Goal: Task Accomplishment & Management: Use online tool/utility

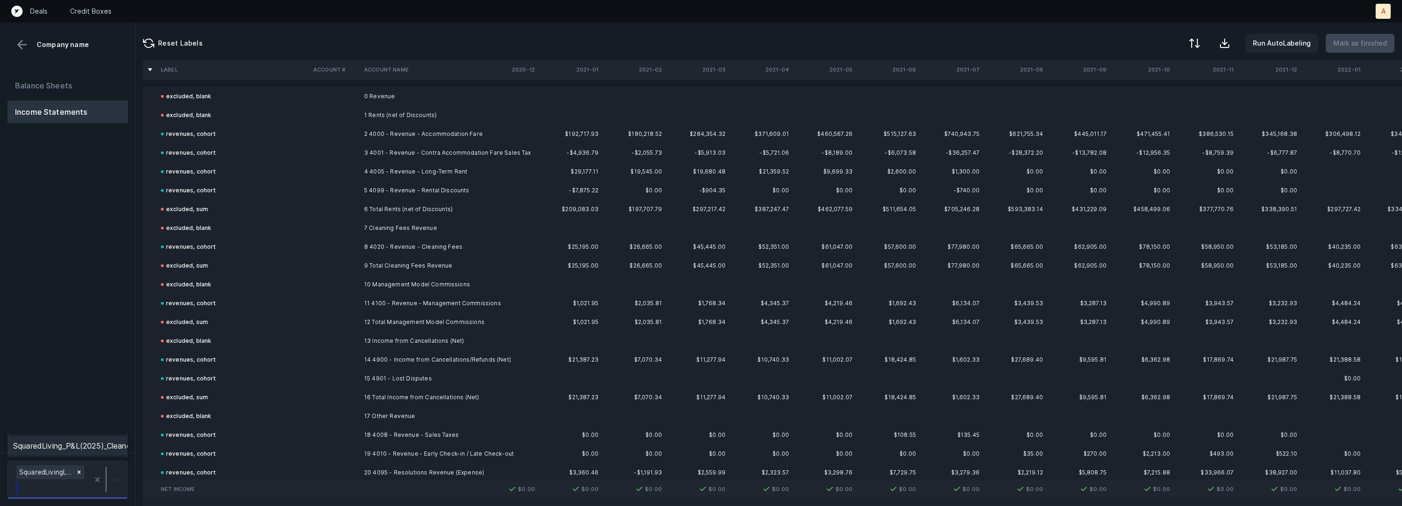
click at [117, 471] on div at bounding box center [114, 479] width 17 height 17
click at [113, 439] on div "SquaredLiving_P&L(2025)_Cleaned.csv" at bounding box center [68, 446] width 120 height 19
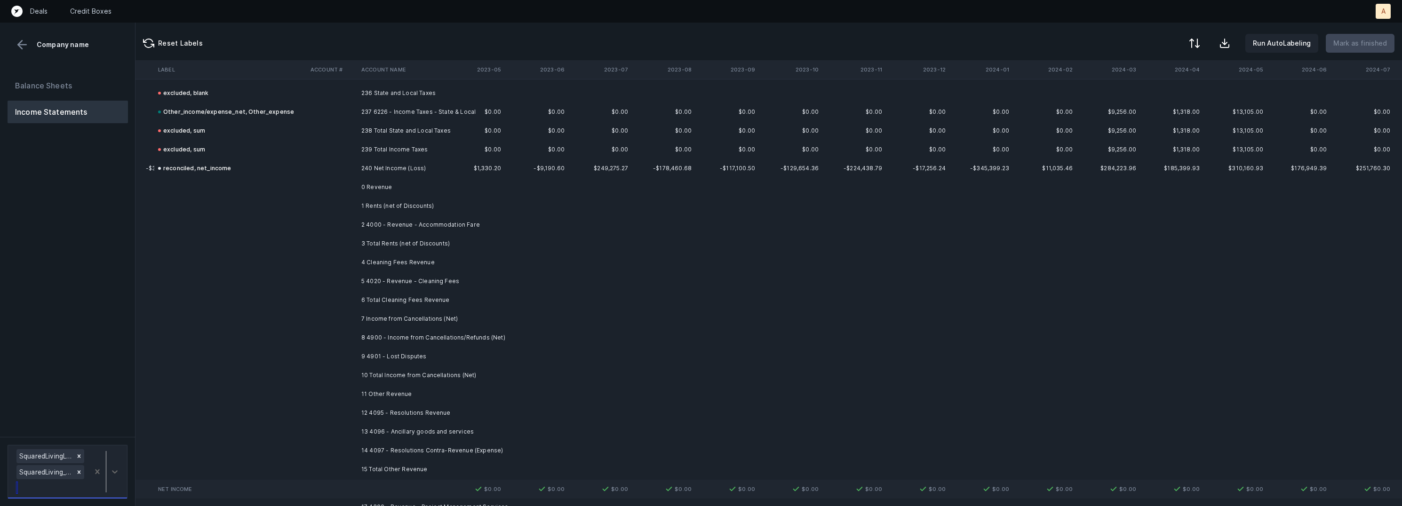
scroll to position [4444, 2630]
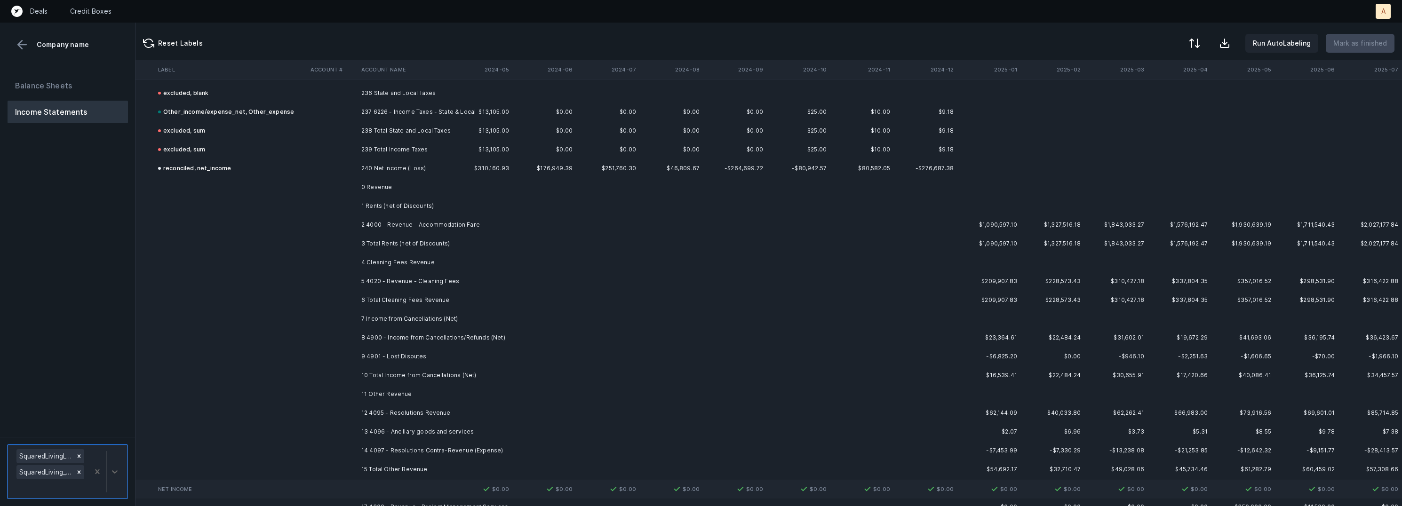
click at [484, 229] on td at bounding box center [481, 224] width 64 height 19
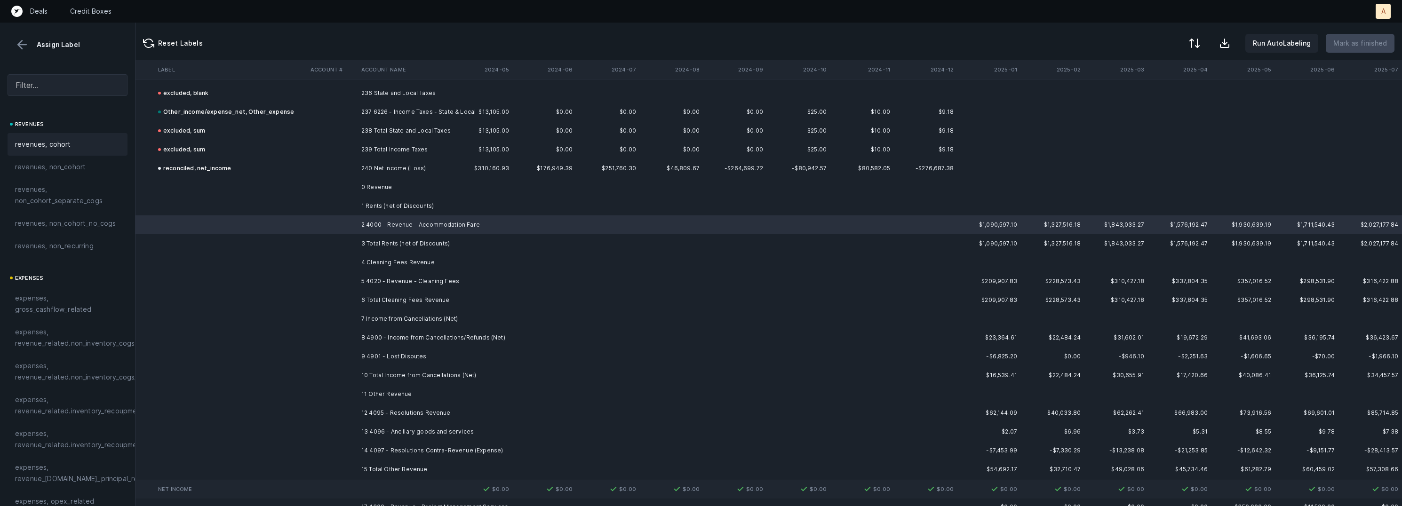
click at [83, 143] on div "revenues, cohort" at bounding box center [67, 144] width 105 height 11
click at [436, 277] on td "5 4020 - Revenue - Cleaning Fees" at bounding box center [415, 281] width 115 height 19
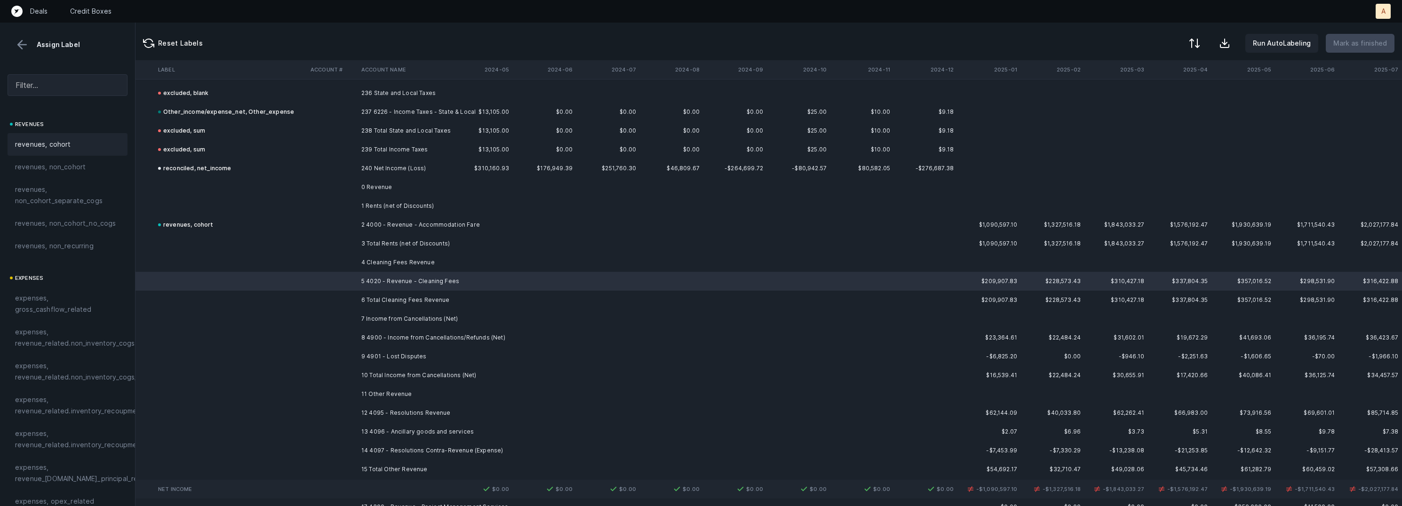
click at [81, 140] on div "revenues, cohort" at bounding box center [67, 144] width 105 height 11
click at [372, 333] on td "8 4900 - Income from Cancellations/Refunds (Net)" at bounding box center [415, 337] width 115 height 19
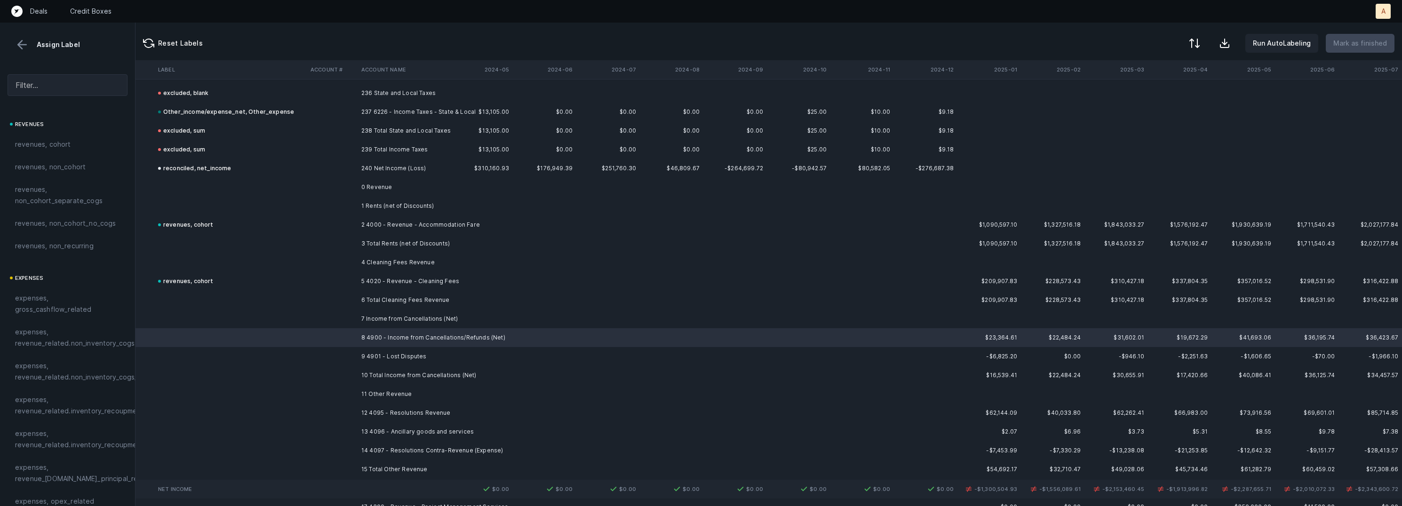
click at [378, 353] on td "9 4901 - Lost Disputes" at bounding box center [415, 356] width 115 height 19
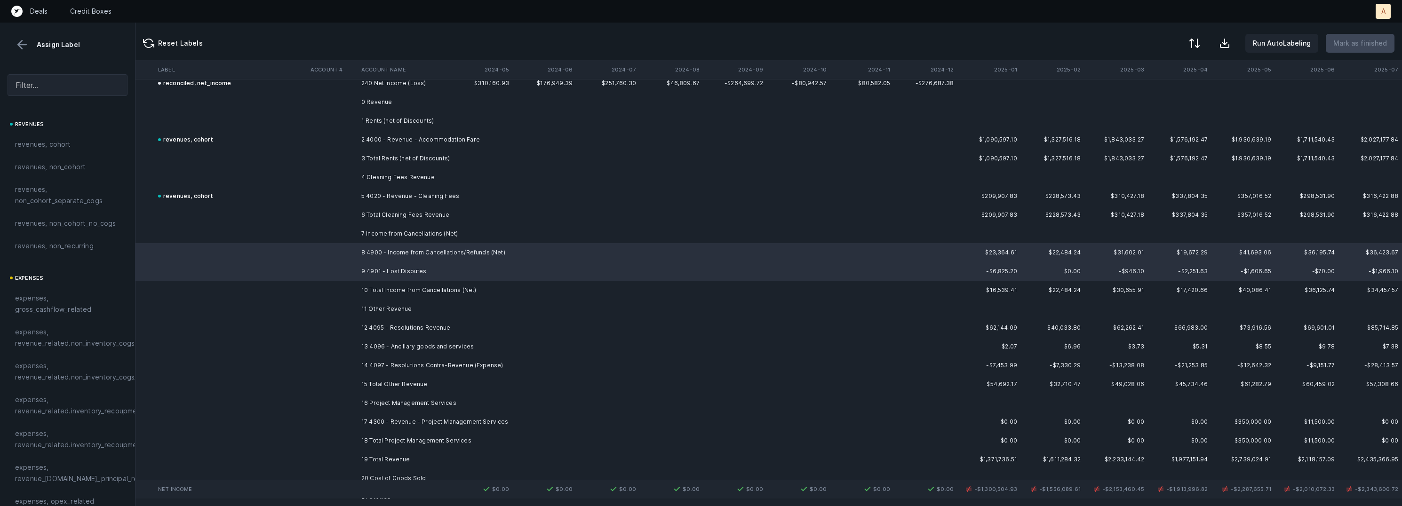
scroll to position [4537, 2630]
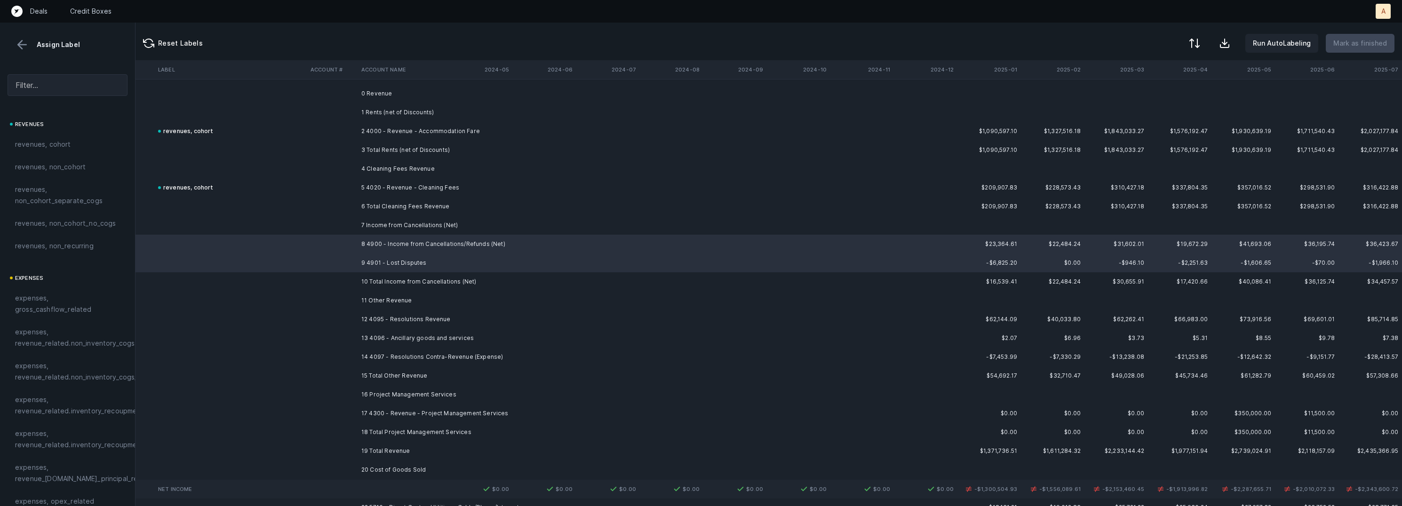
click at [417, 320] on td "12 4095 - Resolutions Revenue" at bounding box center [415, 319] width 115 height 19
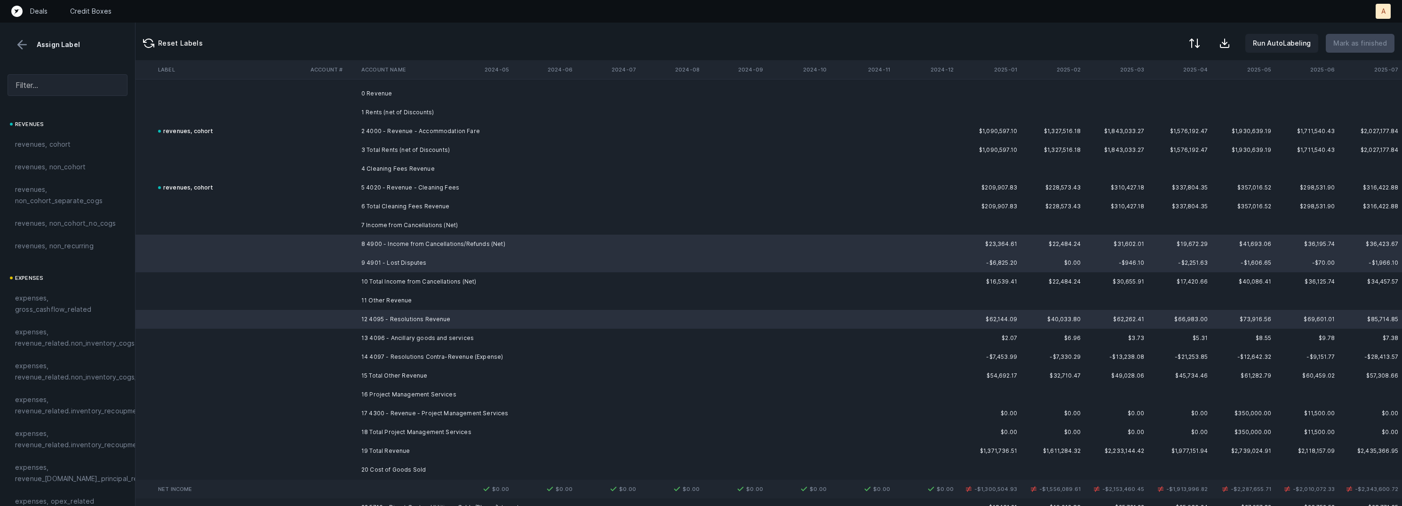
click at [413, 332] on td "13 4096 - Ancillary goods and services" at bounding box center [415, 338] width 115 height 19
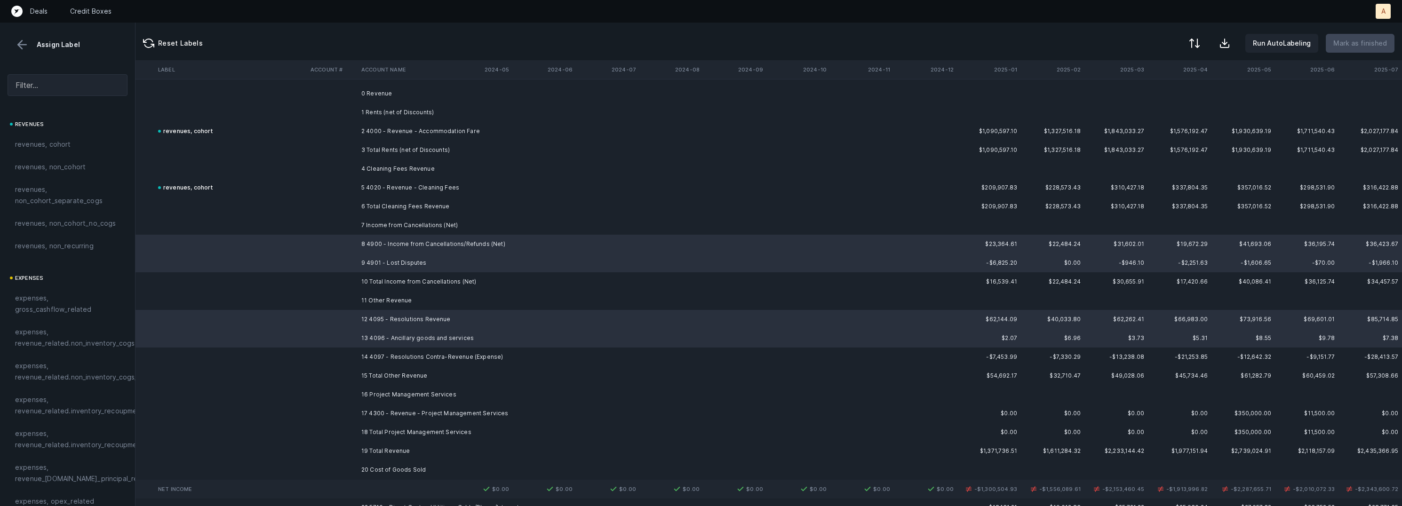
click at [400, 360] on td "14 4097 - Resolutions Contra-Revenue (Expense)" at bounding box center [415, 357] width 115 height 19
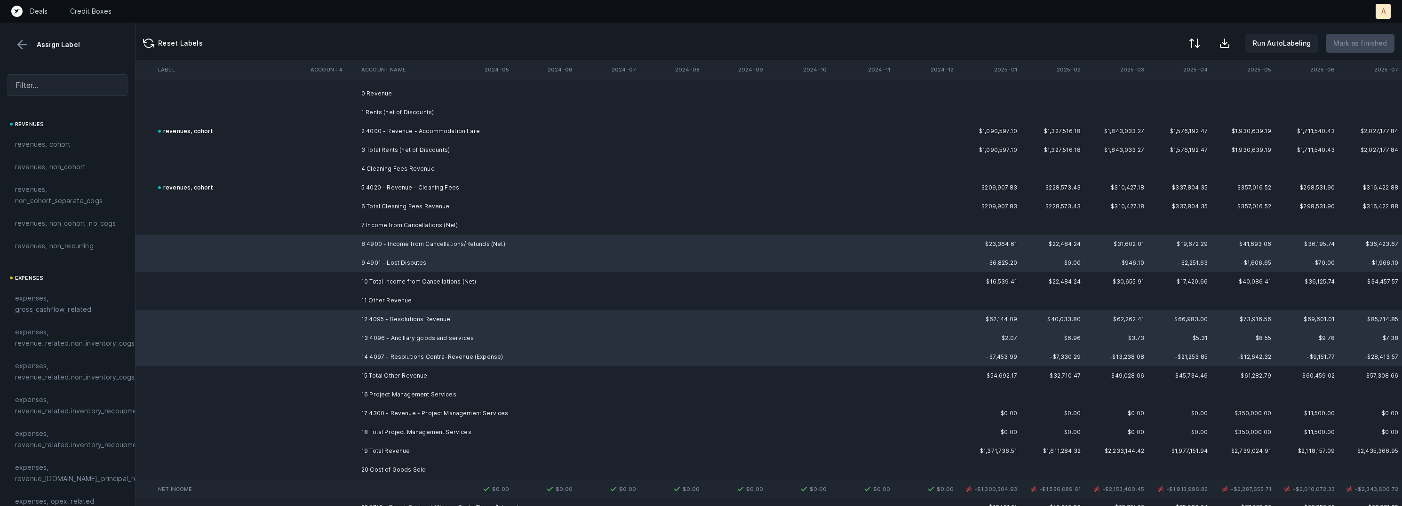
click at [390, 406] on td "17 4300 - Revenue - Project Management Services" at bounding box center [415, 413] width 115 height 19
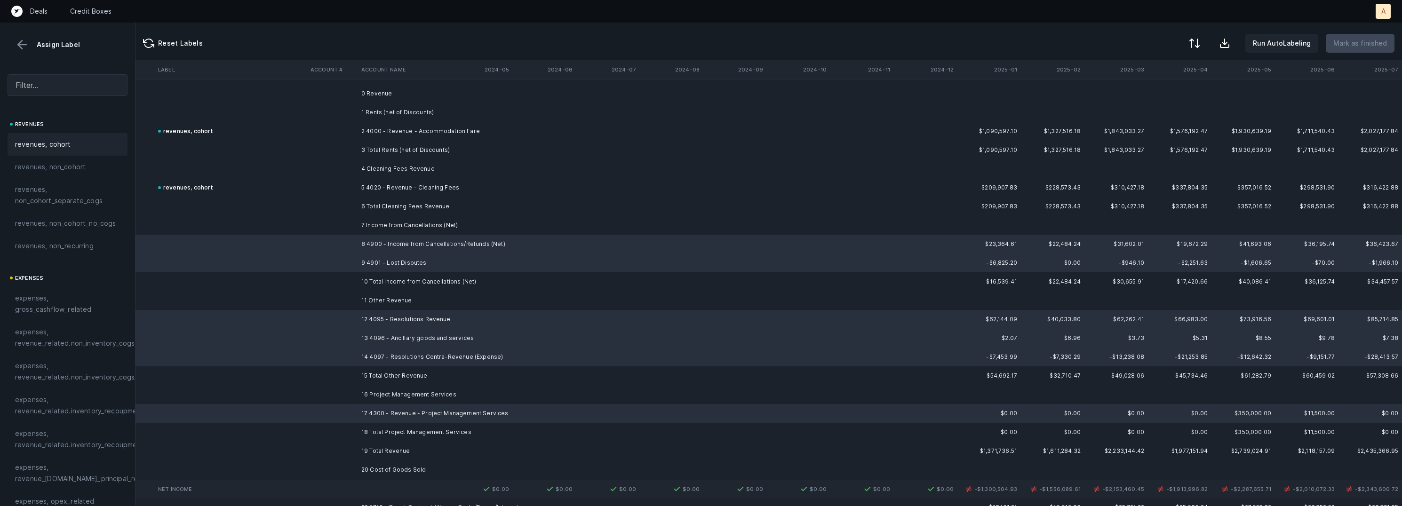
click at [91, 138] on div "revenues, cohort" at bounding box center [68, 144] width 120 height 23
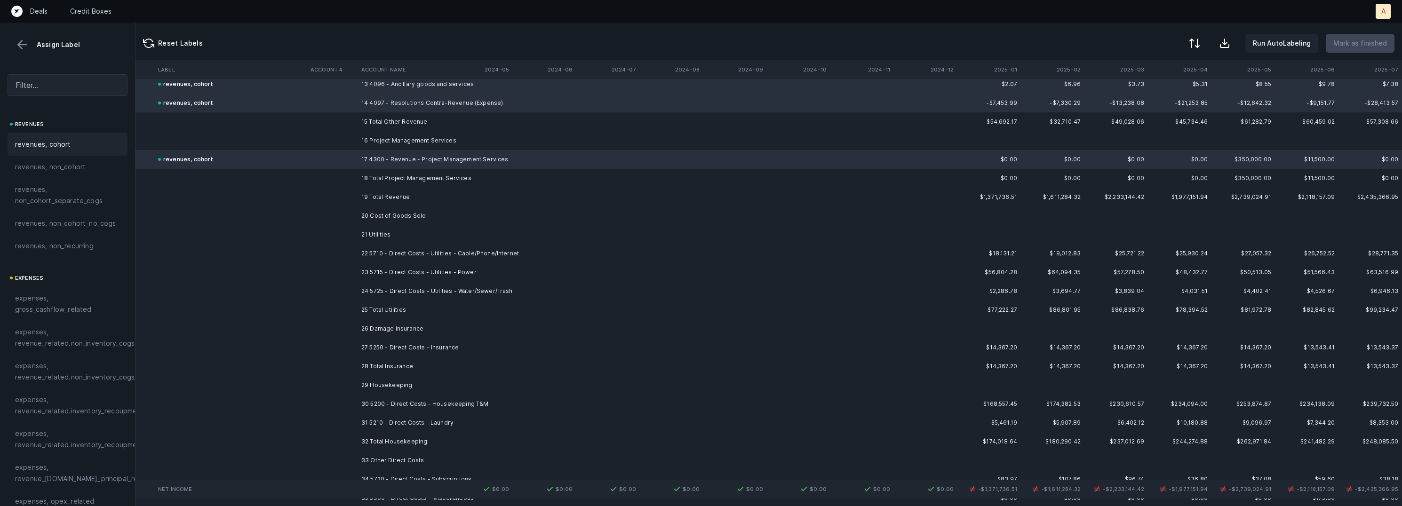
scroll to position [4806, 2630]
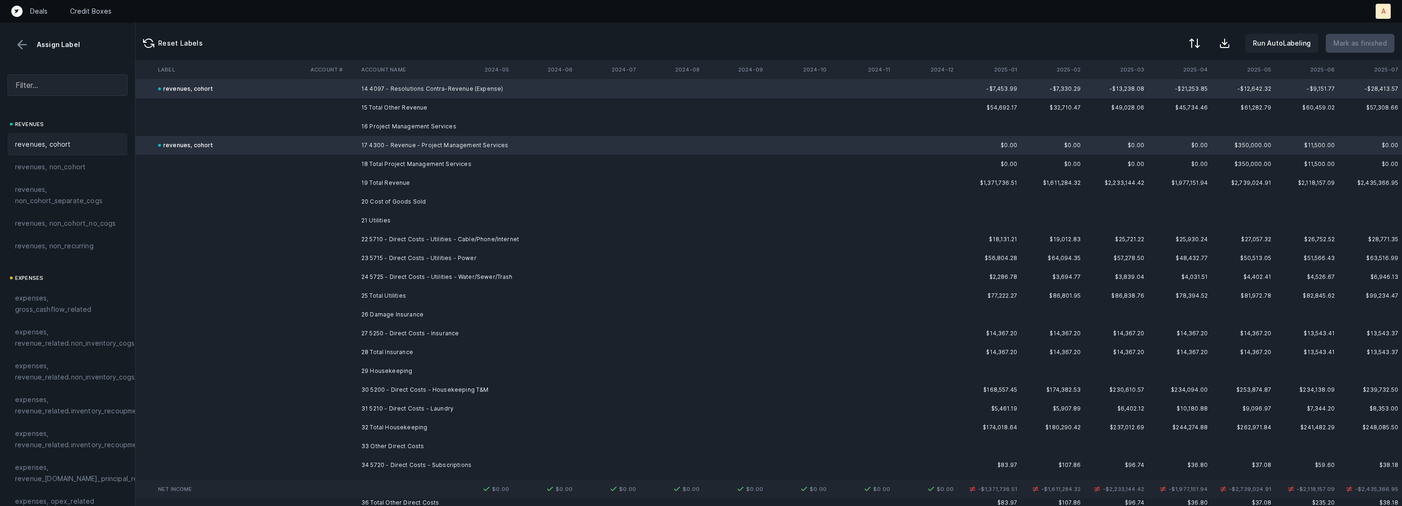
click at [472, 231] on td "22 5710 - Direct Costs - Utilities - Cable/Phone/Internet" at bounding box center [415, 239] width 115 height 19
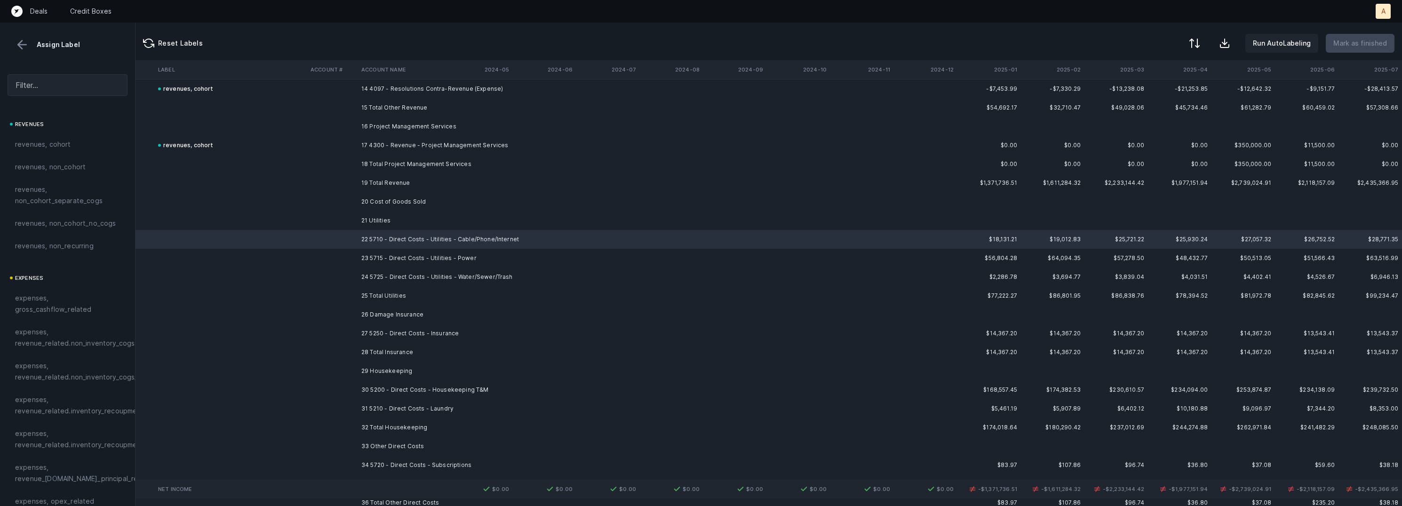
click at [437, 256] on td "23 5715 - Direct Costs - Utilities - Power" at bounding box center [415, 258] width 115 height 19
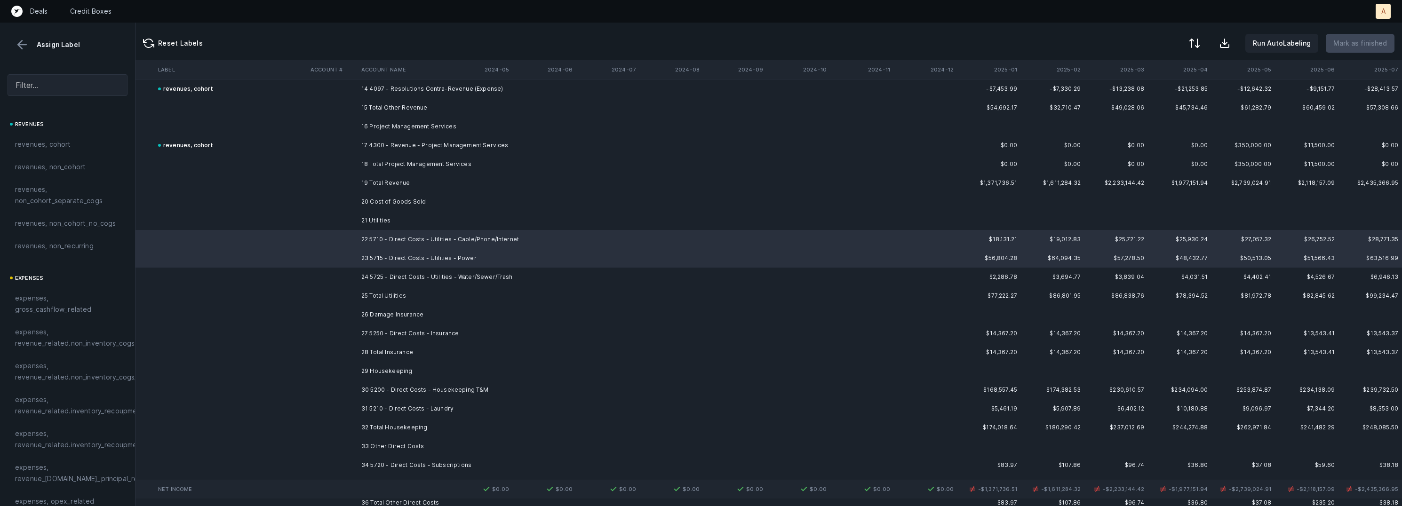
click at [429, 272] on td "24 5725 - Direct Costs - Utilities - Water/Sewer/Trash" at bounding box center [415, 277] width 115 height 19
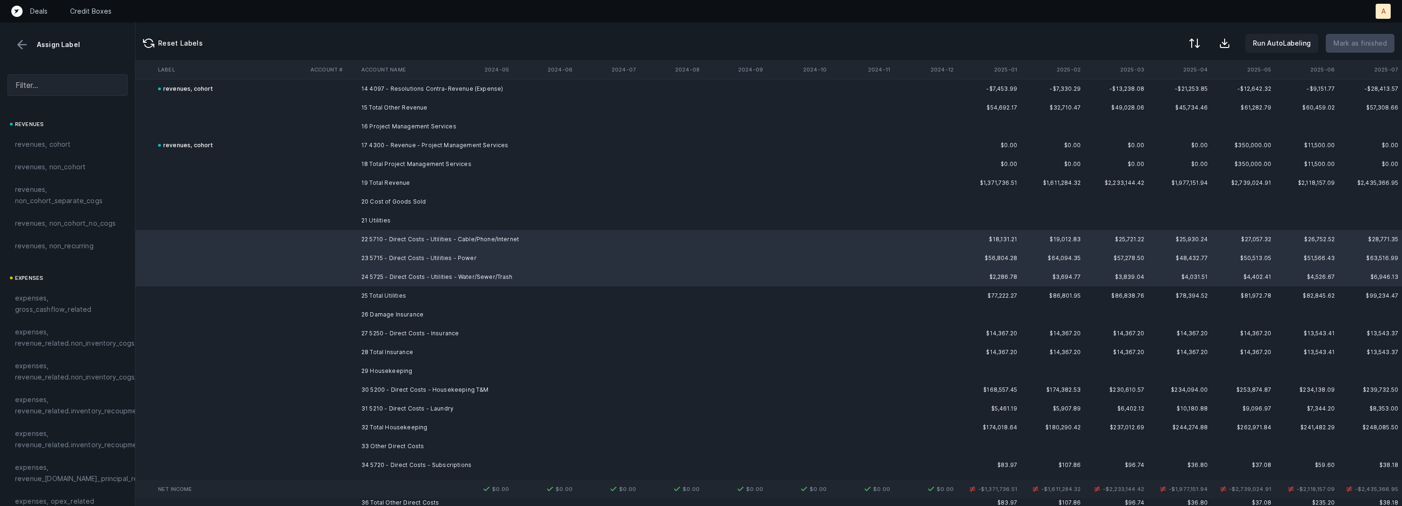
click at [403, 311] on td "26 Damage Insurance" at bounding box center [415, 314] width 115 height 19
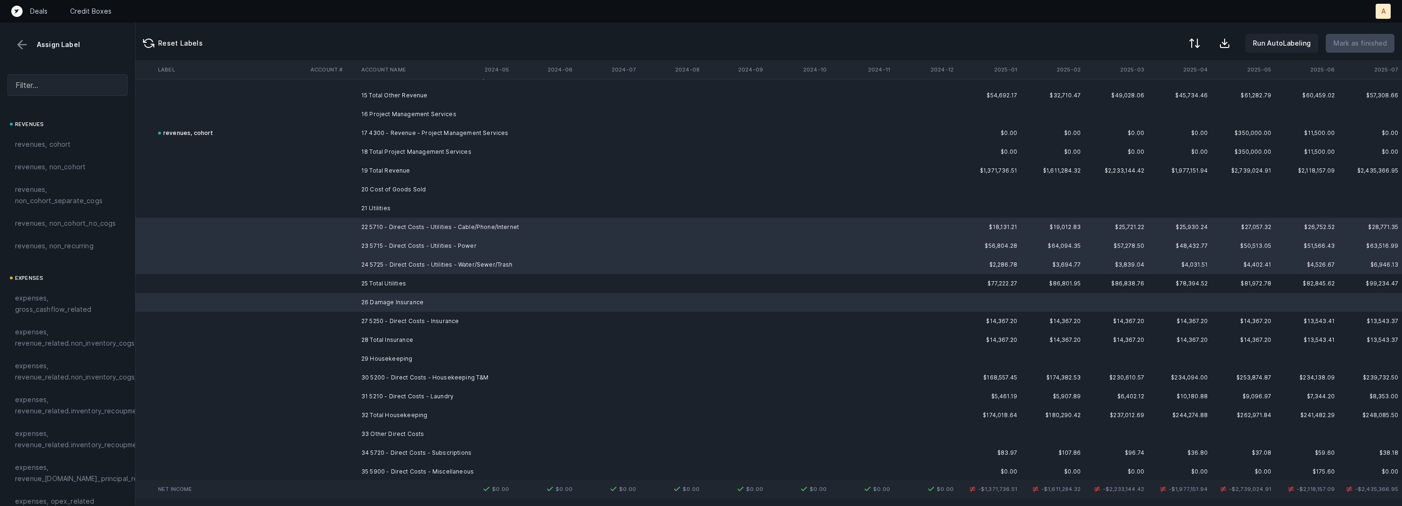
scroll to position [4822, 2628]
click at [403, 311] on td "27 5250 - Direct Costs - Insurance" at bounding box center [415, 317] width 115 height 19
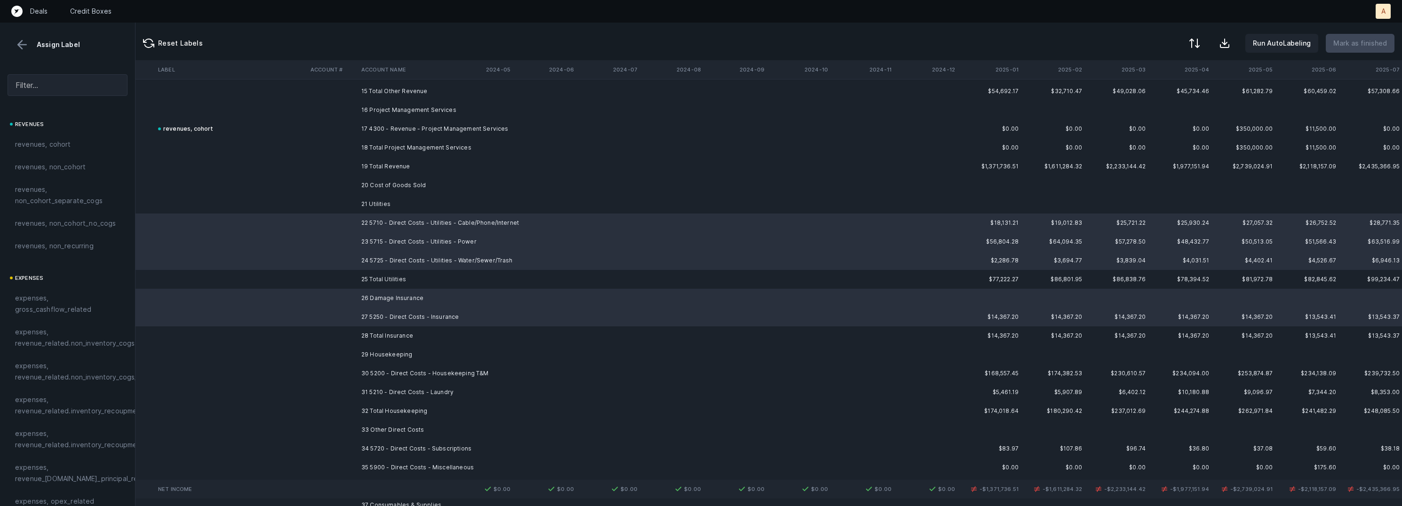
click at [404, 293] on td "26 Damage Insurance" at bounding box center [415, 298] width 115 height 19
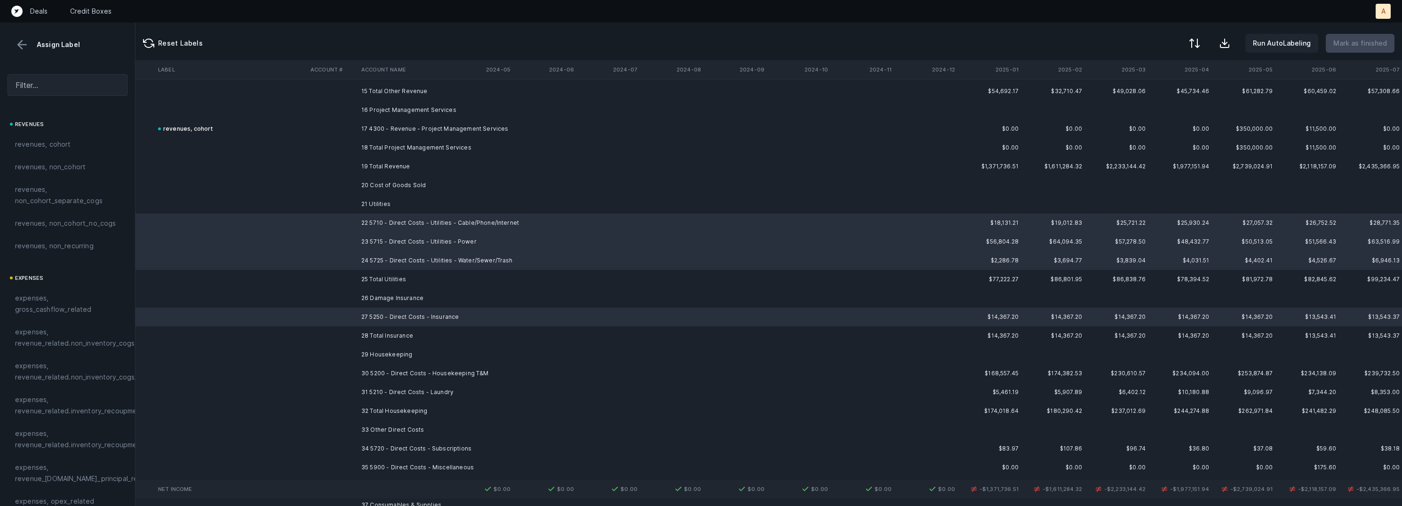
click at [387, 369] on td "30 5200 - Direct Costs - Housekeeping T&M" at bounding box center [415, 373] width 115 height 19
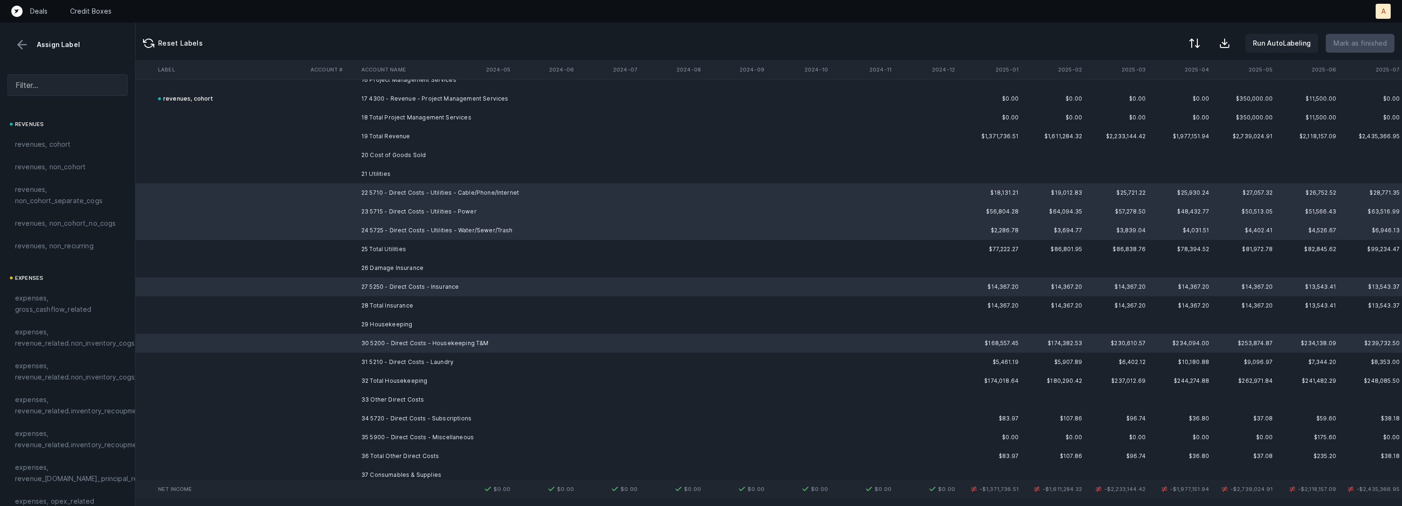
scroll to position [4858, 2628]
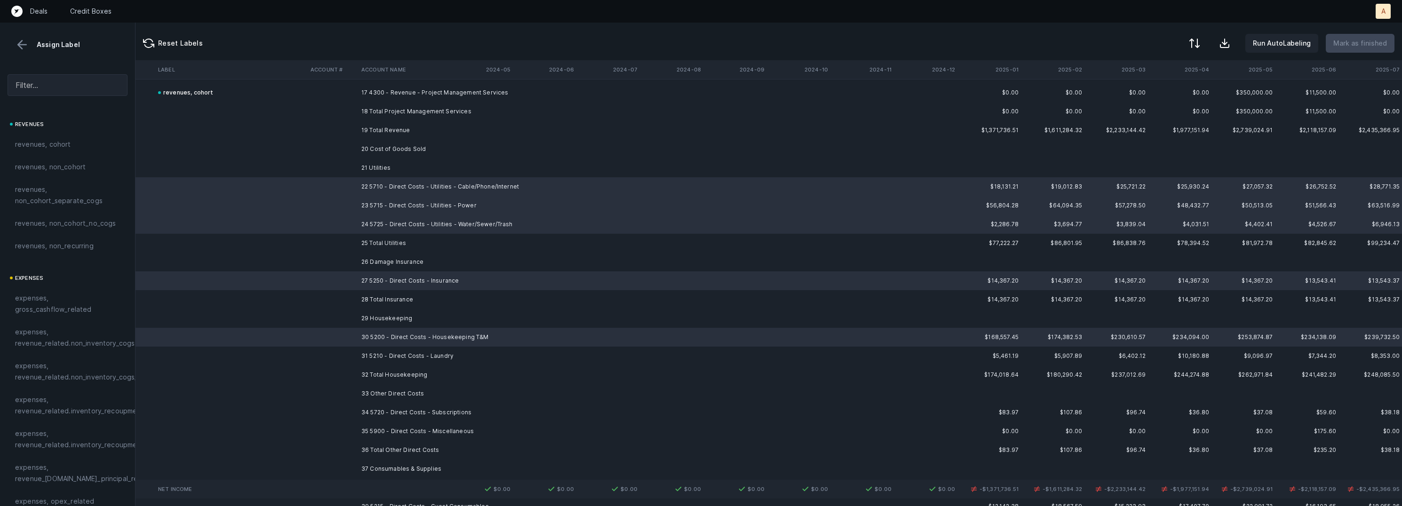
click at [391, 350] on td "31 5210 - Direct Costs - Laundry" at bounding box center [415, 356] width 115 height 19
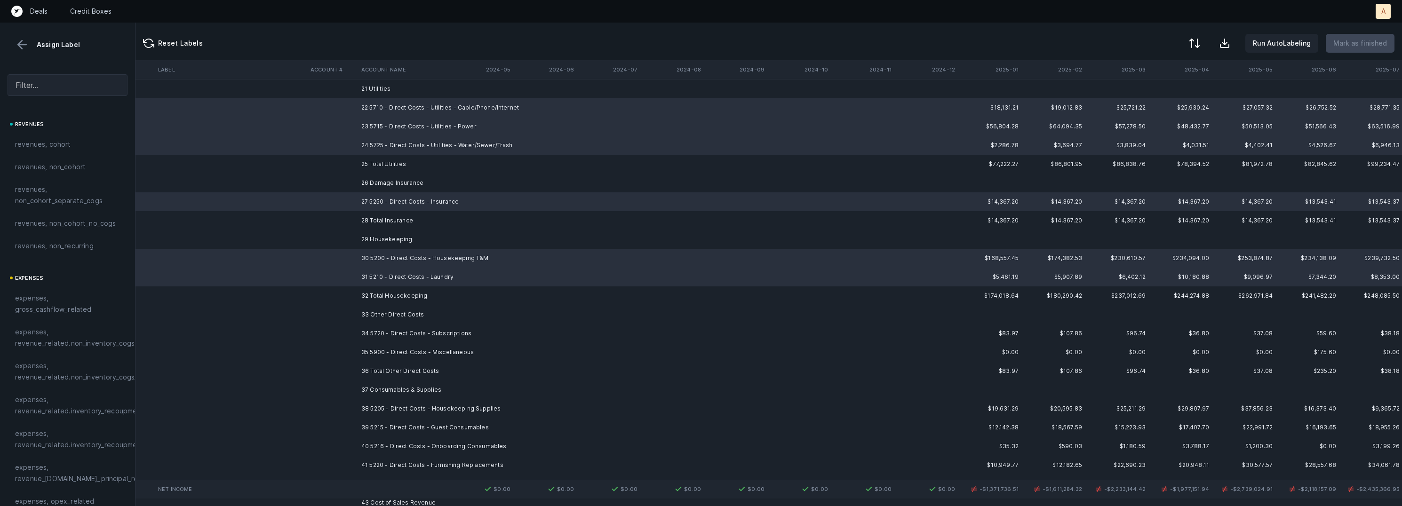
scroll to position [4953, 2628]
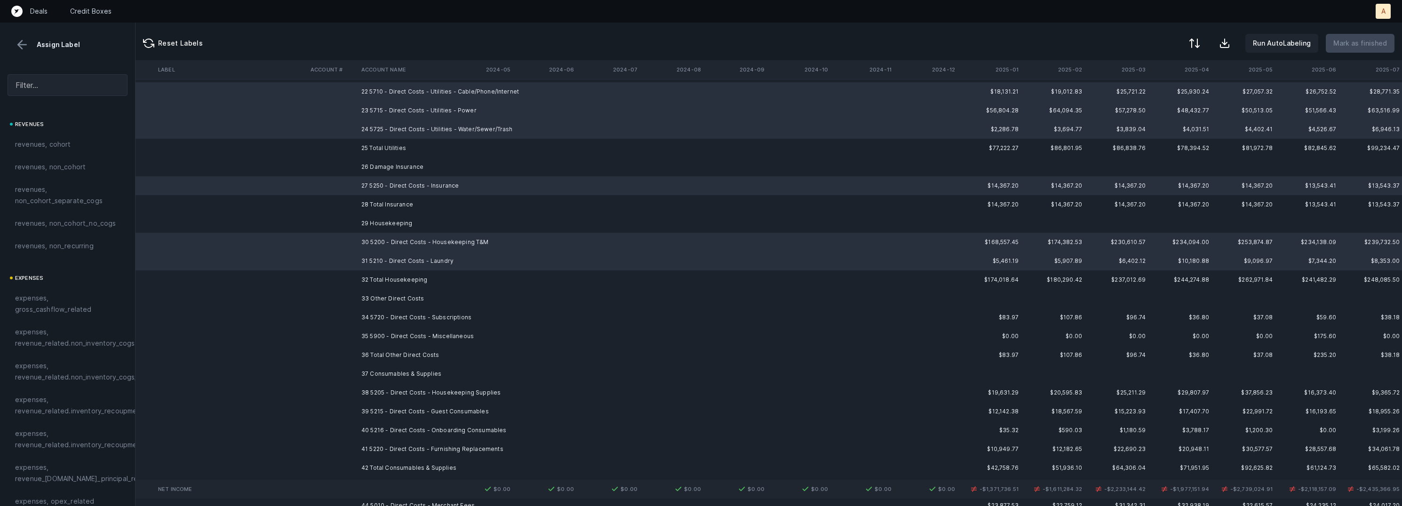
click at [405, 314] on td "34 5720 - Direct Costs - Subscriptions" at bounding box center [415, 317] width 115 height 19
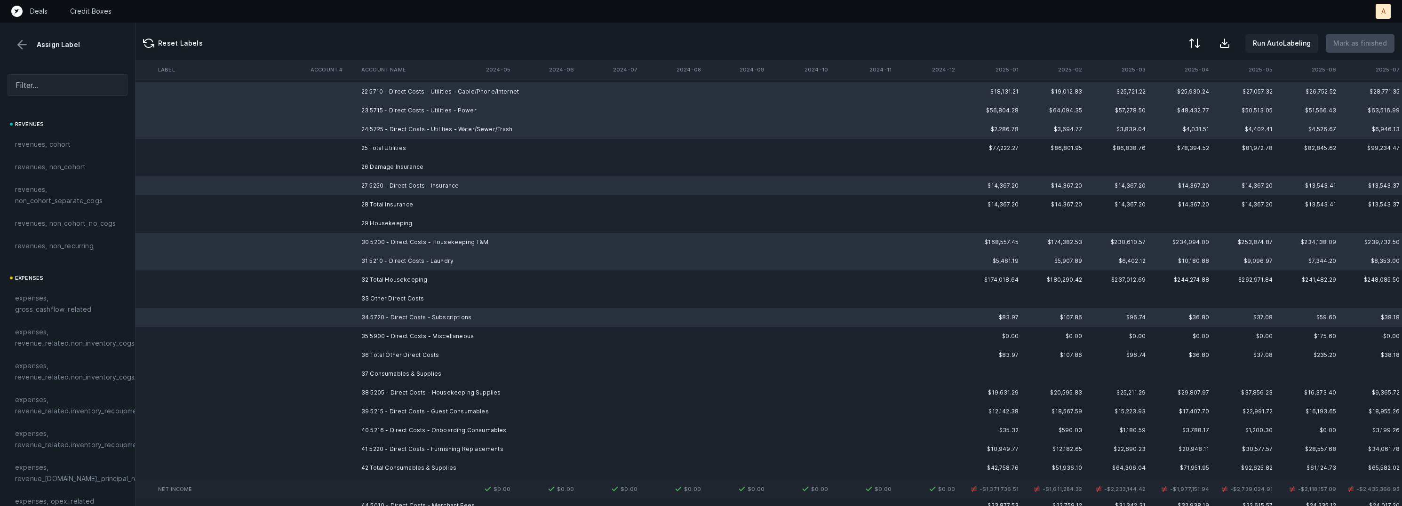
click at [394, 333] on td "35 5900 - Direct Costs - Miscellaneous" at bounding box center [415, 336] width 115 height 19
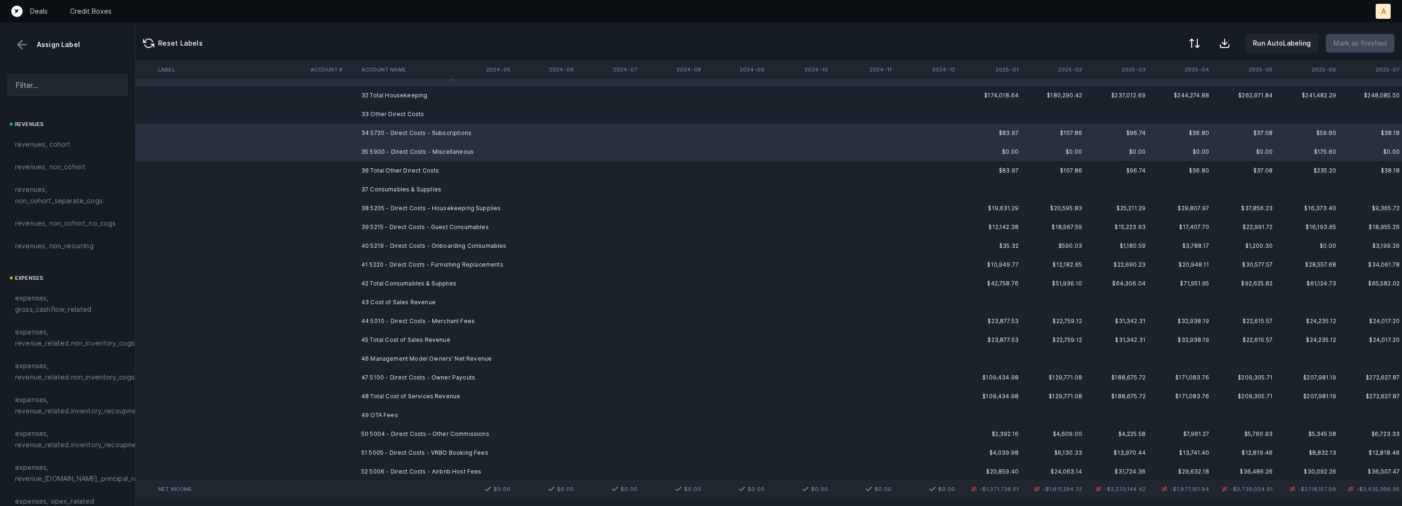
scroll to position [5134, 2628]
click at [439, 212] on td "38 5205 - Direct Costs - Housekeeping Supplies" at bounding box center [415, 211] width 115 height 19
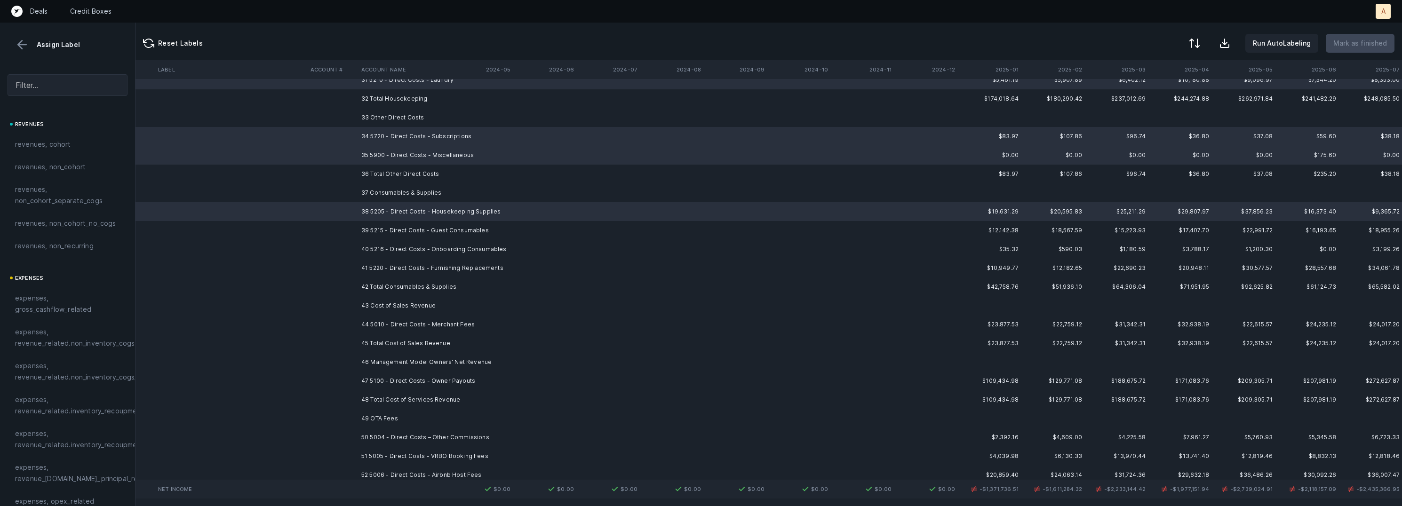
click at [437, 225] on td "39 5215 - Direct Costs - Guest Consumables" at bounding box center [415, 230] width 115 height 19
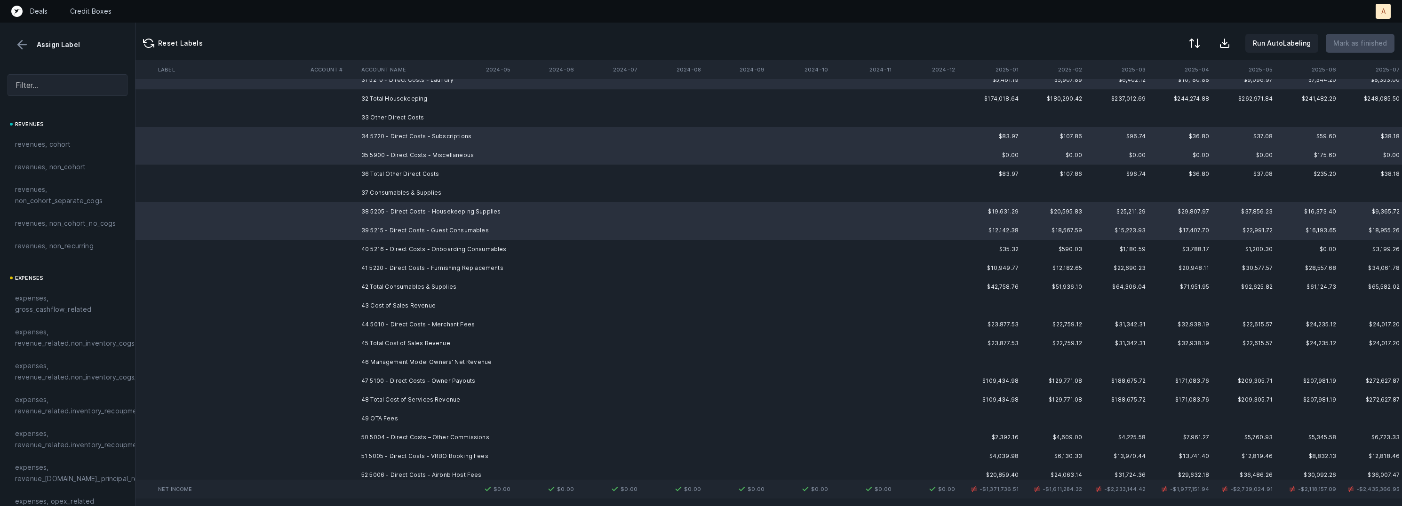
click at [429, 242] on td "40 5216 - Direct Costs - Onboarding Consumables" at bounding box center [415, 249] width 115 height 19
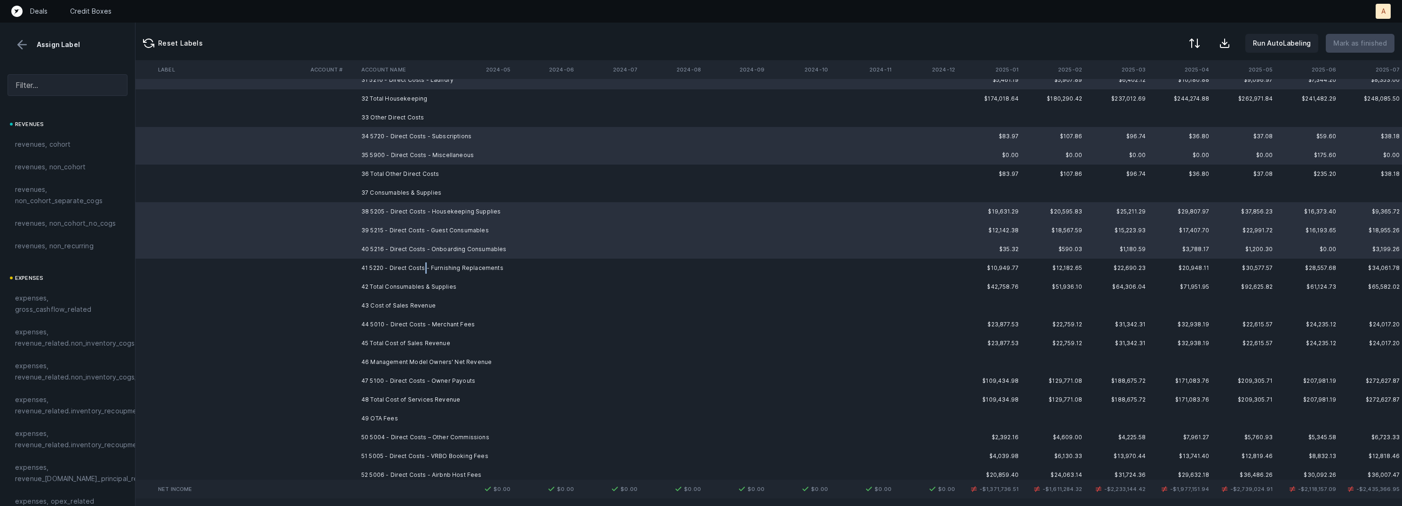
click at [424, 263] on td "41 5220 - Direct Costs - Furnishing Replacements" at bounding box center [415, 268] width 115 height 19
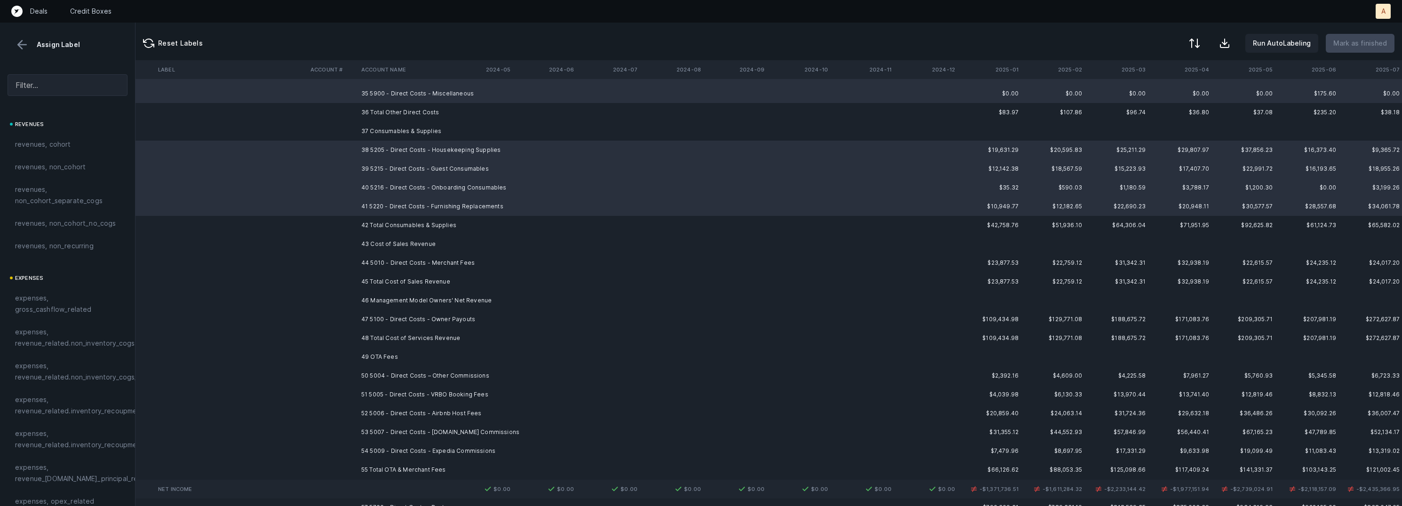
scroll to position [5201, 2628]
click at [430, 259] on td "44 5010 - Direct Costs - Merchant Fees" at bounding box center [415, 257] width 115 height 19
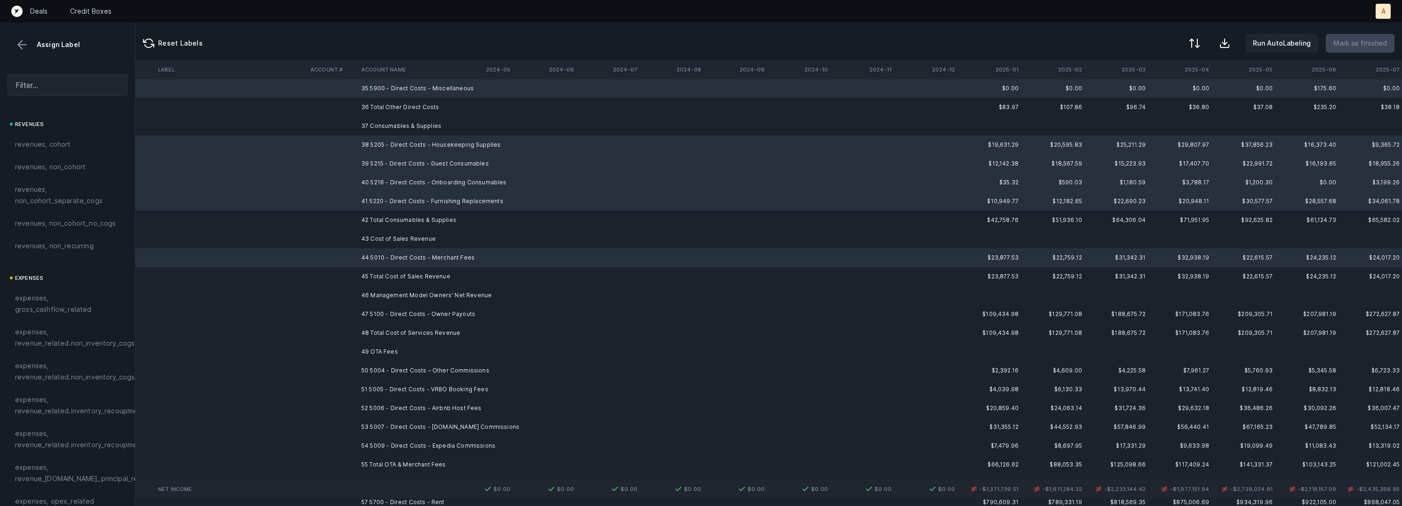
click at [420, 291] on td "46 Management Model Owners' Net Revenue" at bounding box center [415, 295] width 115 height 19
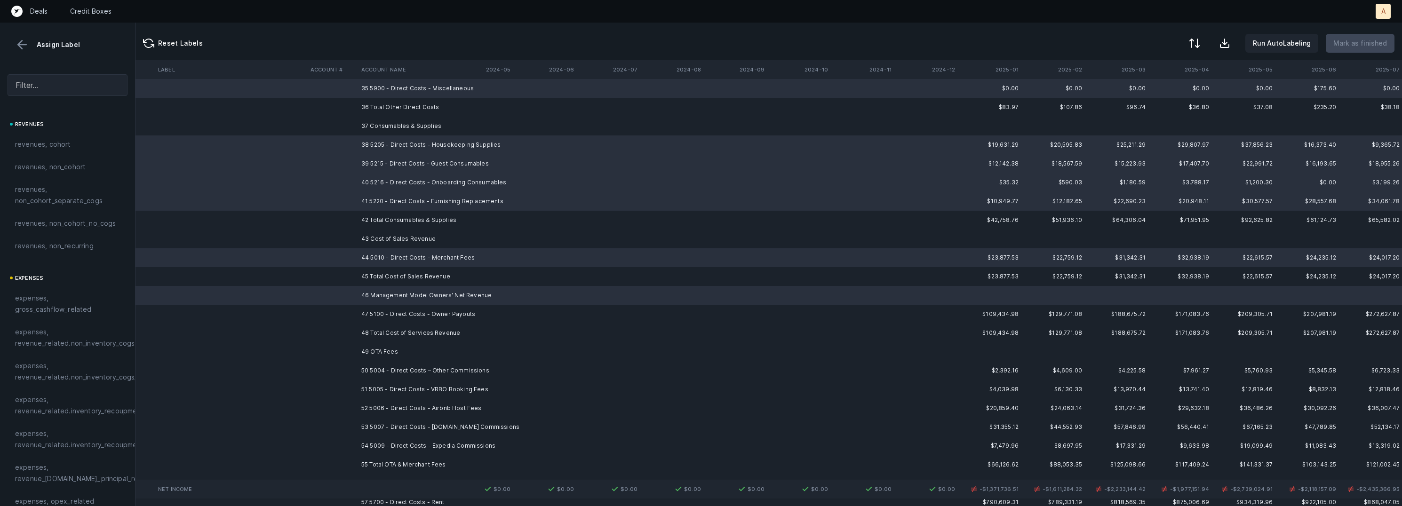
click at [418, 295] on td "46 Management Model Owners' Net Revenue" at bounding box center [415, 295] width 115 height 19
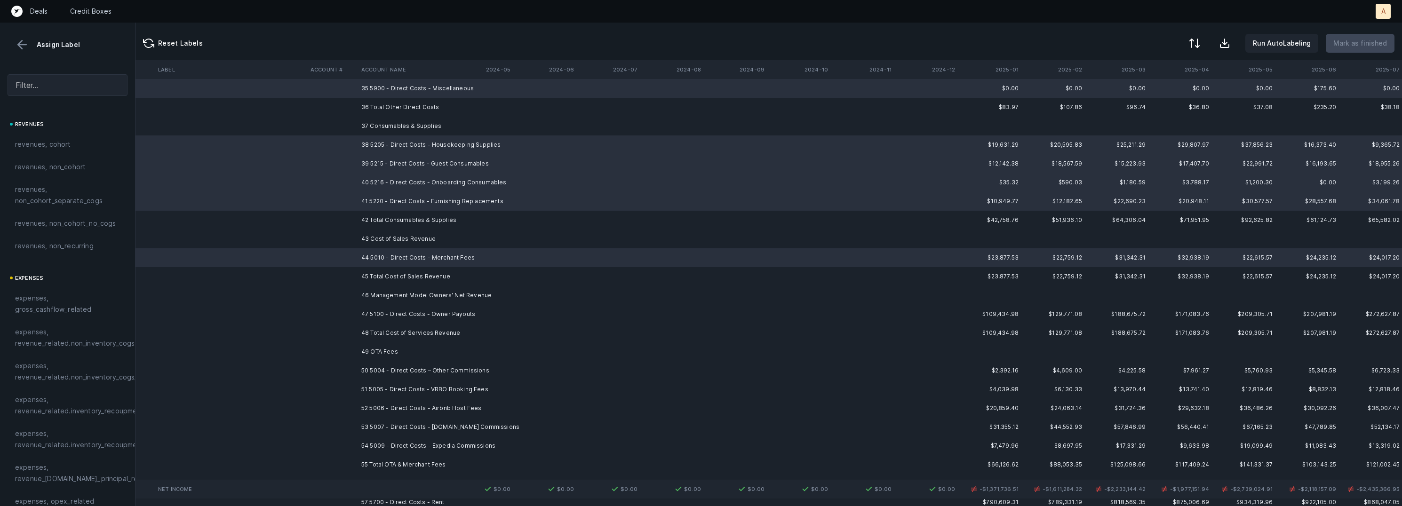
click at [410, 309] on td "47 5100 - Direct Costs - Owner Payouts" at bounding box center [415, 314] width 115 height 19
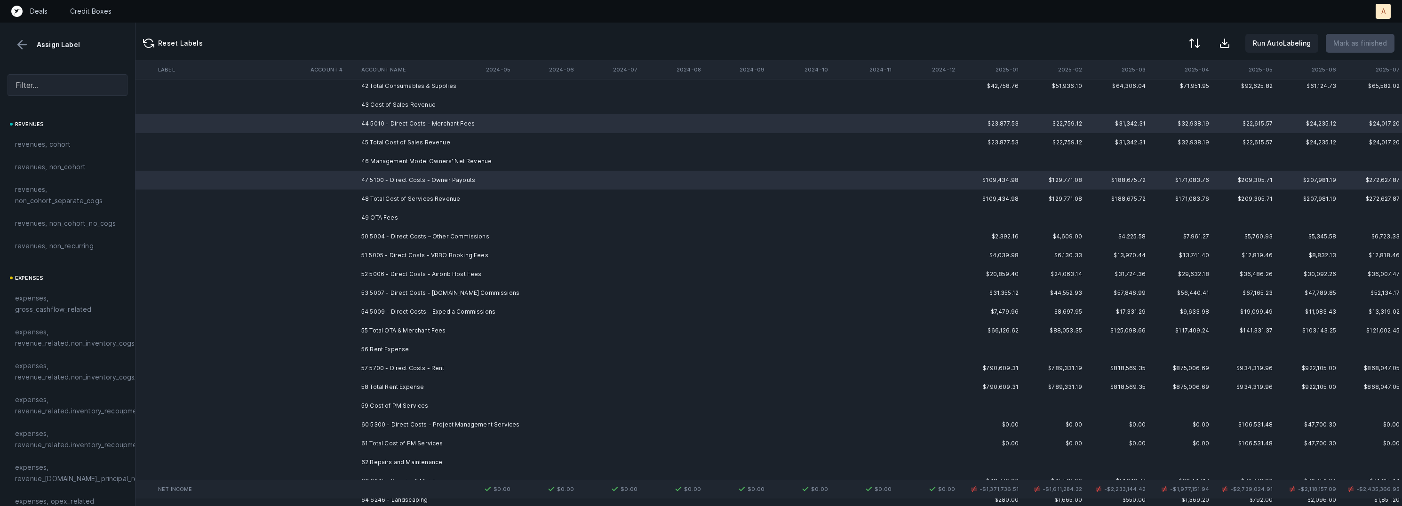
scroll to position [5333, 2628]
click at [444, 235] on td "50 5004 - Direct Costs – Other Commissions" at bounding box center [415, 238] width 115 height 19
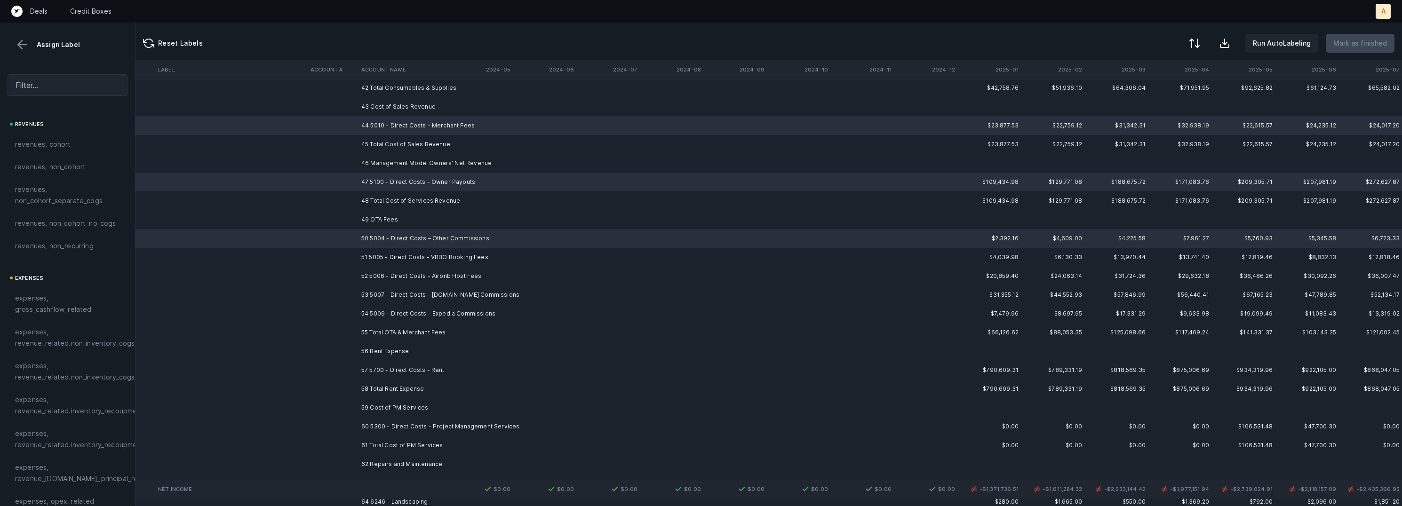
click at [441, 249] on td "51 5005 - Direct Costs - VRBO Booking Fees" at bounding box center [415, 257] width 115 height 19
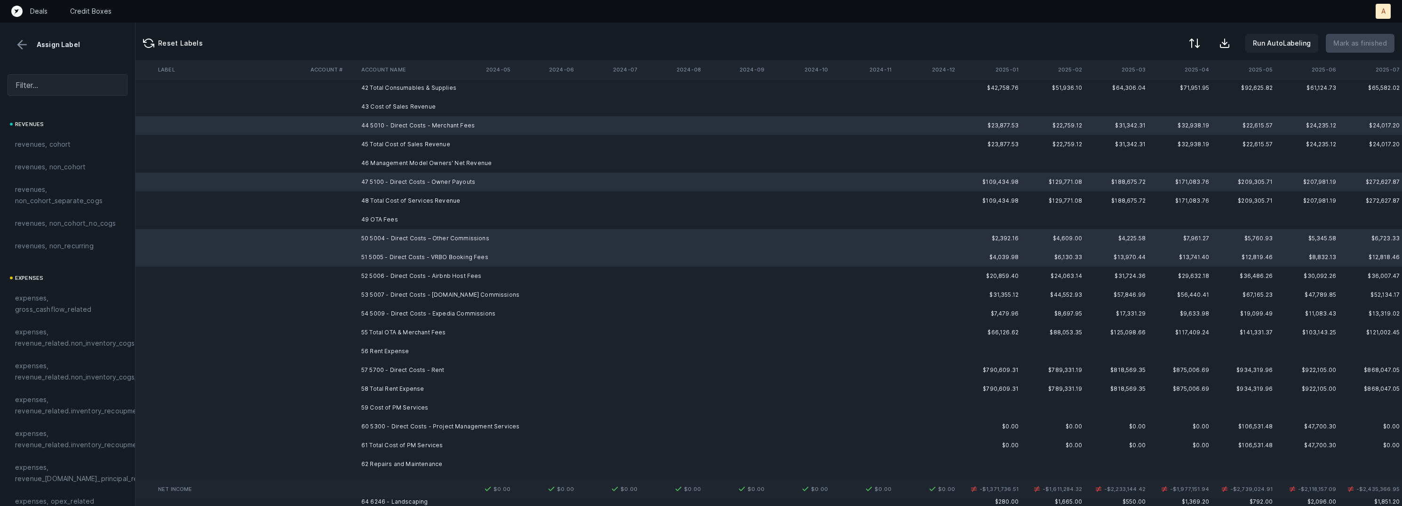
click at [437, 270] on td "52 5006 - Direct Costs - Airbnb Host Fees" at bounding box center [415, 276] width 115 height 19
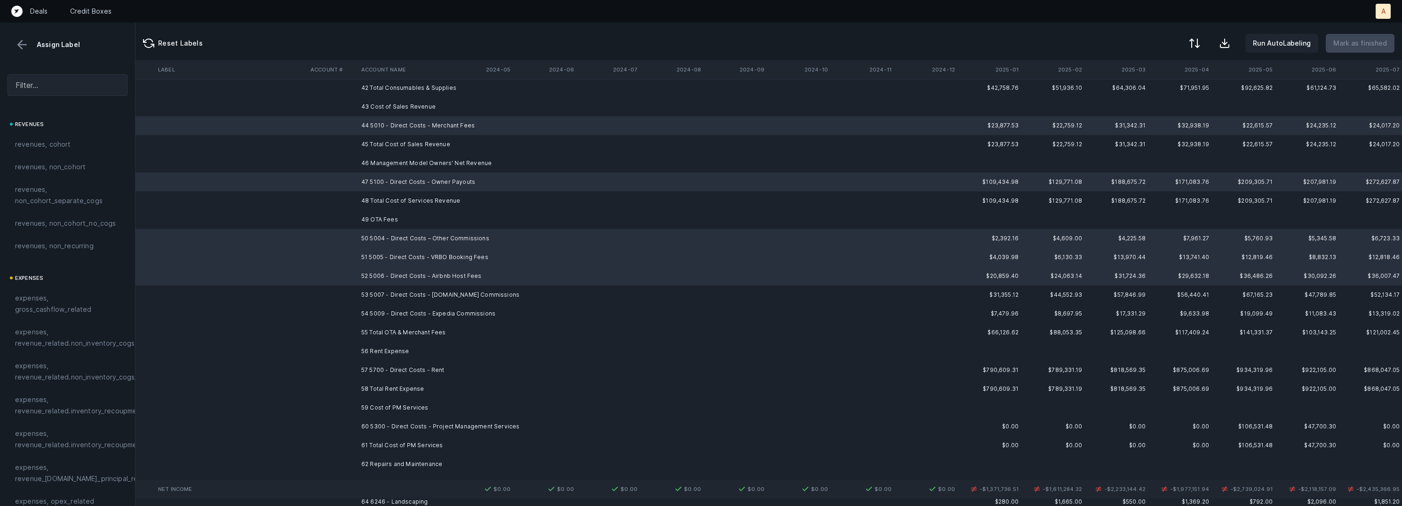
click at [432, 289] on td "53 5007 - Direct Costs - Booking.com Commissions" at bounding box center [415, 295] width 115 height 19
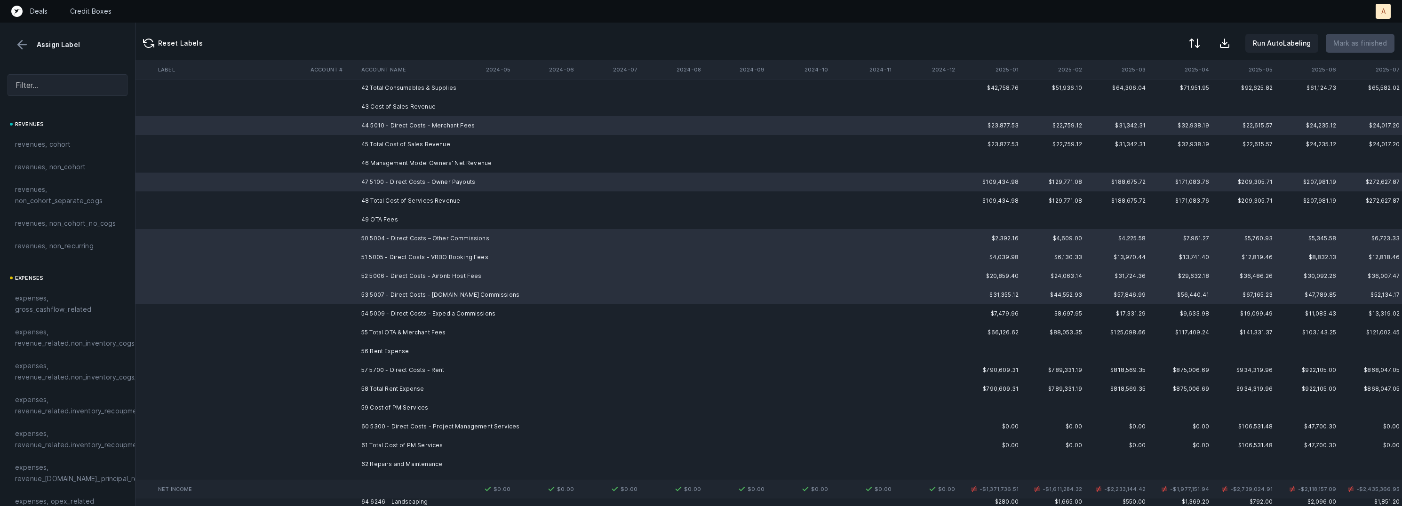
click at [421, 308] on td "54 5009 - Direct Costs - Expedia Commissions" at bounding box center [415, 313] width 115 height 19
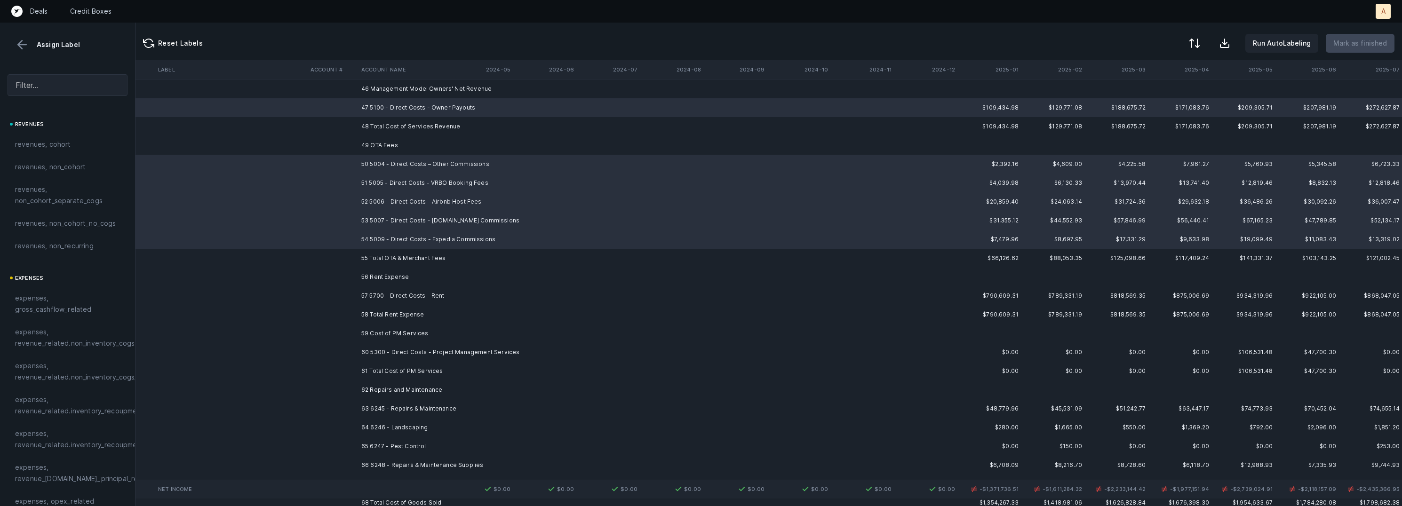
scroll to position [5438, 2628]
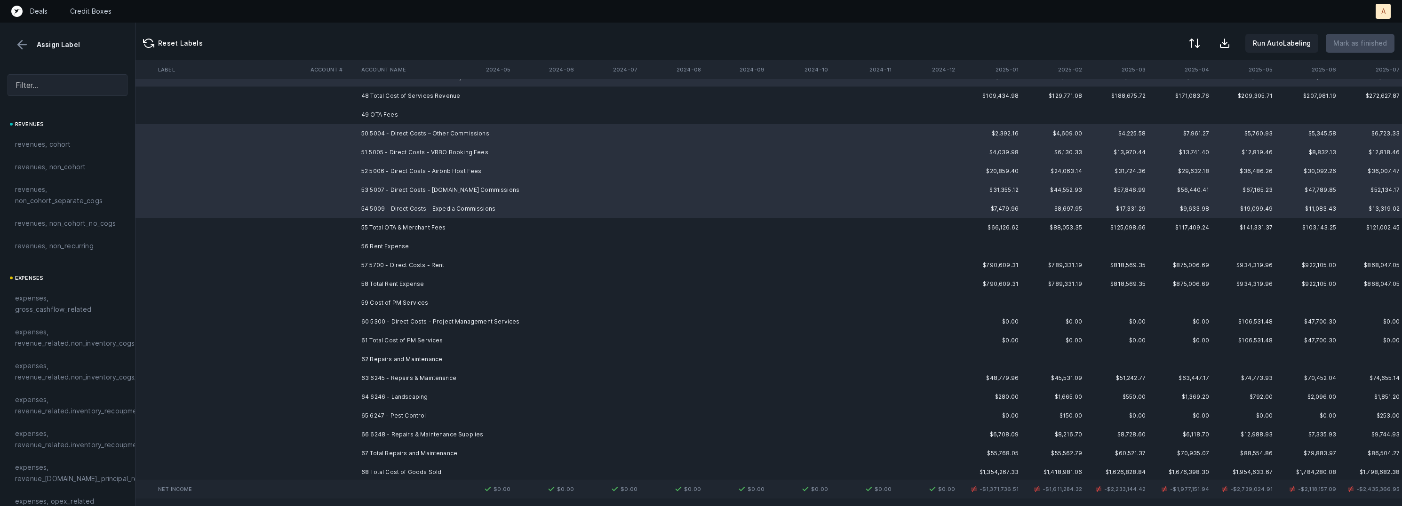
click at [421, 259] on td "57 5700 - Direct Costs - Rent" at bounding box center [415, 265] width 115 height 19
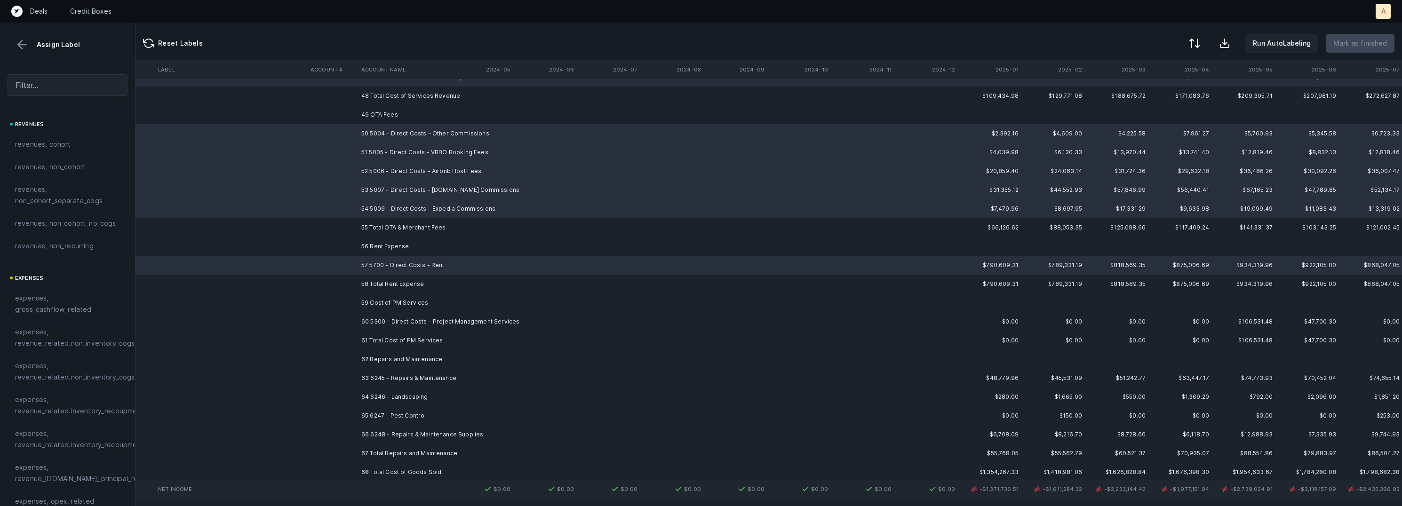
click at [398, 318] on td "60 5300 - Direct Costs - Project Management Services" at bounding box center [415, 321] width 115 height 19
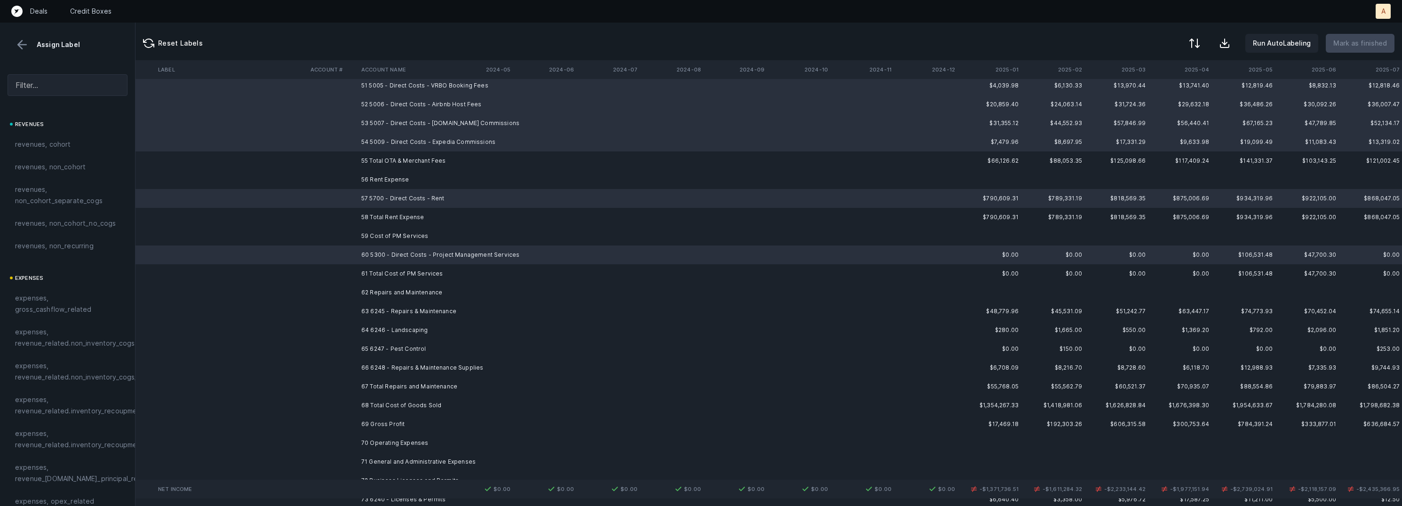
scroll to position [5552, 2628]
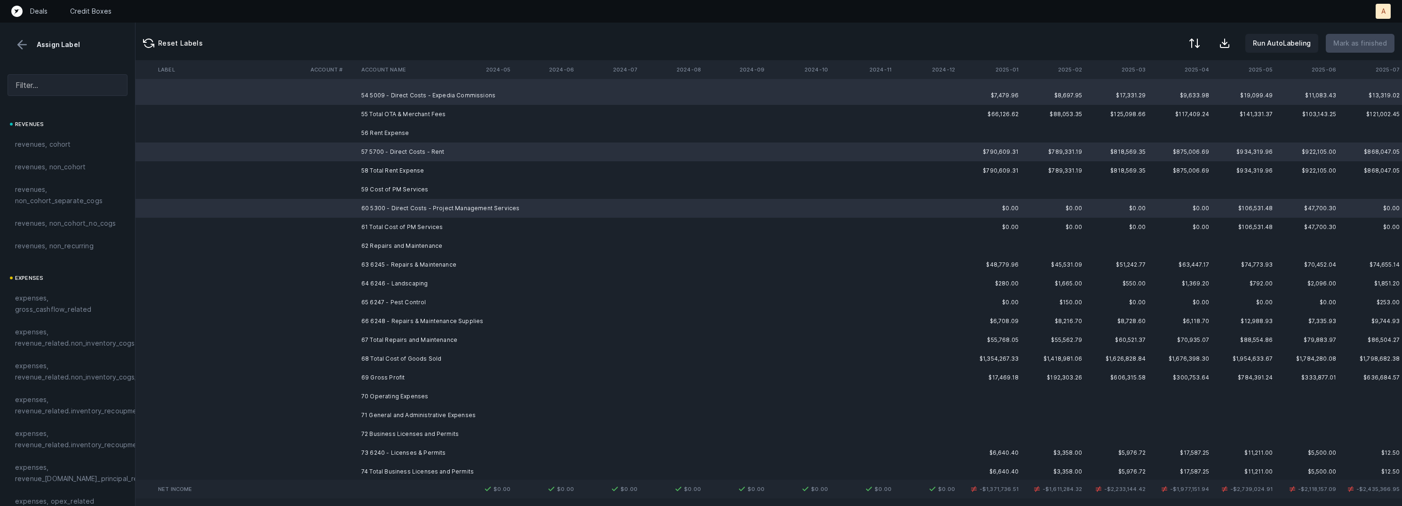
click at [425, 263] on td "63 6245 - Repairs & Maintenance" at bounding box center [415, 264] width 115 height 19
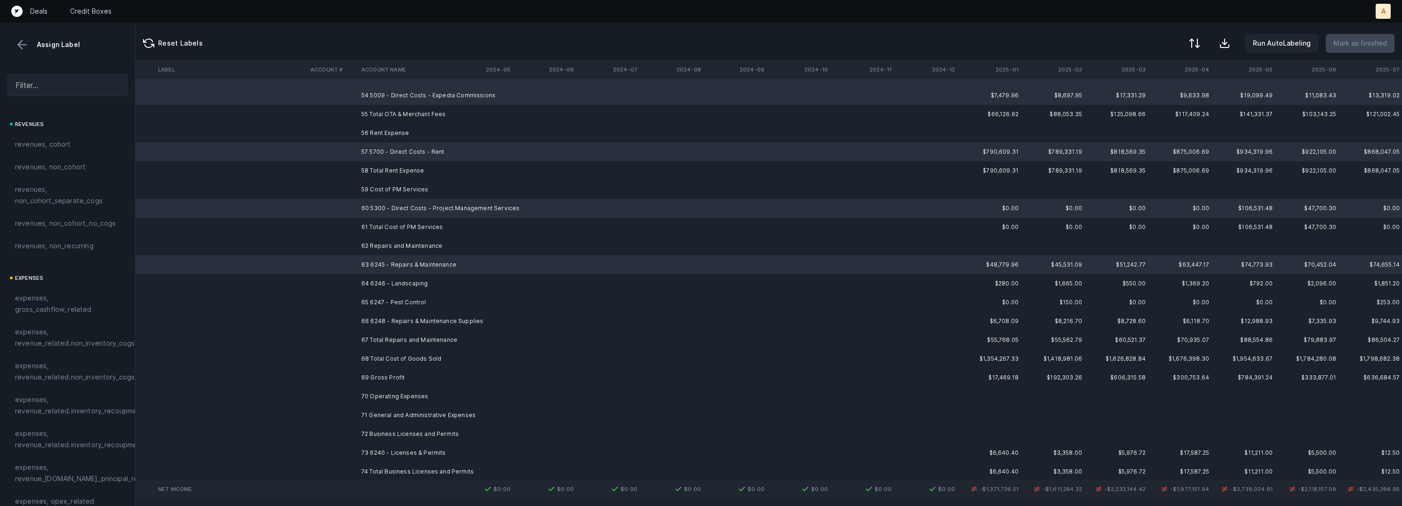
click at [418, 278] on td "64 6246 - Landscaping" at bounding box center [415, 283] width 115 height 19
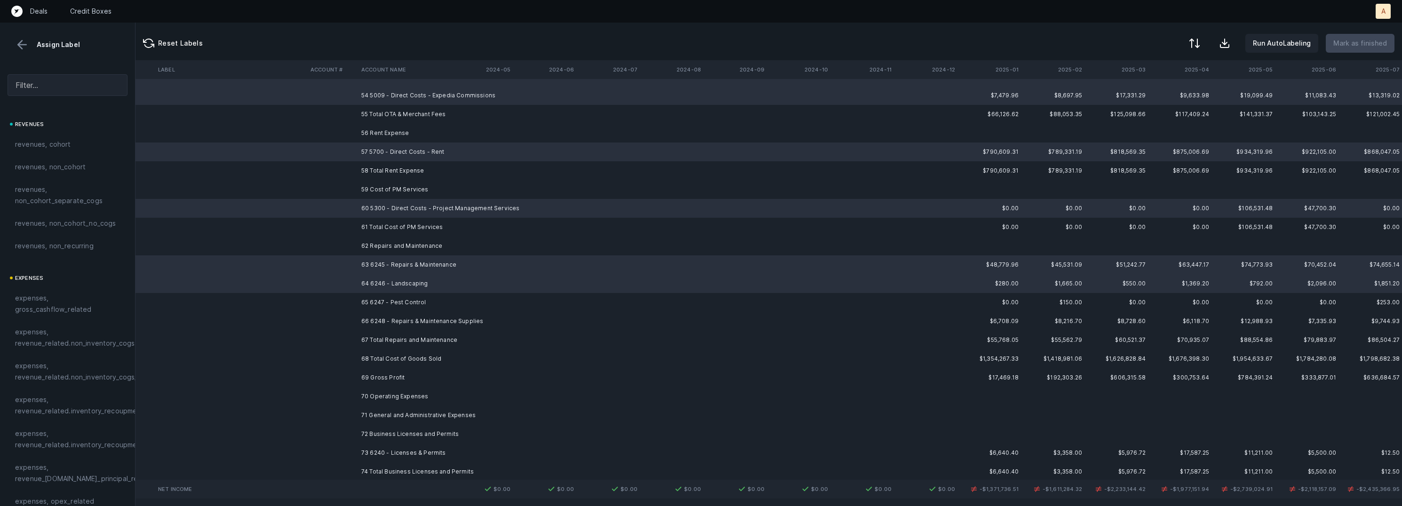
click at [411, 298] on td "65 6247 - Pest Control" at bounding box center [415, 302] width 115 height 19
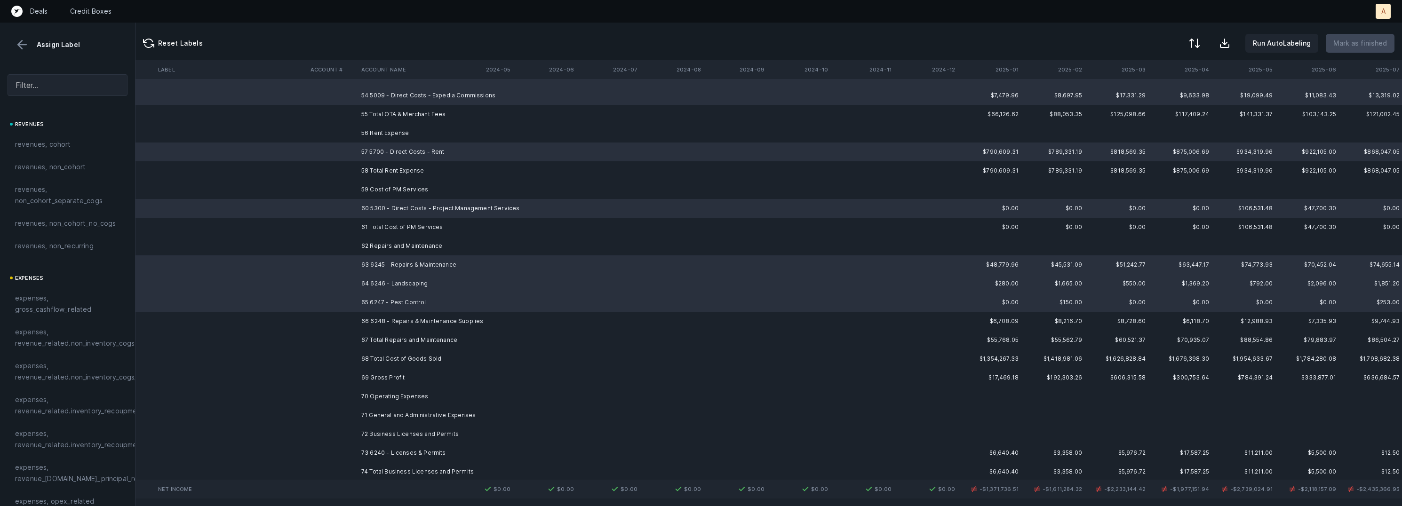
click at [405, 312] on td "66 6248 - Repairs & Maintenance Supplies" at bounding box center [415, 321] width 115 height 19
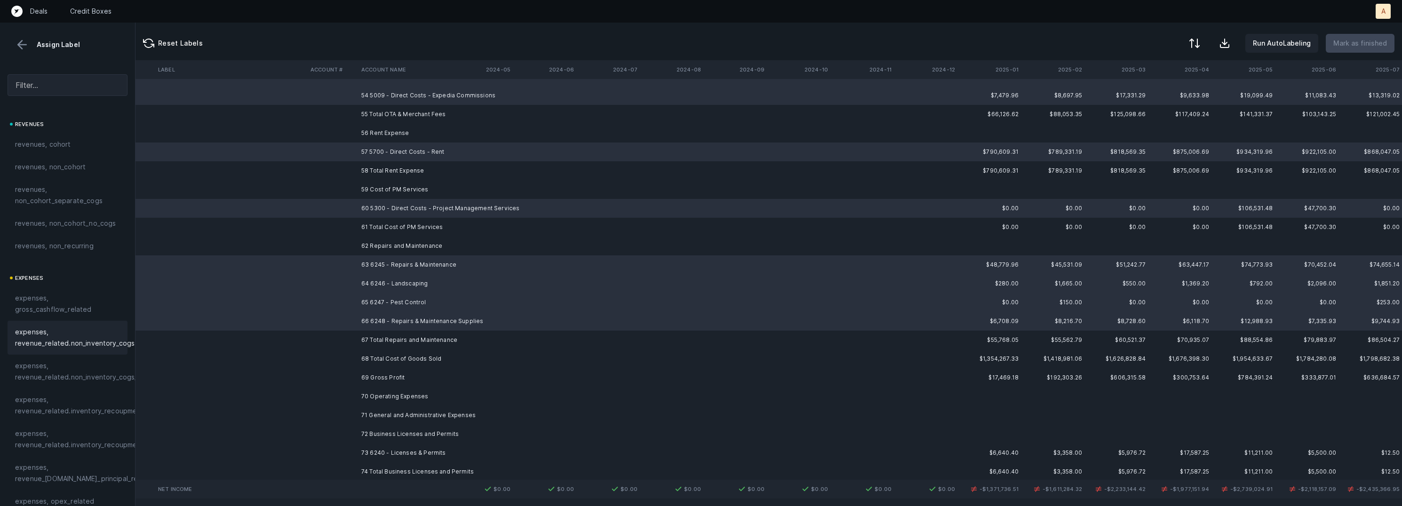
click at [110, 334] on span "expenses, revenue_related.non_inventory_cogs" at bounding box center [74, 337] width 119 height 23
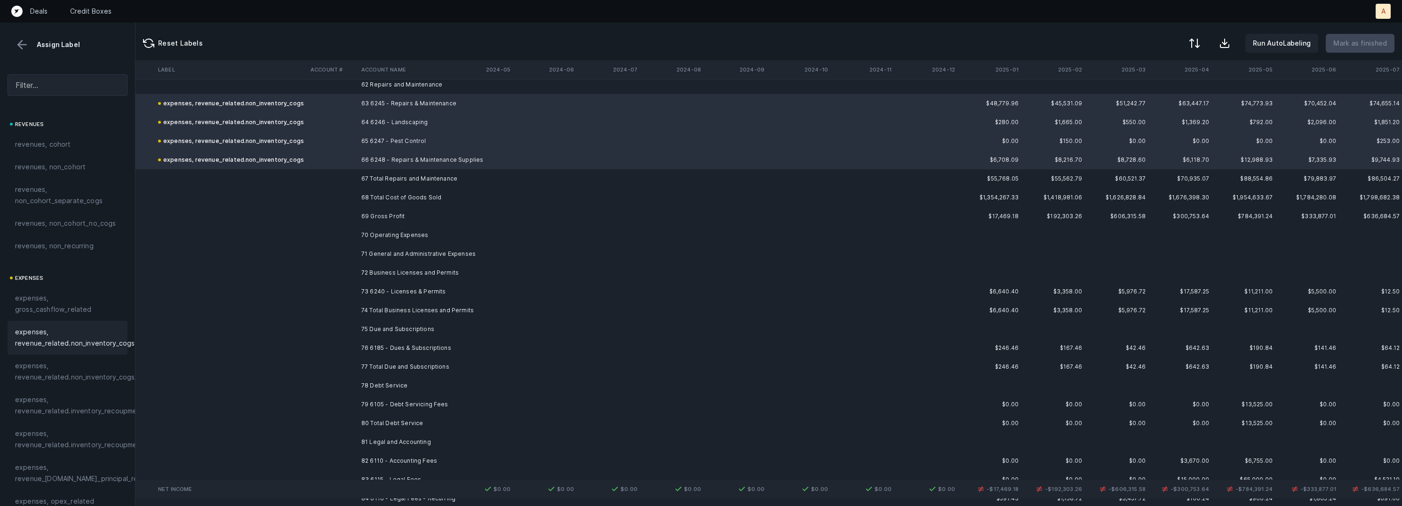
scroll to position [5717, 2628]
click at [381, 283] on td "73 6240 - Licenses & Permits" at bounding box center [415, 287] width 115 height 19
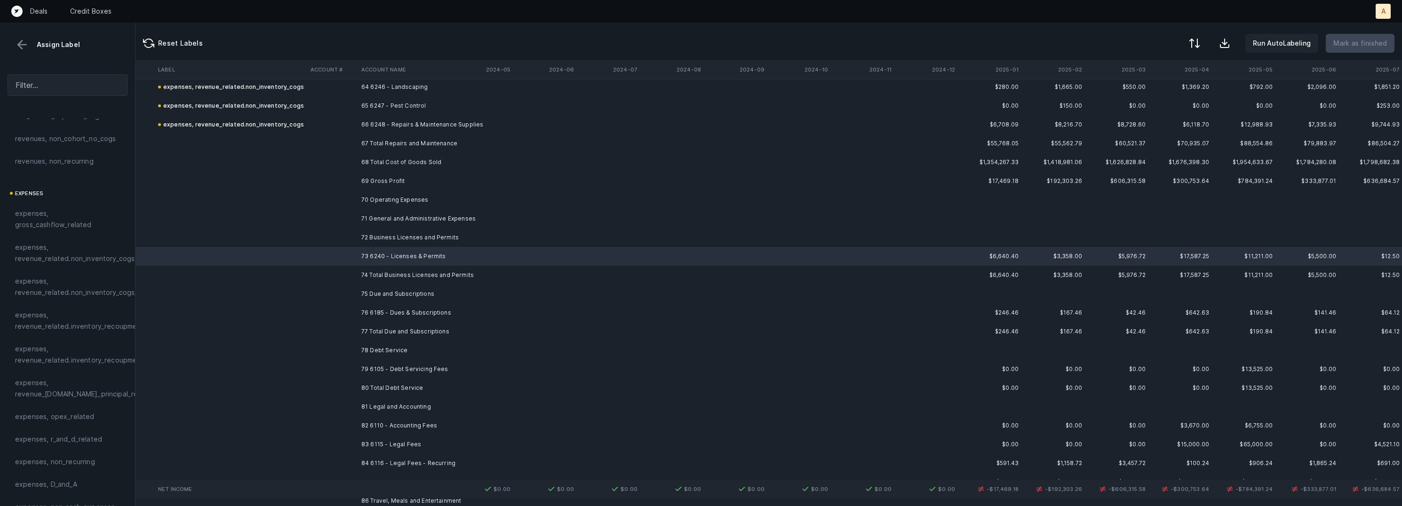
scroll to position [88, 0]
click at [334, 303] on td at bounding box center [332, 312] width 51 height 19
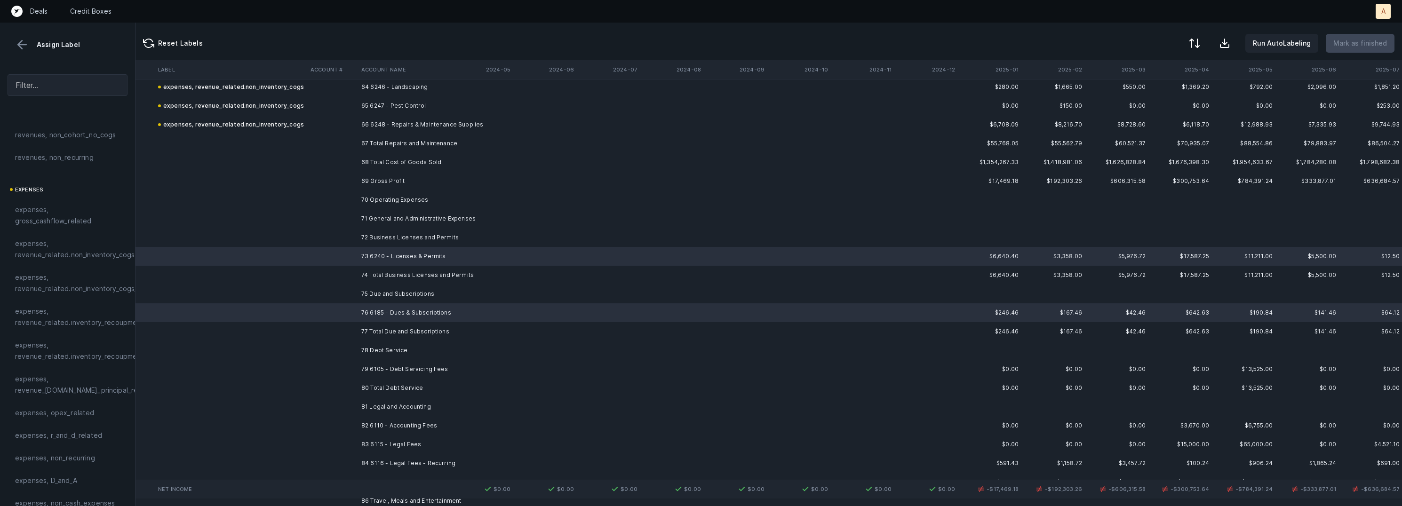
click at [349, 361] on td at bounding box center [332, 369] width 51 height 19
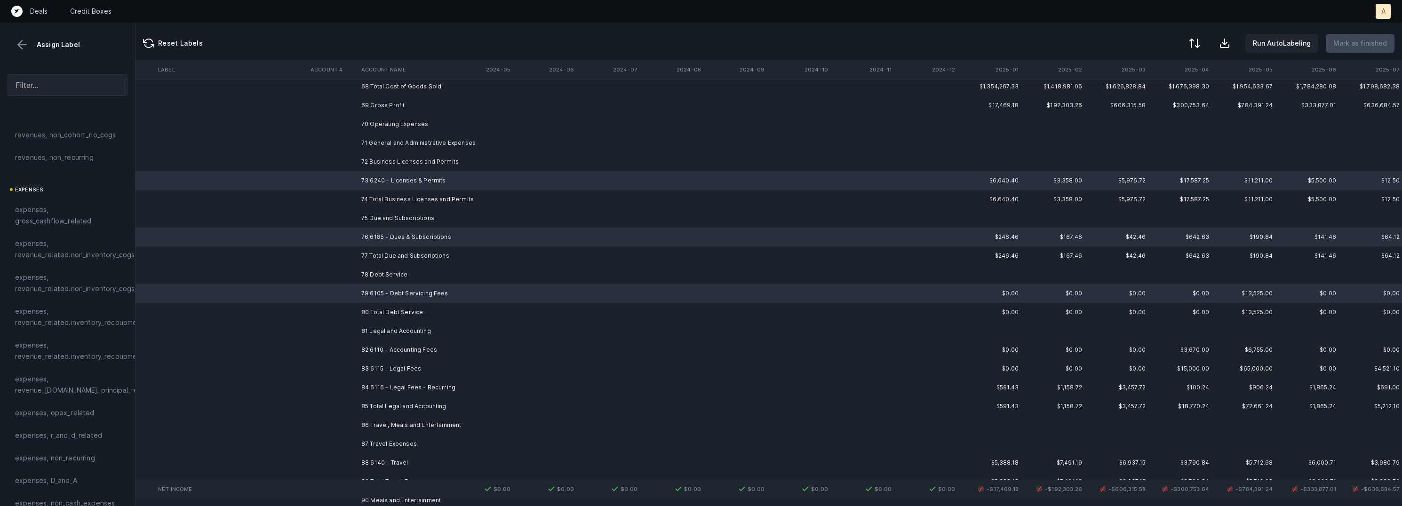
scroll to position [5839, 2628]
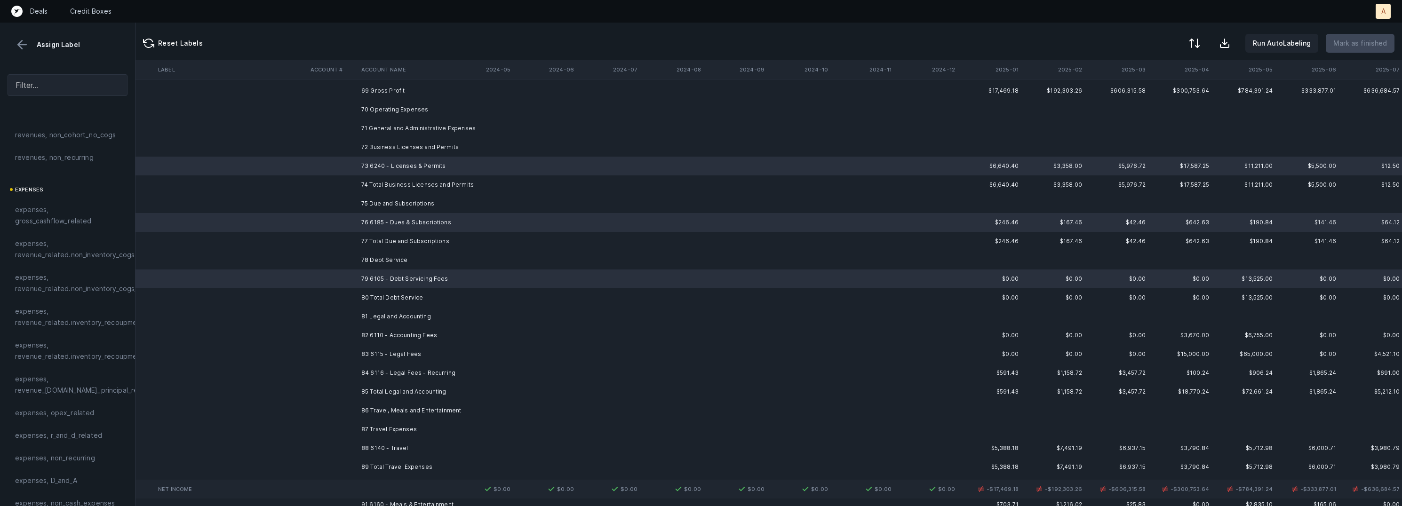
click at [314, 270] on td at bounding box center [332, 279] width 51 height 19
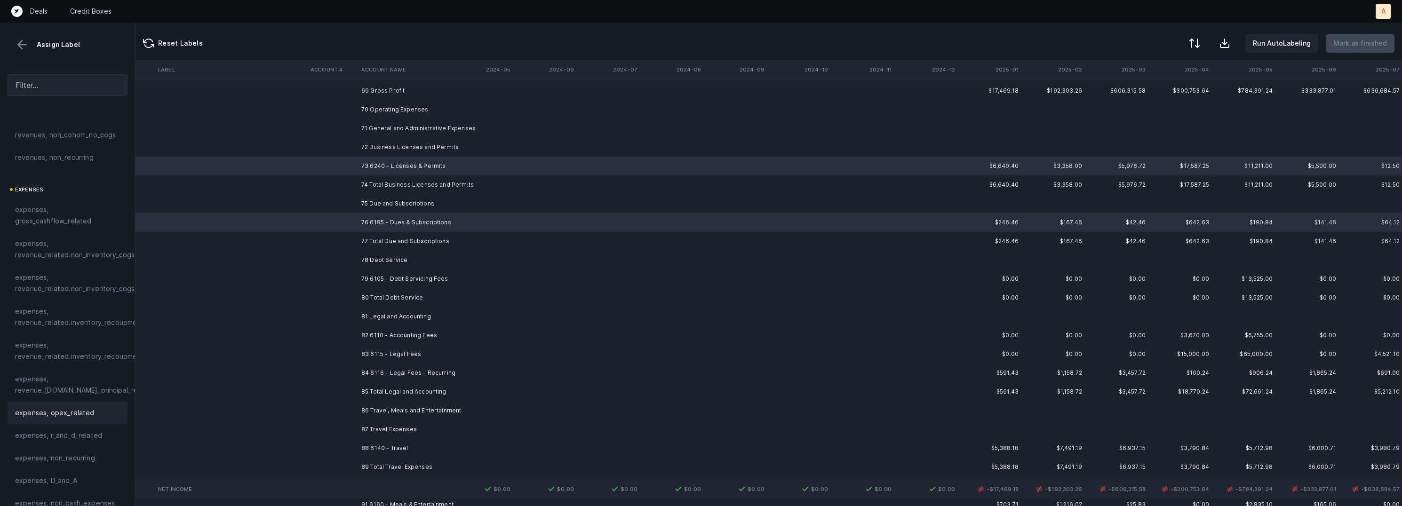
click at [49, 409] on span "expenses, opex_related" at bounding box center [54, 412] width 79 height 11
click at [336, 272] on td at bounding box center [332, 279] width 51 height 19
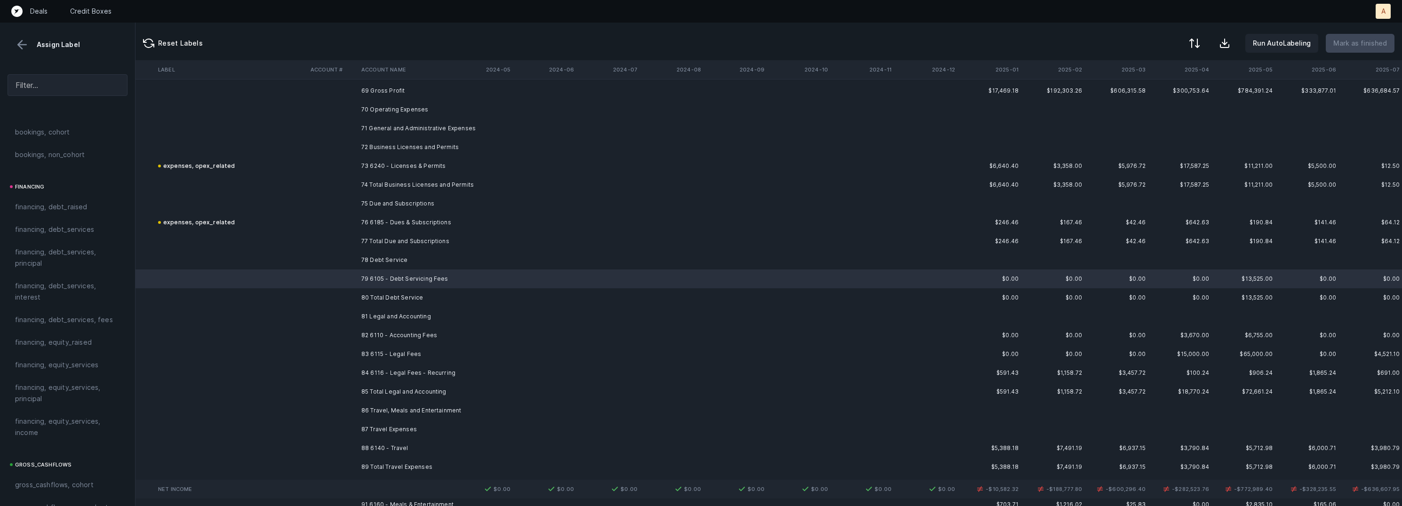
scroll to position [661, 0]
click at [82, 330] on span "financing, debt_services, fees" at bounding box center [64, 324] width 98 height 11
click at [318, 332] on td at bounding box center [332, 335] width 51 height 19
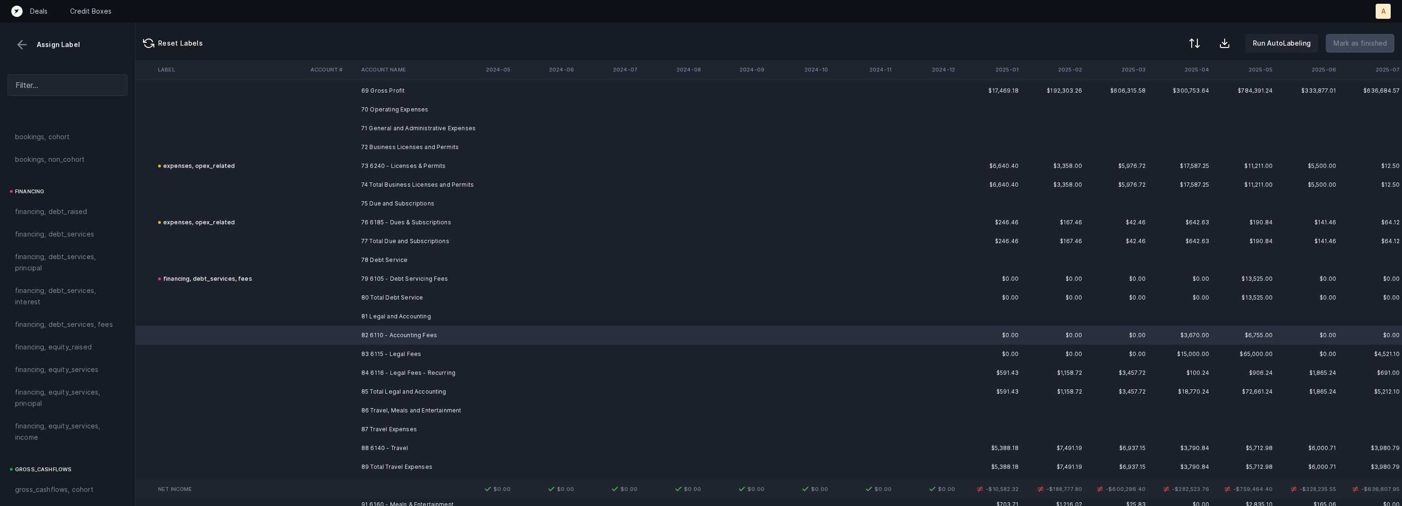
click at [377, 351] on td "83 6115 - Legal Fees" at bounding box center [415, 354] width 115 height 19
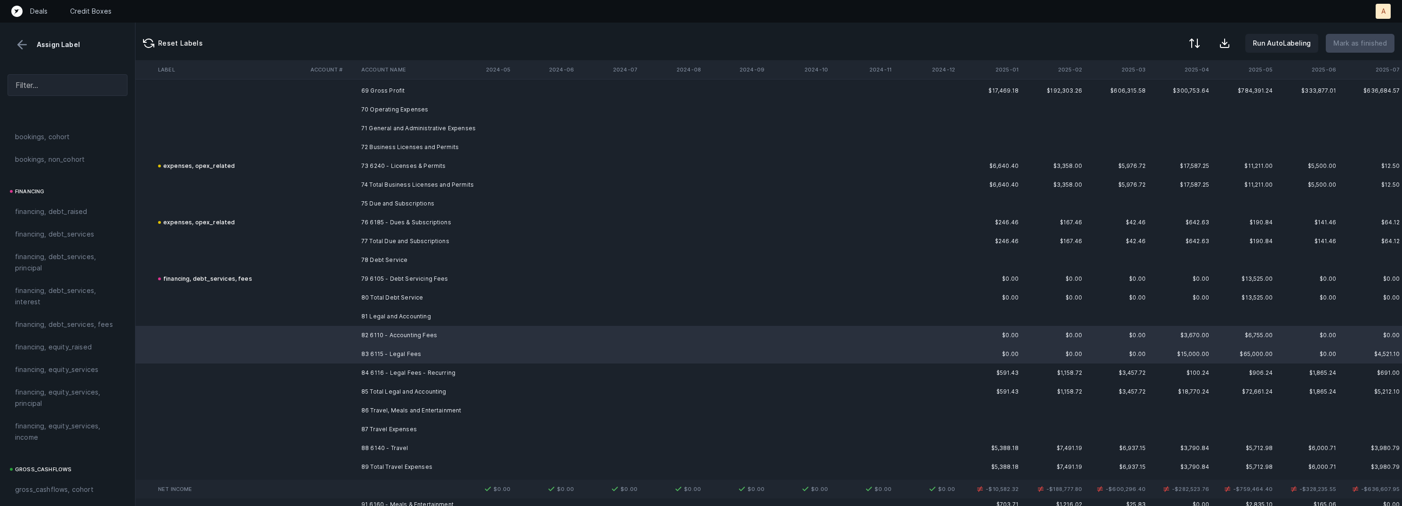
click at [373, 364] on td "84 6116 - Legal Fees - Recurring" at bounding box center [415, 373] width 115 height 19
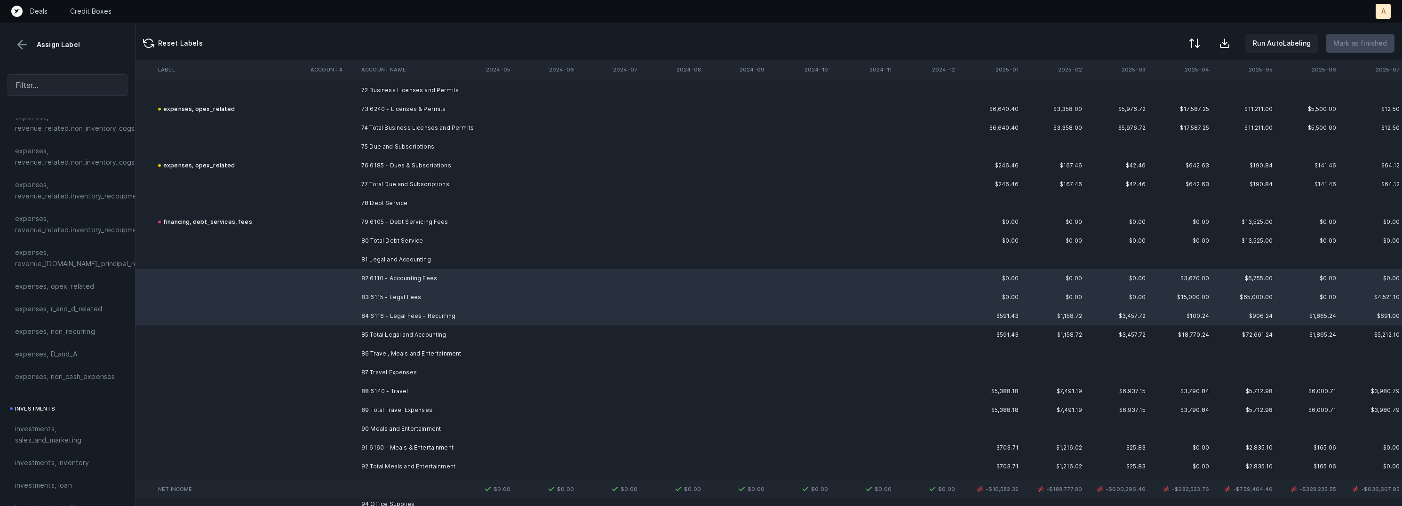
scroll to position [213, 0]
click at [83, 287] on span "expenses, opex_related" at bounding box center [54, 288] width 79 height 11
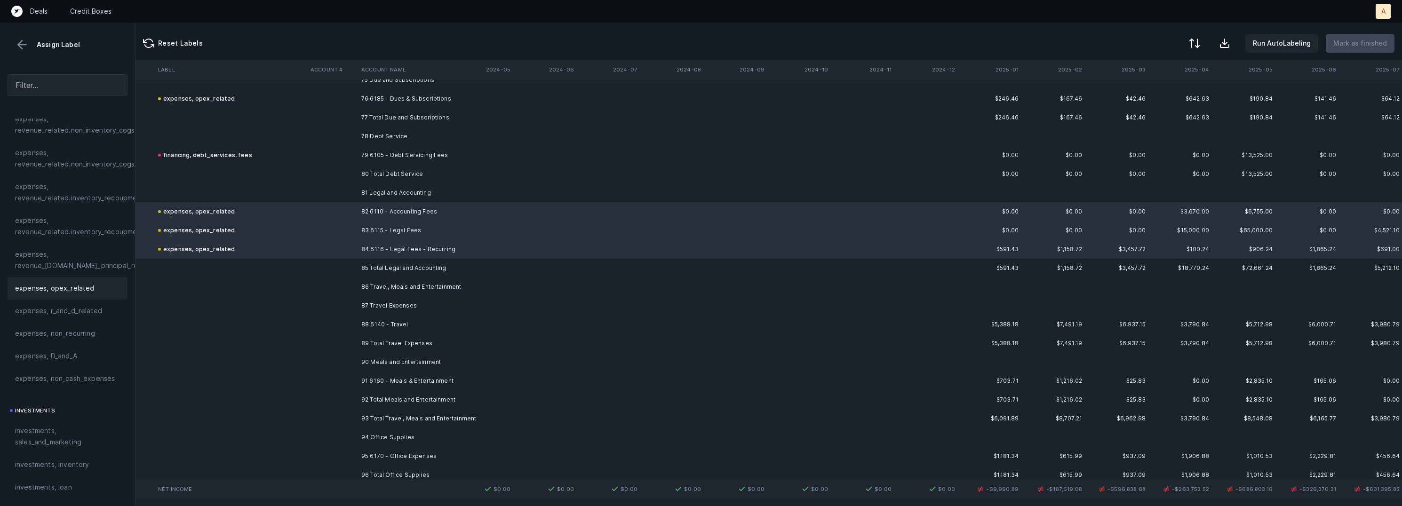
scroll to position [5965, 2628]
click at [451, 316] on td "88 6140 - Travel" at bounding box center [415, 321] width 115 height 19
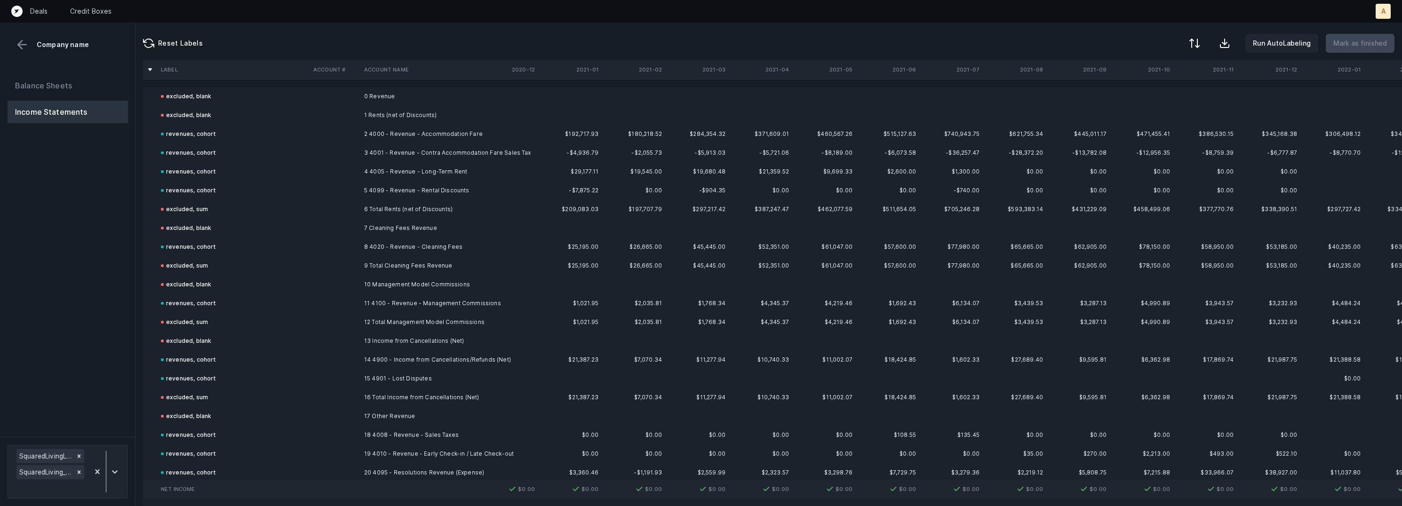
click at [103, 326] on div "Balance Sheets Income Statements" at bounding box center [67, 252] width 135 height 370
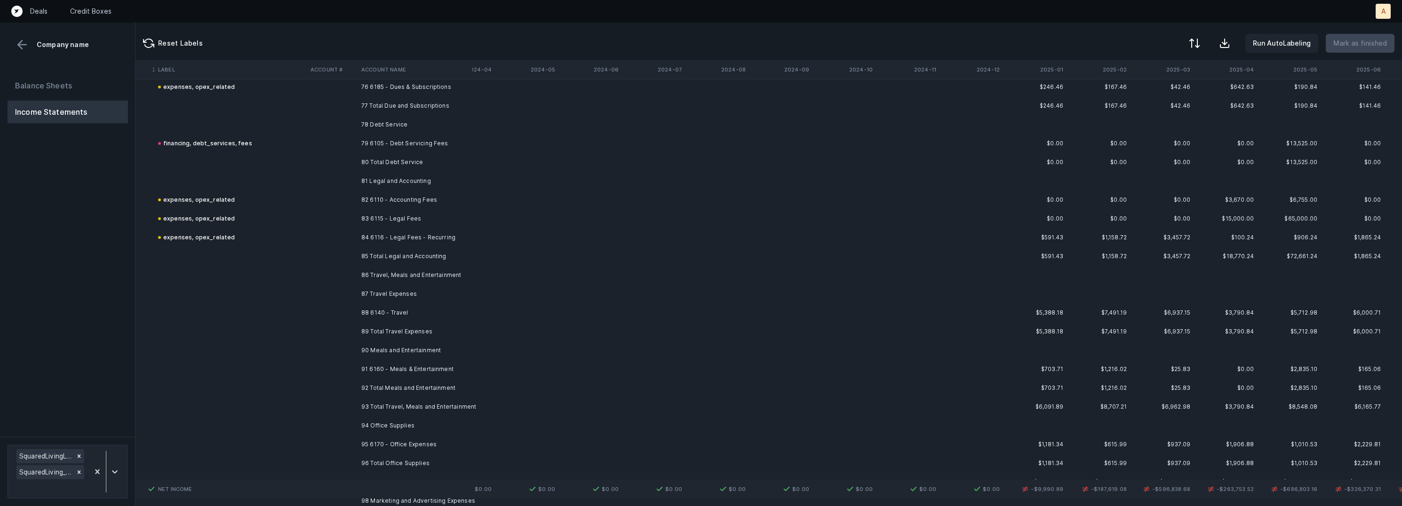
scroll to position [5974, 2630]
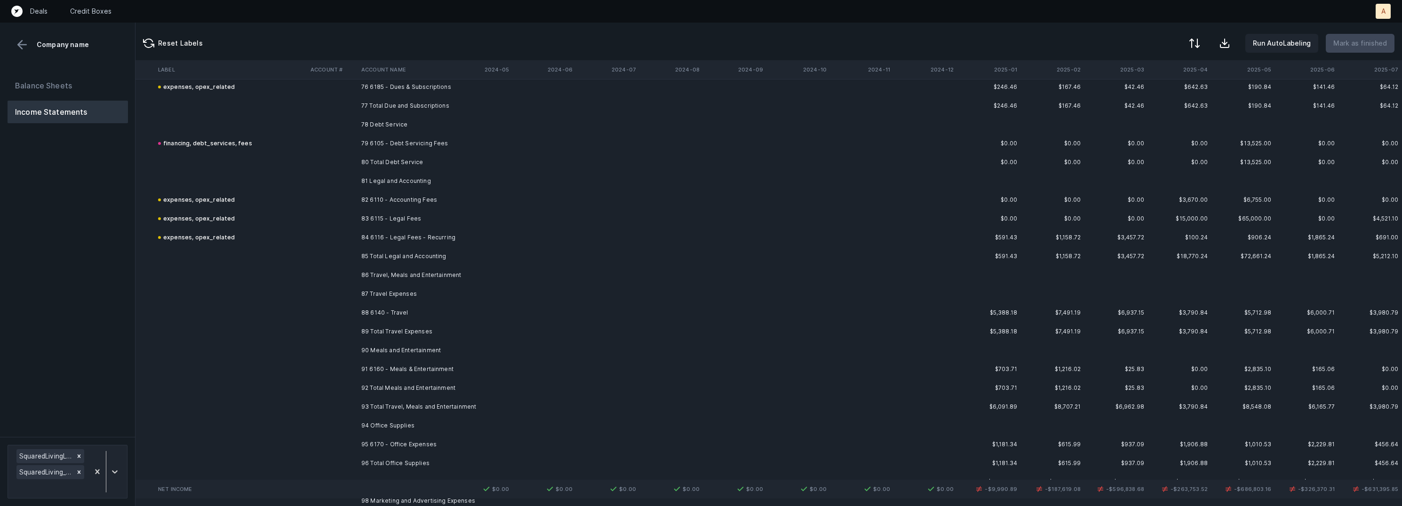
click at [390, 310] on td "88 6140 - Travel" at bounding box center [415, 312] width 115 height 19
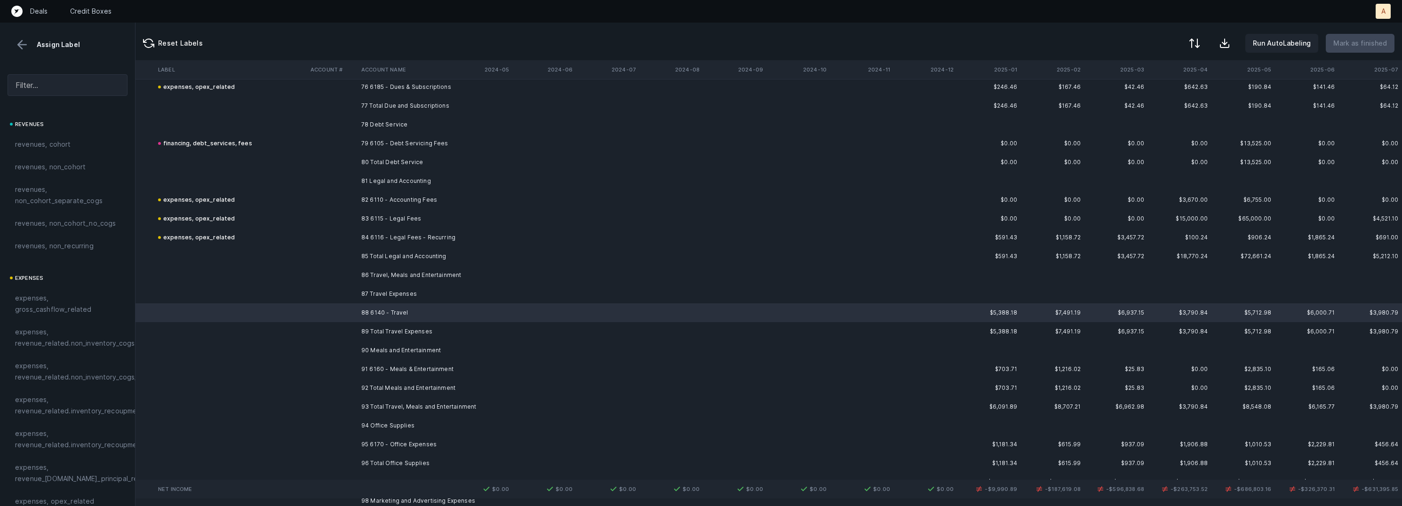
click at [359, 361] on td "91 6160 - Meals & Entertainment" at bounding box center [415, 369] width 115 height 19
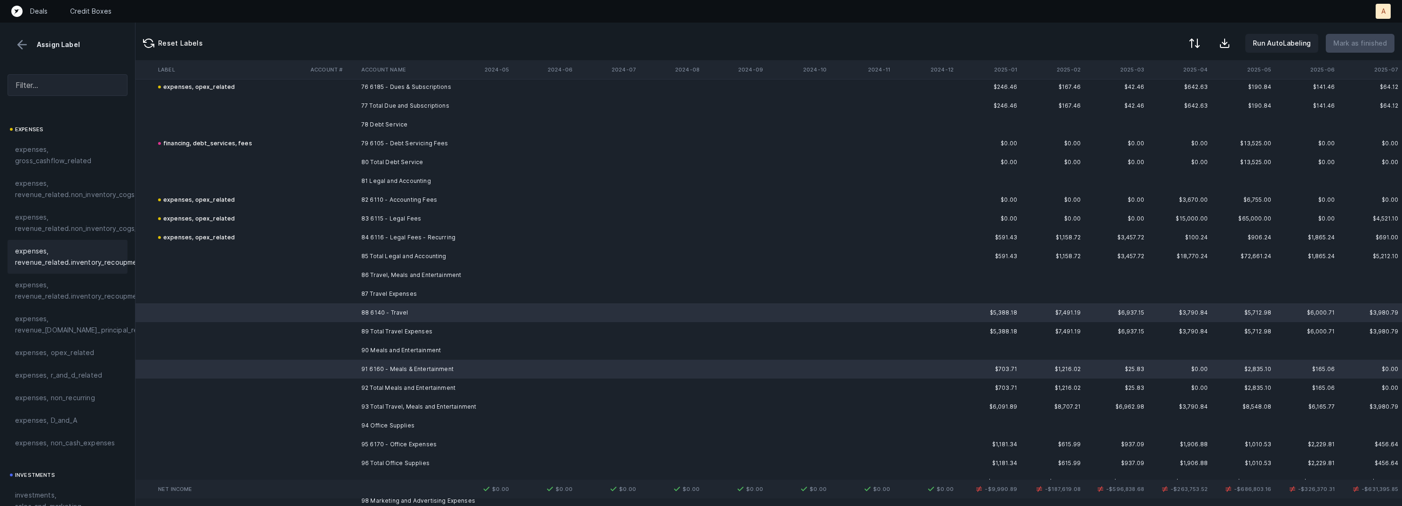
scroll to position [191, 0]
click at [49, 444] on div "investments, sales_and_marketing" at bounding box center [68, 459] width 120 height 34
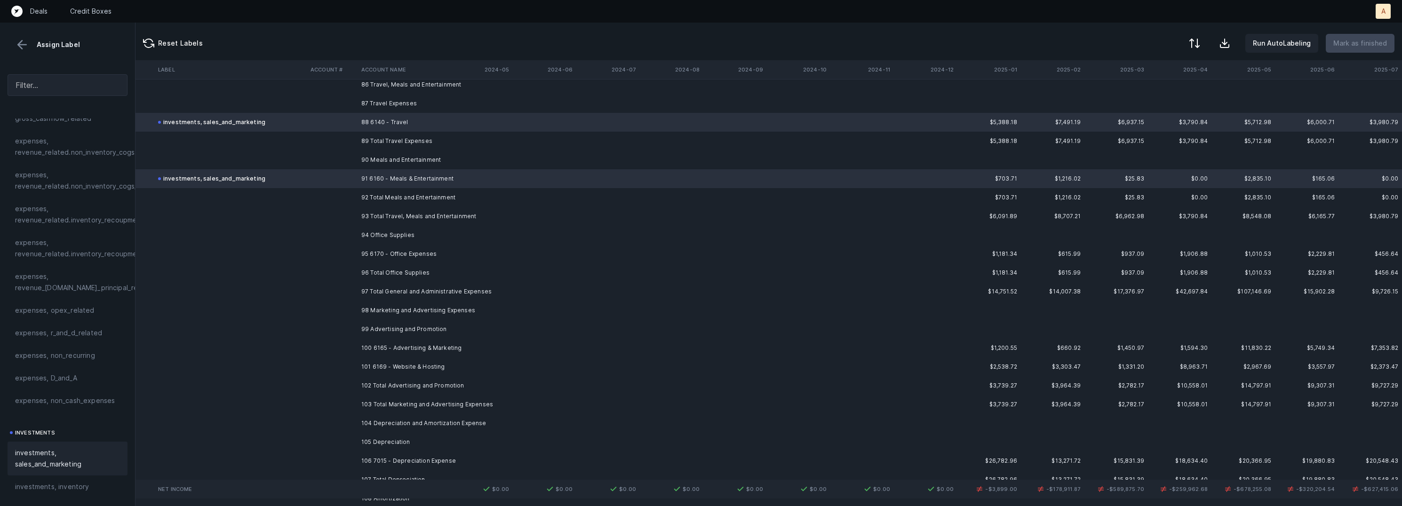
scroll to position [6204, 2630]
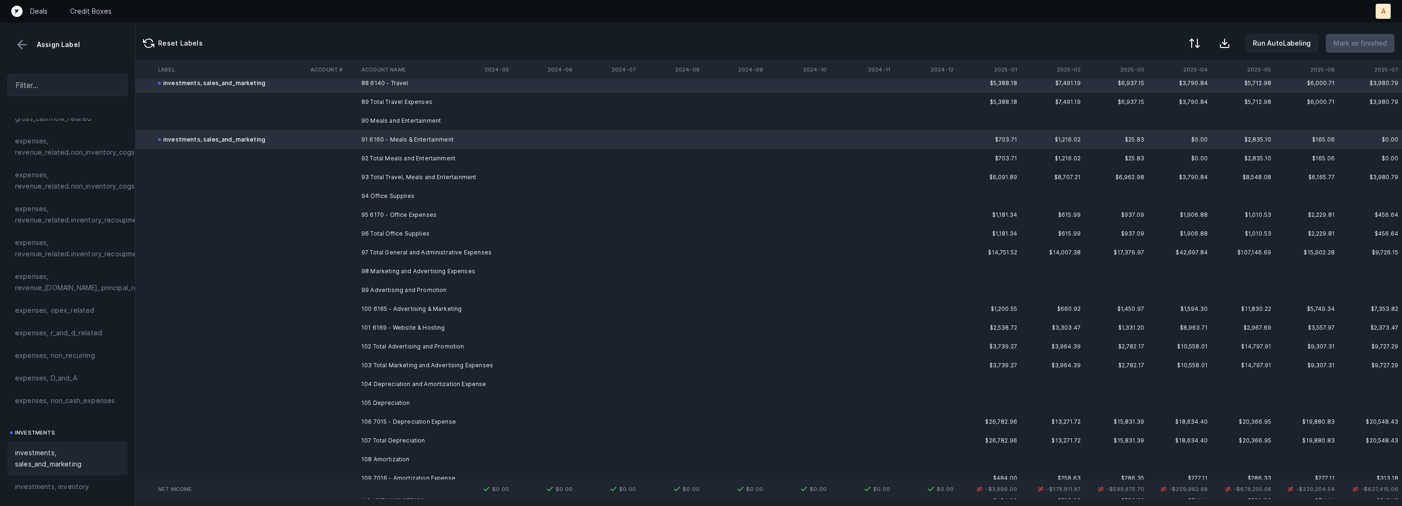
click at [415, 213] on td "95 6170 - Office Expenses" at bounding box center [415, 215] width 115 height 19
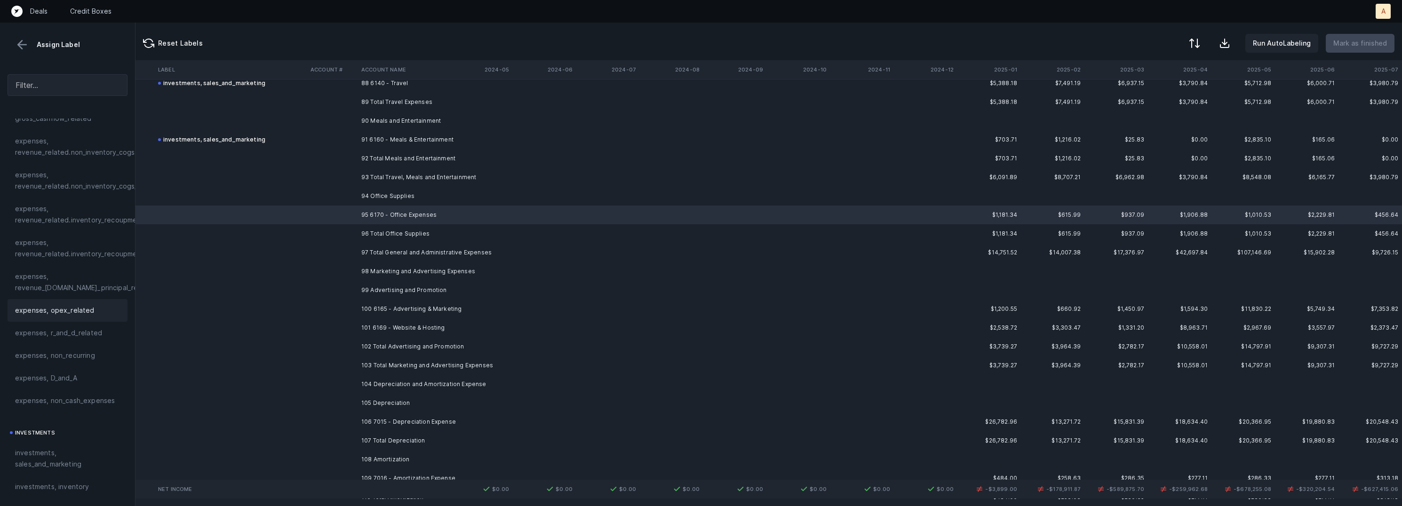
click at [108, 309] on div "expenses, opex_related" at bounding box center [67, 310] width 105 height 11
click at [289, 300] on td at bounding box center [230, 309] width 152 height 19
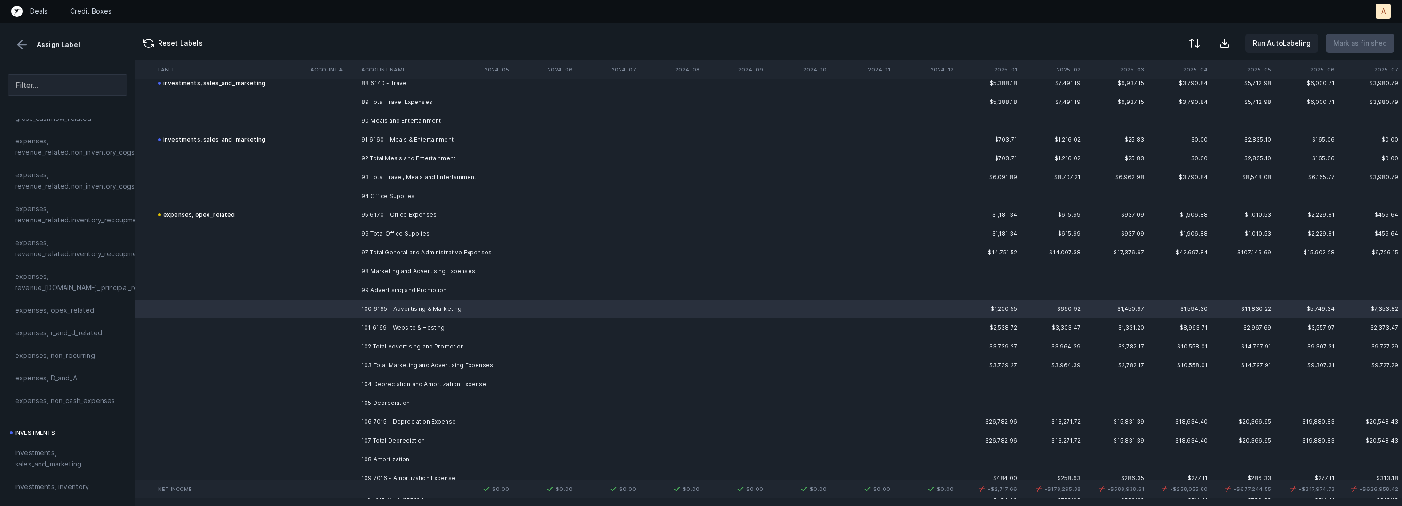
click at [324, 321] on td at bounding box center [332, 327] width 51 height 19
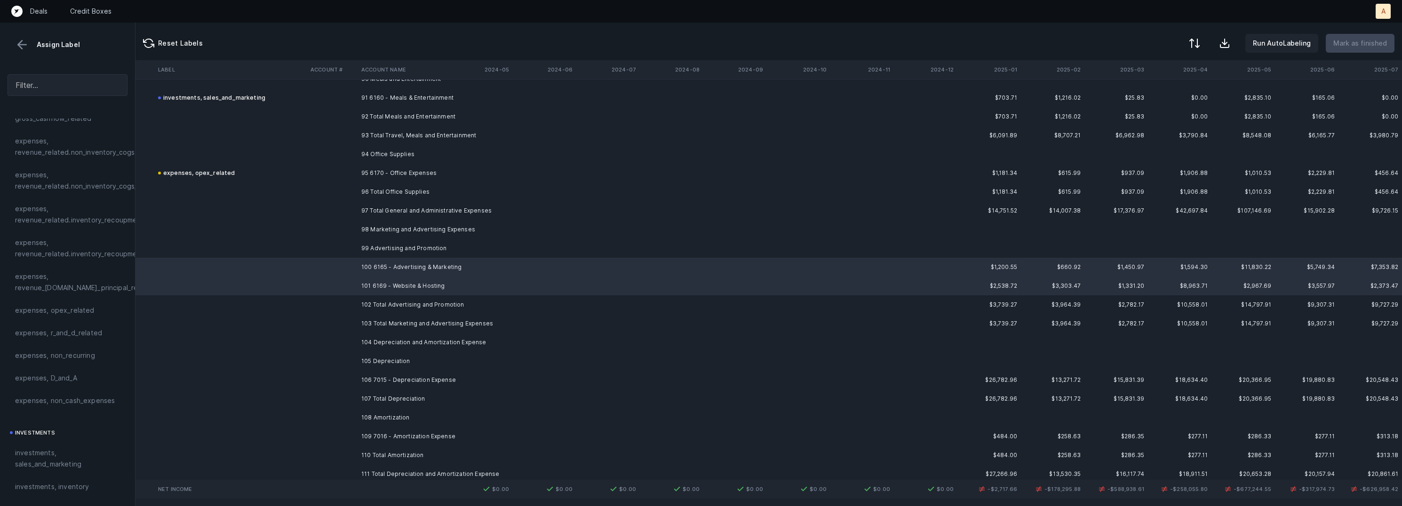
scroll to position [6248, 2630]
click at [80, 456] on span "investments, sales_and_marketing" at bounding box center [67, 458] width 105 height 23
click at [416, 371] on td "106 7015 - Depreciation Expense" at bounding box center [415, 377] width 115 height 19
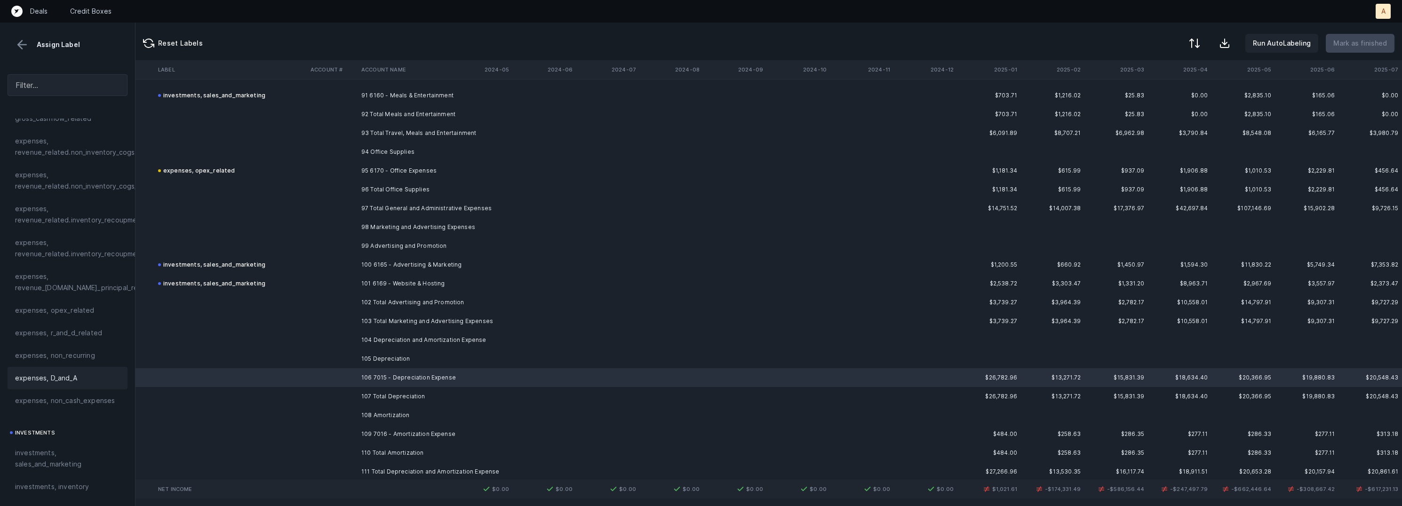
click at [91, 375] on div "expenses, D_and_A" at bounding box center [67, 378] width 105 height 11
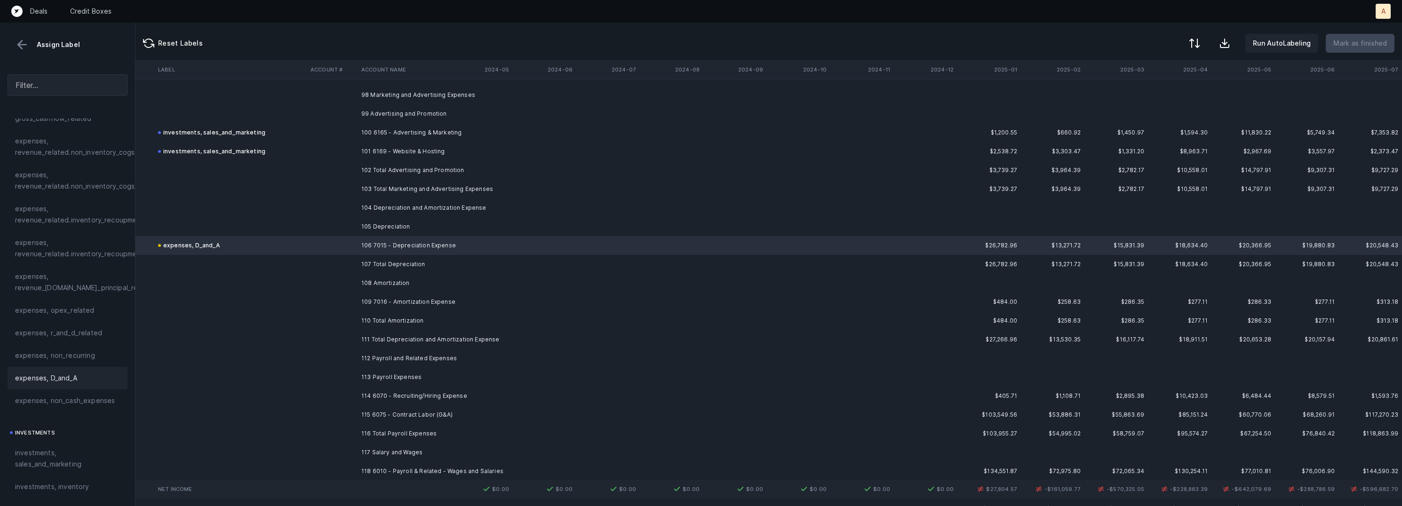
scroll to position [6384, 2630]
click at [434, 297] on td "109 7016 - Amortization Expense" at bounding box center [415, 298] width 115 height 19
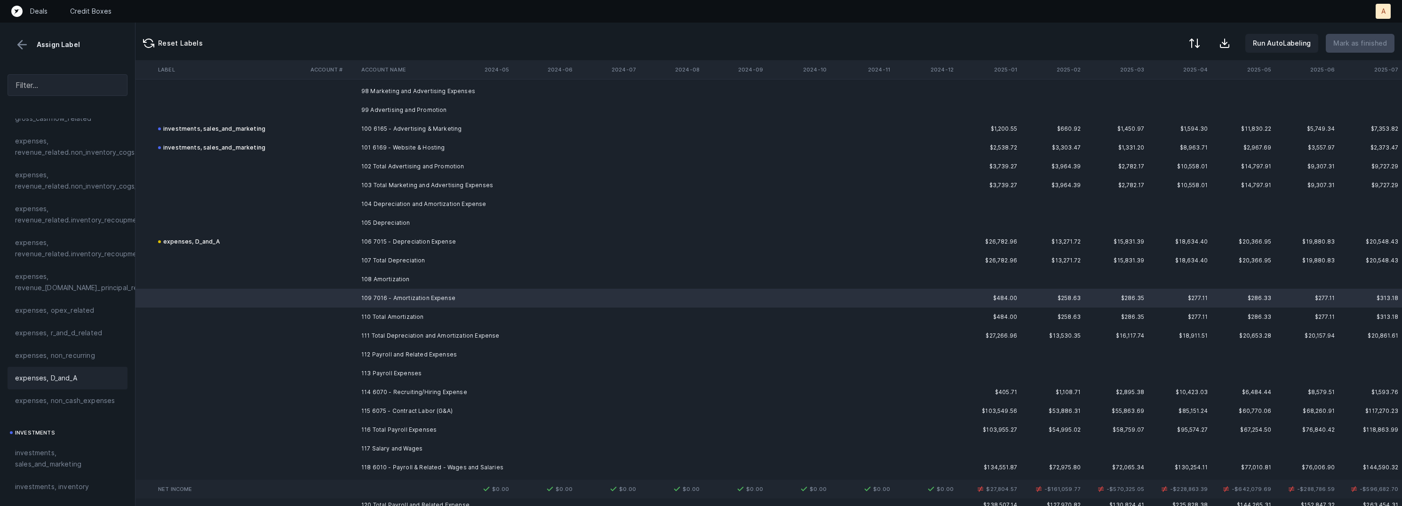
click at [72, 381] on span "expenses, D_and_A" at bounding box center [46, 378] width 62 height 11
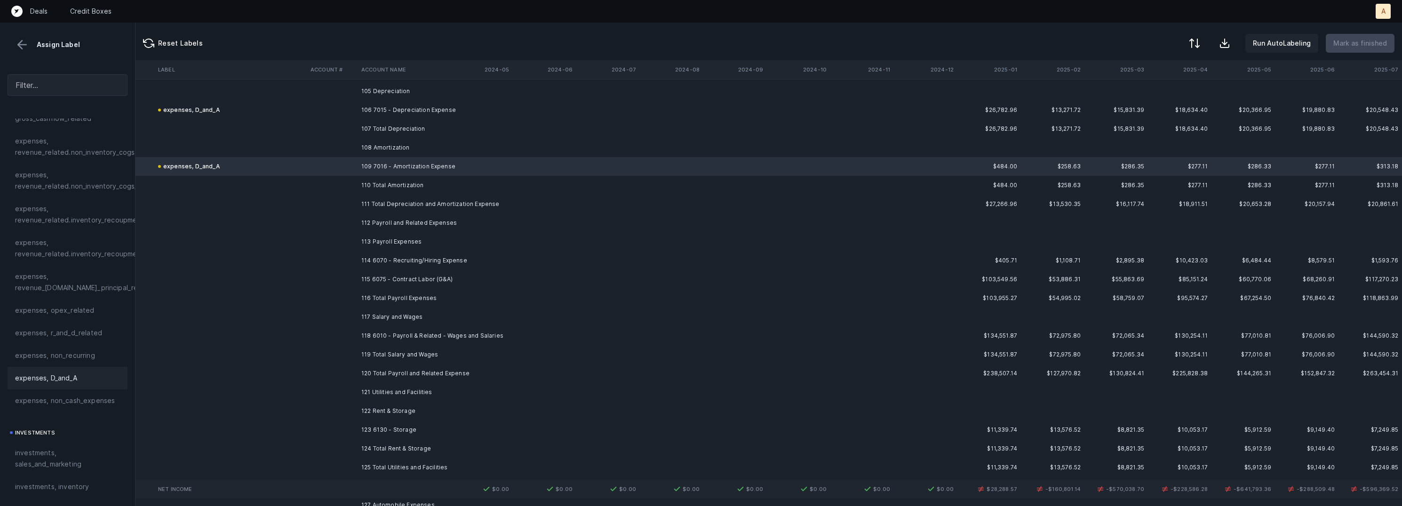
scroll to position [6520, 2630]
click at [381, 254] on td "114 6070 - Recruiting/Hiring Expense" at bounding box center [415, 255] width 115 height 19
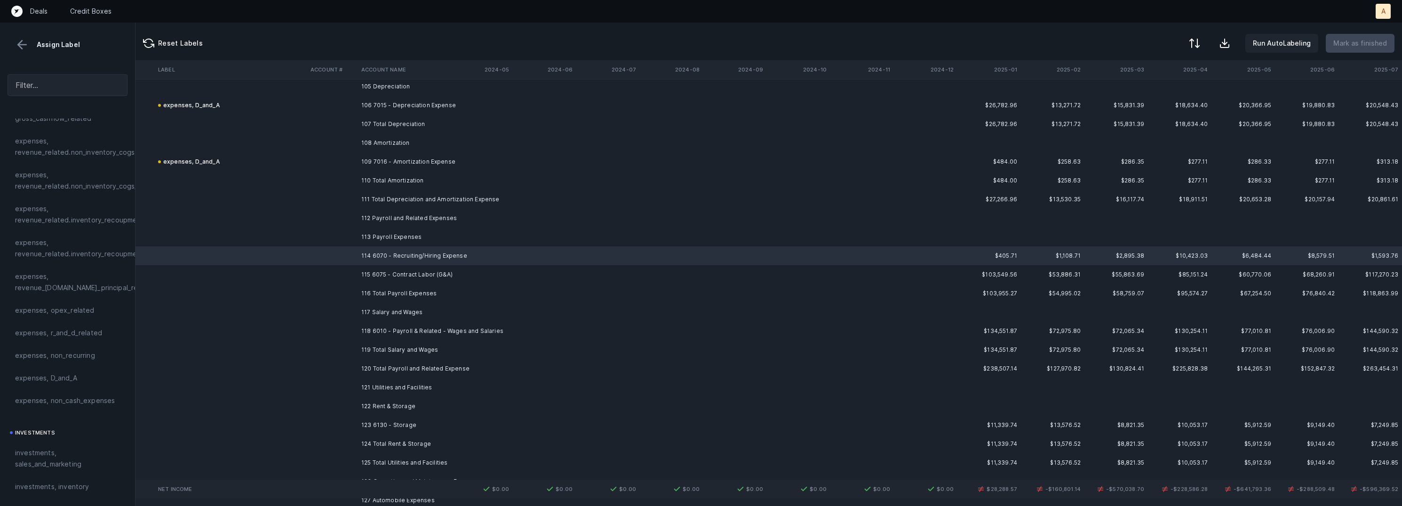
click at [376, 273] on td "115 6075 - Contract Labor (G&A)" at bounding box center [415, 274] width 115 height 19
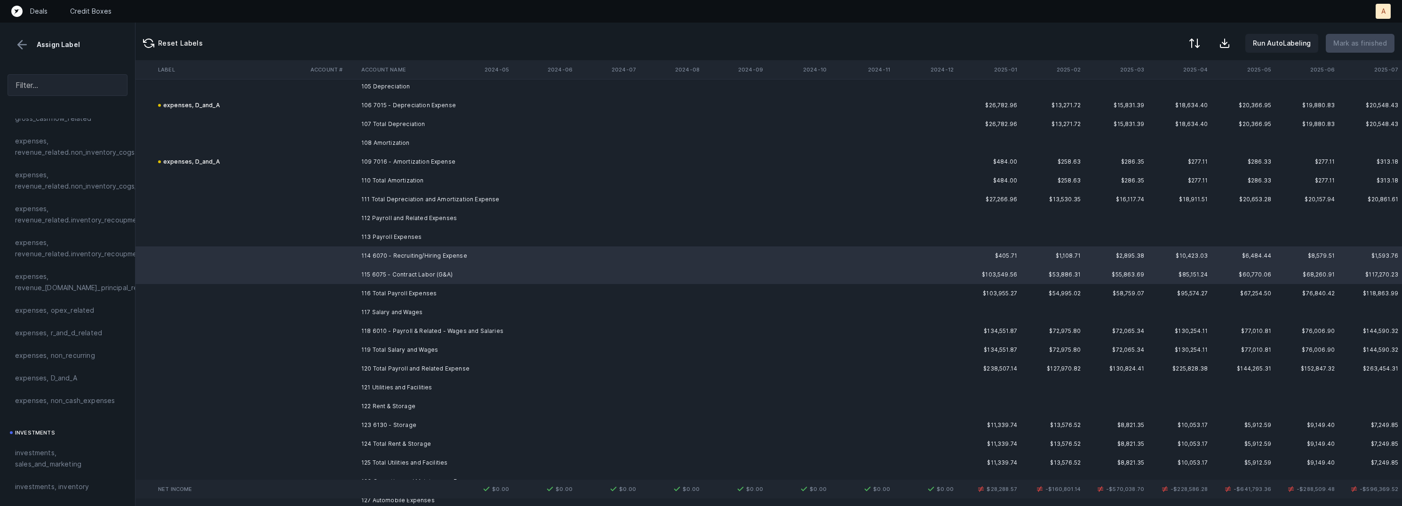
click at [371, 327] on td "118 6010 - Payroll & Related - Wages and Salaries" at bounding box center [415, 331] width 115 height 19
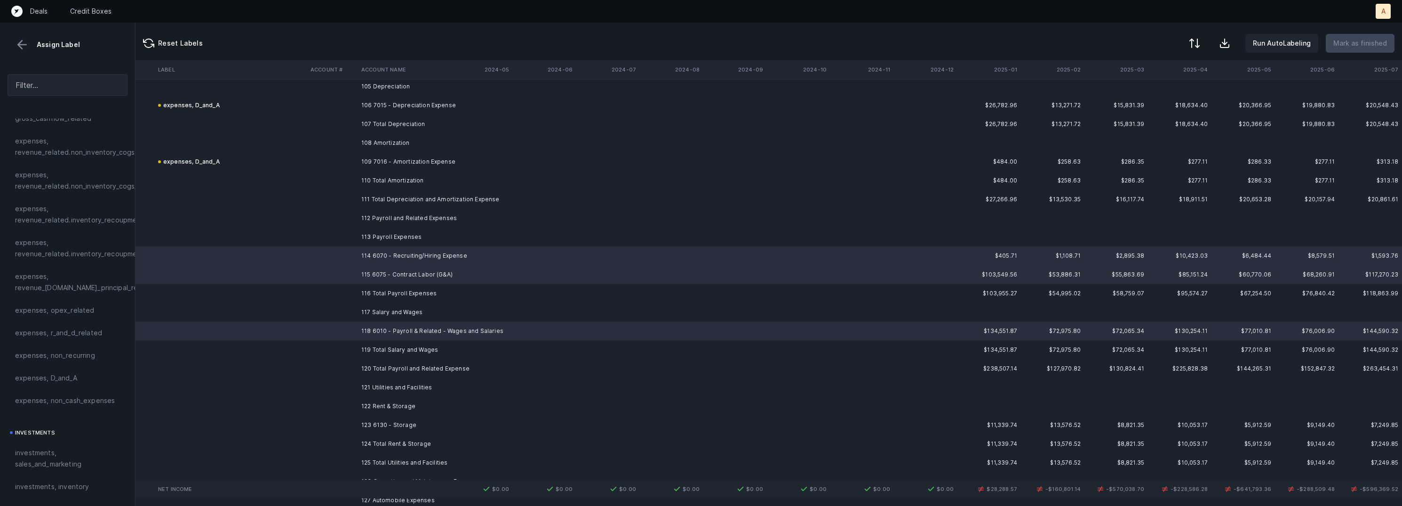
click at [367, 421] on td "123 6130 - Storage" at bounding box center [415, 425] width 115 height 19
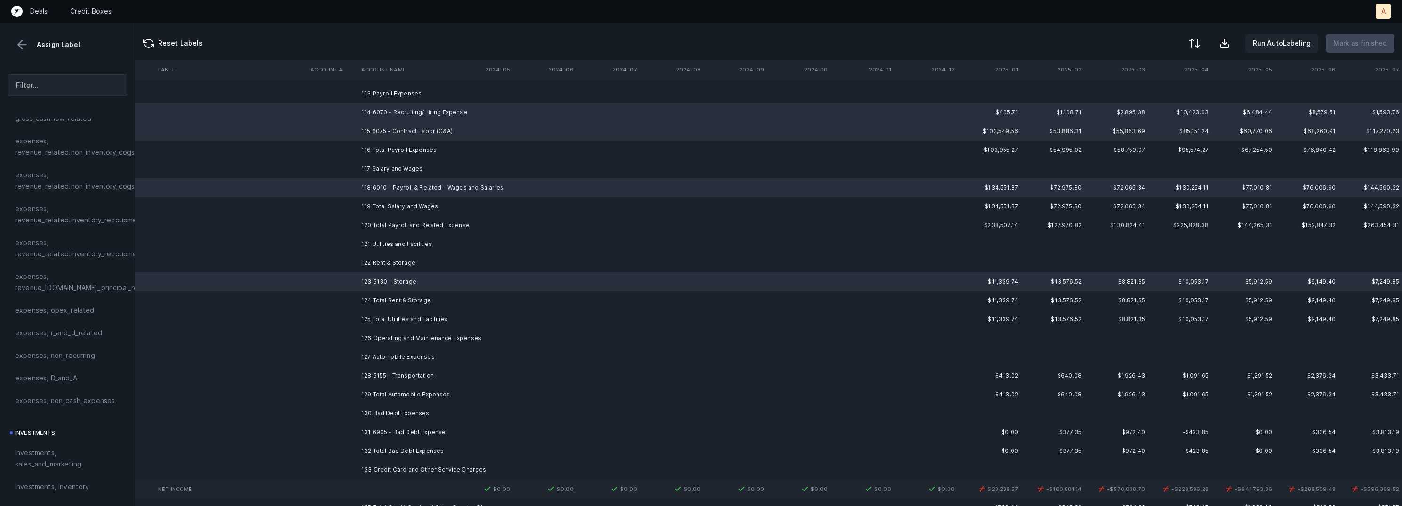
scroll to position [6697, 2629]
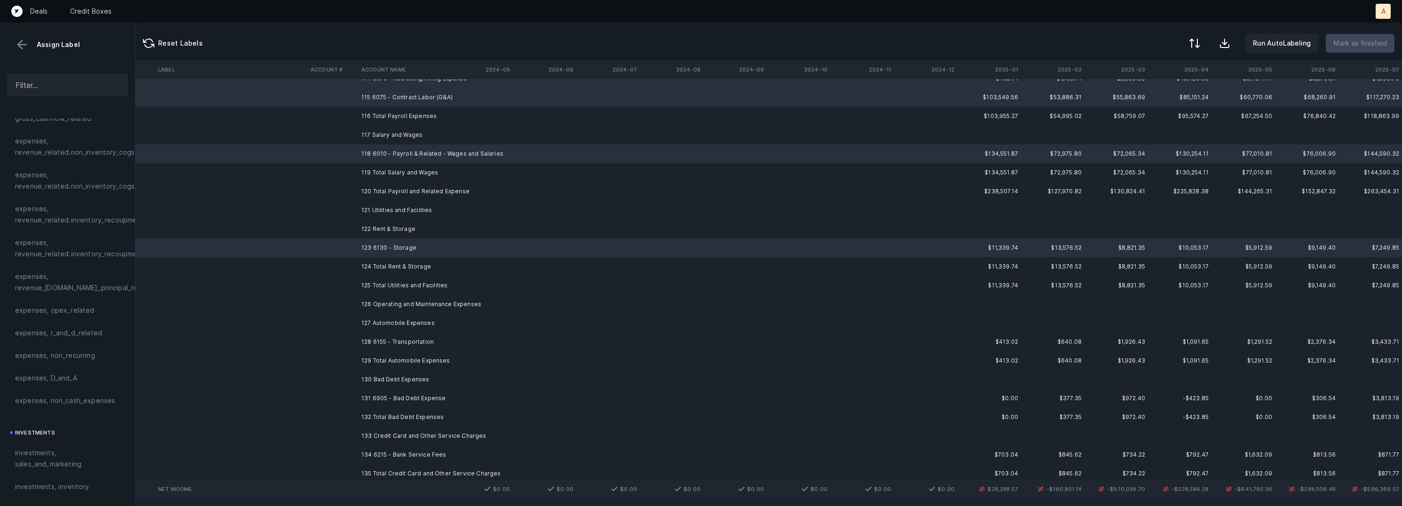
click at [400, 341] on td "128 6155 - Transportation" at bounding box center [415, 342] width 115 height 19
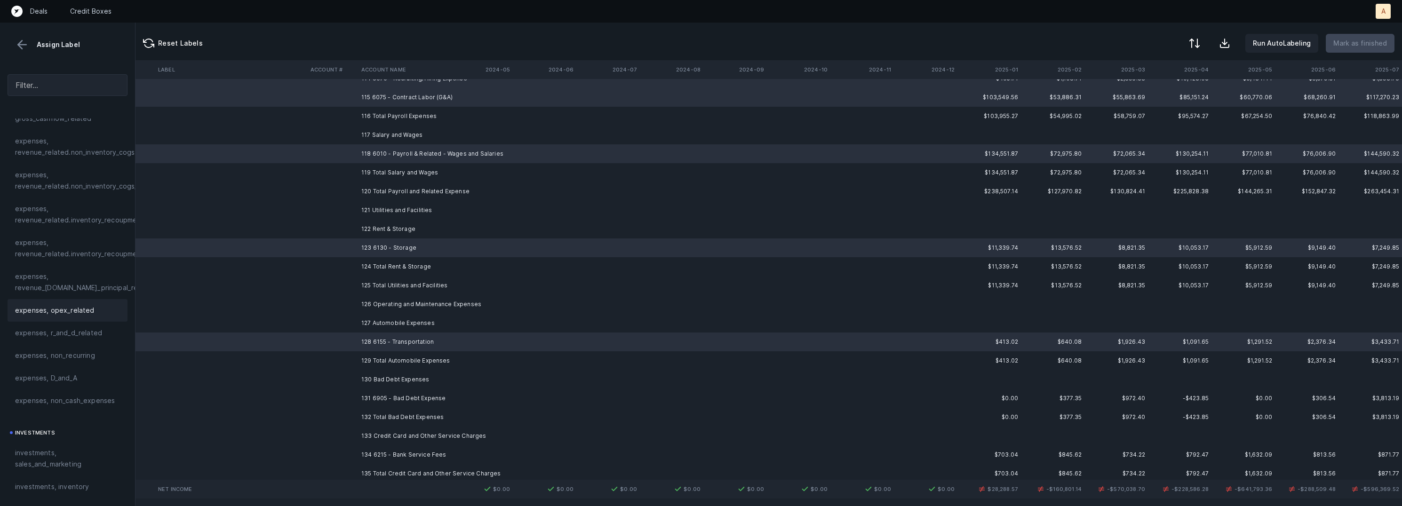
click at [76, 309] on span "expenses, opex_related" at bounding box center [54, 310] width 79 height 11
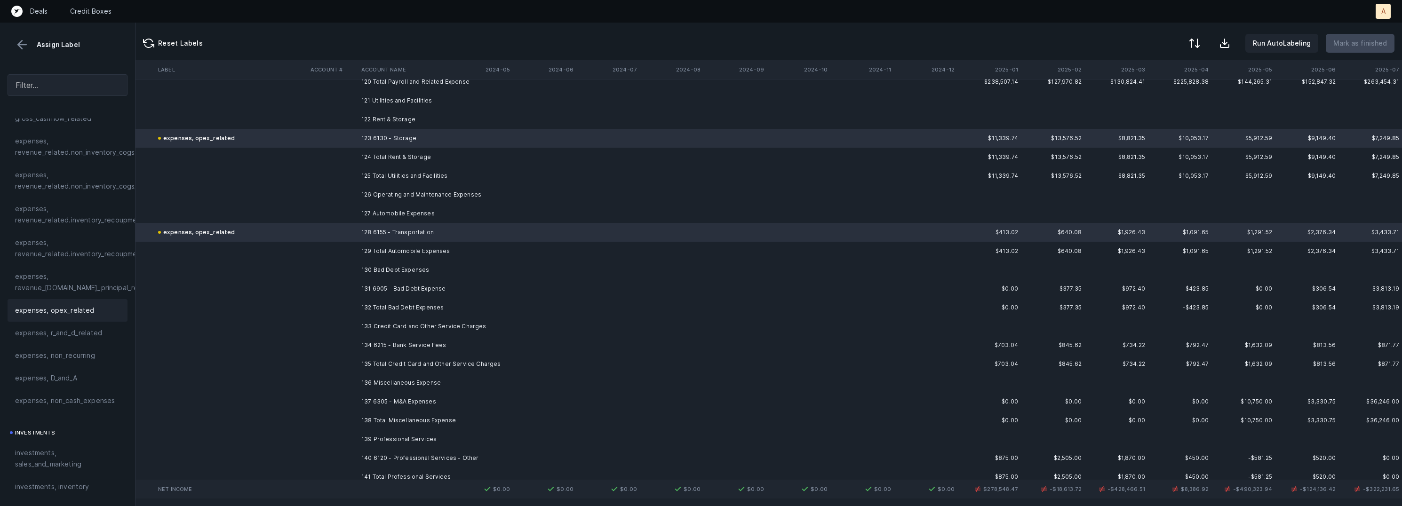
scroll to position [6866, 2629]
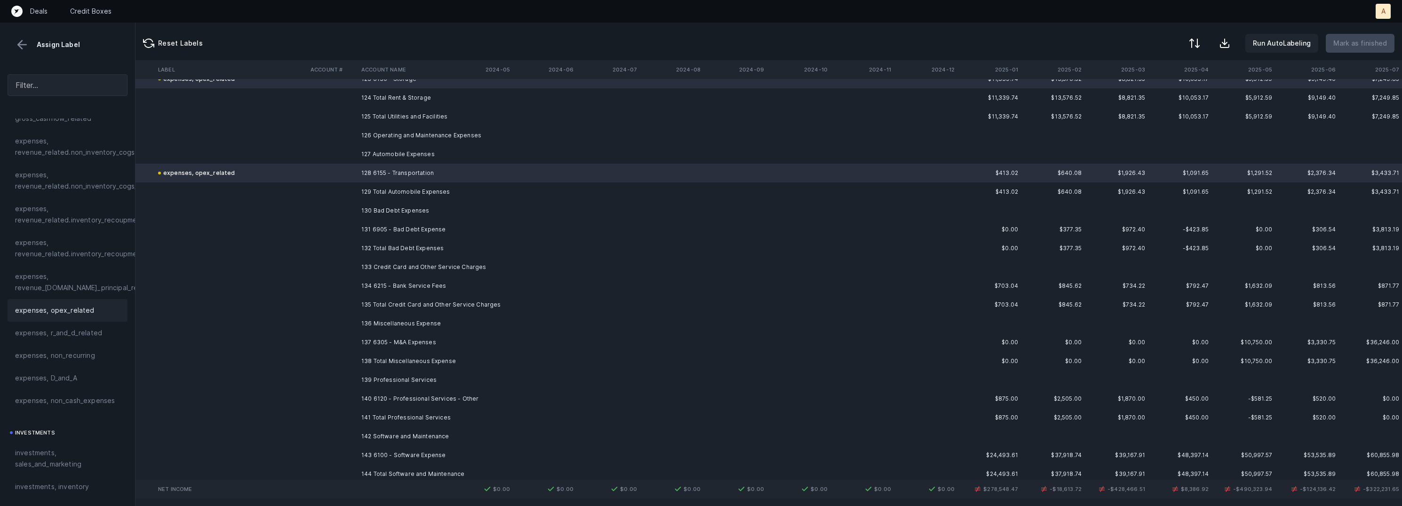
click at [382, 225] on td "131 6905 - Bad Debt Expense" at bounding box center [415, 229] width 115 height 19
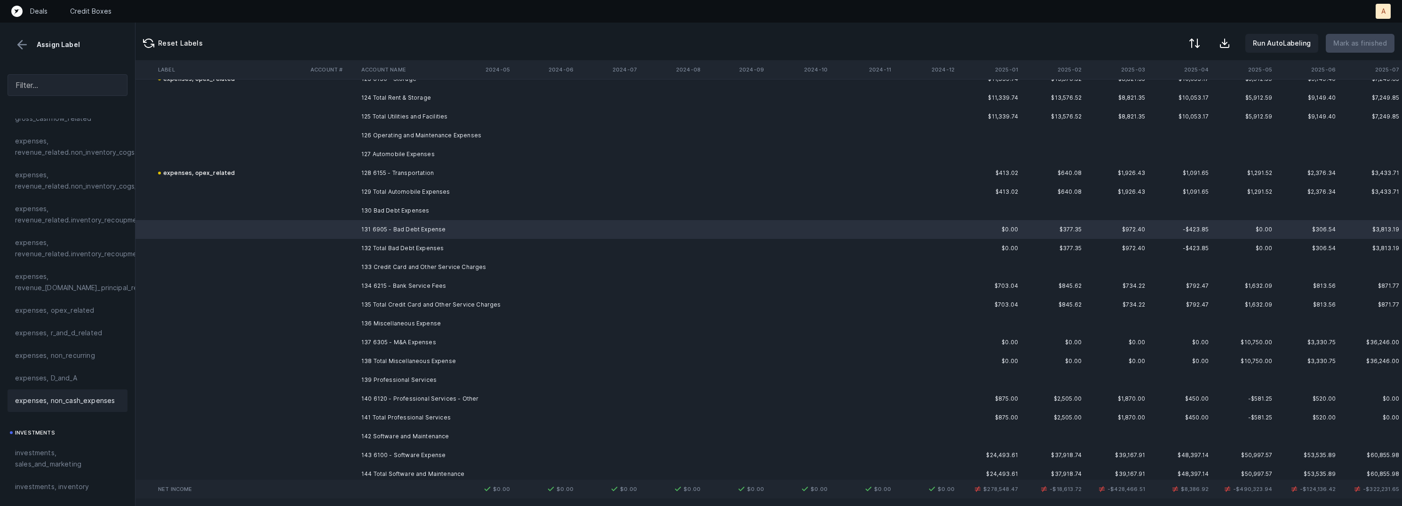
click at [68, 396] on span "expenses, non_cash_expenses" at bounding box center [65, 400] width 100 height 11
click at [357, 283] on td at bounding box center [332, 286] width 51 height 19
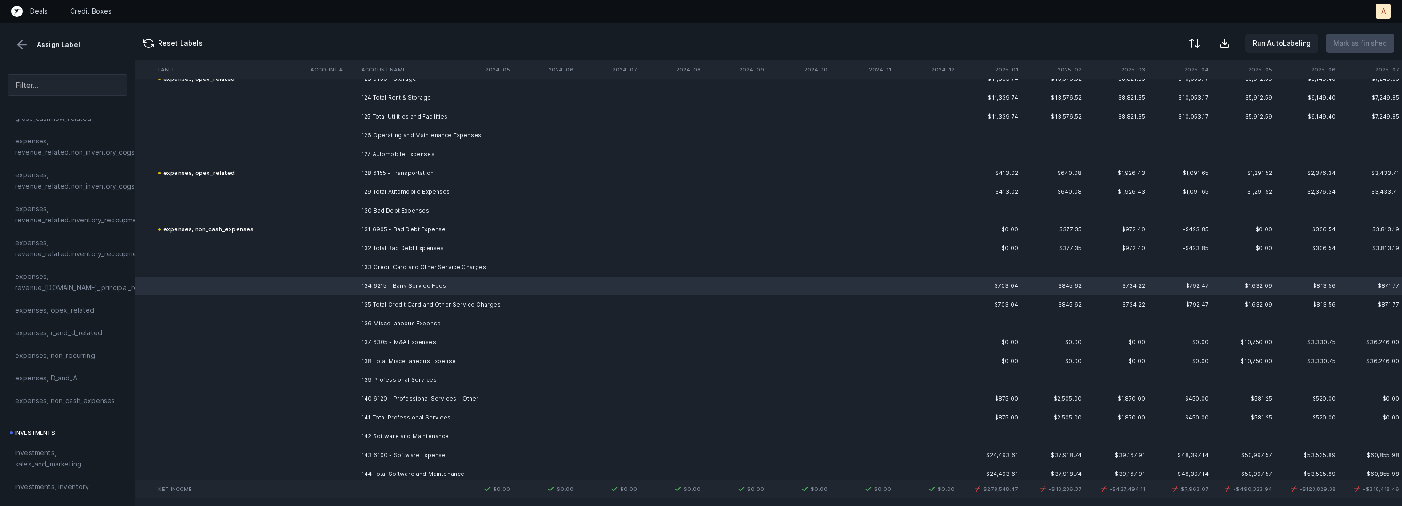
click at [359, 337] on td "137 6305 - M&A Expenses" at bounding box center [415, 342] width 115 height 19
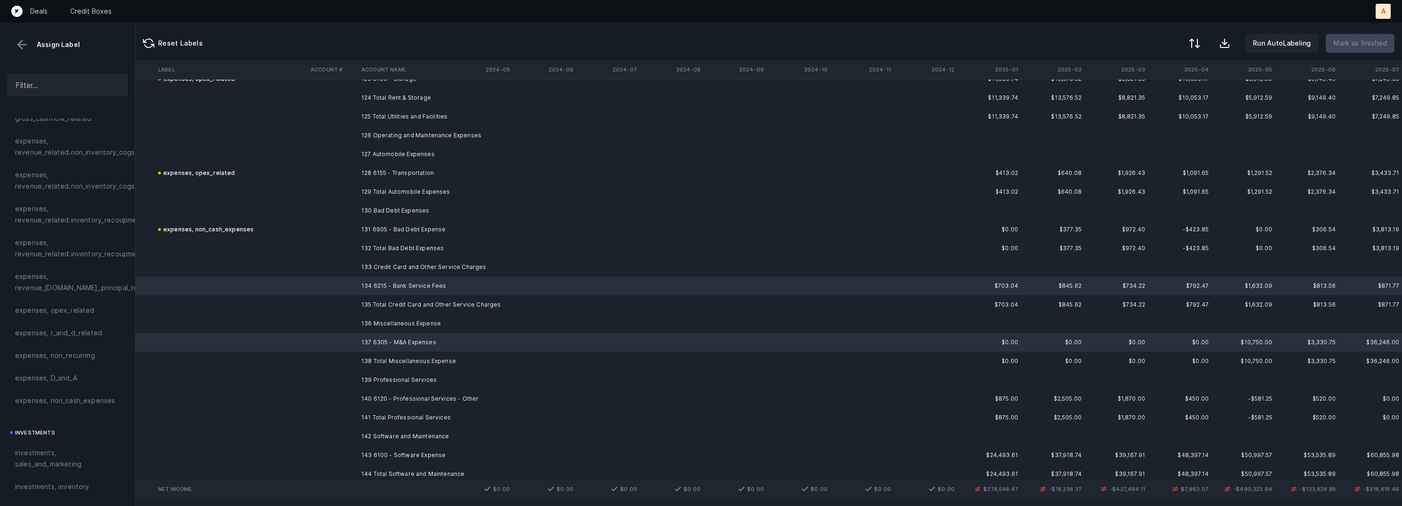
click at [355, 393] on td at bounding box center [332, 398] width 51 height 19
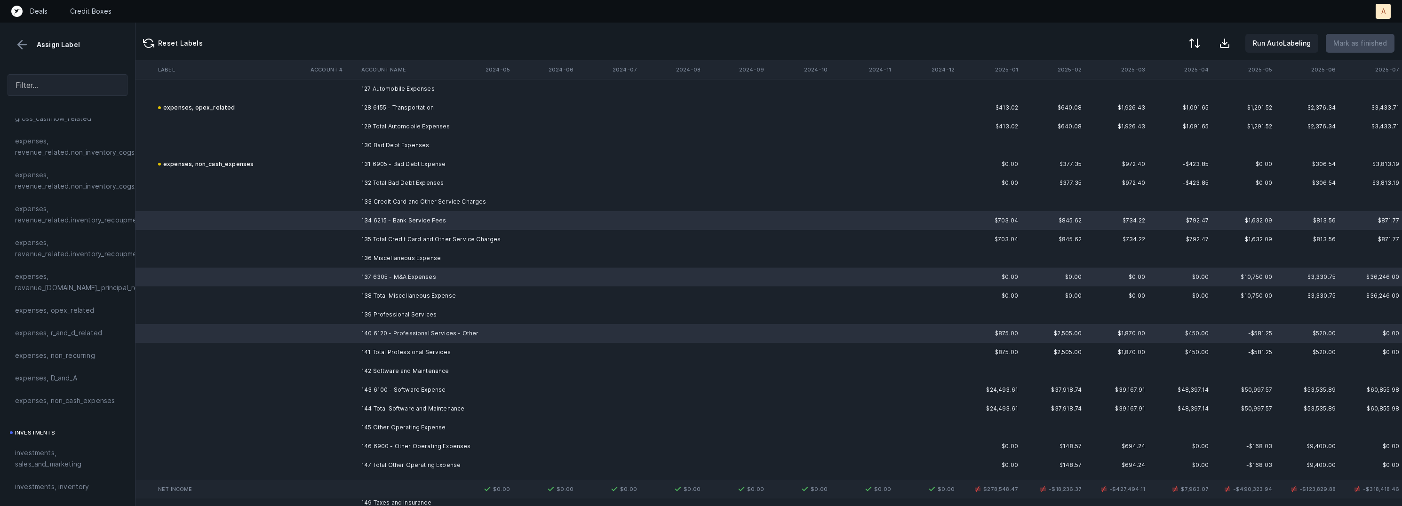
scroll to position [6948, 2629]
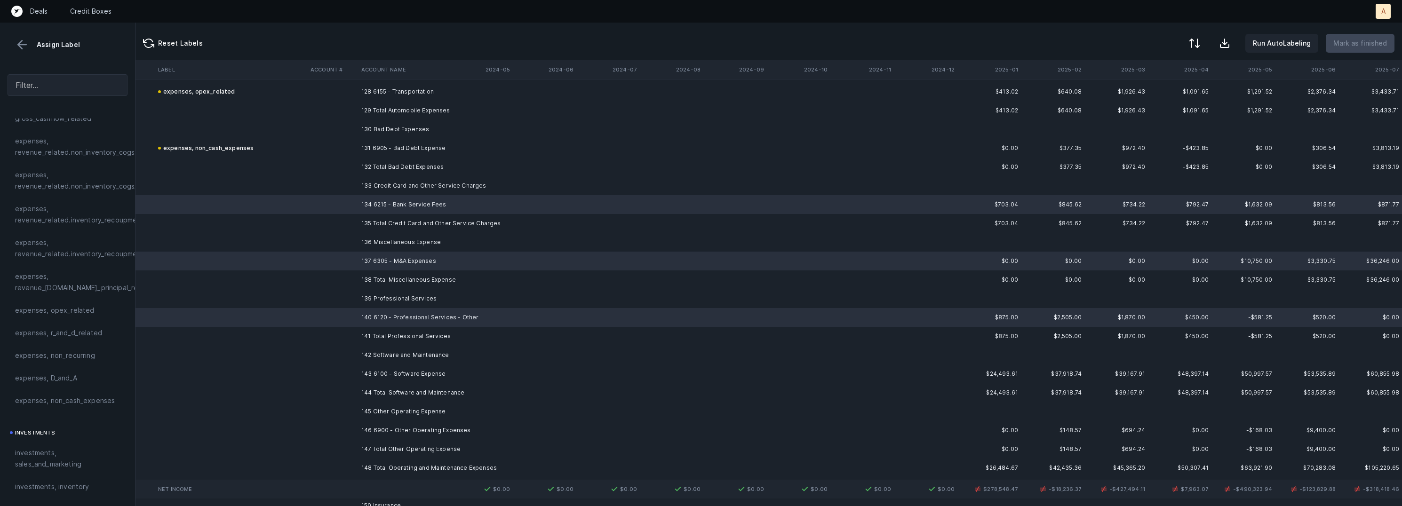
click at [373, 371] on td "143 6100 - Software Expense" at bounding box center [415, 374] width 115 height 19
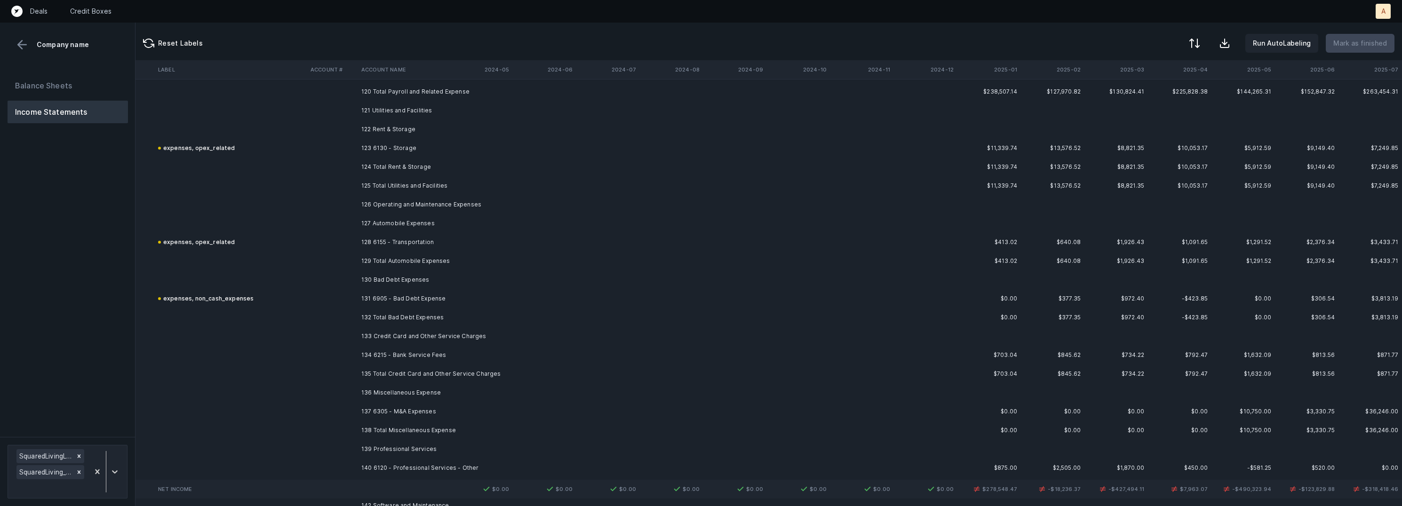
scroll to position [6817, 2630]
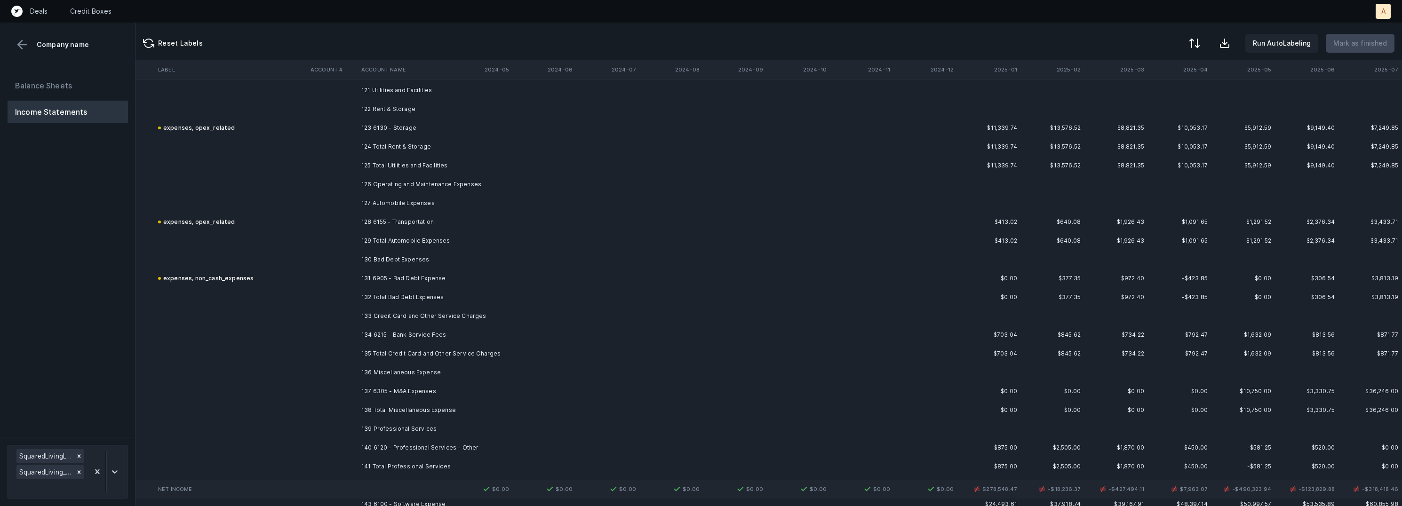
click at [451, 332] on td "134 6215 - Bank Service Fees" at bounding box center [415, 335] width 115 height 19
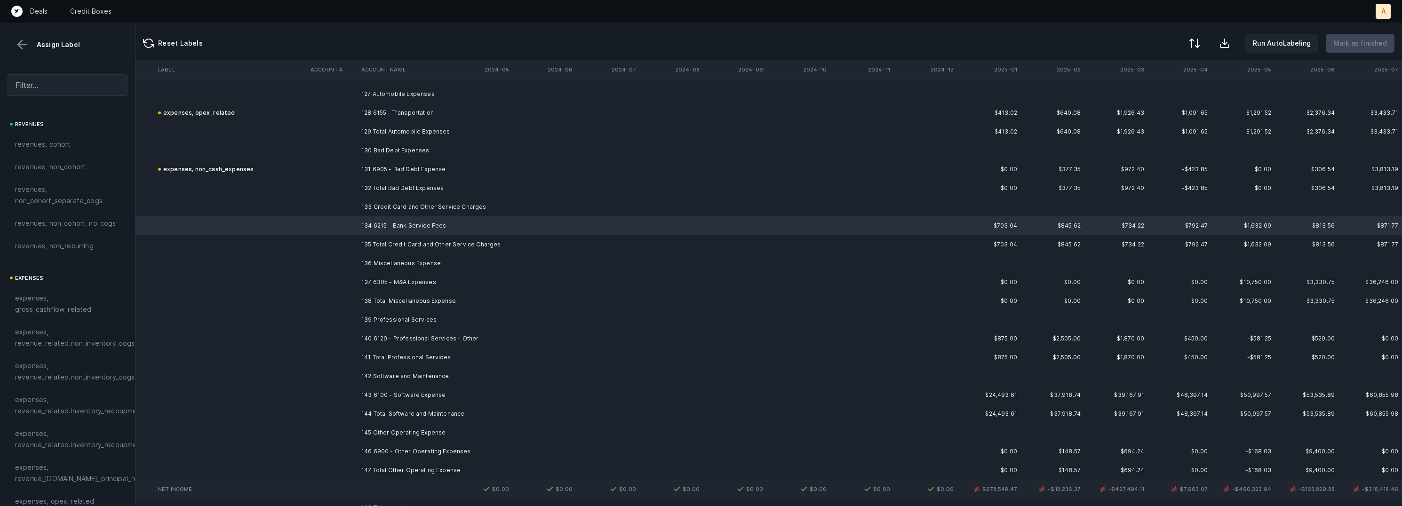
scroll to position [6937, 2630]
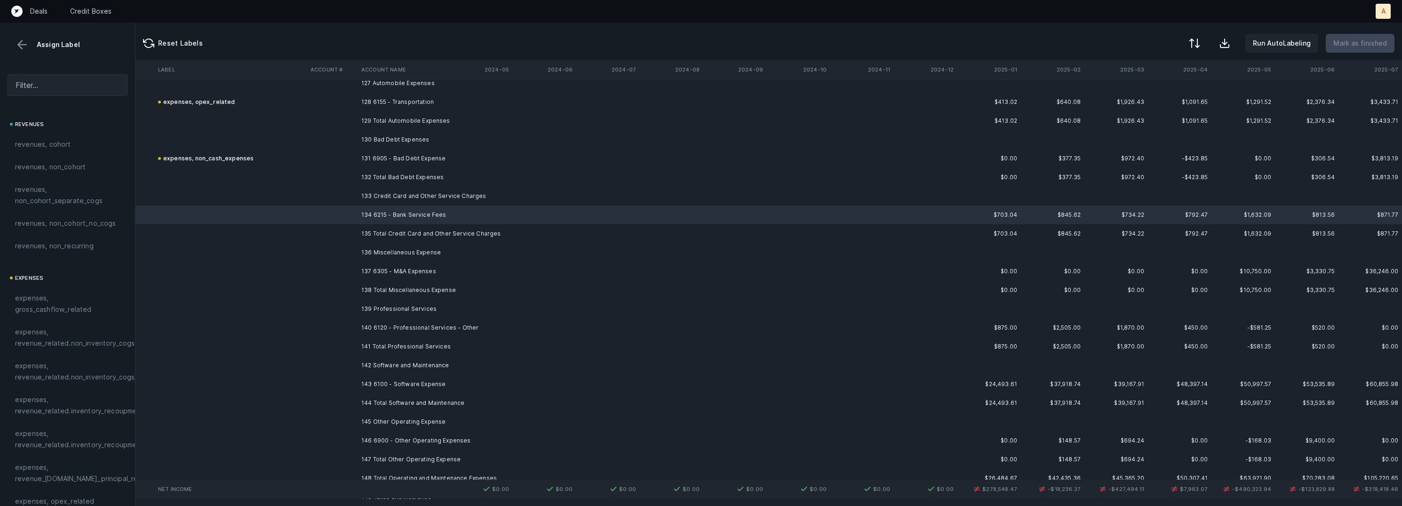
click at [422, 269] on td "137 6305 - M&A Expenses" at bounding box center [415, 271] width 115 height 19
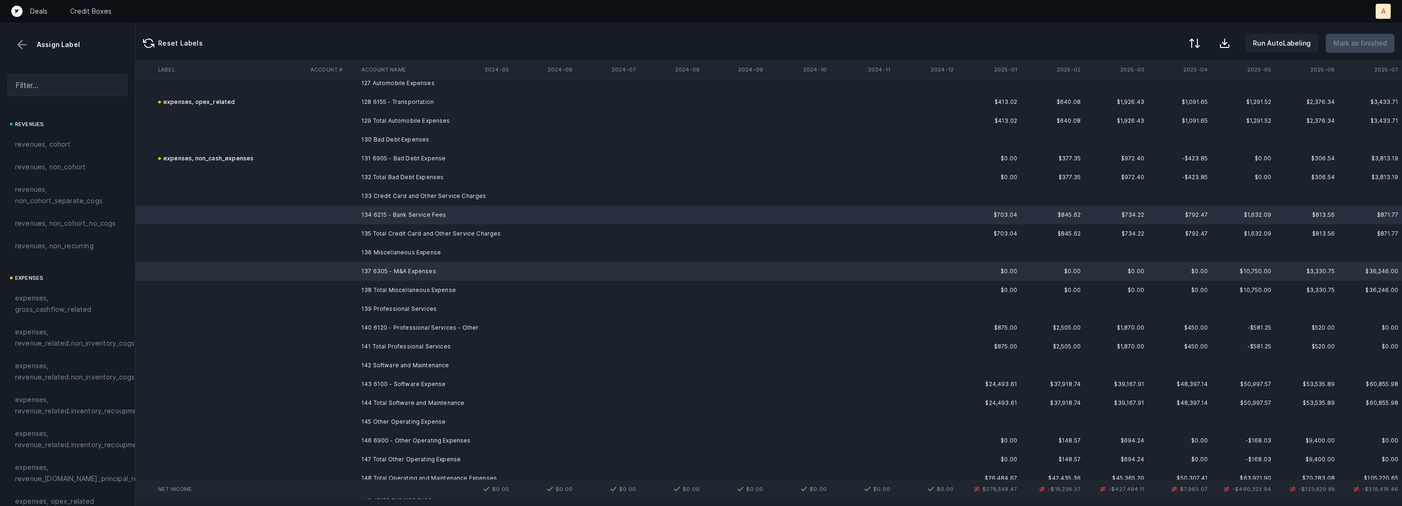
click at [401, 324] on td "140 6120 - Professional Services - Other" at bounding box center [415, 327] width 115 height 19
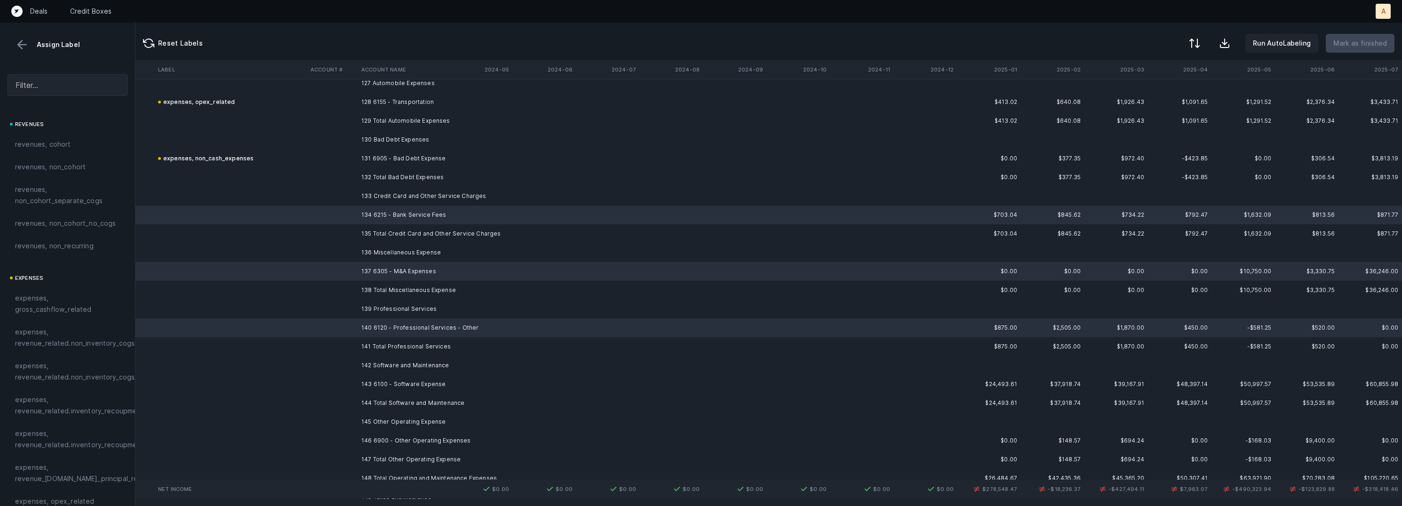
click at [382, 379] on td "143 6100 - Software Expense" at bounding box center [415, 384] width 115 height 19
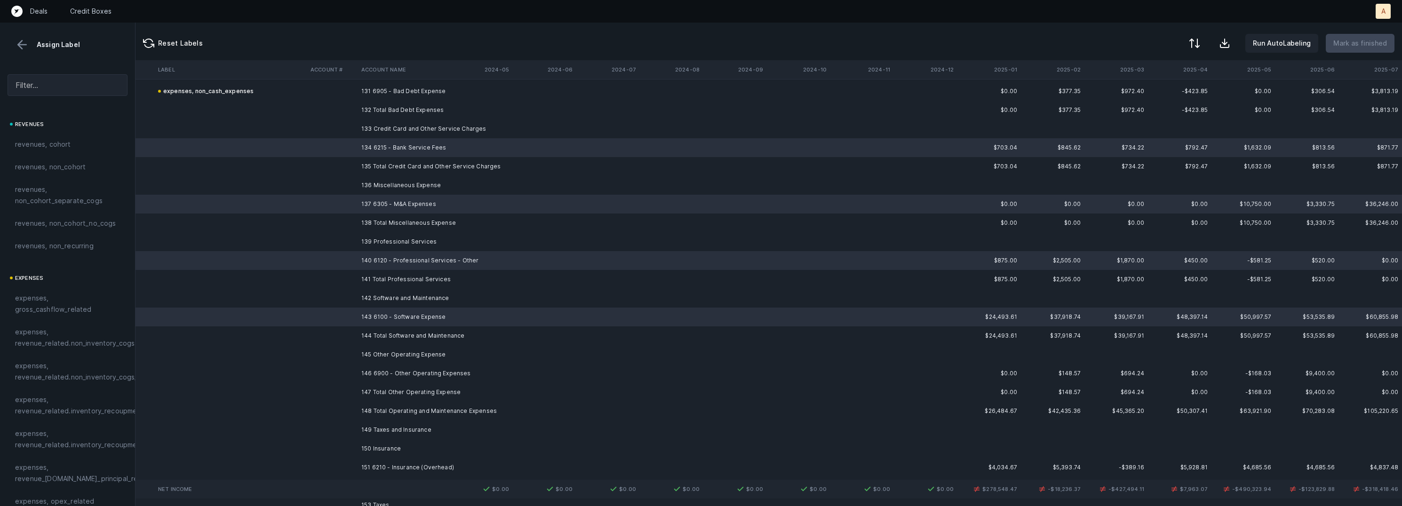
scroll to position [7017, 2630]
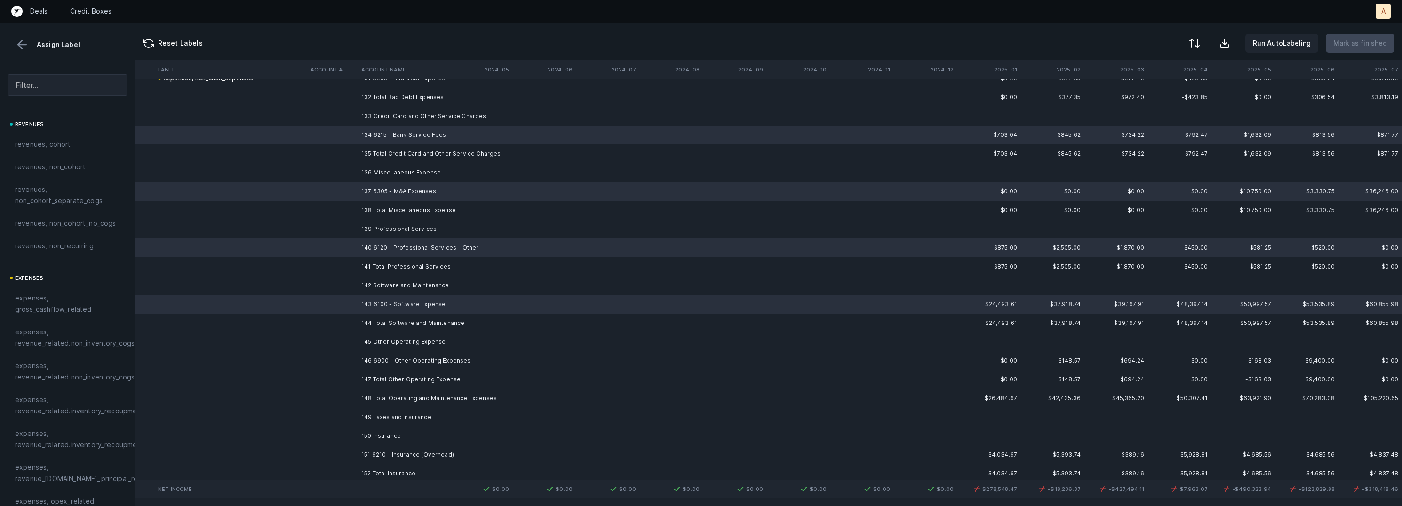
click at [390, 355] on td "146 6900 - Other Operating Expenses" at bounding box center [415, 360] width 115 height 19
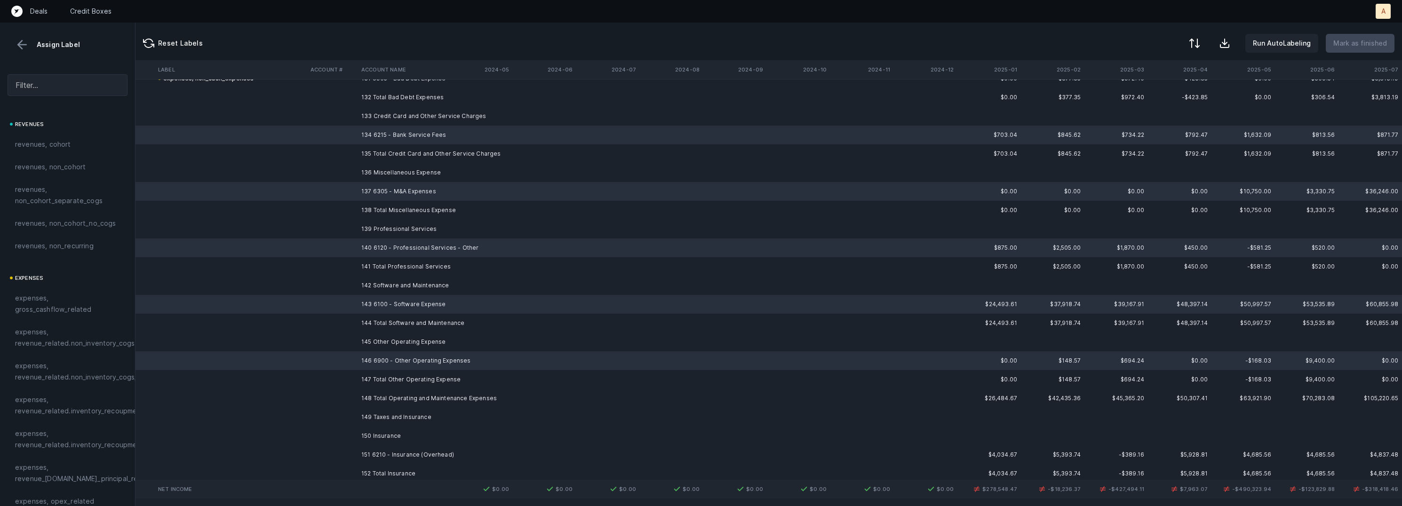
click at [366, 448] on td "151 6210 - Insurance (Overhead)" at bounding box center [415, 454] width 115 height 19
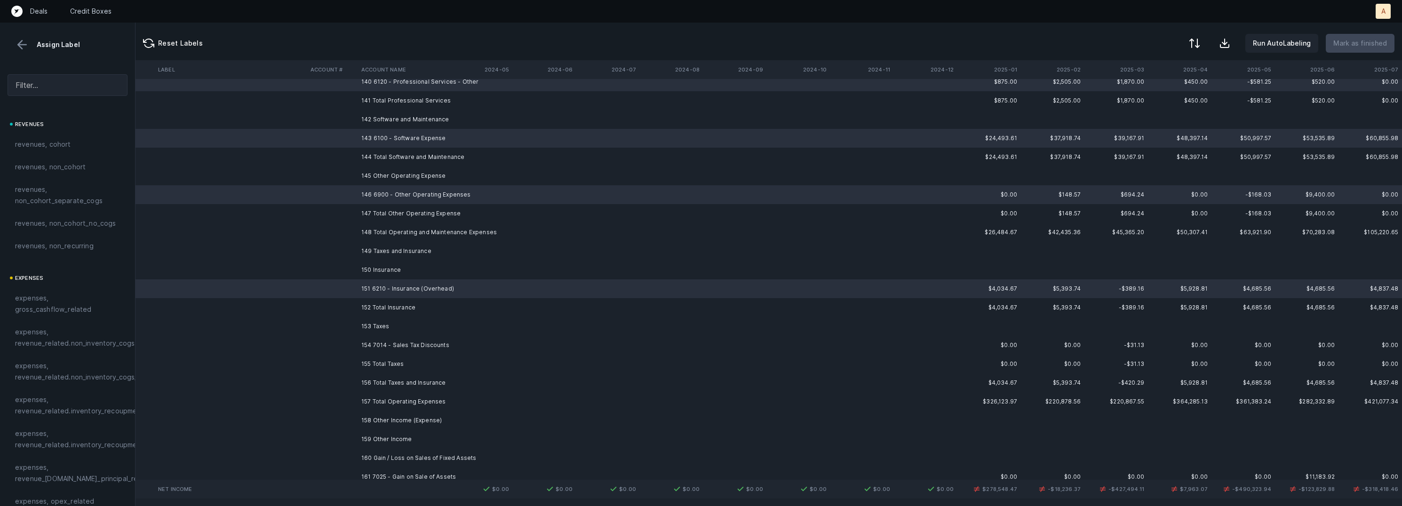
scroll to position [7189, 2630]
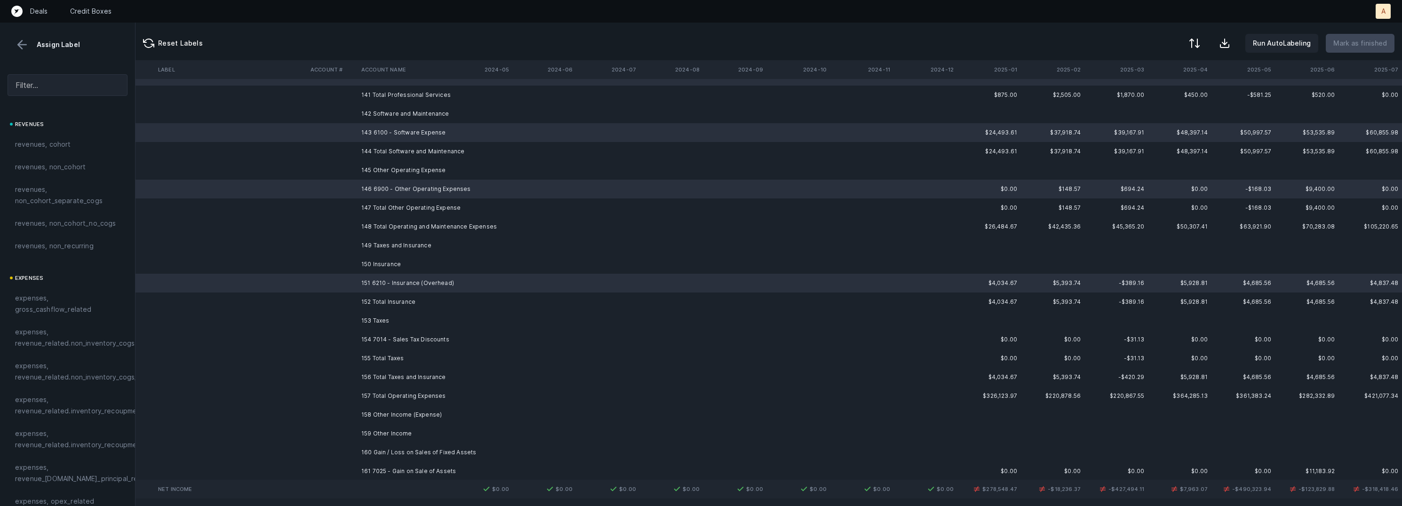
click at [440, 337] on td "154 7014 - Sales Tax Discounts" at bounding box center [415, 339] width 115 height 19
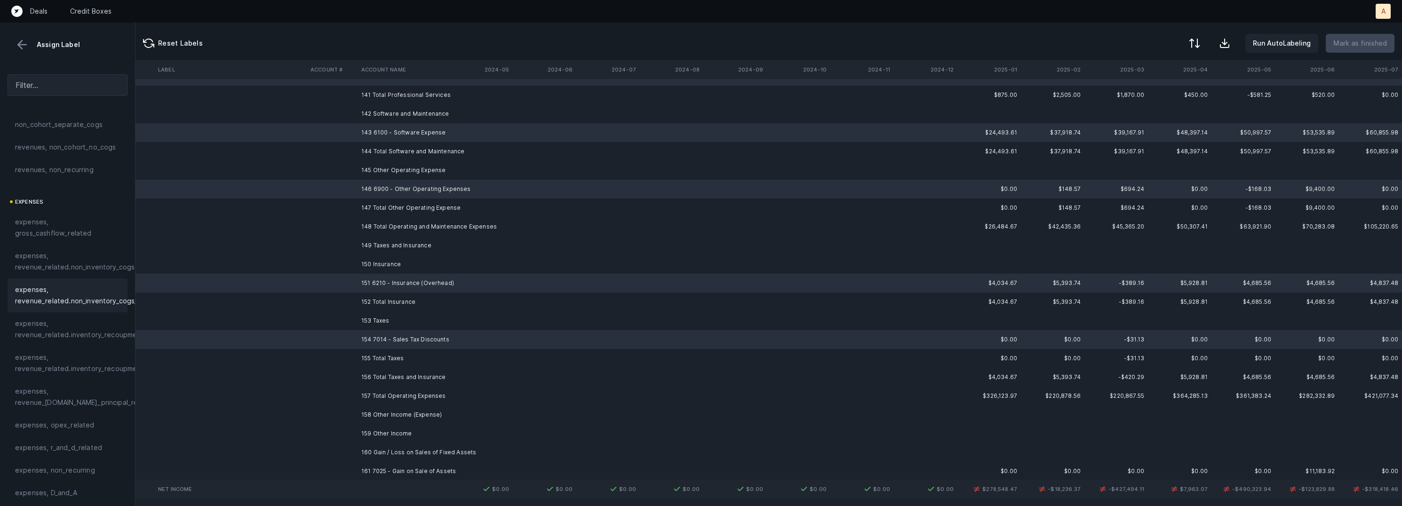
scroll to position [87, 0]
click at [48, 415] on span "expenses, opex_related" at bounding box center [54, 413] width 79 height 11
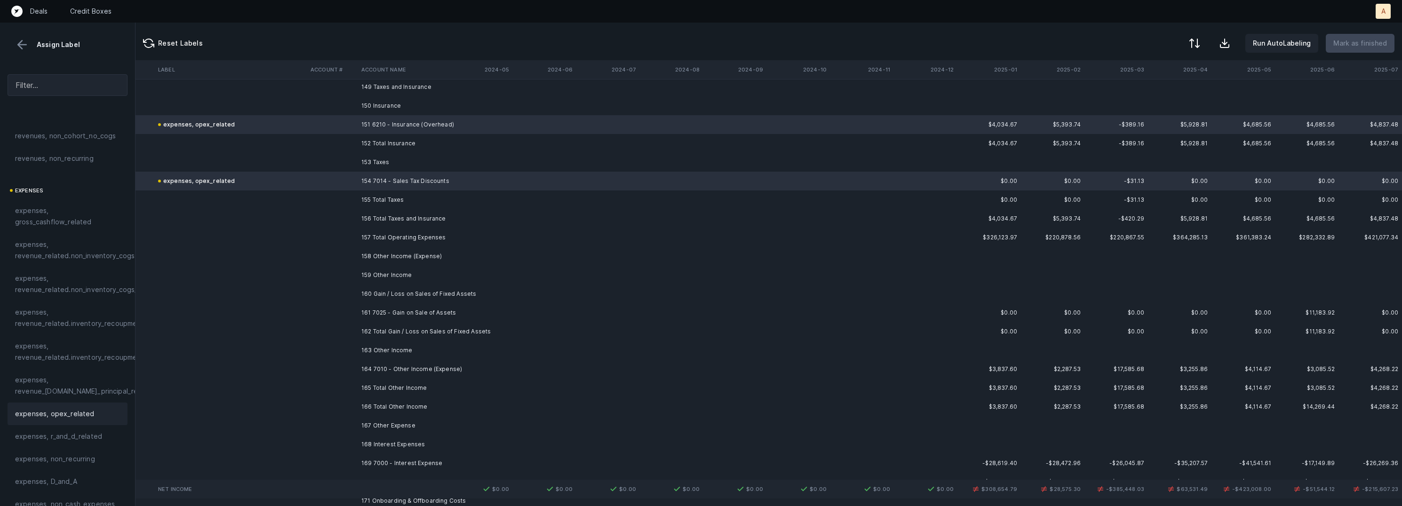
scroll to position [7356, 2630]
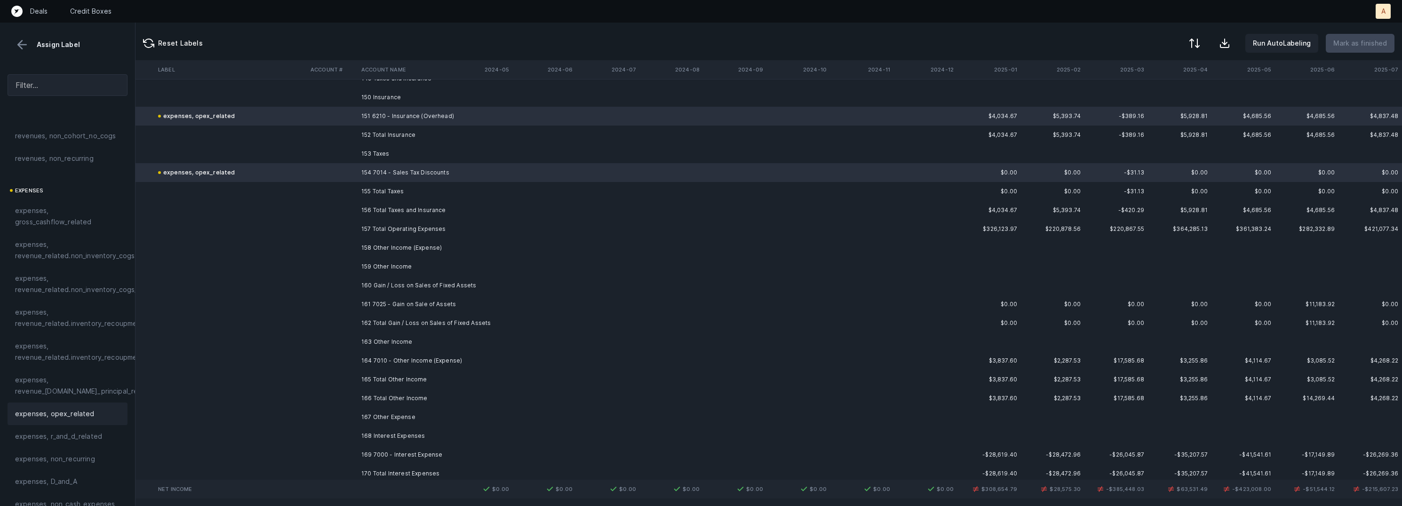
click at [394, 285] on td "160 Gain / Loss on Sales of Fixed Assets" at bounding box center [415, 285] width 115 height 19
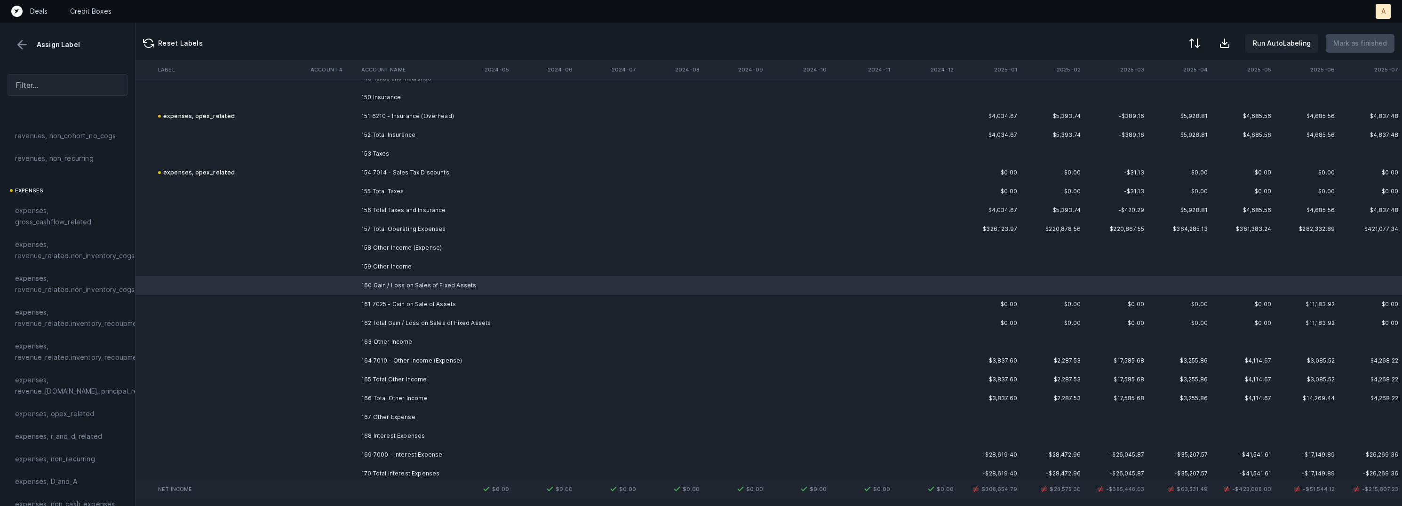
click at [388, 296] on td "161 7025 - Gain on Sale of Assets" at bounding box center [415, 304] width 115 height 19
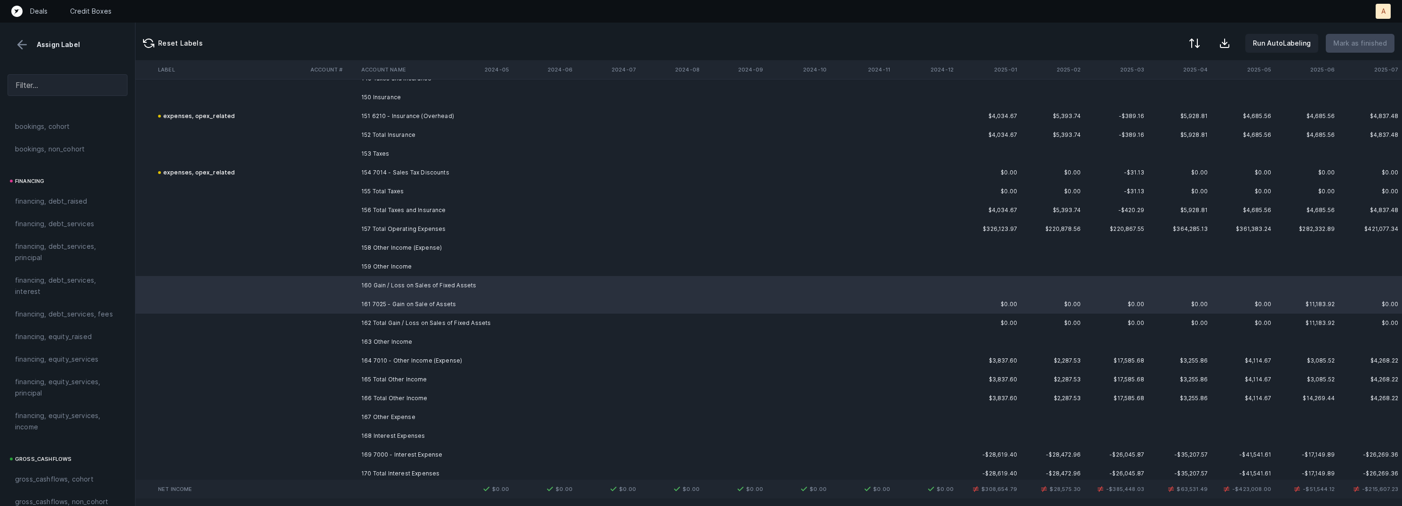
scroll to position [707, 0]
click at [334, 302] on td at bounding box center [332, 304] width 51 height 19
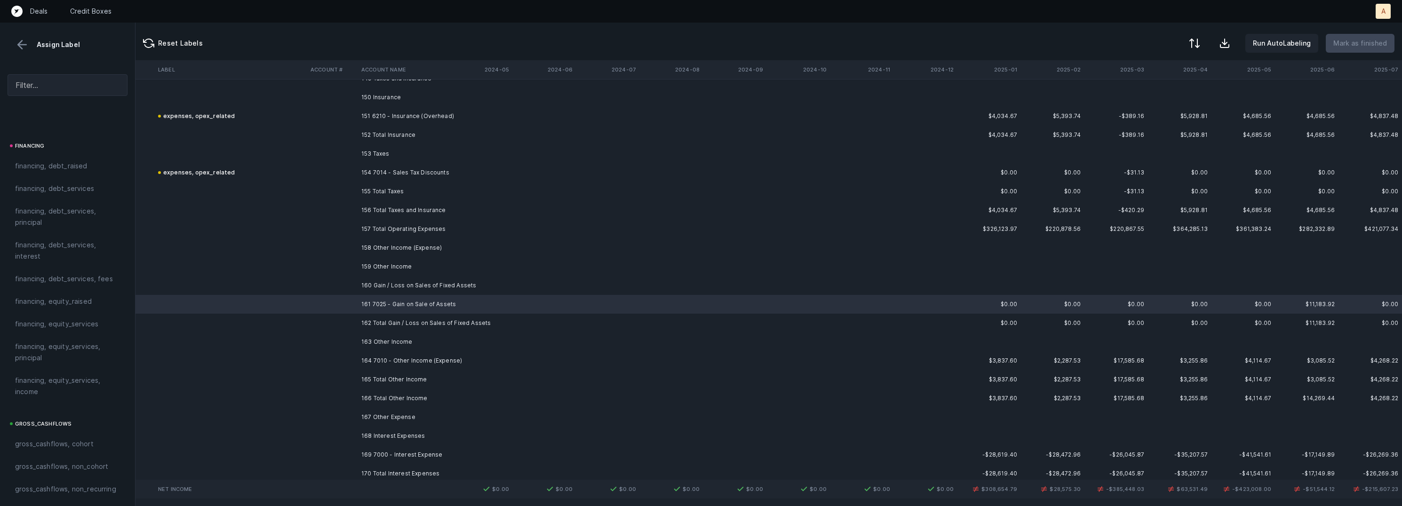
scroll to position [7404, 2630]
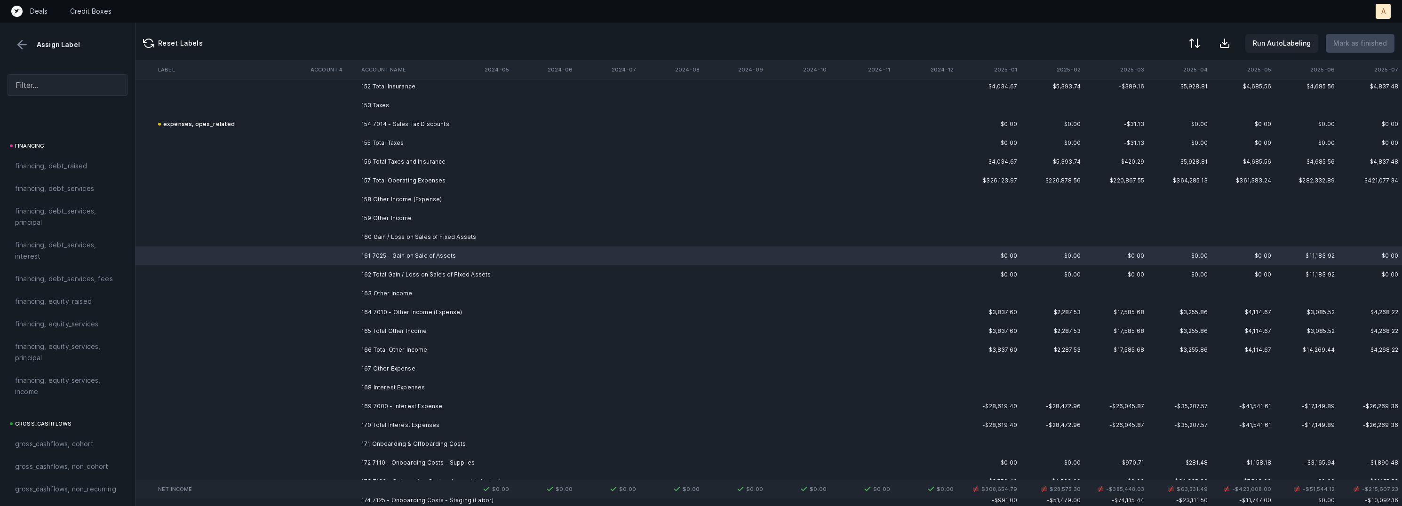
click at [366, 307] on td "164 7010 - Other Income (Expense)" at bounding box center [415, 312] width 115 height 19
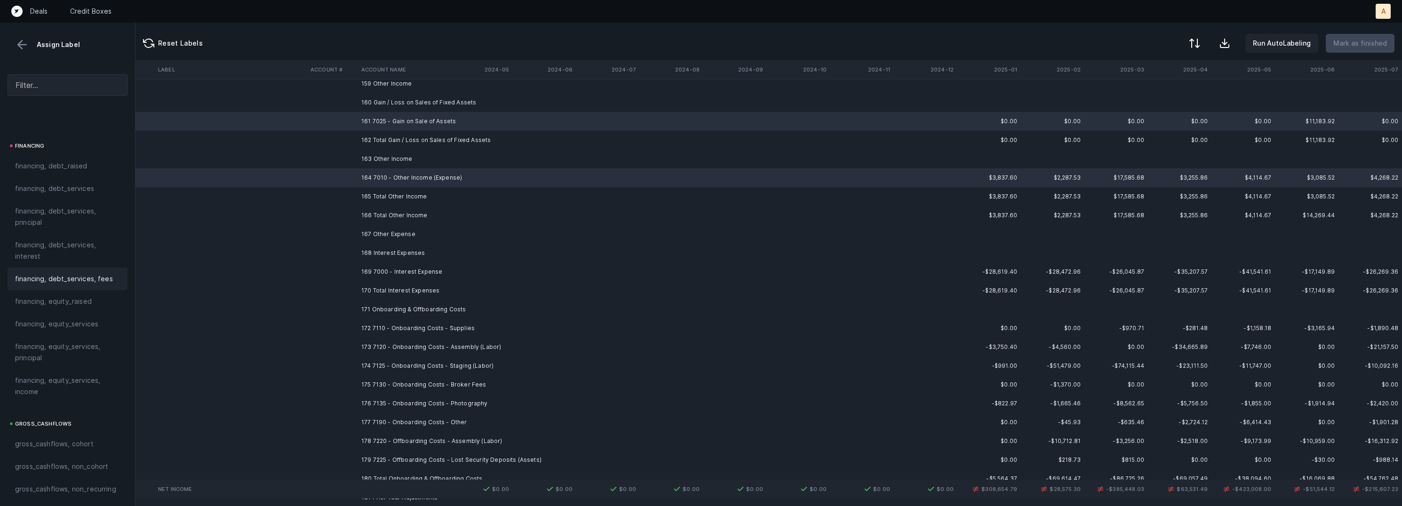
scroll to position [1048, 0]
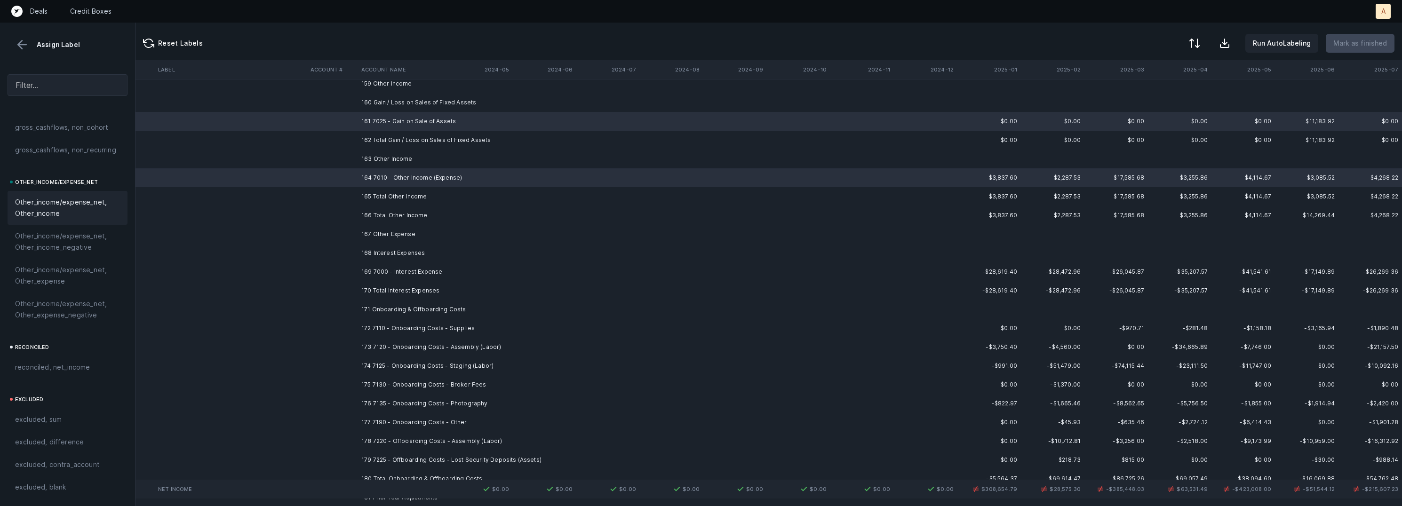
click at [76, 205] on span "Other_income/expense_net, Other_income" at bounding box center [67, 208] width 105 height 23
click at [403, 254] on td "168 Interest Expenses" at bounding box center [415, 253] width 115 height 19
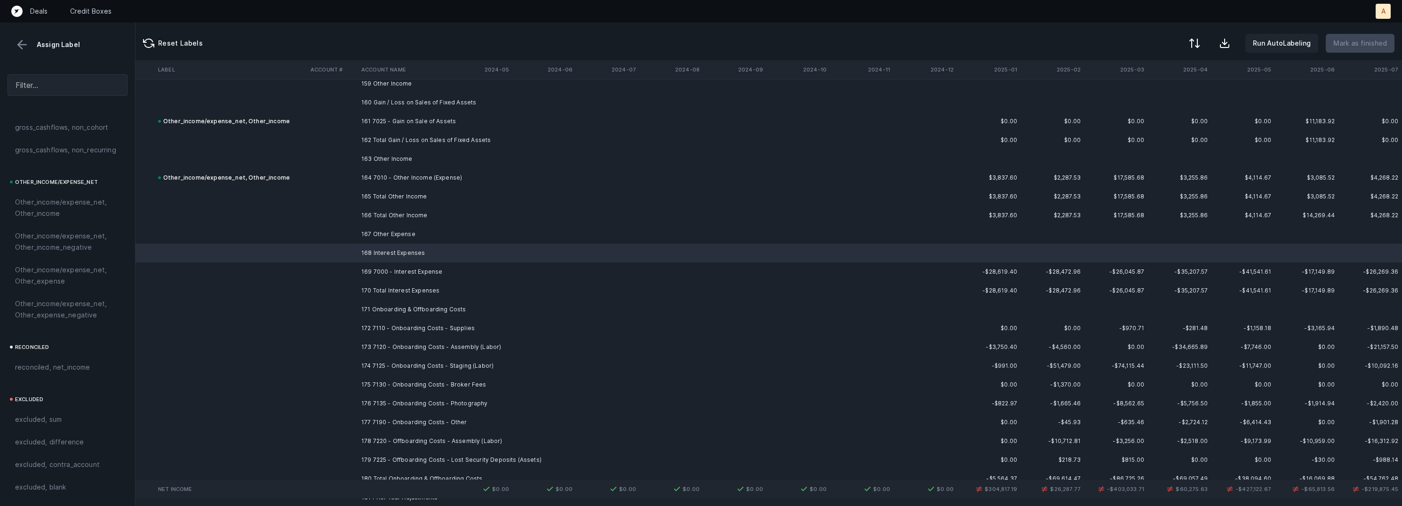
click at [383, 270] on td "169 7000 - Interest Expense" at bounding box center [415, 271] width 115 height 19
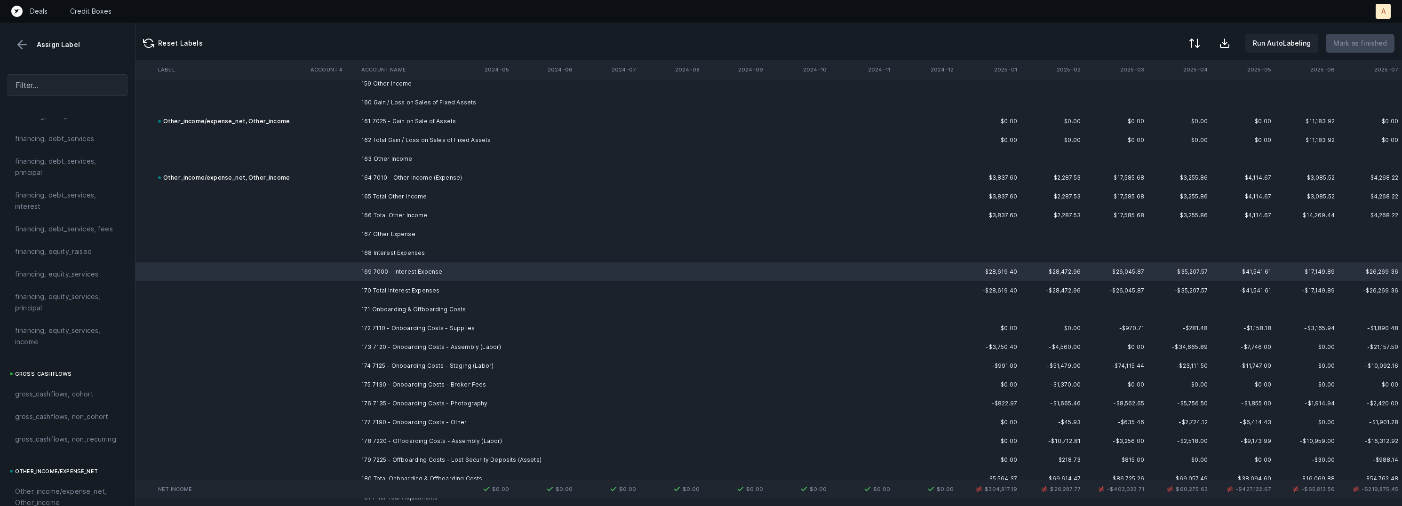
scroll to position [707, 0]
click at [63, 248] on span "financing, debt_services, interest" at bounding box center [67, 250] width 105 height 23
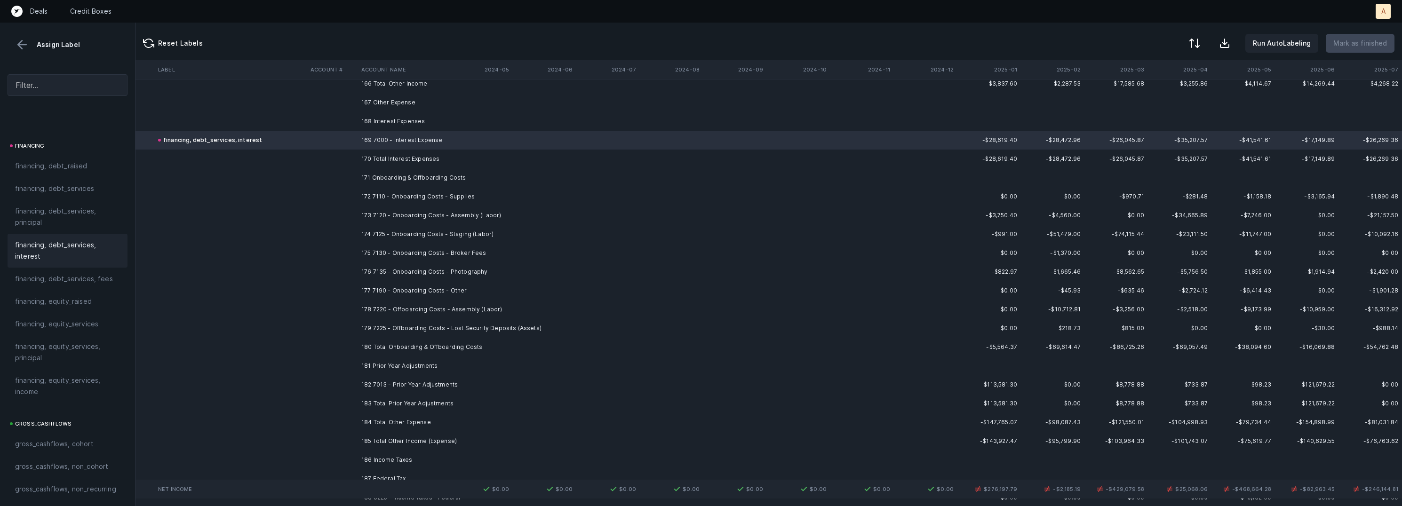
scroll to position [7675, 2630]
click at [429, 183] on td "172 7110 - Onboarding Costs - Supplies" at bounding box center [415, 192] width 115 height 19
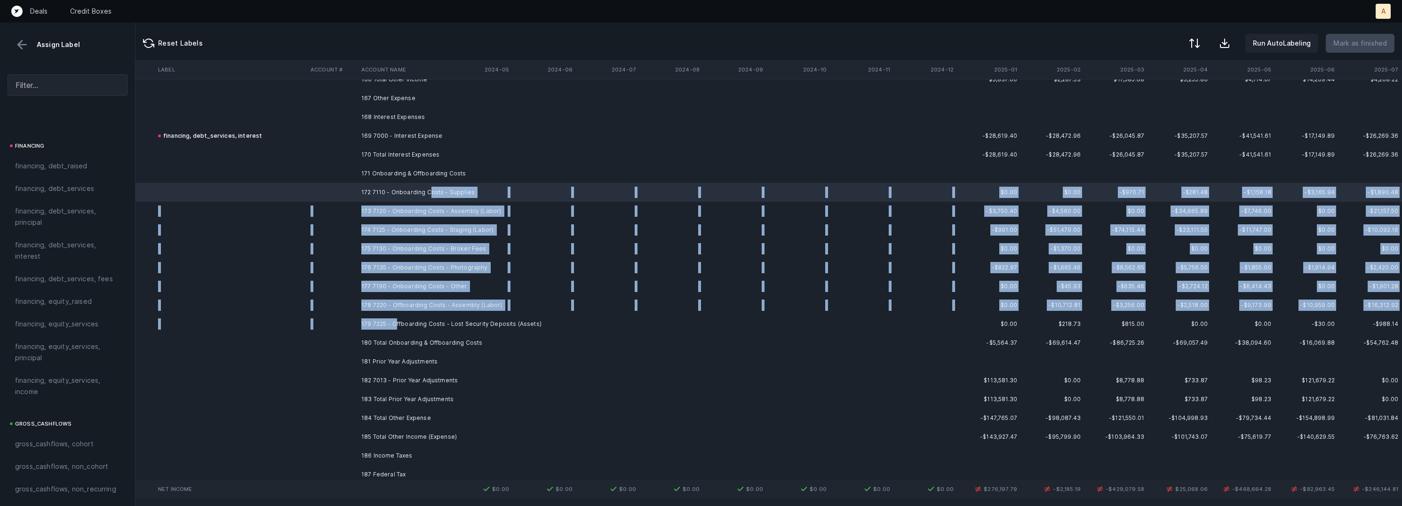
click at [394, 319] on td "179 7225 - Offboarding Costs - Lost Security Deposits (Assets)" at bounding box center [415, 324] width 115 height 19
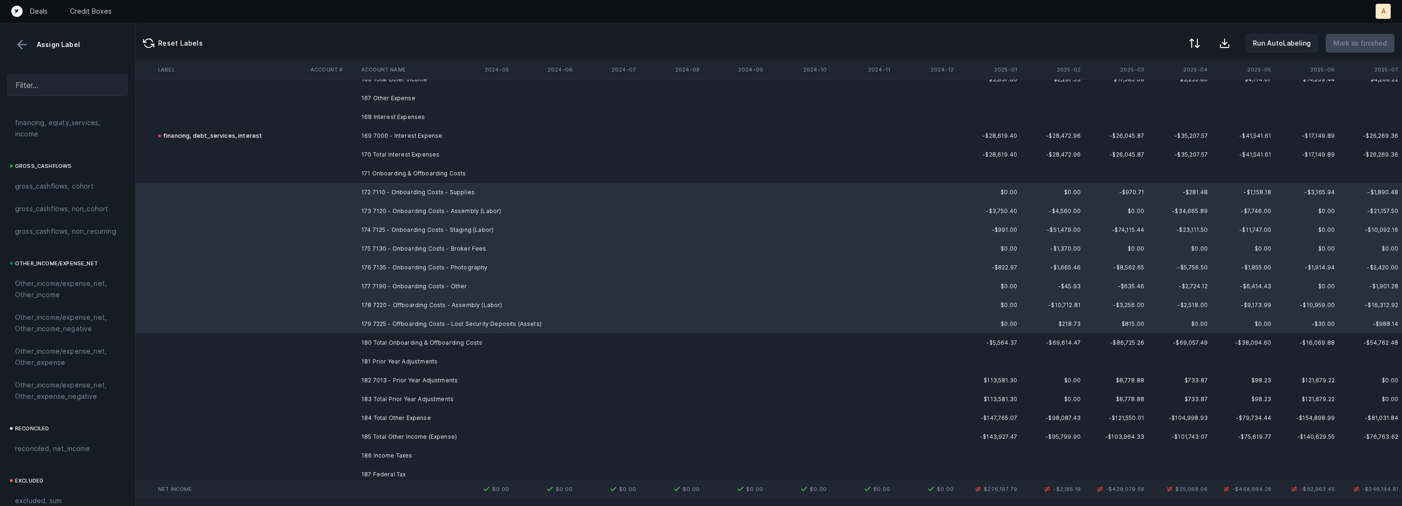
scroll to position [1048, 0]
click at [70, 281] on span "Other_income/expense_net, Other_expense" at bounding box center [67, 275] width 105 height 23
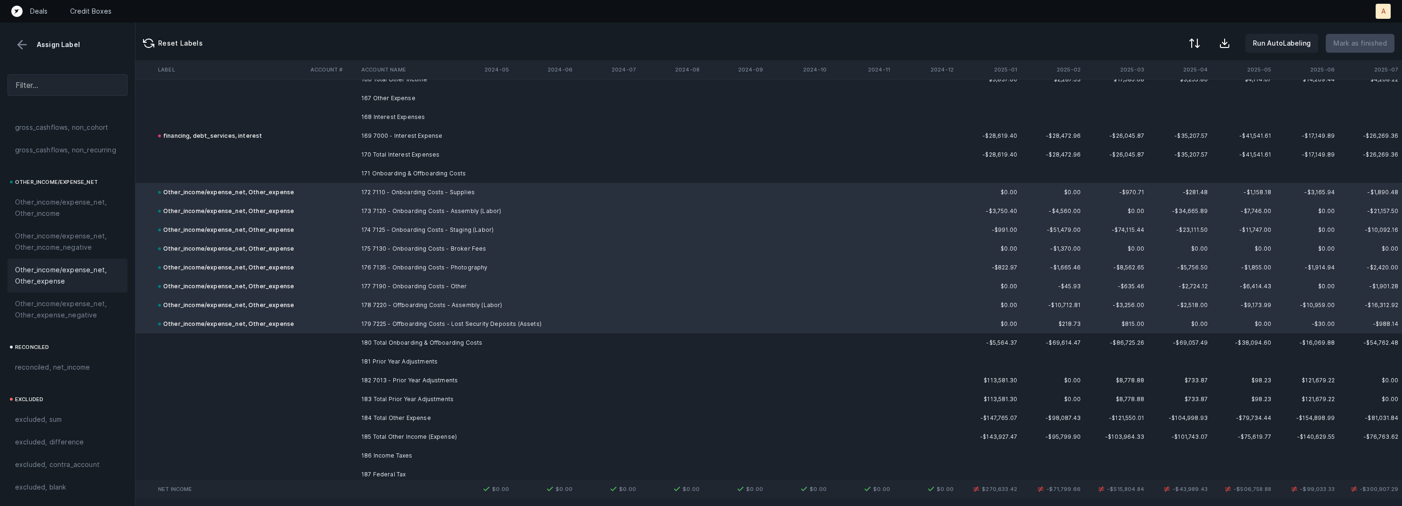
scroll to position [7834, 2630]
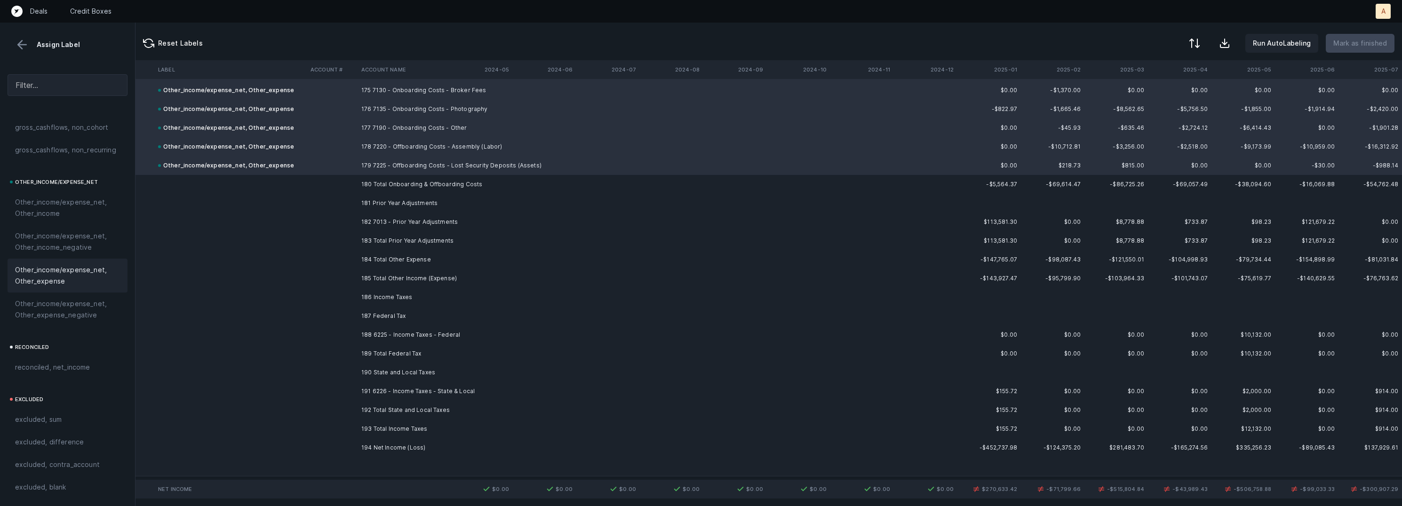
click at [411, 218] on td "182 7013 - Prior Year Adjustments" at bounding box center [415, 222] width 115 height 19
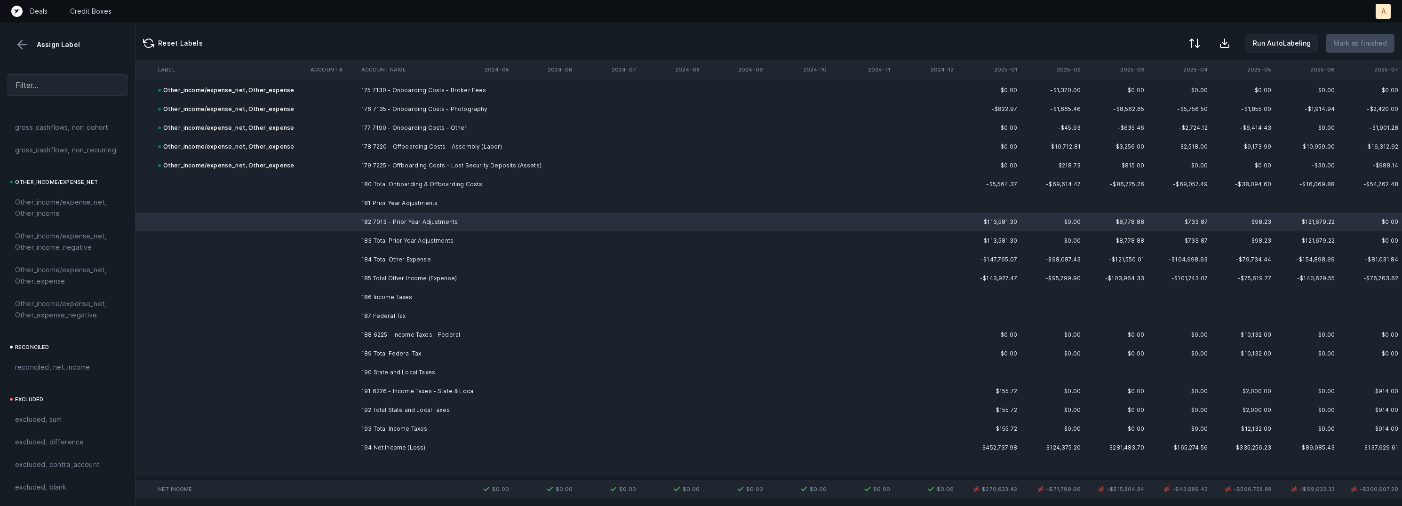
click at [377, 328] on td "188 6225 - Income Taxes - Federal" at bounding box center [415, 335] width 115 height 19
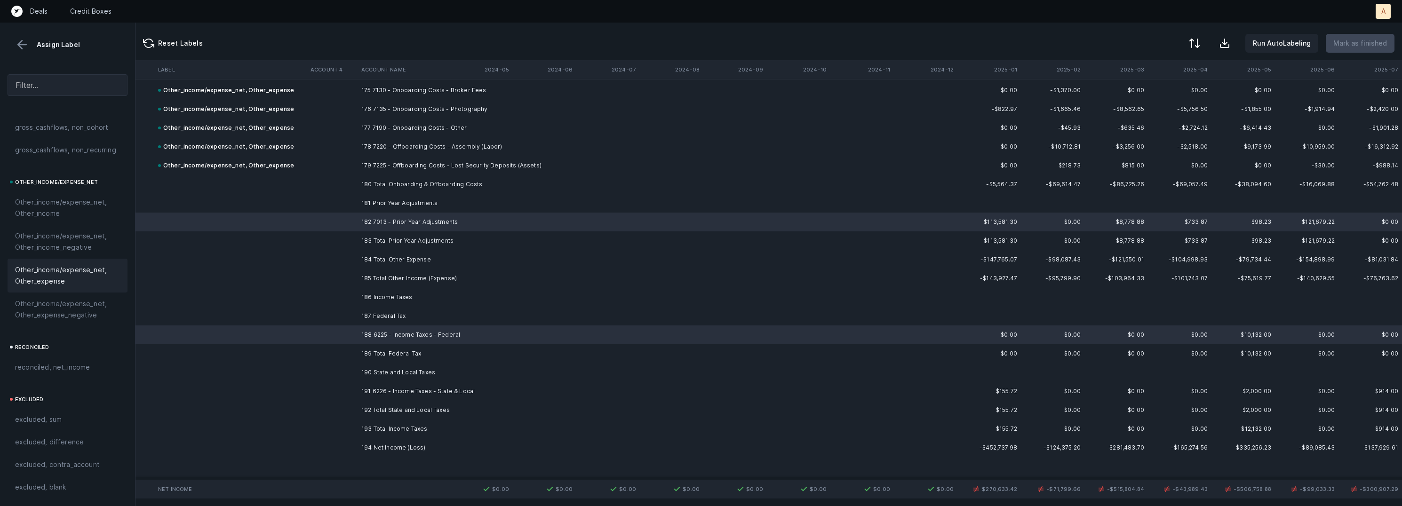
click at [73, 276] on span "Other_income/expense_net, Other_expense" at bounding box center [67, 275] width 105 height 23
click at [426, 386] on td "191 6226 - Income Taxes - State & Local" at bounding box center [415, 391] width 115 height 19
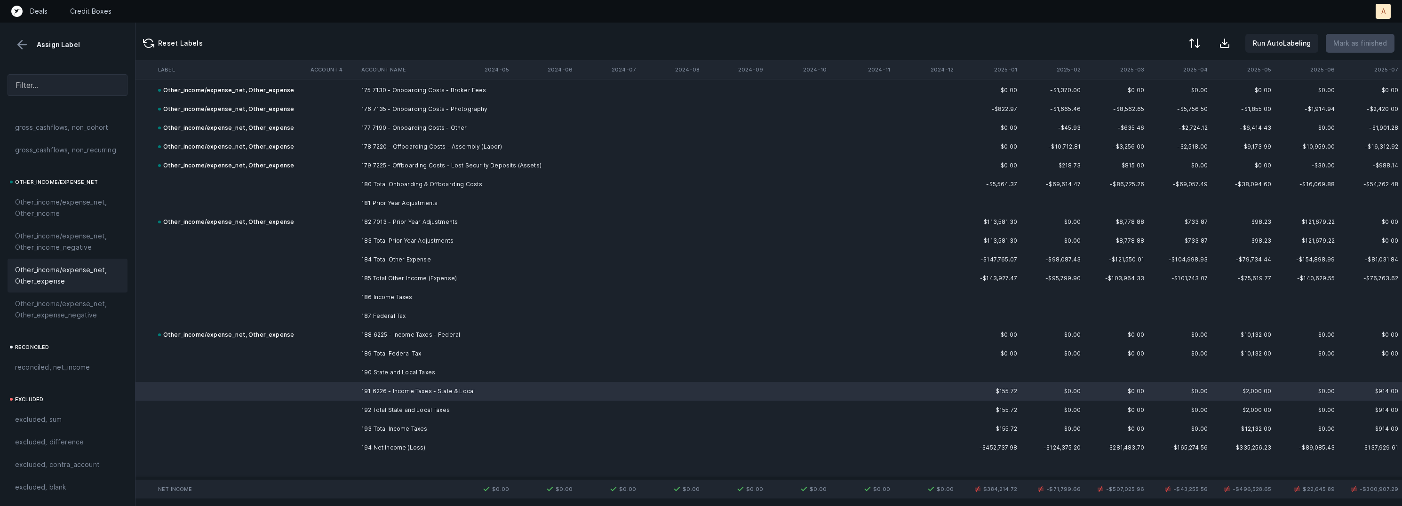
click at [91, 275] on span "Other_income/expense_net, Other_expense" at bounding box center [67, 275] width 105 height 23
click at [373, 438] on td "194 Net Income (Loss)" at bounding box center [415, 447] width 115 height 19
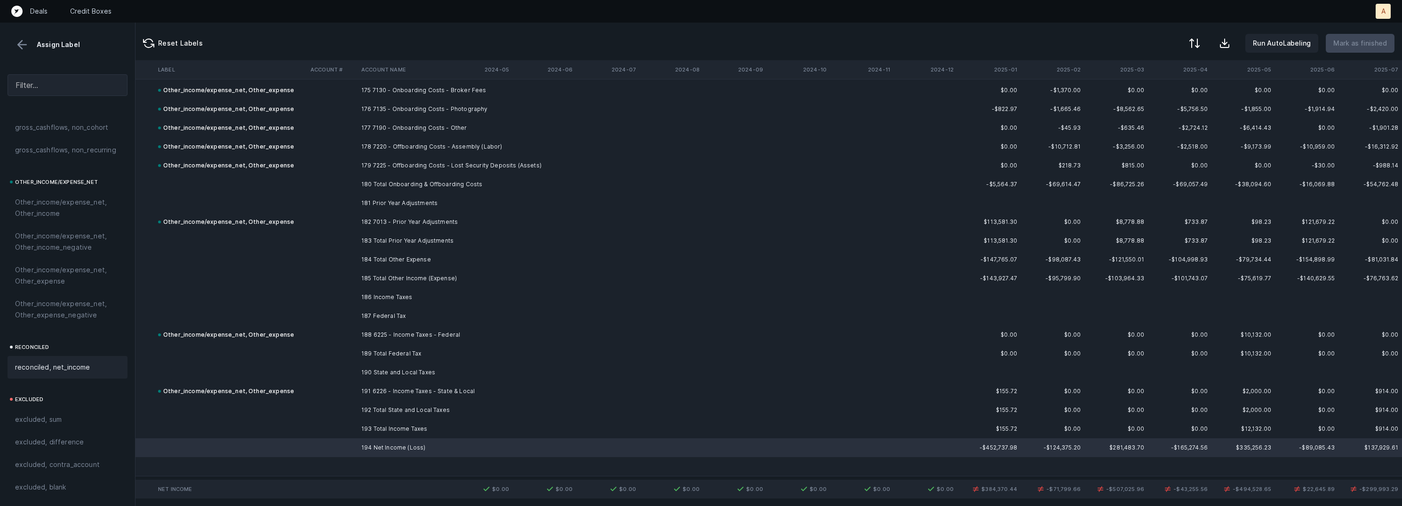
click at [85, 365] on span "reconciled, net_income" at bounding box center [52, 367] width 75 height 11
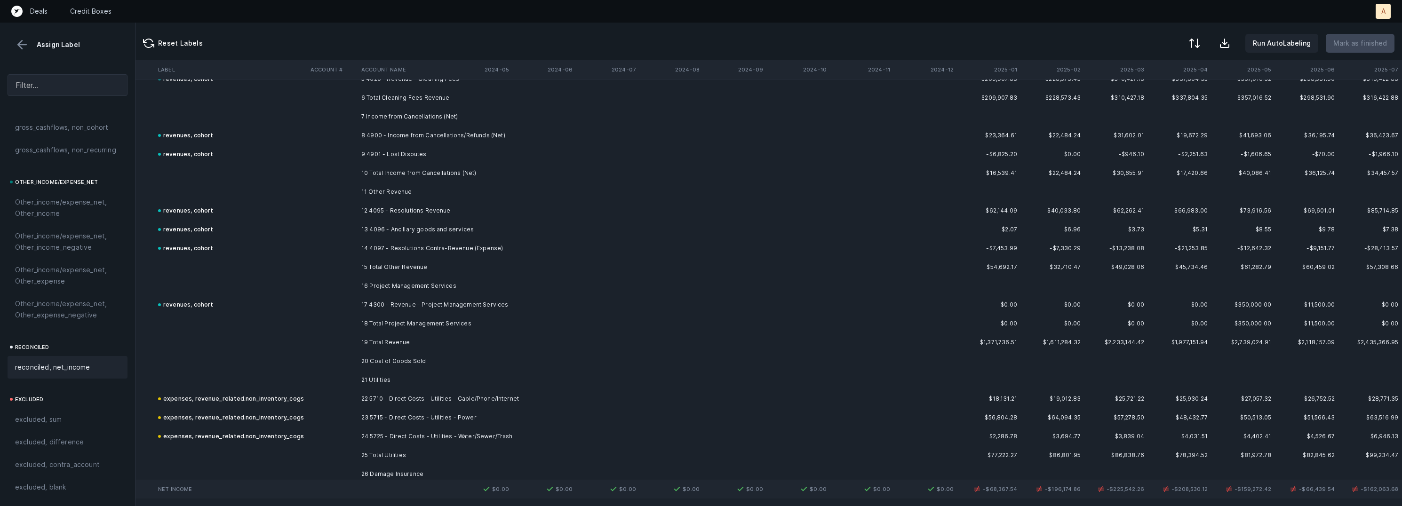
scroll to position [4630, 2630]
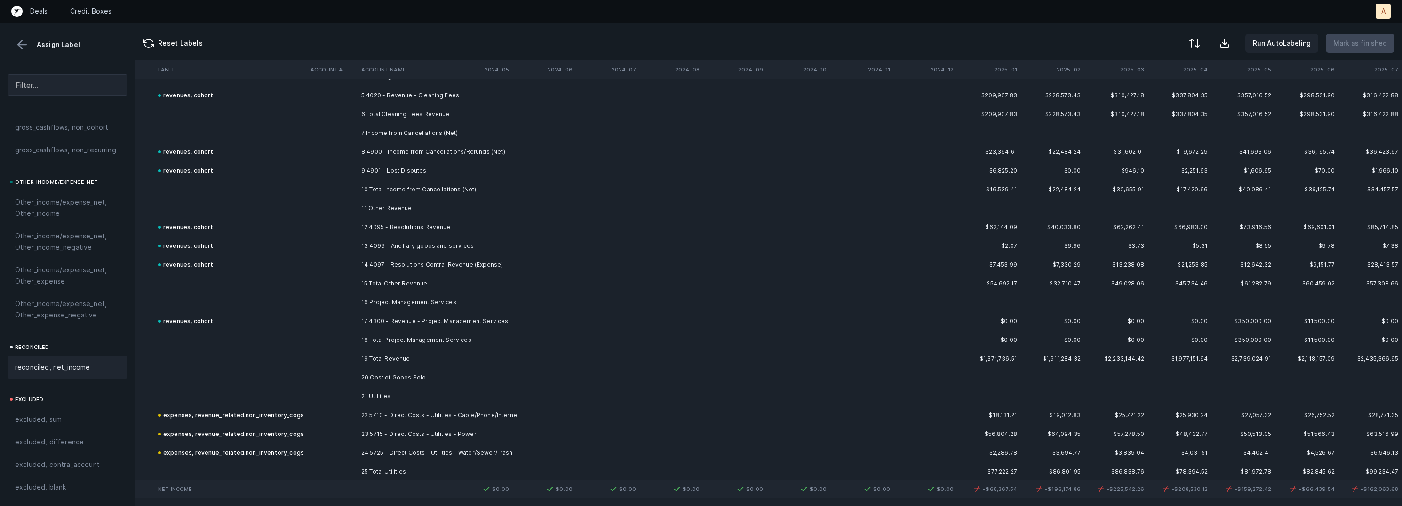
click at [1014, 72] on th "2025-01" at bounding box center [989, 69] width 64 height 19
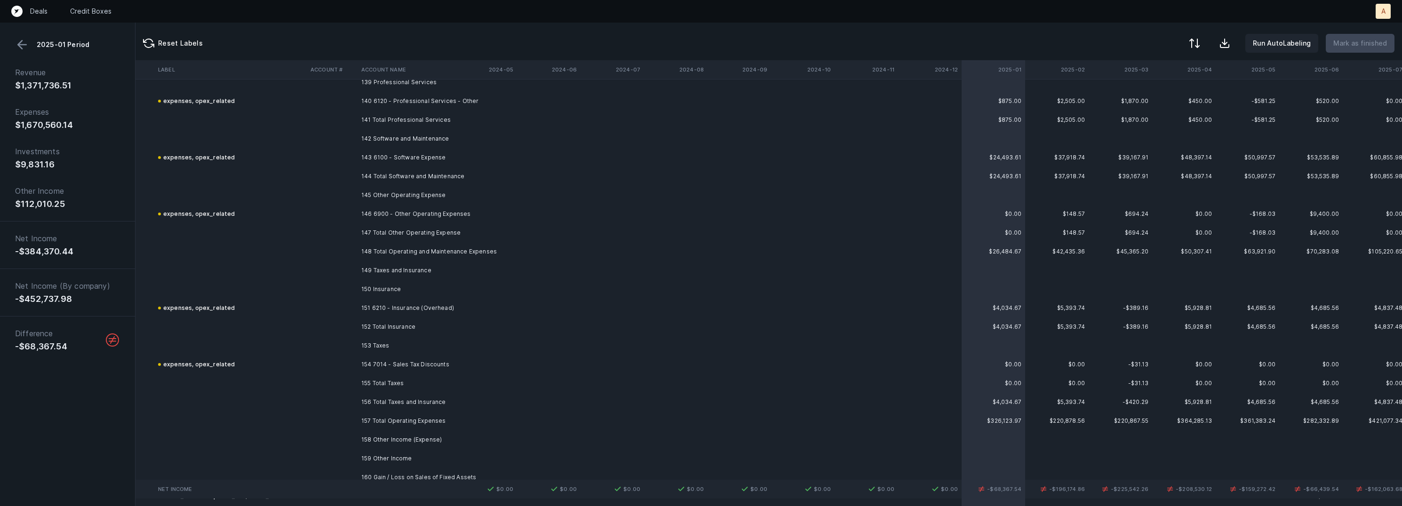
scroll to position [7174, 2625]
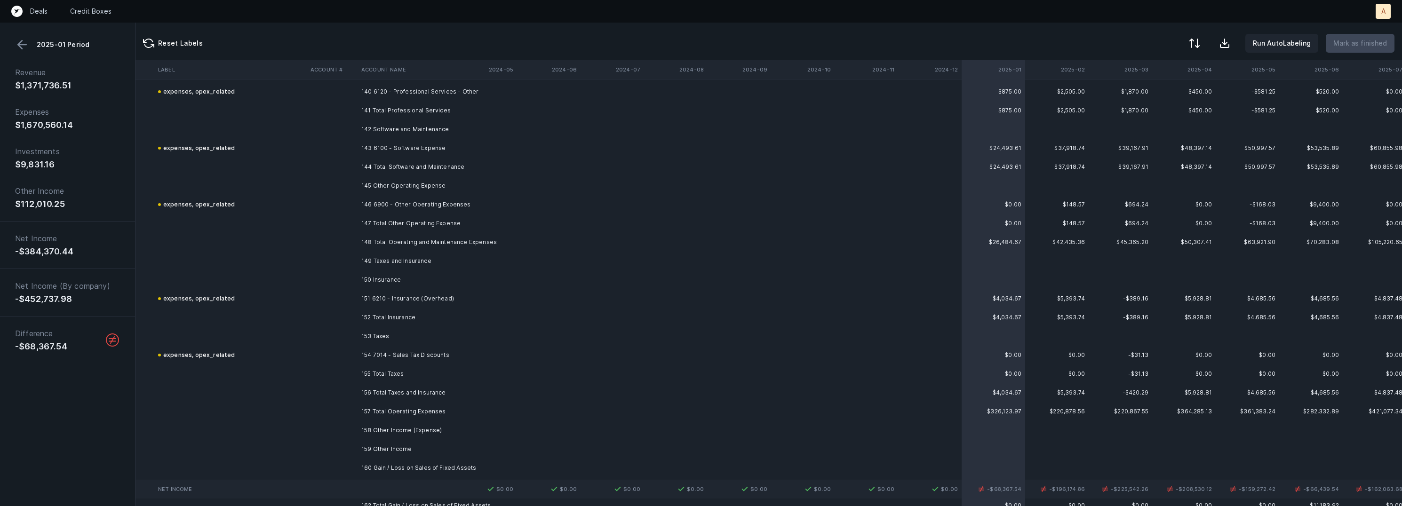
click at [949, 389] on td at bounding box center [930, 392] width 64 height 19
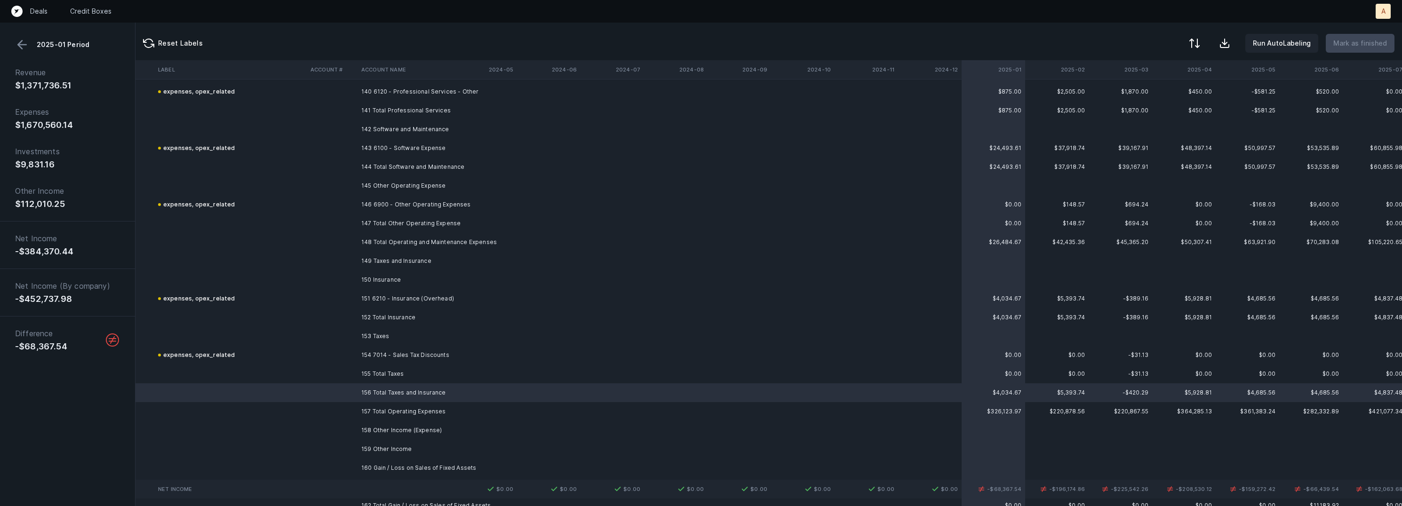
click at [937, 389] on td at bounding box center [930, 392] width 64 height 19
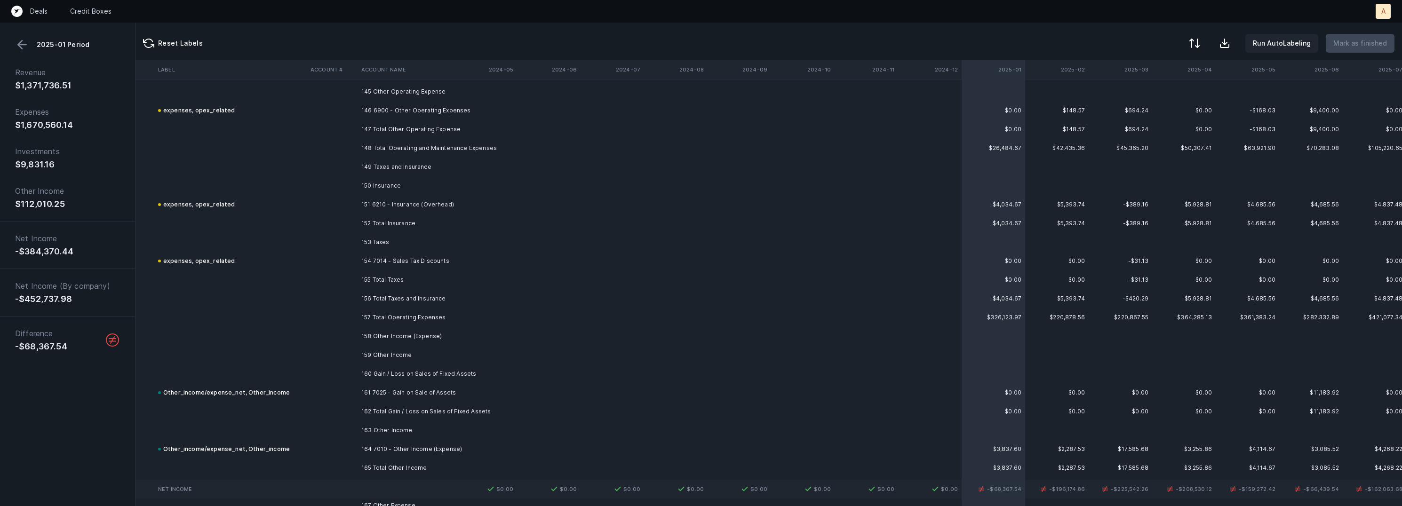
scroll to position [7304, 2625]
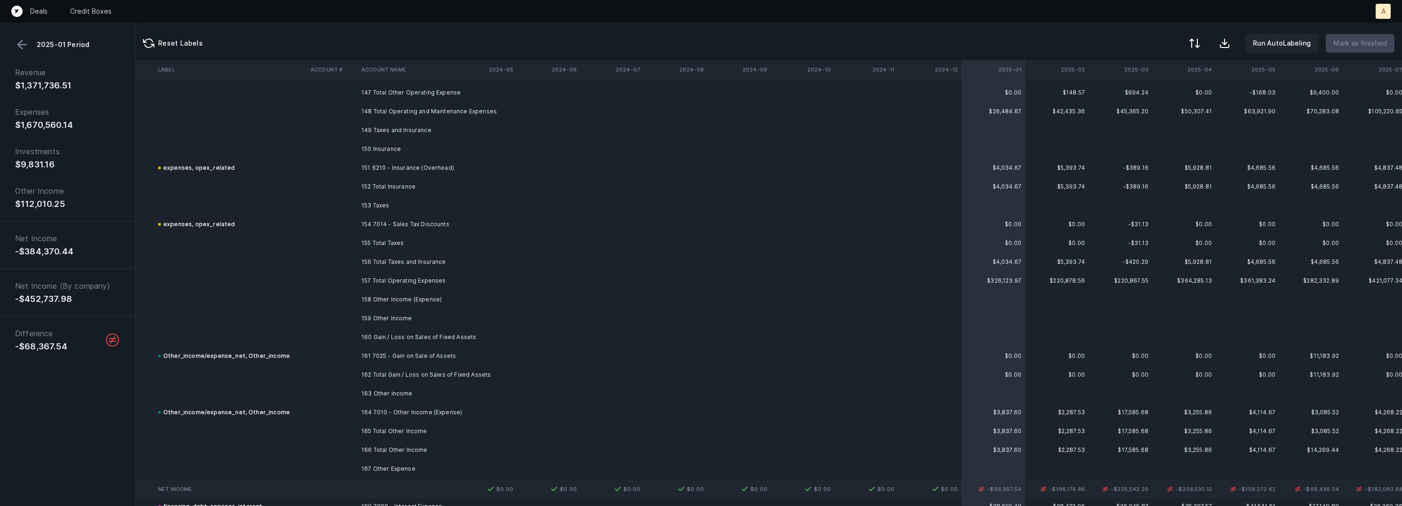
click at [941, 257] on td at bounding box center [930, 262] width 64 height 19
click at [927, 261] on td at bounding box center [930, 262] width 64 height 19
click at [941, 256] on td at bounding box center [930, 262] width 64 height 19
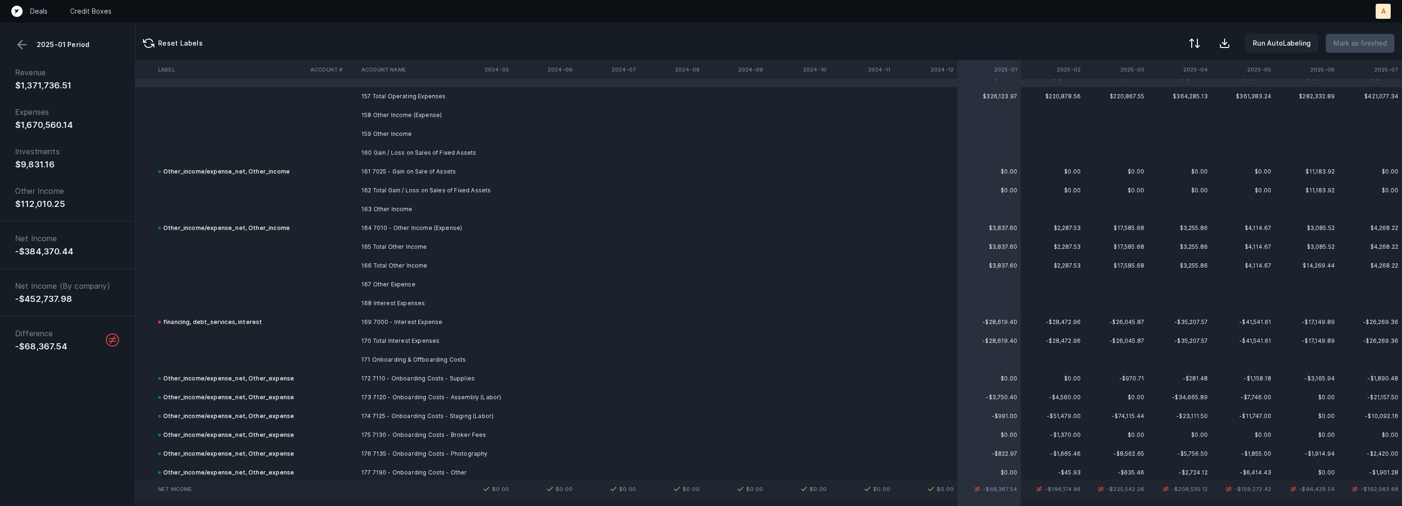
scroll to position [7499, 2626]
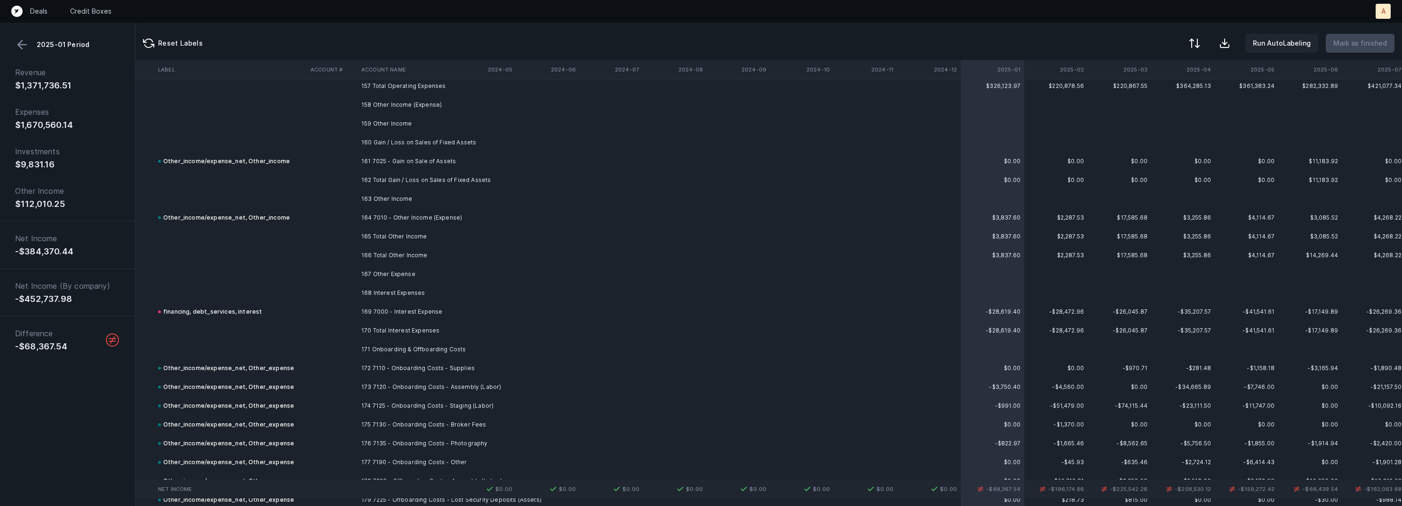
click at [399, 308] on td "169 7000 - Interest Expense" at bounding box center [415, 311] width 115 height 19
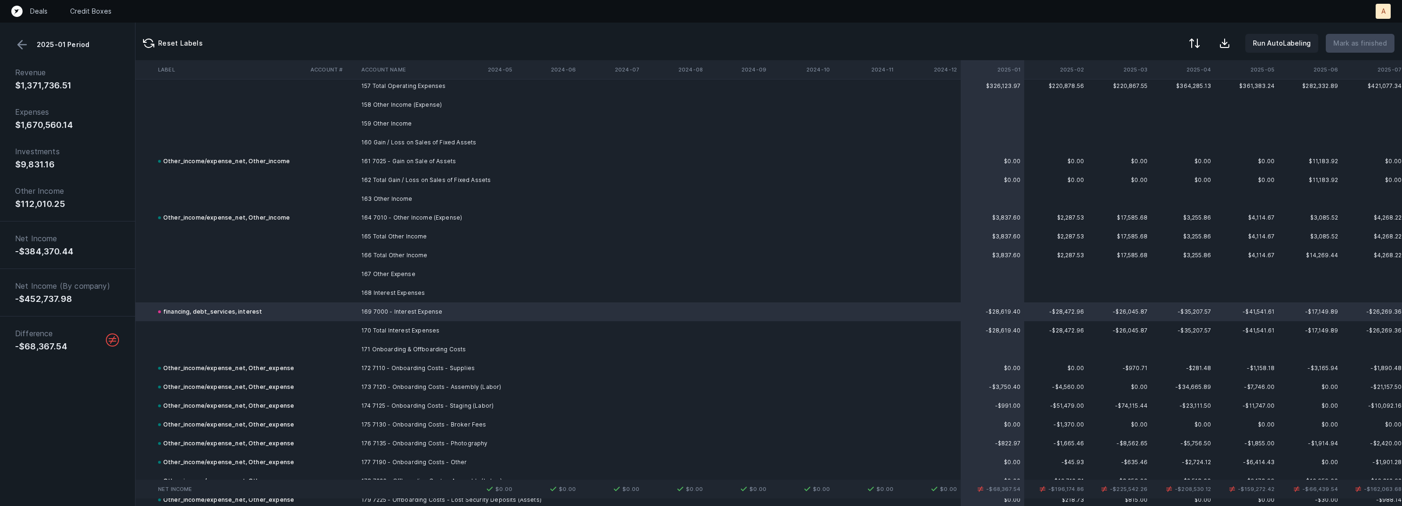
click at [374, 308] on td "169 7000 - Interest Expense" at bounding box center [415, 311] width 115 height 19
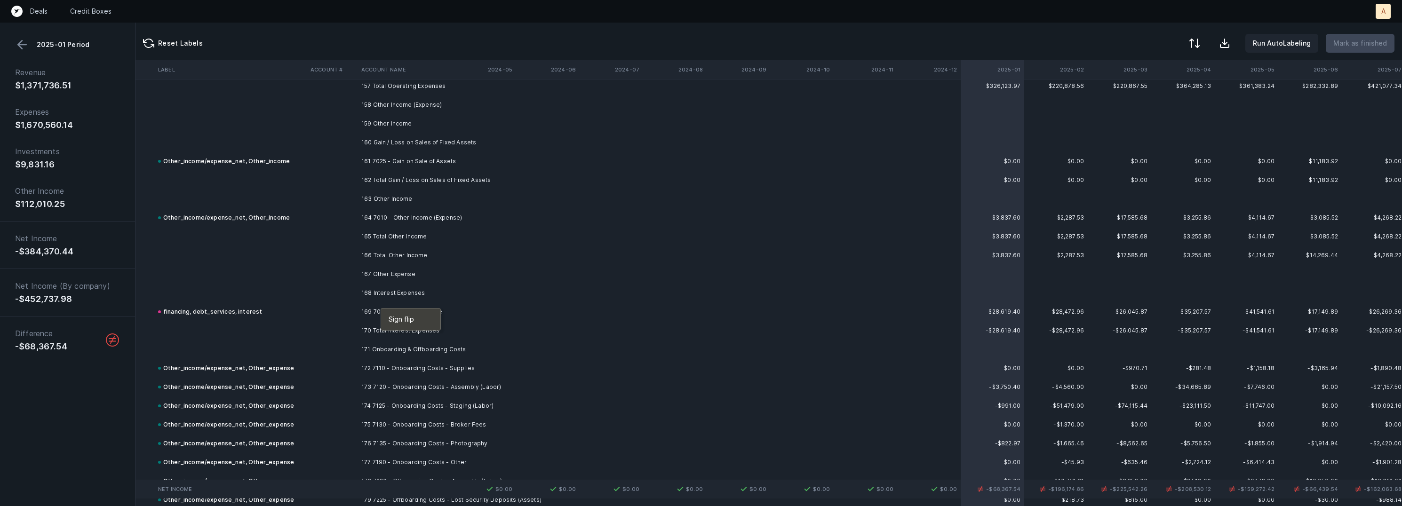
click at [362, 305] on div at bounding box center [701, 253] width 1402 height 506
click at [371, 308] on td "169 7000 - Interest Expense" at bounding box center [415, 311] width 115 height 19
click at [369, 309] on td "169 7000 - Interest Expense" at bounding box center [415, 311] width 115 height 19
click at [351, 308] on td at bounding box center [332, 311] width 51 height 19
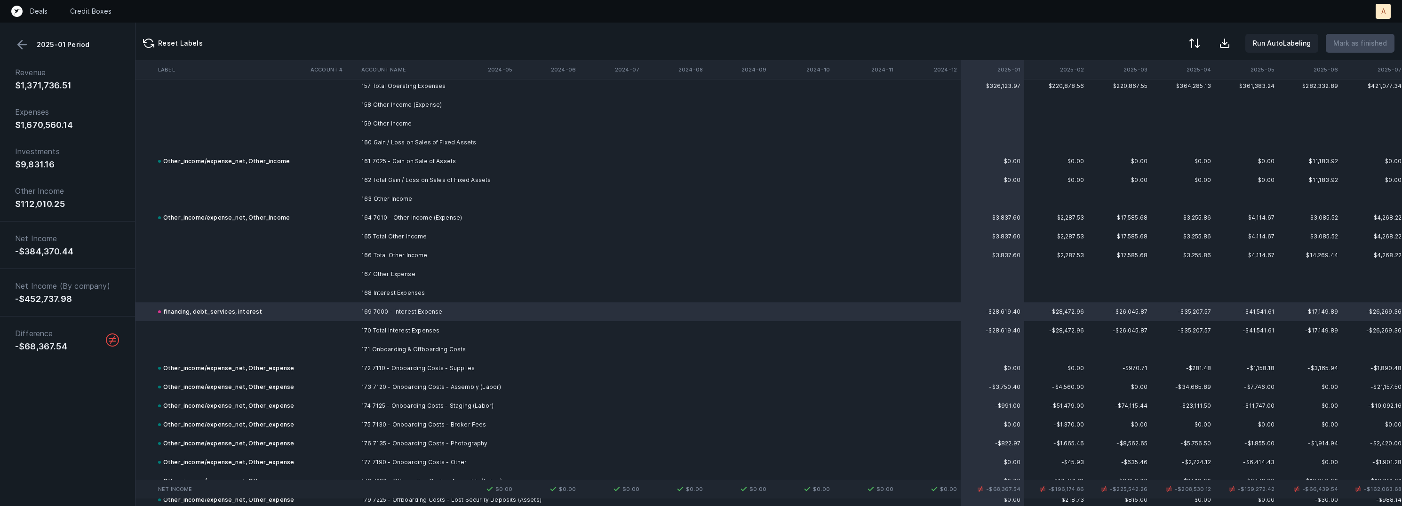
click at [366, 305] on td "169 7000 - Interest Expense" at bounding box center [415, 311] width 115 height 19
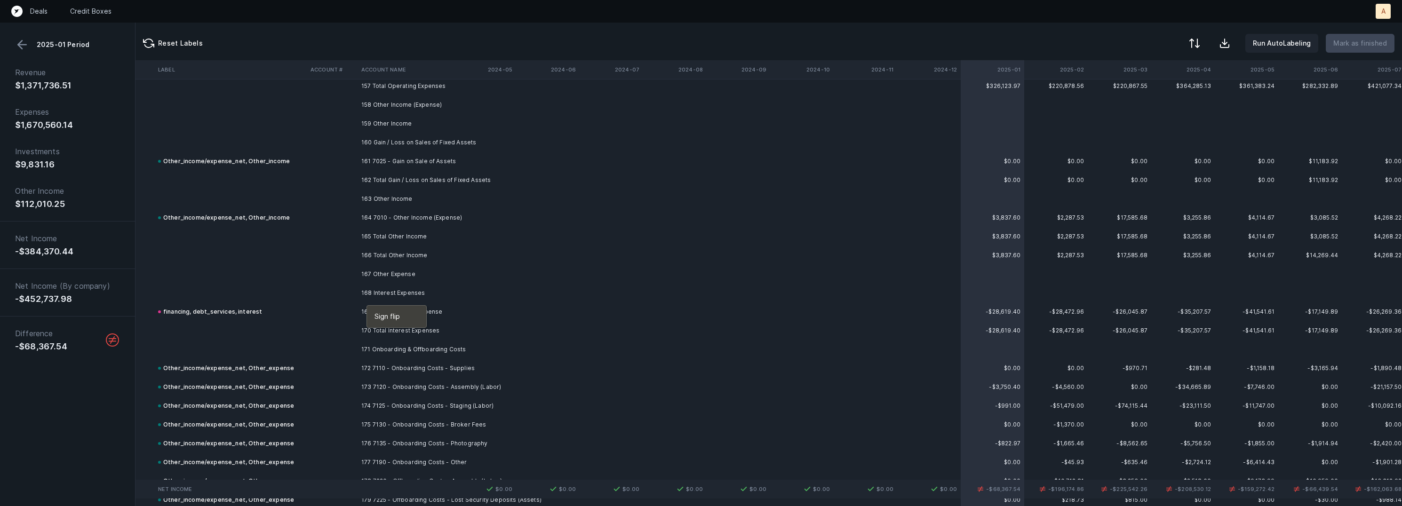
click at [361, 308] on div at bounding box center [701, 253] width 1402 height 506
click at [354, 307] on td at bounding box center [332, 311] width 51 height 19
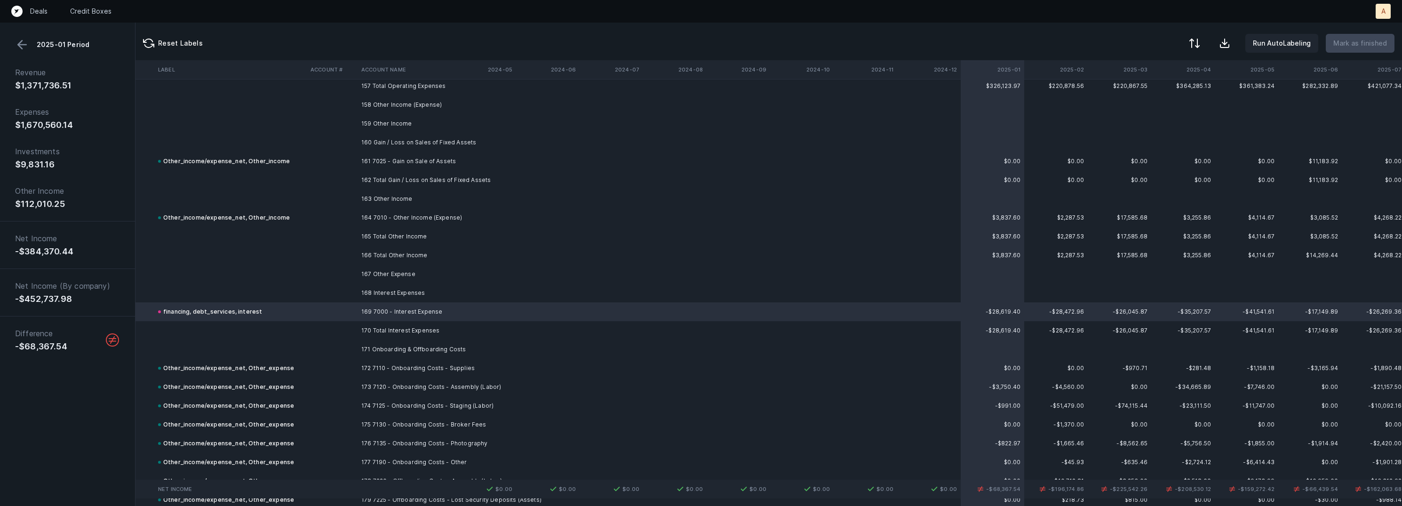
click at [333, 307] on td at bounding box center [332, 311] width 51 height 19
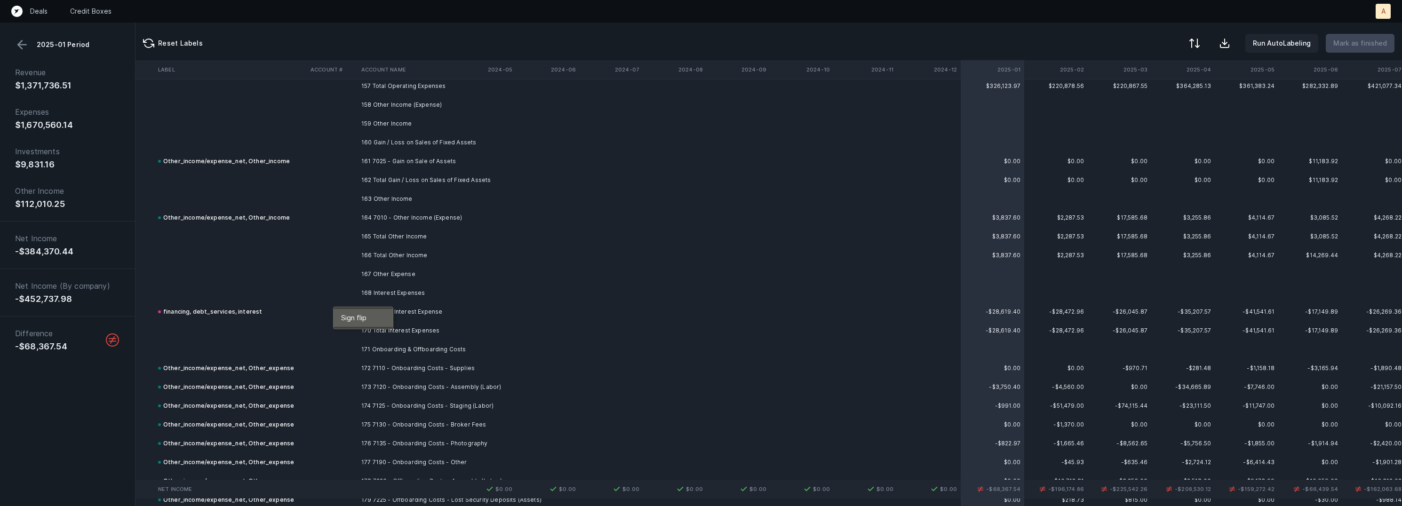
click at [345, 313] on span "Sign flip" at bounding box center [353, 318] width 25 height 10
click at [334, 310] on td at bounding box center [332, 311] width 51 height 19
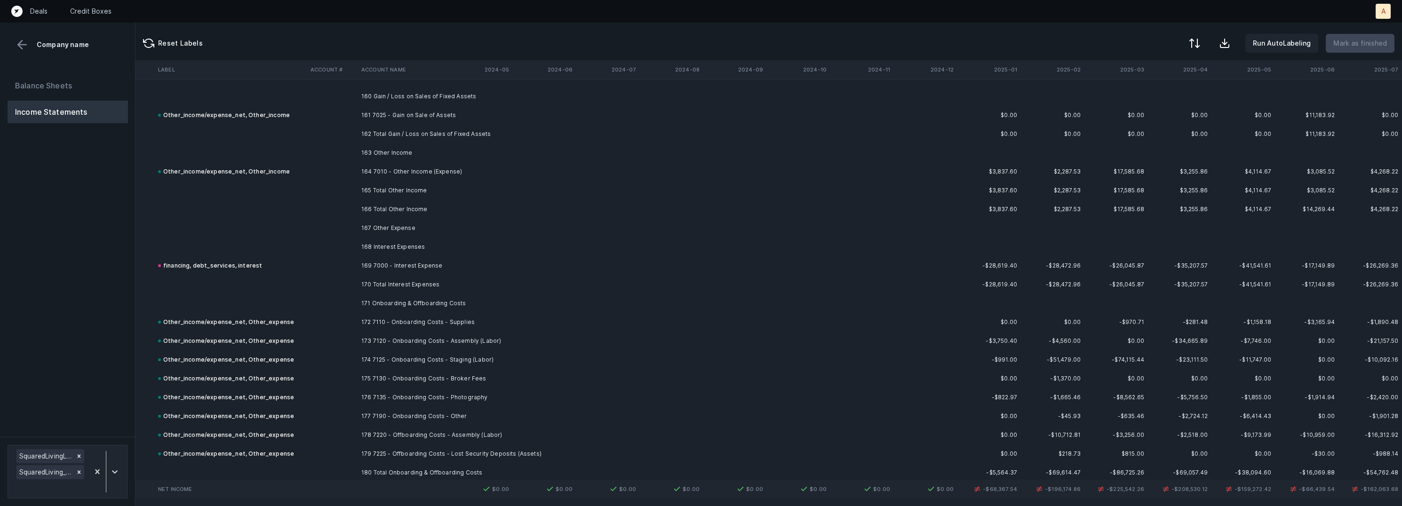
scroll to position [7567, 2630]
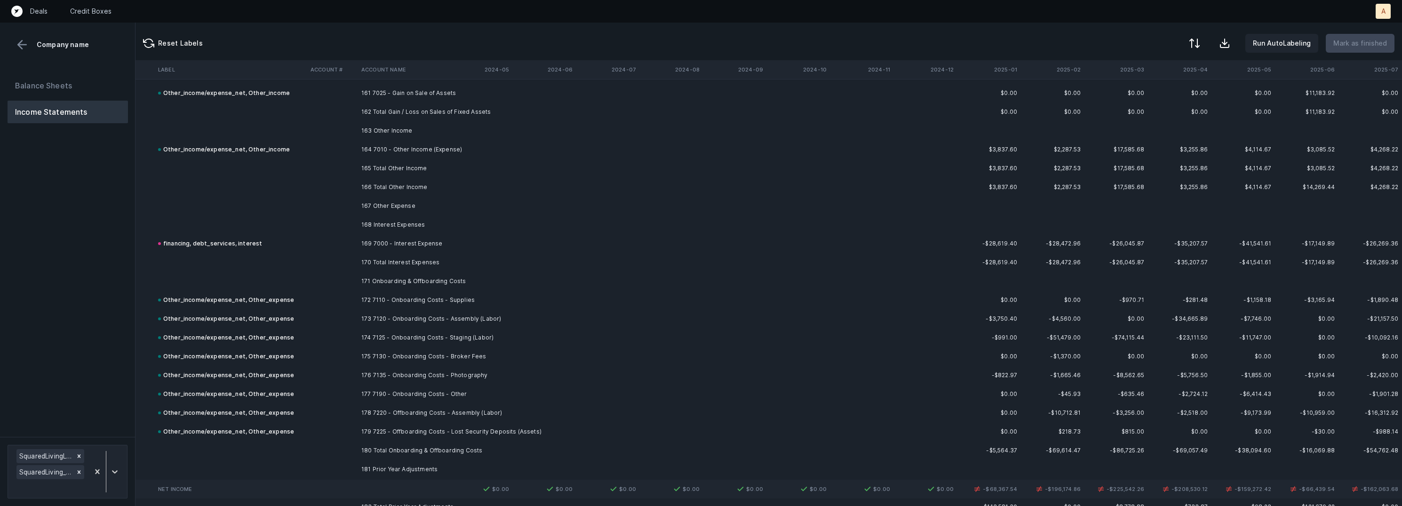
click at [353, 238] on td at bounding box center [332, 243] width 51 height 19
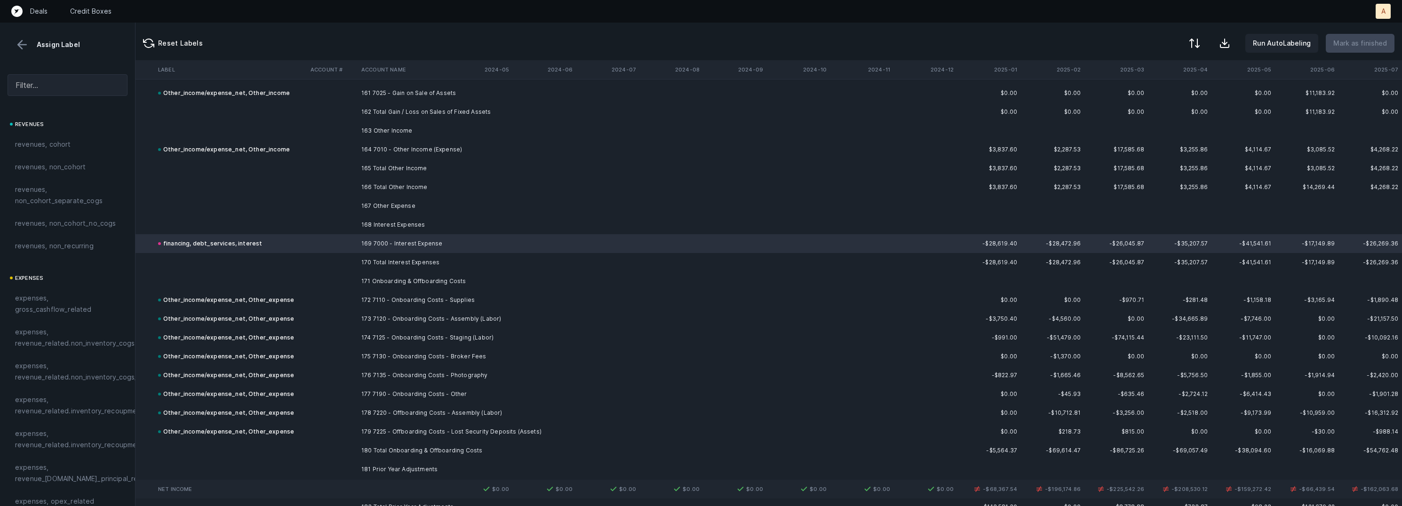
click at [310, 238] on div at bounding box center [701, 253] width 1402 height 506
click at [322, 247] on span "Sign flip" at bounding box center [330, 249] width 25 height 10
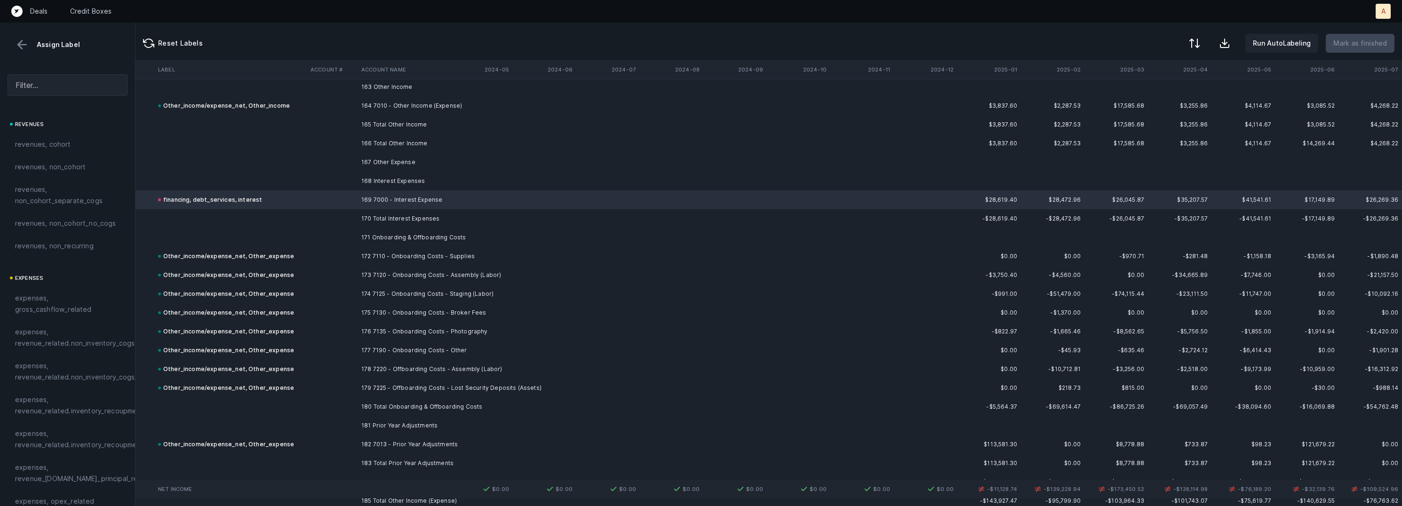
scroll to position [7624, 2630]
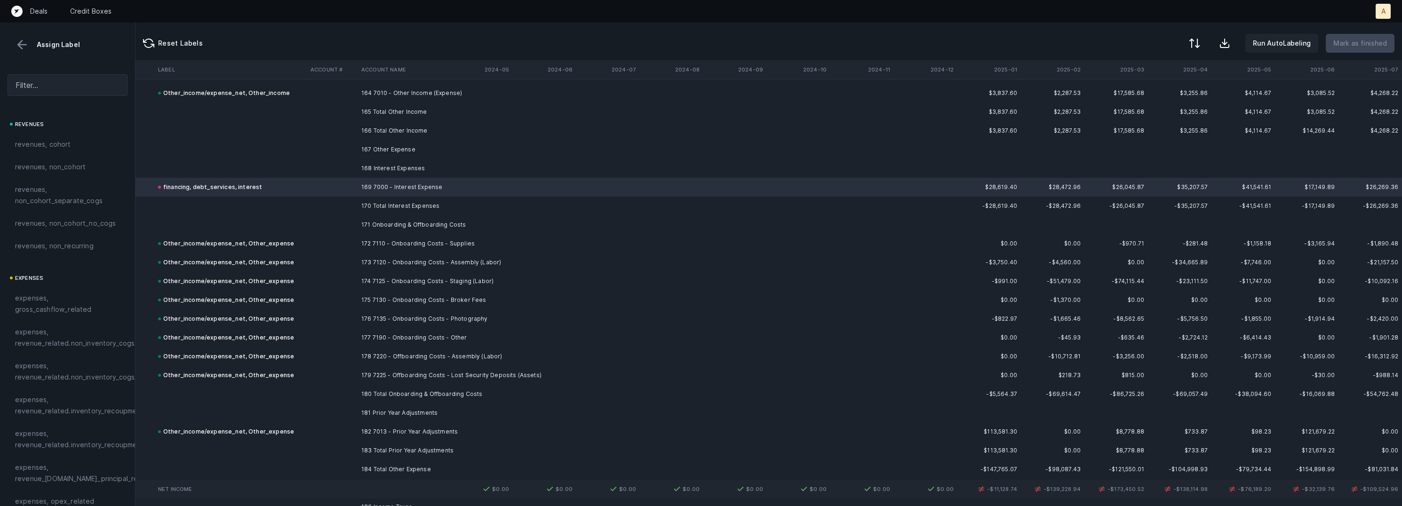
click at [390, 239] on td "172 7110 - Onboarding Costs - Supplies" at bounding box center [415, 243] width 115 height 19
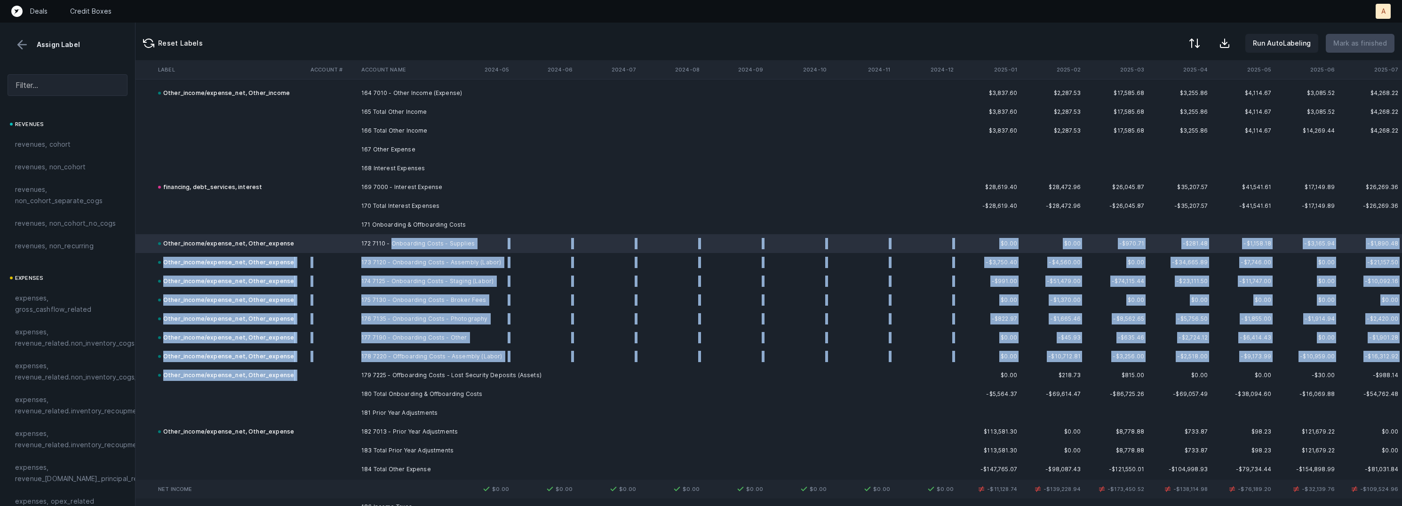
click at [356, 366] on td at bounding box center [332, 375] width 51 height 19
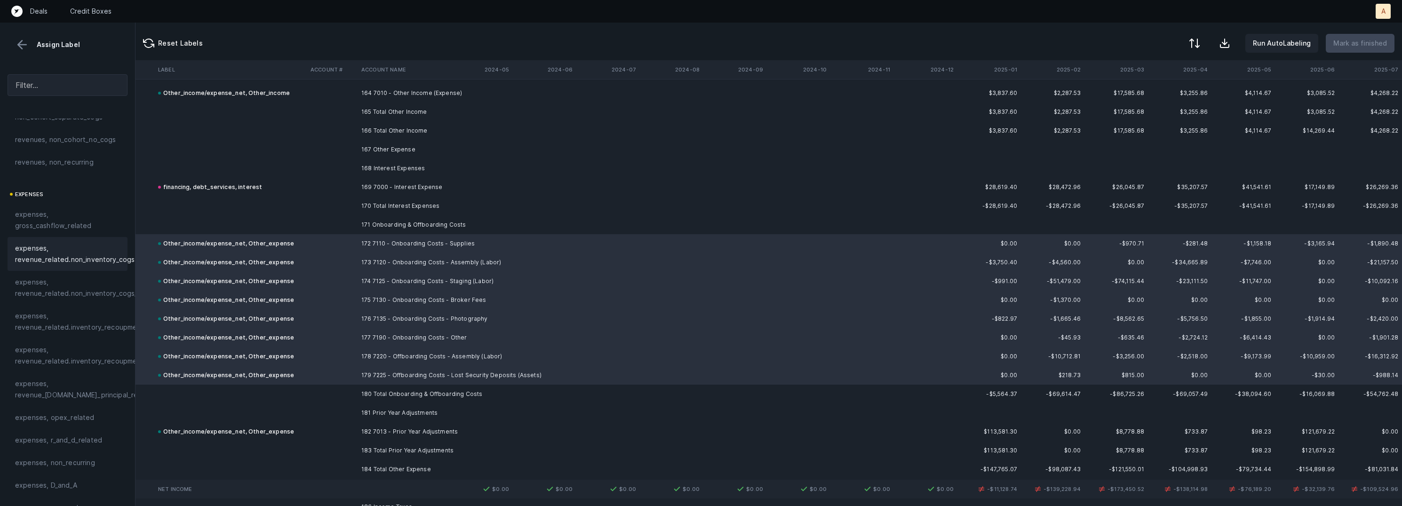
scroll to position [134, 0]
click at [83, 365] on span "expenses, opex_related" at bounding box center [54, 367] width 79 height 11
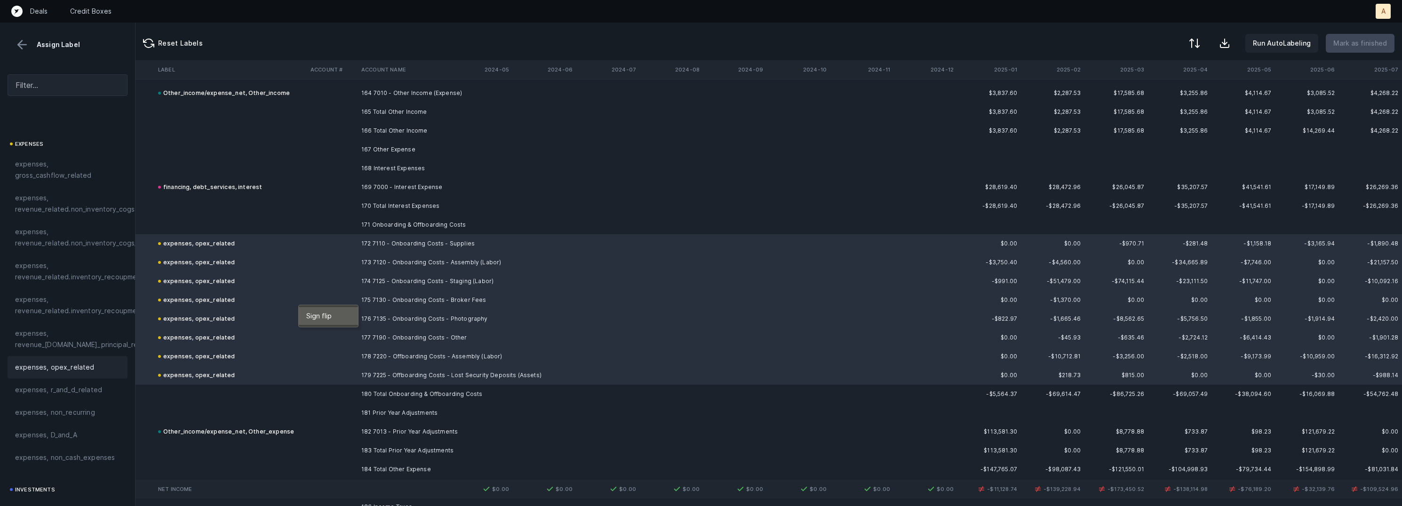
click at [309, 311] on span "Sign flip" at bounding box center [318, 316] width 25 height 10
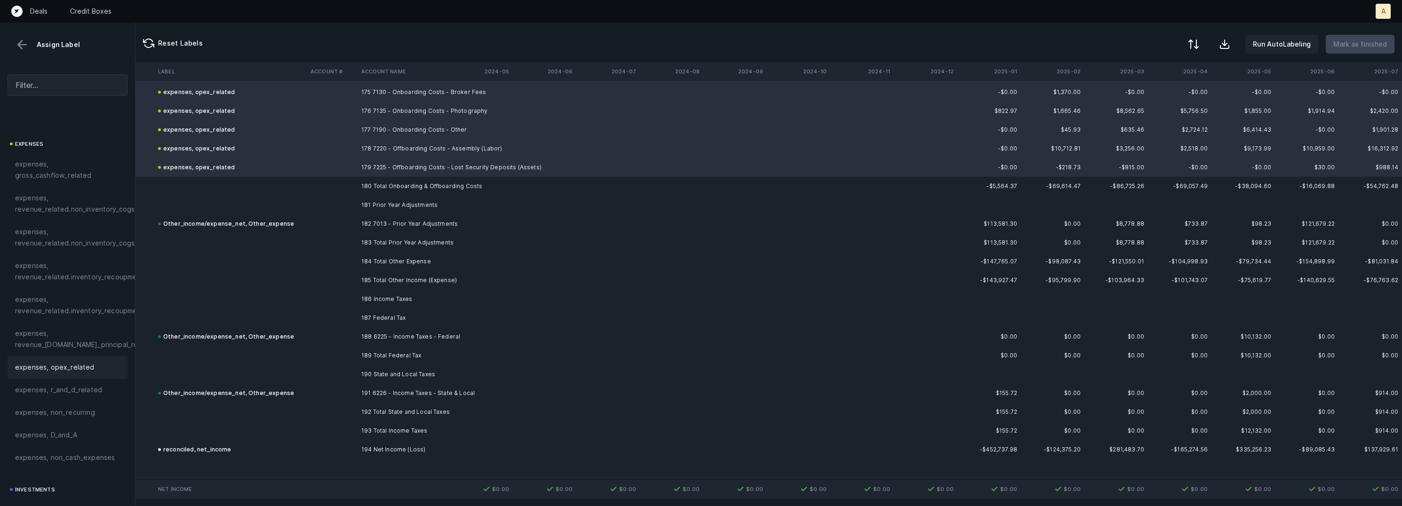
click at [1199, 39] on div at bounding box center [1193, 44] width 11 height 11
click at [1157, 96] on div "By Hum label" at bounding box center [1152, 99] width 94 height 19
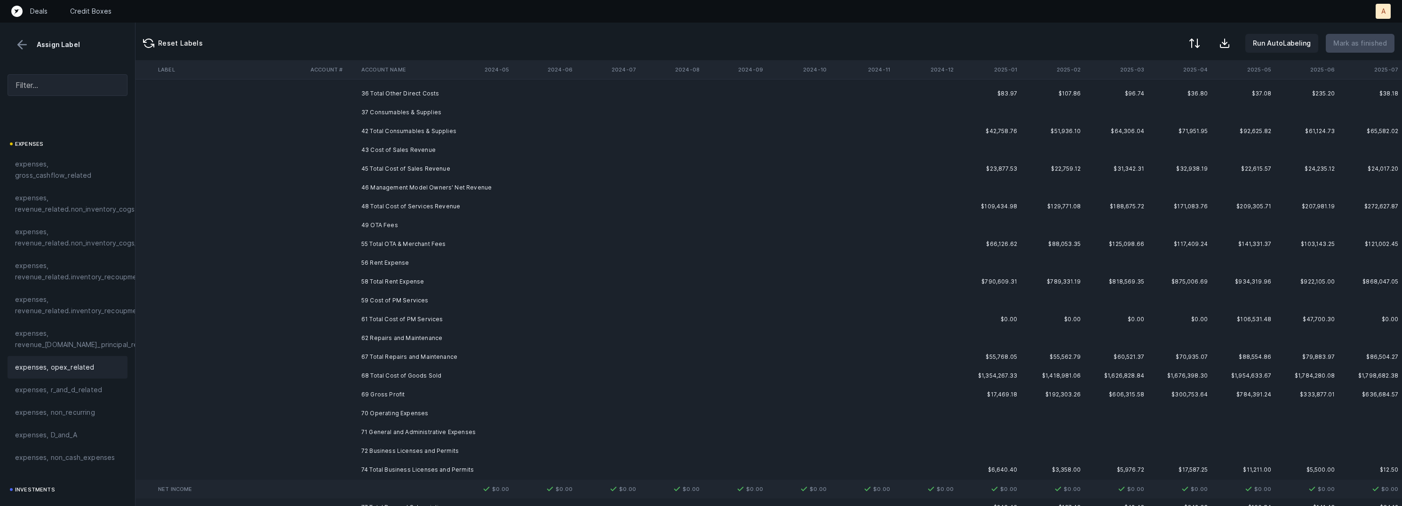
scroll to position [0, 2630]
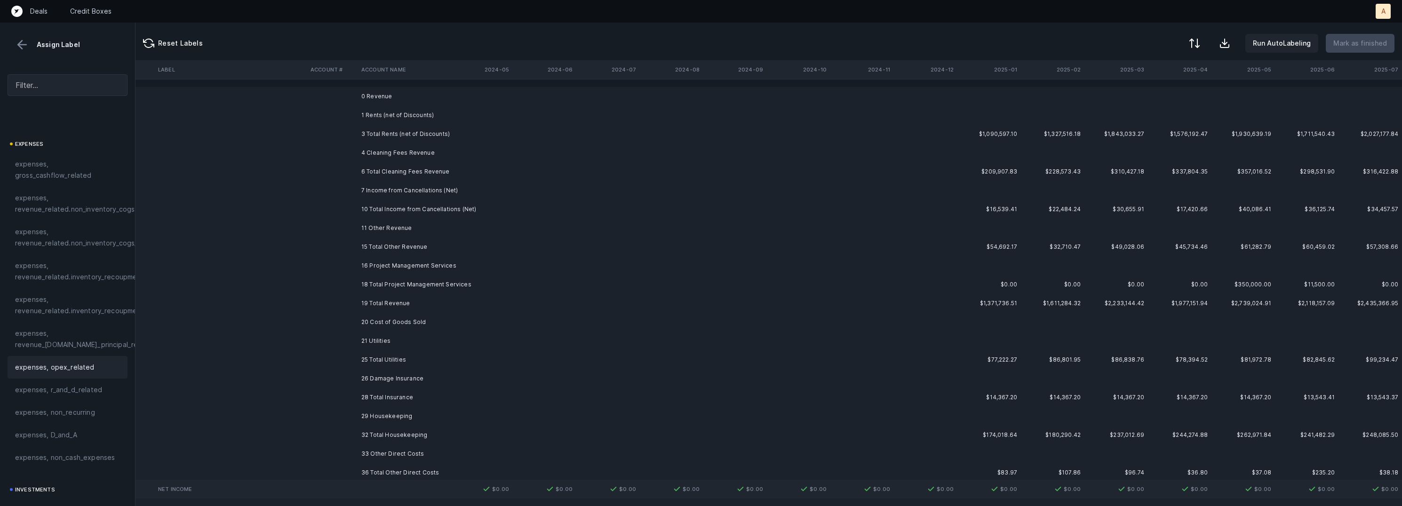
click at [389, 96] on td "0 Revenue" at bounding box center [415, 96] width 115 height 19
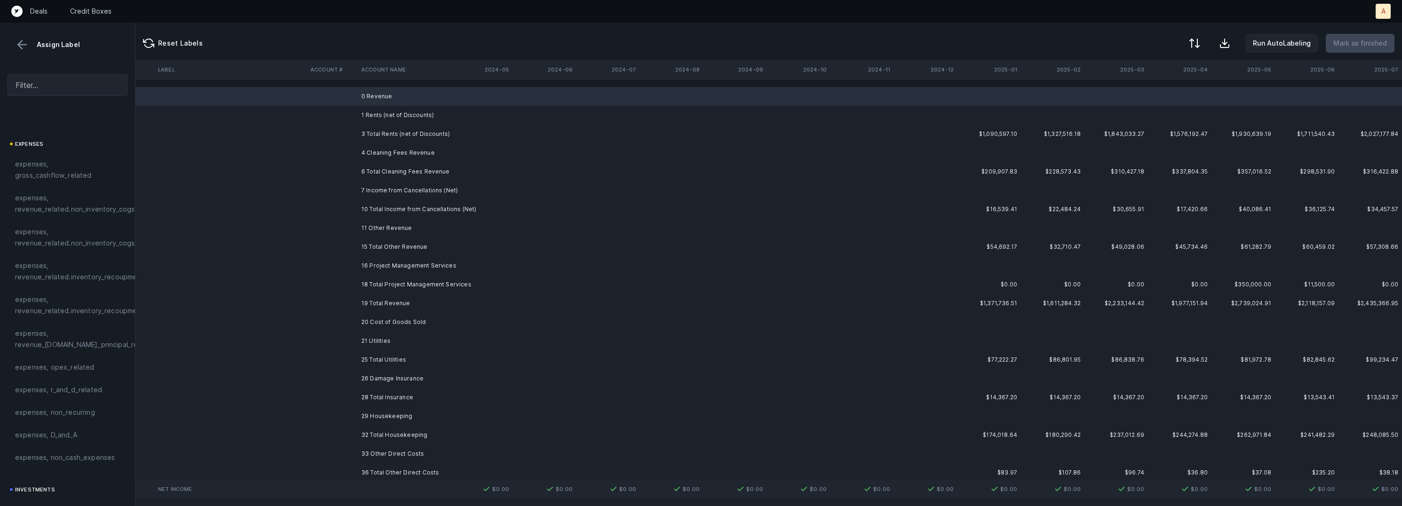
click at [384, 109] on td "1 Rents (net of Discounts)" at bounding box center [415, 115] width 115 height 19
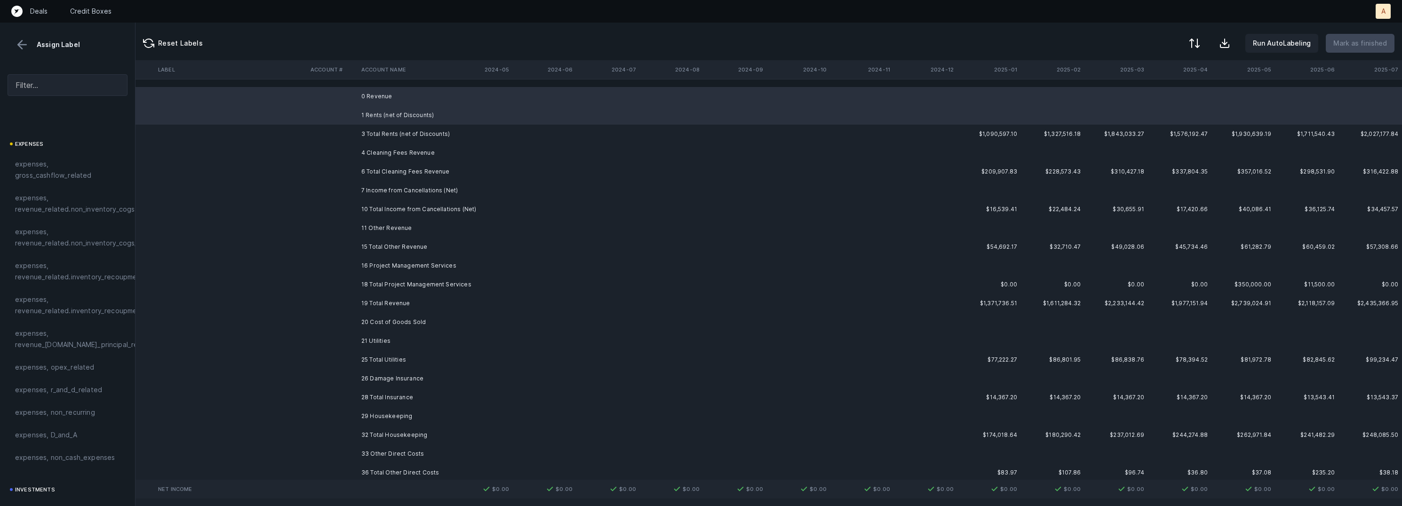
click at [377, 144] on td "4 Cleaning Fees Revenue" at bounding box center [415, 152] width 115 height 19
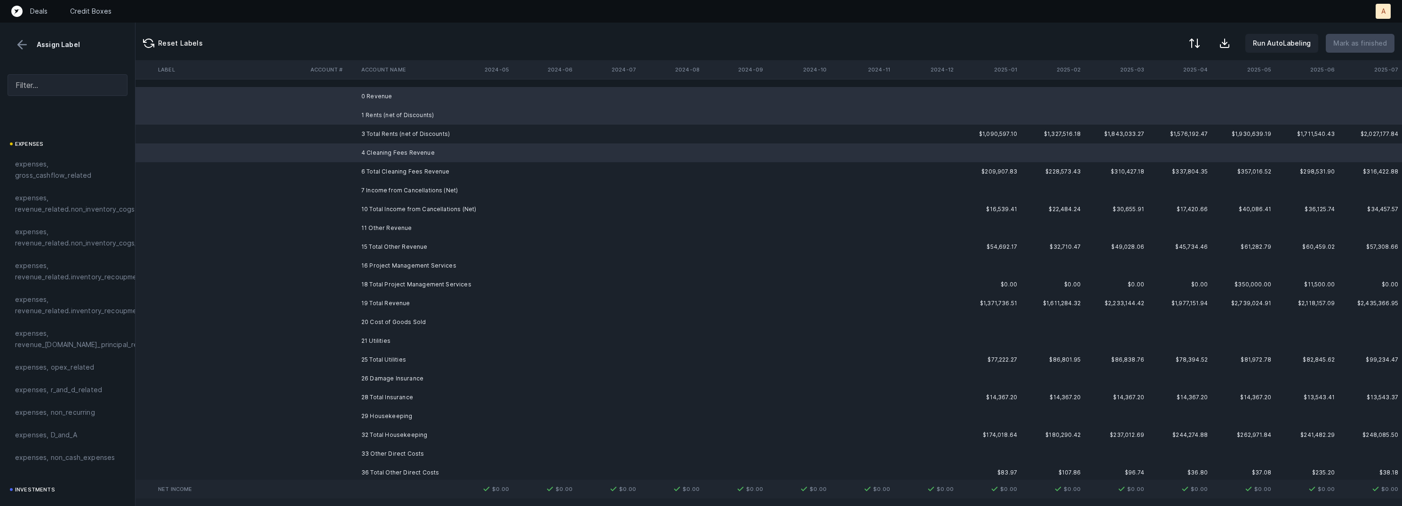
click at [381, 187] on td "7 Income from Cancellations (Net)" at bounding box center [415, 190] width 115 height 19
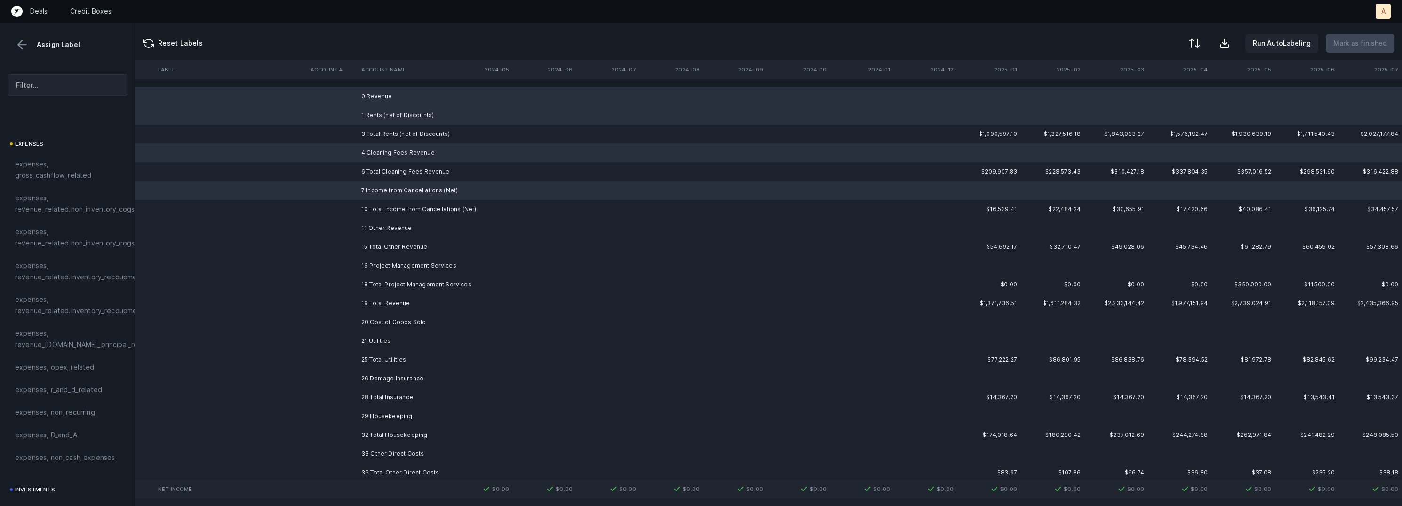
click at [378, 225] on td "11 Other Revenue" at bounding box center [415, 228] width 115 height 19
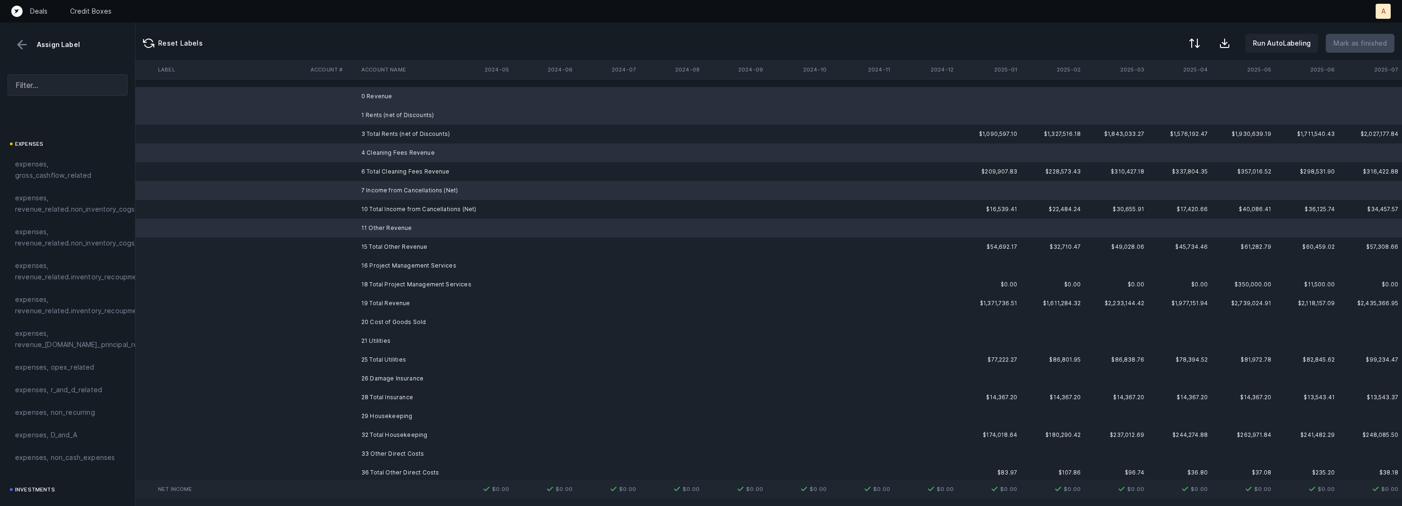
click at [378, 262] on td "16 Project Management Services" at bounding box center [415, 265] width 115 height 19
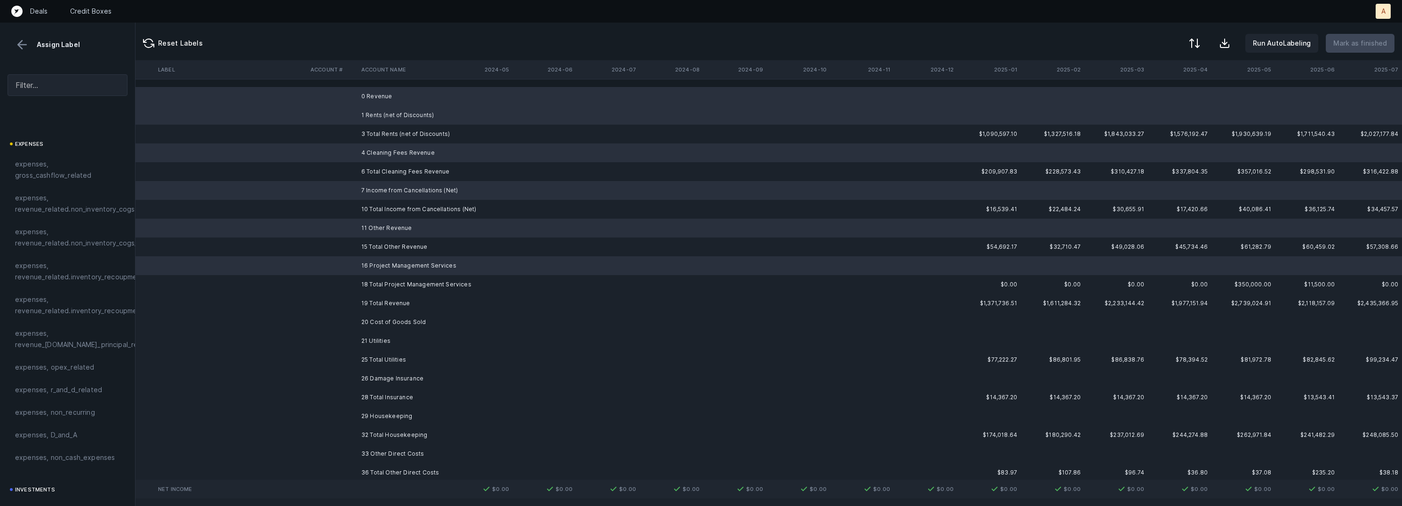
click at [375, 320] on td "20 Cost of Goods Sold" at bounding box center [415, 322] width 115 height 19
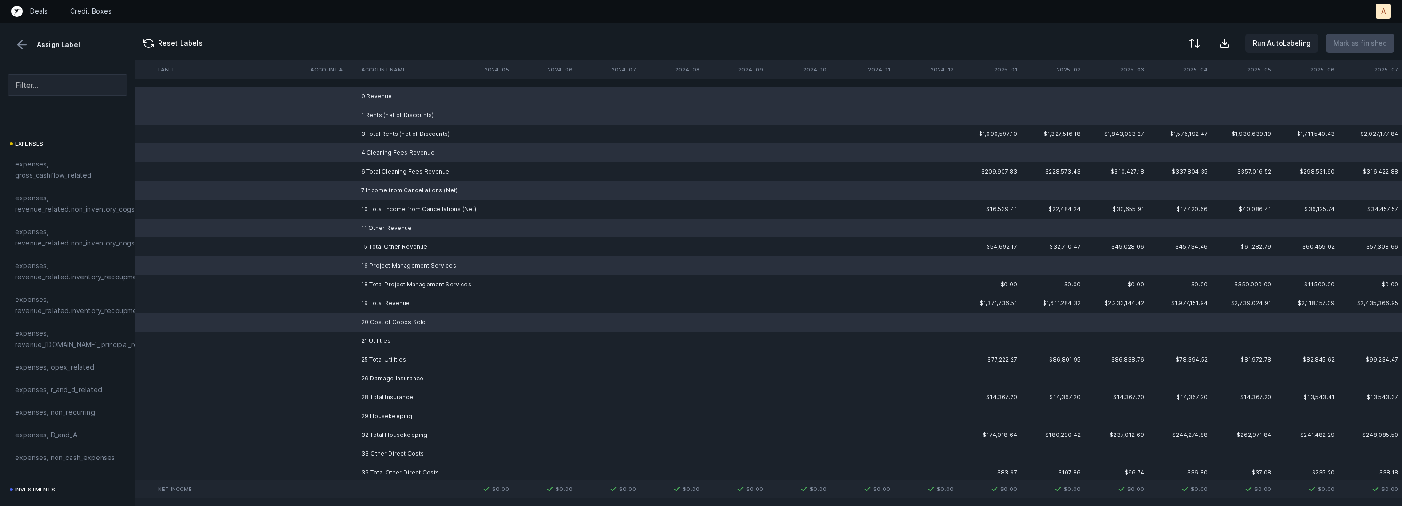
click at [371, 341] on td "21 Utilities" at bounding box center [415, 341] width 115 height 19
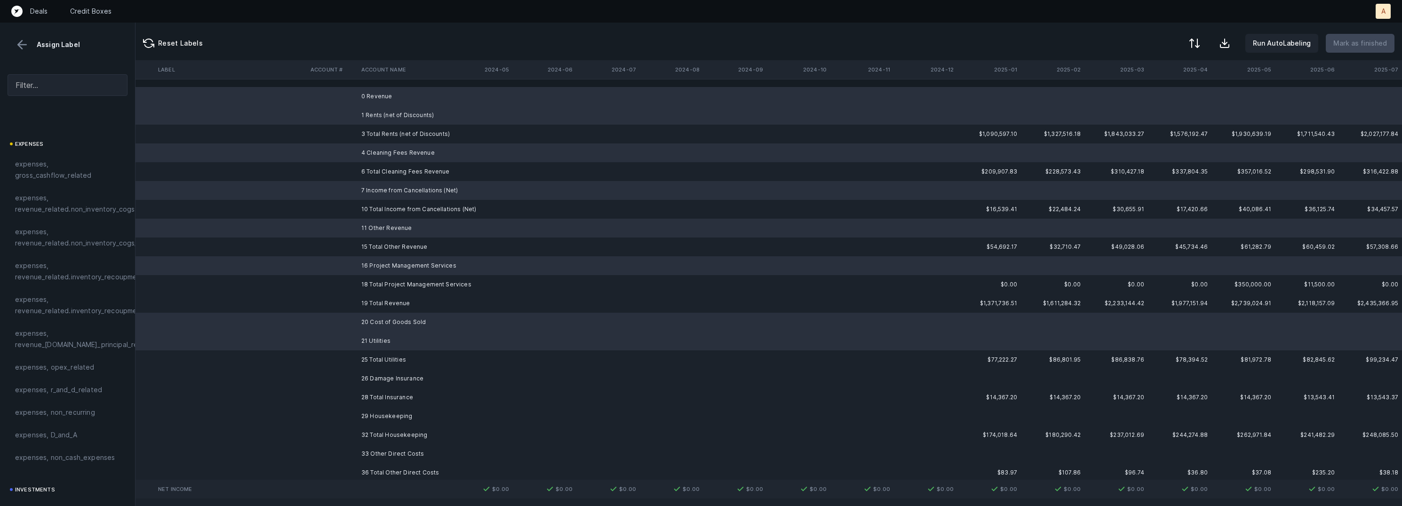
click at [369, 379] on td "26 Damage Insurance" at bounding box center [415, 378] width 115 height 19
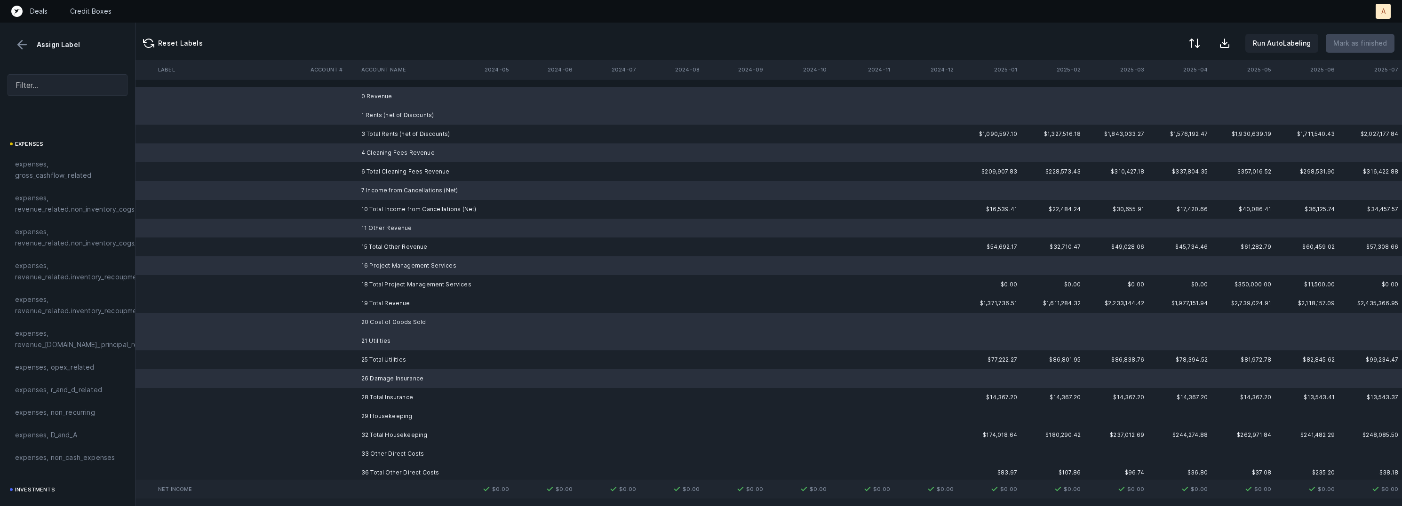
click at [365, 413] on td "29 Housekeeping" at bounding box center [415, 416] width 115 height 19
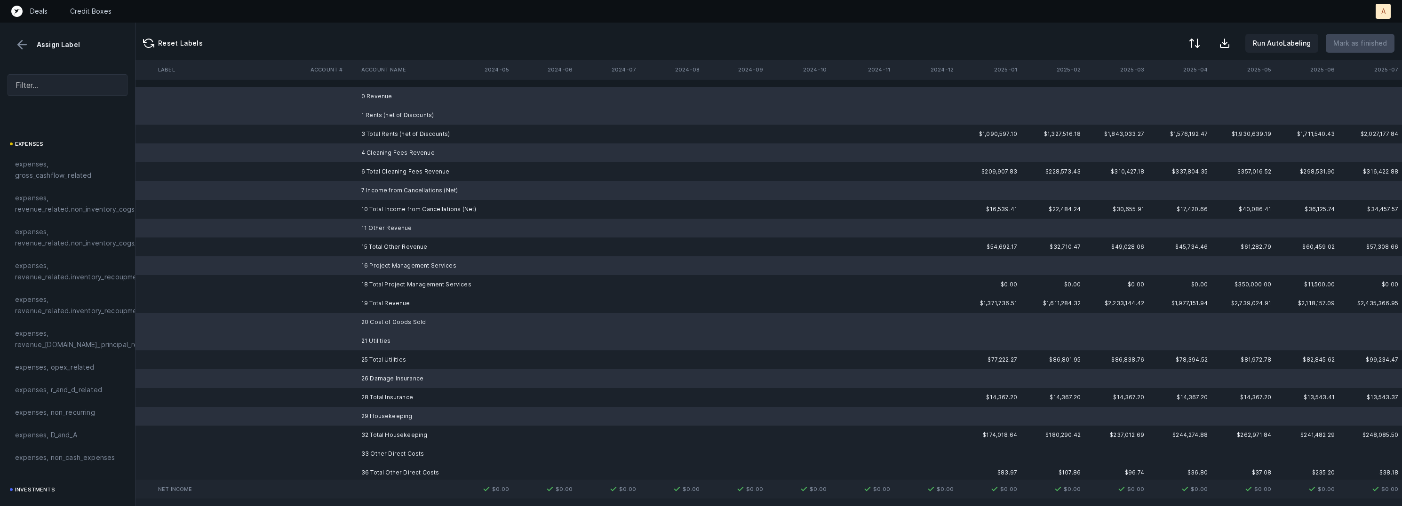
click at [365, 453] on td "33 Other Direct Costs" at bounding box center [415, 454] width 115 height 19
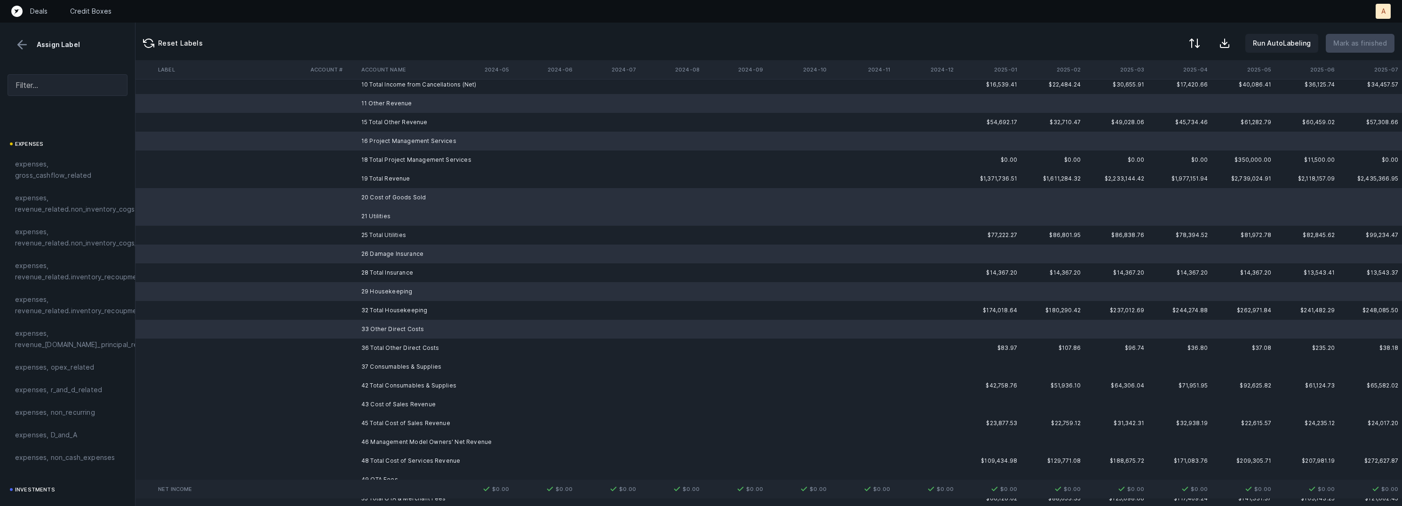
scroll to position [151, 2630]
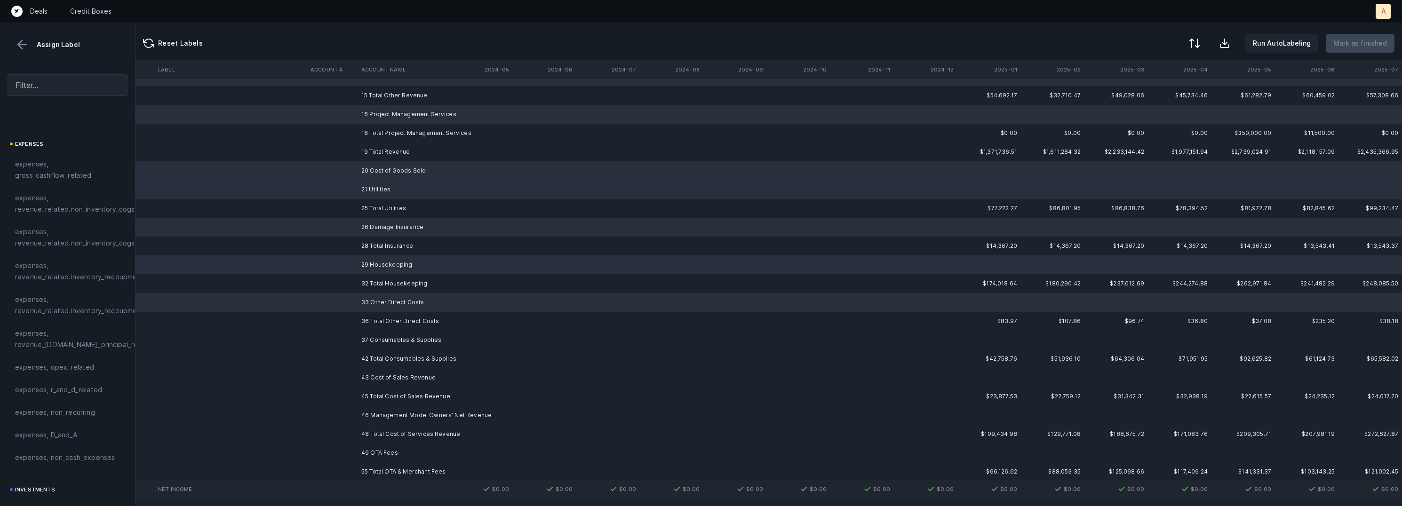
click at [383, 334] on td "37 Consumables & Supplies" at bounding box center [415, 340] width 115 height 19
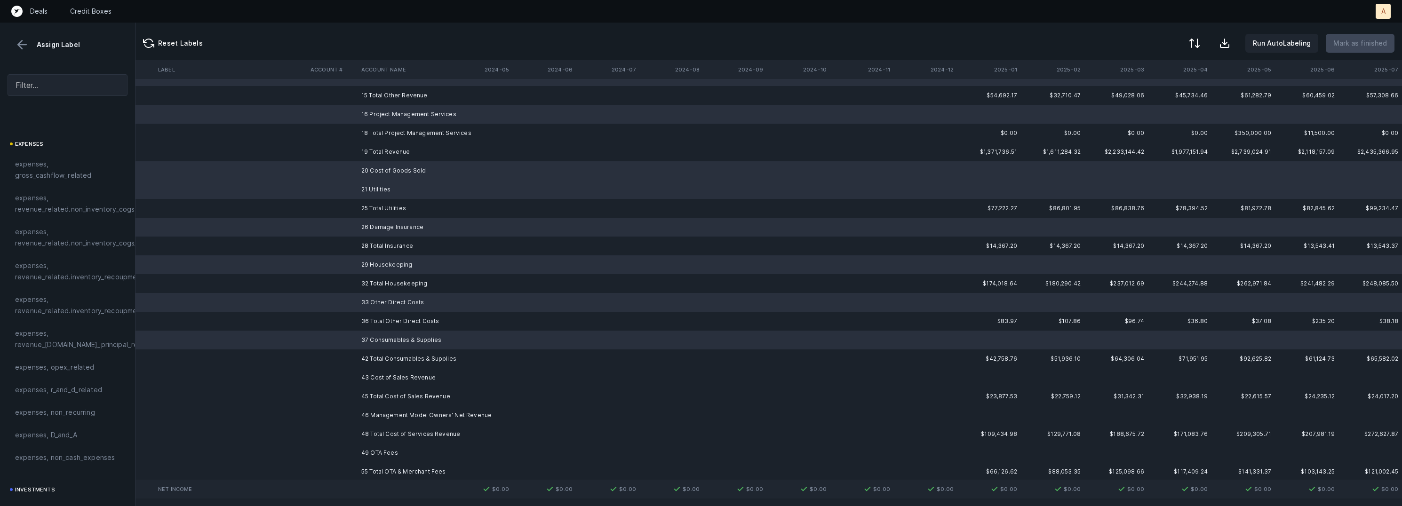
click at [378, 370] on td "43 Cost of Sales Revenue" at bounding box center [415, 377] width 115 height 19
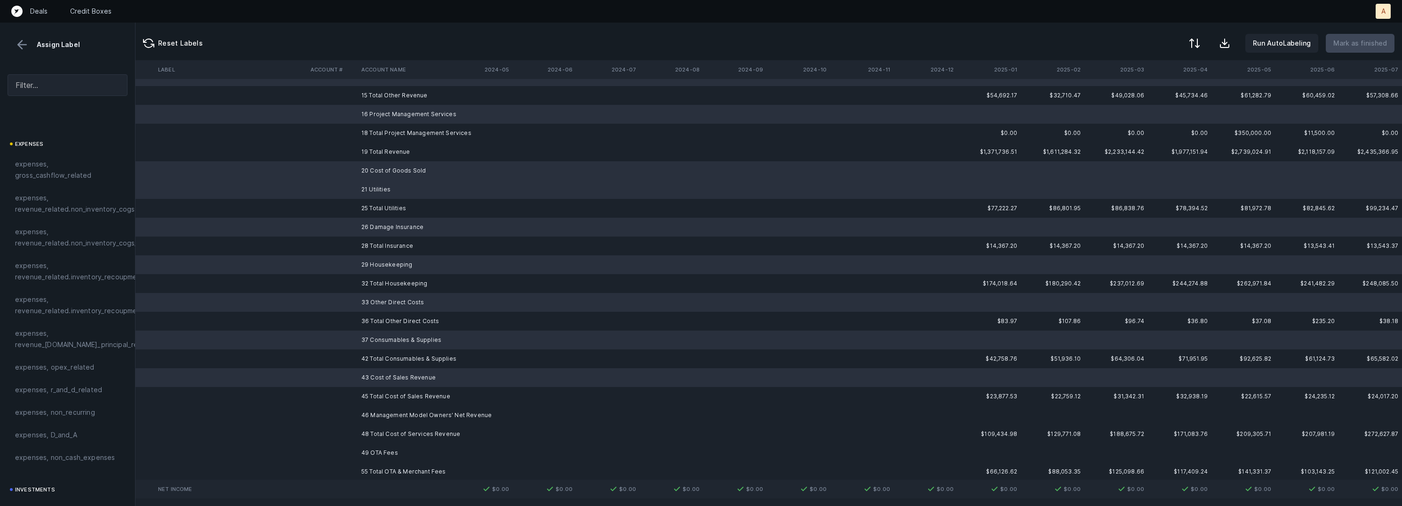
click at [378, 413] on td "46 Management Model Owners' Net Revenue" at bounding box center [415, 415] width 115 height 19
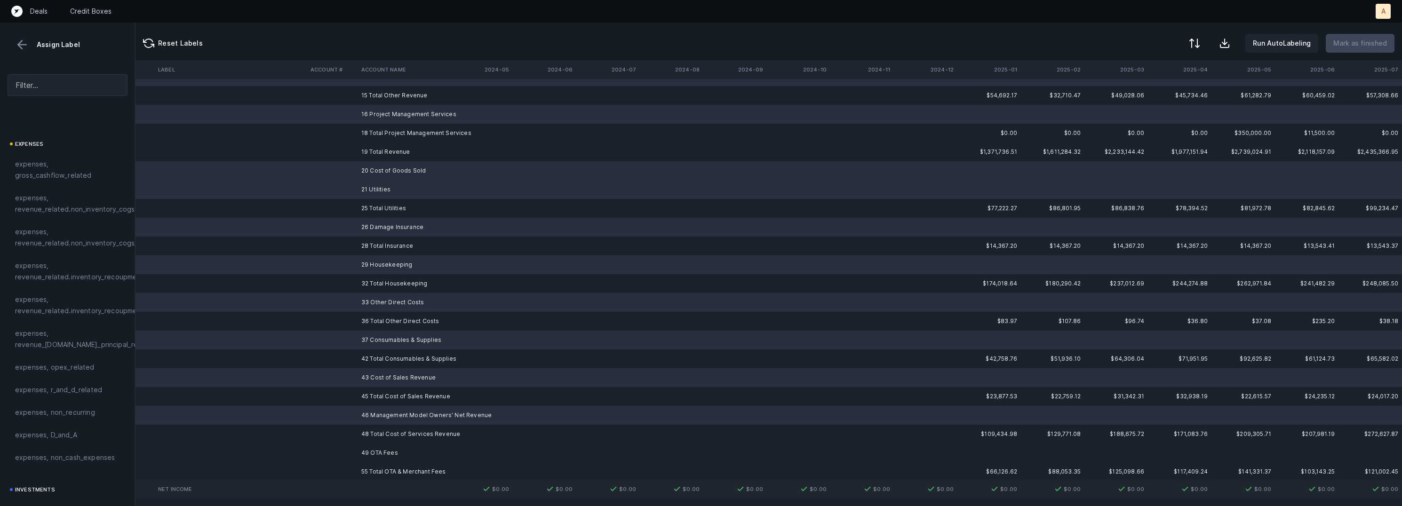
click at [373, 452] on td "49 OTA Fees" at bounding box center [415, 453] width 115 height 19
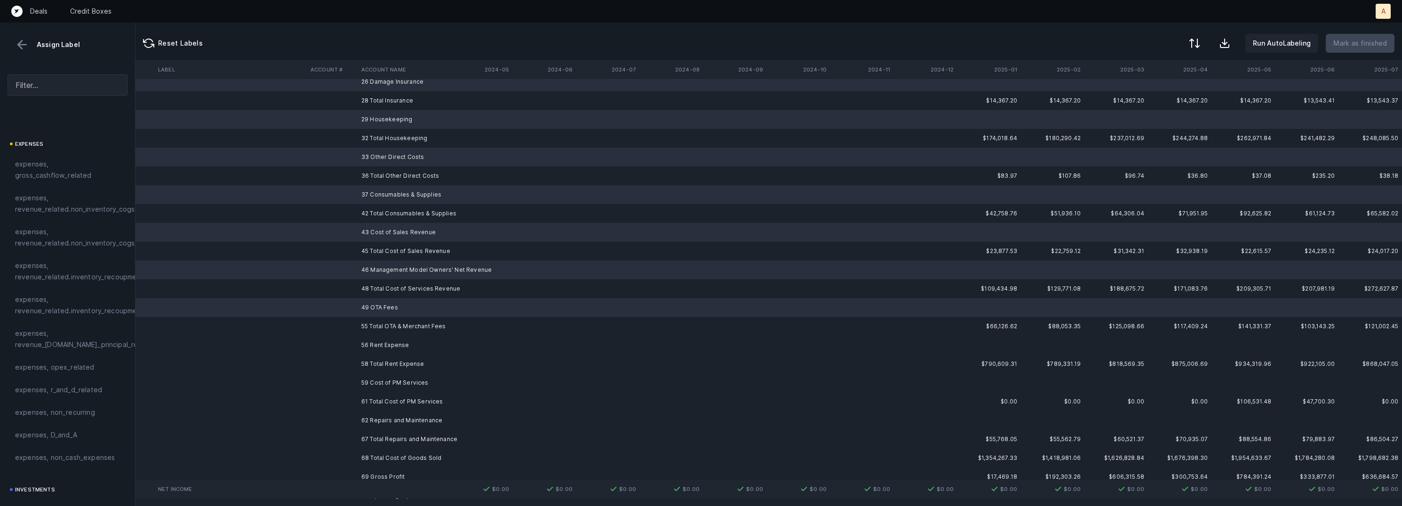
scroll to position [343, 2630]
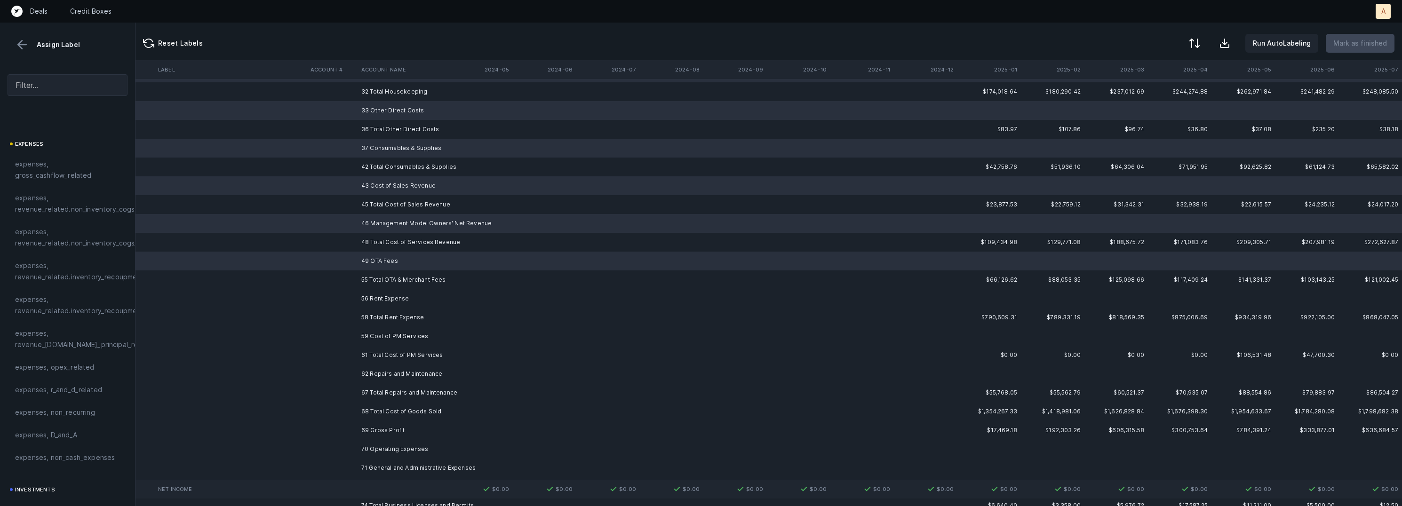
click at [392, 298] on td "56 Rent Expense" at bounding box center [415, 298] width 115 height 19
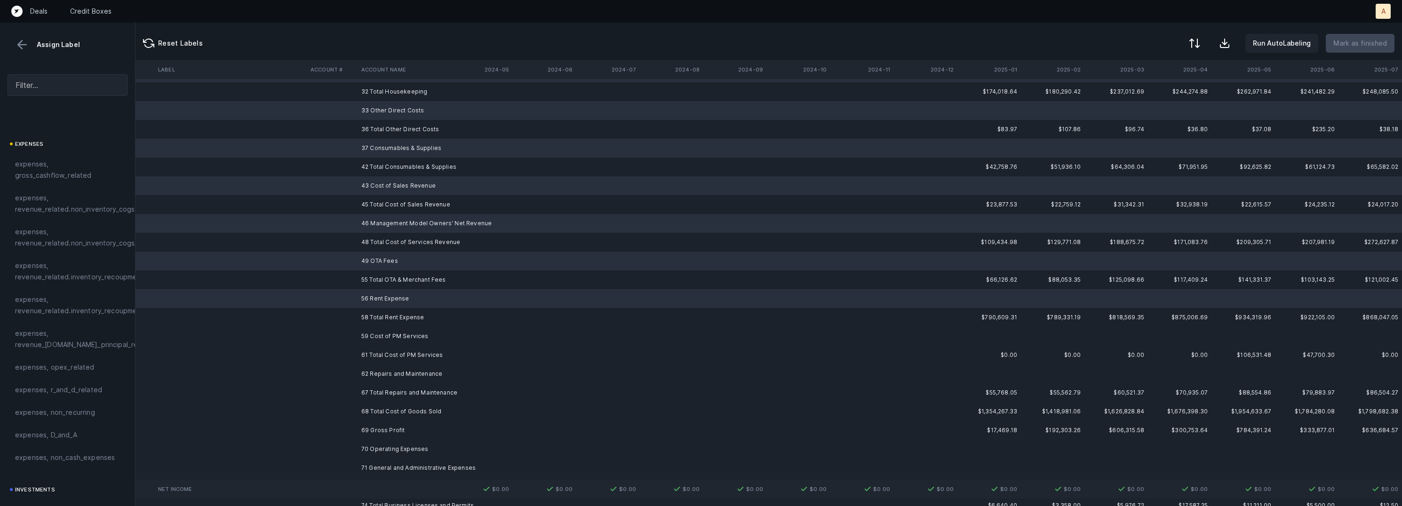
click at [382, 330] on td "59 Cost of PM Services" at bounding box center [415, 336] width 115 height 19
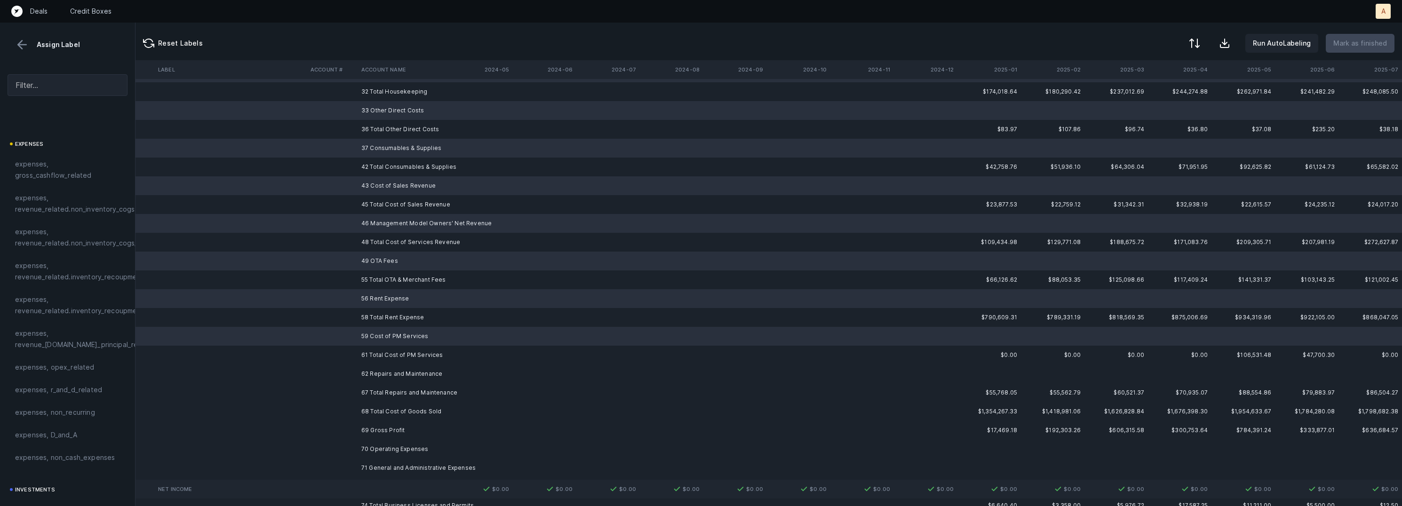
click at [382, 372] on td "62 Repairs and Maintenance" at bounding box center [415, 374] width 115 height 19
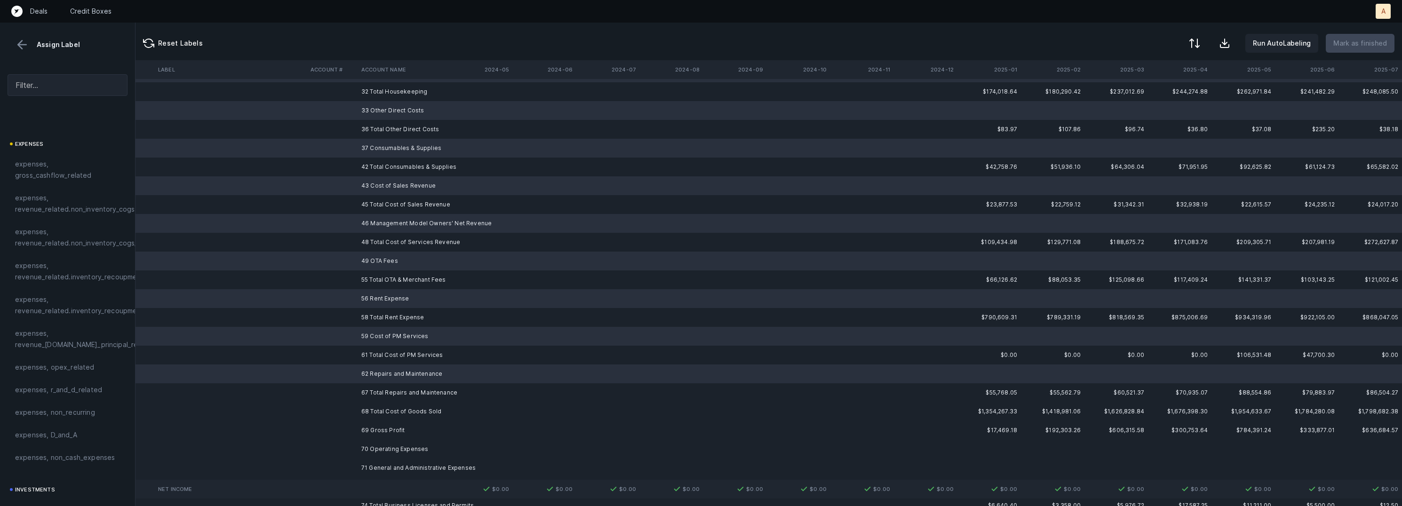
click at [380, 423] on td "69 Gross Profit" at bounding box center [415, 430] width 115 height 19
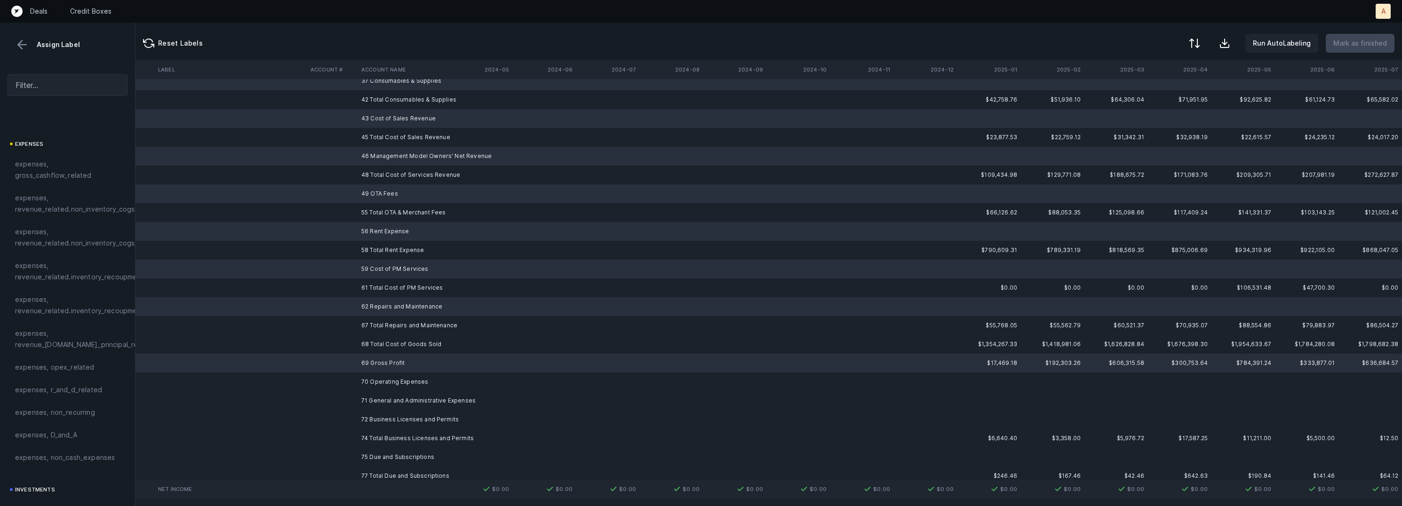
scroll to position [456, 2630]
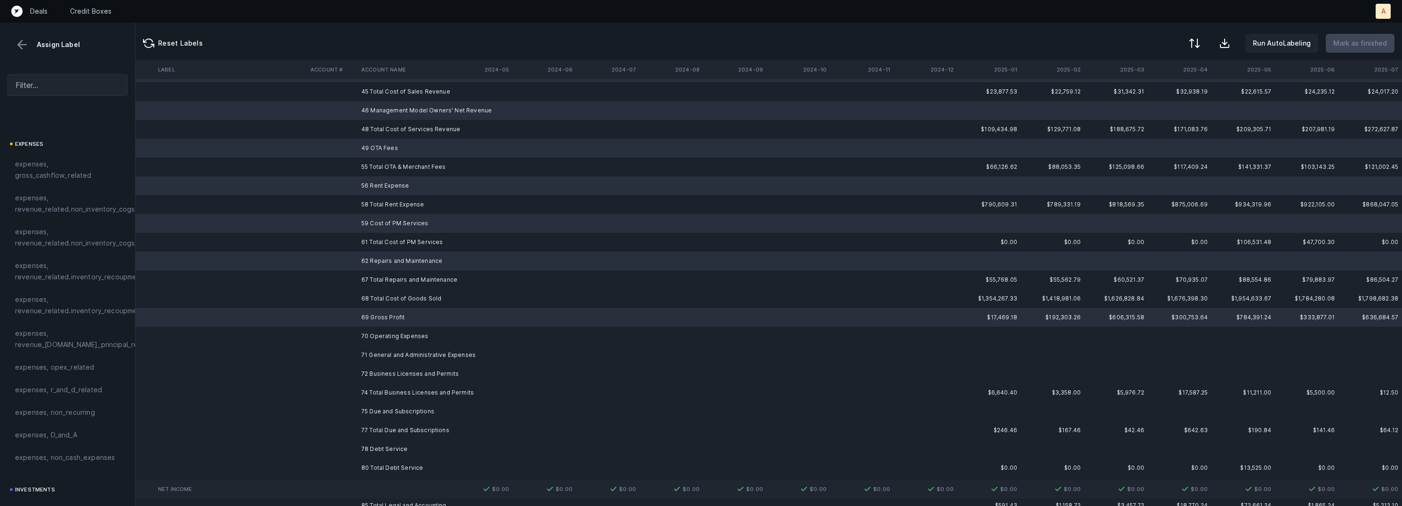
click at [403, 318] on td "69 Gross Profit" at bounding box center [415, 317] width 115 height 19
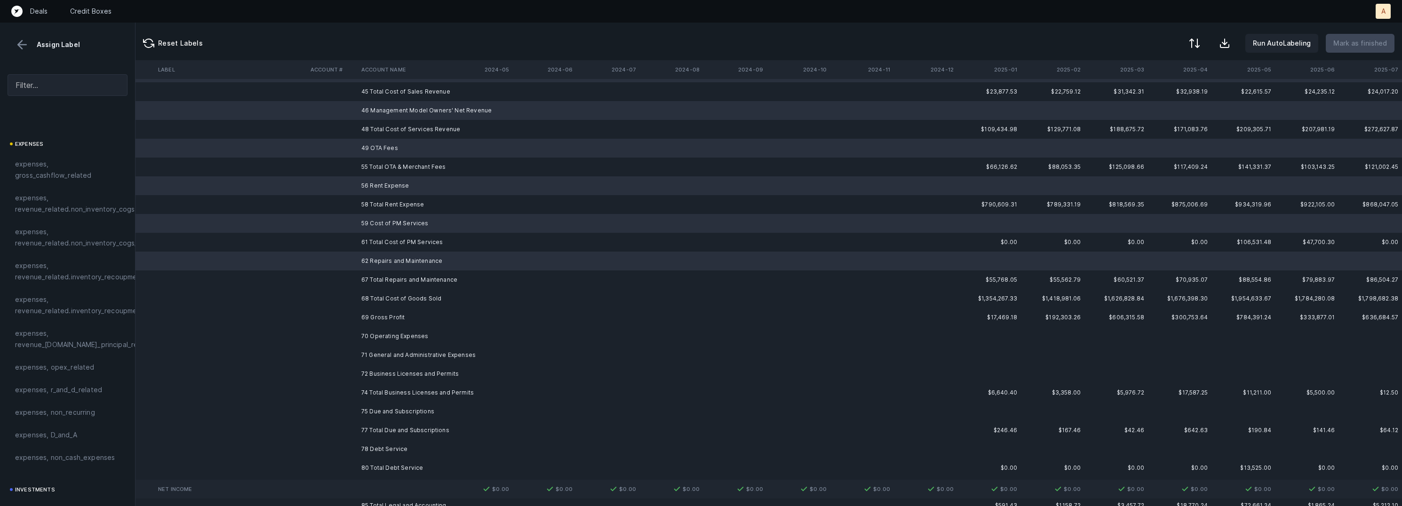
click at [393, 332] on td "70 Operating Expenses" at bounding box center [415, 336] width 115 height 19
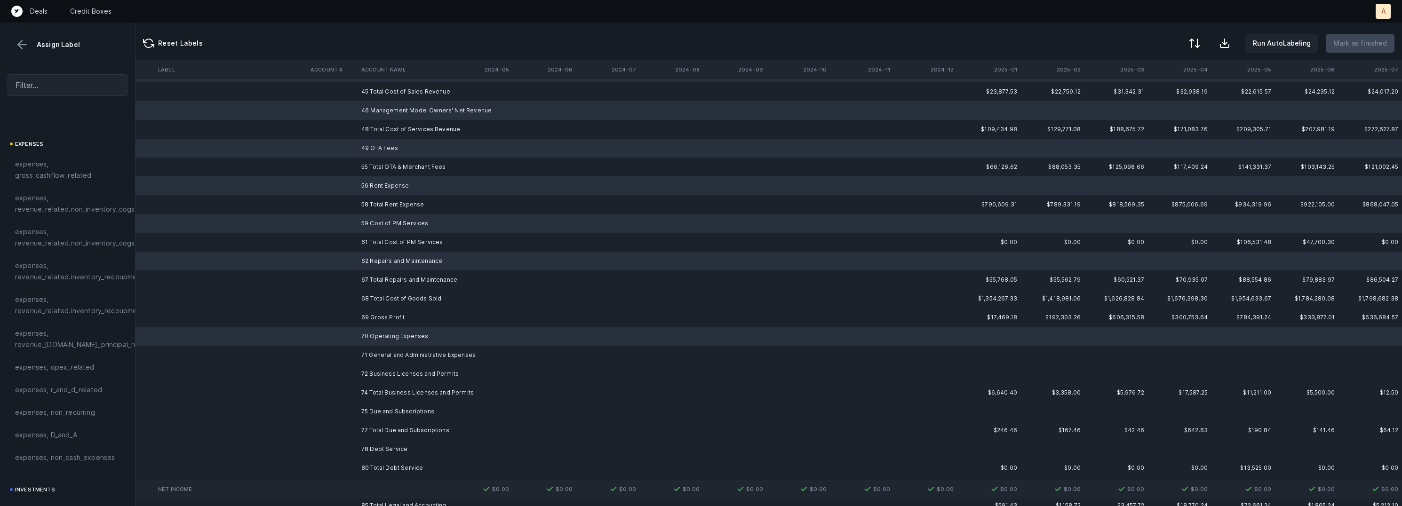
click at [387, 353] on td "71 General and Administrative Expenses" at bounding box center [415, 355] width 115 height 19
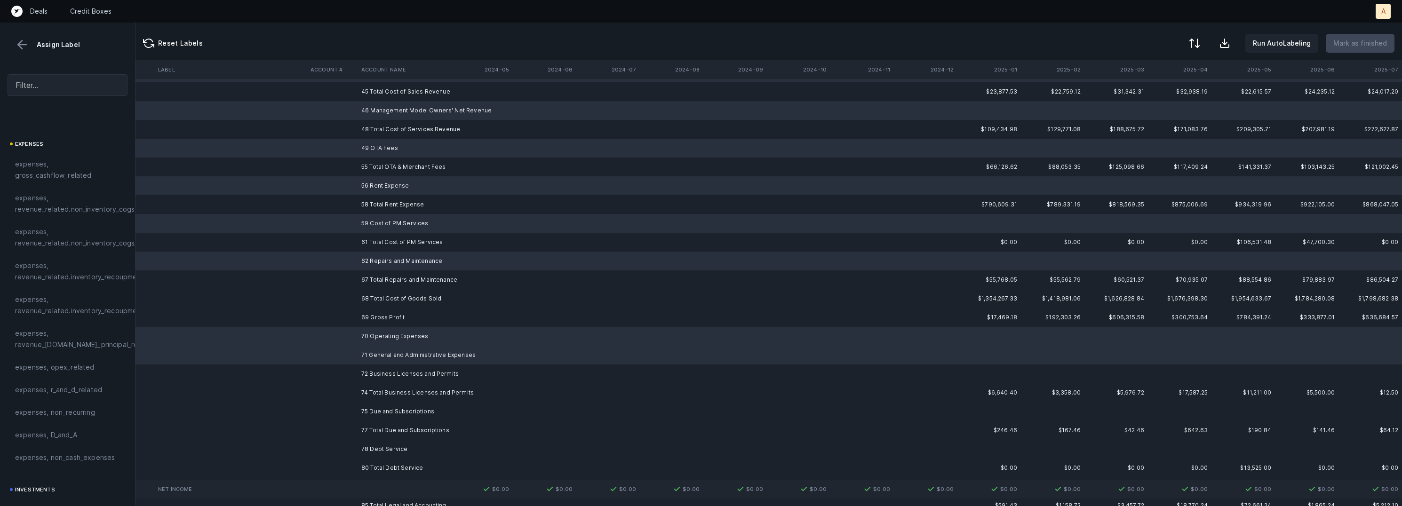
click at [385, 368] on td "72 Business Licenses and Permits" at bounding box center [415, 374] width 115 height 19
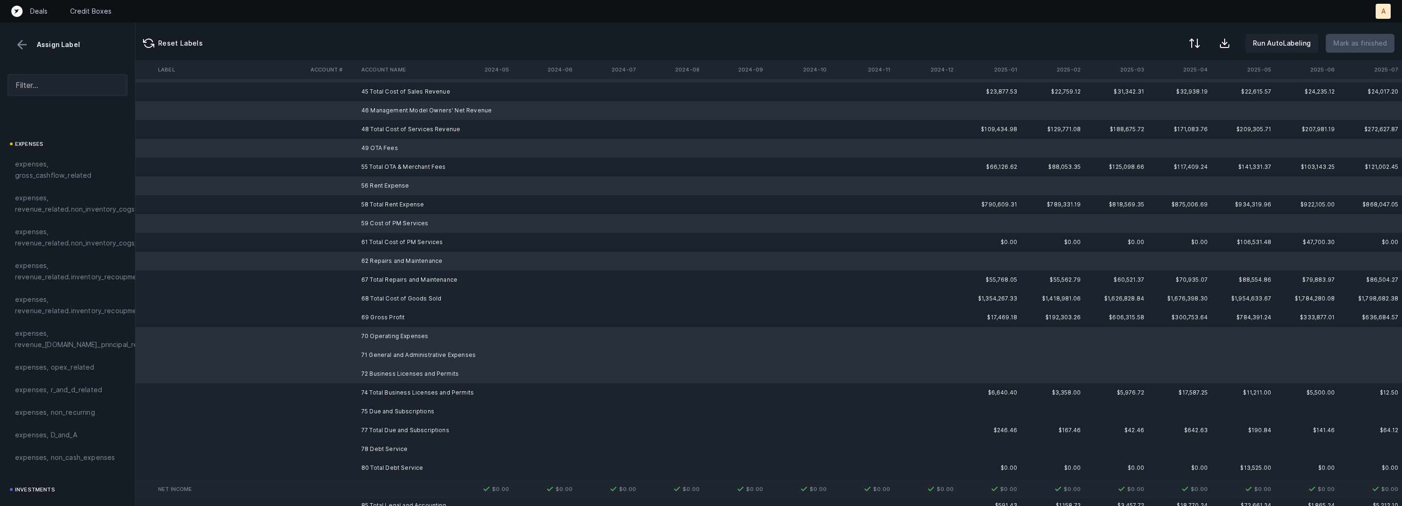
click at [375, 413] on td "75 Due and Subscriptions" at bounding box center [415, 411] width 115 height 19
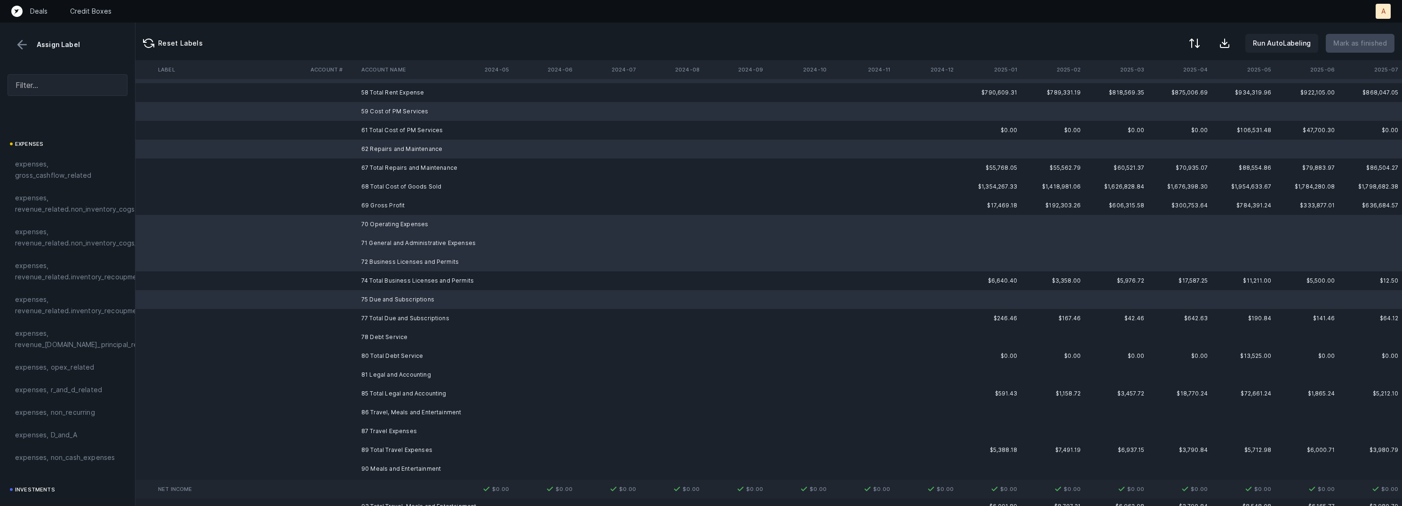
scroll to position [577, 2630]
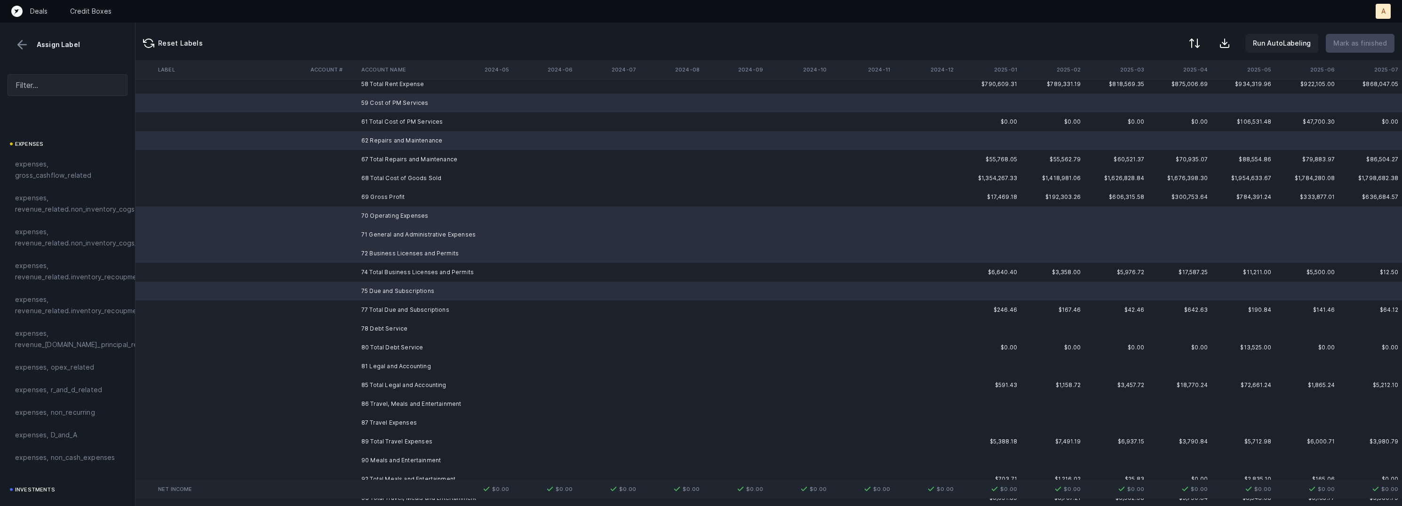
click at [384, 326] on td "78 Debt Service" at bounding box center [415, 328] width 115 height 19
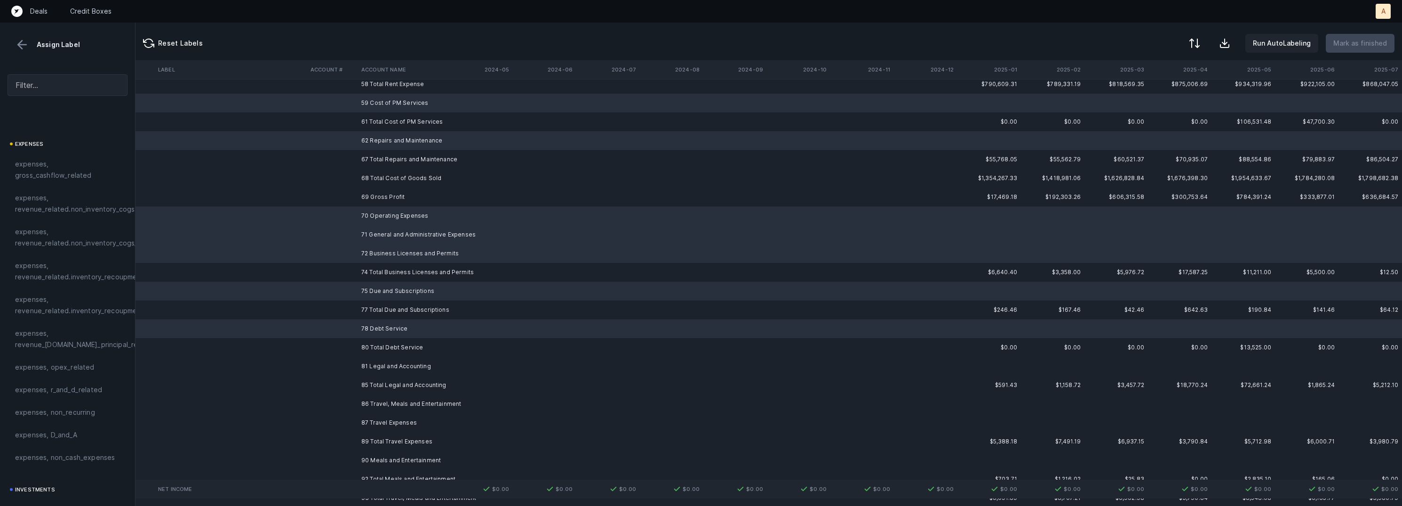
click at [384, 360] on td "81 Legal and Accounting" at bounding box center [415, 366] width 115 height 19
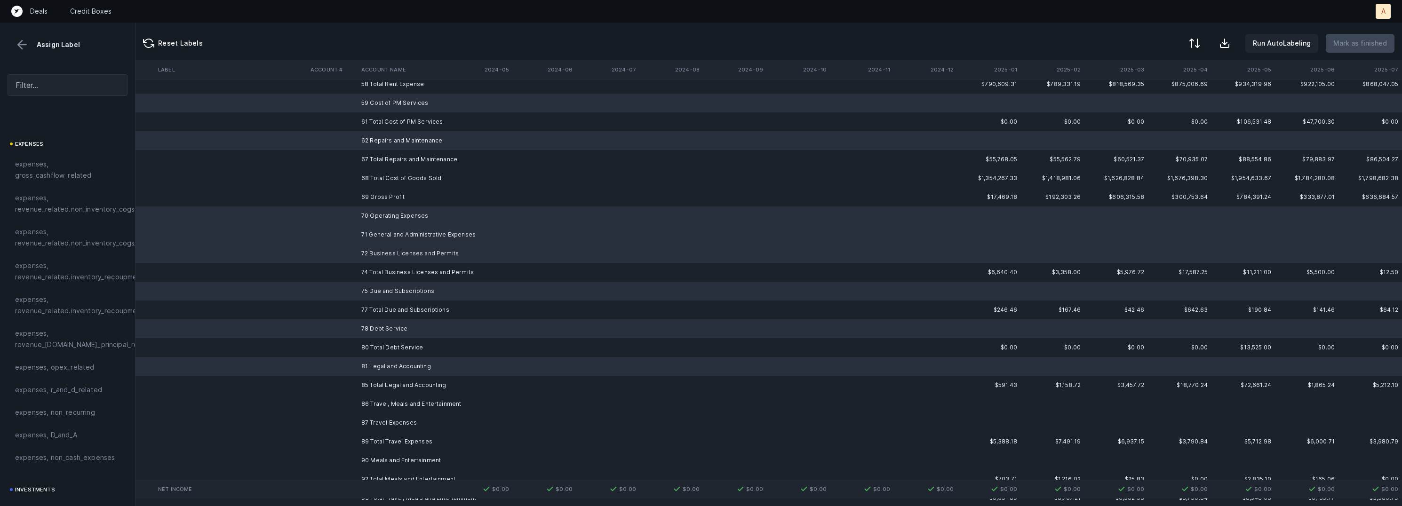
click at [385, 402] on td "86 Travel, Meals and Entertainment" at bounding box center [415, 404] width 115 height 19
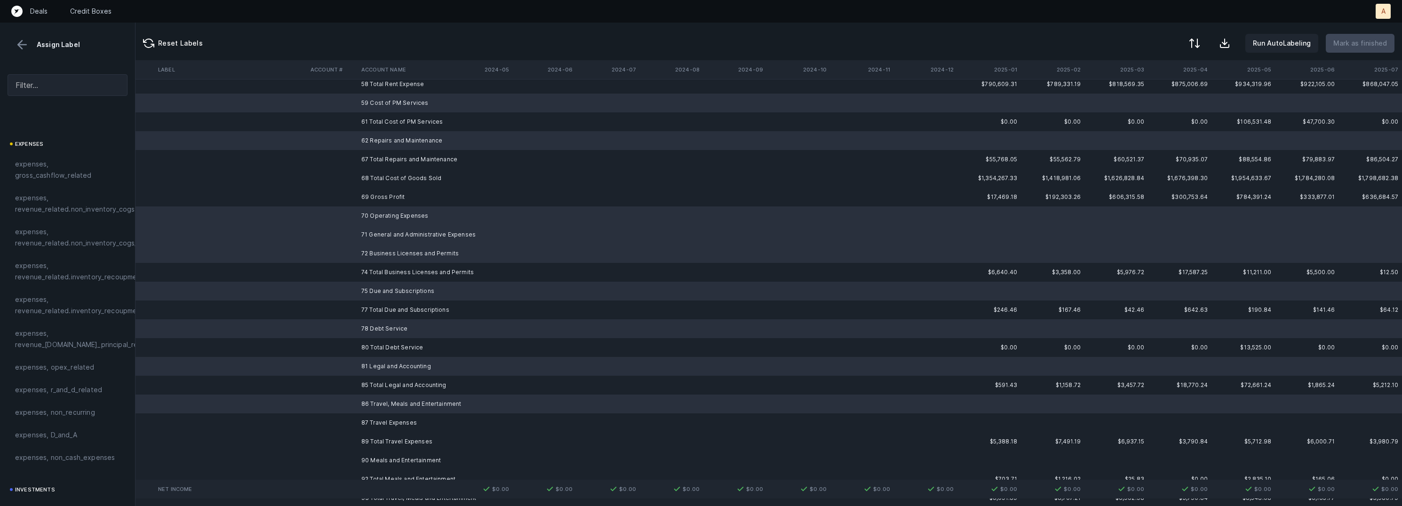
click at [381, 422] on td "87 Travel Expenses" at bounding box center [415, 422] width 115 height 19
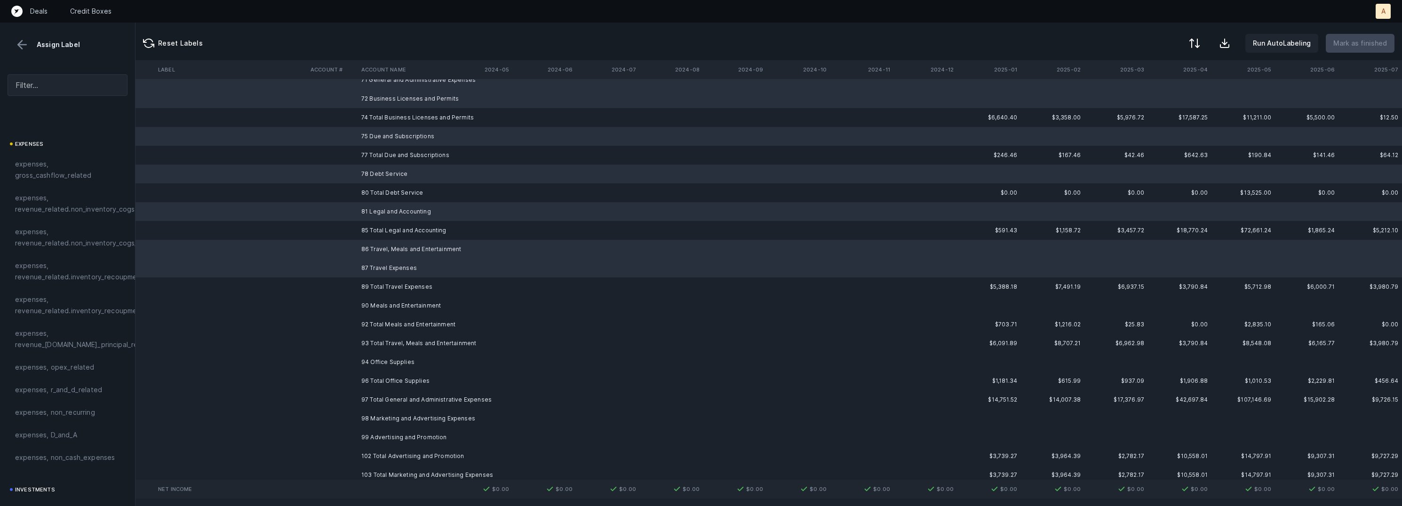
scroll to position [805, 2630]
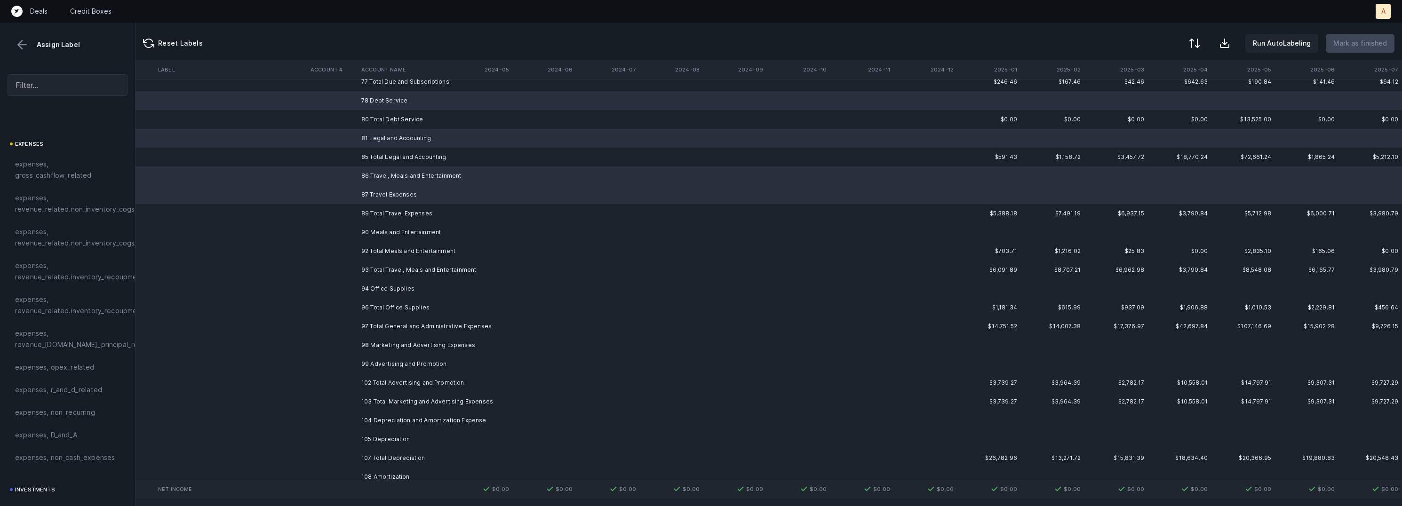
click at [432, 234] on td "90 Meals and Entertainment" at bounding box center [415, 232] width 115 height 19
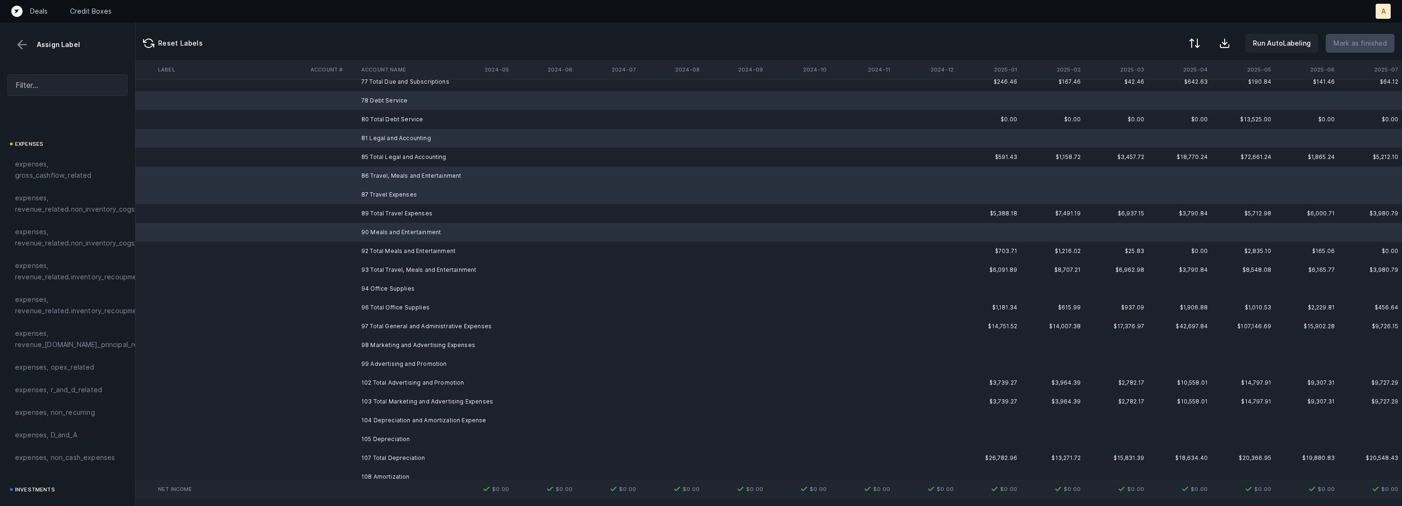
click at [384, 286] on td "94 Office Supplies" at bounding box center [415, 288] width 115 height 19
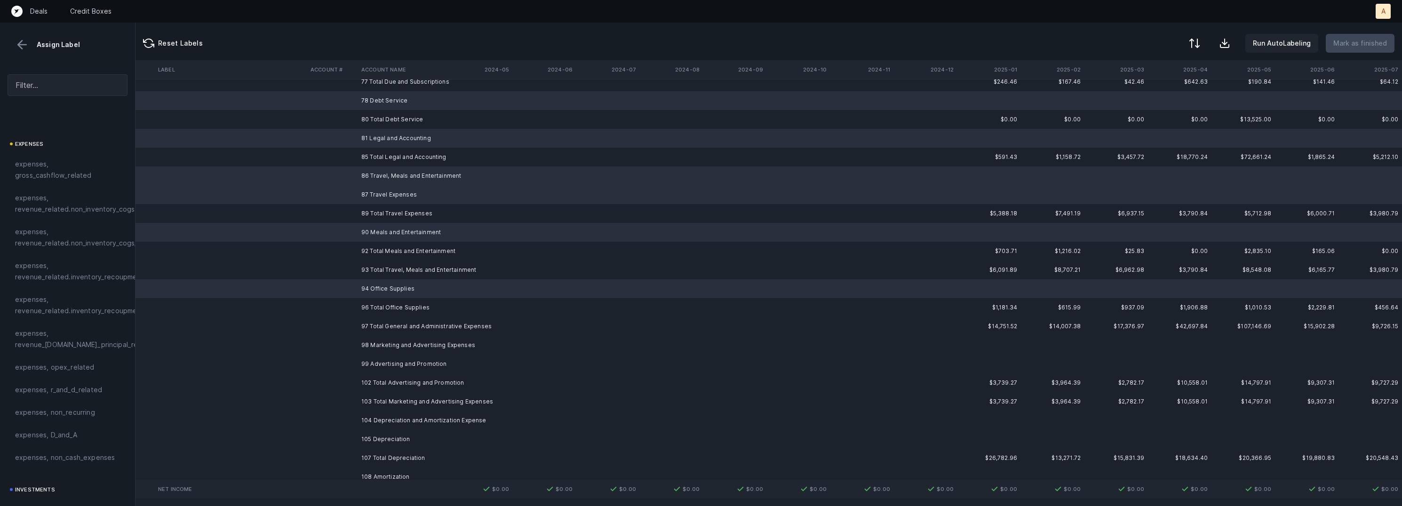
click at [378, 341] on td "98 Marketing and Advertising Expenses" at bounding box center [415, 345] width 115 height 19
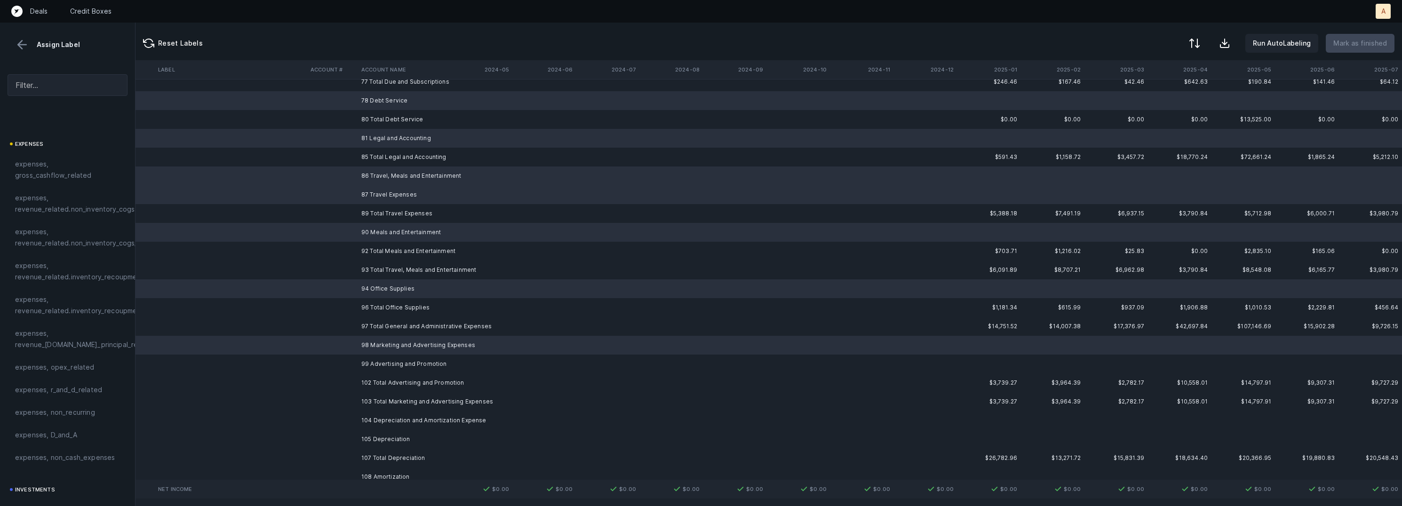
click at [378, 357] on td "99 Advertising and Promotion" at bounding box center [415, 364] width 115 height 19
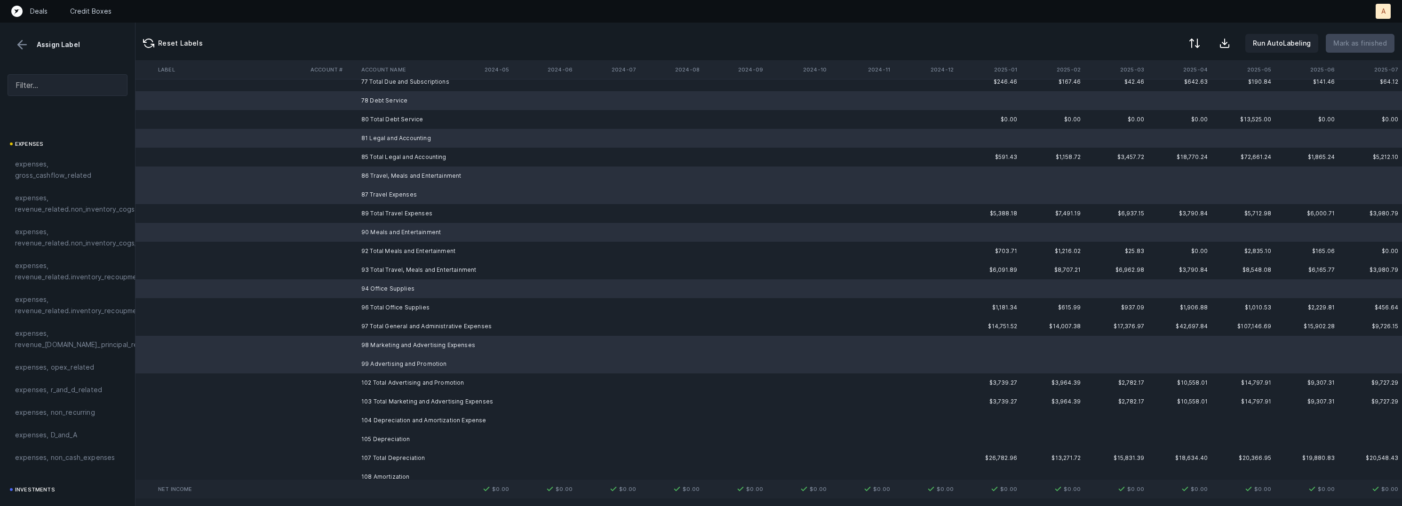
click at [380, 440] on td "105 Depreciation" at bounding box center [415, 439] width 115 height 19
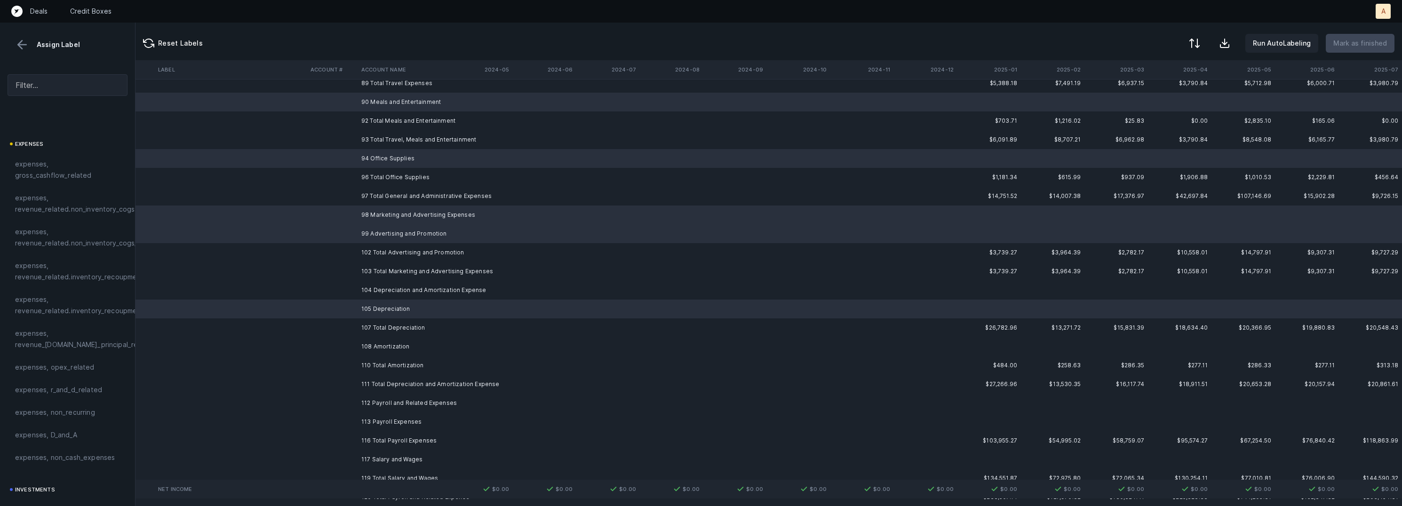
scroll to position [953, 2630]
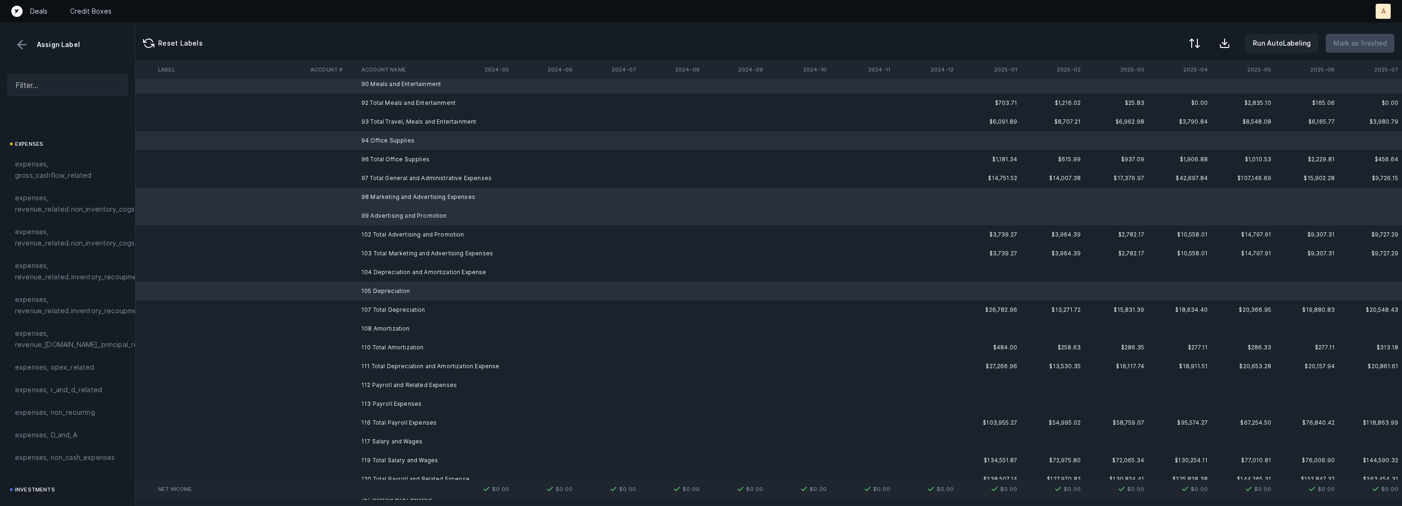
click at [396, 324] on td "108 Amortization" at bounding box center [415, 328] width 115 height 19
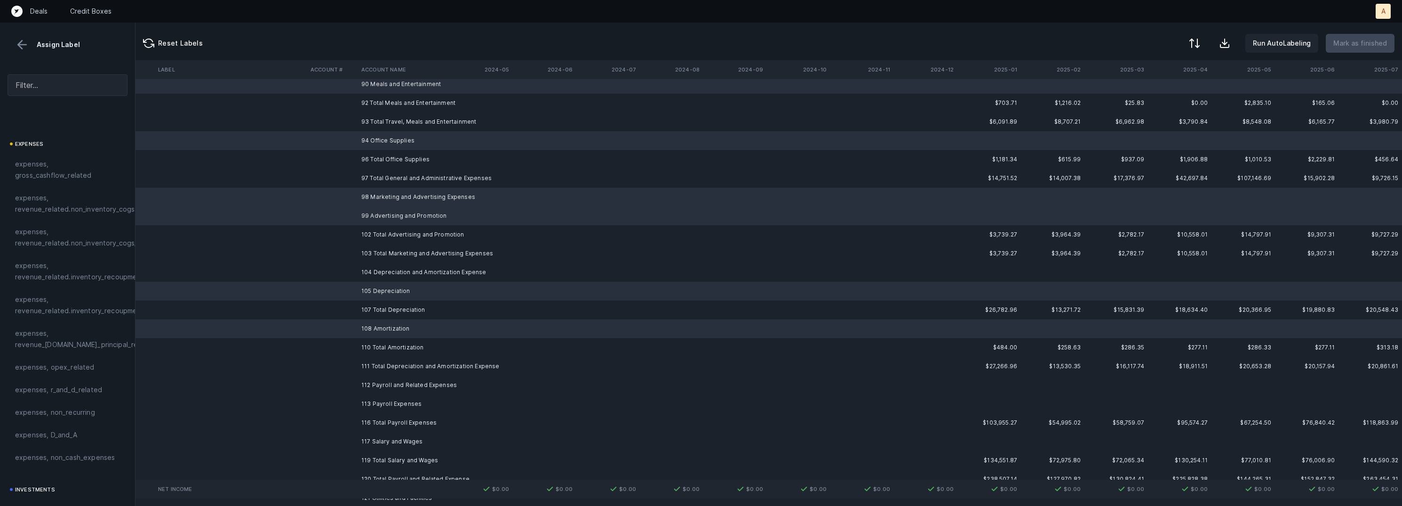
click at [404, 385] on td "112 Payroll and Related Expenses" at bounding box center [415, 385] width 115 height 19
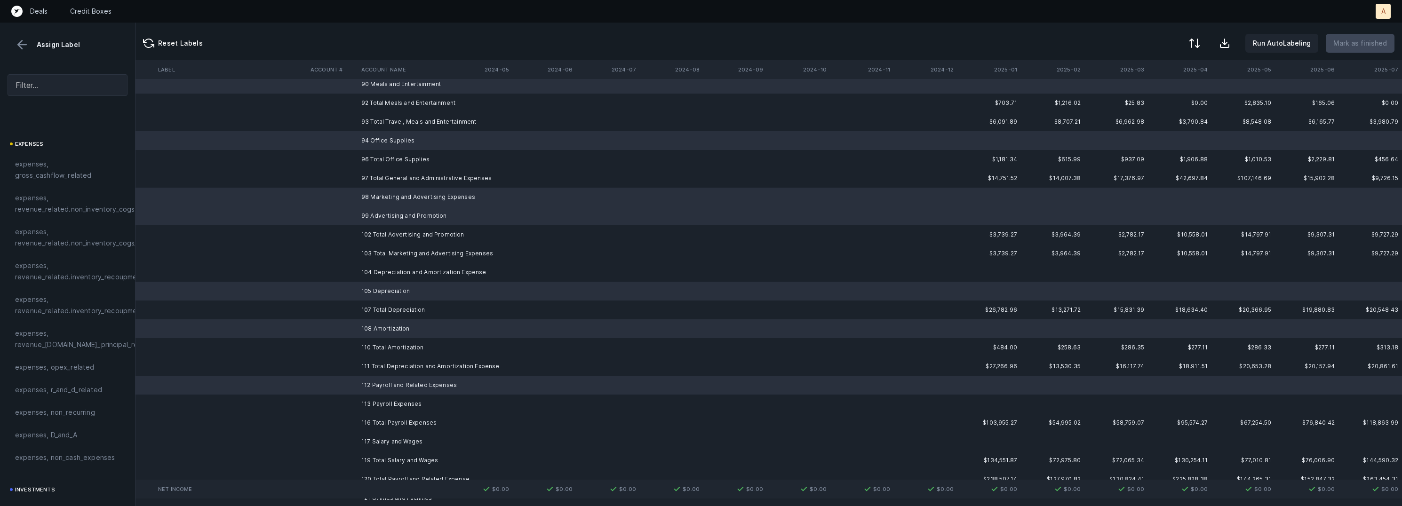
click at [397, 400] on td "113 Payroll Expenses" at bounding box center [415, 404] width 115 height 19
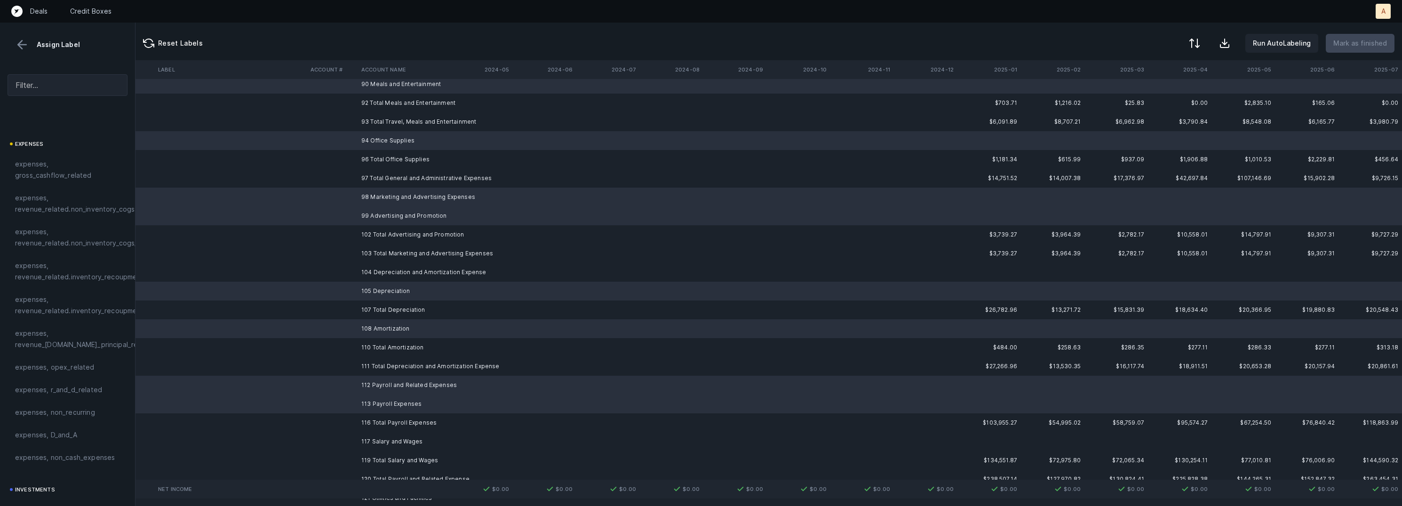
click at [384, 435] on td "117 Salary and Wages" at bounding box center [415, 441] width 115 height 19
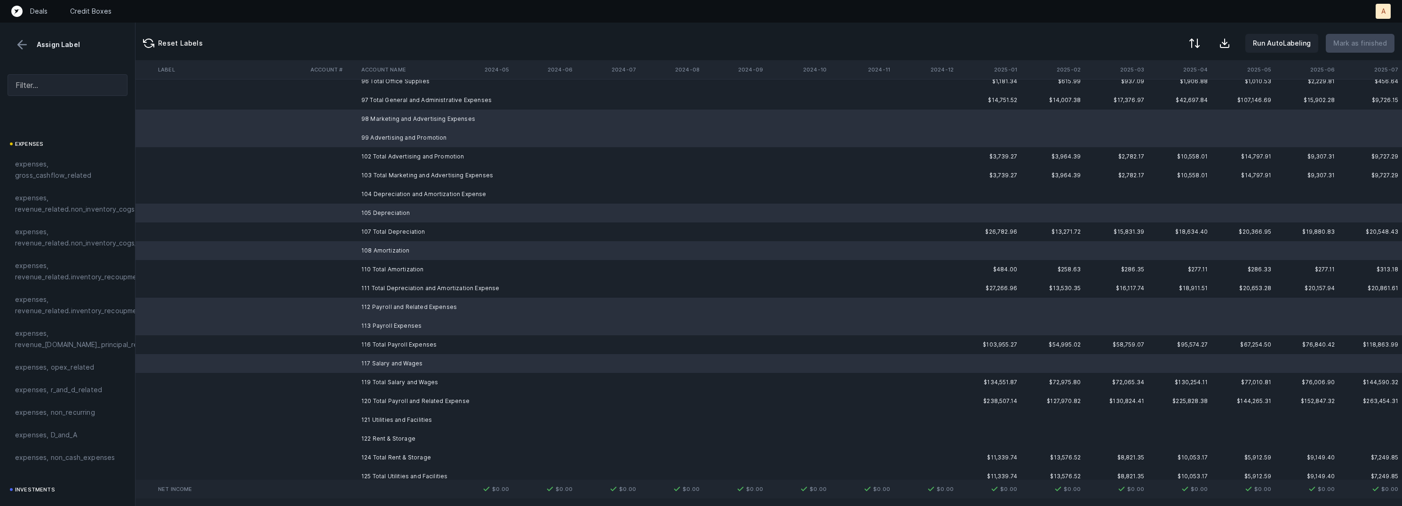
scroll to position [1130, 2630]
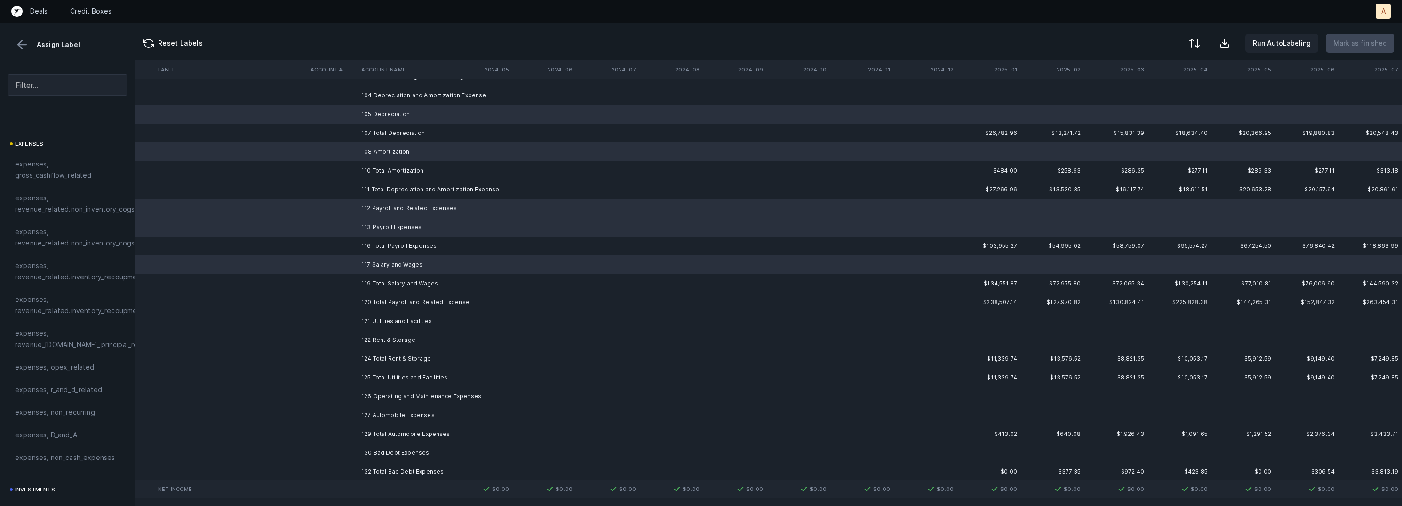
click at [412, 322] on td "121 Utilities and Facilities" at bounding box center [415, 321] width 115 height 19
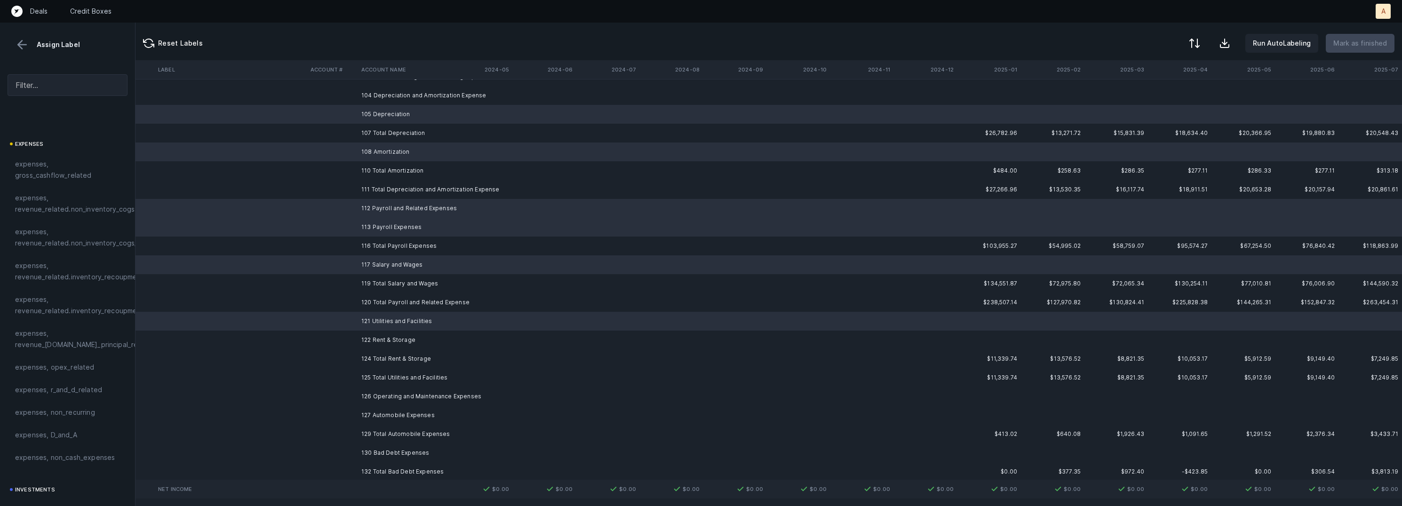
click at [399, 334] on td "122 Rent & Storage" at bounding box center [415, 340] width 115 height 19
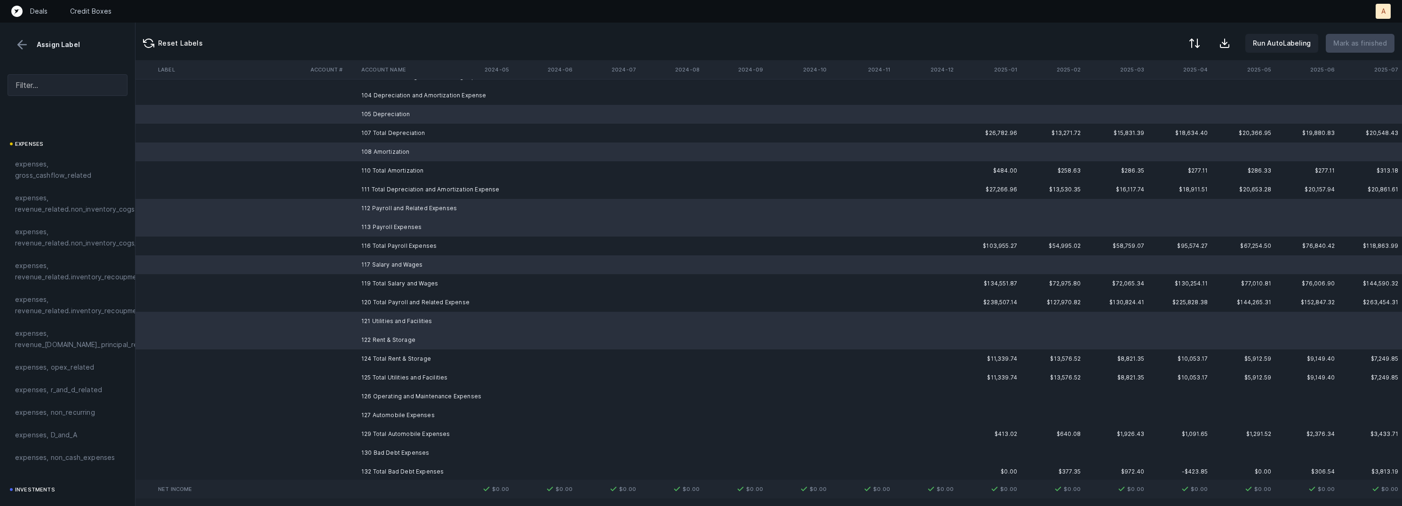
click at [390, 392] on td "126 Operating and Maintenance Expenses" at bounding box center [415, 396] width 115 height 19
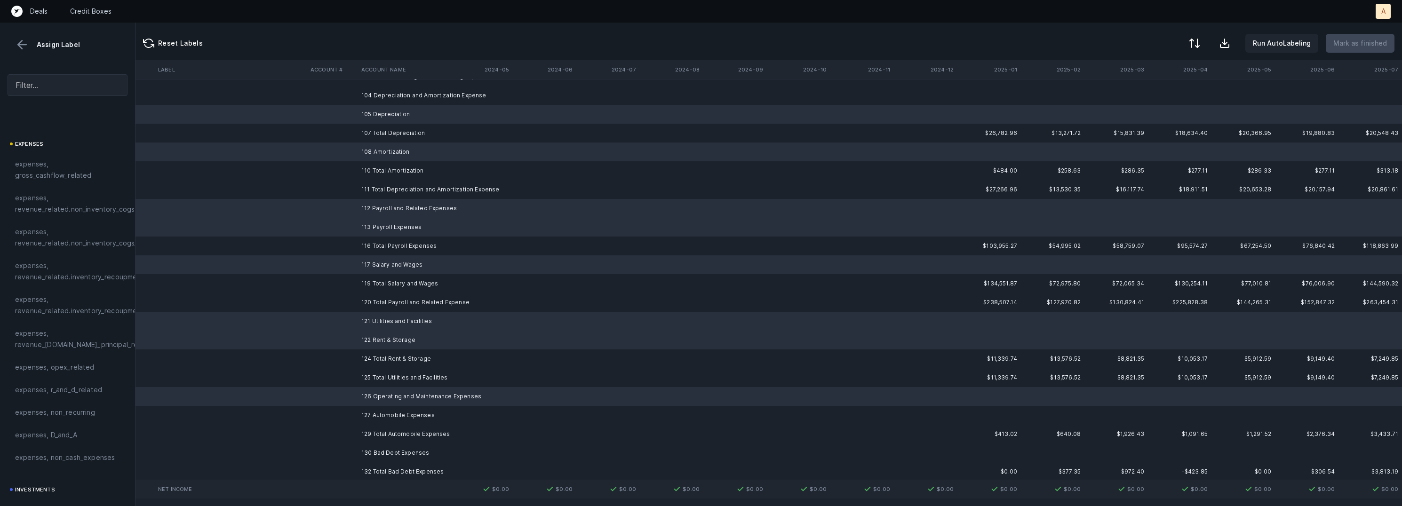
click at [380, 413] on td "127 Automobile Expenses" at bounding box center [415, 415] width 115 height 19
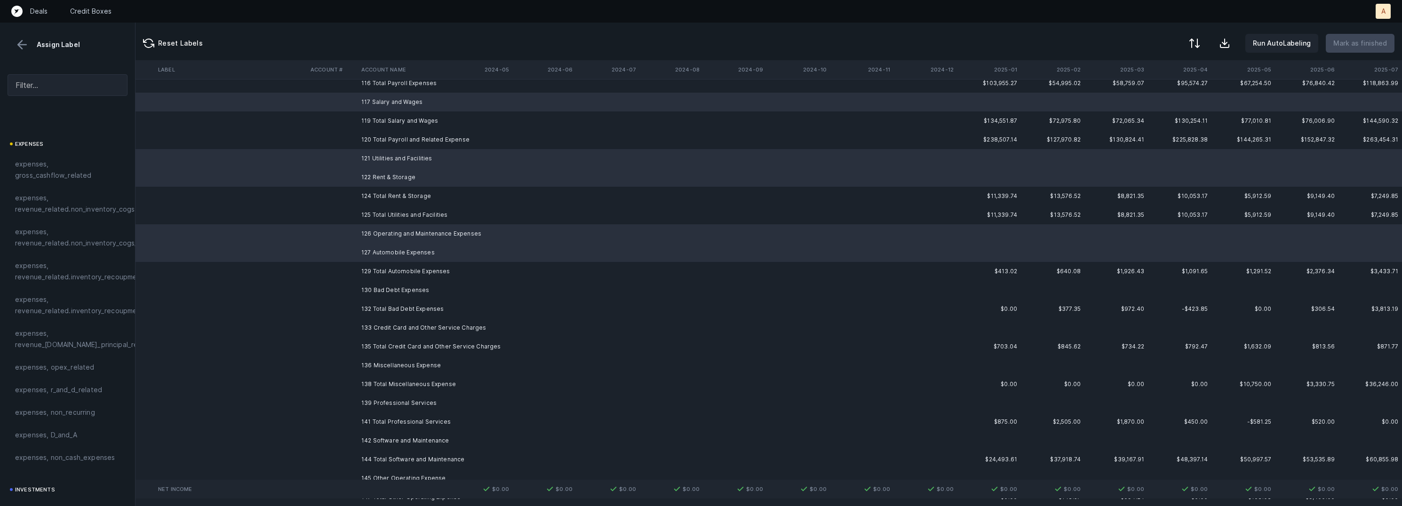
scroll to position [1302, 2630]
click at [405, 279] on td "130 Bad Debt Expenses" at bounding box center [415, 281] width 115 height 19
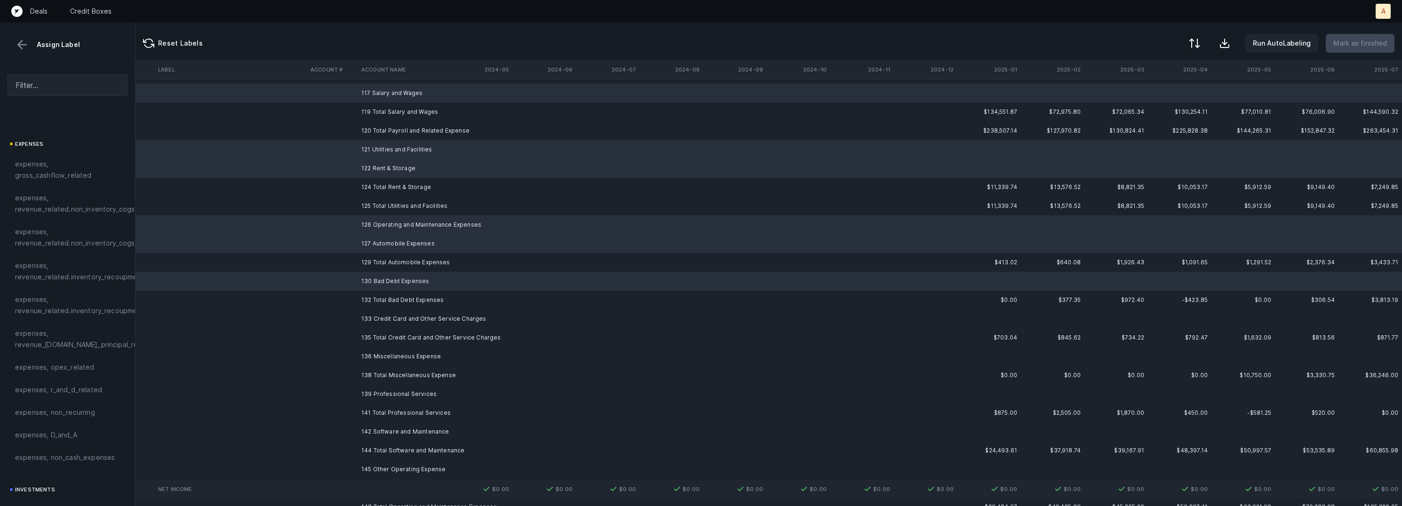
click at [396, 317] on td "133 Credit Card and Other Service Charges" at bounding box center [415, 319] width 115 height 19
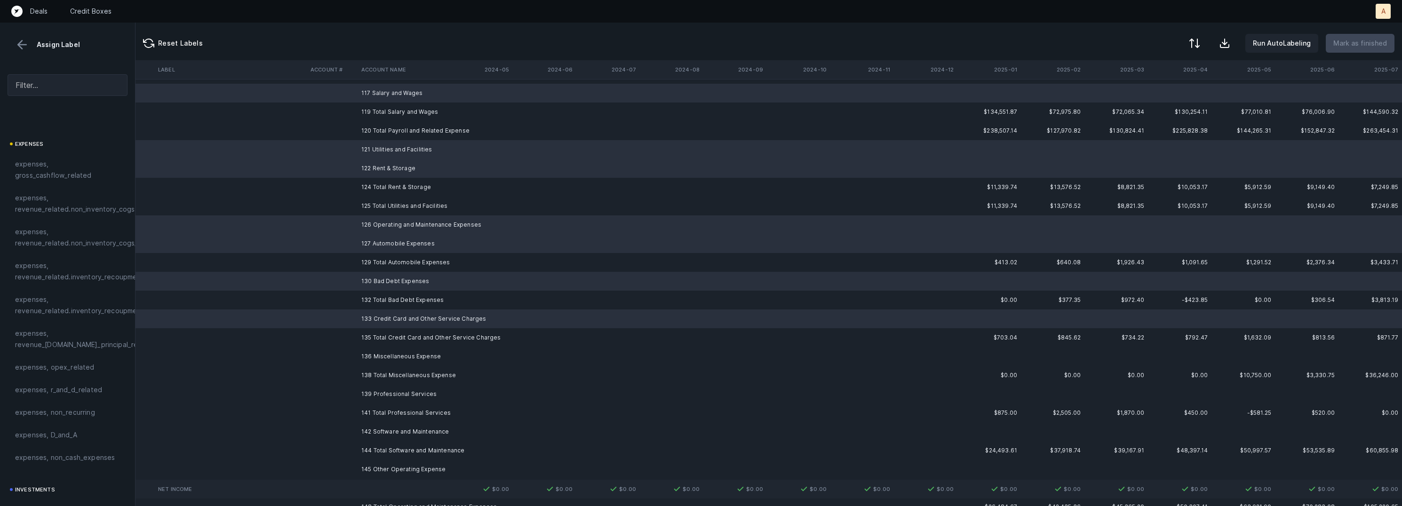
click at [383, 355] on td "136 Miscellaneous Expense" at bounding box center [415, 356] width 115 height 19
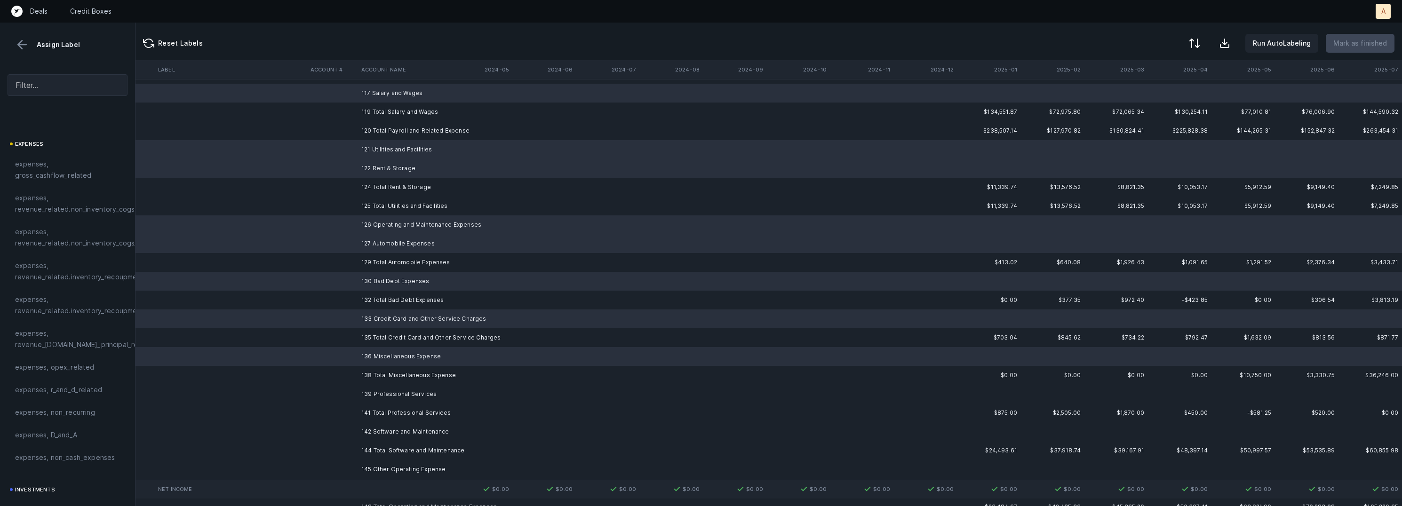
click at [383, 392] on td "139 Professional Services" at bounding box center [415, 394] width 115 height 19
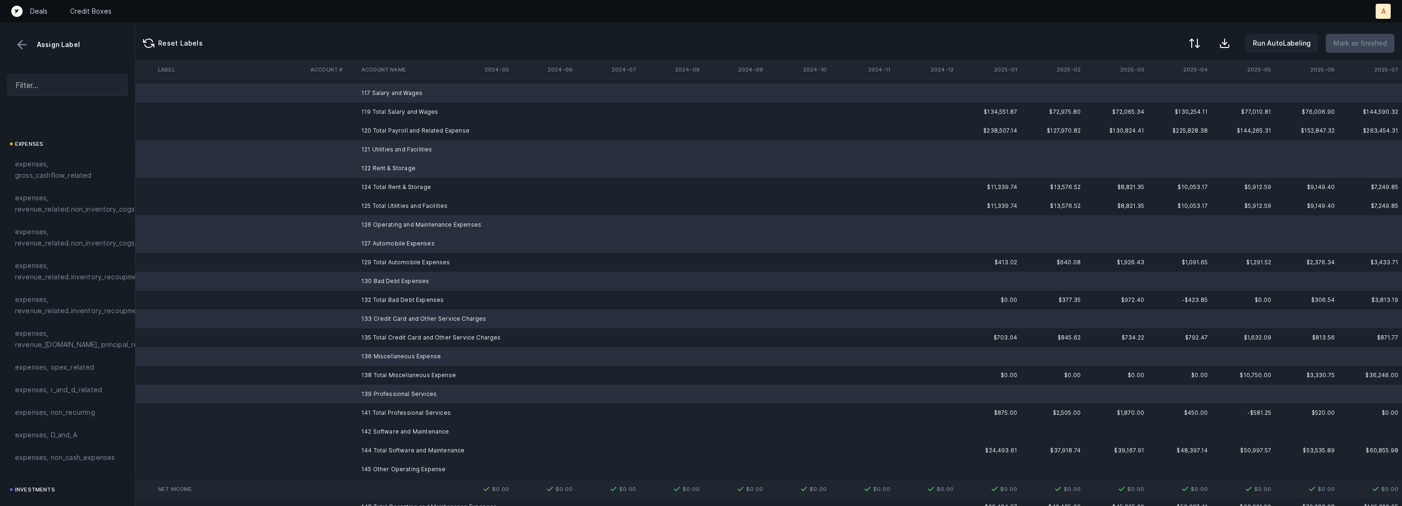
click at [385, 434] on td "142 Software and Maintenance" at bounding box center [415, 431] width 115 height 19
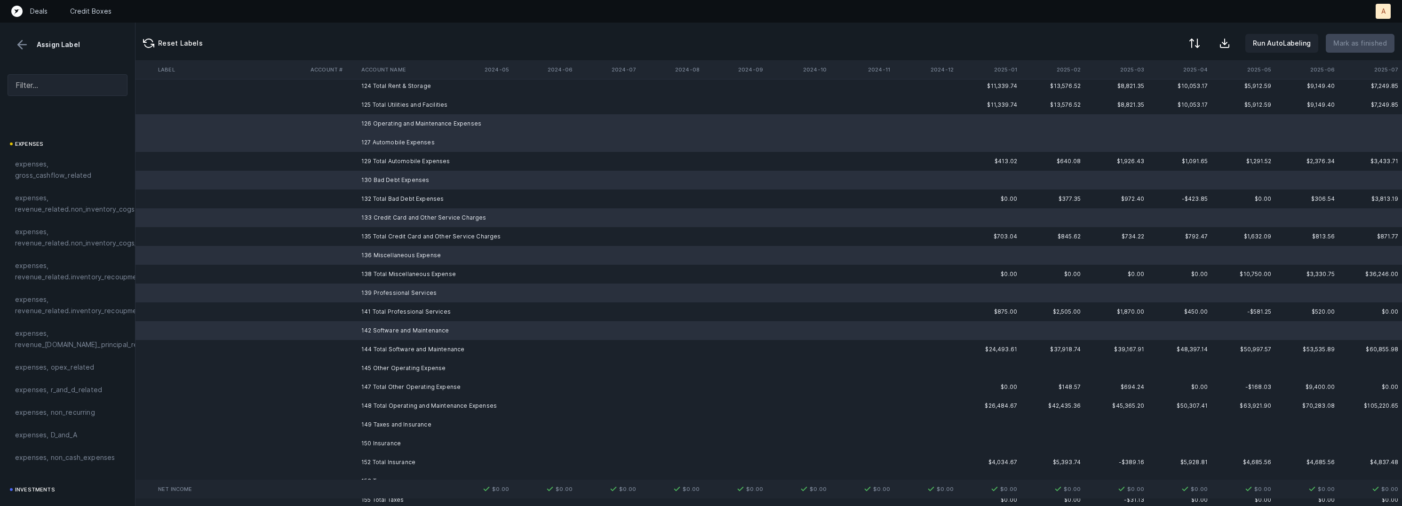
scroll to position [1421, 2630]
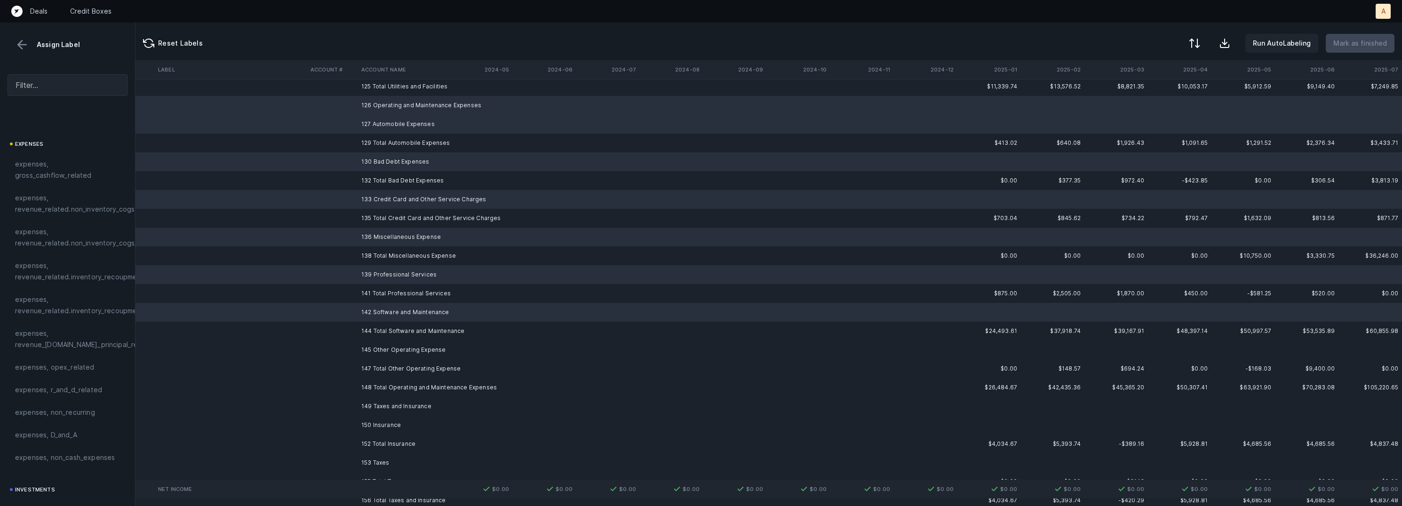
click at [415, 348] on td "145 Other Operating Expense" at bounding box center [415, 350] width 115 height 19
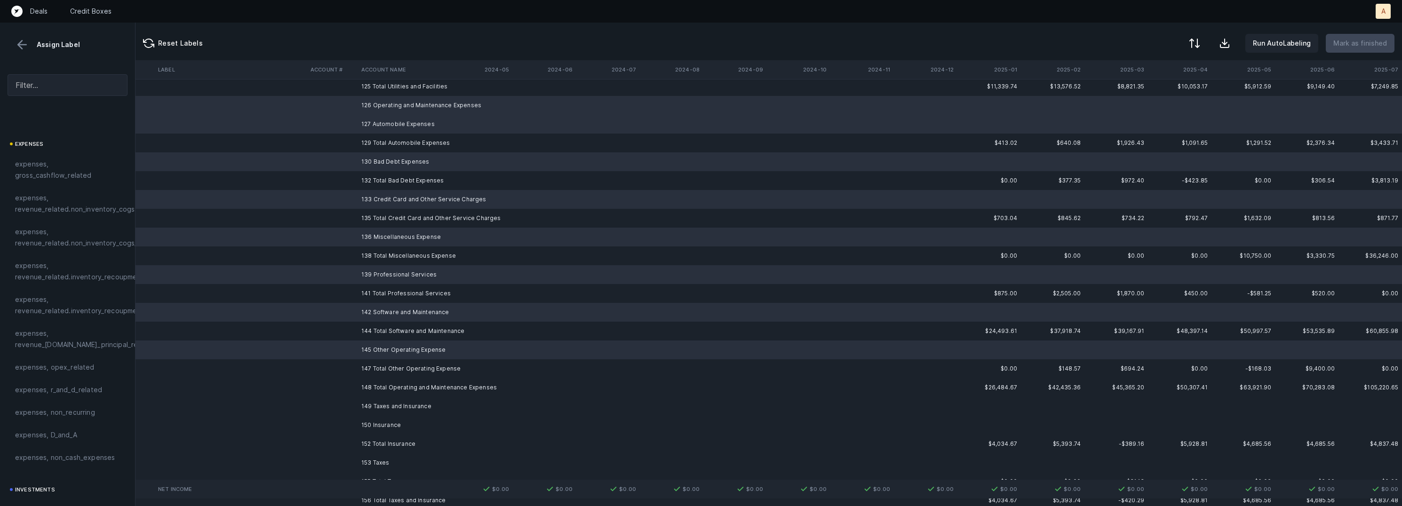
click at [398, 404] on td "149 Taxes and Insurance" at bounding box center [415, 406] width 115 height 19
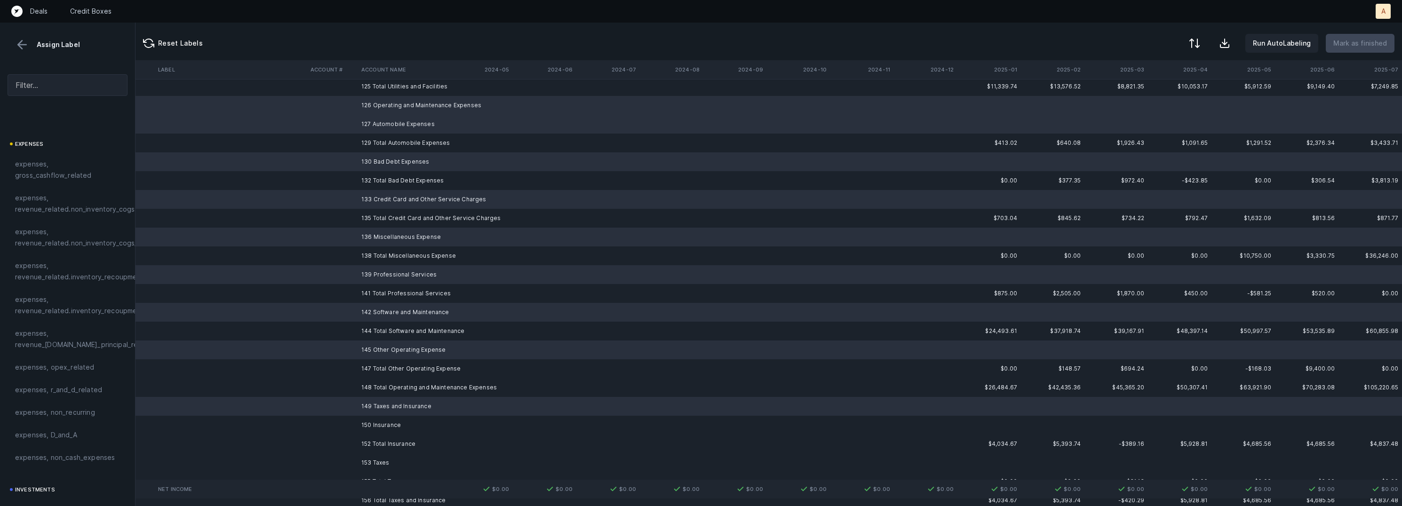
click at [390, 428] on td "150 Insurance" at bounding box center [415, 425] width 115 height 19
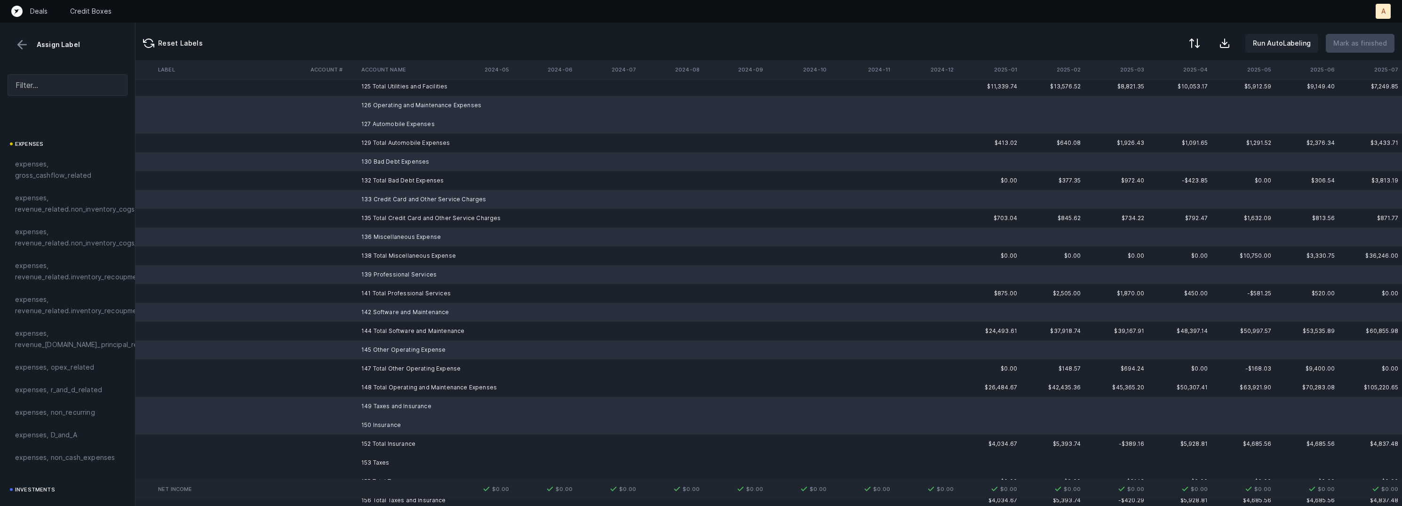
click at [379, 457] on td "153 Taxes" at bounding box center [415, 462] width 115 height 19
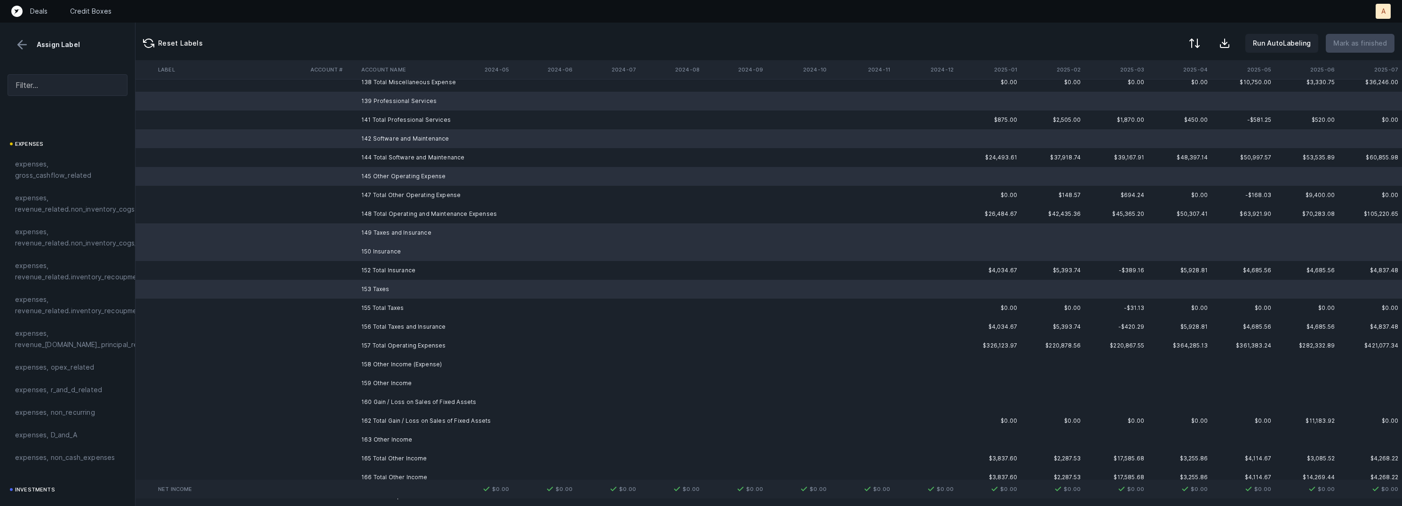
scroll to position [1618, 2630]
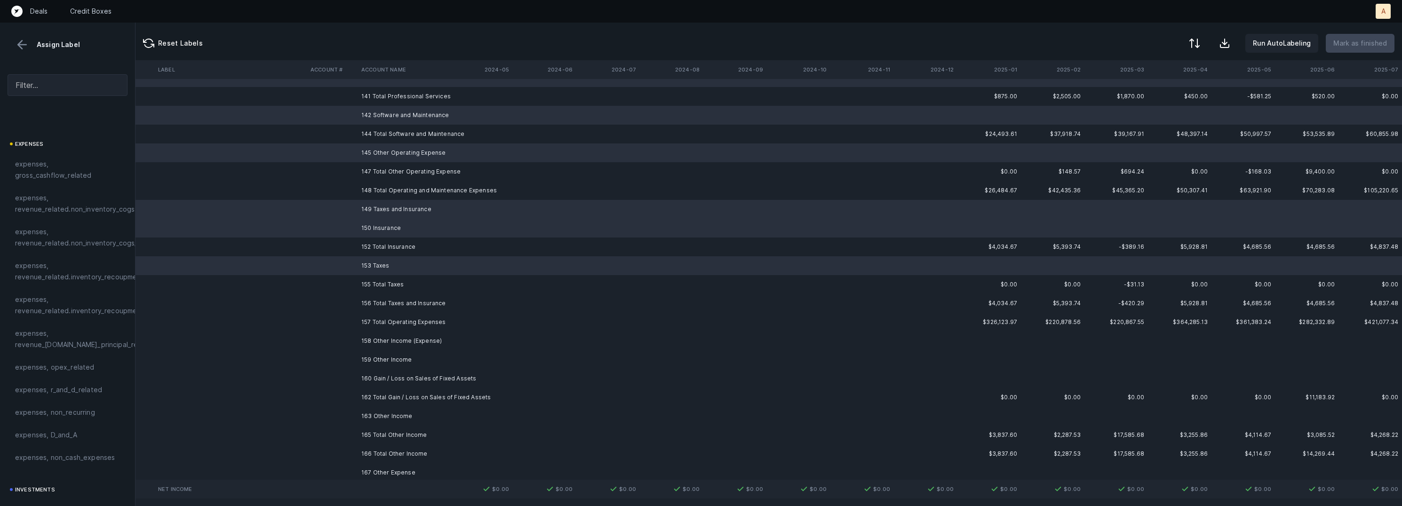
click at [413, 339] on td "158 Other Income (Expense)" at bounding box center [415, 341] width 115 height 19
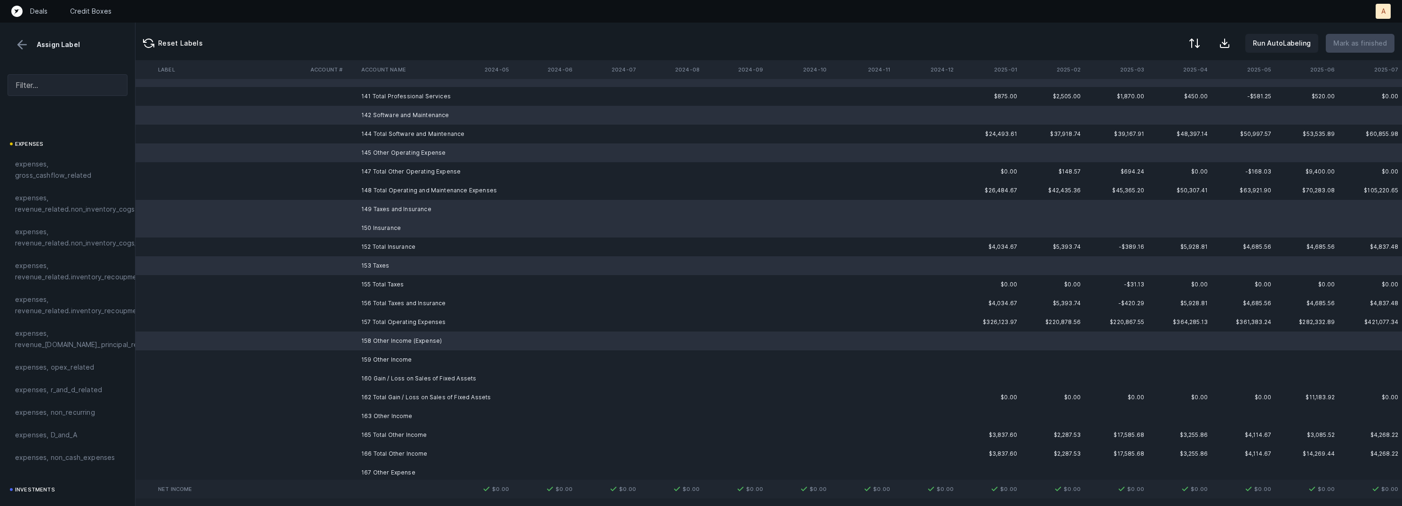
click at [398, 356] on td "159 Other Income" at bounding box center [415, 359] width 115 height 19
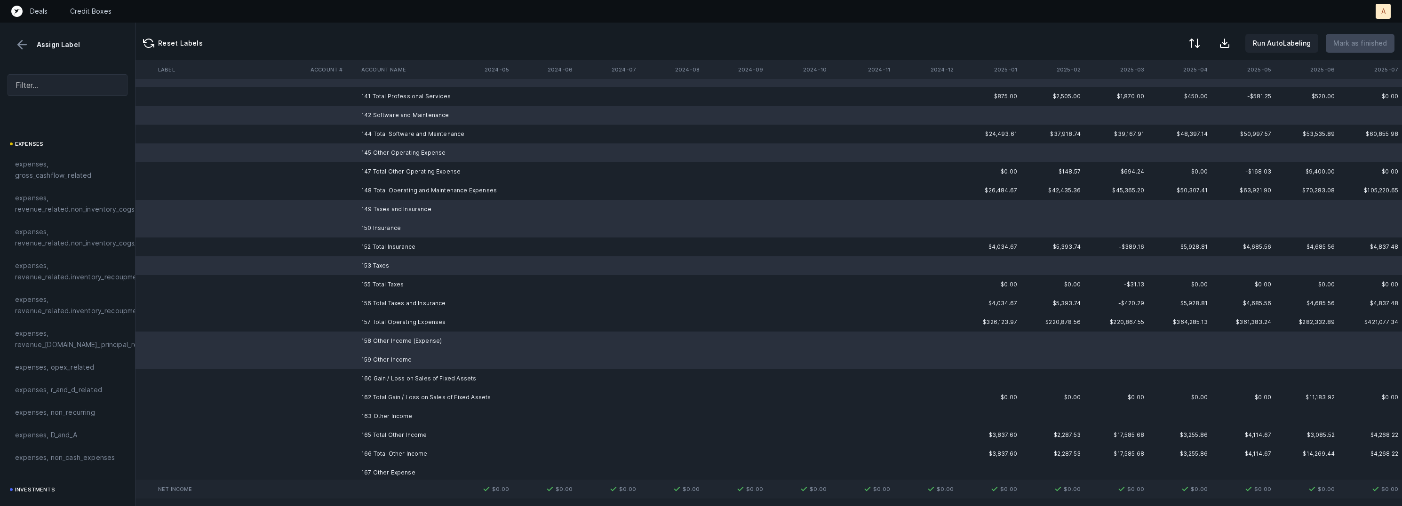
click at [398, 375] on td "160 Gain / Loss on Sales of Fixed Assets" at bounding box center [415, 378] width 115 height 19
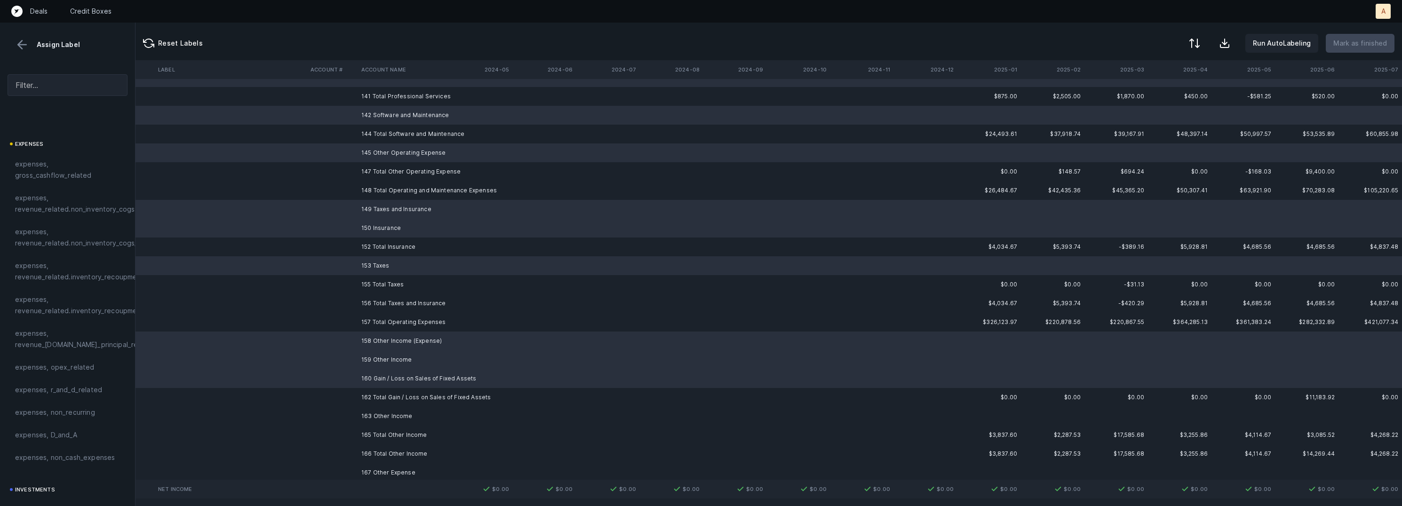
click at [389, 412] on td "163 Other Income" at bounding box center [415, 416] width 115 height 19
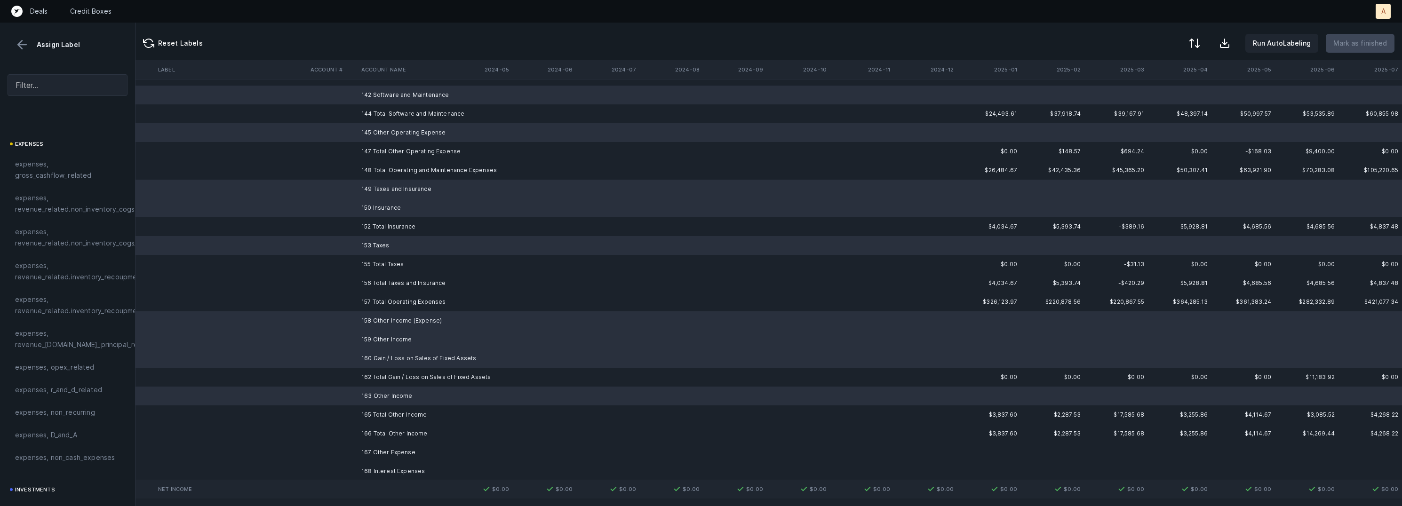
scroll to position [1757, 2630]
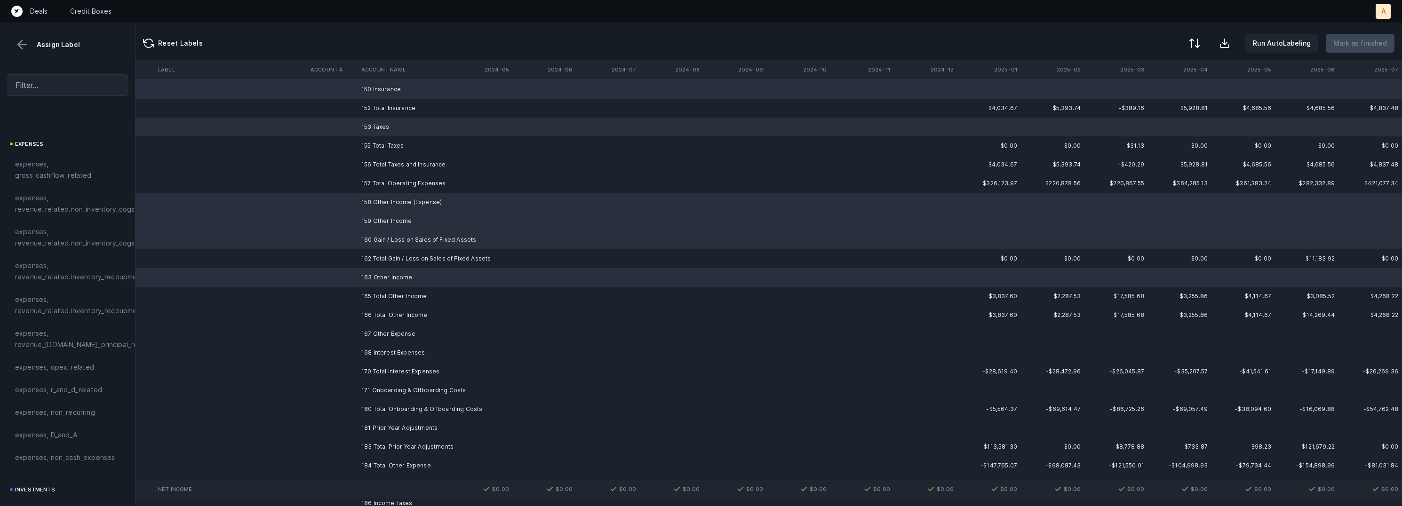
click at [397, 331] on td "167 Other Expense" at bounding box center [415, 334] width 115 height 19
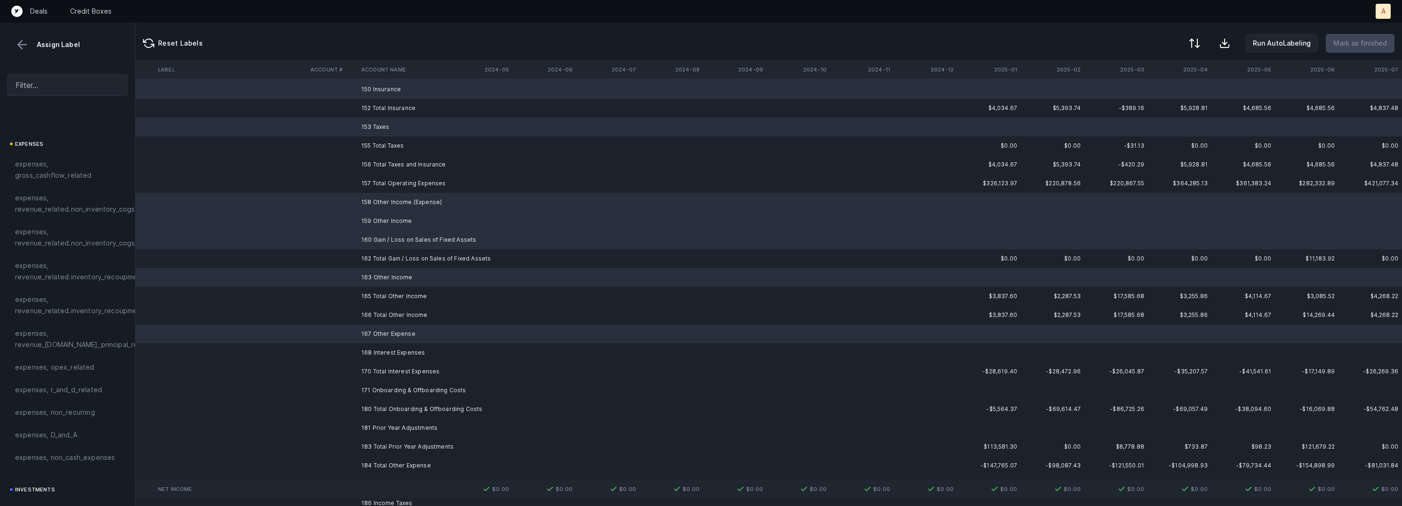
click at [391, 347] on td "168 Interest Expenses" at bounding box center [415, 352] width 115 height 19
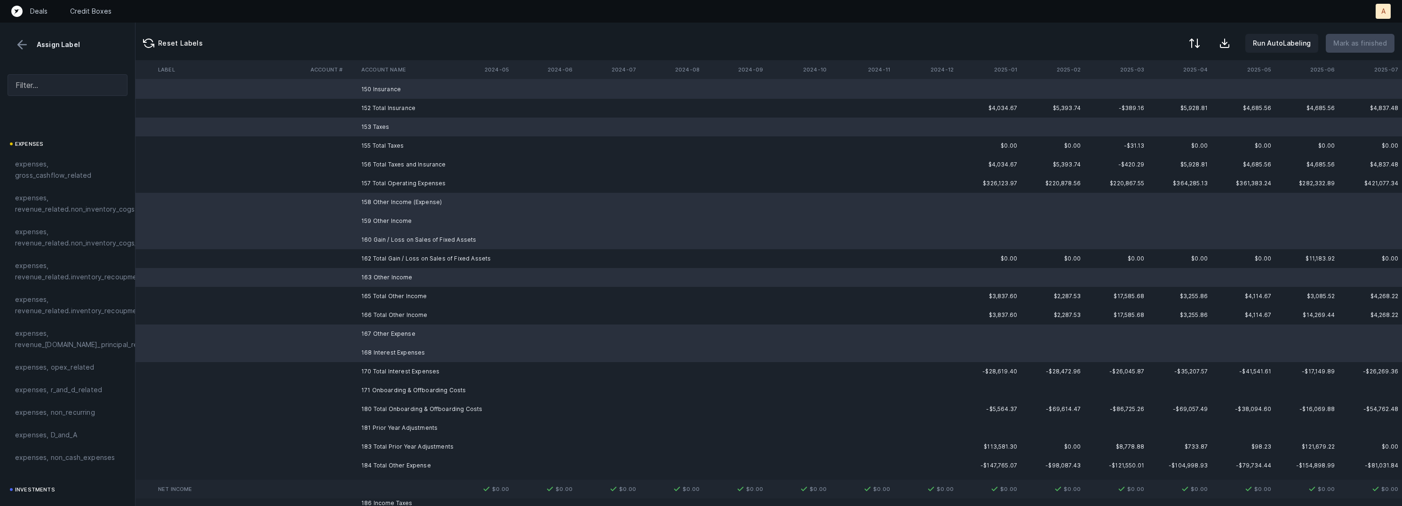
click at [388, 392] on td "171 Onboarding & Offboarding Costs" at bounding box center [415, 390] width 115 height 19
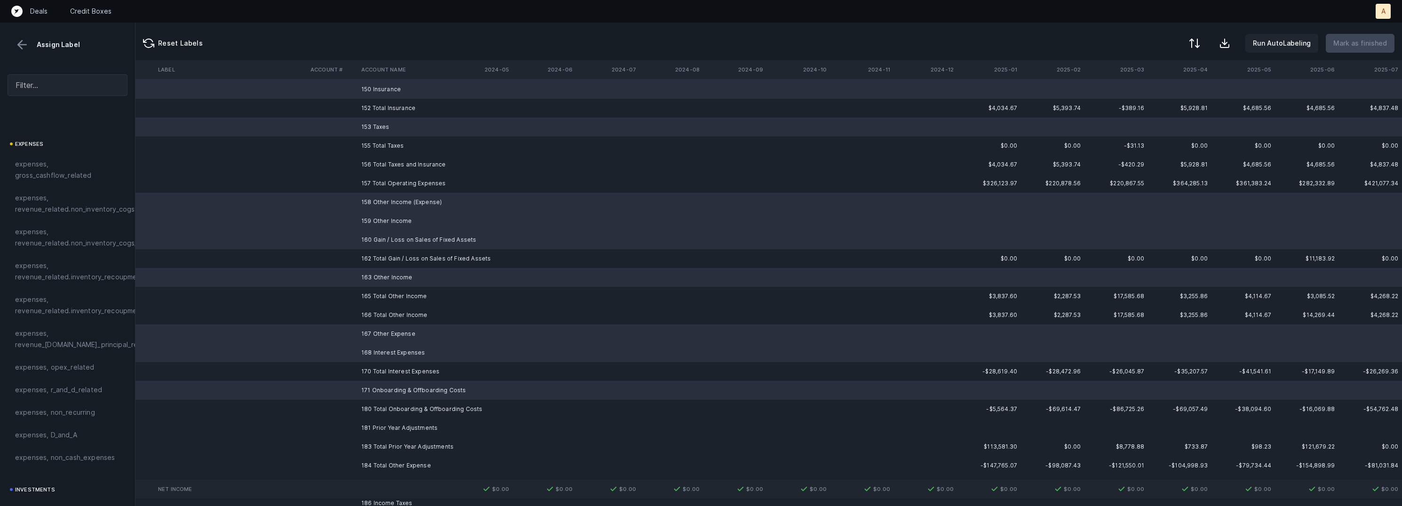
click at [378, 428] on td "181 Prior Year Adjustments" at bounding box center [415, 428] width 115 height 19
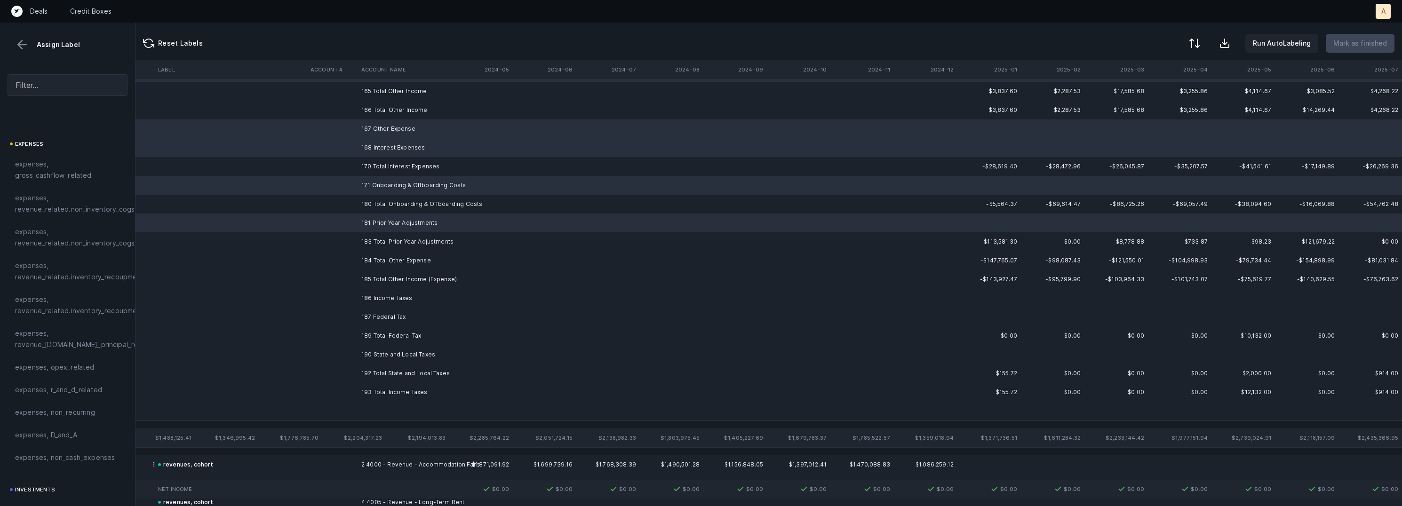
scroll to position [1967, 2630]
click at [392, 288] on td "186 Income Taxes" at bounding box center [415, 293] width 115 height 19
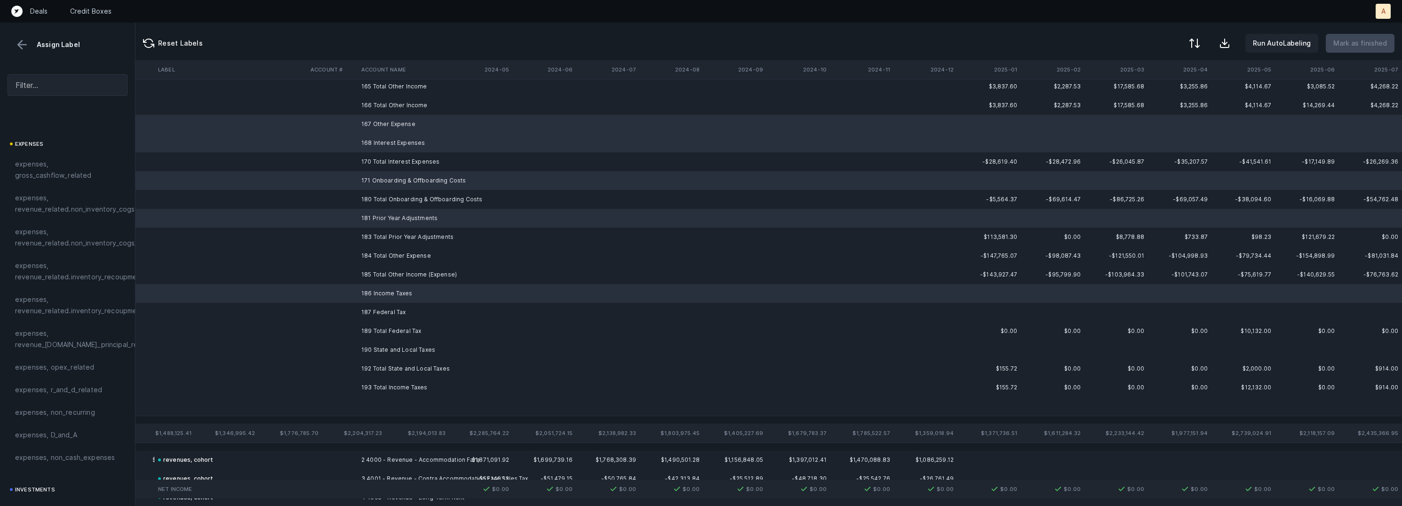
click at [382, 303] on td "187 Federal Tax" at bounding box center [415, 312] width 115 height 19
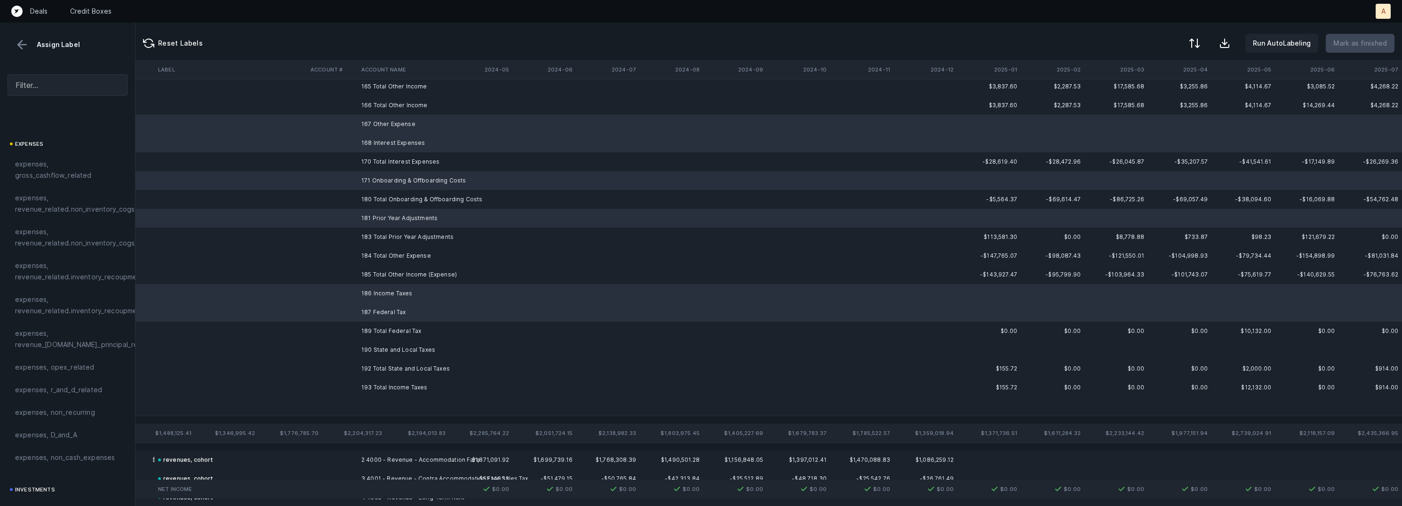
drag, startPoint x: 377, startPoint y: 343, endPoint x: 377, endPoint y: 350, distance: 6.6
click at [377, 343] on td "190 State and Local Taxes" at bounding box center [415, 350] width 115 height 19
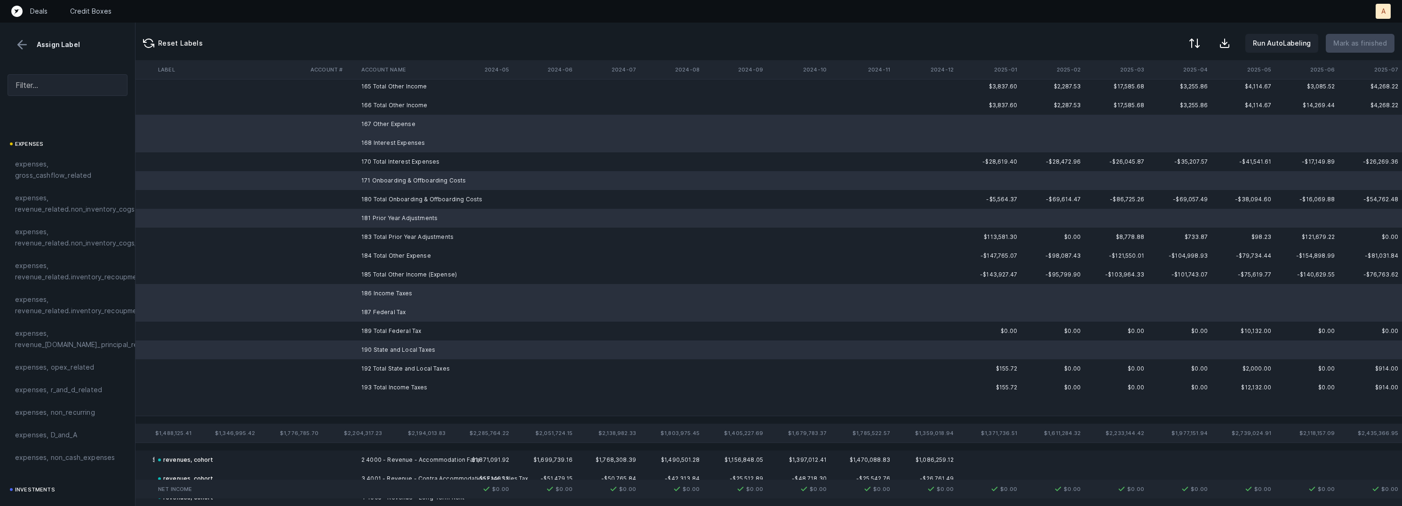
click at [373, 404] on td at bounding box center [415, 406] width 115 height 19
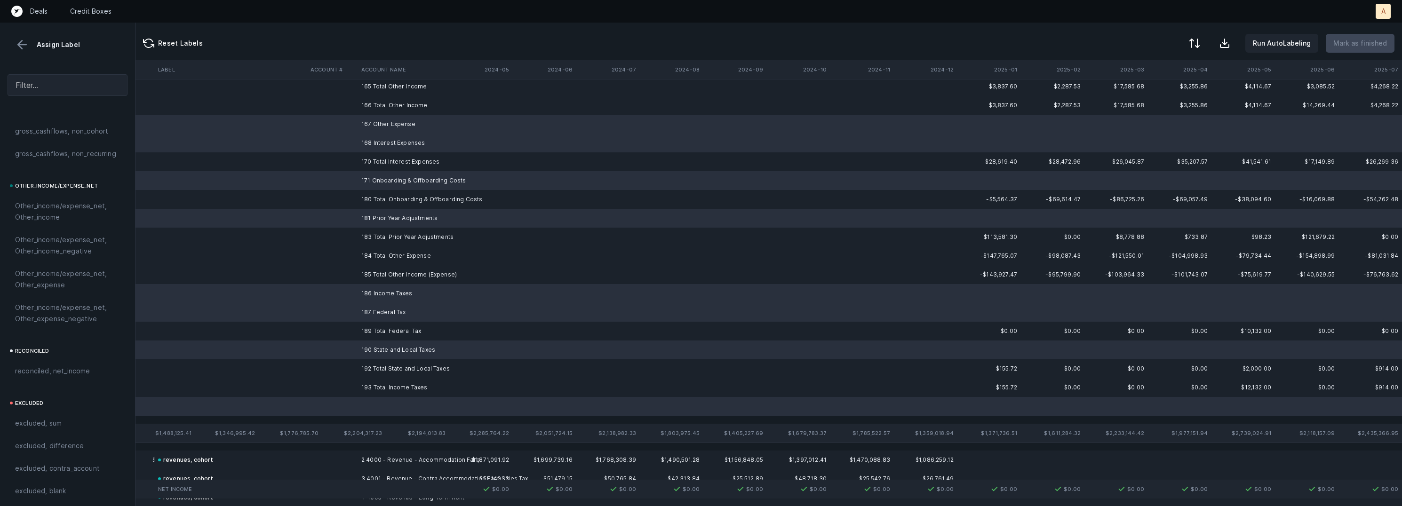
scroll to position [1048, 0]
click at [57, 482] on span "excluded, blank" at bounding box center [40, 487] width 51 height 11
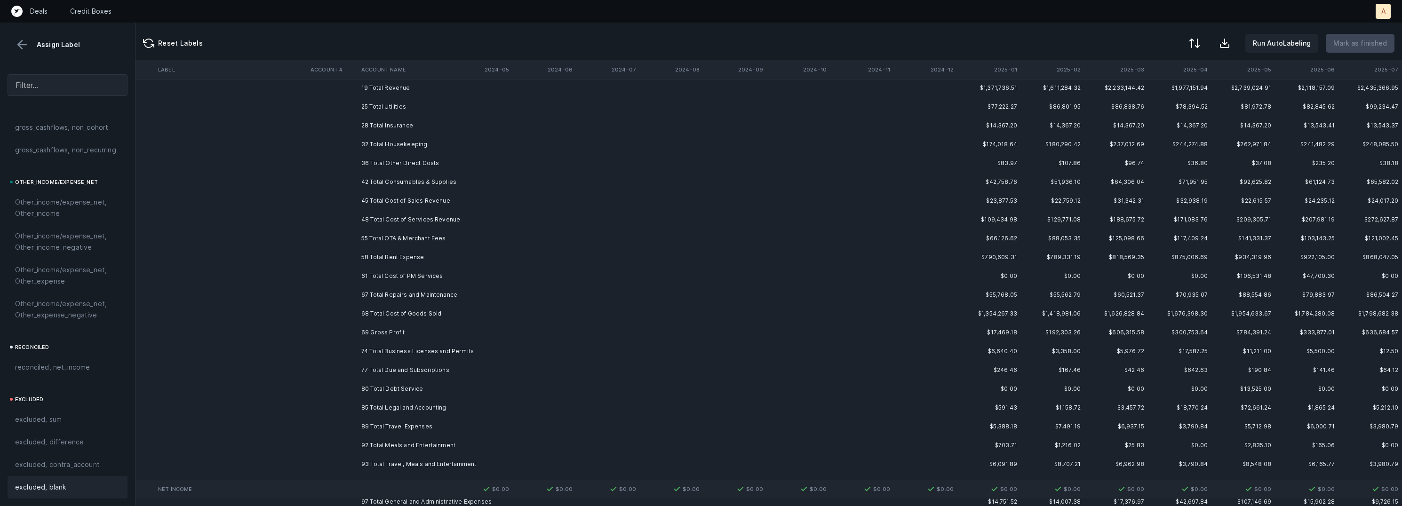
scroll to position [0, 2630]
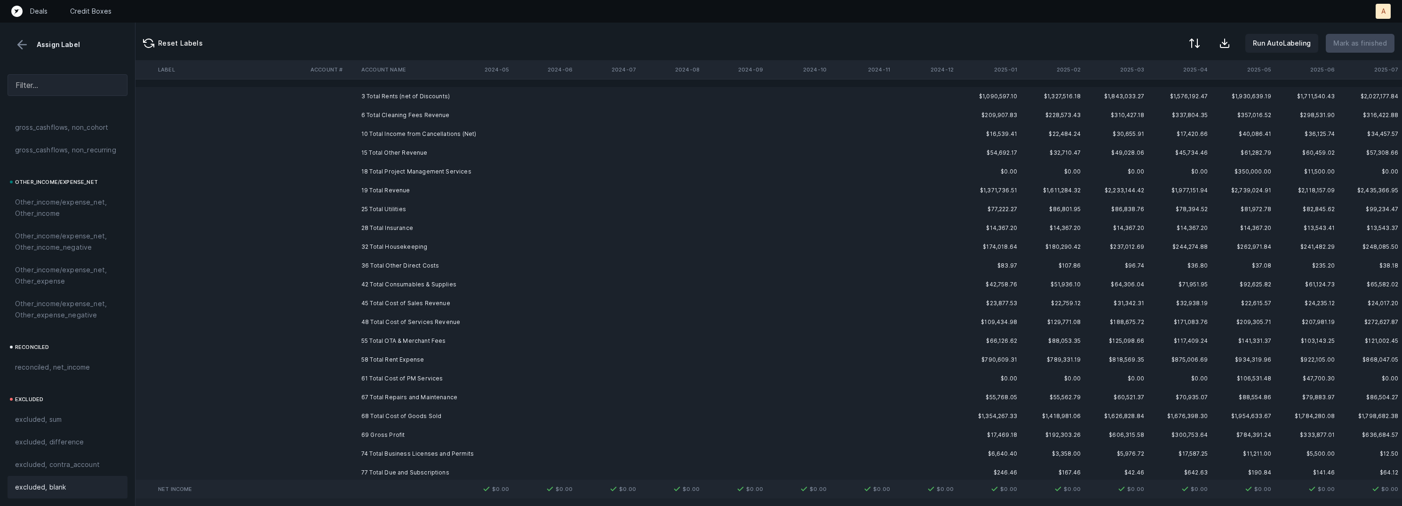
click at [397, 95] on td "3 Total Rents (net of Discounts)" at bounding box center [415, 96] width 115 height 19
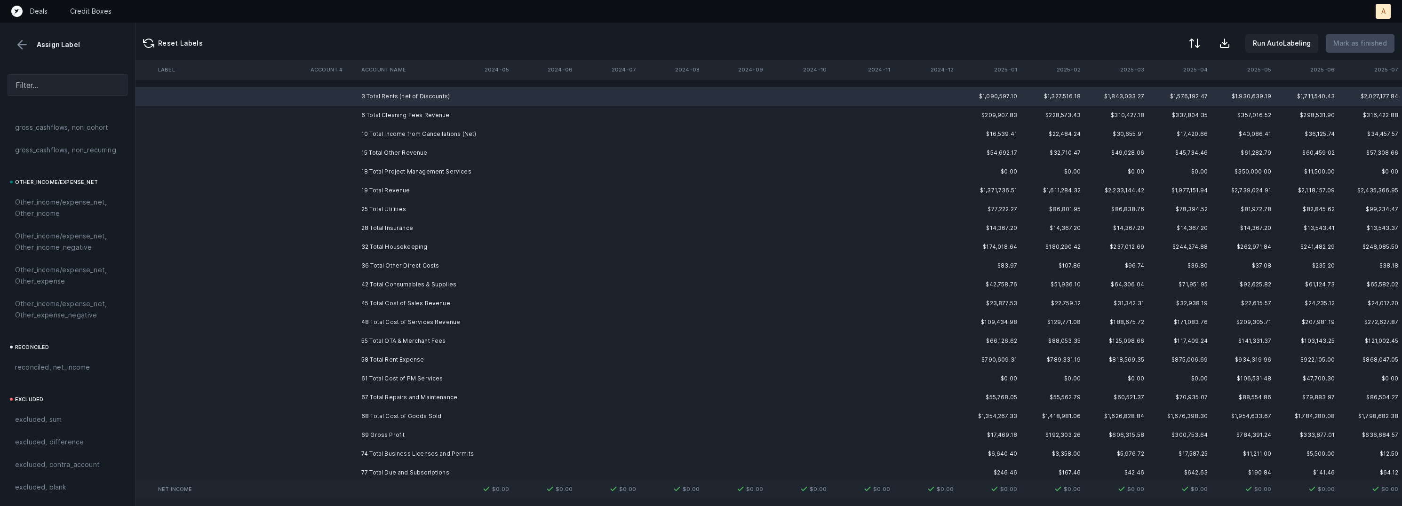
click at [370, 435] on td "69 Gross Profit" at bounding box center [415, 435] width 115 height 19
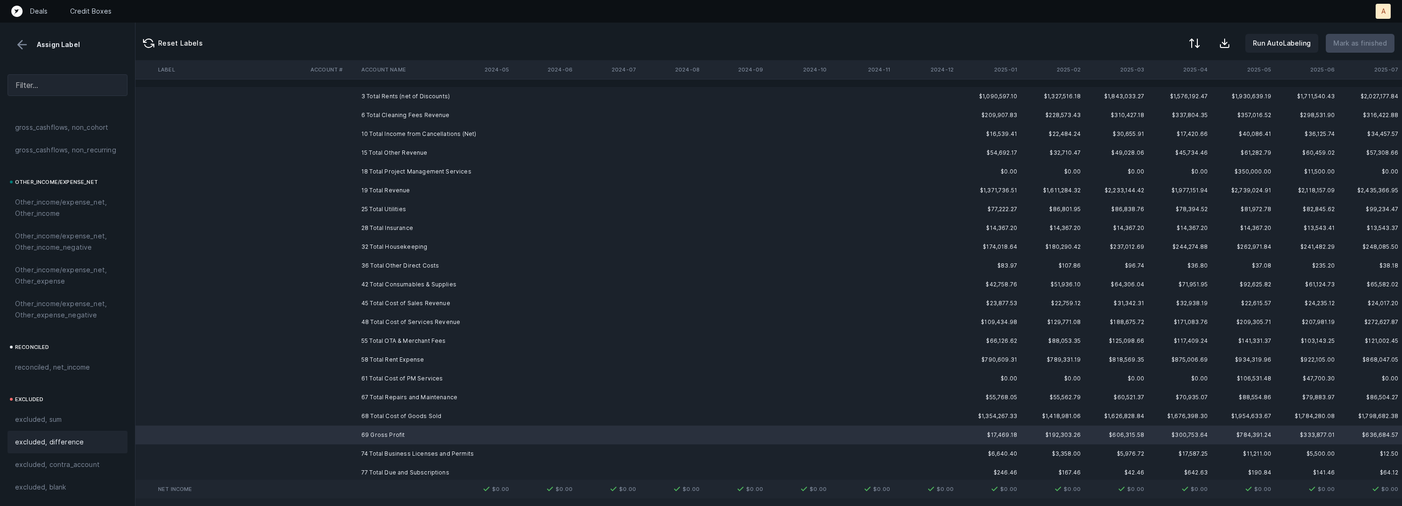
click at [56, 437] on span "excluded, difference" at bounding box center [49, 442] width 69 height 11
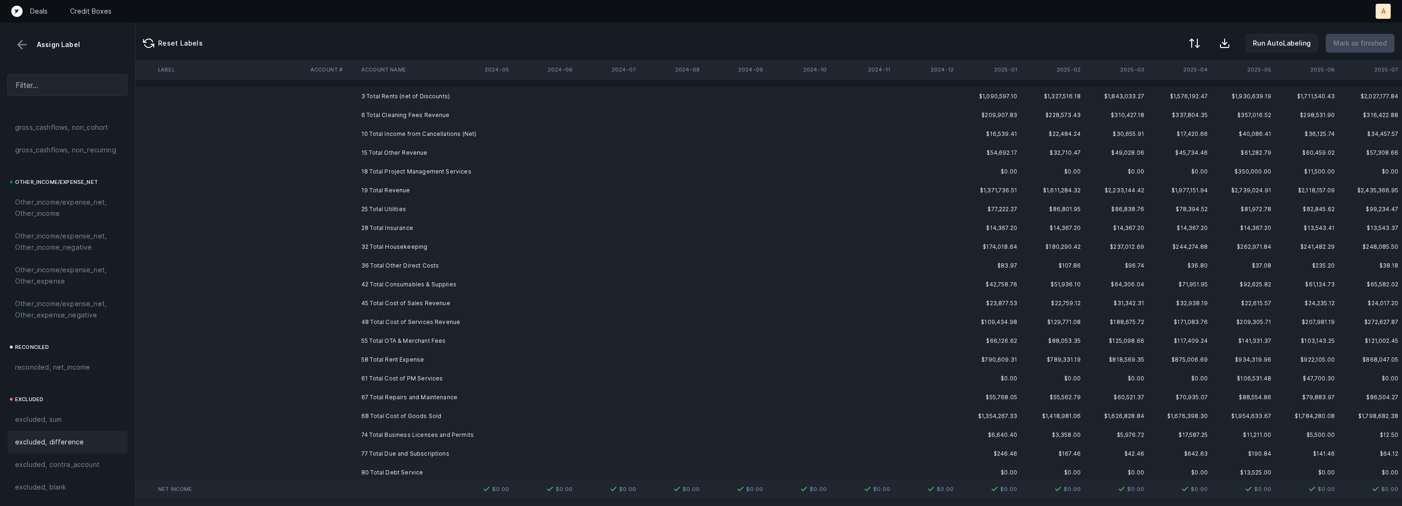
click at [391, 102] on td "3 Total Rents (net of Discounts)" at bounding box center [415, 96] width 115 height 19
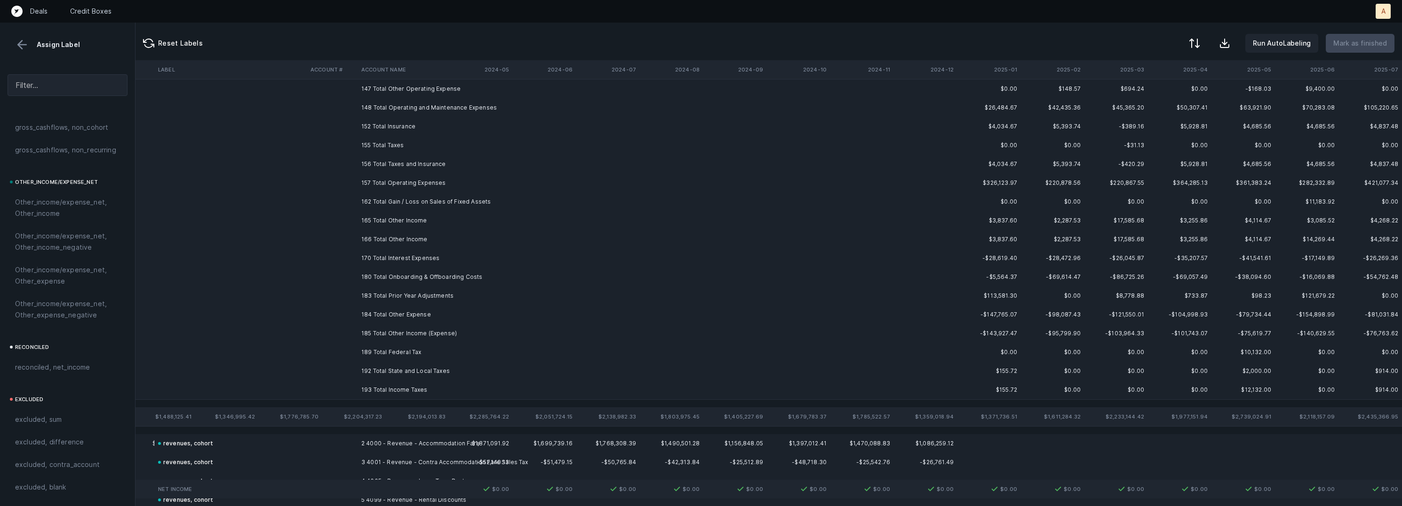
scroll to position [873, 2630]
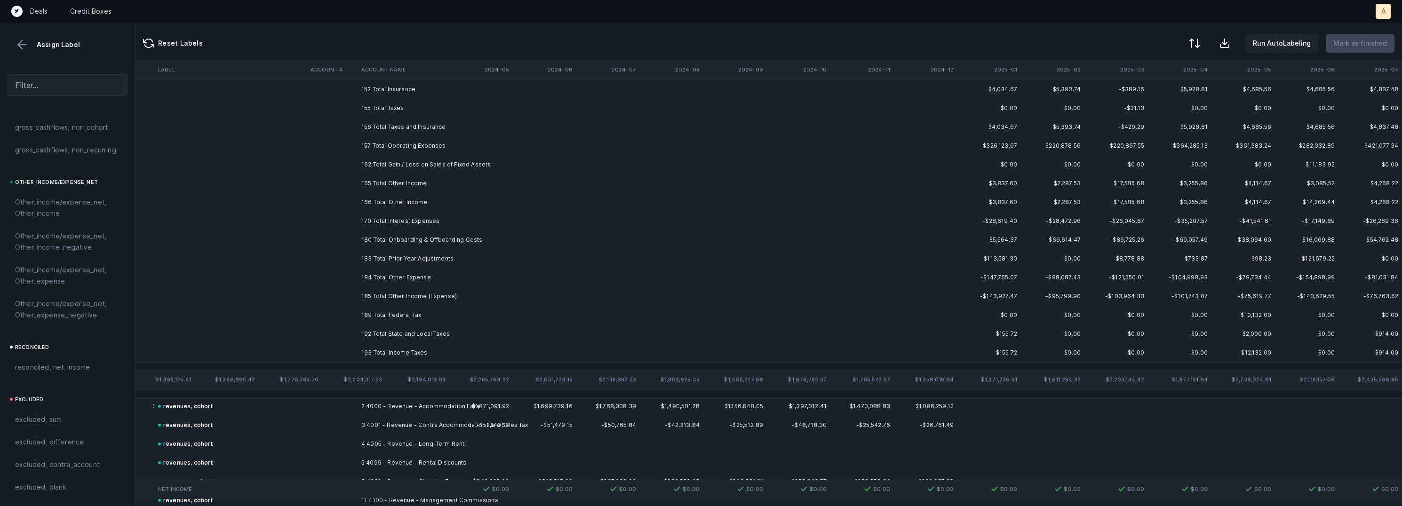
click at [392, 348] on td "193 Total Income Taxes" at bounding box center [415, 352] width 115 height 19
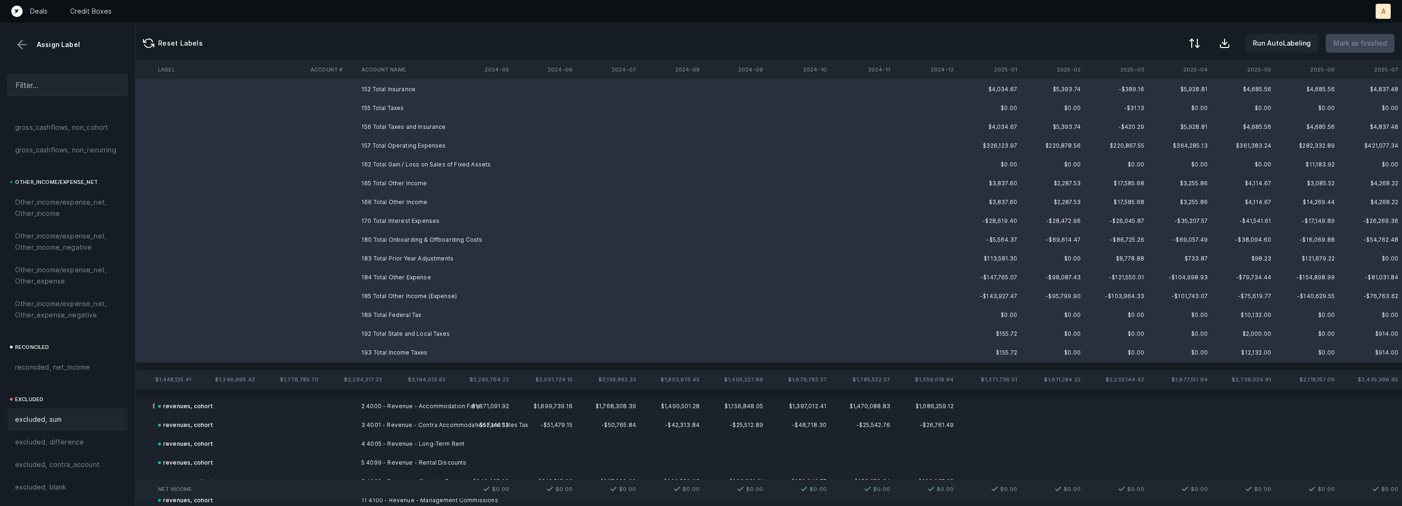
click at [47, 412] on div "excluded, sum" at bounding box center [68, 419] width 120 height 23
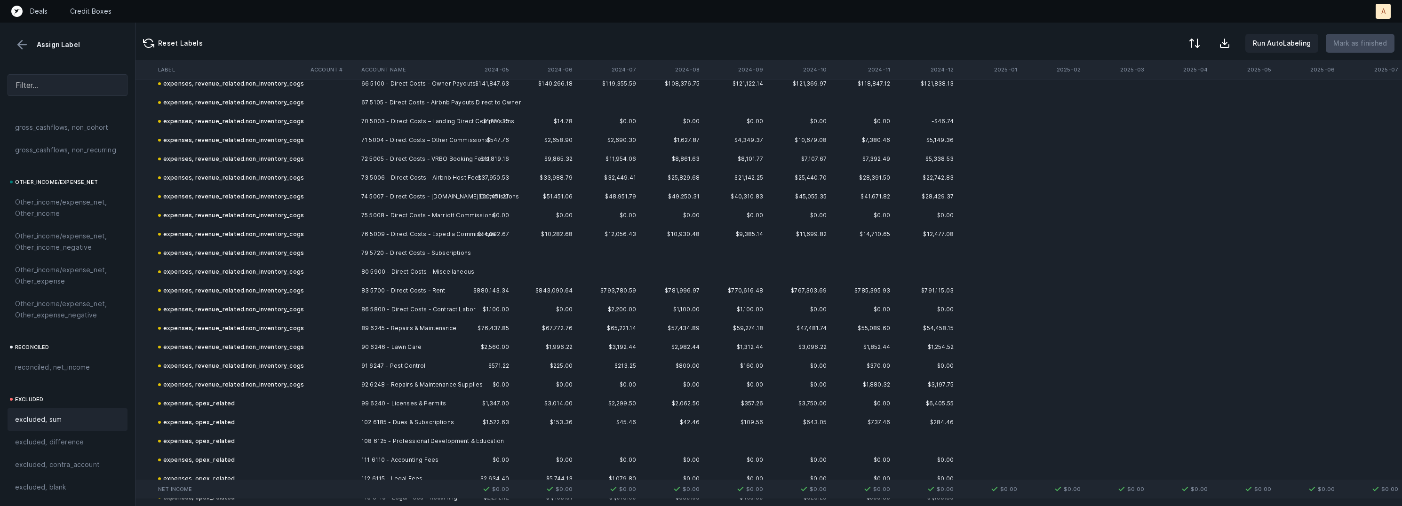
click at [24, 45] on button at bounding box center [22, 45] width 14 height 14
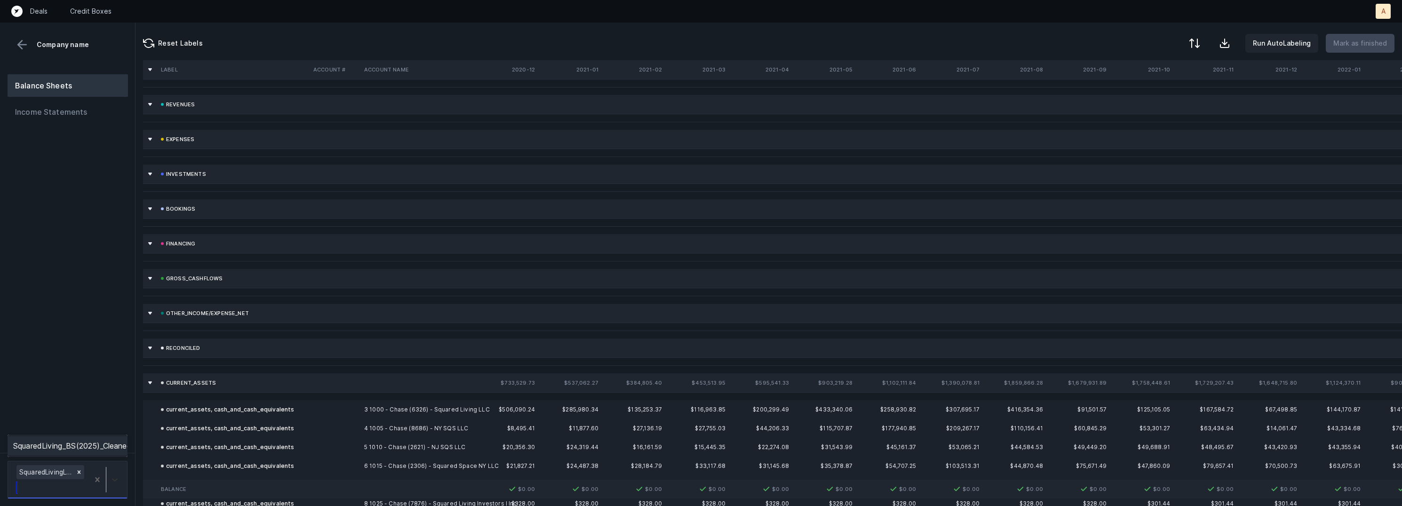
click at [110, 471] on div at bounding box center [114, 479] width 17 height 17
click at [104, 445] on div "SquaredLiving_BS(2025)_Cleaned.csv" at bounding box center [68, 446] width 120 height 19
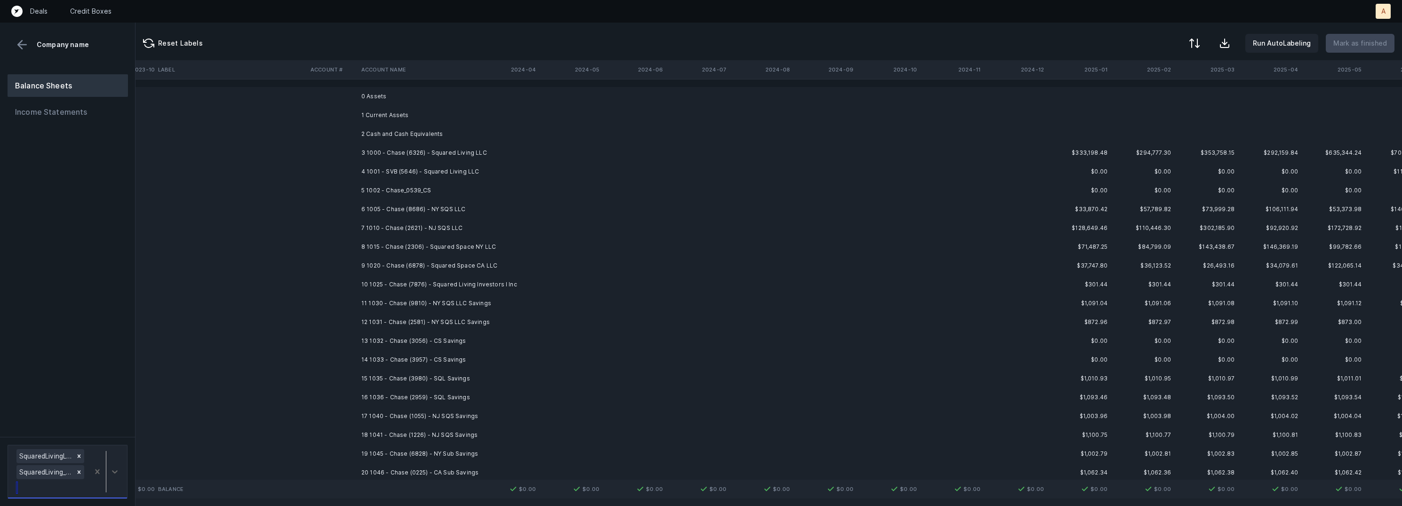
scroll to position [0, 2630]
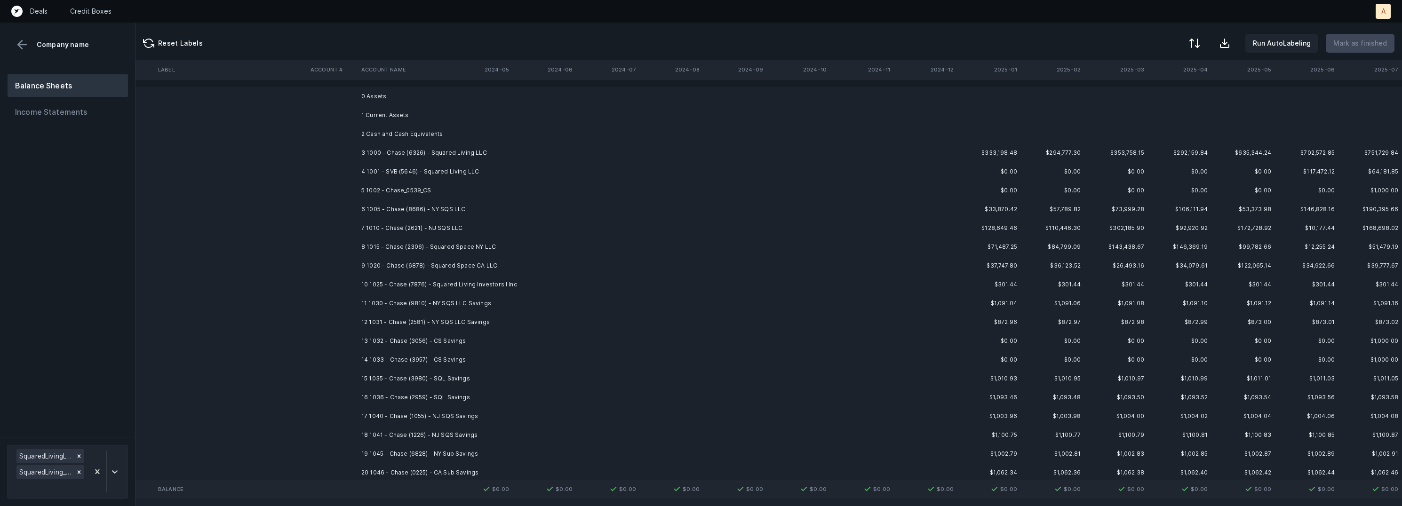
click at [426, 152] on td "3 1000 - Chase (6326) - Squared Living LLC" at bounding box center [415, 152] width 115 height 19
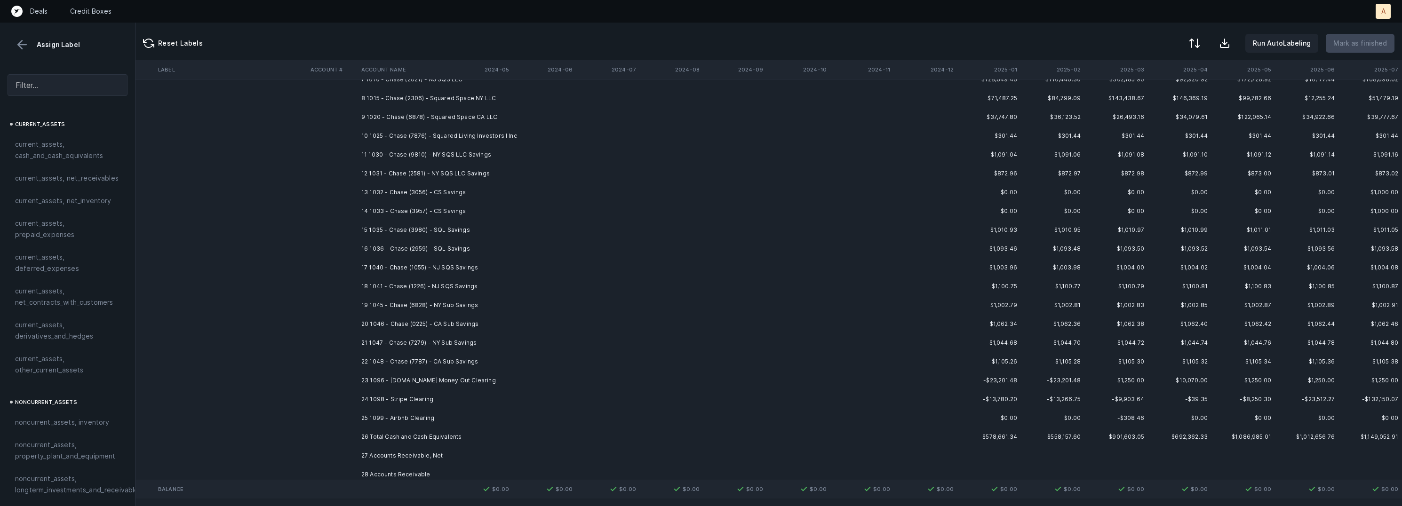
scroll to position [213, 2630]
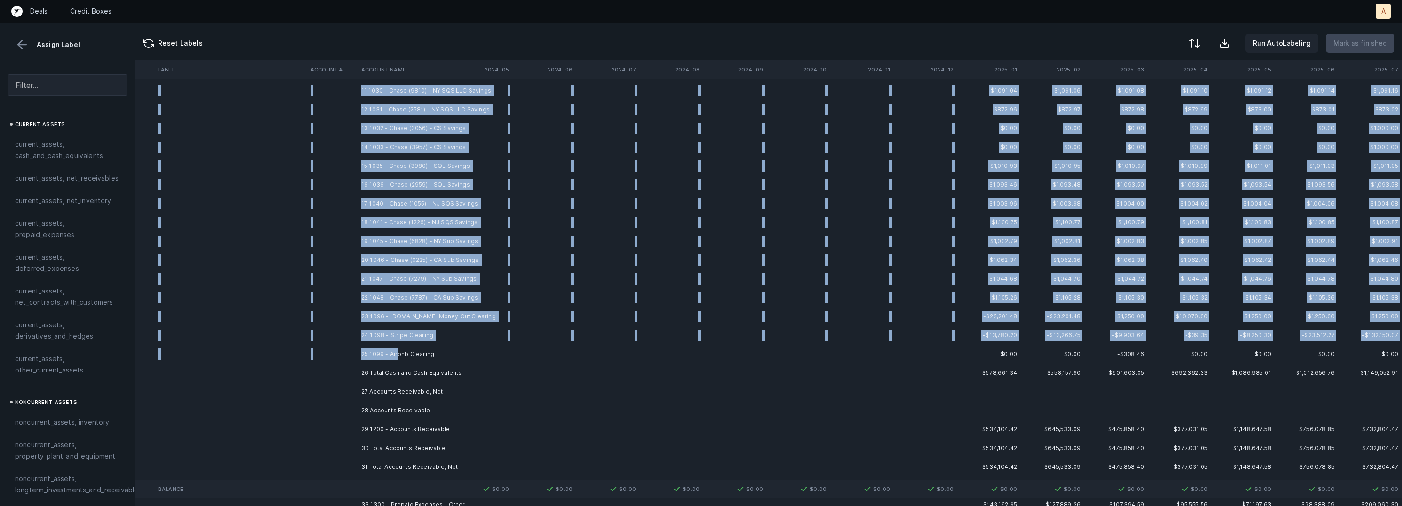
click at [397, 351] on td "25 1099 - Airbnb Clearing" at bounding box center [415, 354] width 115 height 19
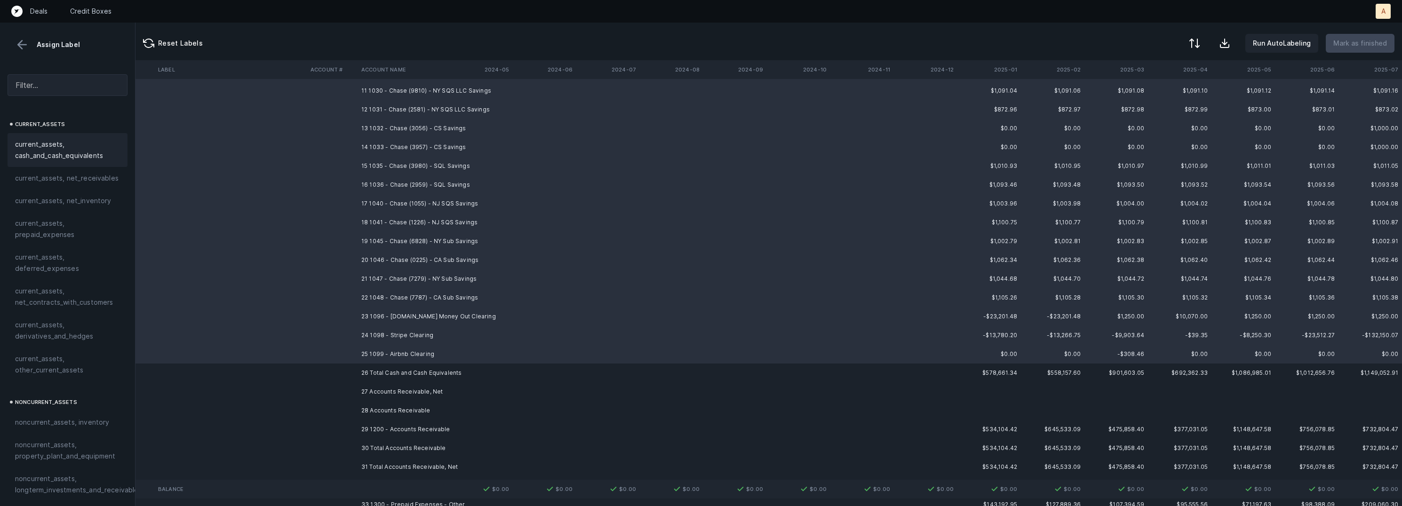
click at [77, 155] on span "current_assets, cash_and_cash_equivalents" at bounding box center [67, 150] width 105 height 23
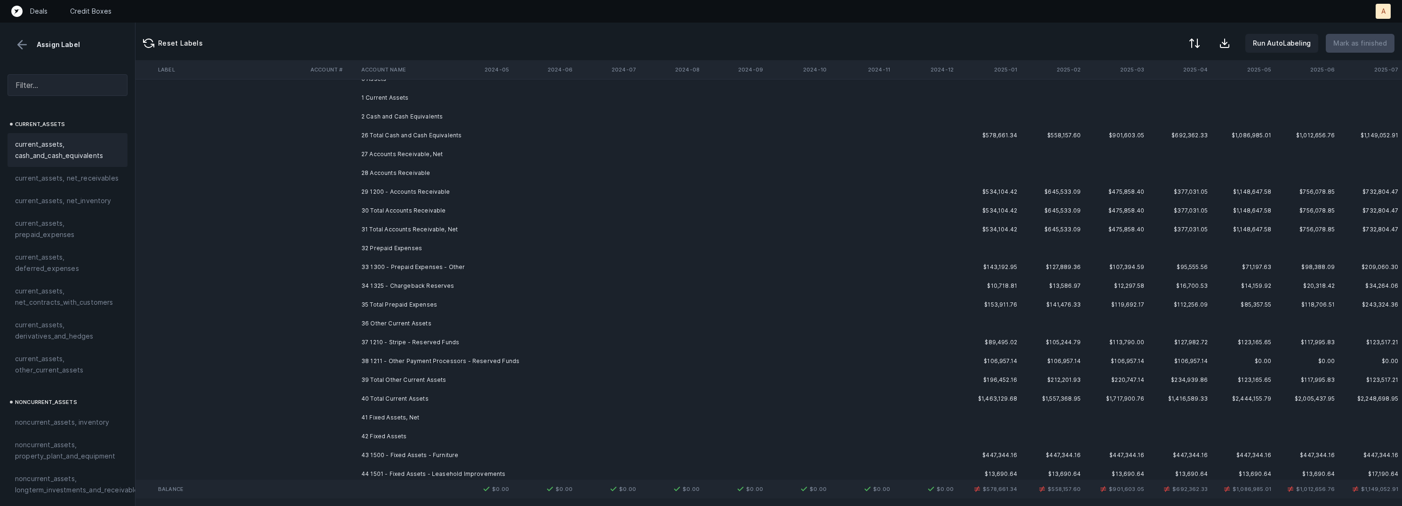
scroll to position [0, 2630]
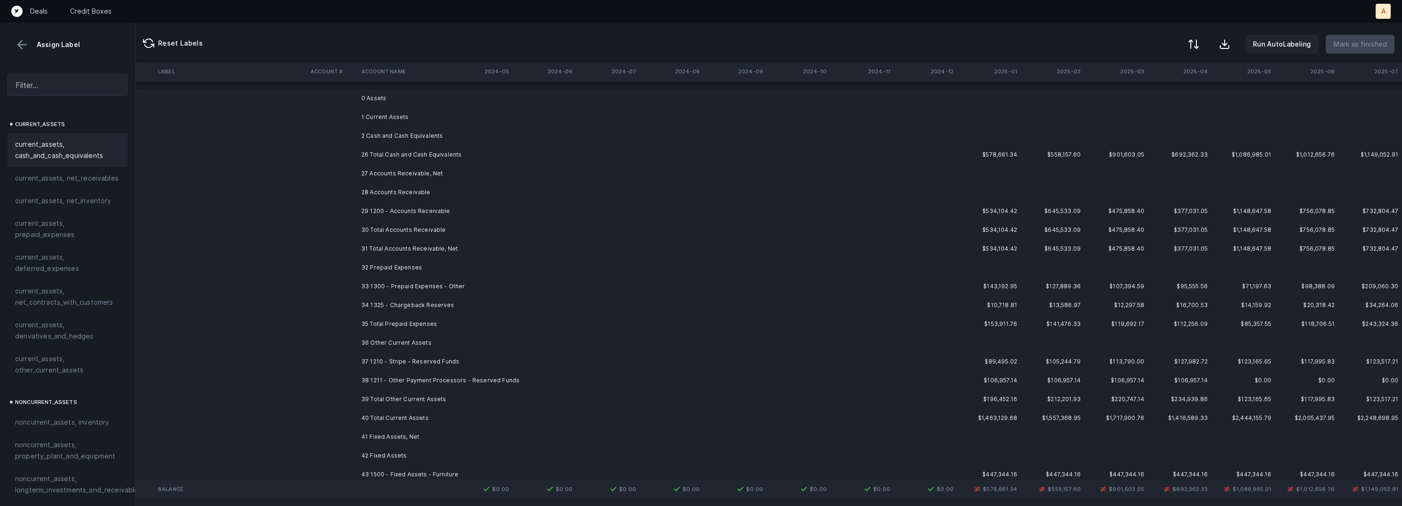
click at [1198, 47] on div at bounding box center [1193, 44] width 11 height 11
click at [1147, 77] on div "By original order" at bounding box center [1139, 80] width 53 height 11
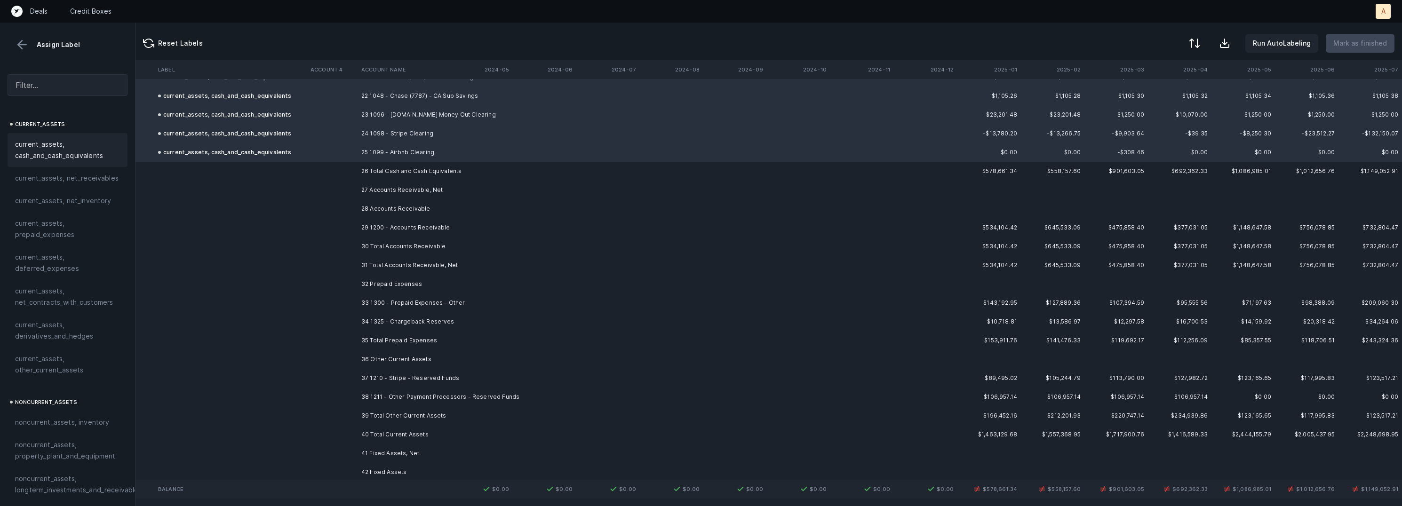
scroll to position [3971, 2630]
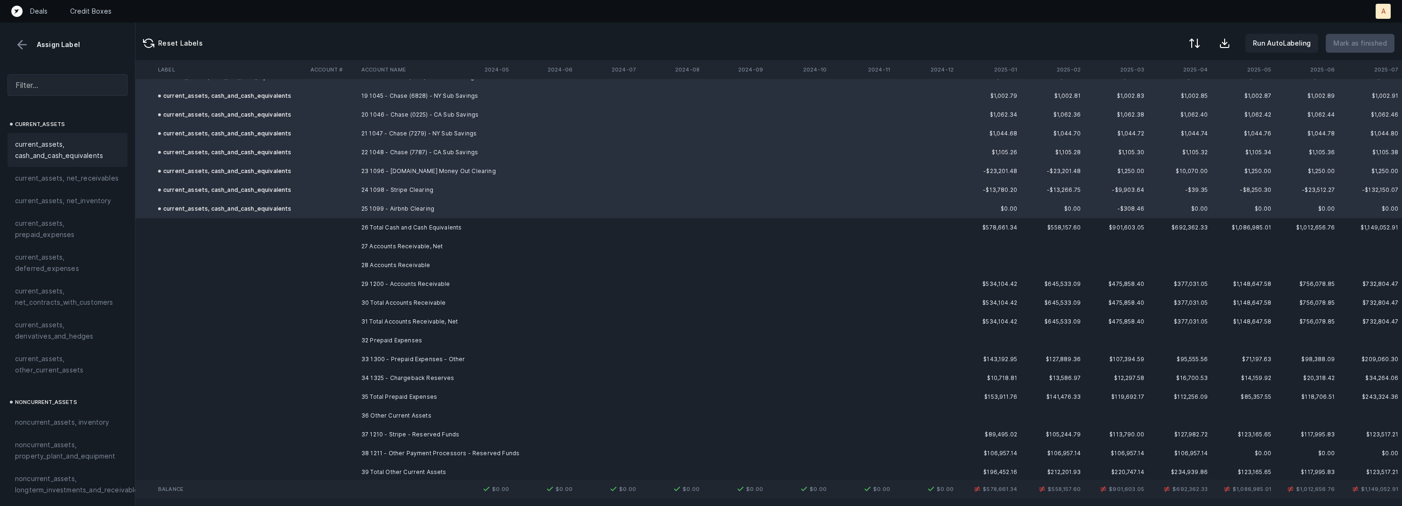
click at [397, 280] on td "29 1200 - Accounts Receivable" at bounding box center [415, 284] width 115 height 19
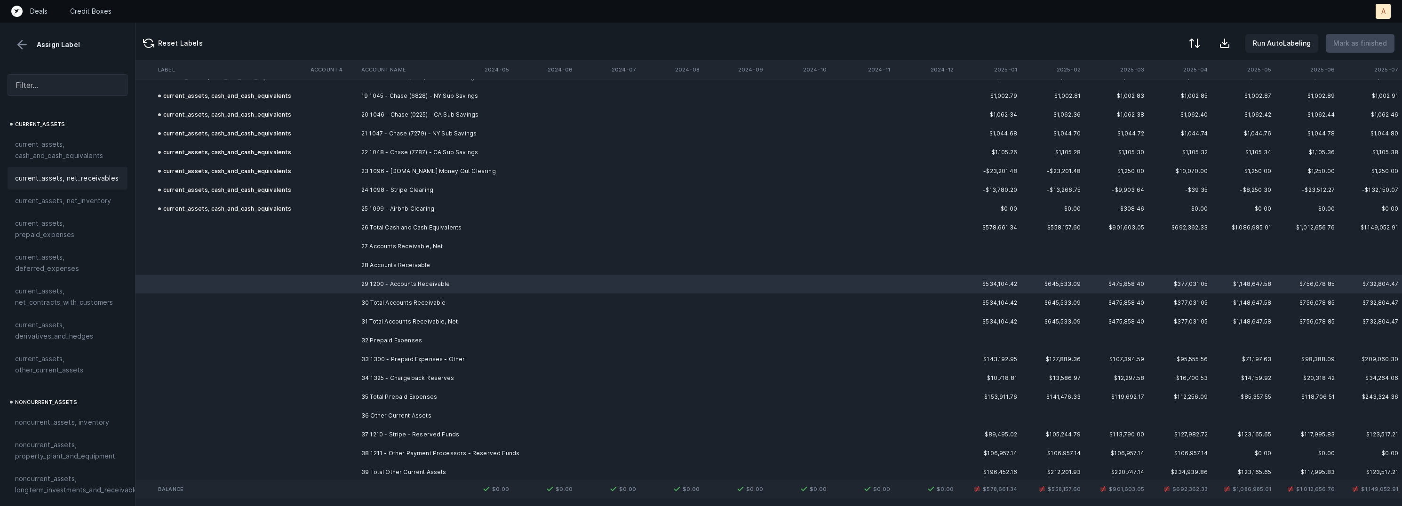
click at [104, 183] on span "current_assets, net_receivables" at bounding box center [66, 178] width 103 height 11
click at [363, 356] on td "33 1300 - Prepaid Expenses - Other" at bounding box center [415, 359] width 115 height 19
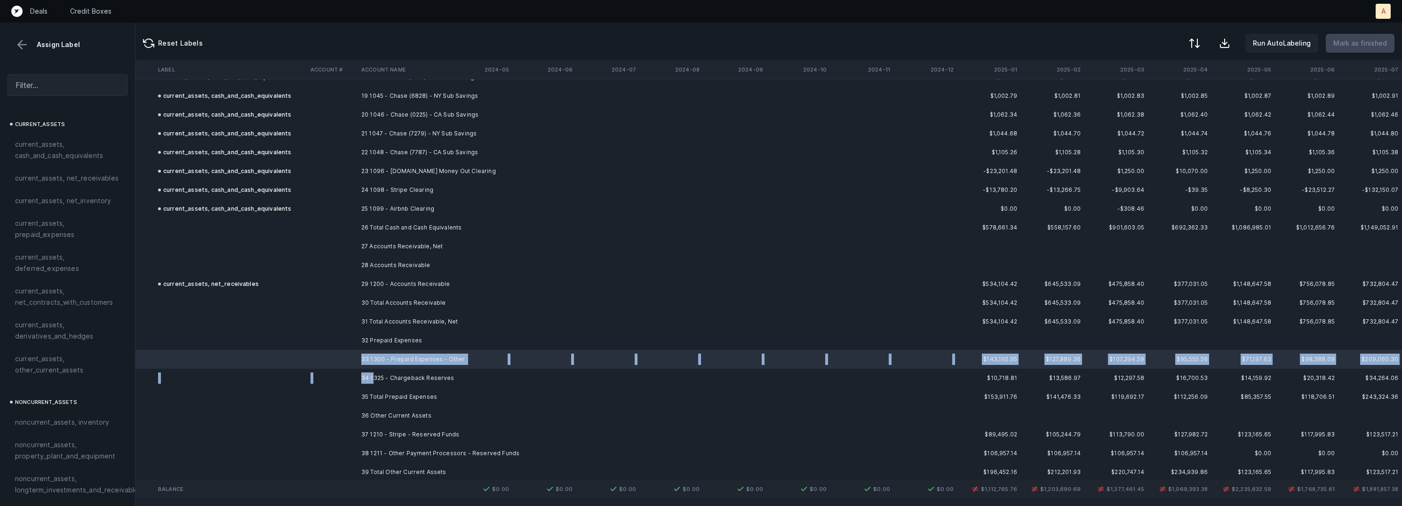
click at [374, 375] on td "34 1325 - Chargeback Reserves" at bounding box center [415, 378] width 115 height 19
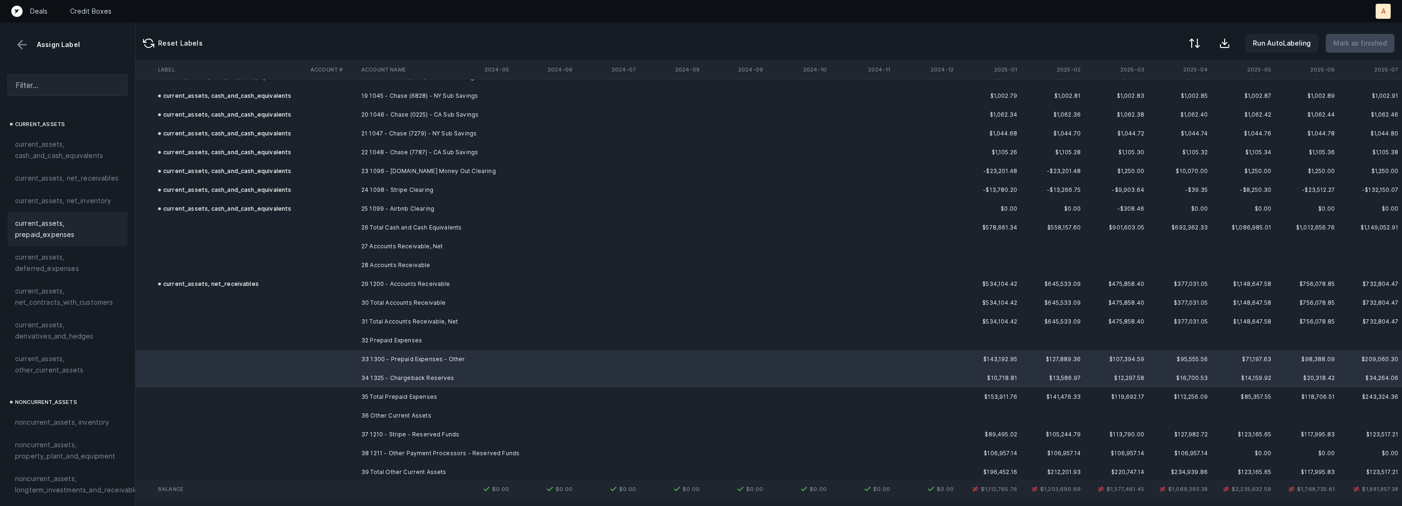
click at [75, 228] on span "current_assets, prepaid_expenses" at bounding box center [67, 229] width 105 height 23
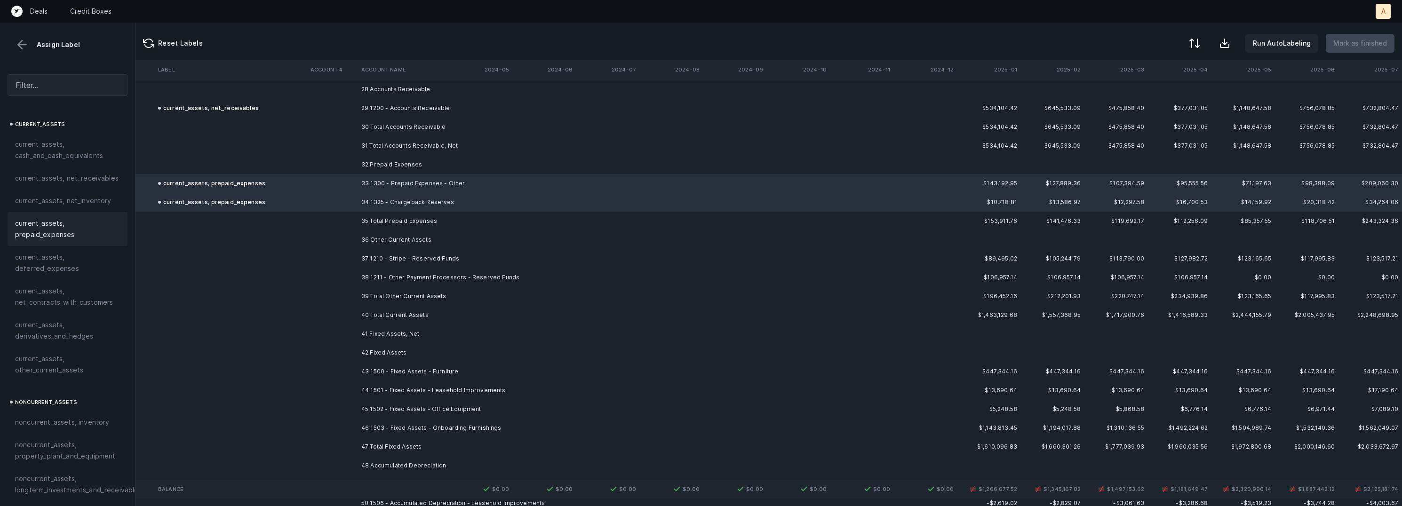
scroll to position [4154, 2630]
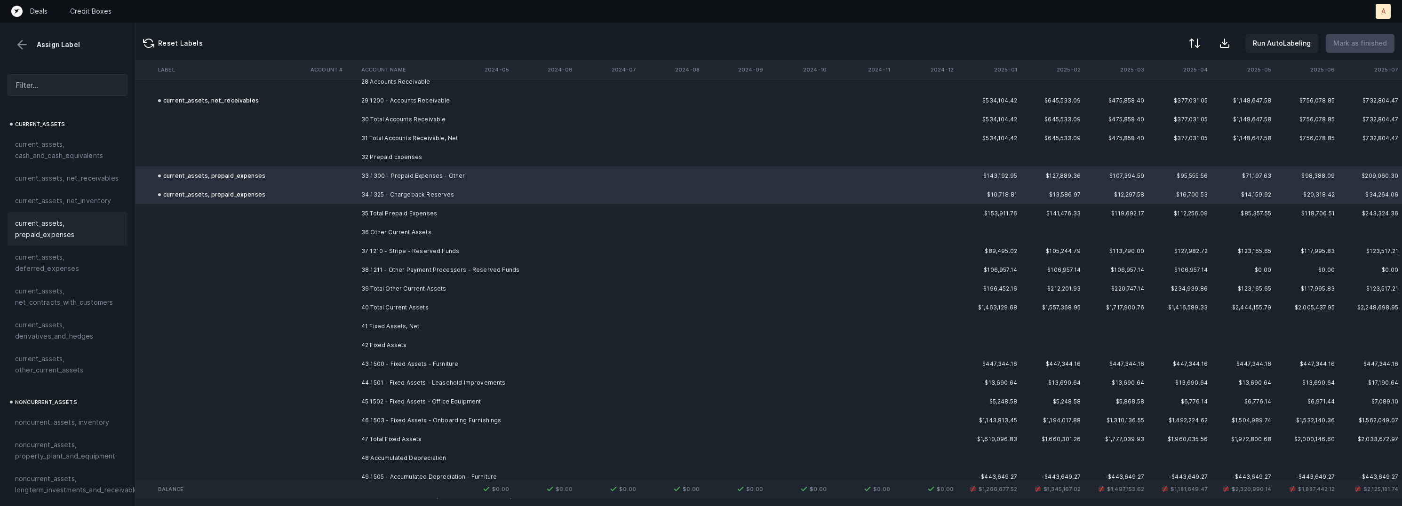
click at [383, 252] on td "37 1210 - Stripe - Reserved Funds" at bounding box center [415, 251] width 115 height 19
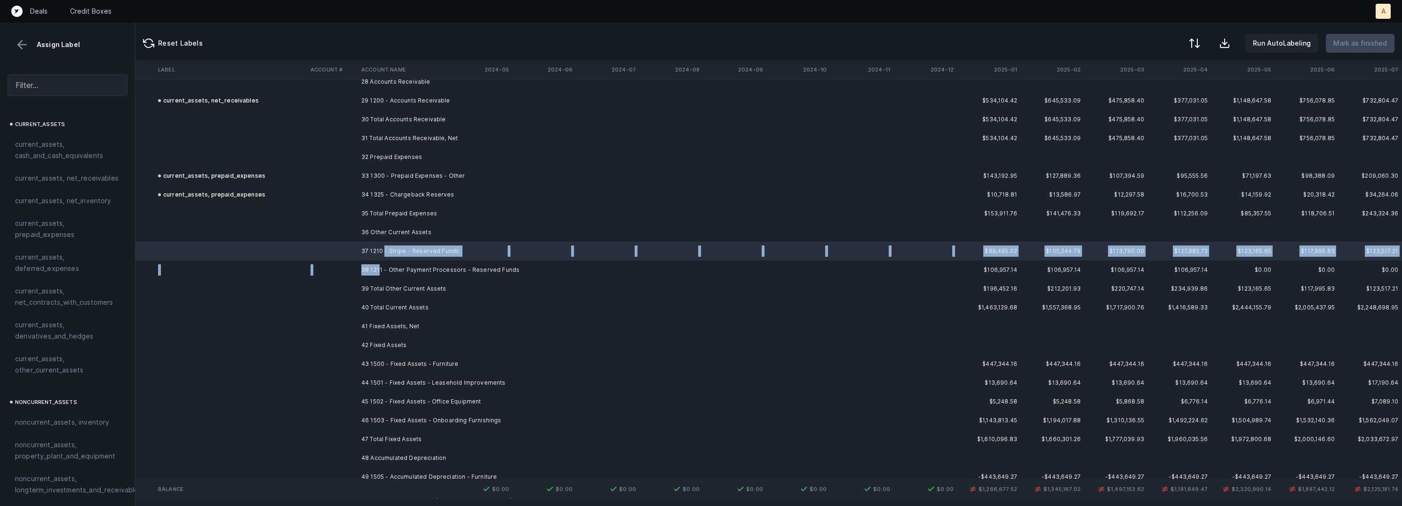
click at [379, 267] on td "38 1211 - Other Payment Processors - Reserved Funds" at bounding box center [415, 270] width 115 height 19
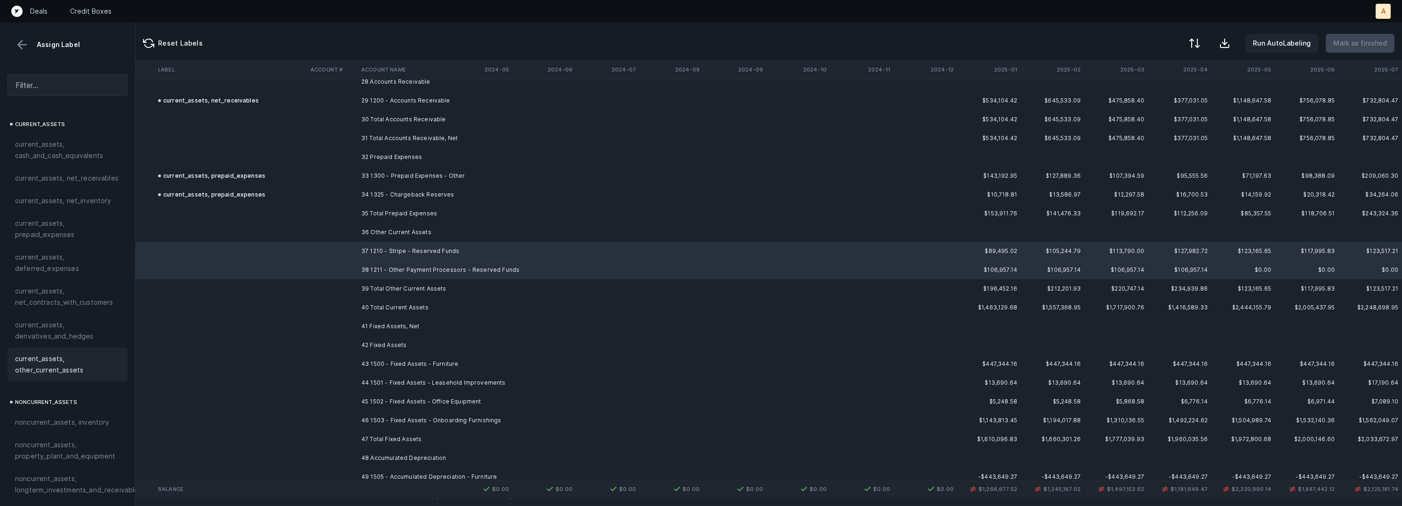
click at [52, 354] on span "current_assets, other_current_assets" at bounding box center [67, 364] width 105 height 23
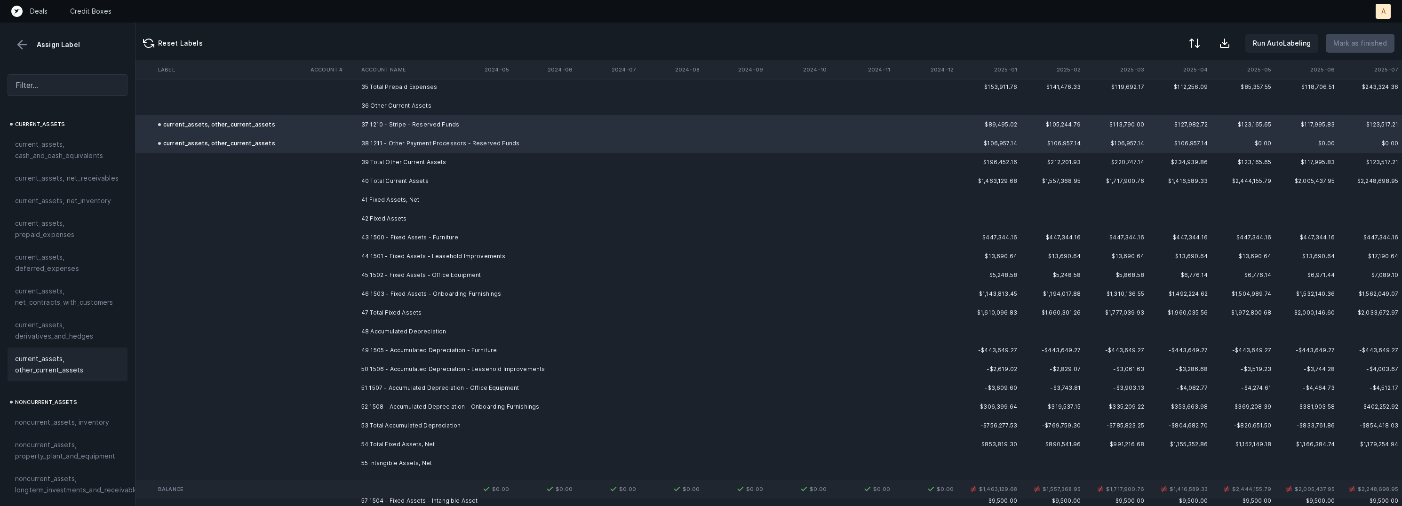
scroll to position [4288, 2630]
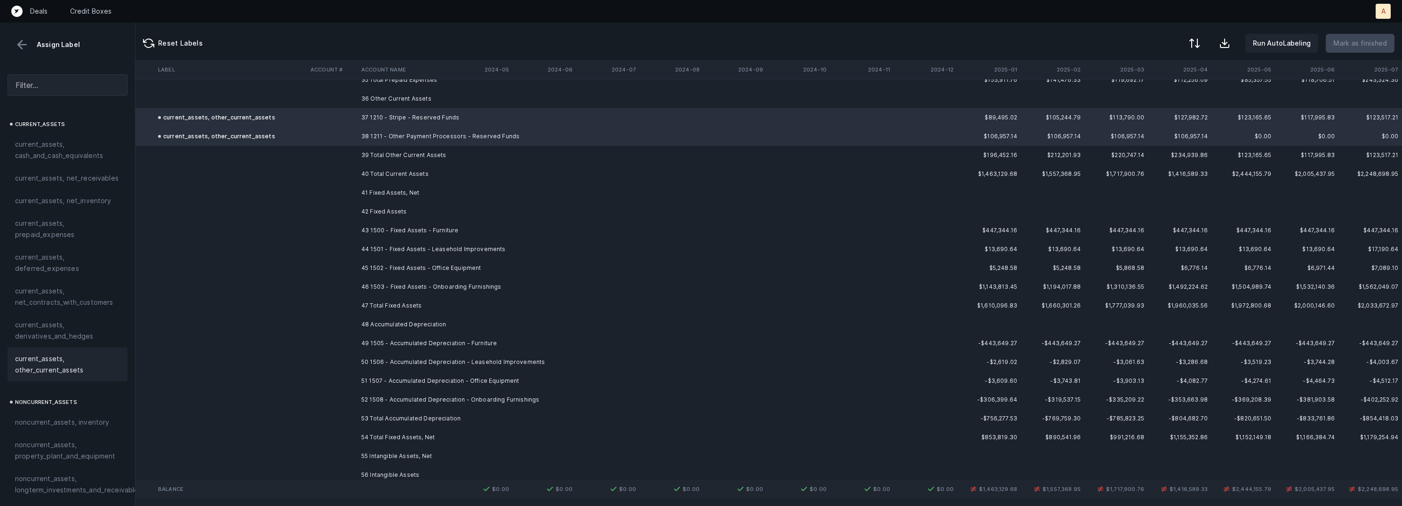
click at [448, 228] on td "43 1500 - Fixed Assets - Furniture" at bounding box center [415, 230] width 115 height 19
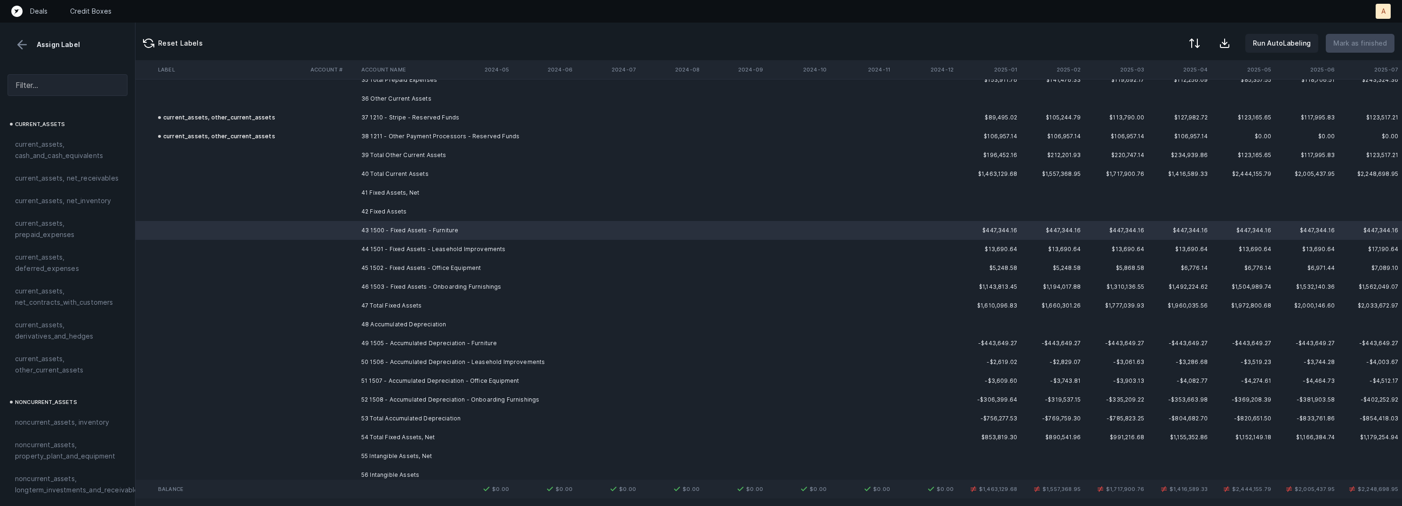
click at [441, 248] on td "44 1501 - Fixed Assets - Leasehold Improvements" at bounding box center [415, 249] width 115 height 19
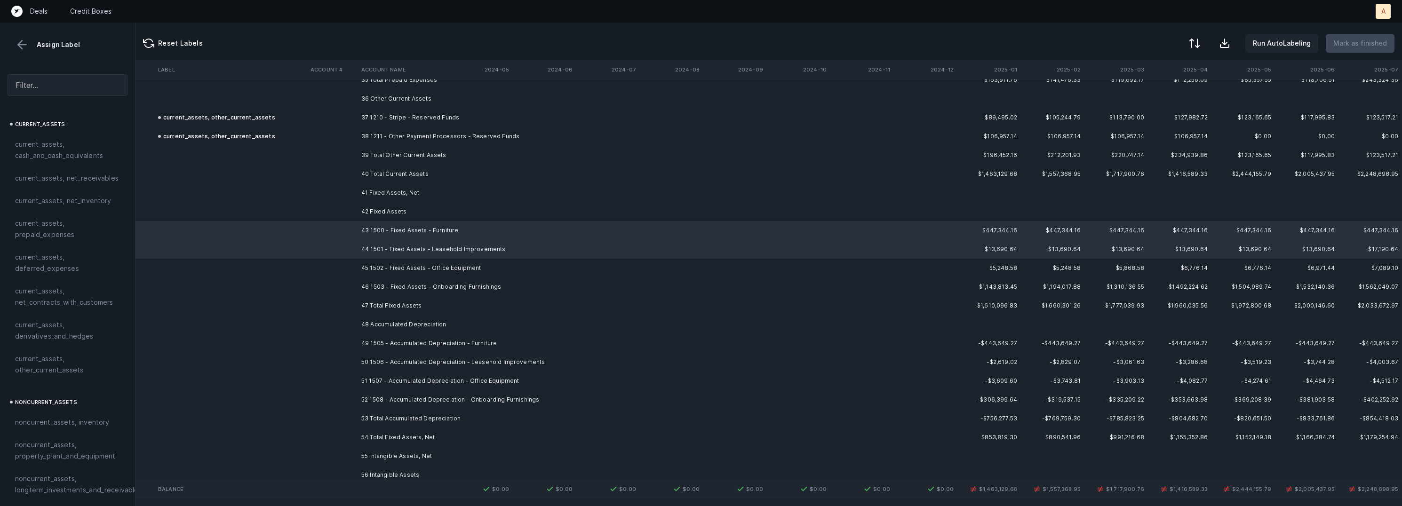
click at [432, 263] on td "45 1502 - Fixed Assets - Office Equipment" at bounding box center [415, 268] width 115 height 19
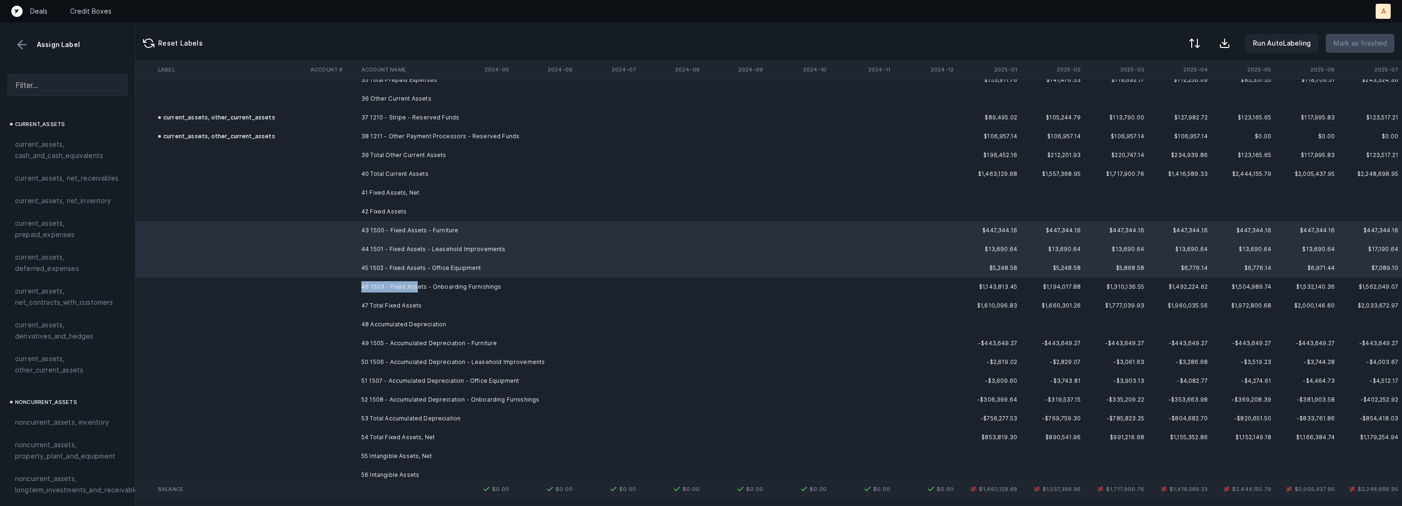
click at [415, 279] on td "46 1503 - Fixed Assets - Onboarding Furnishings" at bounding box center [415, 287] width 115 height 19
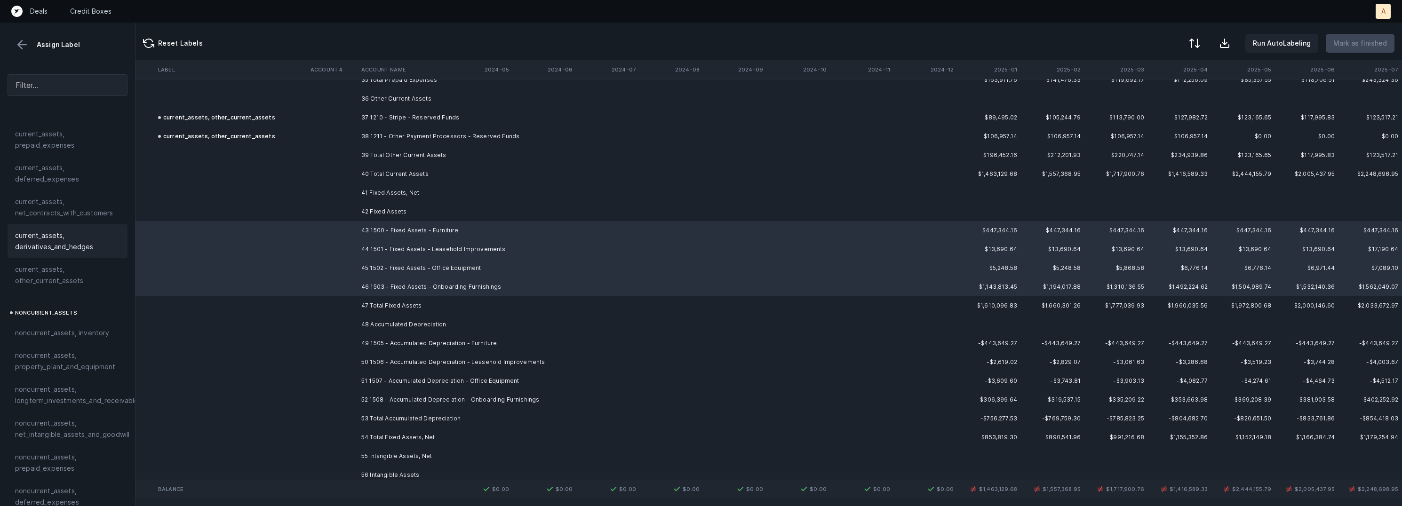
scroll to position [158, 0]
click at [458, 339] on td "49 1505 - Accumulated Depreciation - Furniture" at bounding box center [415, 343] width 115 height 19
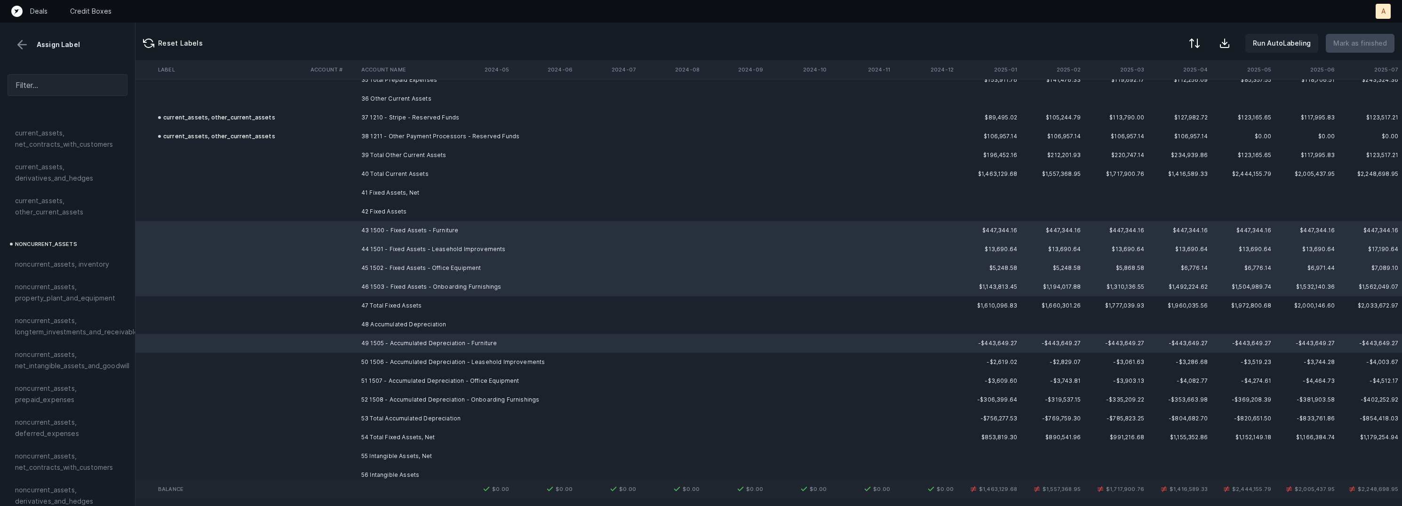
click at [452, 363] on td "50 1506 - Accumulated Depreciation - Leasehold Improvements" at bounding box center [415, 362] width 115 height 19
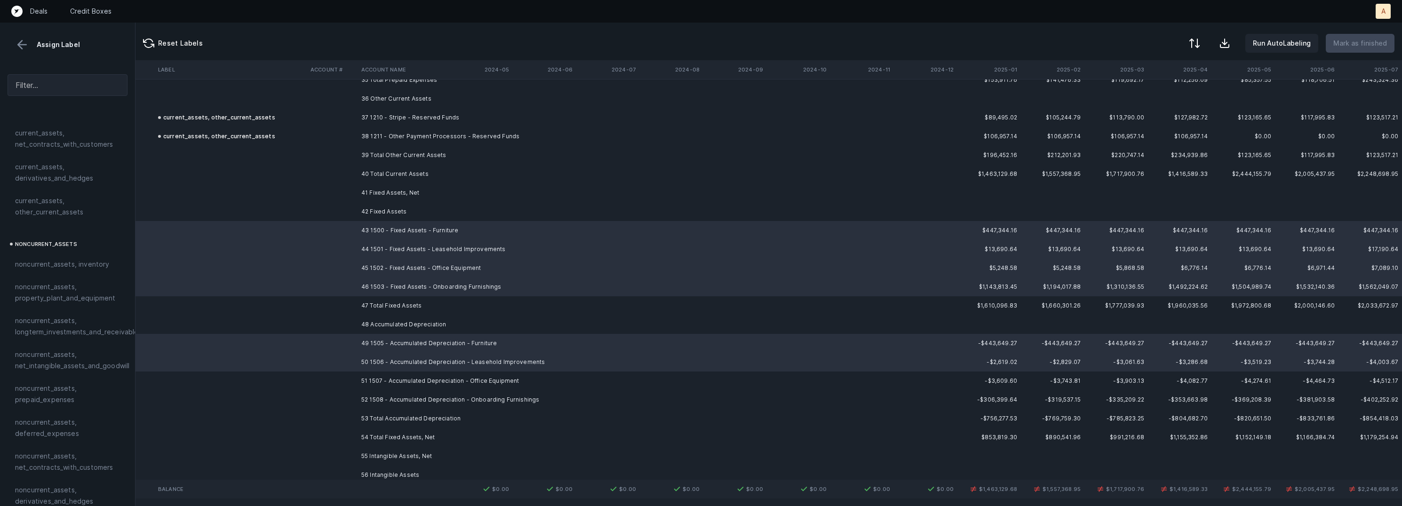
click at [435, 380] on td "51 1507 - Accumulated Depreciation - Office Equipment" at bounding box center [415, 381] width 115 height 19
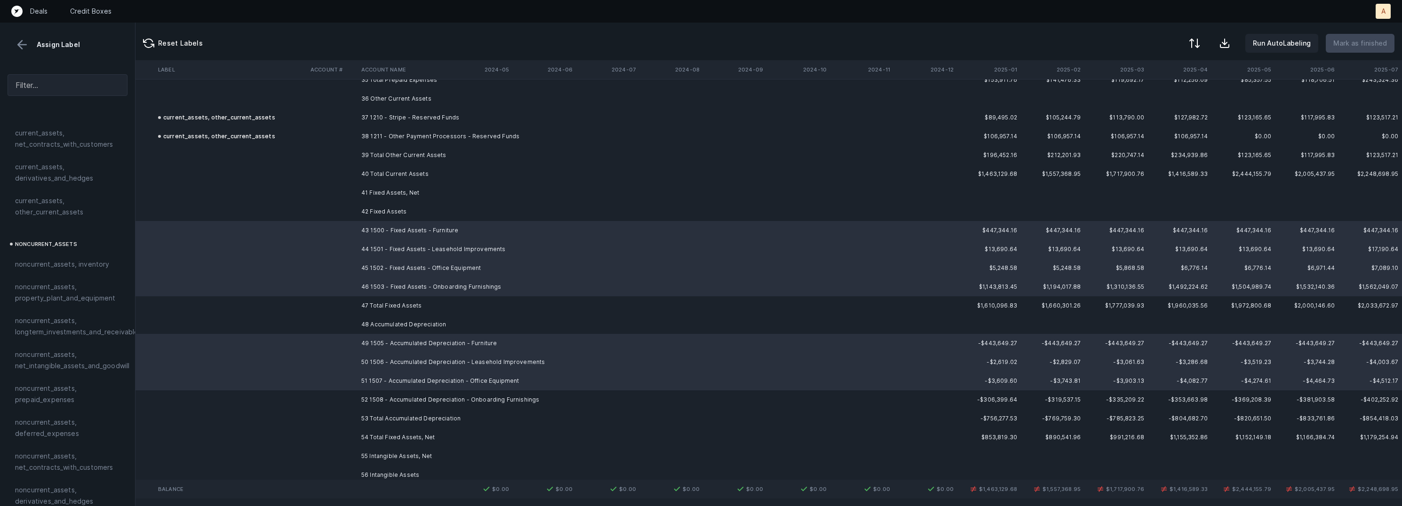
click at [414, 392] on td "52 1508 - Accumulated Depreciation - Onboarding Furnishings" at bounding box center [415, 399] width 115 height 19
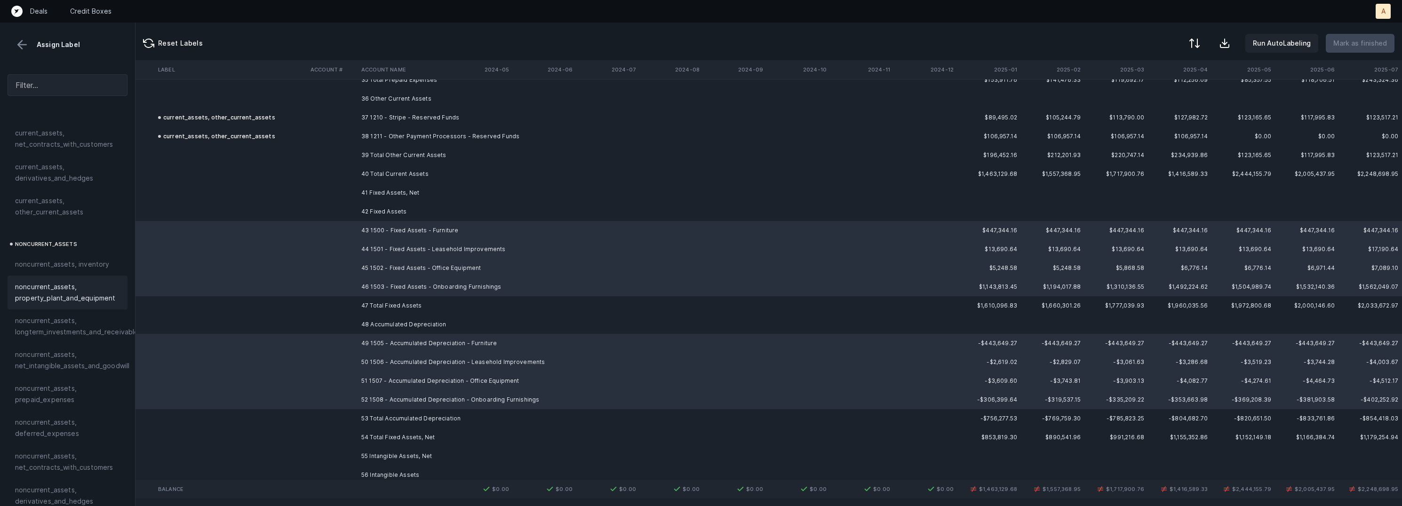
click at [82, 296] on span "noncurrent_assets, property_plant_and_equipment" at bounding box center [67, 292] width 105 height 23
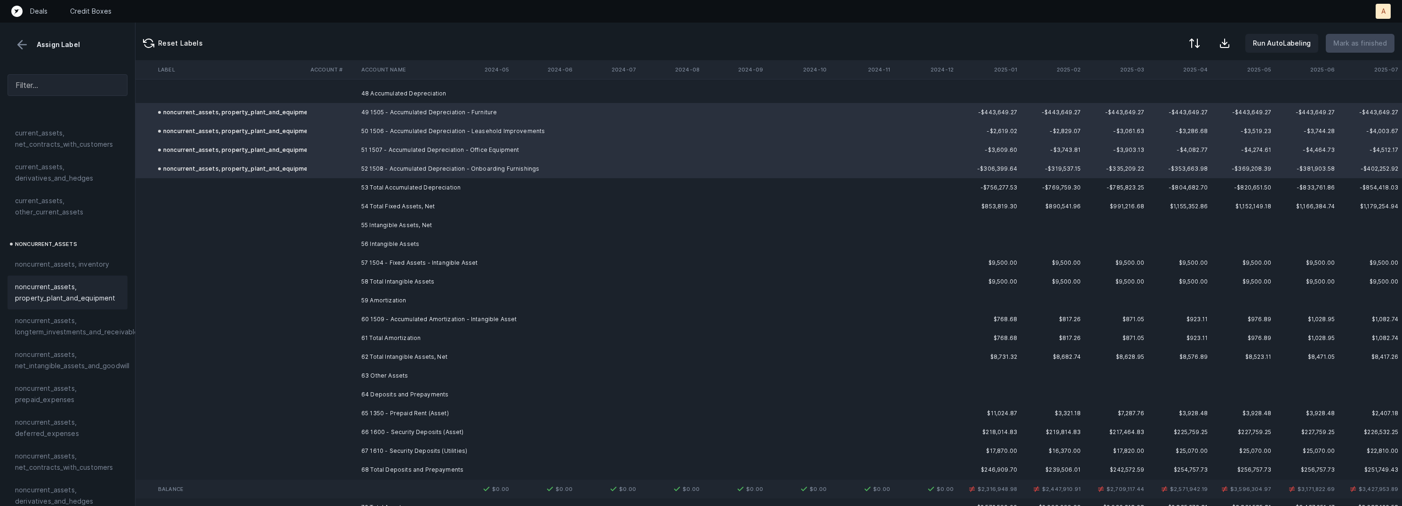
scroll to position [4523, 2630]
click at [415, 255] on td "57 1504 - Fixed Assets - Intangible Asset" at bounding box center [415, 258] width 115 height 19
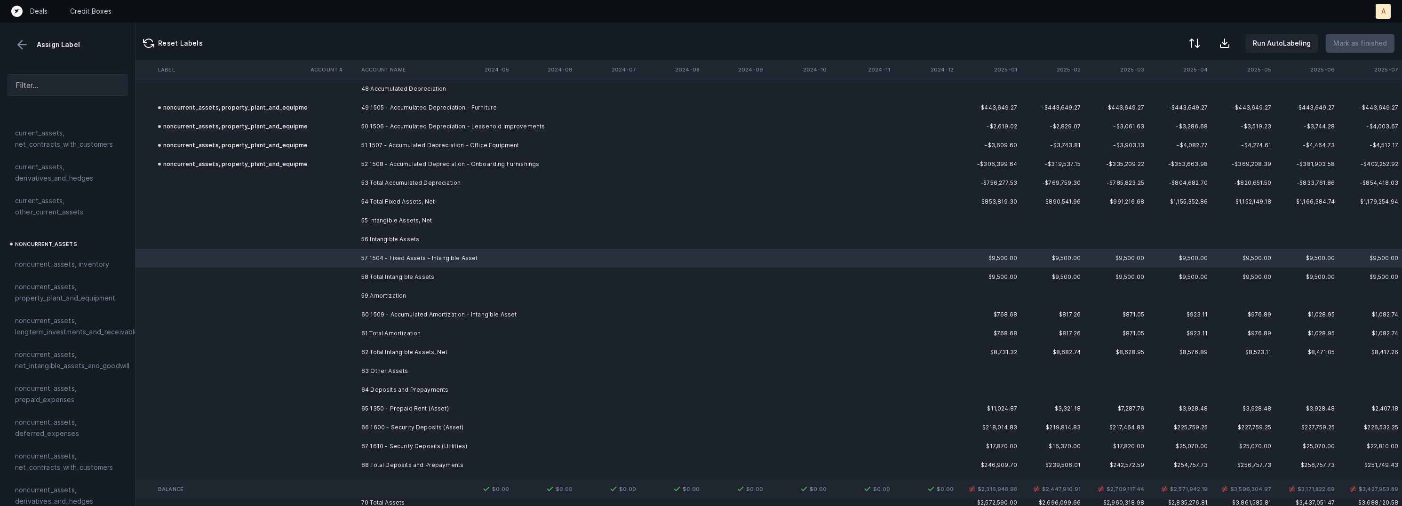
click at [389, 310] on td "60 1509 - Accumulated Amortization - Intangible Asset" at bounding box center [415, 314] width 115 height 19
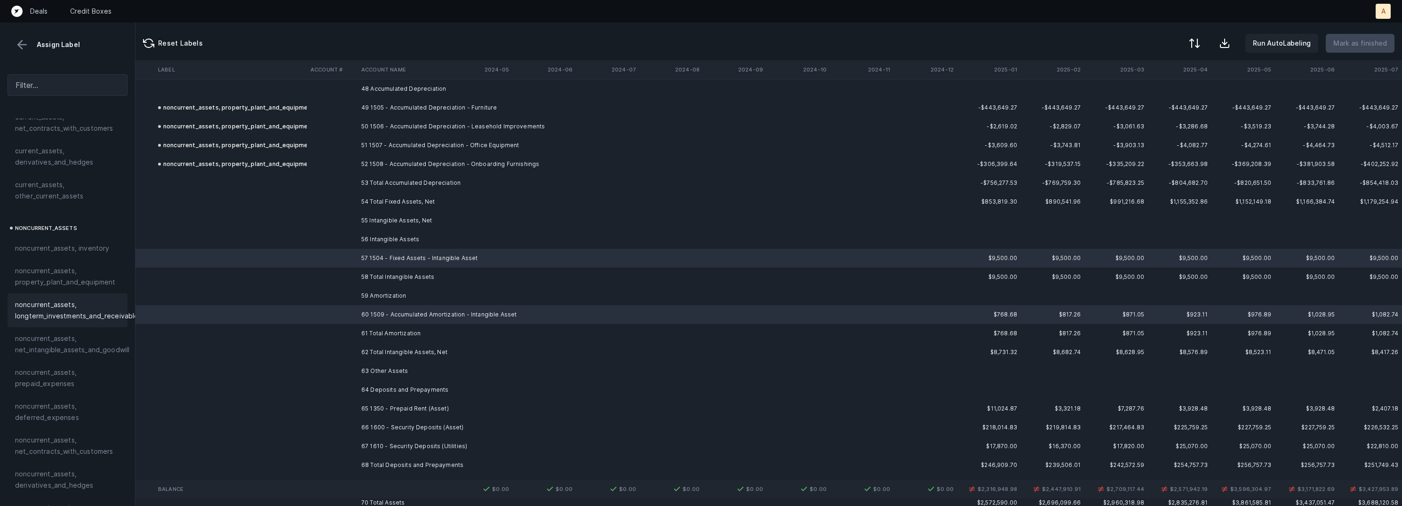
scroll to position [182, 0]
click at [78, 334] on span "noncurrent_assets, net_intangible_assets_and_goodwill" at bounding box center [72, 337] width 114 height 23
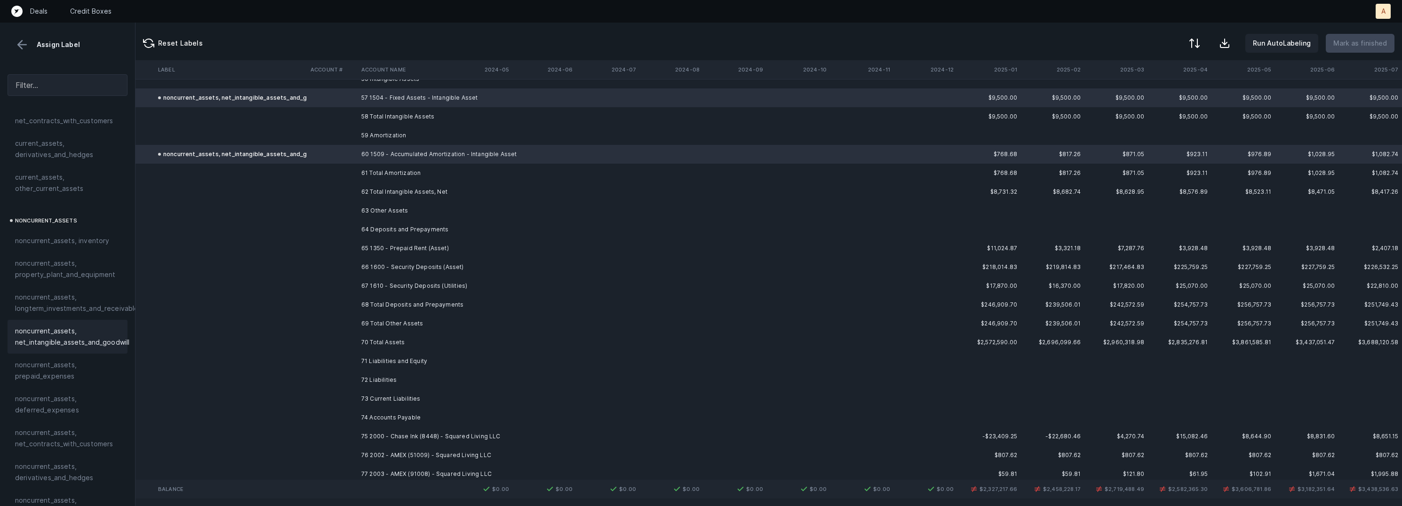
scroll to position [4691, 2630]
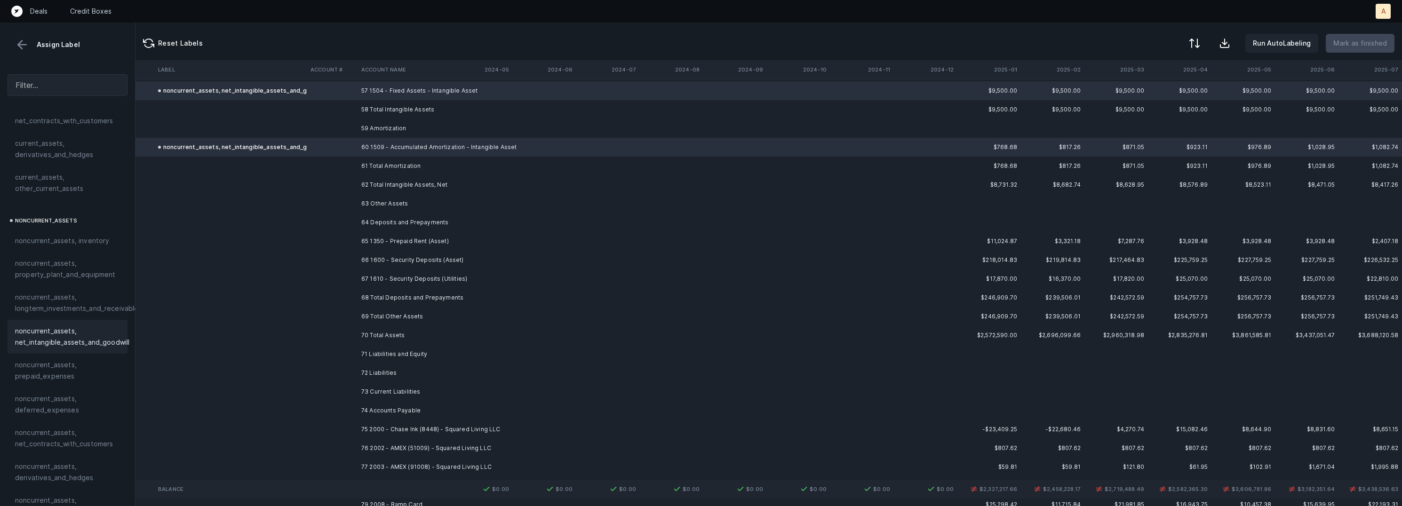
click at [345, 237] on td at bounding box center [332, 241] width 51 height 19
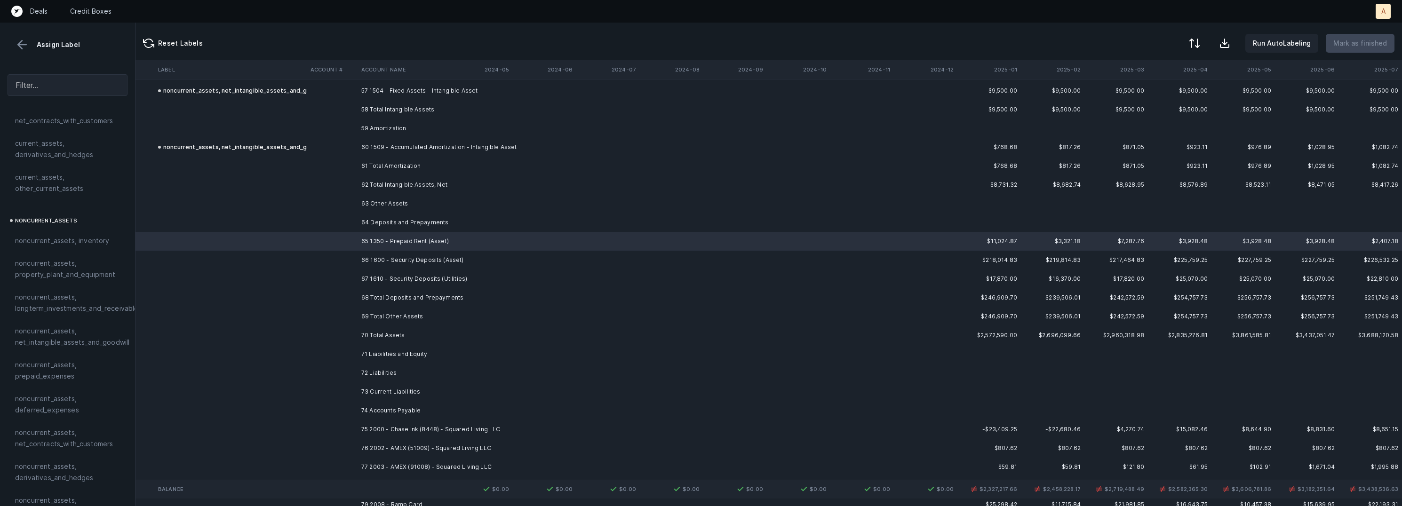
click at [367, 257] on td "66 1600 - Security Deposits (Asset)" at bounding box center [415, 260] width 115 height 19
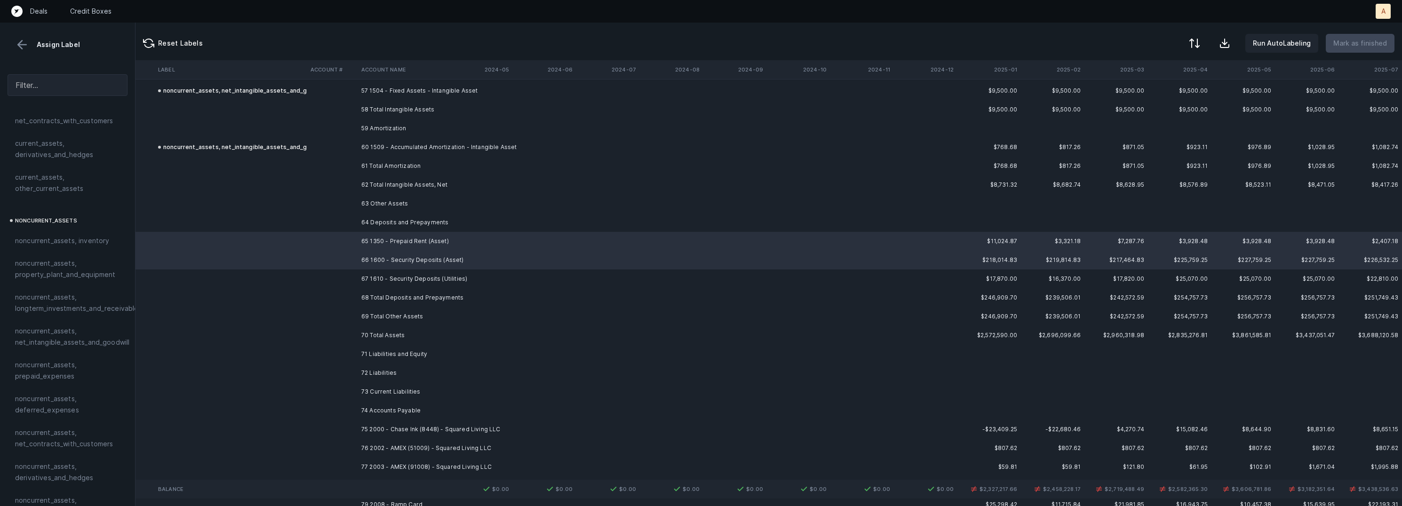
click at [352, 275] on td at bounding box center [332, 279] width 51 height 19
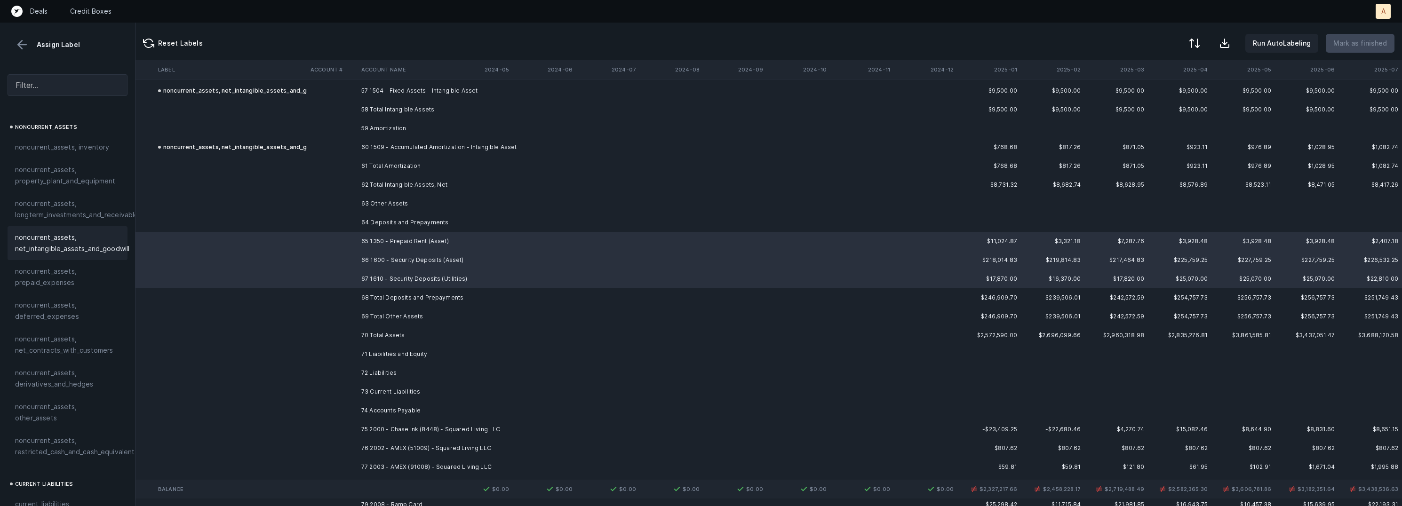
scroll to position [288, 0]
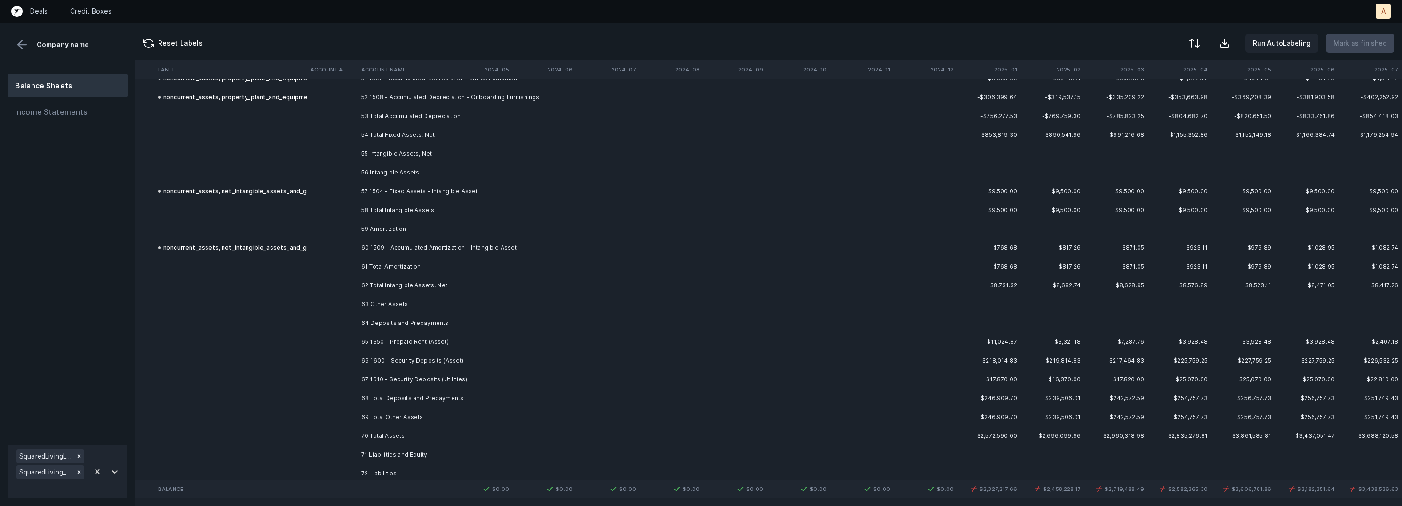
scroll to position [4603, 2630]
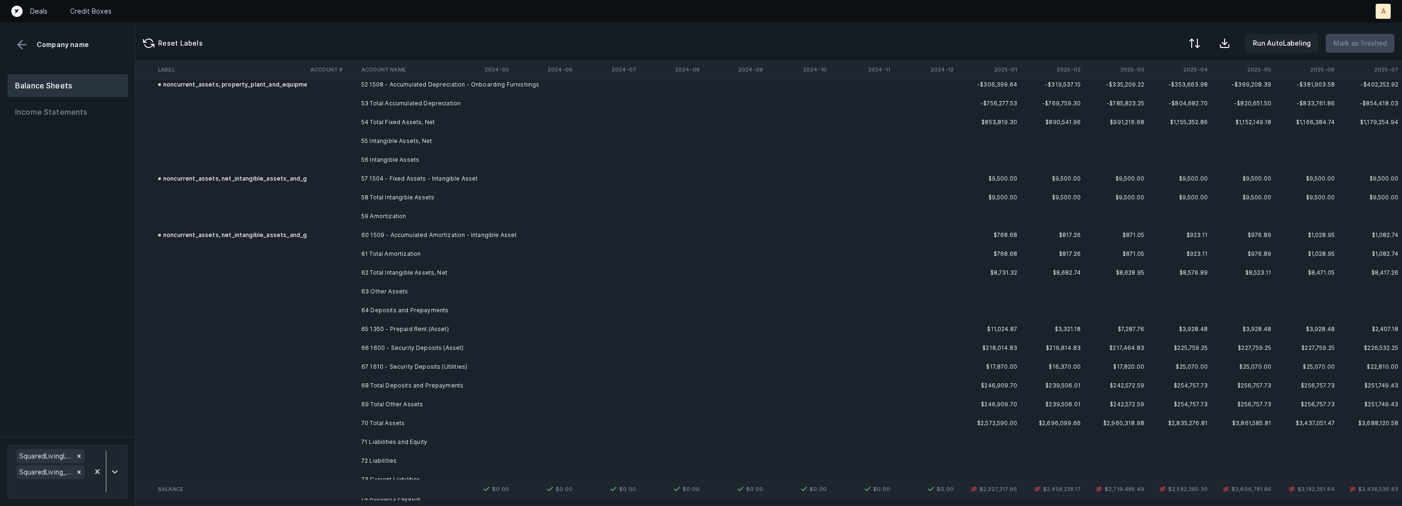
click at [392, 346] on td "66 1600 - Security Deposits (Asset)" at bounding box center [415, 348] width 115 height 19
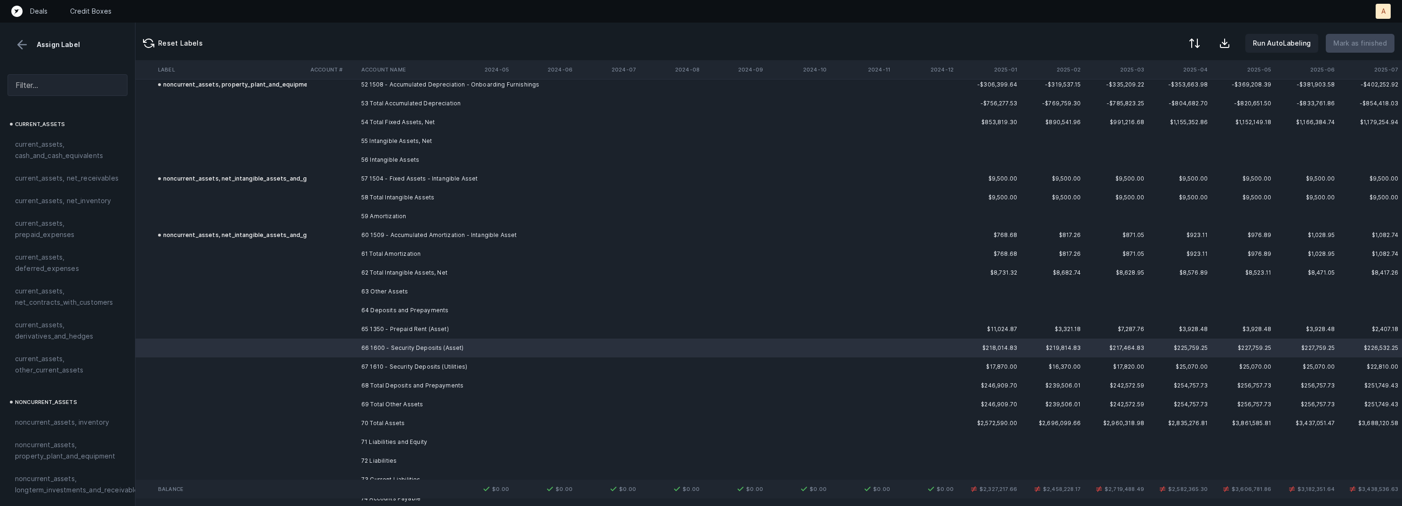
click at [378, 358] on td "67 1610 - Security Deposits (Utilities)" at bounding box center [415, 367] width 115 height 19
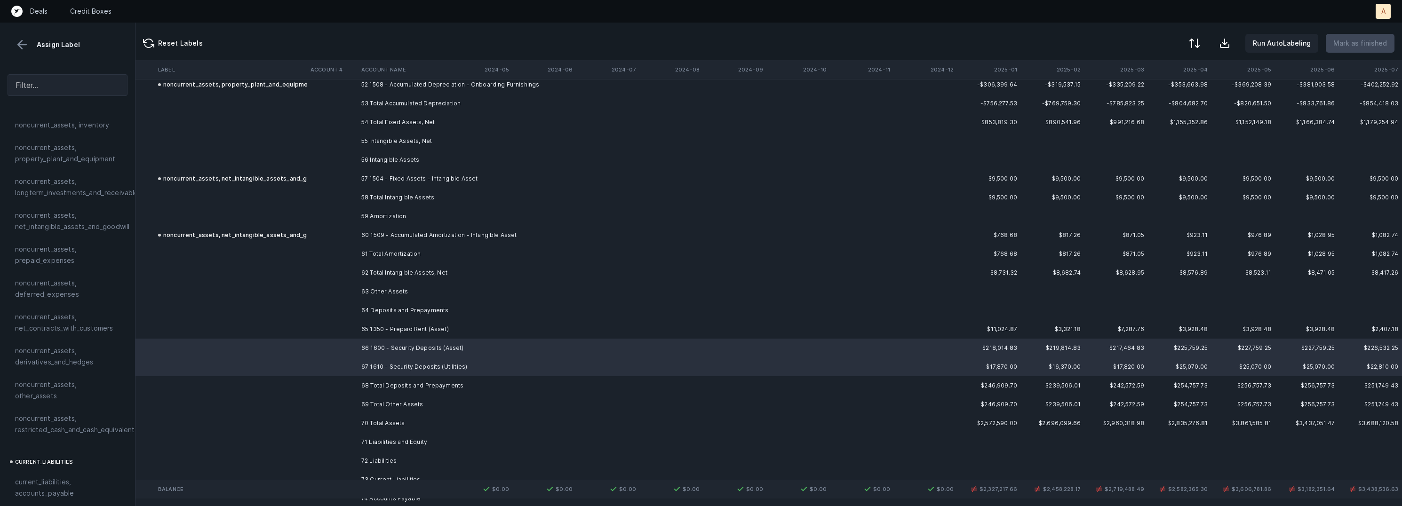
scroll to position [306, 0]
click at [78, 404] on span "noncurrent_assets, restricted_cash_and_cash_equivalents" at bounding box center [76, 415] width 123 height 23
click at [224, 324] on td at bounding box center [230, 329] width 152 height 19
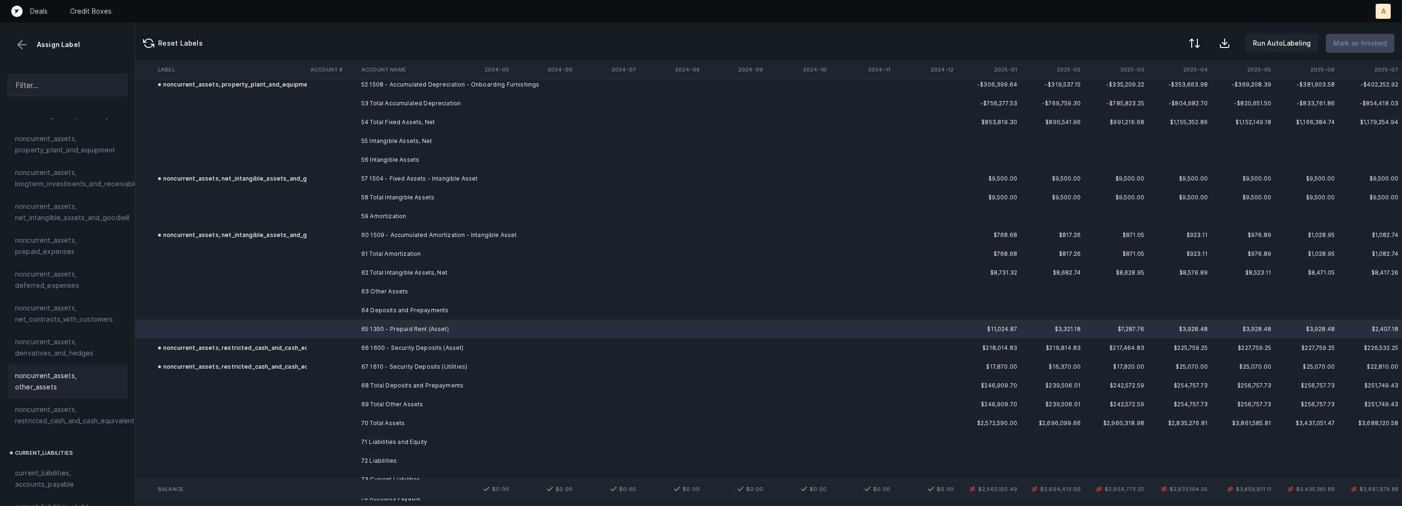
click at [72, 368] on div "noncurrent_assets, other_assets" at bounding box center [68, 382] width 120 height 34
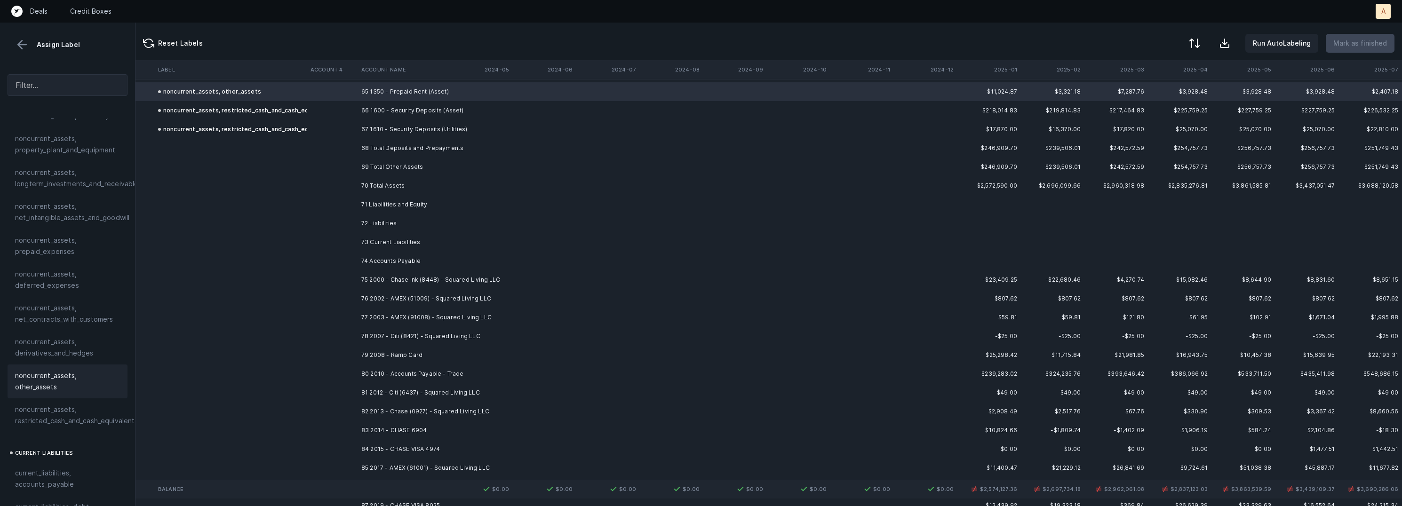
scroll to position [4870, 2630]
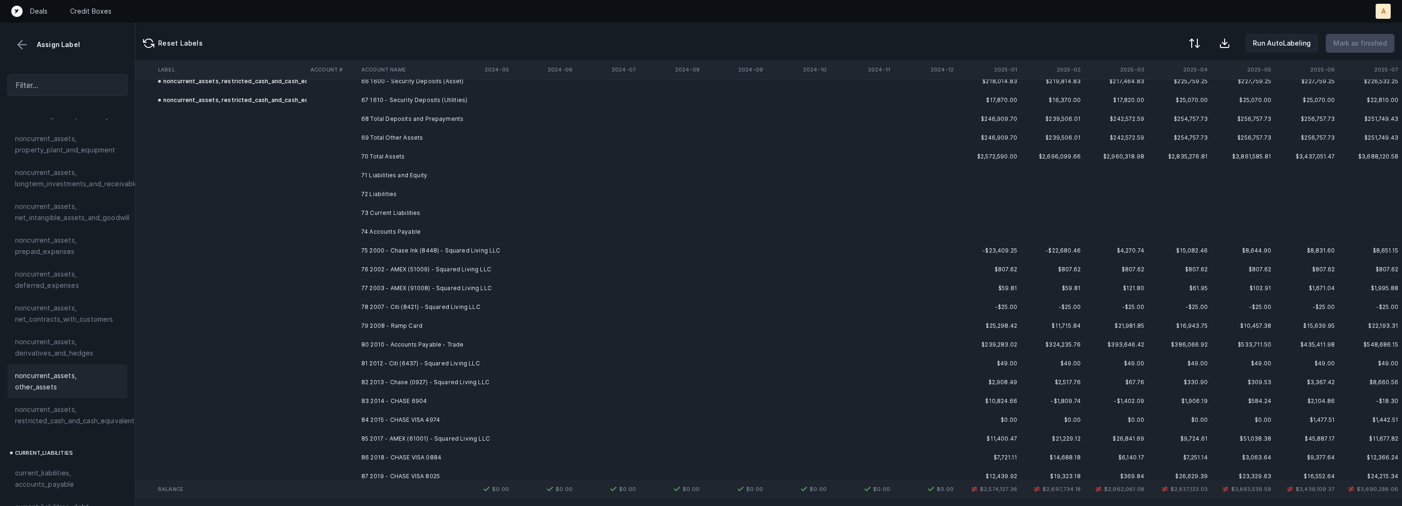
click at [440, 248] on td "75 2000 - Chase Ink (8448) - Squared Living LLC" at bounding box center [415, 250] width 115 height 19
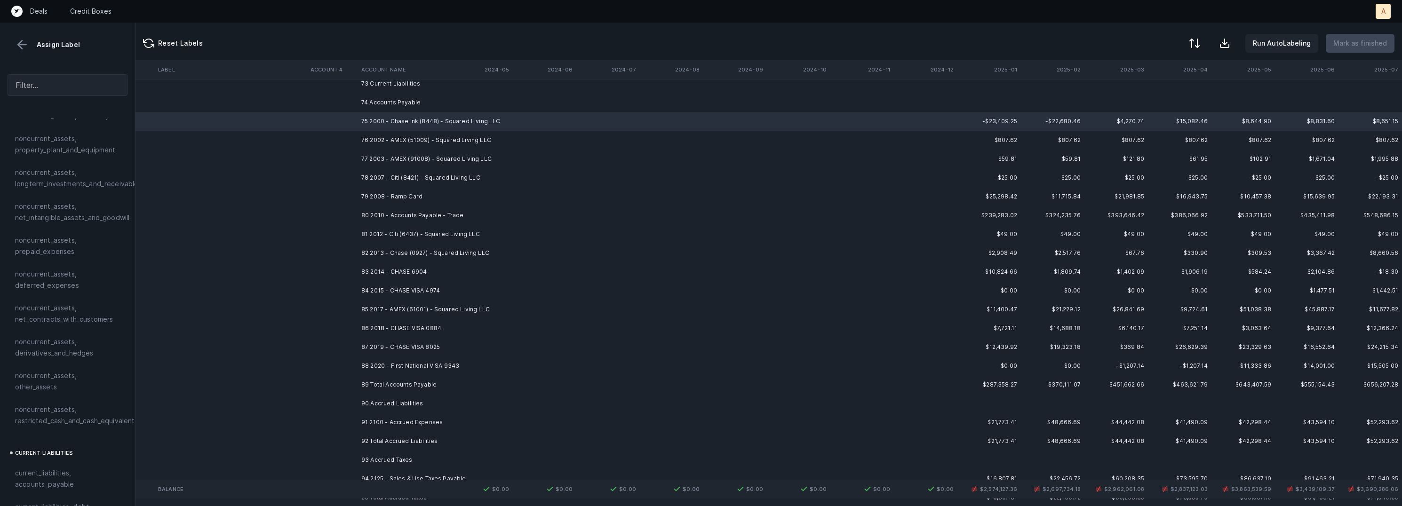
scroll to position [4999, 2628]
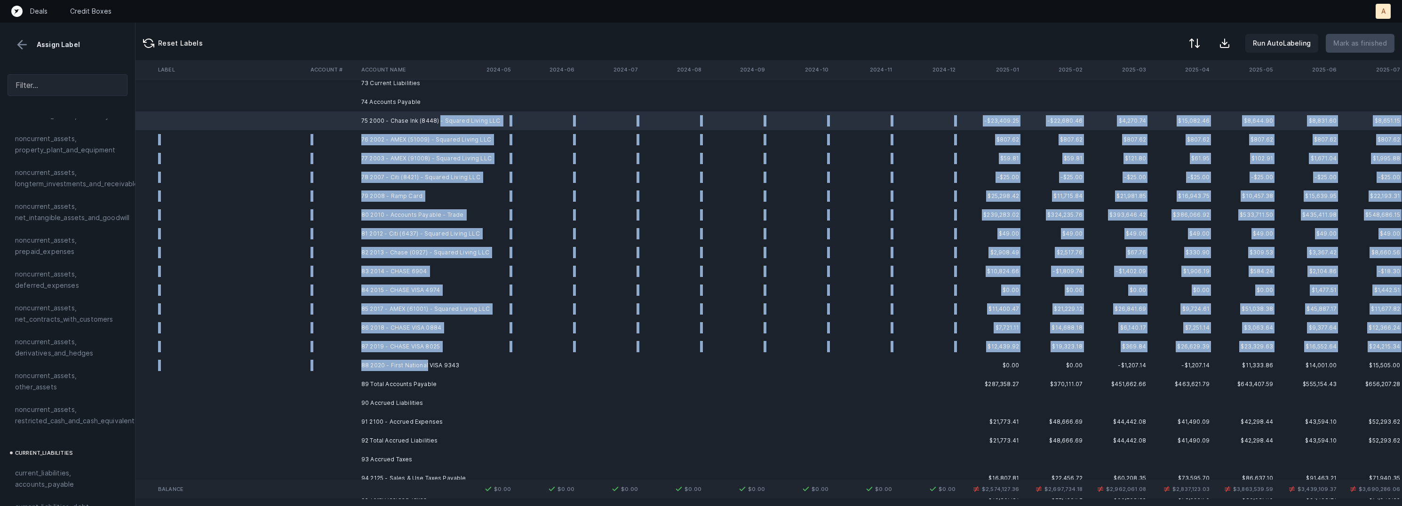
click at [427, 357] on td "88 2020 - First National VISA 9343" at bounding box center [415, 365] width 115 height 19
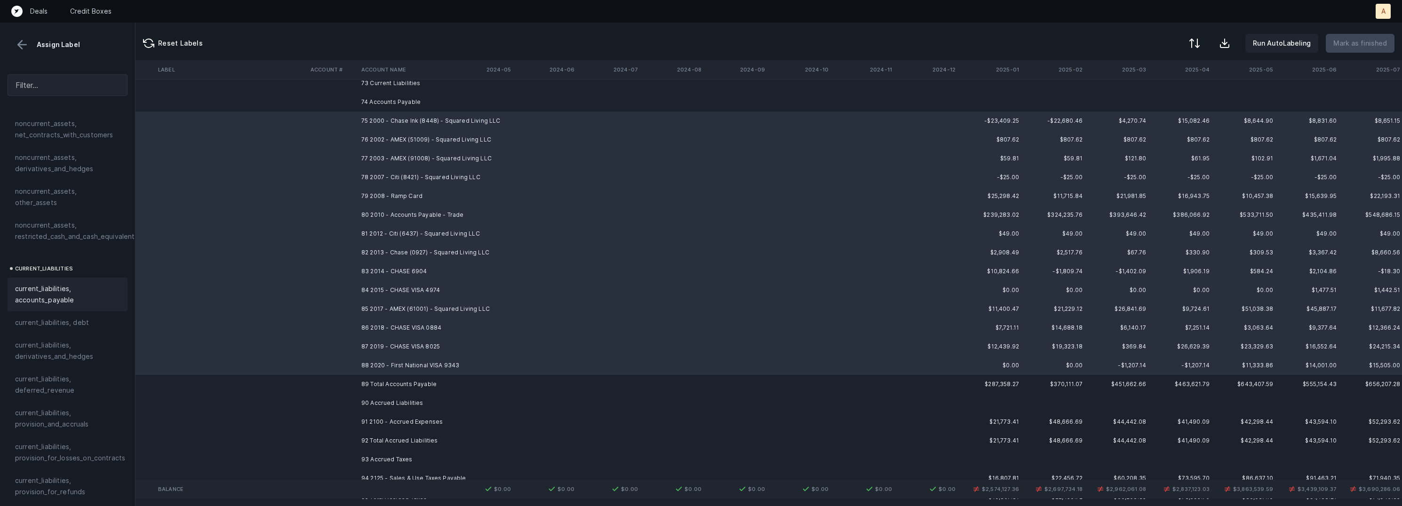
scroll to position [501, 0]
click at [82, 273] on span "current_liabilities, accounts_payable" at bounding box center [67, 284] width 105 height 23
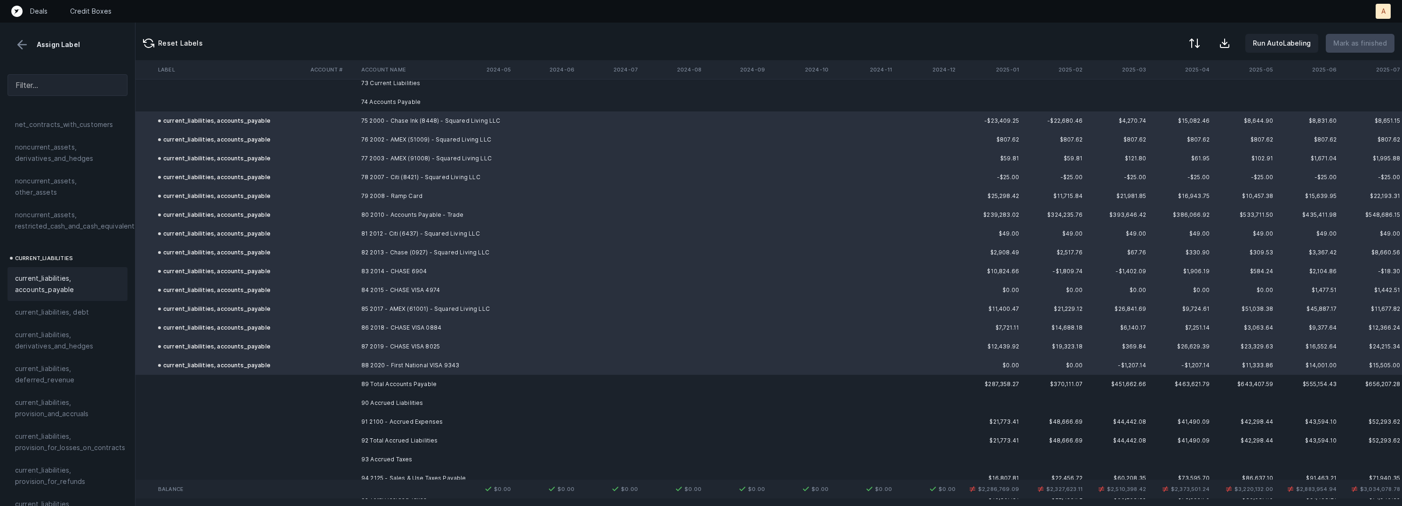
scroll to position [5147, 2628]
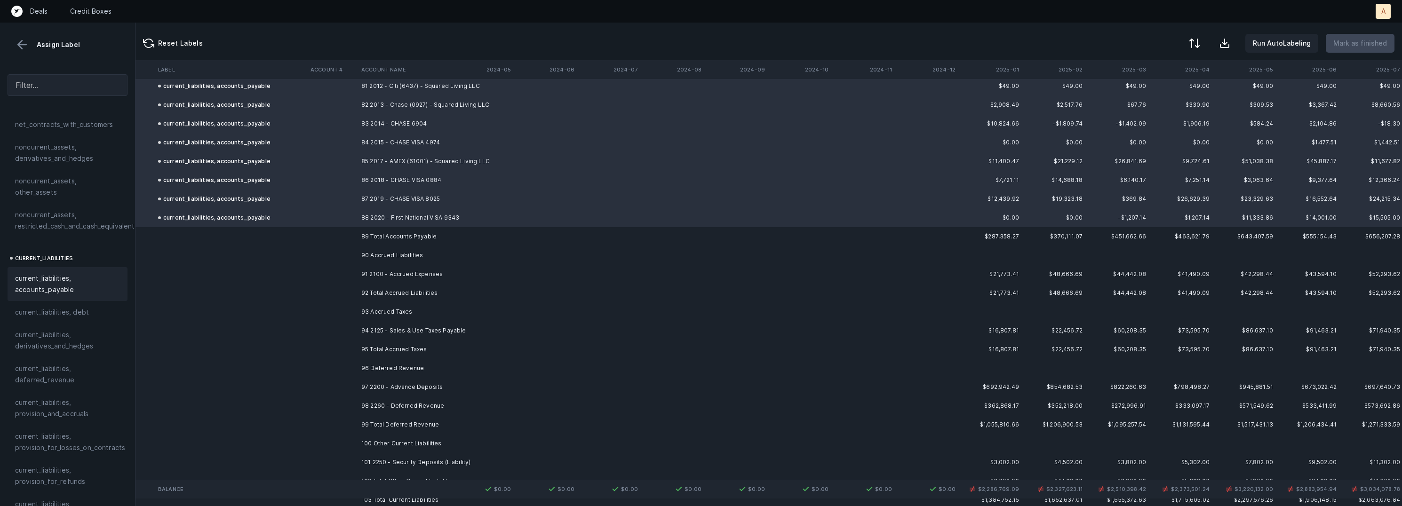
click at [407, 270] on td "91 2100 - Accrued Expenses" at bounding box center [415, 274] width 115 height 19
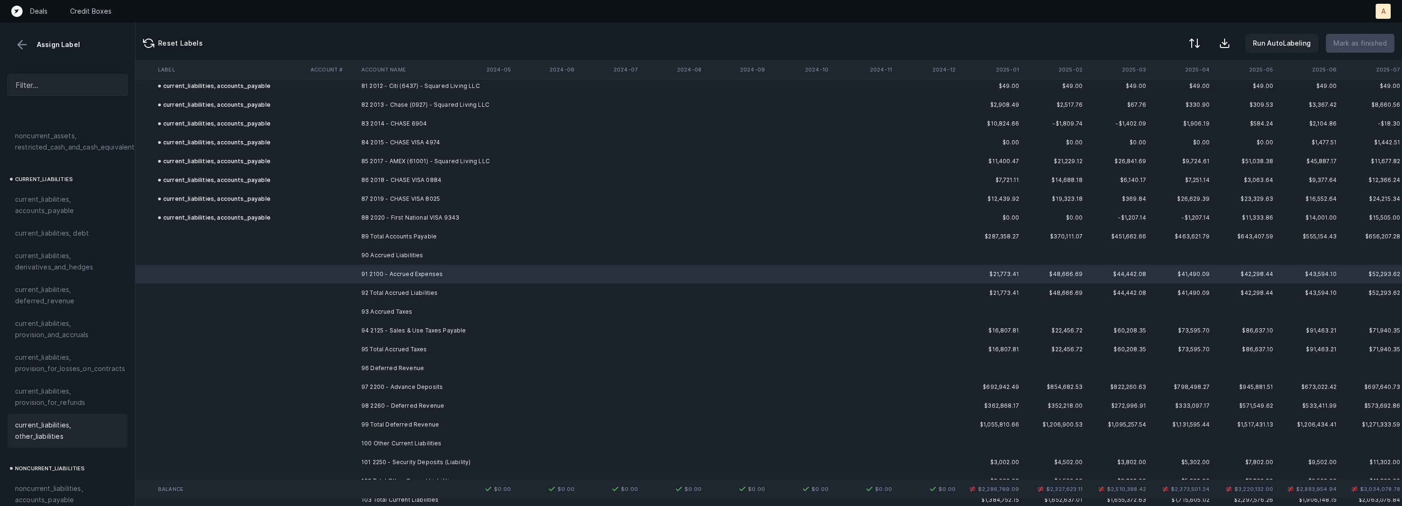
scroll to position [580, 0]
click at [68, 318] on span "current_liabilities, provision_and_accruals" at bounding box center [67, 329] width 105 height 23
click at [397, 328] on td "94 2125 - Sales & Use Taxes Payable" at bounding box center [415, 330] width 115 height 19
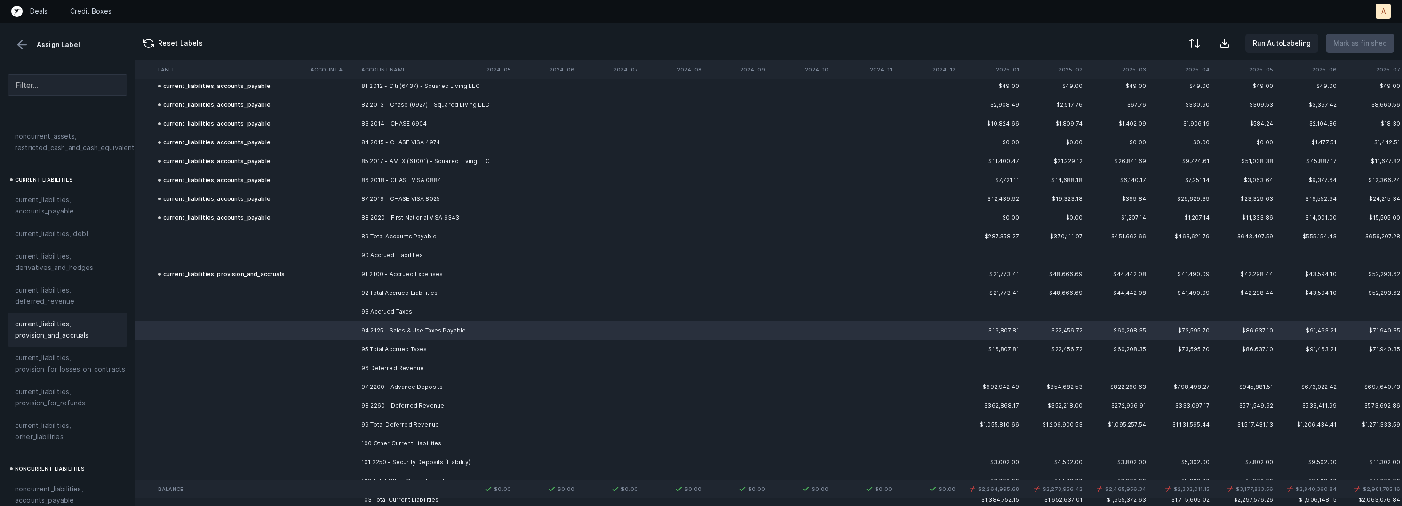
click at [57, 318] on span "current_liabilities, provision_and_accruals" at bounding box center [67, 329] width 105 height 23
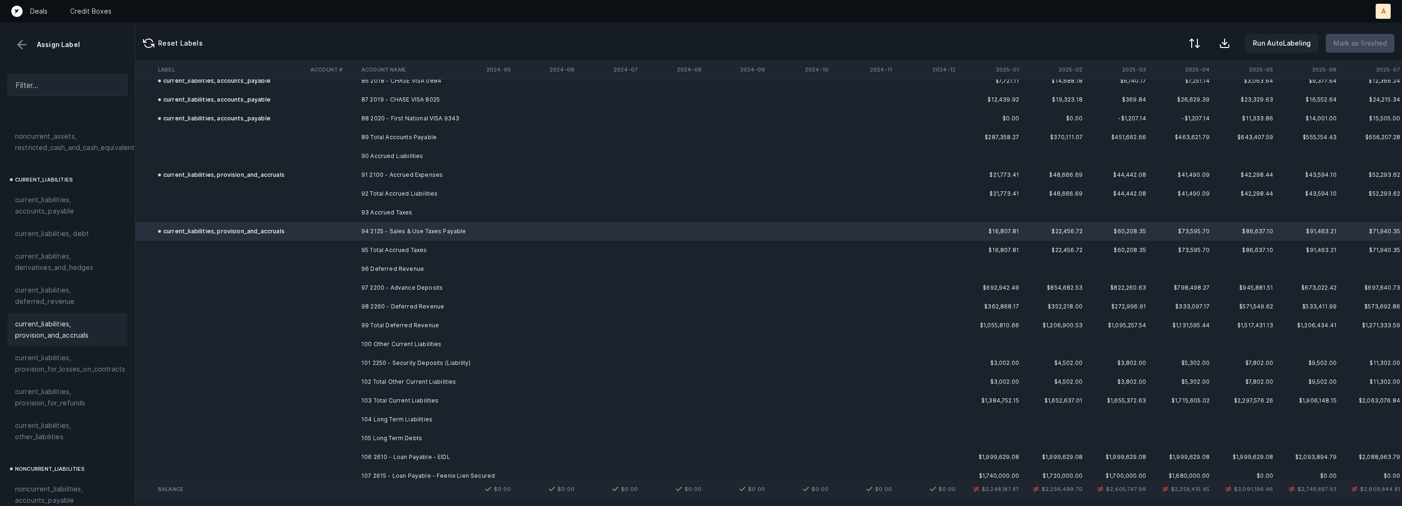
scroll to position [5280, 2628]
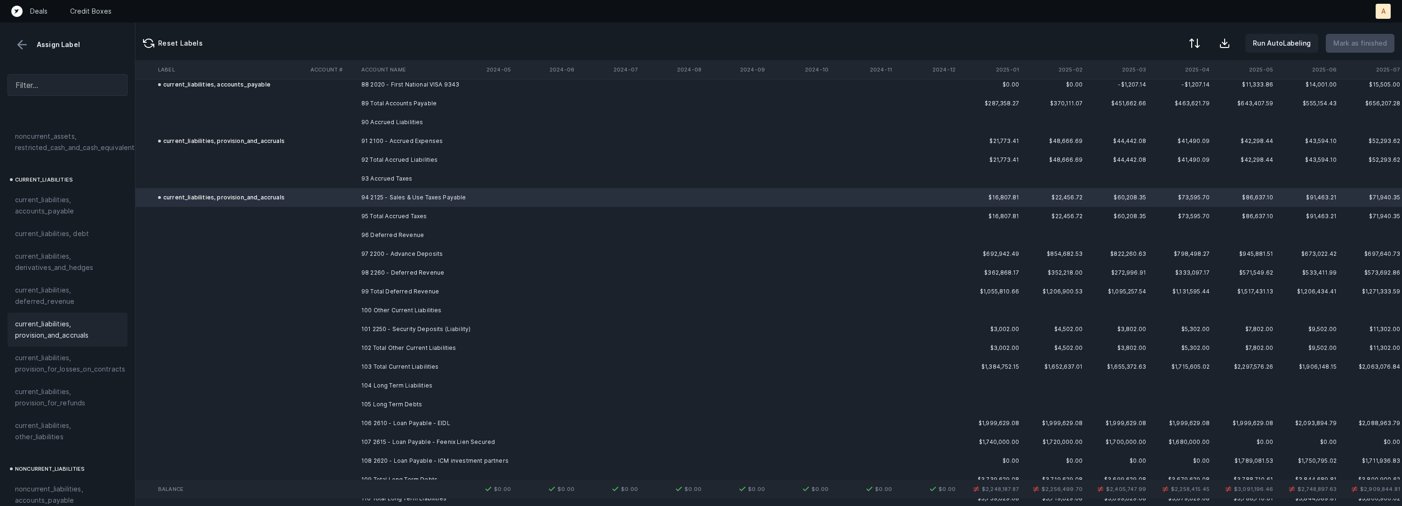
click at [436, 250] on td "97 2200 - Advance Deposits" at bounding box center [415, 254] width 115 height 19
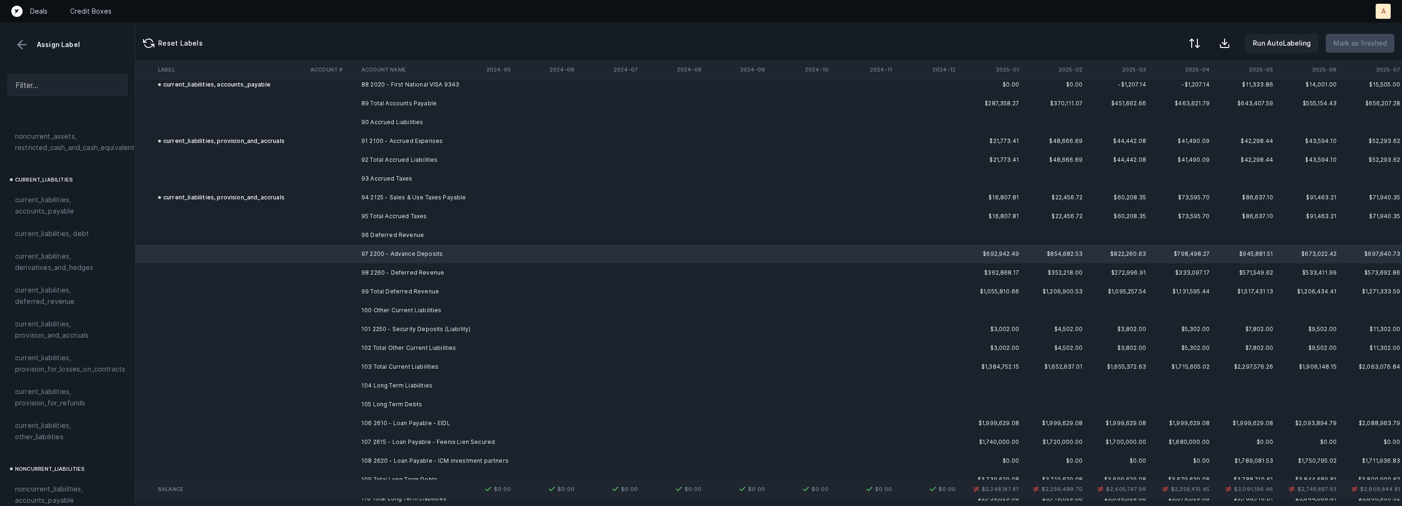
click at [411, 271] on td "98 2260 - Deferred Revenue" at bounding box center [415, 272] width 115 height 19
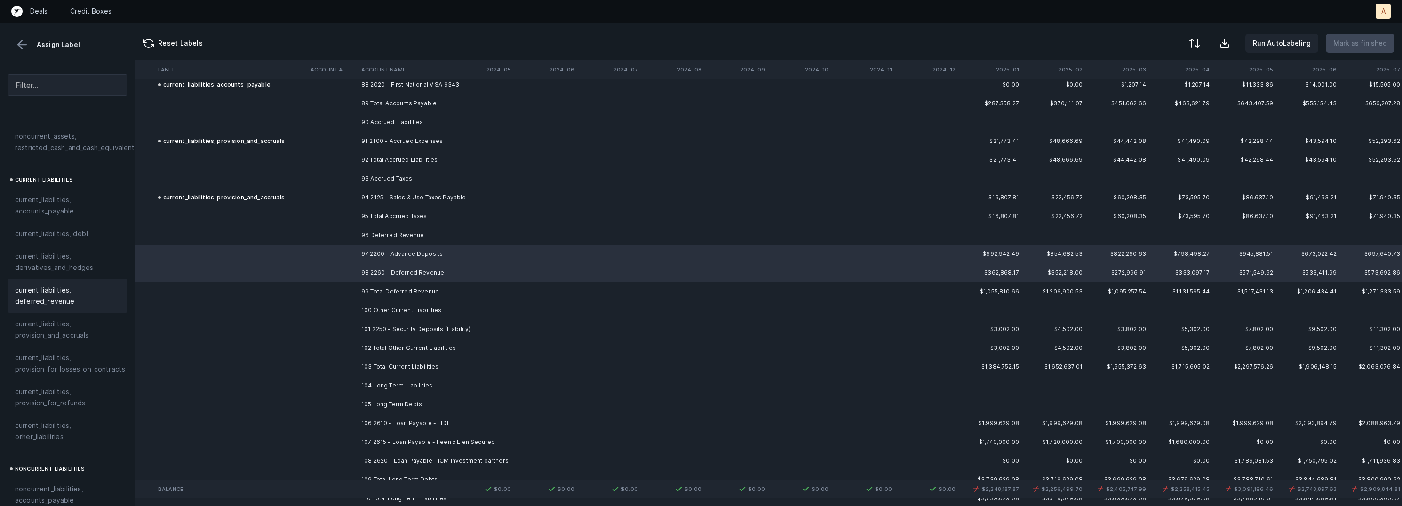
click at [77, 288] on span "current_liabilities, deferred_revenue" at bounding box center [67, 296] width 105 height 23
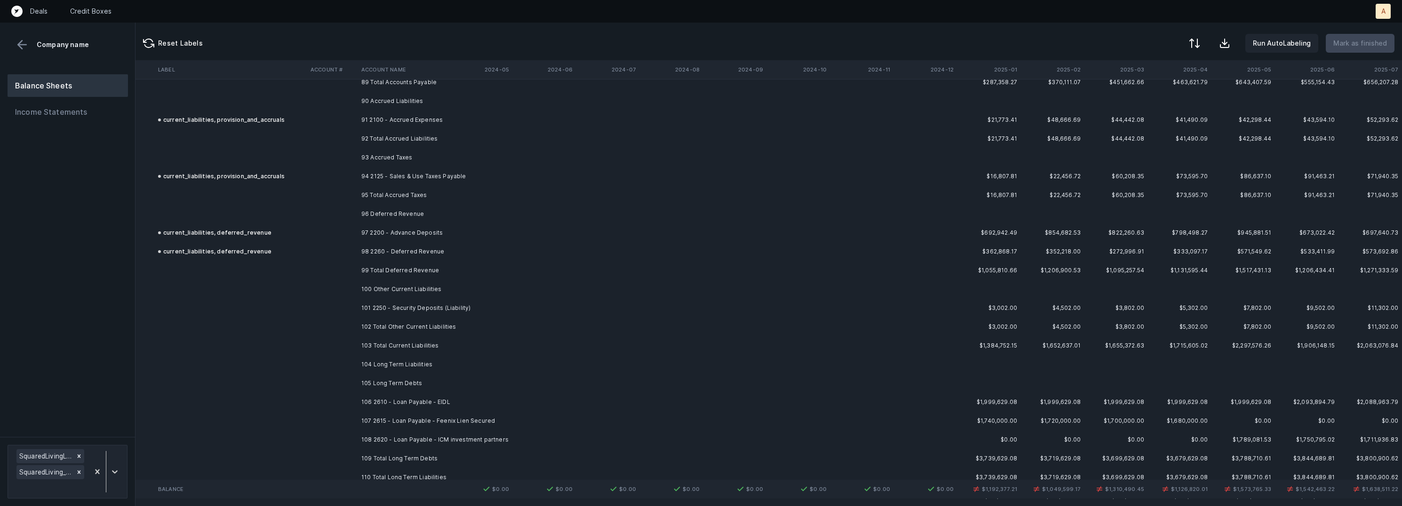
scroll to position [5311, 2630]
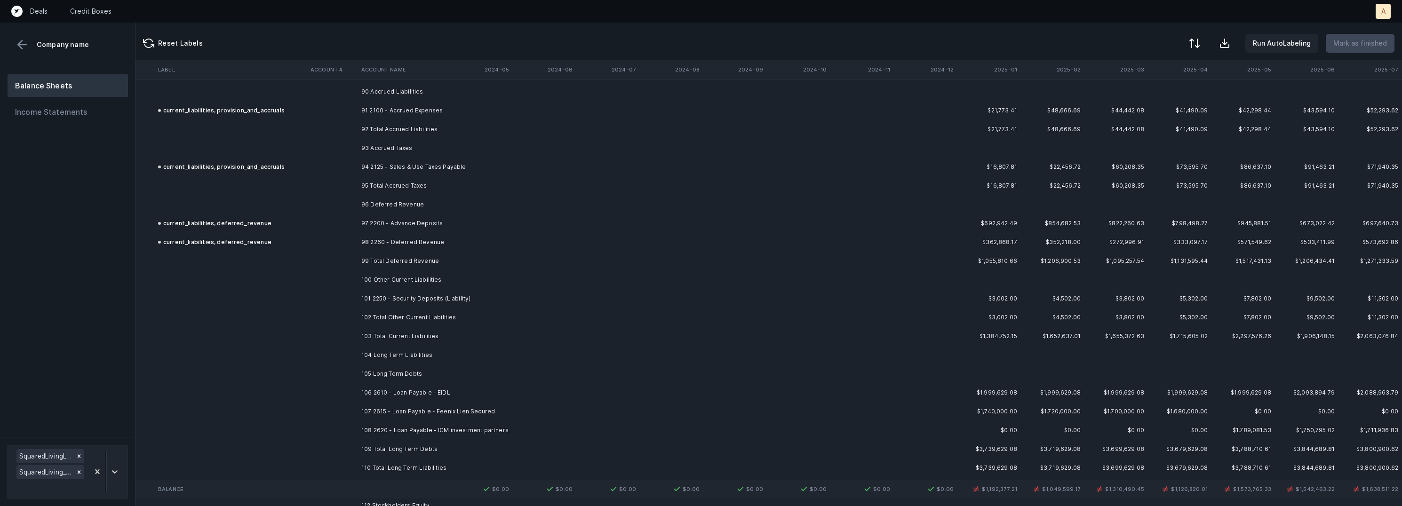
click at [420, 296] on td "101 2250 - Security Deposits (Liability)" at bounding box center [415, 298] width 115 height 19
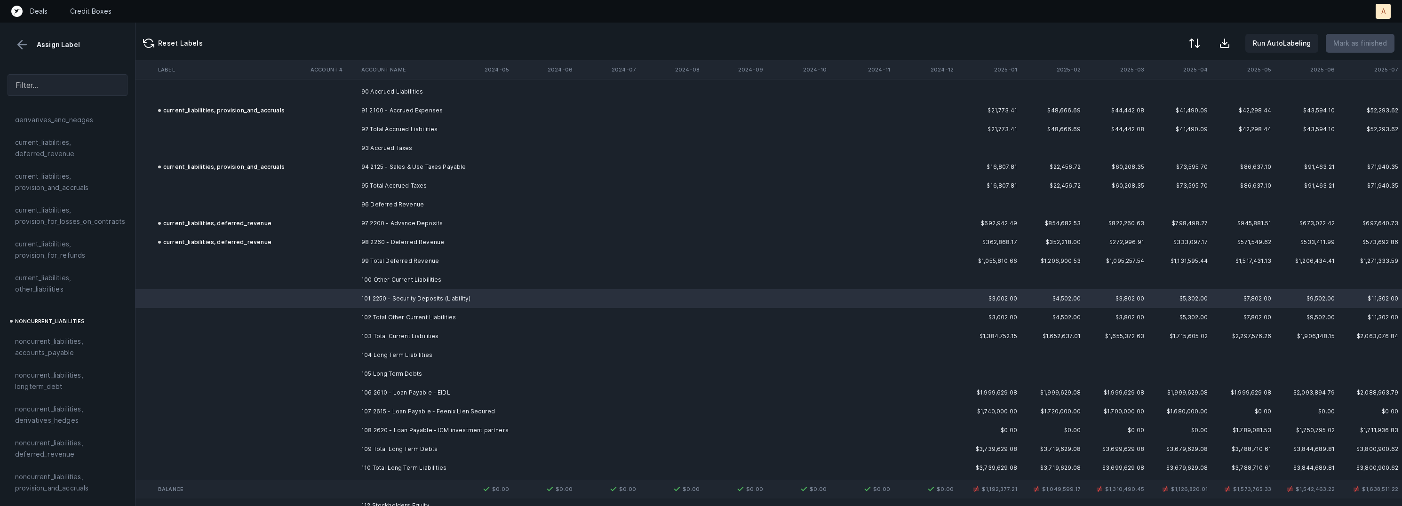
scroll to position [728, 0]
click at [60, 272] on span "current_liabilities, other_liabilities" at bounding box center [67, 283] width 105 height 23
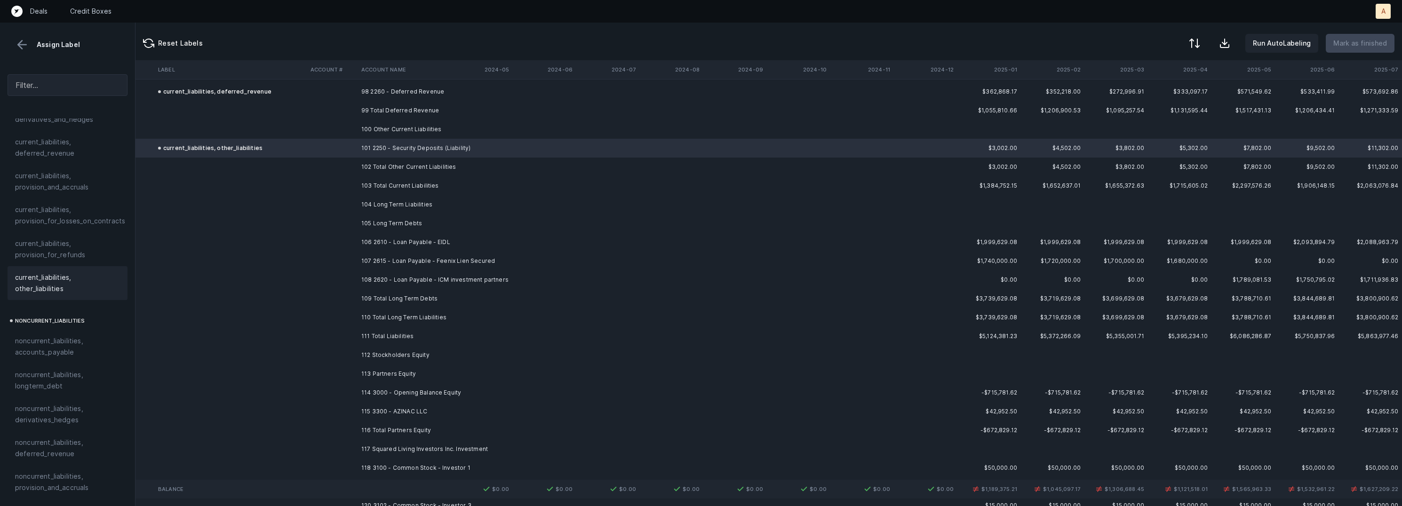
scroll to position [5483, 2630]
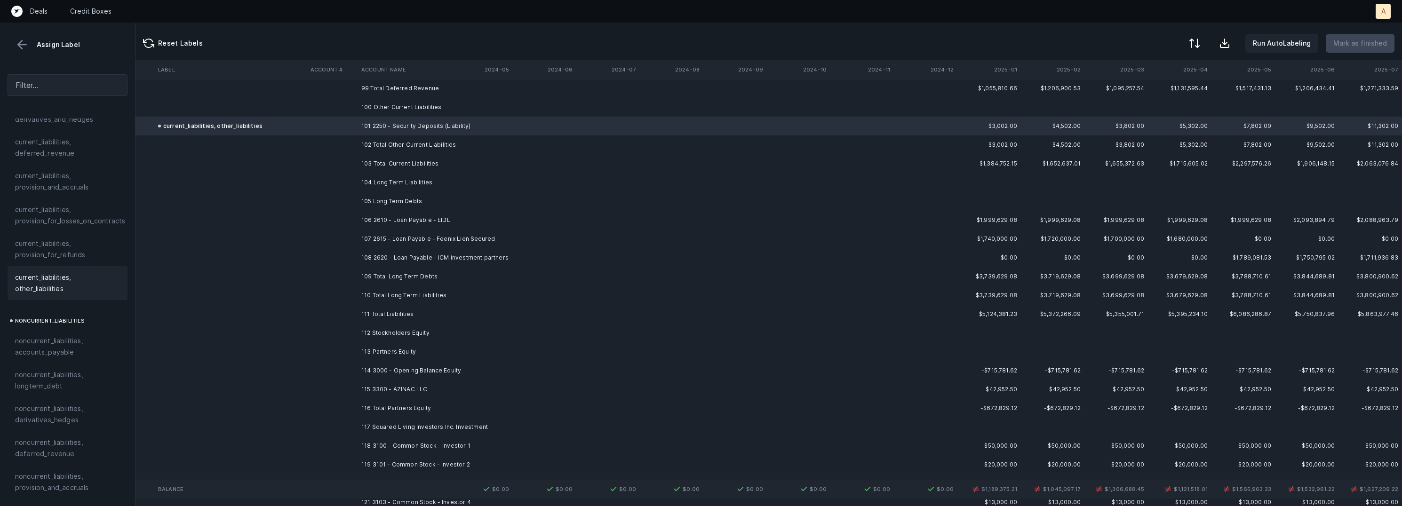
click at [420, 217] on td "106 2610 - Loan Payable - EIDL" at bounding box center [415, 220] width 115 height 19
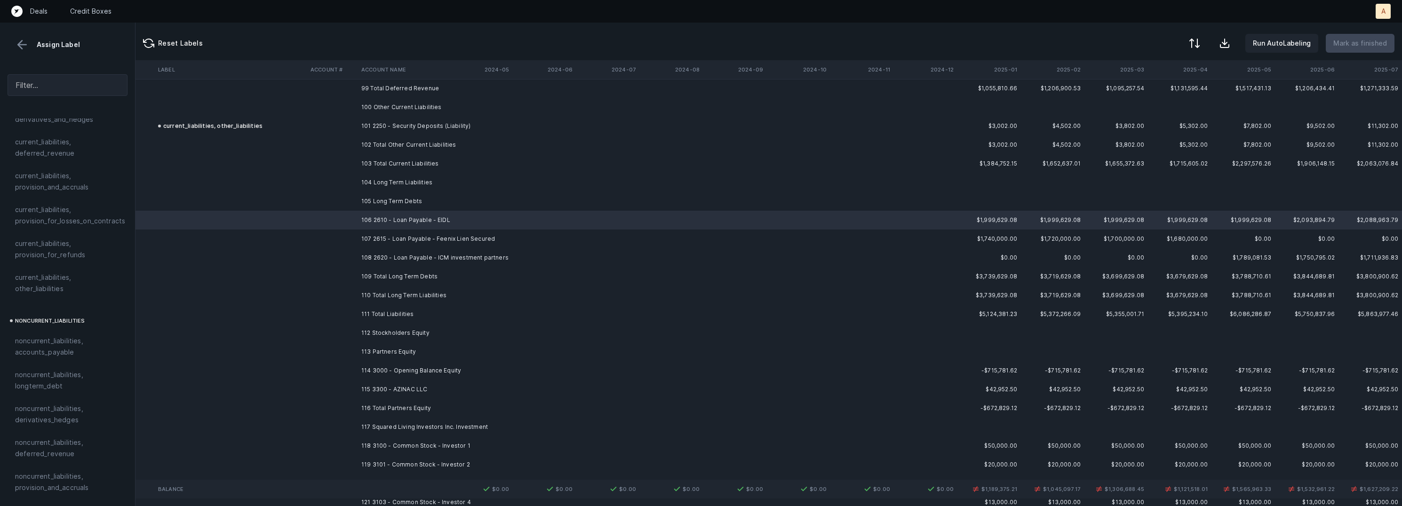
click at [413, 235] on td "107 2615 - Loan Payable - Feenix Lien Secured" at bounding box center [415, 239] width 115 height 19
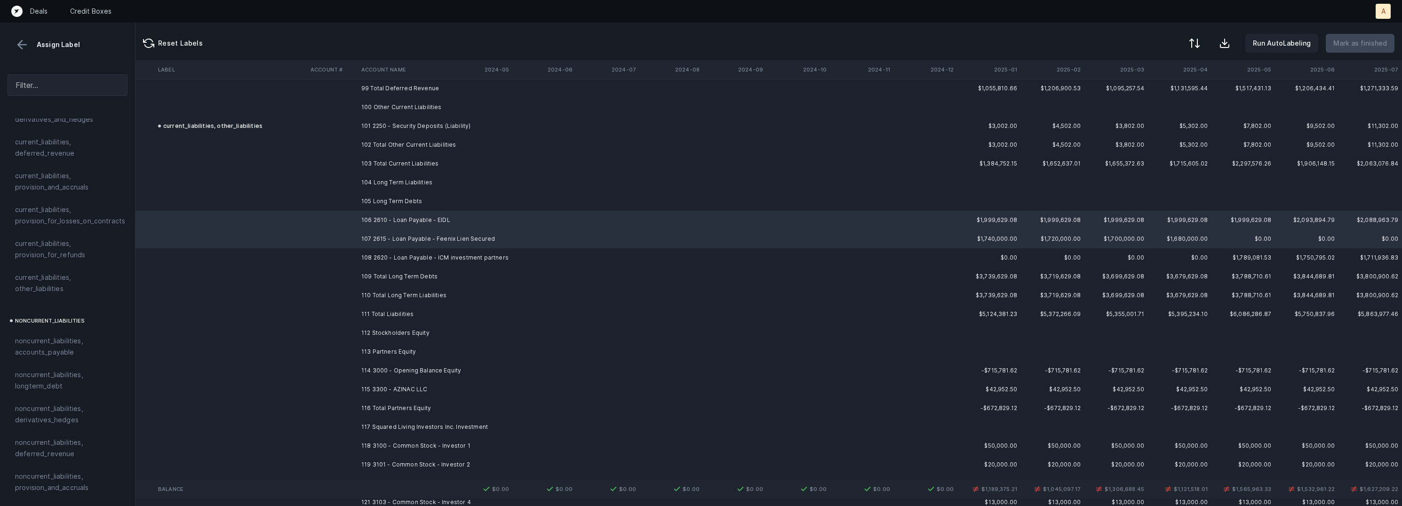
click at [403, 252] on td "108 2620 - Loan Payable - ICM investment partners" at bounding box center [415, 257] width 115 height 19
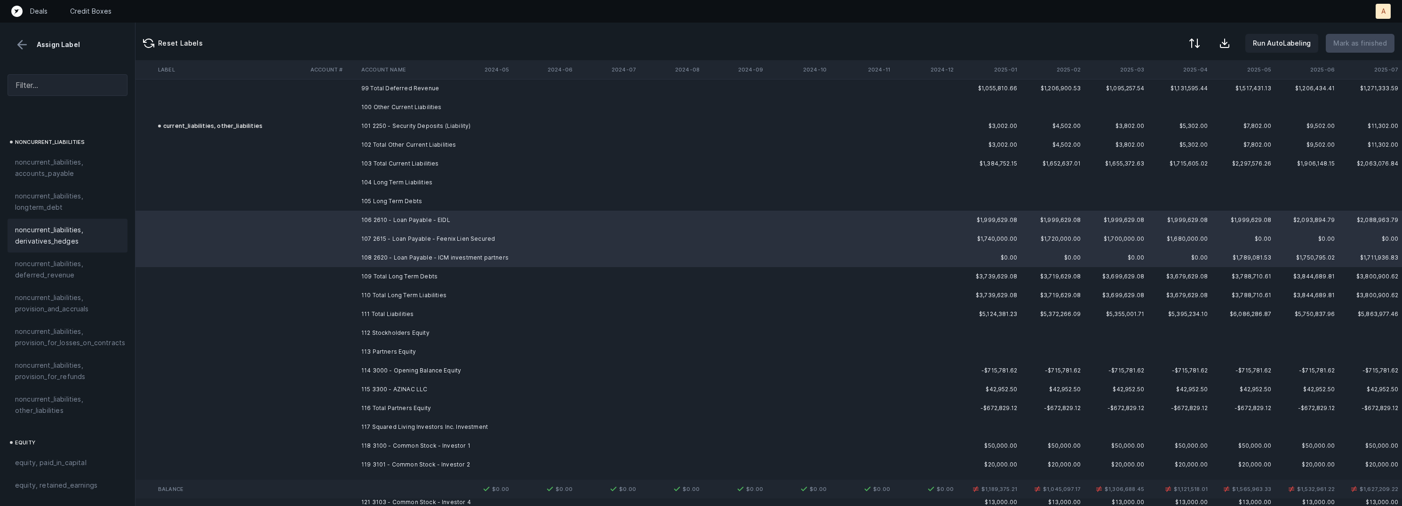
scroll to position [907, 0]
click at [68, 190] on span "noncurrent_liabilities, longterm_debt" at bounding box center [67, 201] width 105 height 23
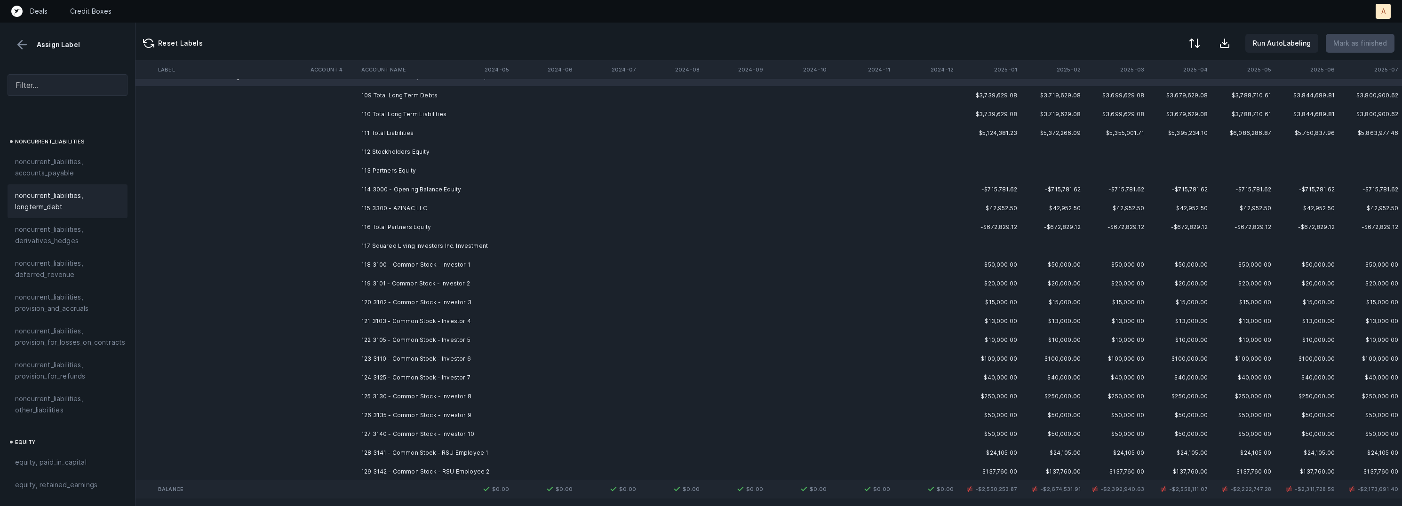
scroll to position [5672, 2630]
click at [416, 183] on td "114 3000 - Opening Balance Equity" at bounding box center [415, 182] width 115 height 19
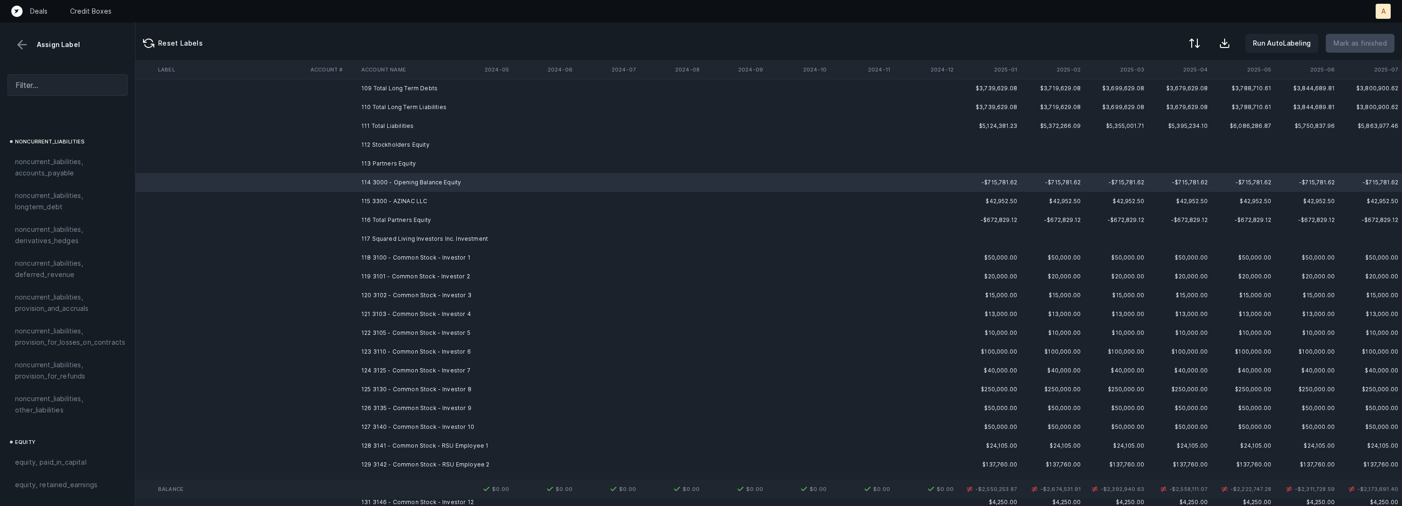
click at [404, 197] on td "115 3300 - AZINAC LLC" at bounding box center [415, 201] width 115 height 19
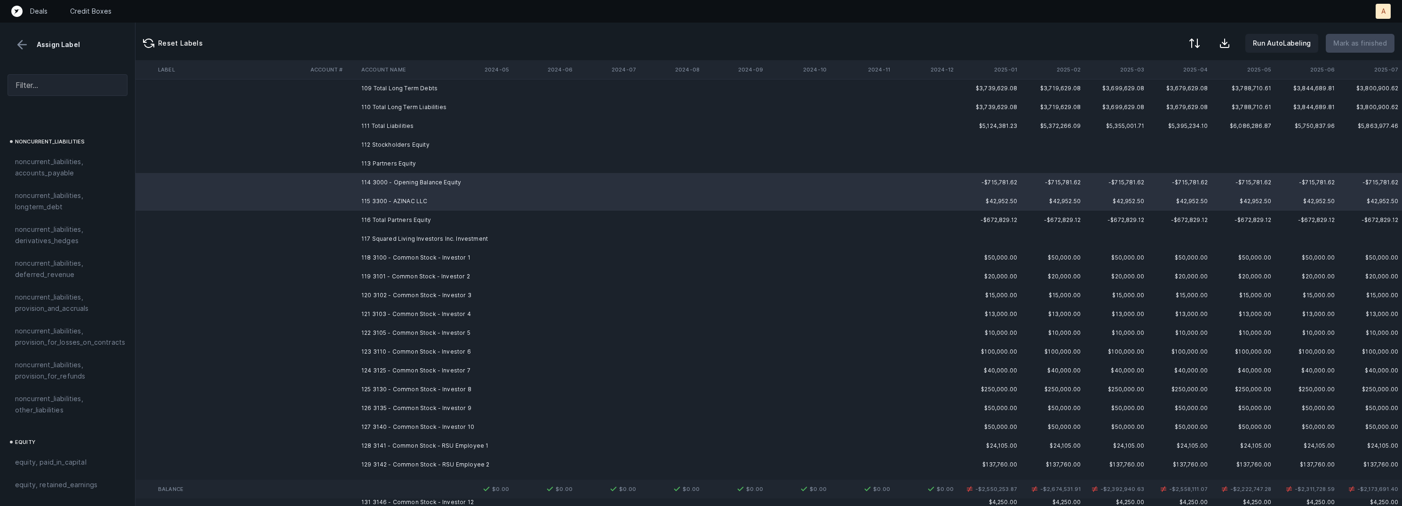
click at [421, 239] on td "117 Squared Living Investors Inc. Investment" at bounding box center [415, 239] width 115 height 19
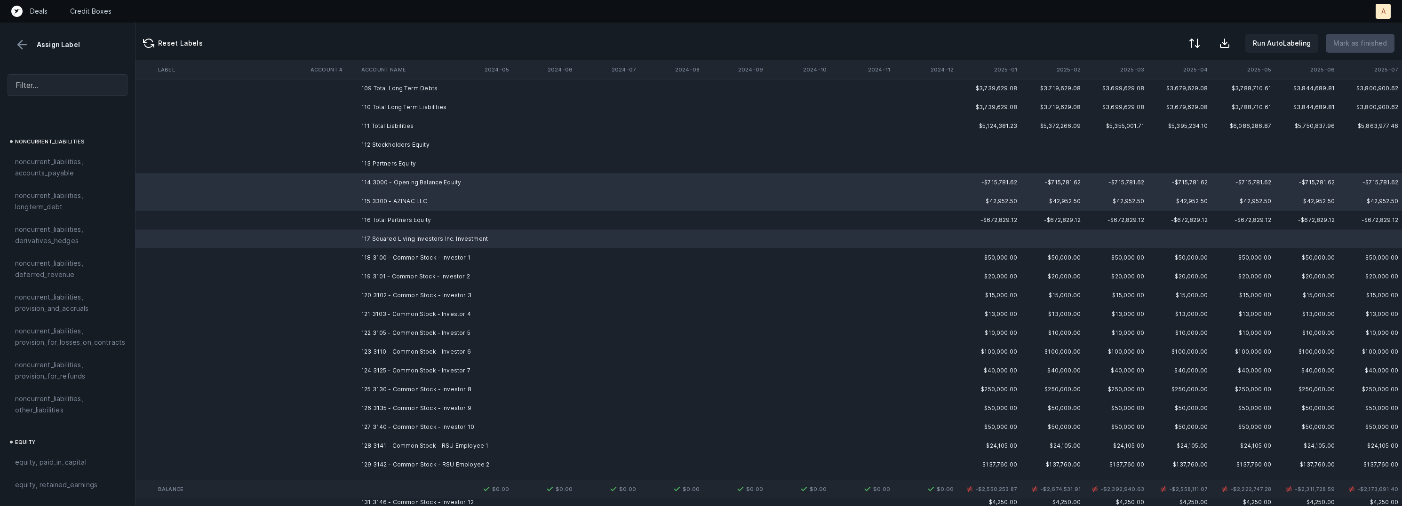
click at [421, 239] on td "117 Squared Living Investors Inc. Investment" at bounding box center [415, 239] width 115 height 19
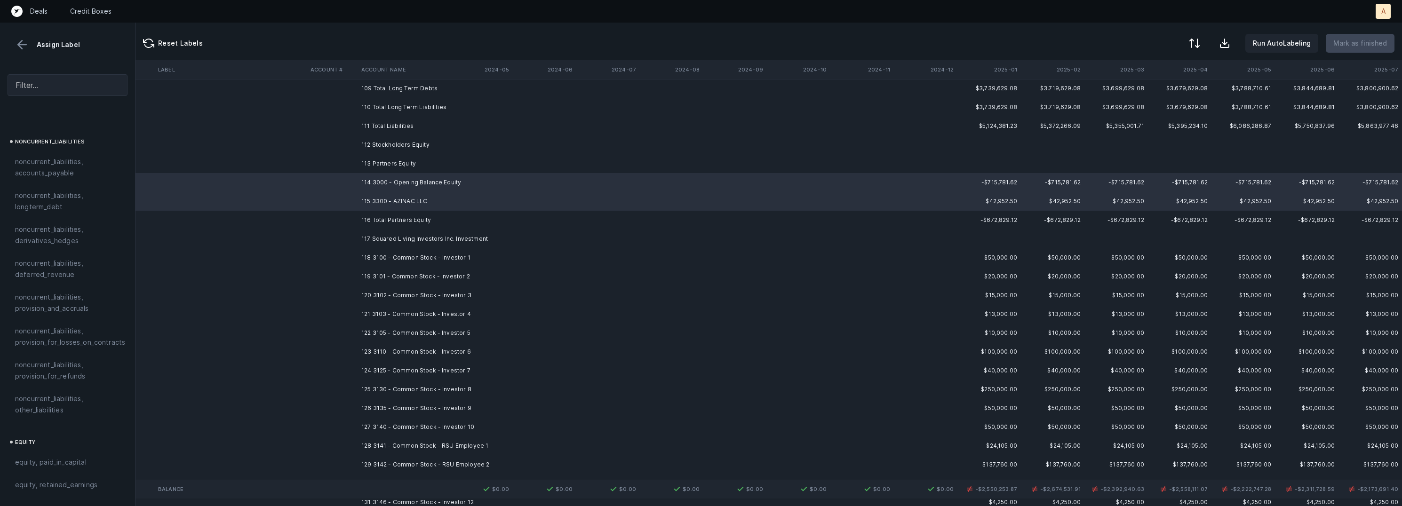
click at [405, 254] on td "118 3100 - Common Stock - Investor 1" at bounding box center [415, 257] width 115 height 19
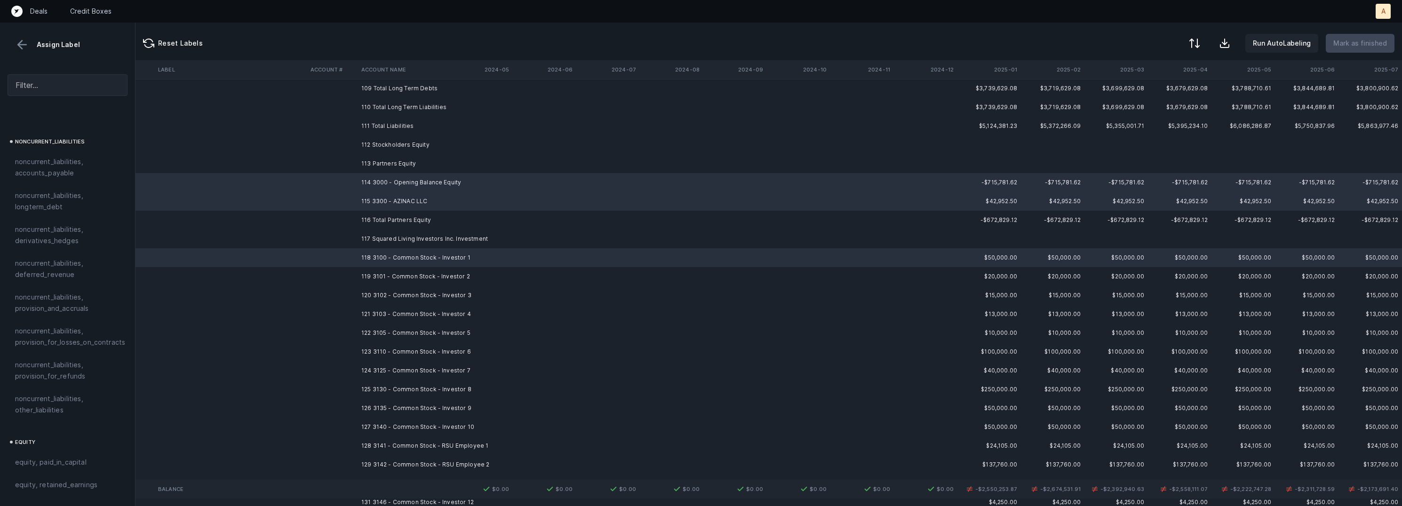
click at [405, 274] on td "119 3101 - Common Stock - Investor 2" at bounding box center [415, 276] width 115 height 19
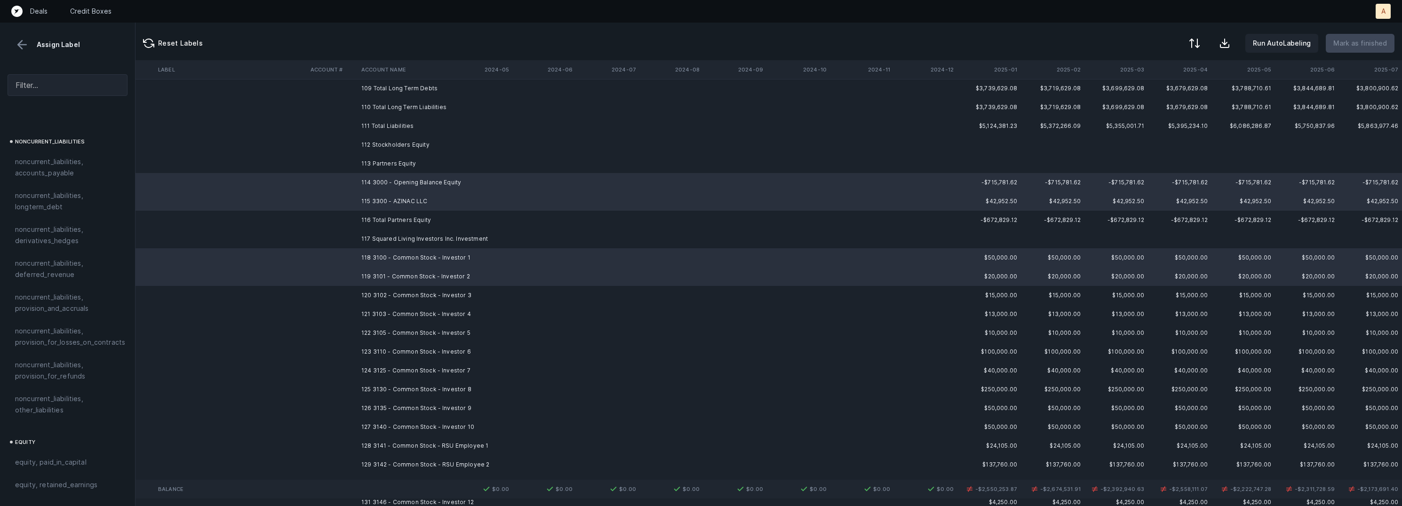
click at [411, 286] on td "120 3102 - Common Stock - Investor 3" at bounding box center [415, 295] width 115 height 19
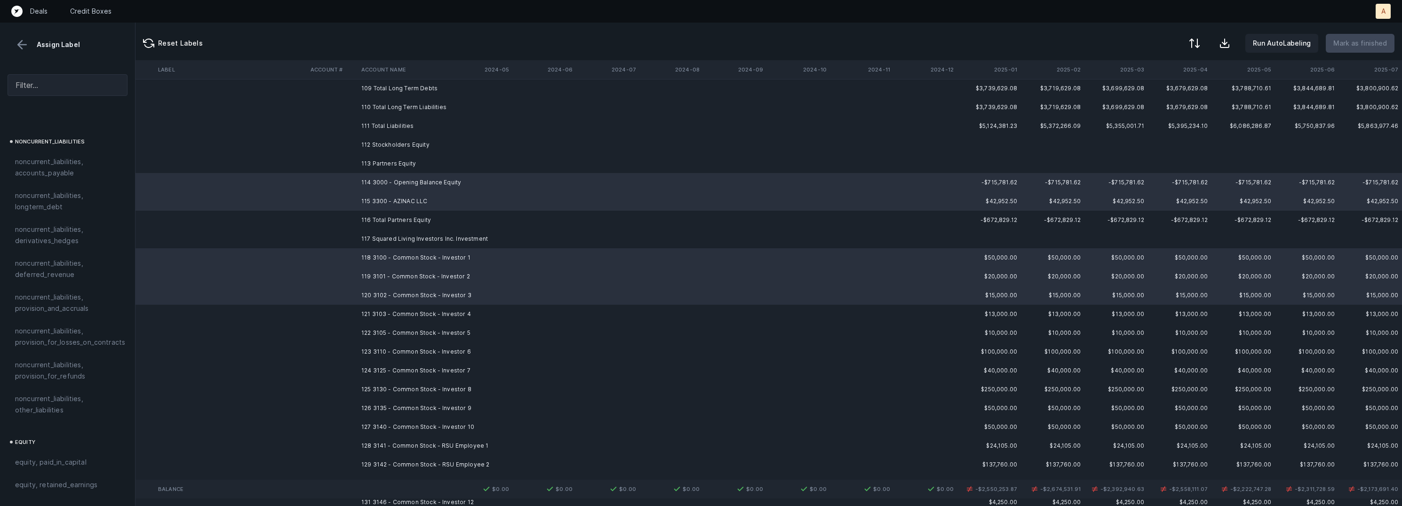
click at [431, 308] on td "121 3103 - Common Stock - Investor 4" at bounding box center [415, 314] width 115 height 19
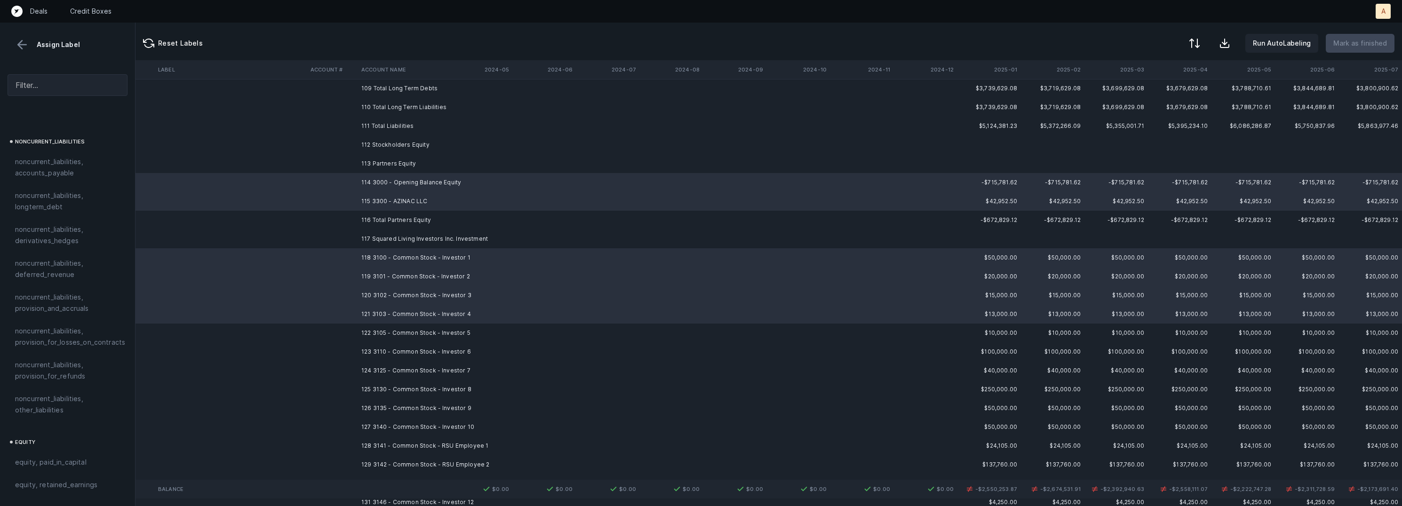
click at [440, 330] on td "122 3105 - Common Stock - Investor 5" at bounding box center [415, 333] width 115 height 19
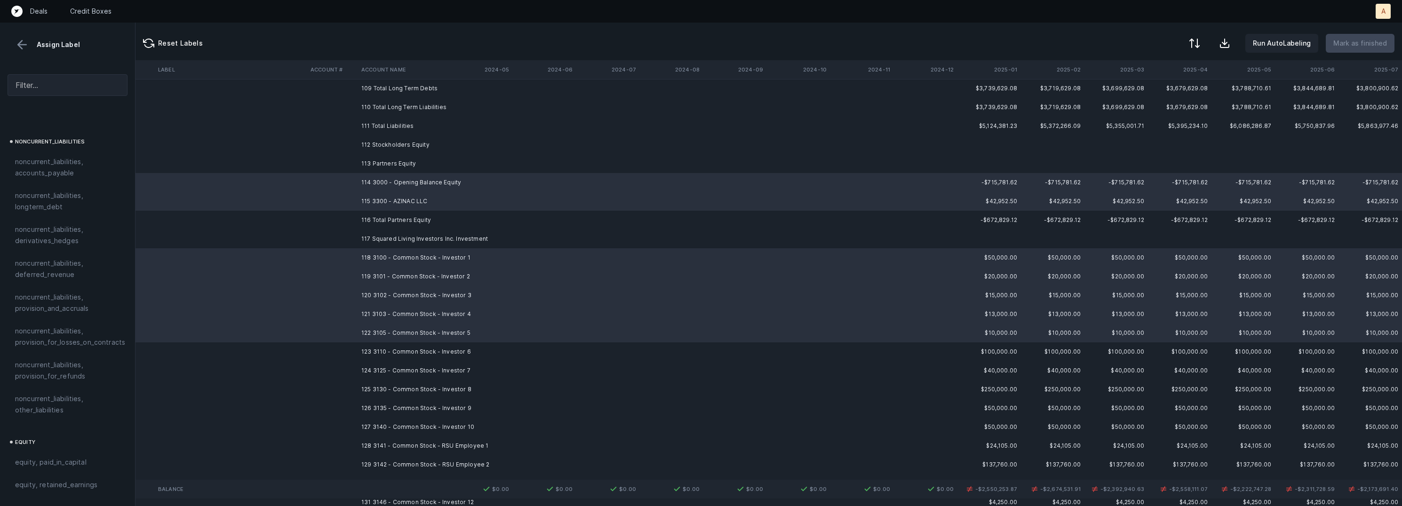
click at [441, 350] on td "123 3110 - Common Stock - Investor 6" at bounding box center [415, 351] width 115 height 19
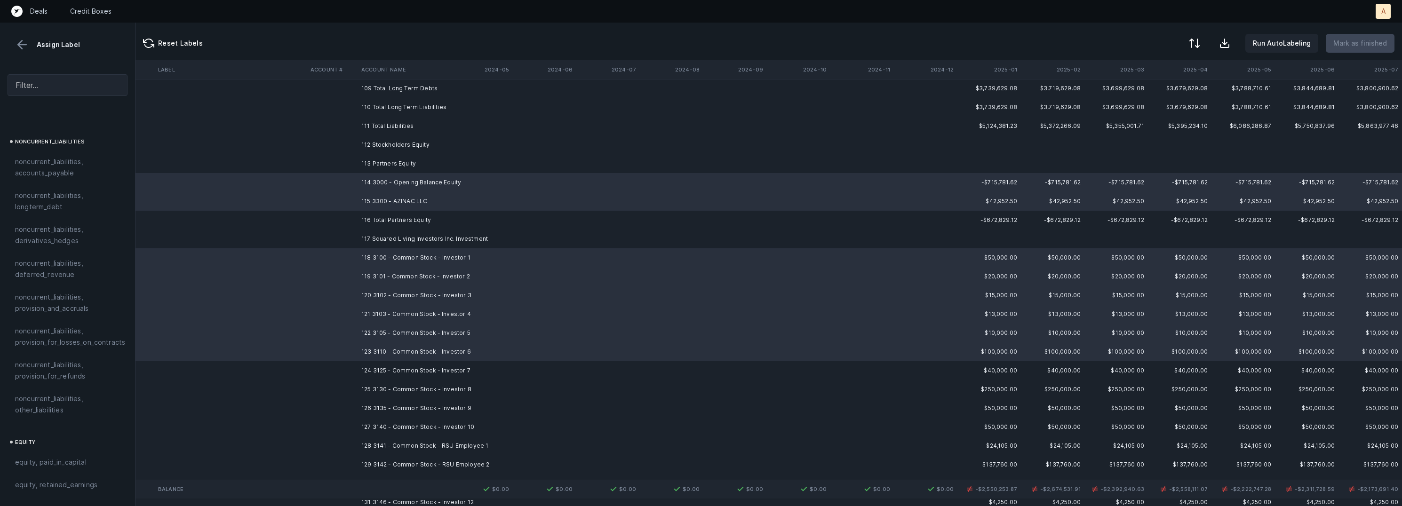
click at [446, 366] on td "124 3125 - Common Stock - Investor 7" at bounding box center [415, 370] width 115 height 19
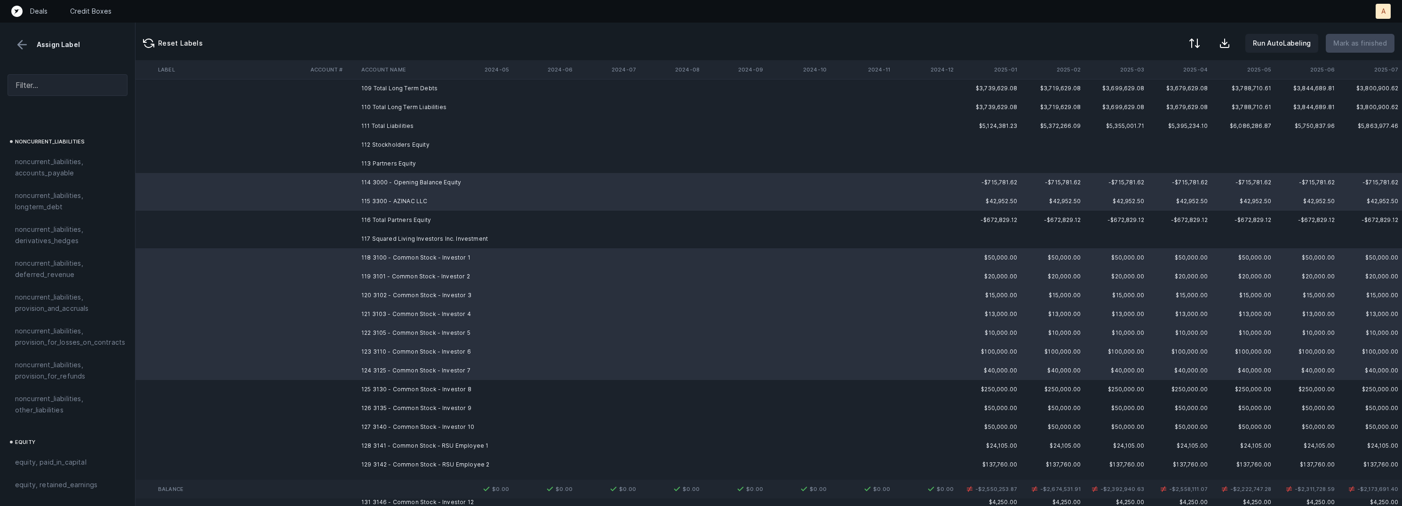
click at [451, 388] on td "125 3130 - Common Stock - Investor 8" at bounding box center [415, 389] width 115 height 19
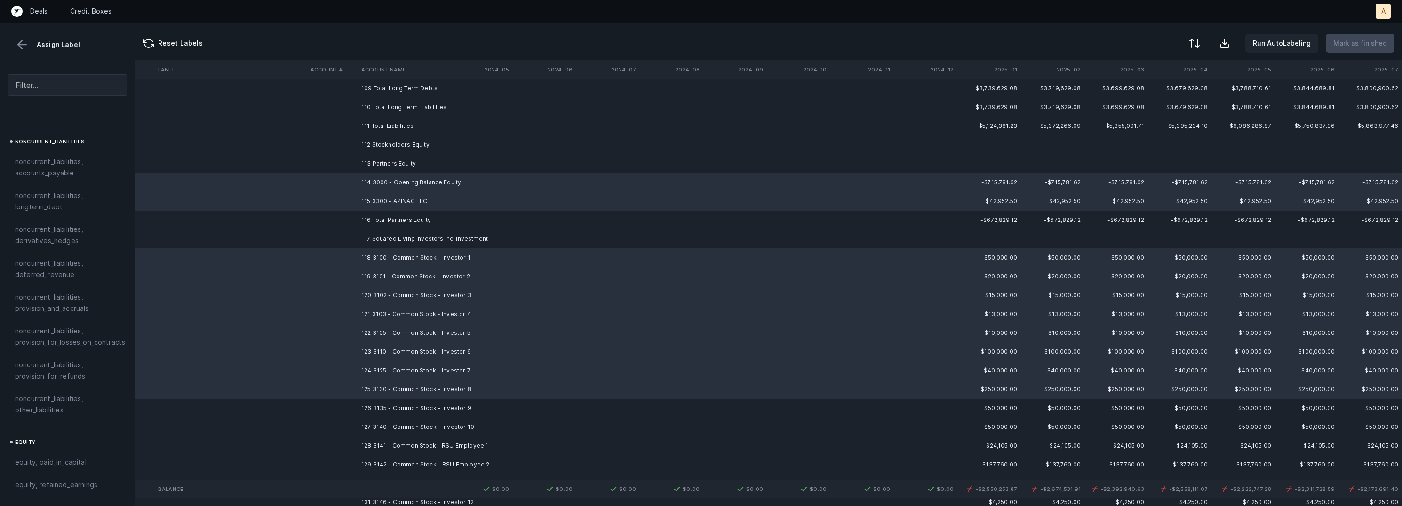
click at [451, 402] on td "126 3135 - Common Stock - Investor 9" at bounding box center [415, 408] width 115 height 19
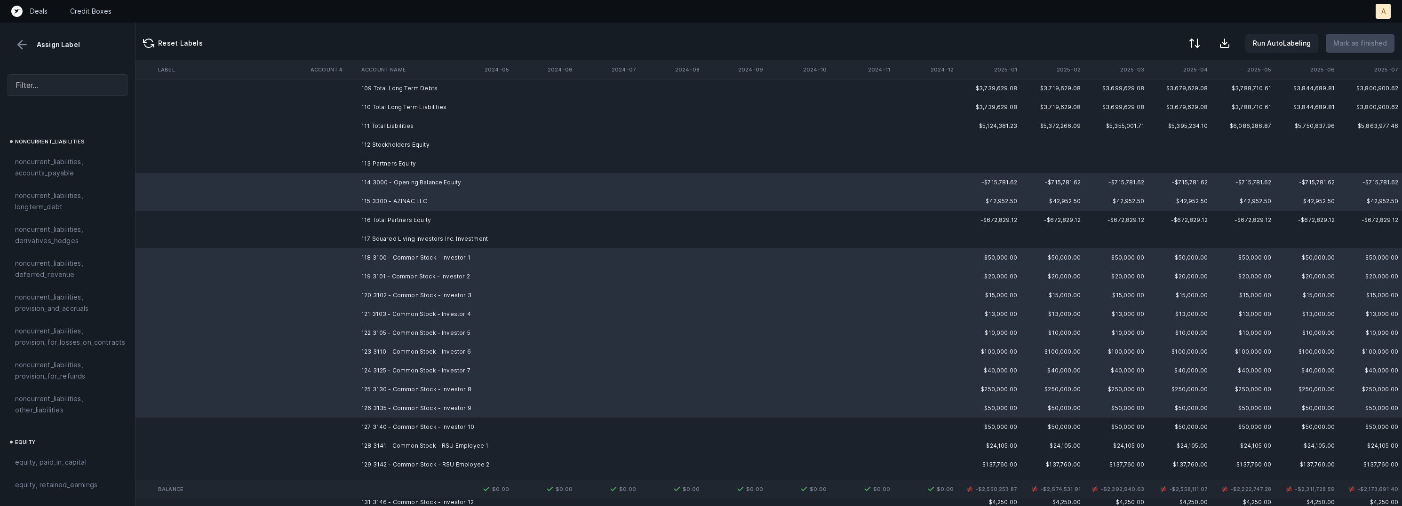
click at [451, 421] on td "127 3140 - Common Stock - Investor 10" at bounding box center [415, 427] width 115 height 19
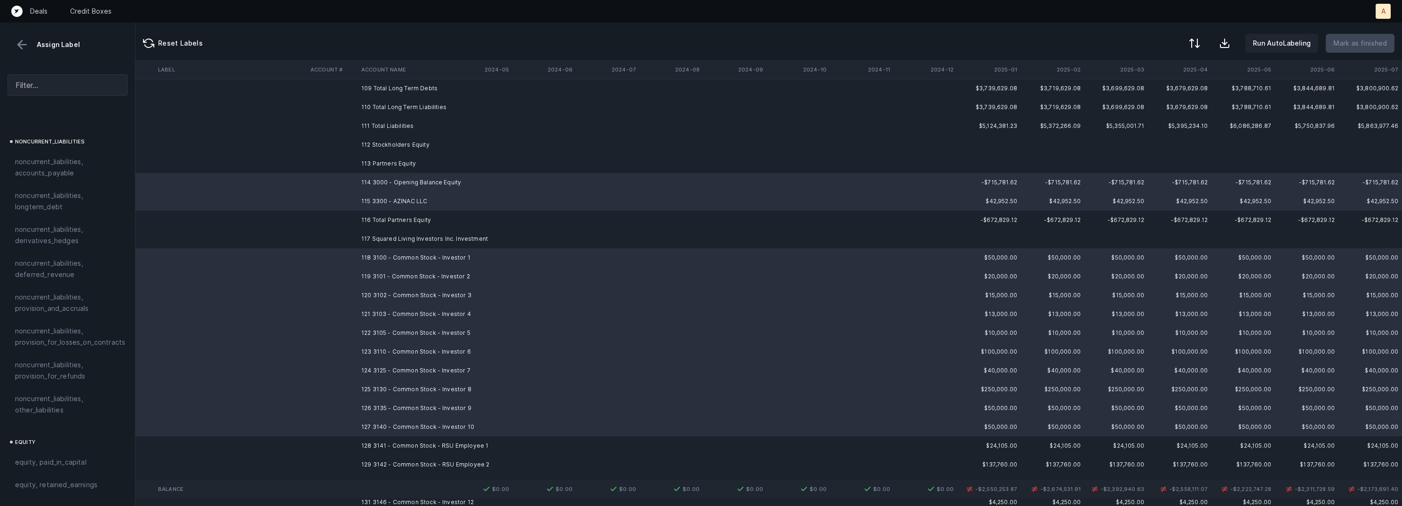
scroll to position [5861, 2630]
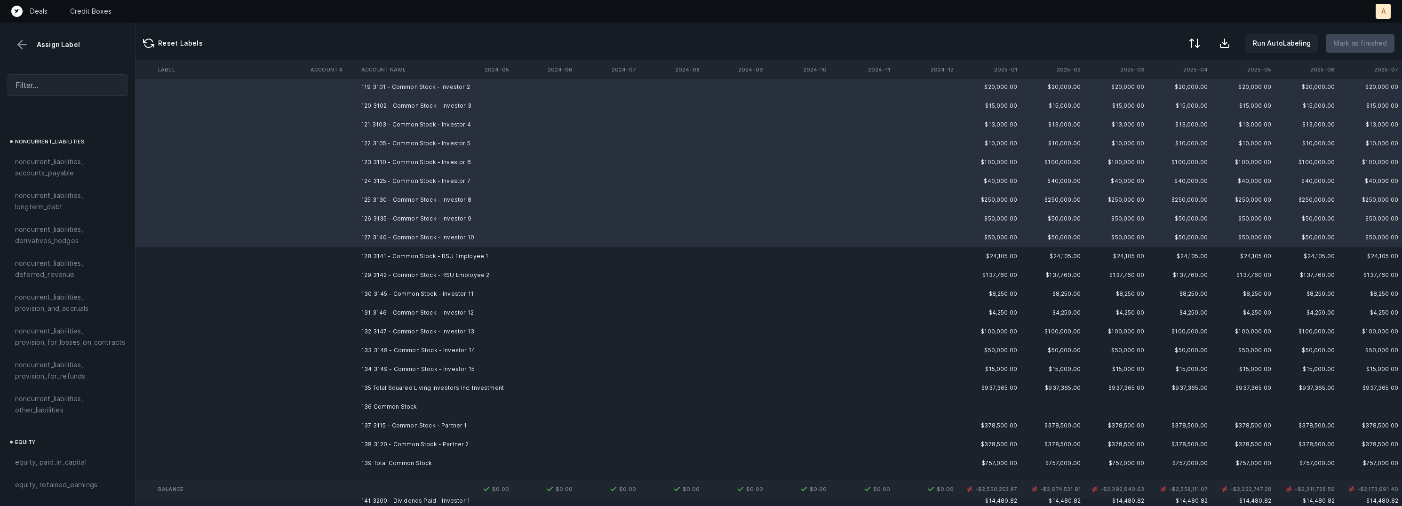
click at [485, 250] on td at bounding box center [481, 256] width 64 height 19
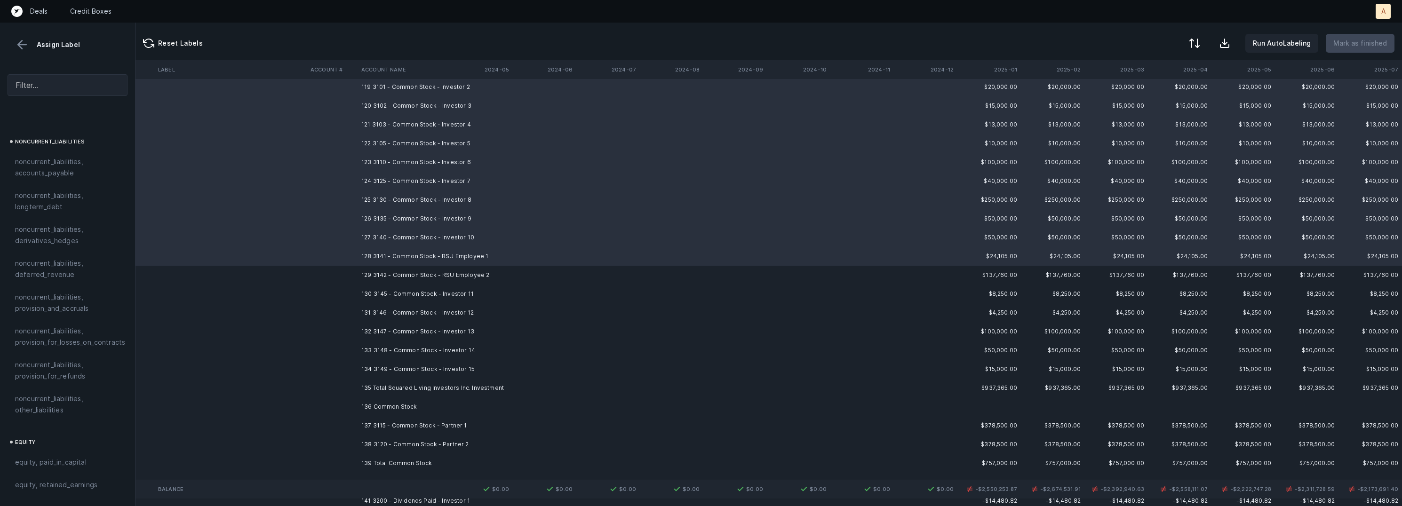
click at [473, 266] on td at bounding box center [481, 275] width 64 height 19
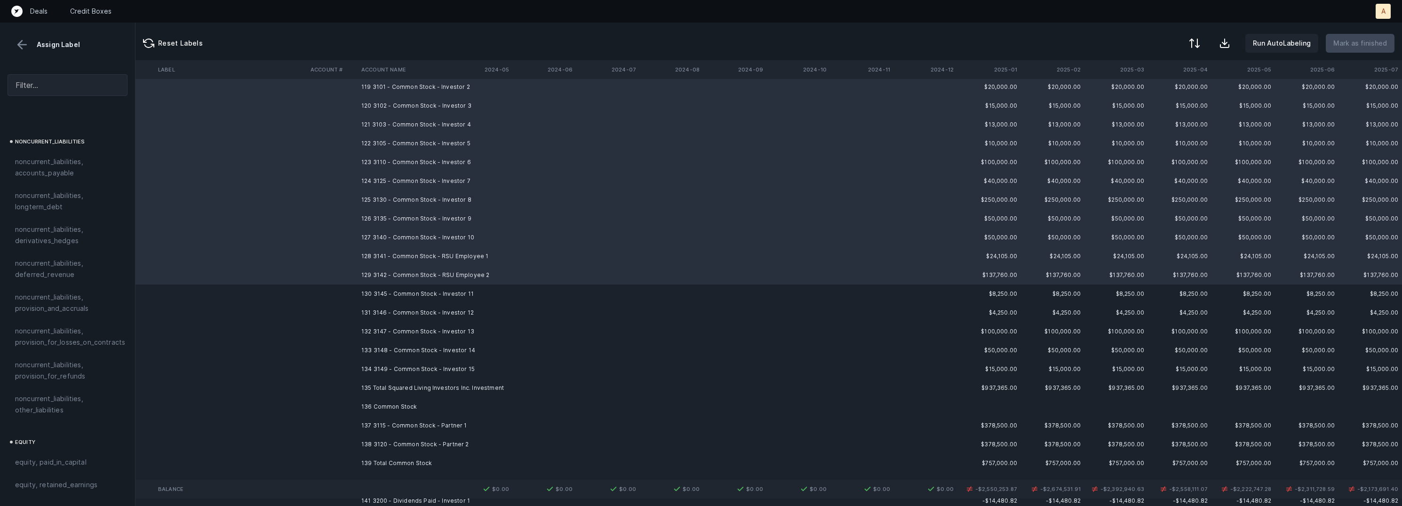
click at [457, 287] on td "130 3145 - Common Stock - Investor 11" at bounding box center [415, 294] width 115 height 19
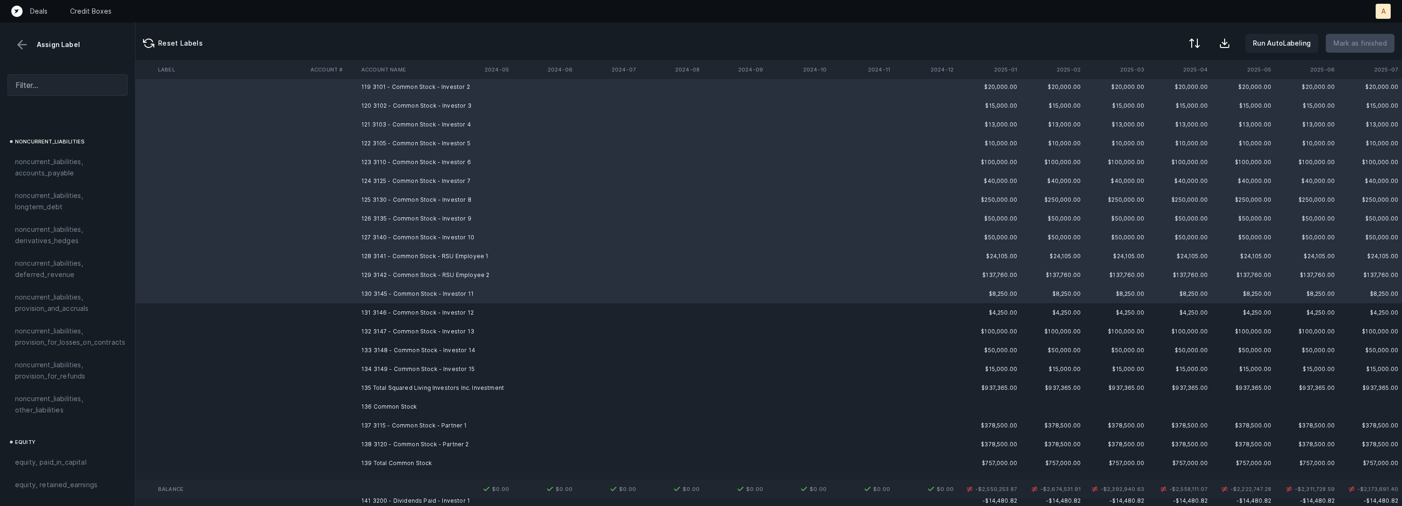
click at [452, 312] on td "131 3146 - Common Stock - Investor 12" at bounding box center [415, 312] width 115 height 19
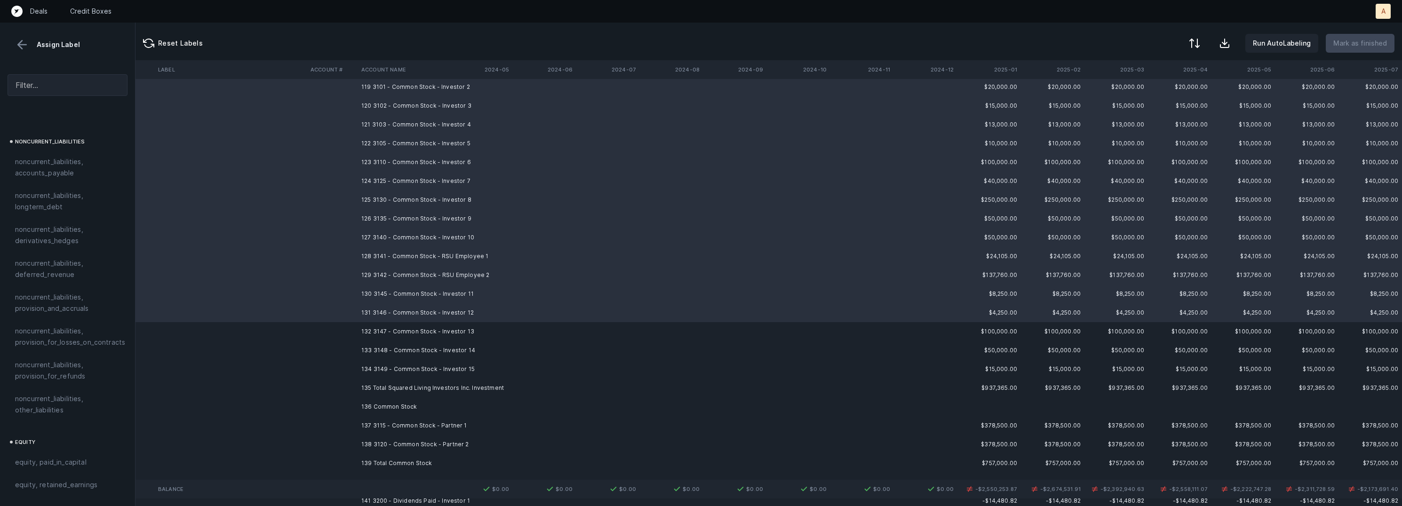
click at [450, 330] on td "132 3147 - Common Stock - Investor 13" at bounding box center [415, 331] width 115 height 19
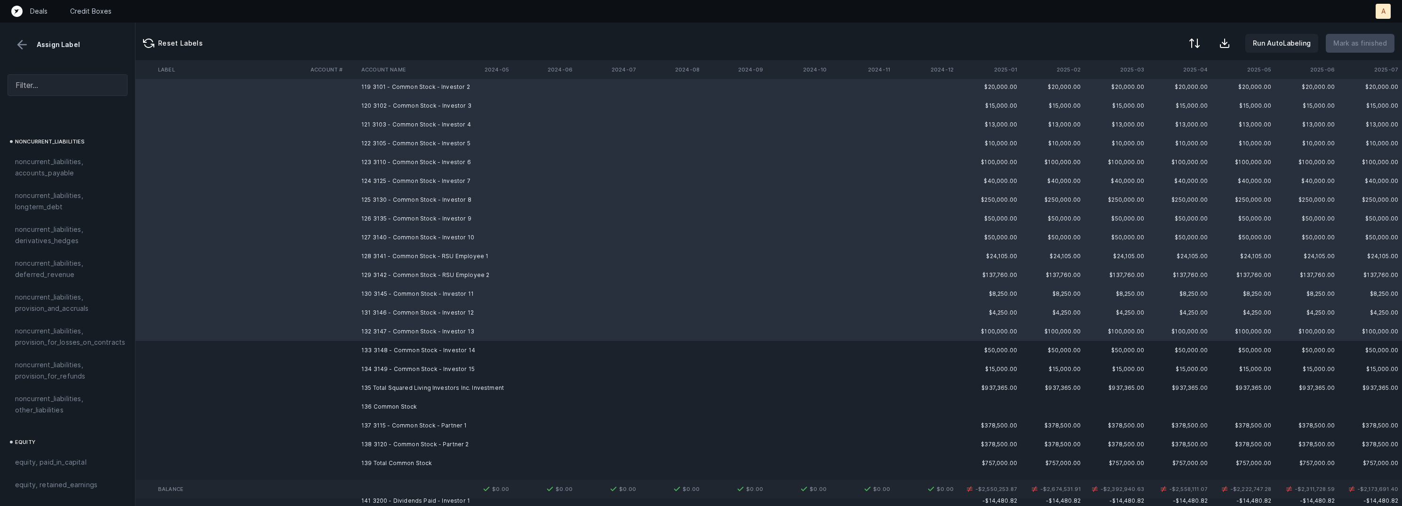
click at [449, 349] on td "133 3148 - Common Stock - Investor 14" at bounding box center [415, 350] width 115 height 19
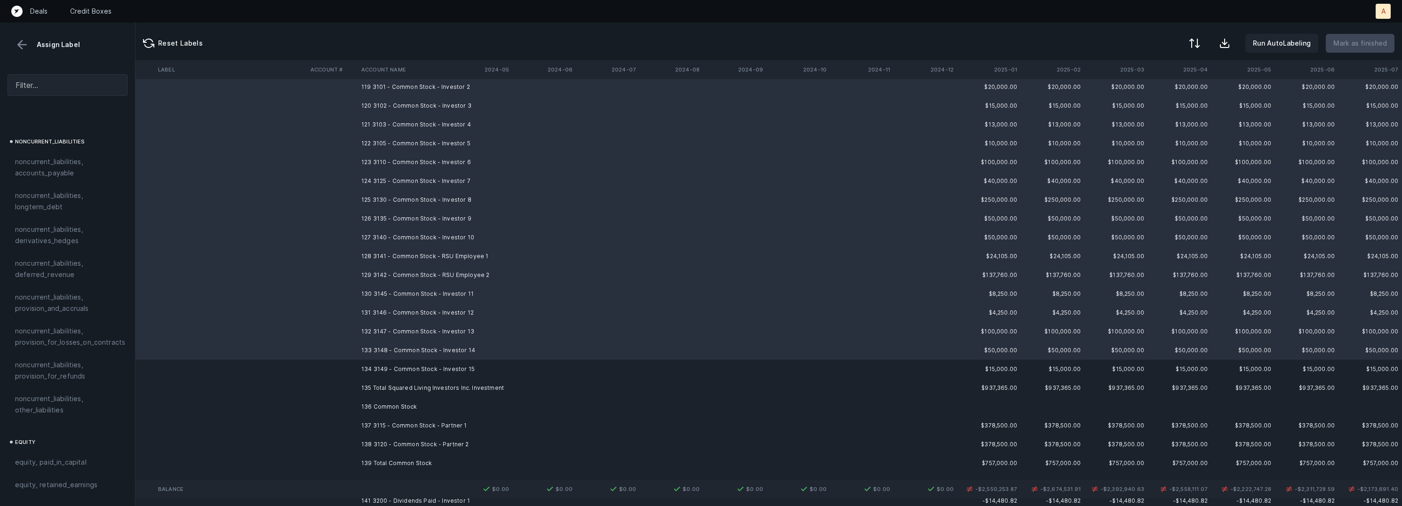
click at [444, 365] on td "134 3149 - Common Stock - Investor 15" at bounding box center [415, 369] width 115 height 19
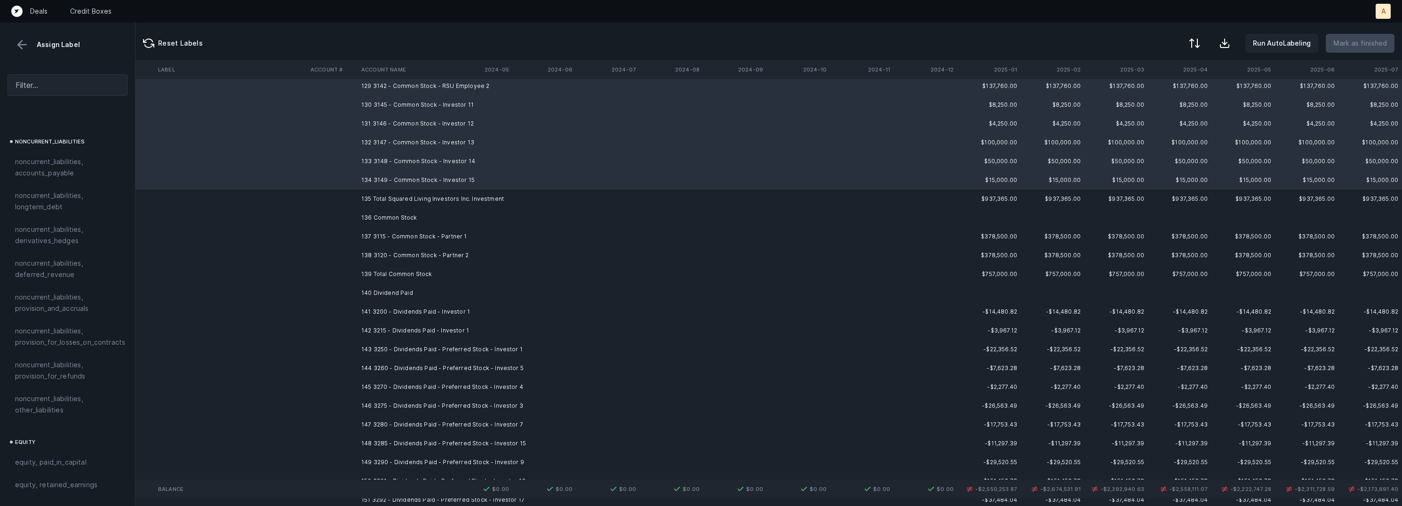
scroll to position [6073, 2630]
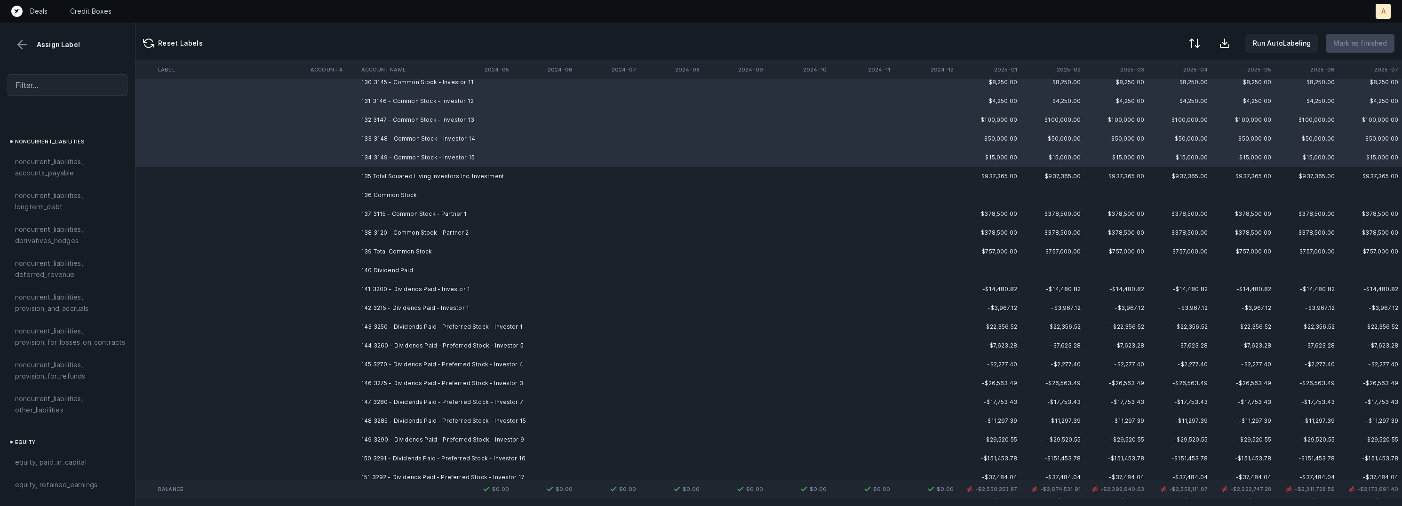
click at [445, 209] on td "137 3115 - Common Stock - Partner 1" at bounding box center [415, 214] width 115 height 19
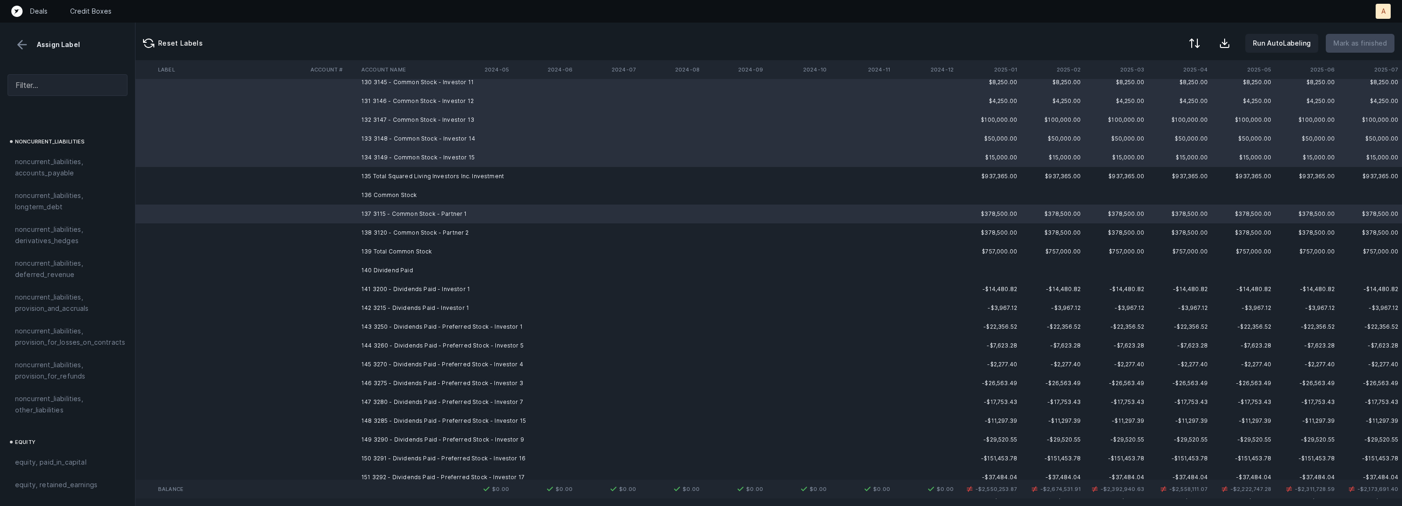
click at [424, 224] on td "138 3120 - Common Stock - Partner 2" at bounding box center [415, 232] width 115 height 19
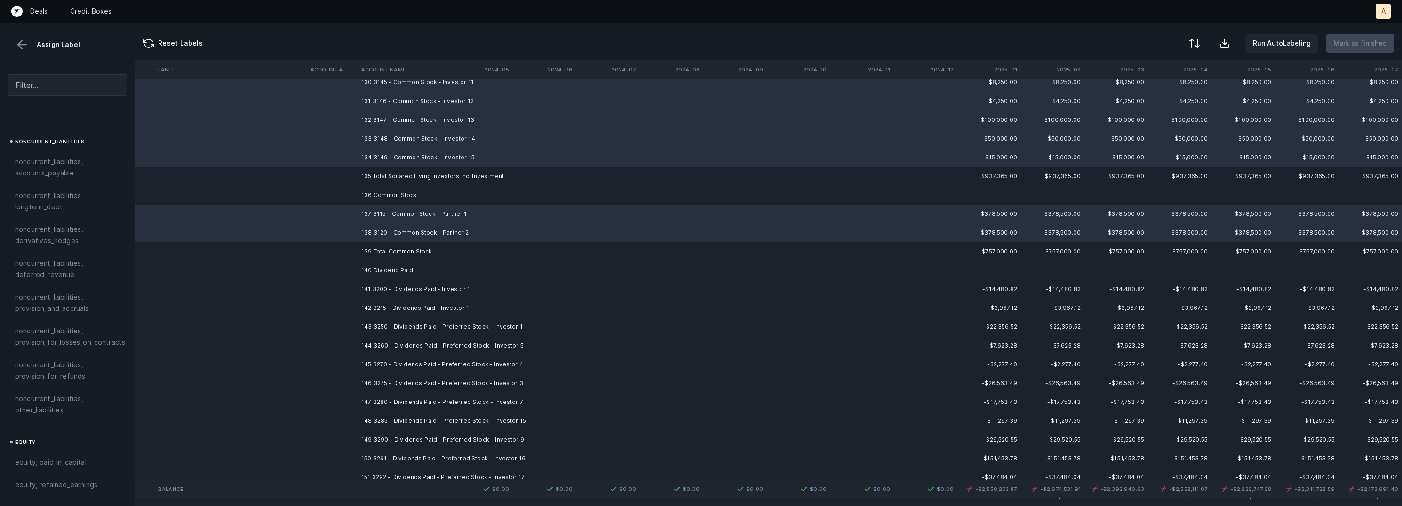
scroll to position [6273, 2630]
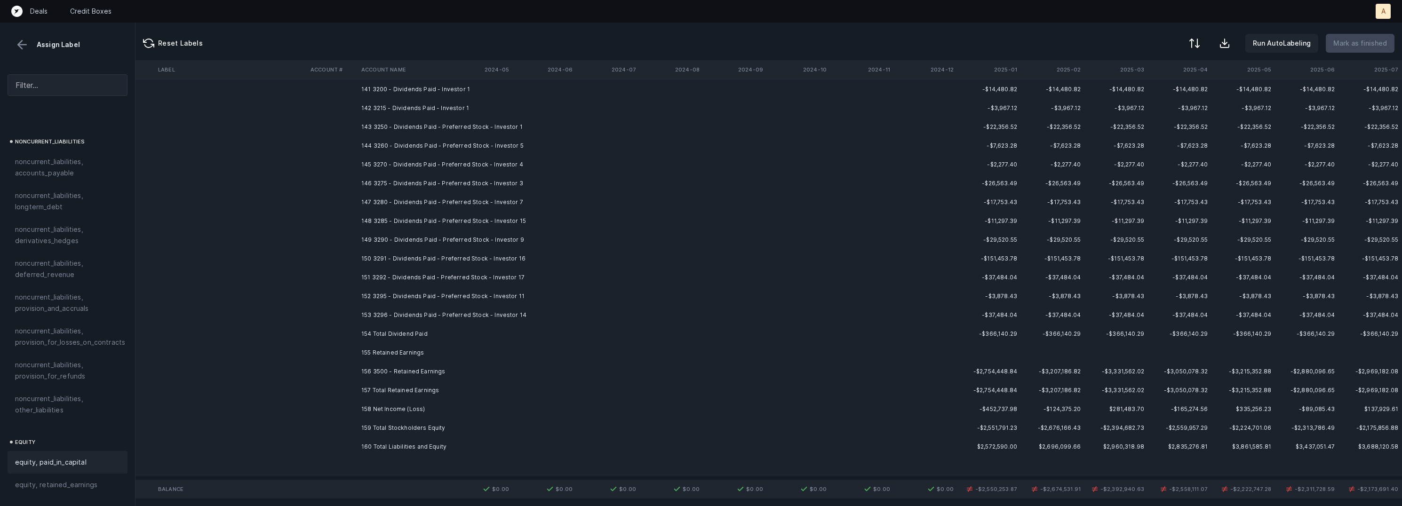
click at [73, 457] on span "equity, paid_in_capital" at bounding box center [51, 462] width 72 height 11
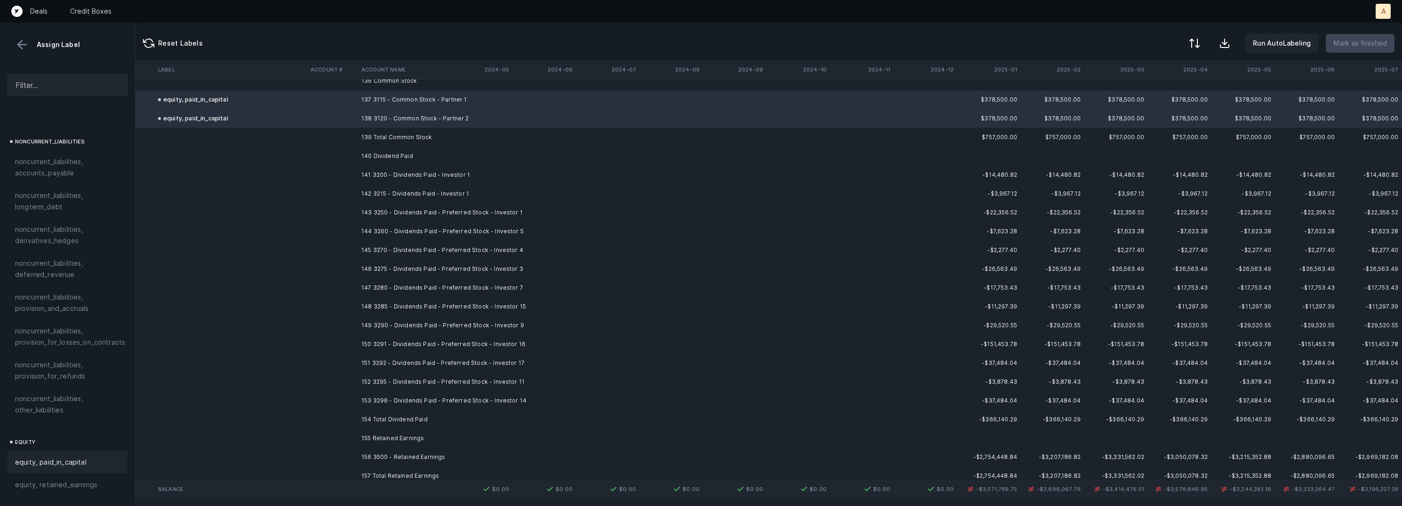
scroll to position [6193, 2630]
click at [439, 170] on td "141 3200 - Dividends Paid - Investor 1" at bounding box center [415, 168] width 115 height 19
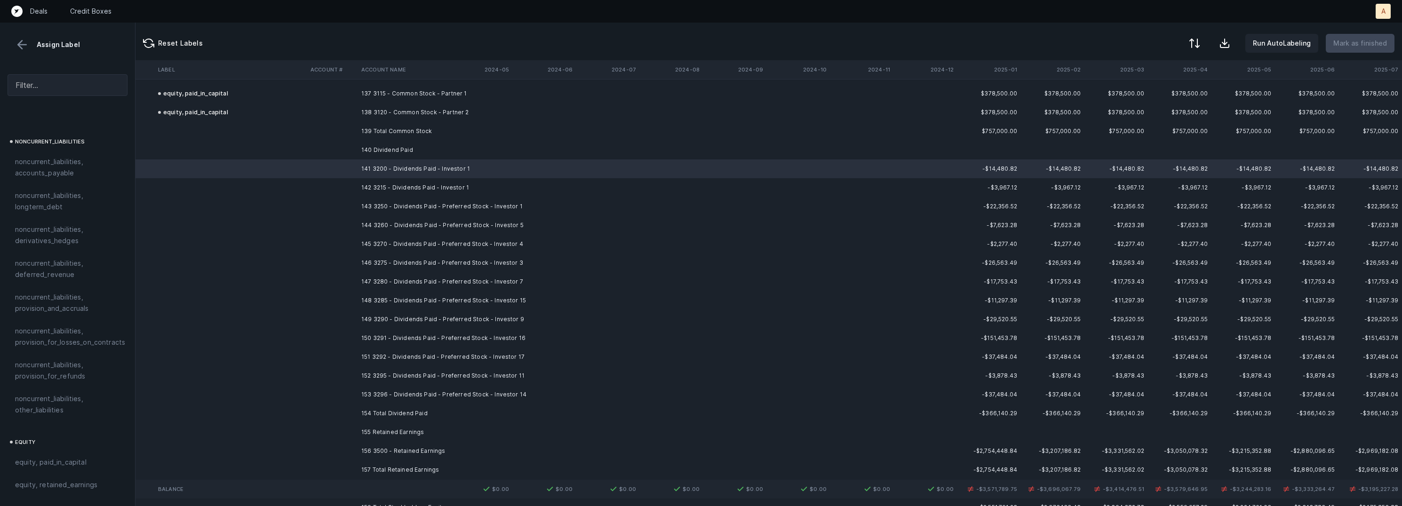
click at [408, 386] on td "153 3296 - Dividends Paid - Preferred Stock - Investor 14" at bounding box center [415, 394] width 115 height 19
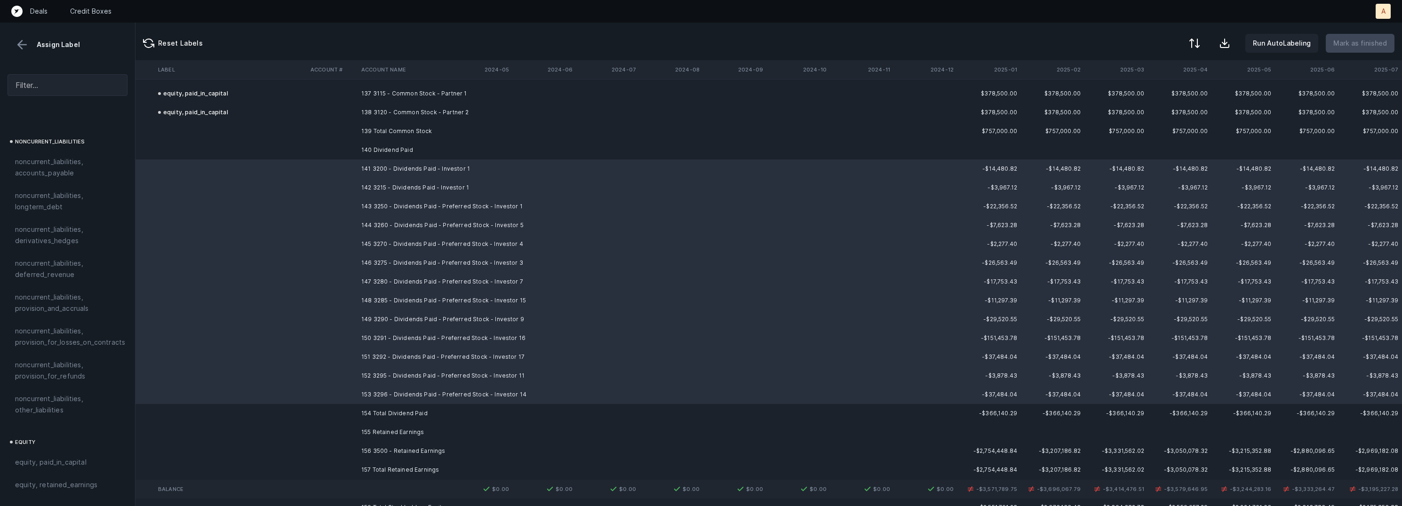
scroll to position [6273, 2630]
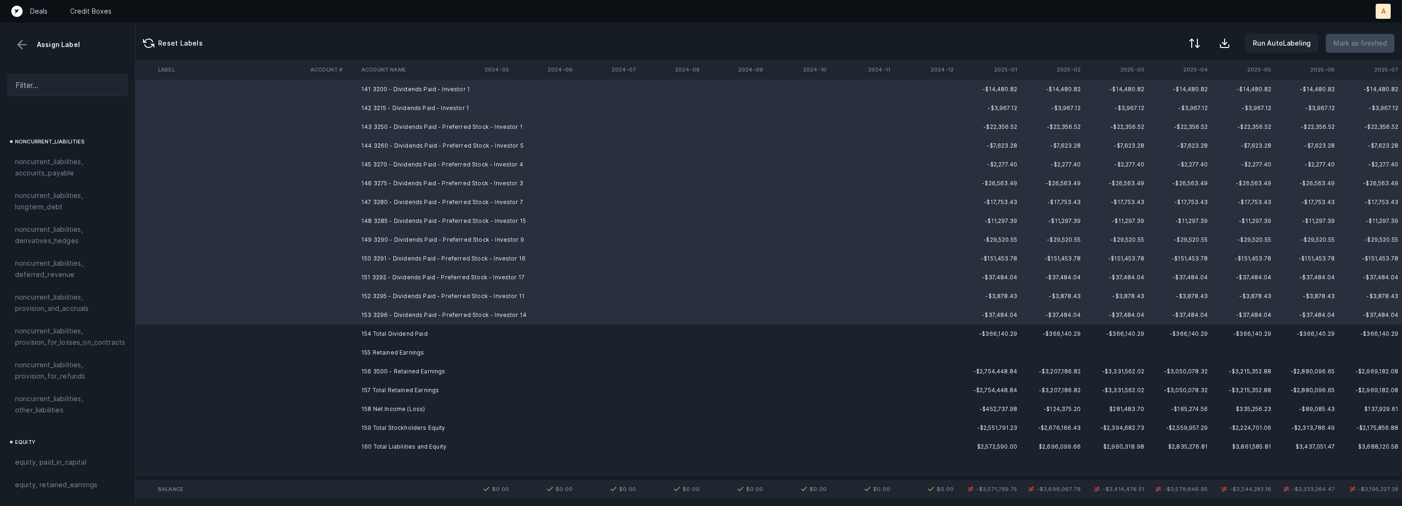
click at [408, 365] on td "156 3500 - Retained Earnings" at bounding box center [415, 371] width 115 height 19
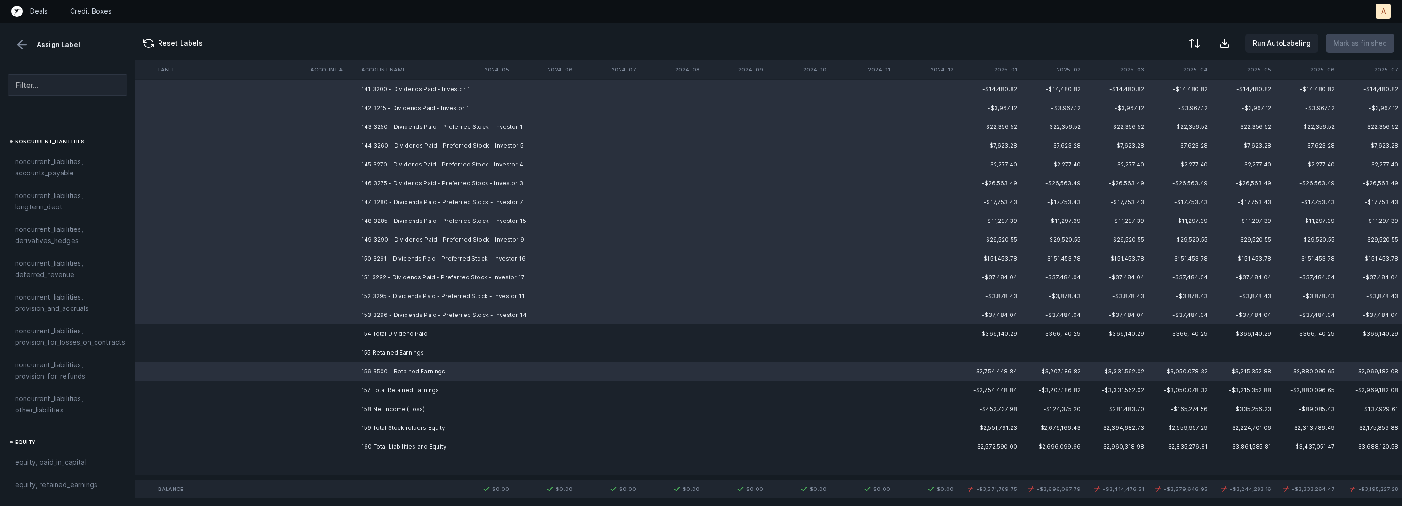
click at [380, 406] on td "158 Net Income (Loss)" at bounding box center [415, 409] width 115 height 19
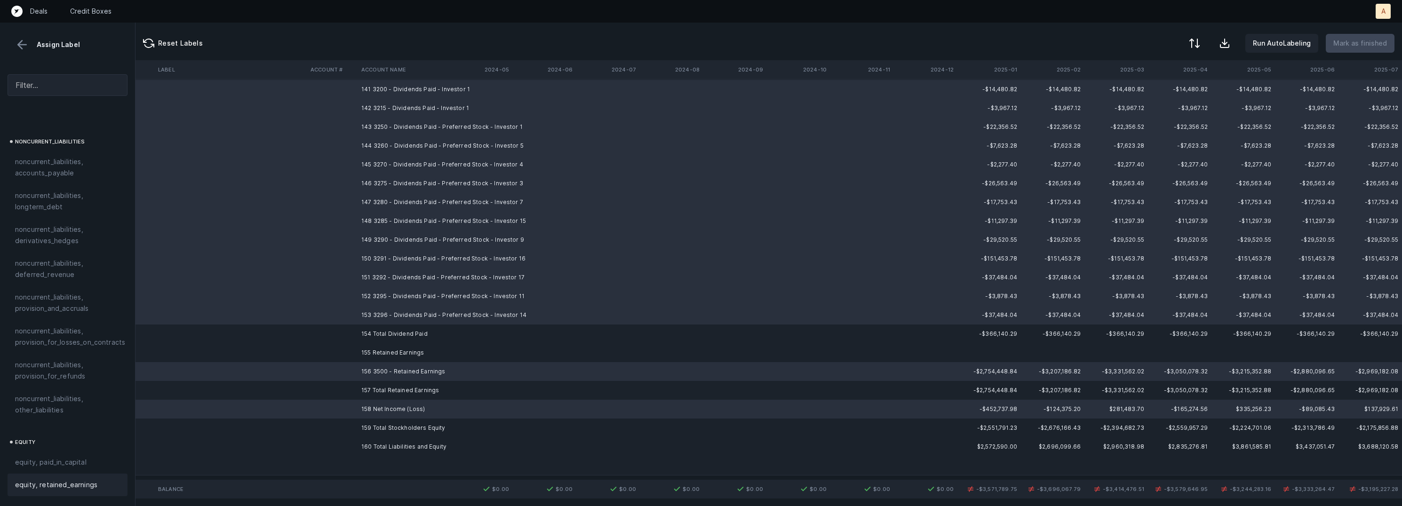
click at [62, 479] on span "equity, retained_earnings" at bounding box center [56, 484] width 82 height 11
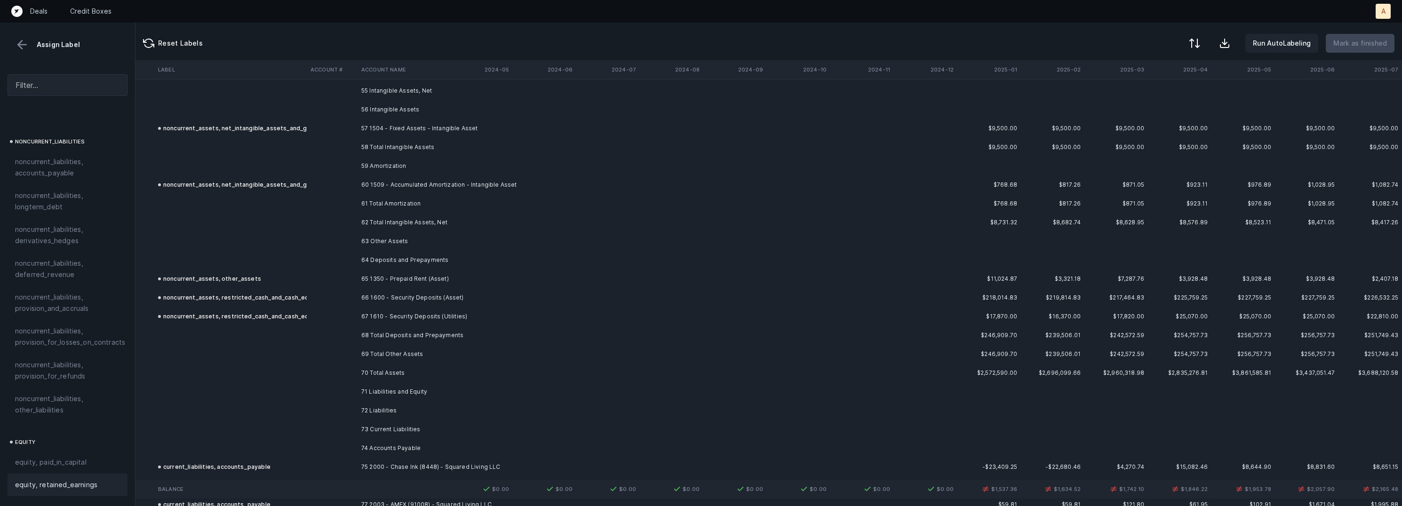
scroll to position [4602, 2630]
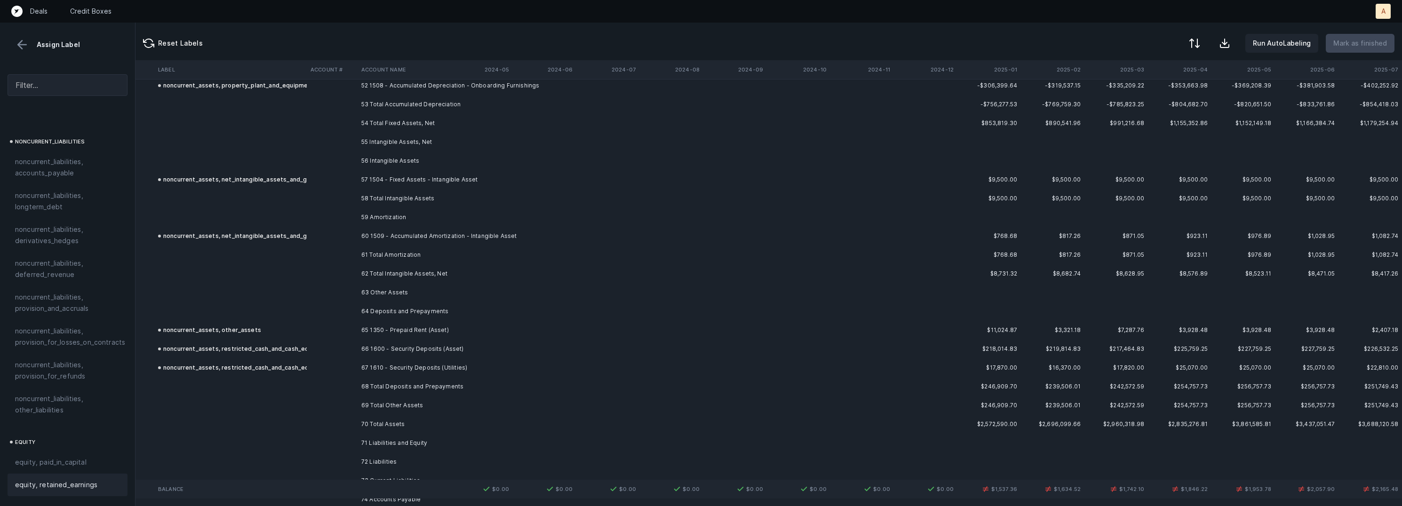
click at [472, 231] on td "60 1509 - Accumulated Amortization - Intangible Asset" at bounding box center [415, 236] width 115 height 19
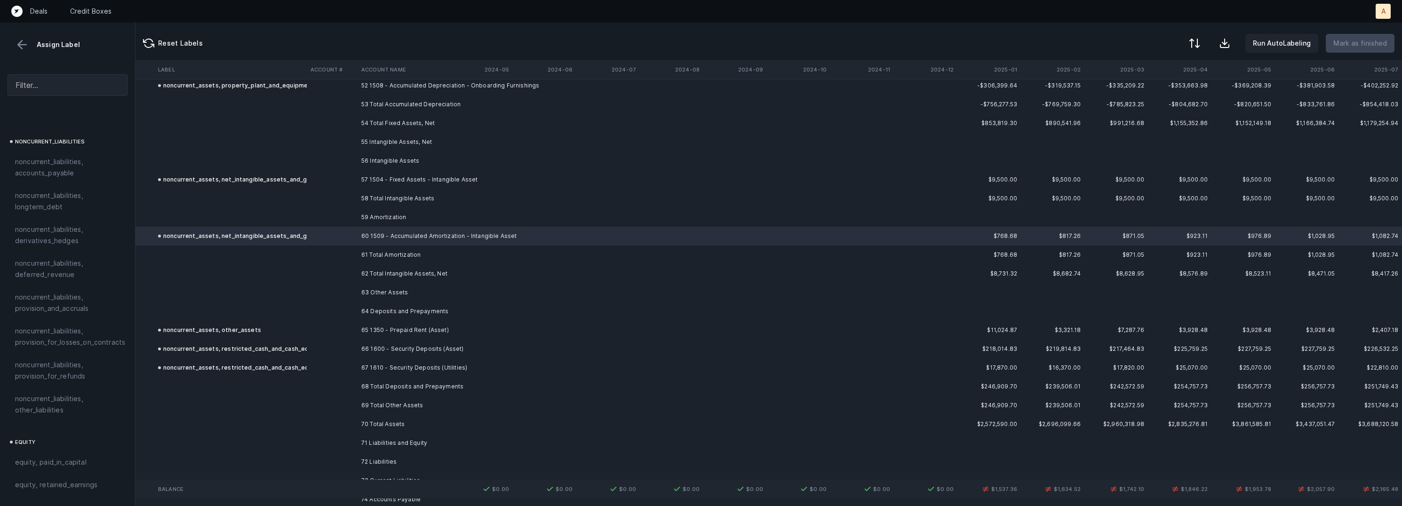
click at [271, 232] on div at bounding box center [701, 253] width 1402 height 506
click at [290, 246] on span "Sign flip" at bounding box center [291, 243] width 25 height 10
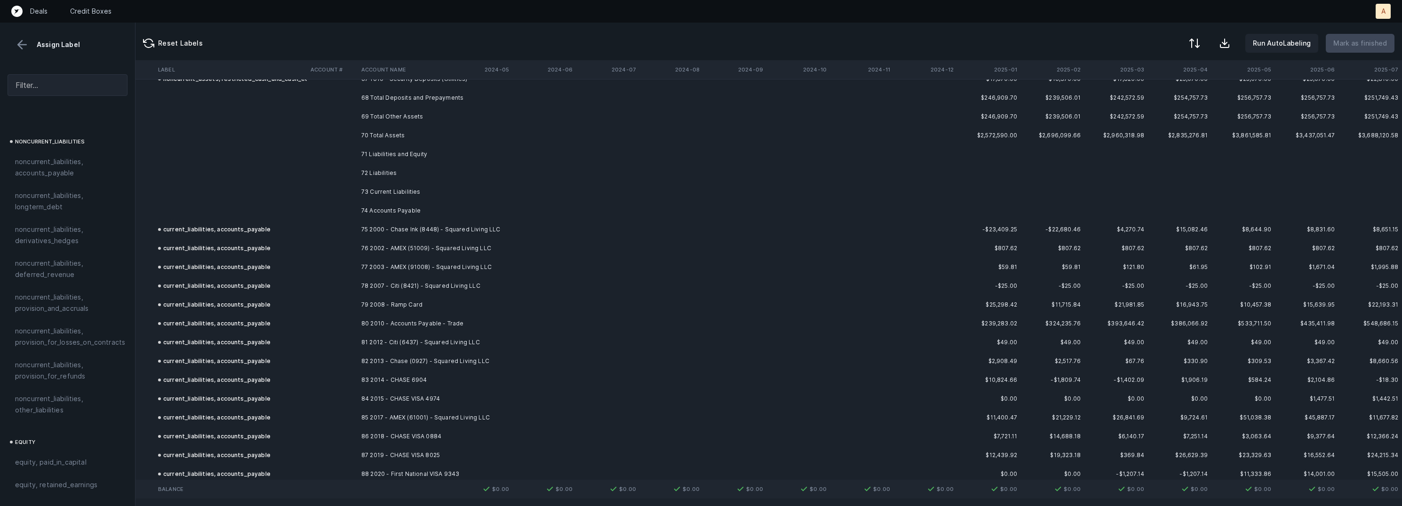
scroll to position [5030, 2630]
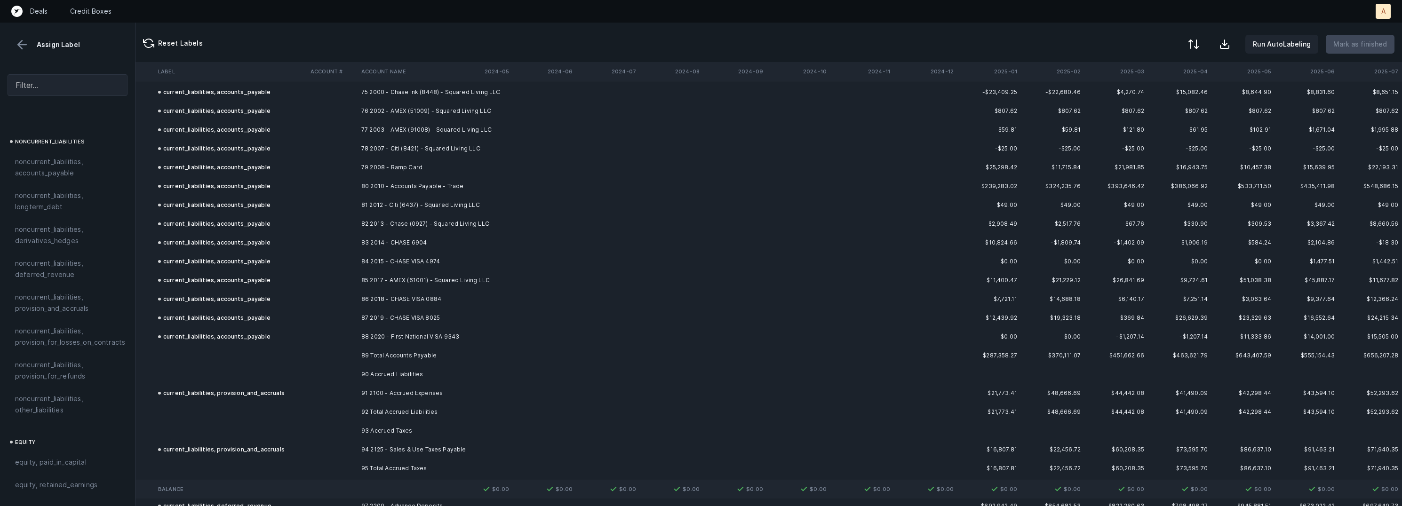
click at [1191, 37] on button at bounding box center [1193, 44] width 21 height 21
click at [1147, 100] on div "By Hum label" at bounding box center [1133, 99] width 41 height 11
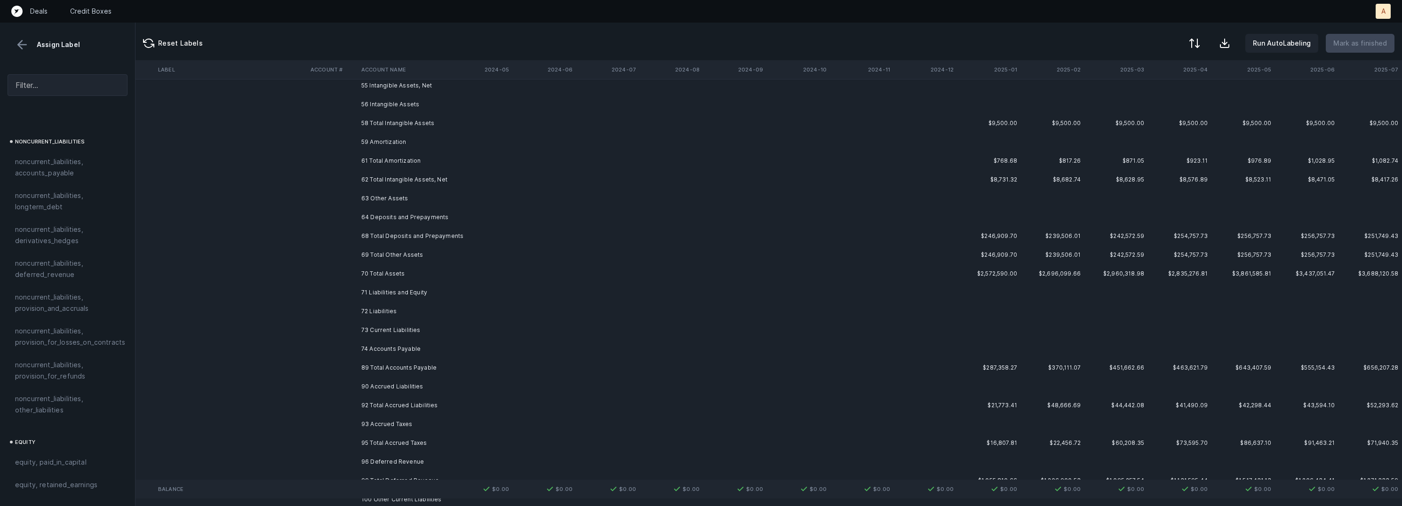
scroll to position [0, 2630]
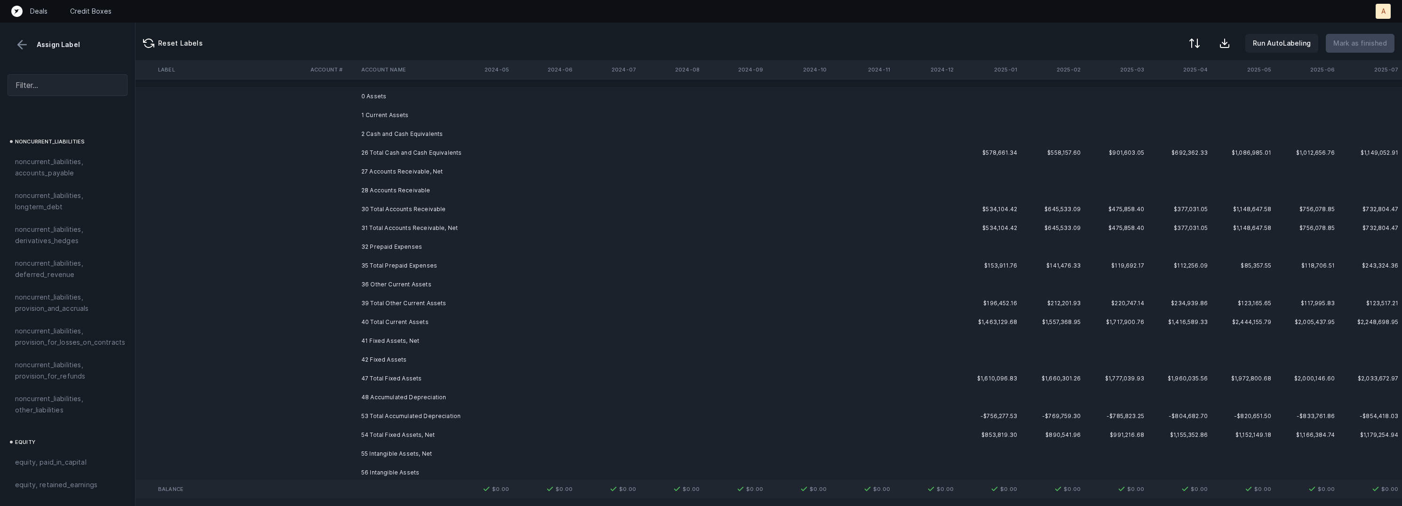
click at [383, 100] on td "0 Assets" at bounding box center [415, 96] width 115 height 19
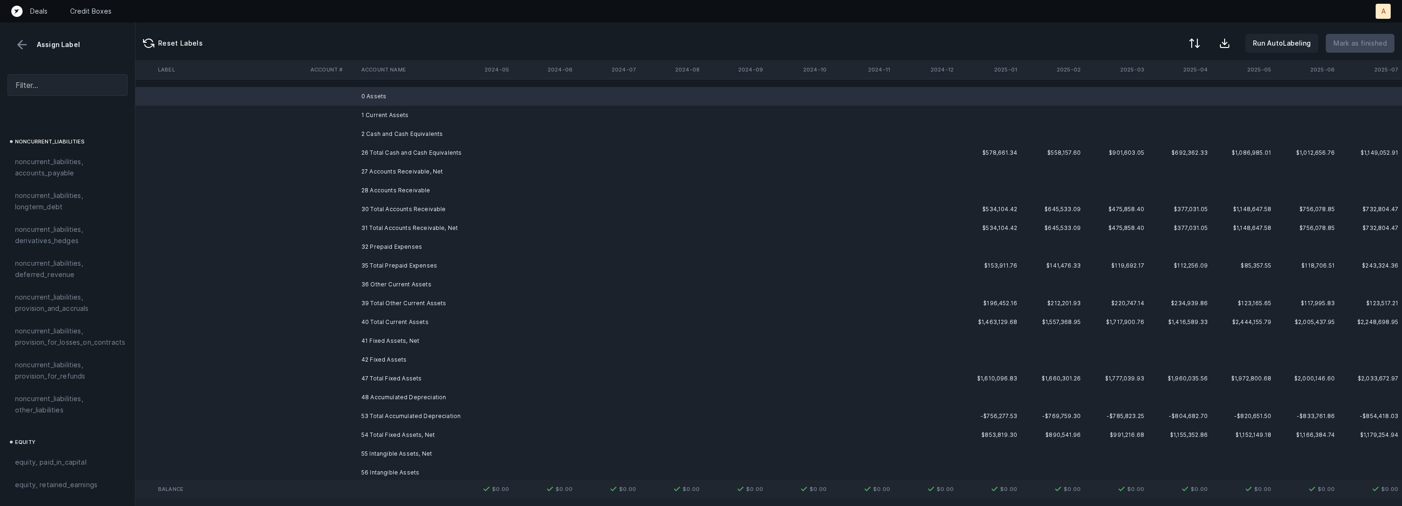
click at [379, 111] on td "1 Current Assets" at bounding box center [415, 115] width 115 height 19
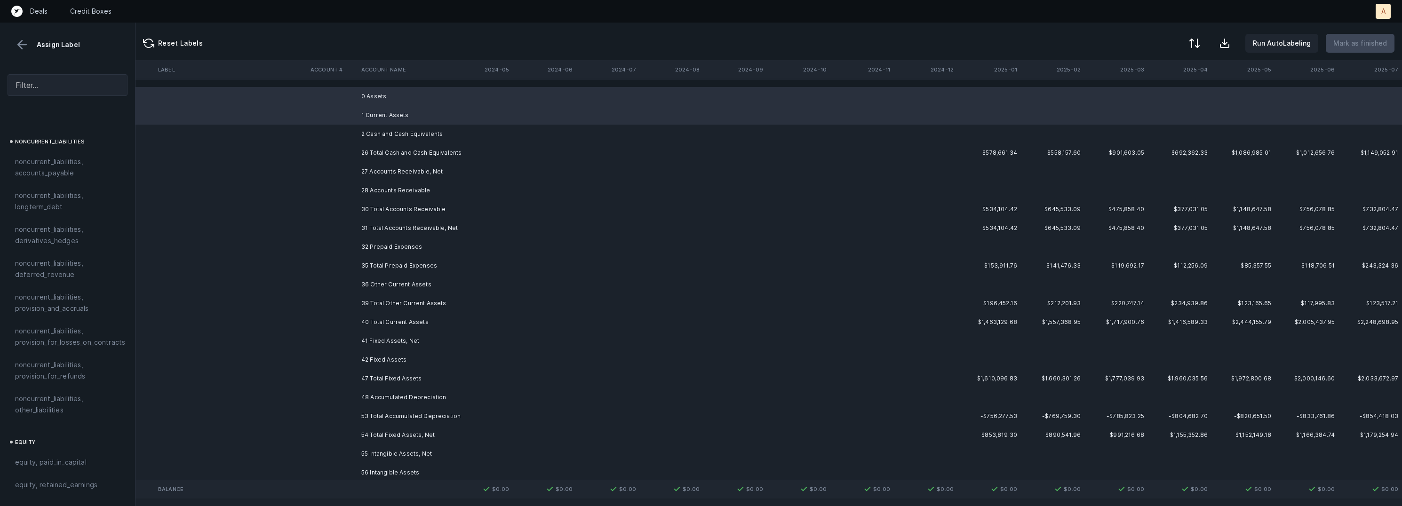
drag, startPoint x: 378, startPoint y: 130, endPoint x: 376, endPoint y: 151, distance: 20.3
click at [377, 130] on td "2 Cash and Cash Equivalents" at bounding box center [415, 134] width 115 height 19
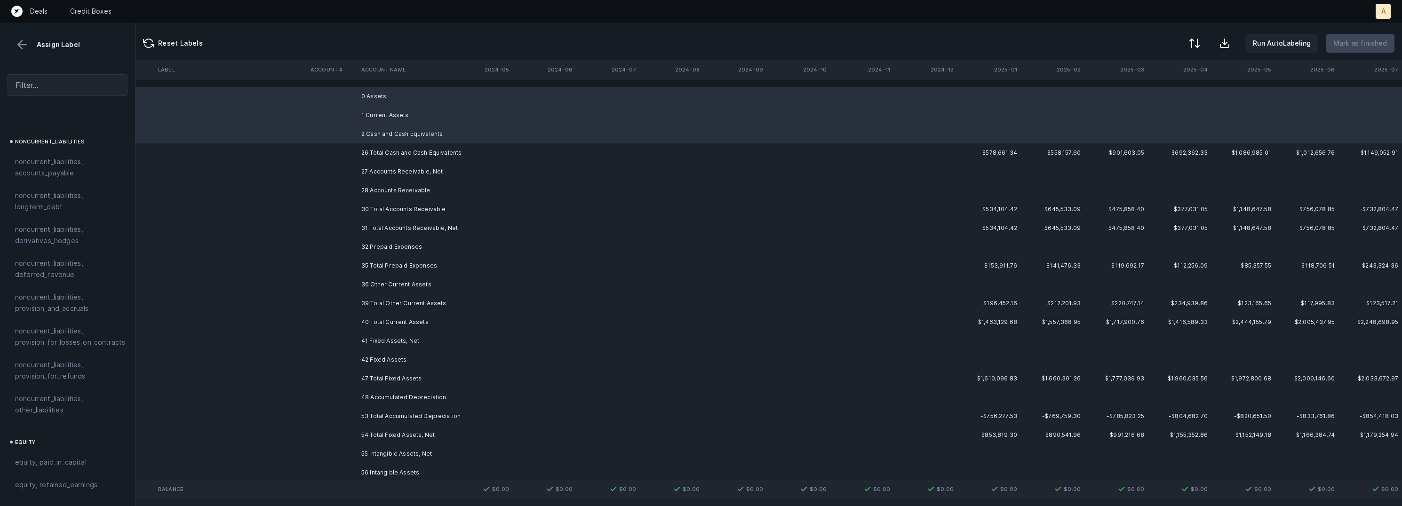
click at [380, 175] on td "27 Accounts Receivable, Net" at bounding box center [415, 171] width 115 height 19
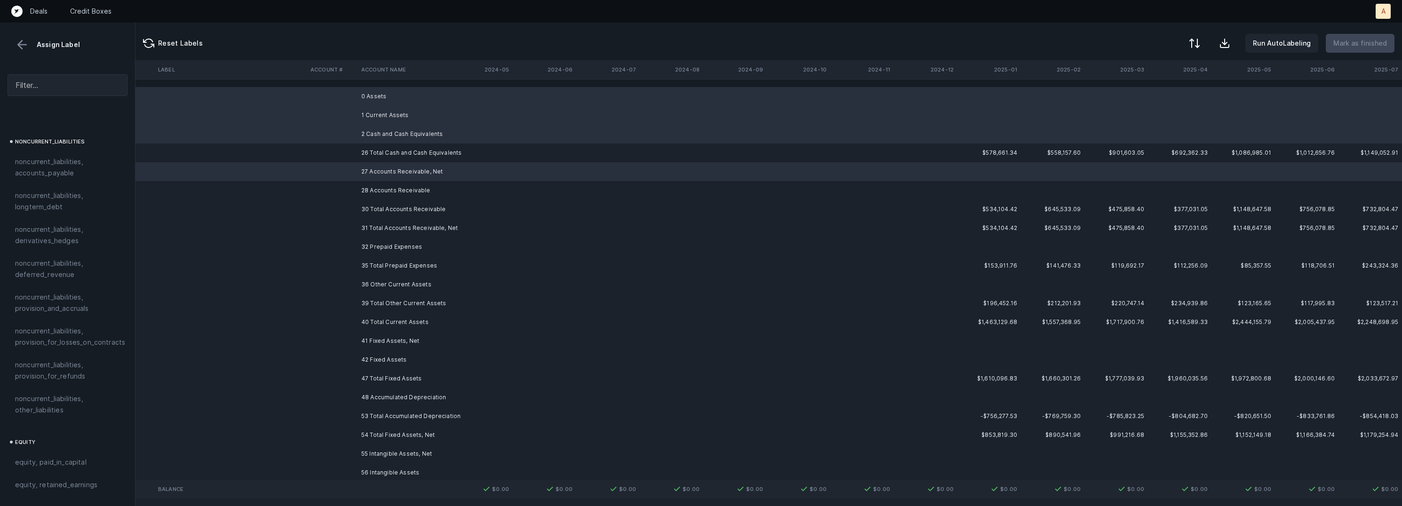
click at [381, 194] on td "28 Accounts Receivable" at bounding box center [415, 190] width 115 height 19
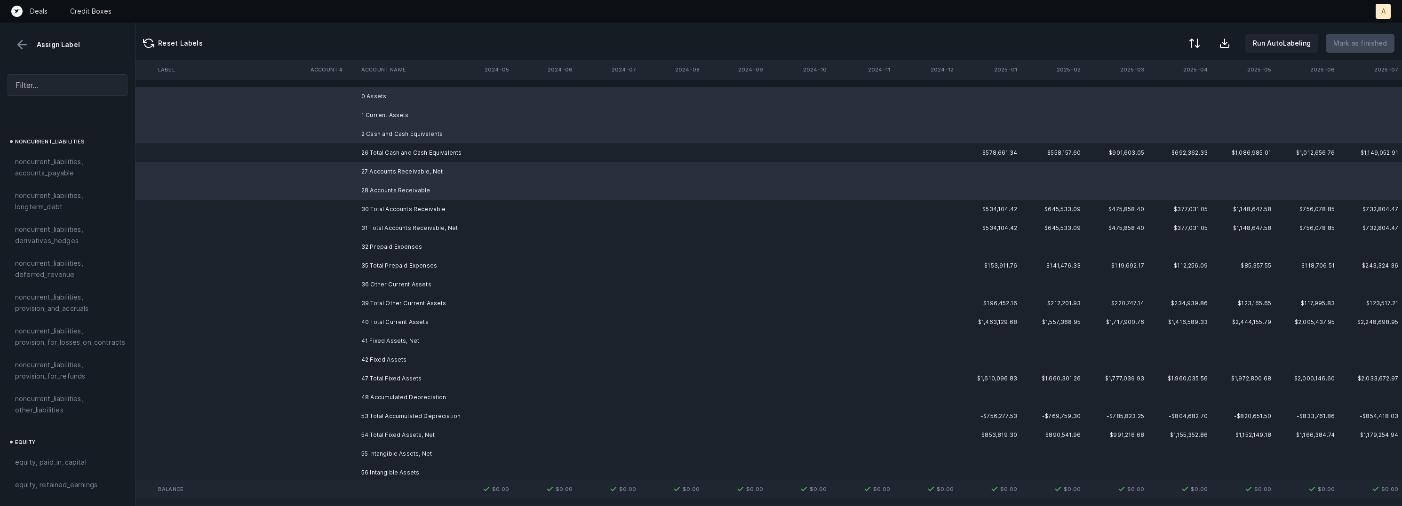
click at [380, 247] on td "32 Prepaid Expenses" at bounding box center [415, 247] width 115 height 19
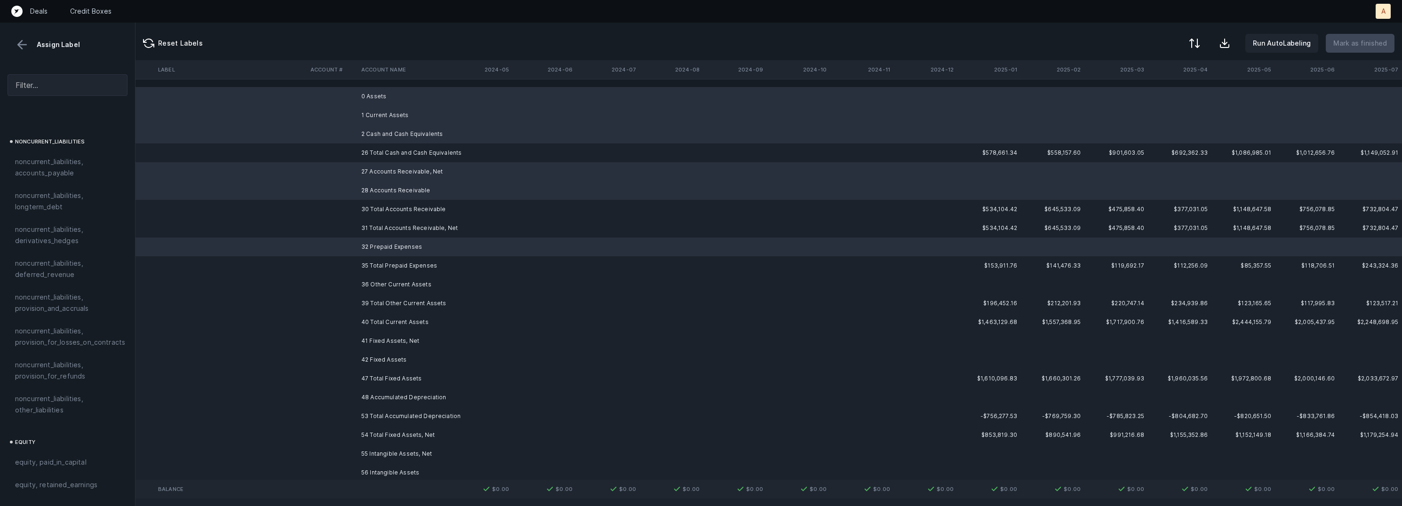
click at [381, 280] on td "36 Other Current Assets" at bounding box center [415, 284] width 115 height 19
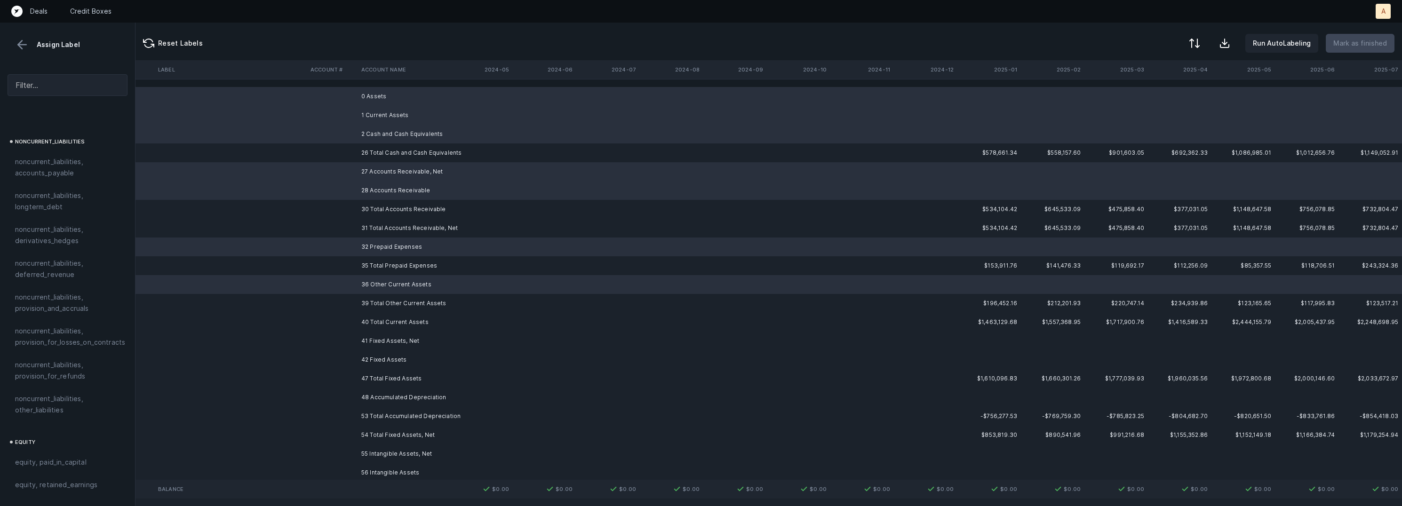
click at [381, 340] on td "41 Fixed Assets, Net" at bounding box center [415, 341] width 115 height 19
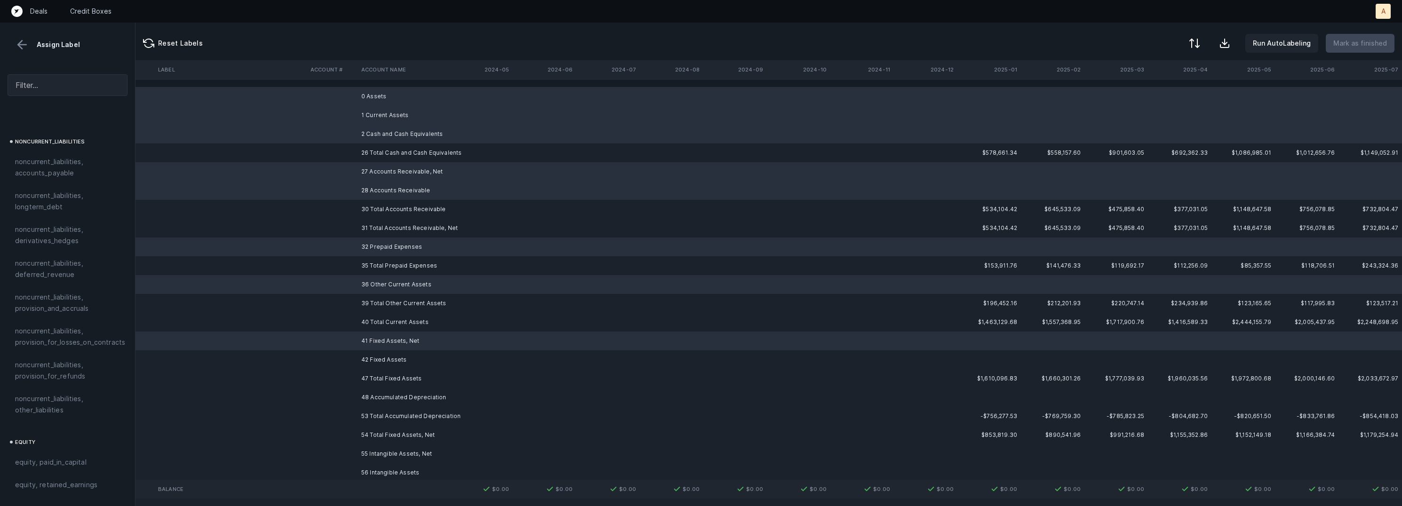
click at [388, 359] on td "42 Fixed Assets" at bounding box center [415, 359] width 115 height 19
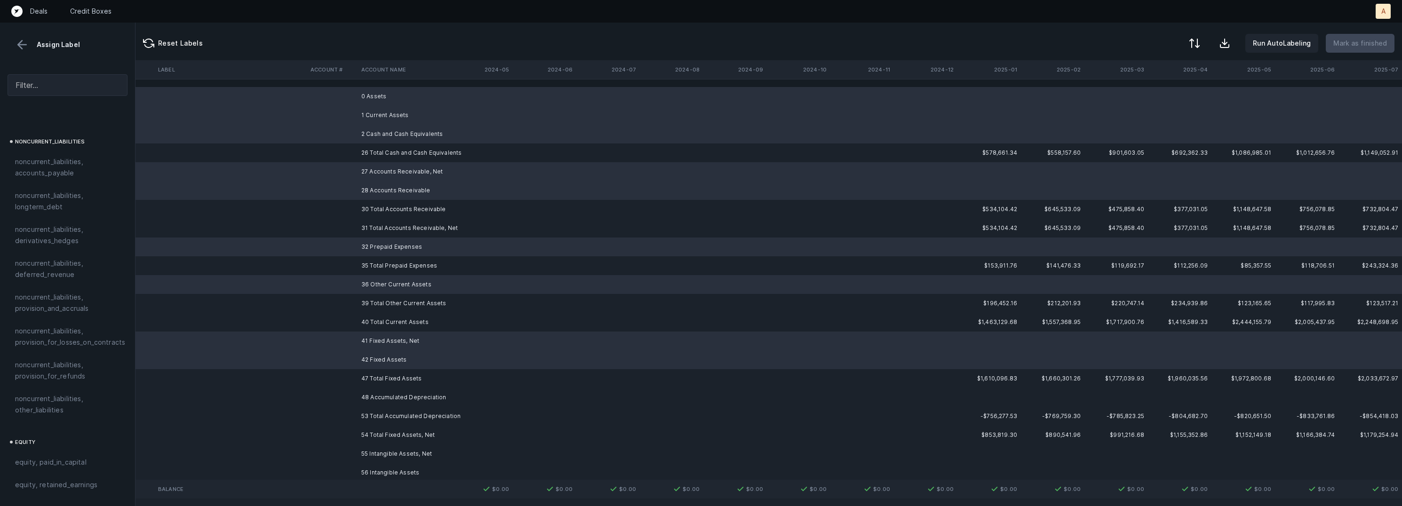
click at [384, 395] on td "48 Accumulated Depreciation" at bounding box center [415, 397] width 115 height 19
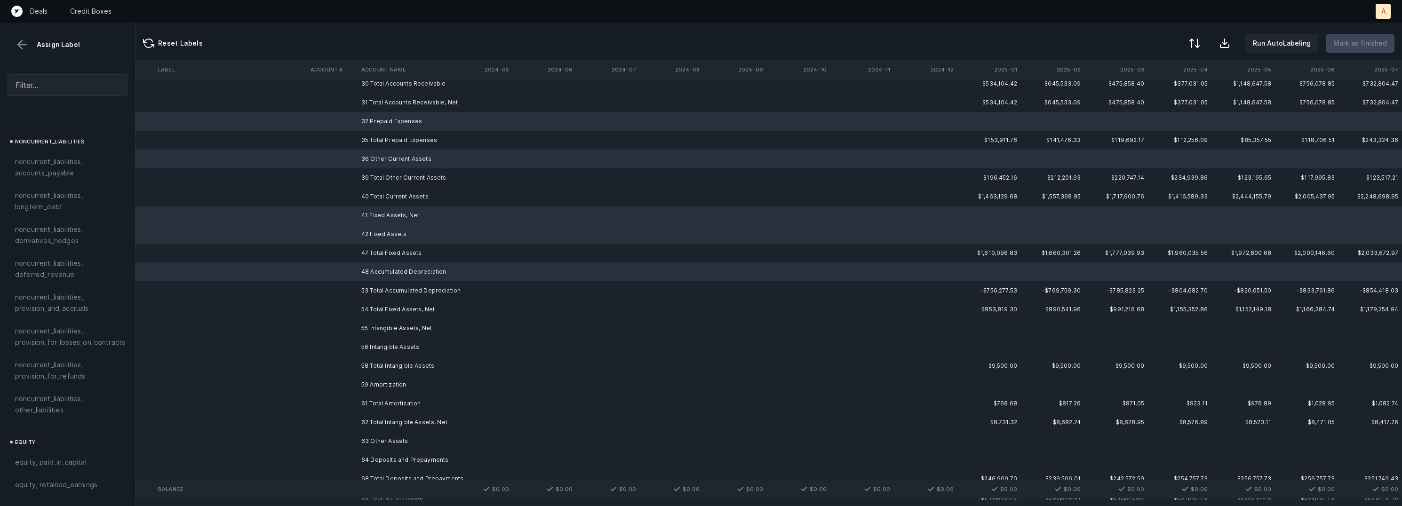
scroll to position [230, 2630]
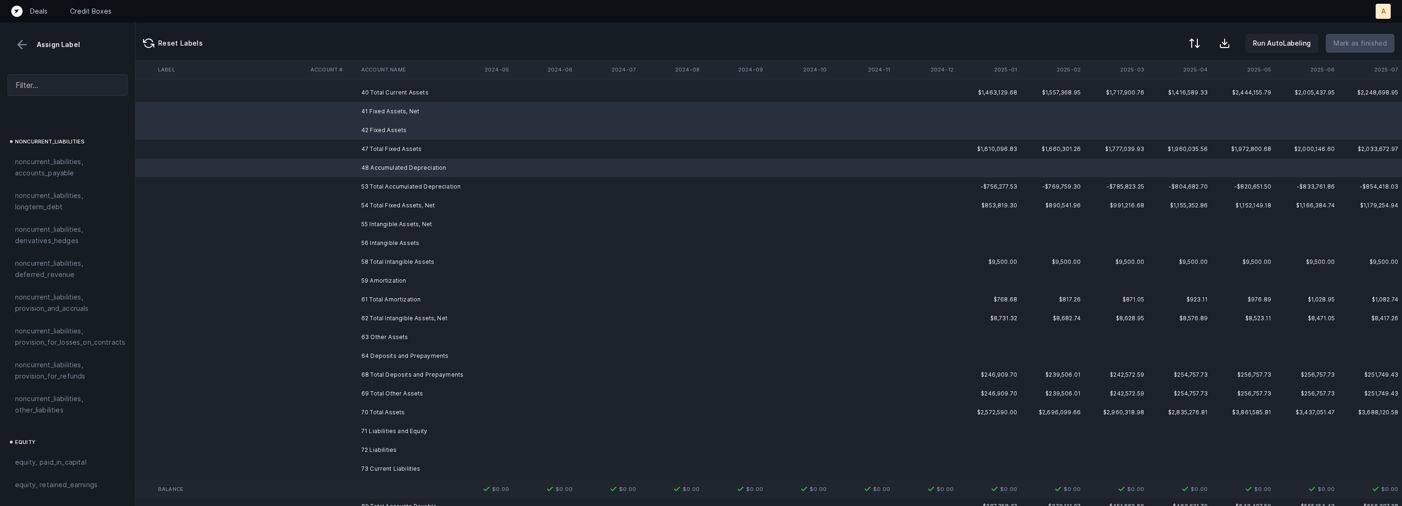
click at [405, 222] on td "55 Intangible Assets, Net" at bounding box center [415, 224] width 115 height 19
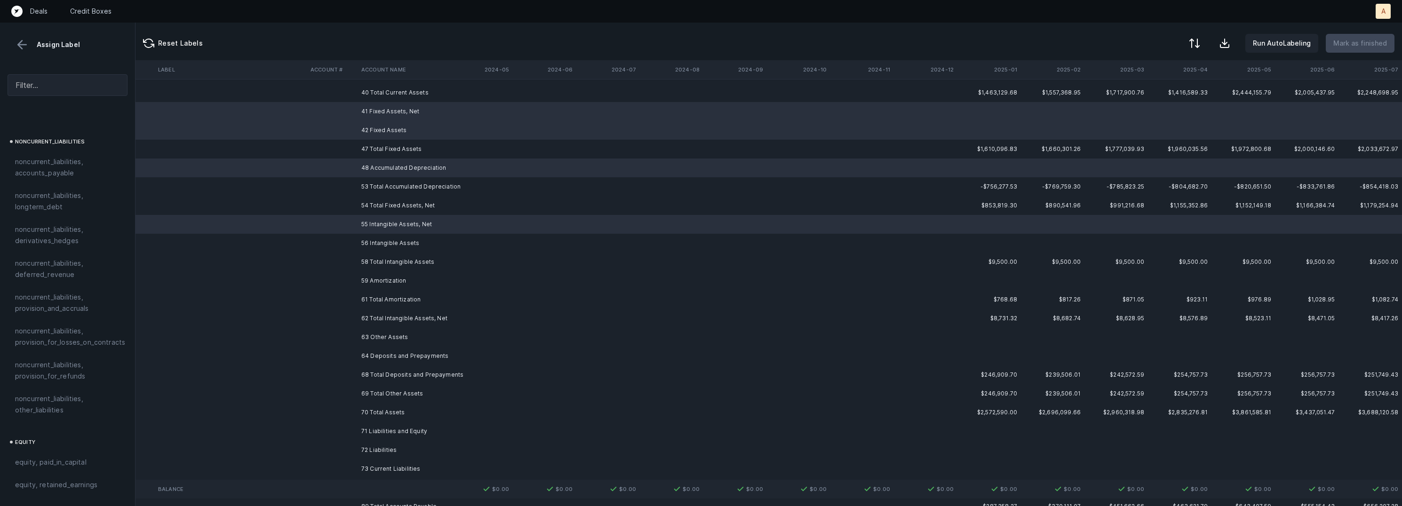
click at [392, 244] on td "56 Intangible Assets" at bounding box center [415, 243] width 115 height 19
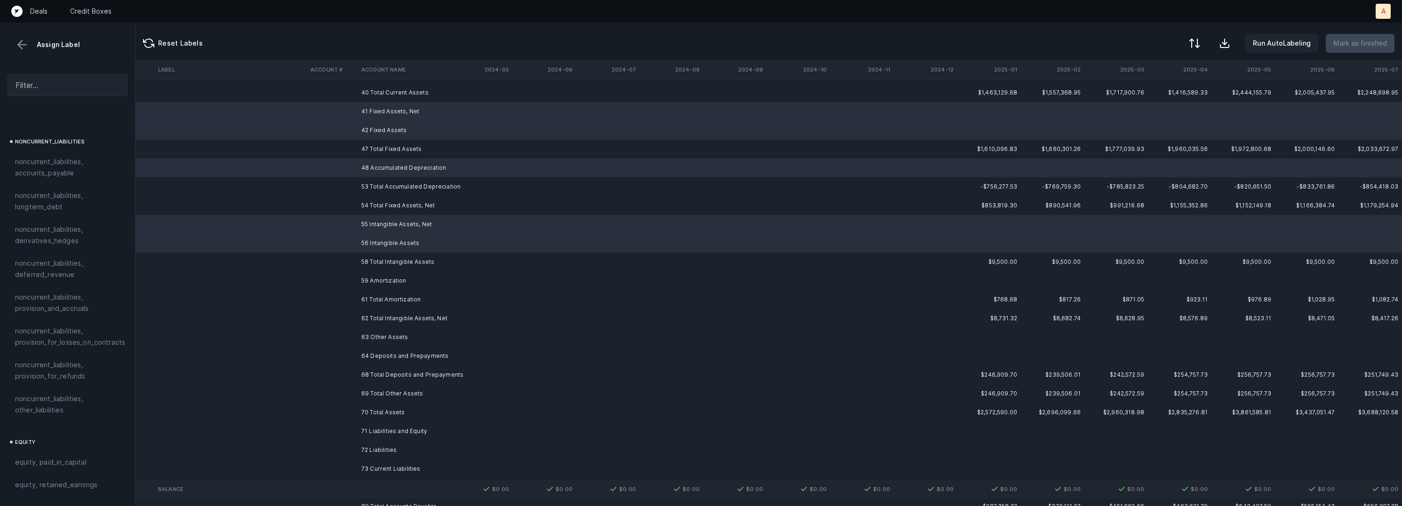
click at [383, 279] on td "59 Amortization" at bounding box center [415, 280] width 115 height 19
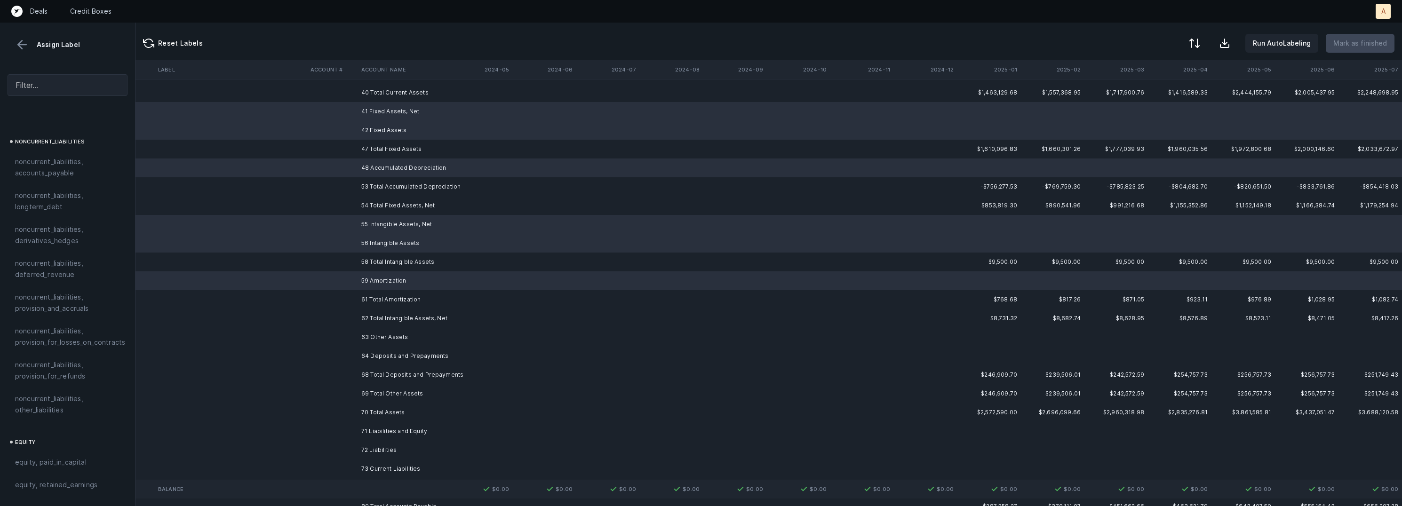
click at [383, 337] on td "63 Other Assets" at bounding box center [415, 337] width 115 height 19
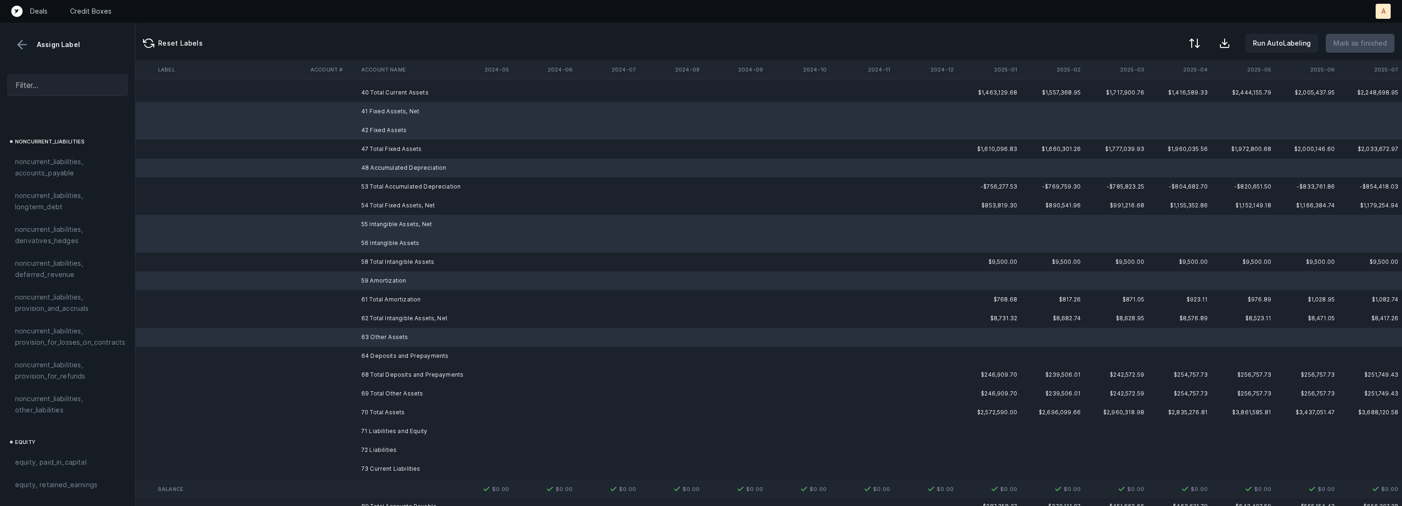
click at [381, 358] on td "64 Deposits and Prepayments" at bounding box center [415, 356] width 115 height 19
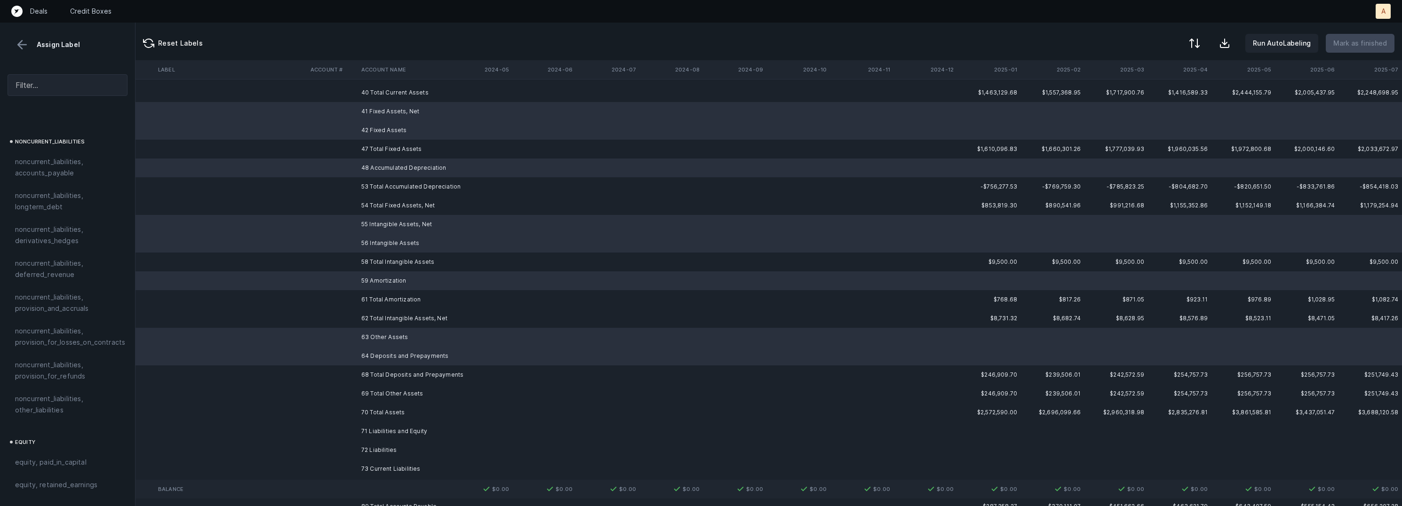
click at [379, 413] on td "70 Total Assets" at bounding box center [415, 412] width 115 height 19
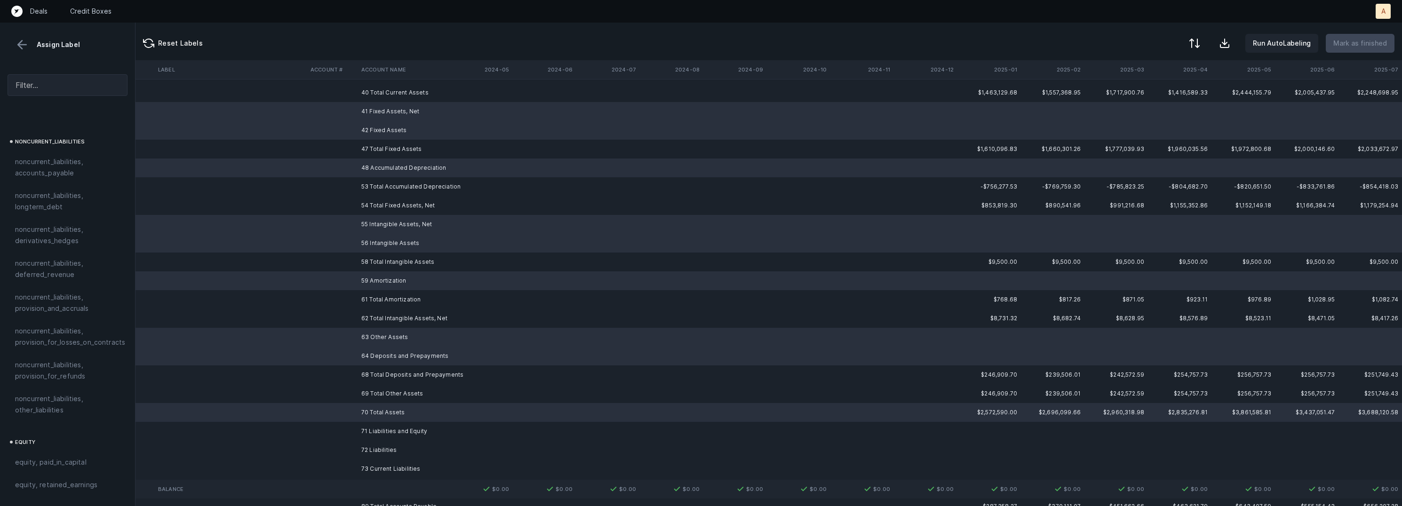
click at [379, 413] on td "70 Total Assets" at bounding box center [415, 412] width 115 height 19
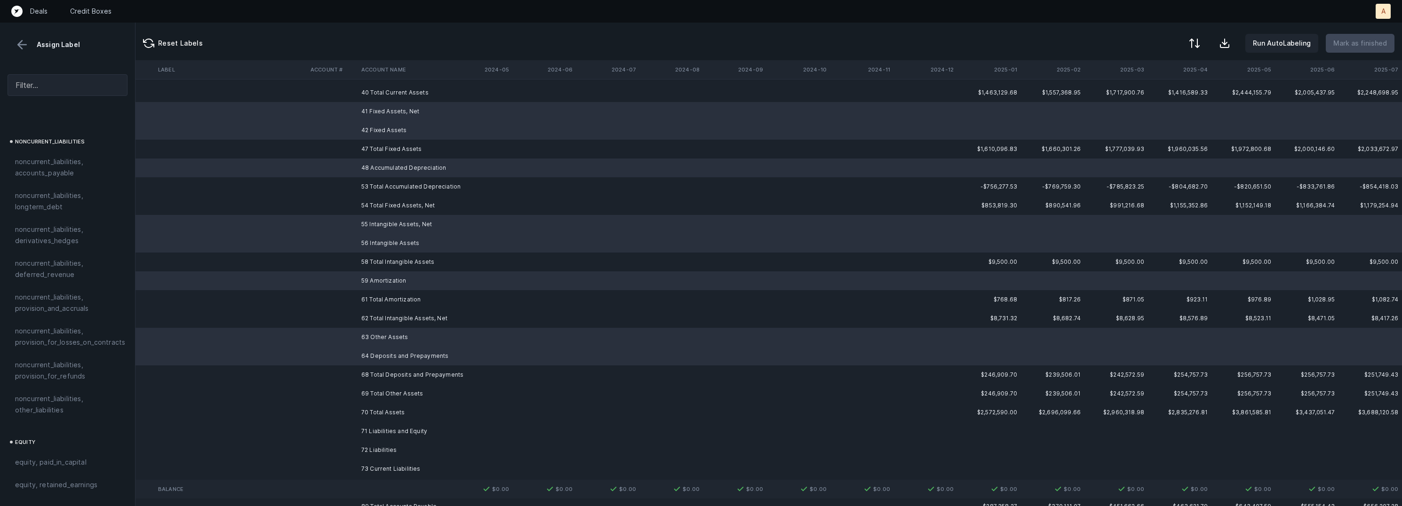
click at [378, 433] on td "71 Liabilities and Equity" at bounding box center [415, 431] width 115 height 19
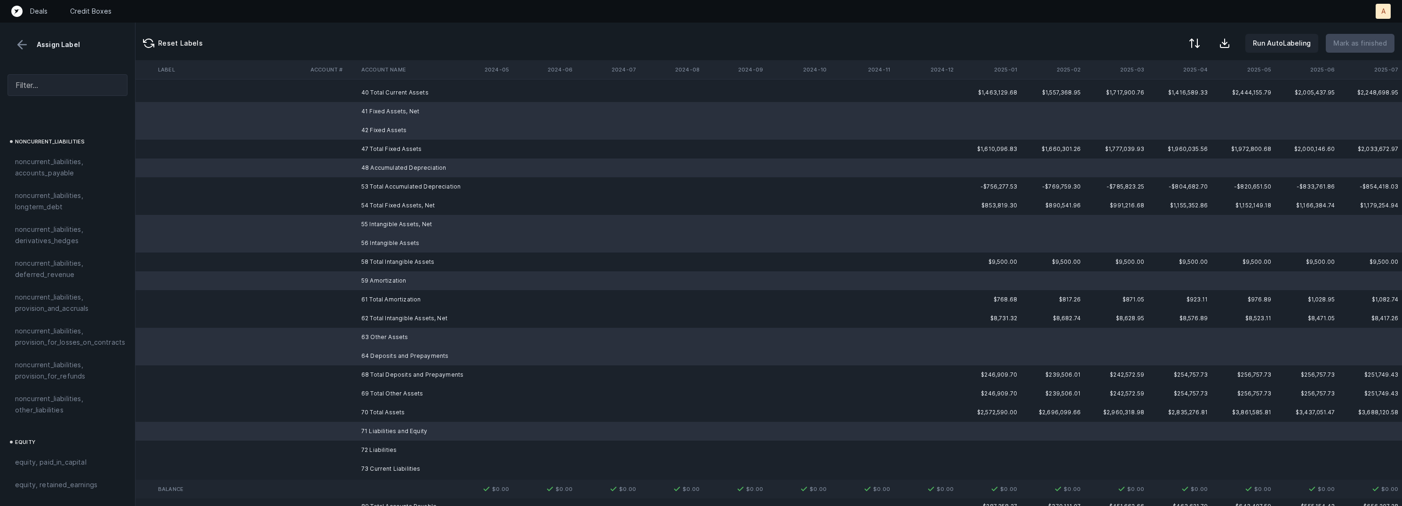
click at [378, 449] on td "72 Liabilities" at bounding box center [415, 450] width 115 height 19
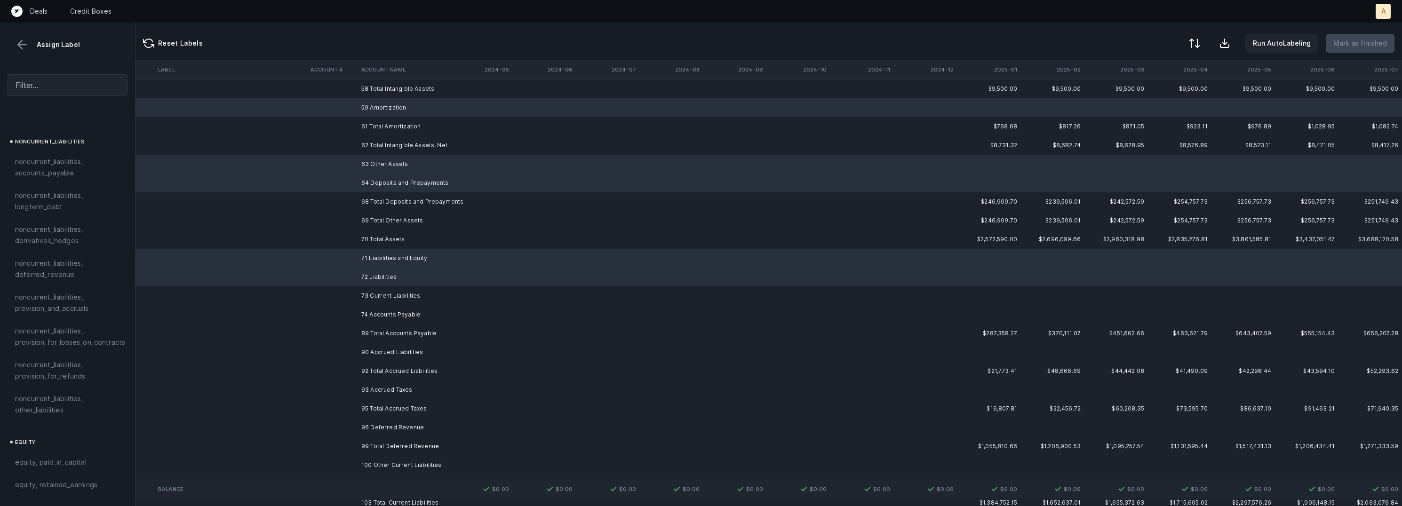
scroll to position [490, 2630]
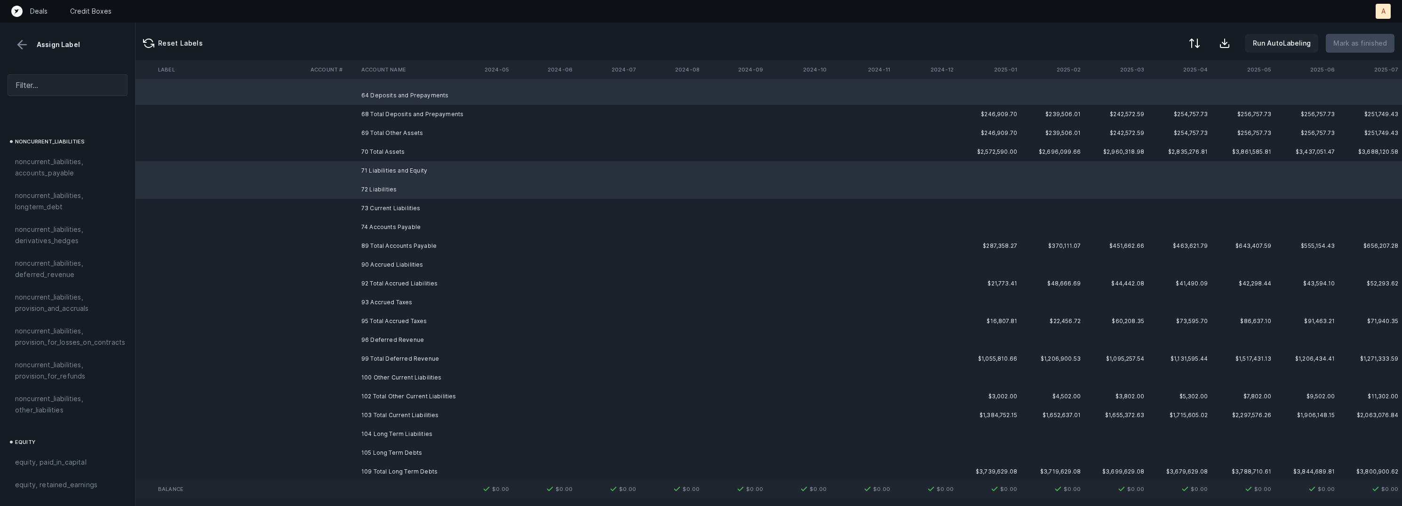
click at [404, 230] on td "74 Accounts Payable" at bounding box center [415, 227] width 115 height 19
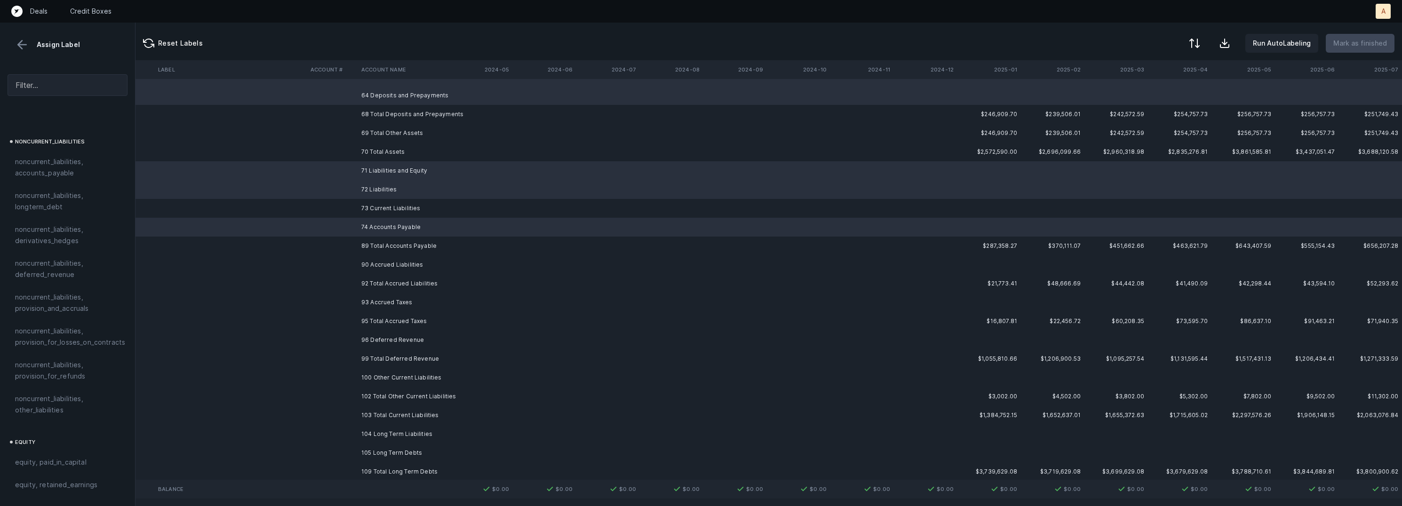
click at [393, 265] on td "90 Accrued Liabilities" at bounding box center [415, 264] width 115 height 19
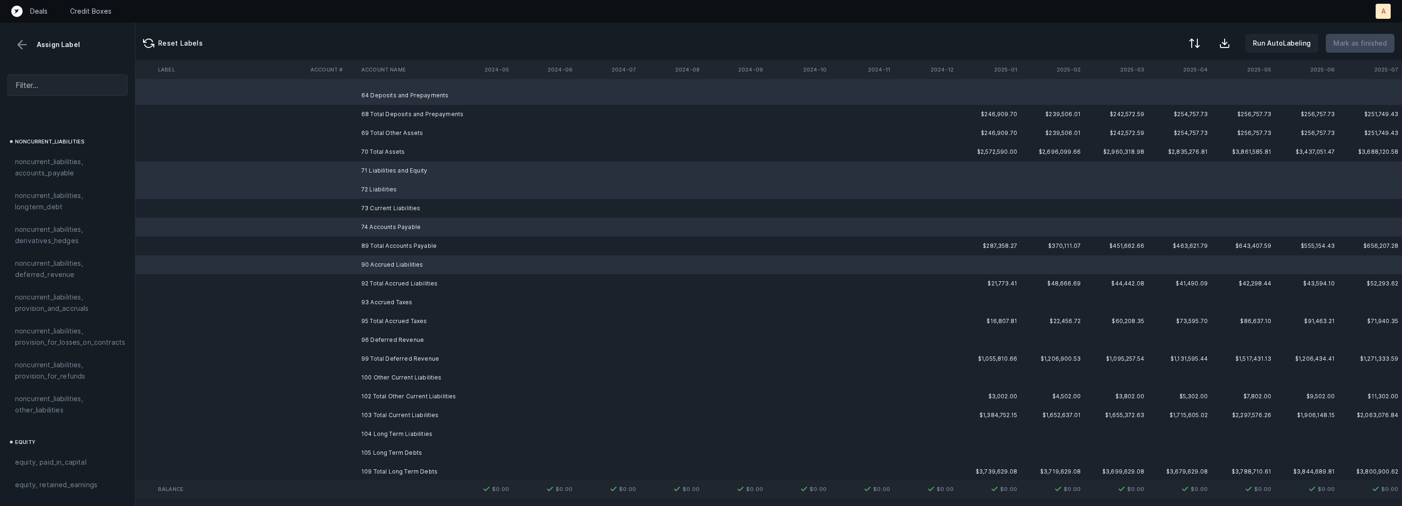
click at [390, 302] on td "93 Accrued Taxes" at bounding box center [415, 302] width 115 height 19
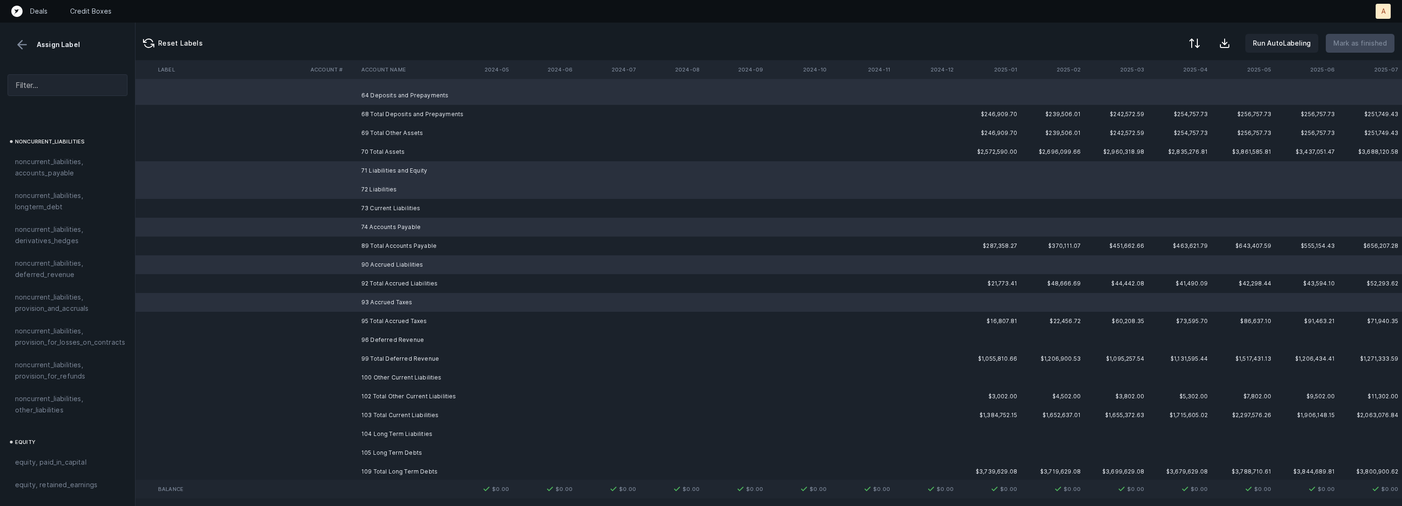
click at [389, 341] on td "96 Deferred Revenue" at bounding box center [415, 340] width 115 height 19
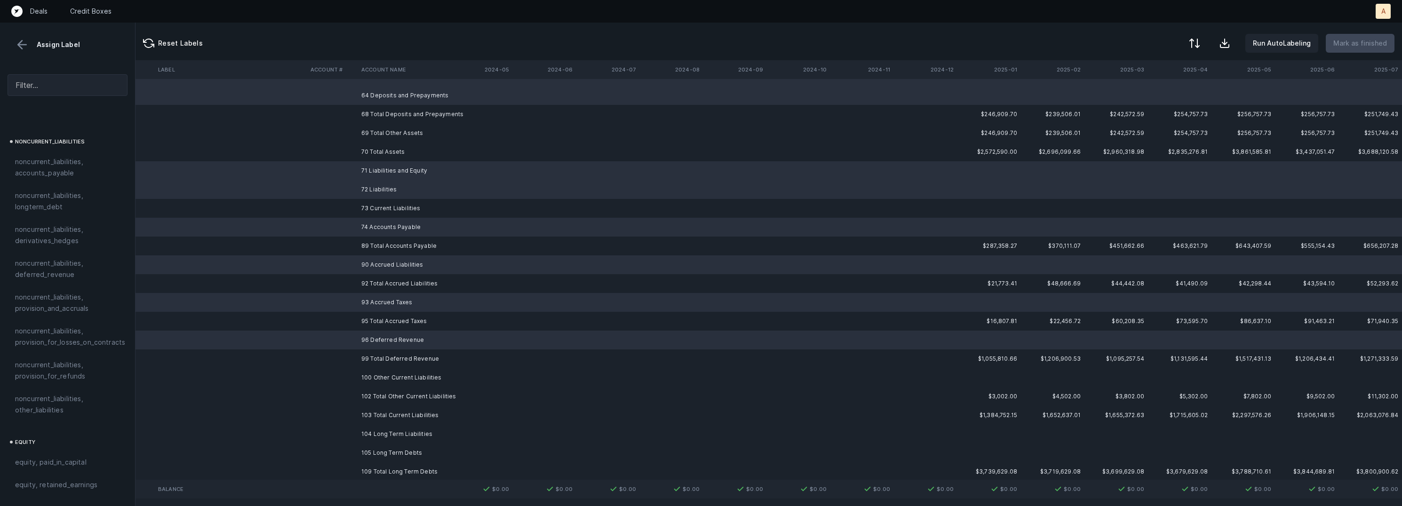
click at [389, 374] on td "100 Other Current Liabilities" at bounding box center [415, 377] width 115 height 19
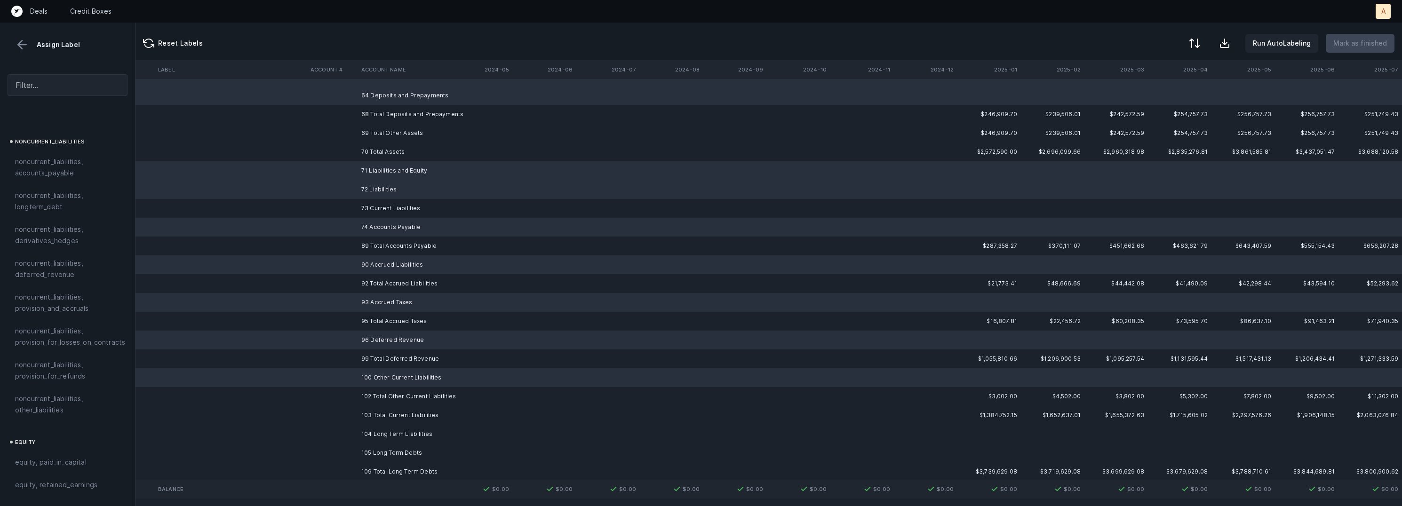
click at [383, 431] on td "104 Long Term Liabilities" at bounding box center [415, 434] width 115 height 19
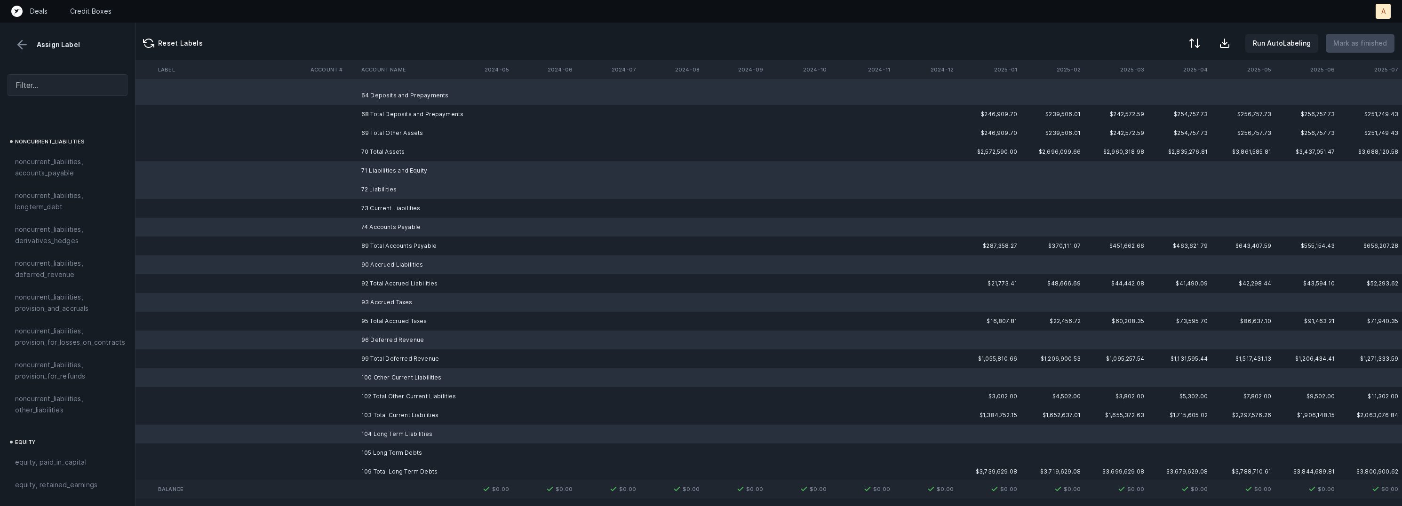
scroll to position [617, 2630]
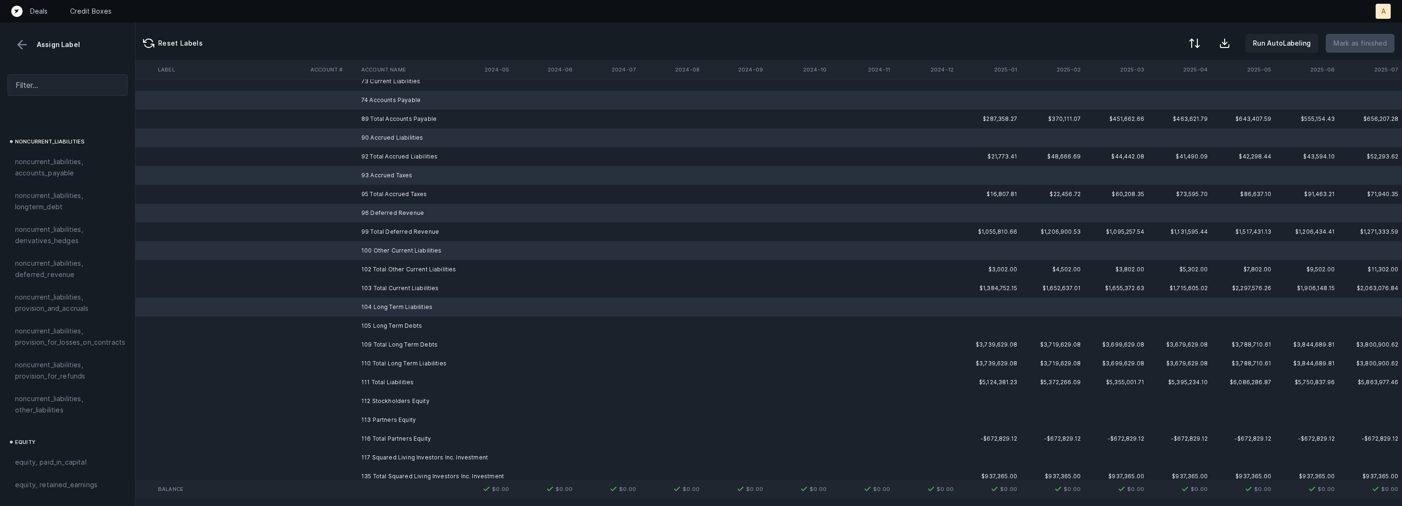
click at [393, 324] on td "105 Long Term Debts" at bounding box center [415, 326] width 115 height 19
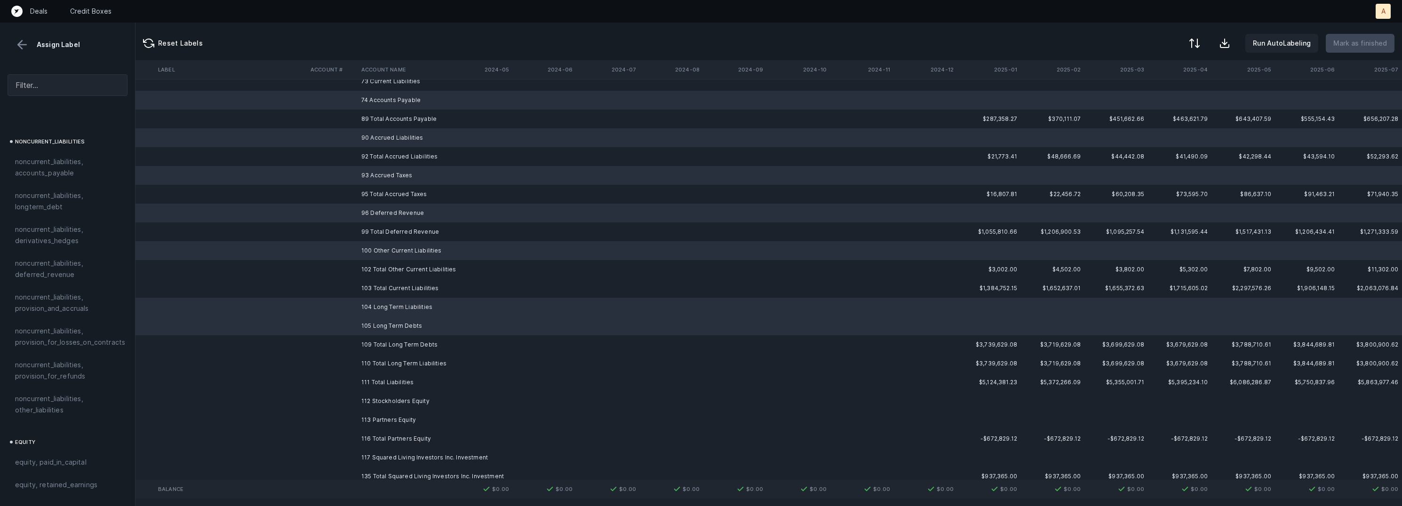
click at [392, 402] on td "112 Stockholders Equity" at bounding box center [415, 401] width 115 height 19
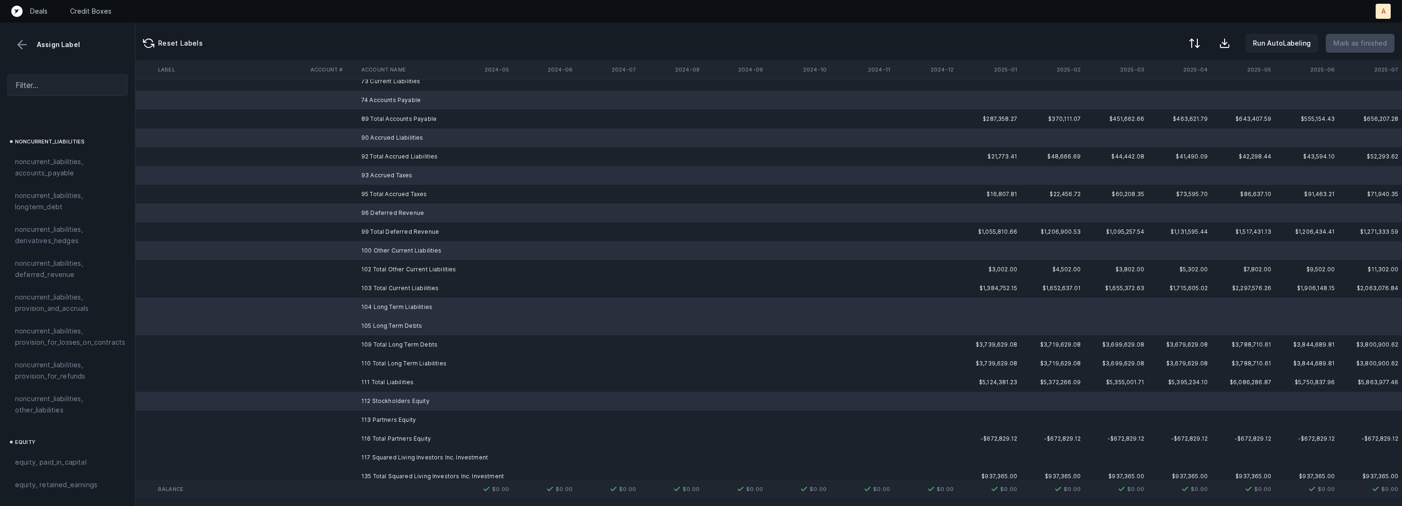
click at [387, 422] on td "113 Partners Equity" at bounding box center [415, 420] width 115 height 19
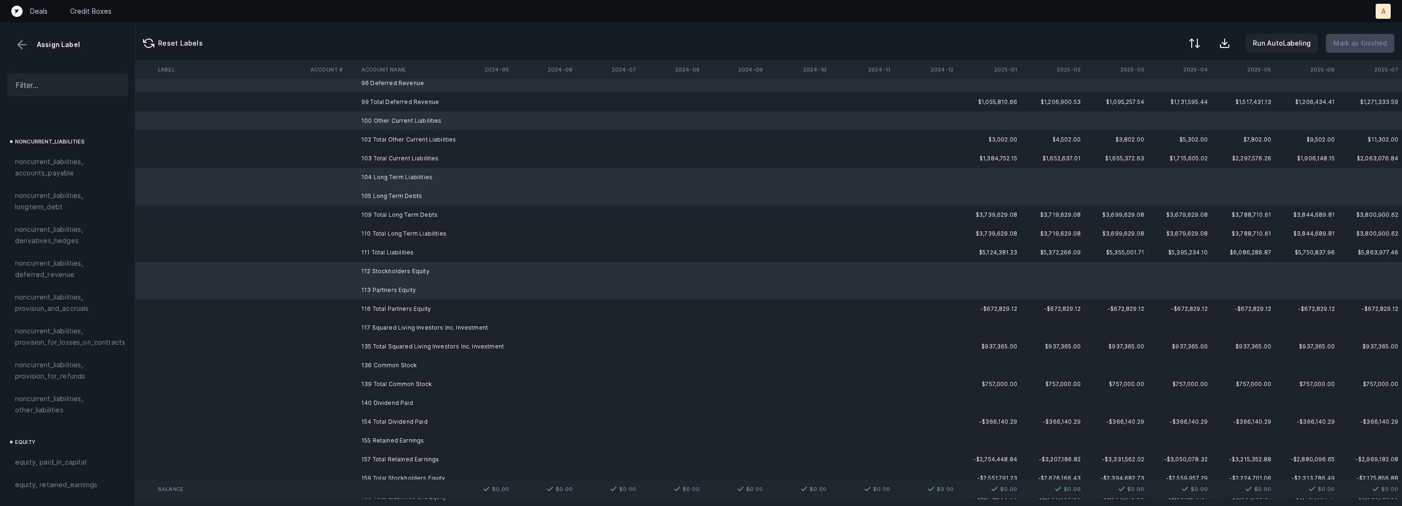
scroll to position [768, 2630]
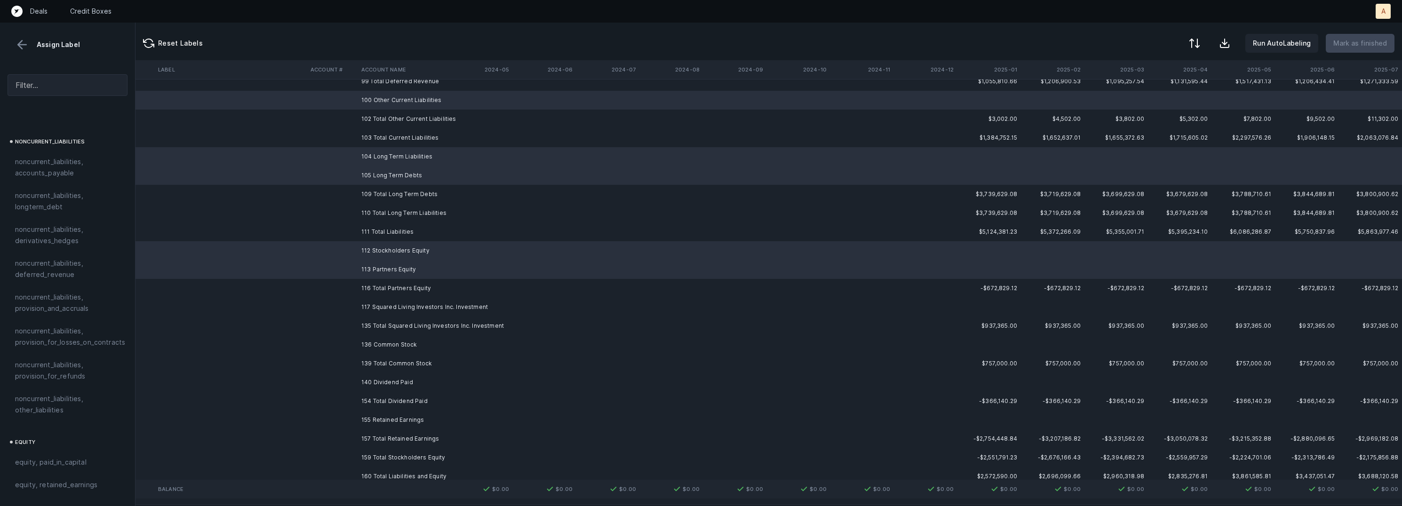
click at [400, 303] on td "117 Squared Living Investors Inc. Investment" at bounding box center [415, 307] width 115 height 19
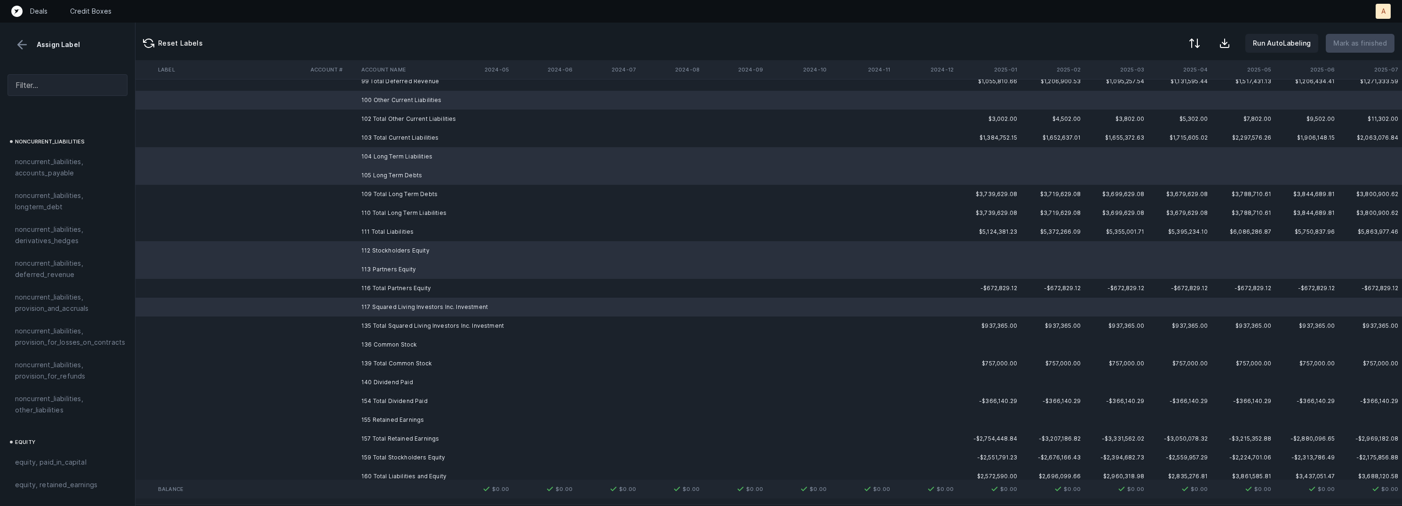
click at [385, 346] on td "136 Common Stock" at bounding box center [415, 344] width 115 height 19
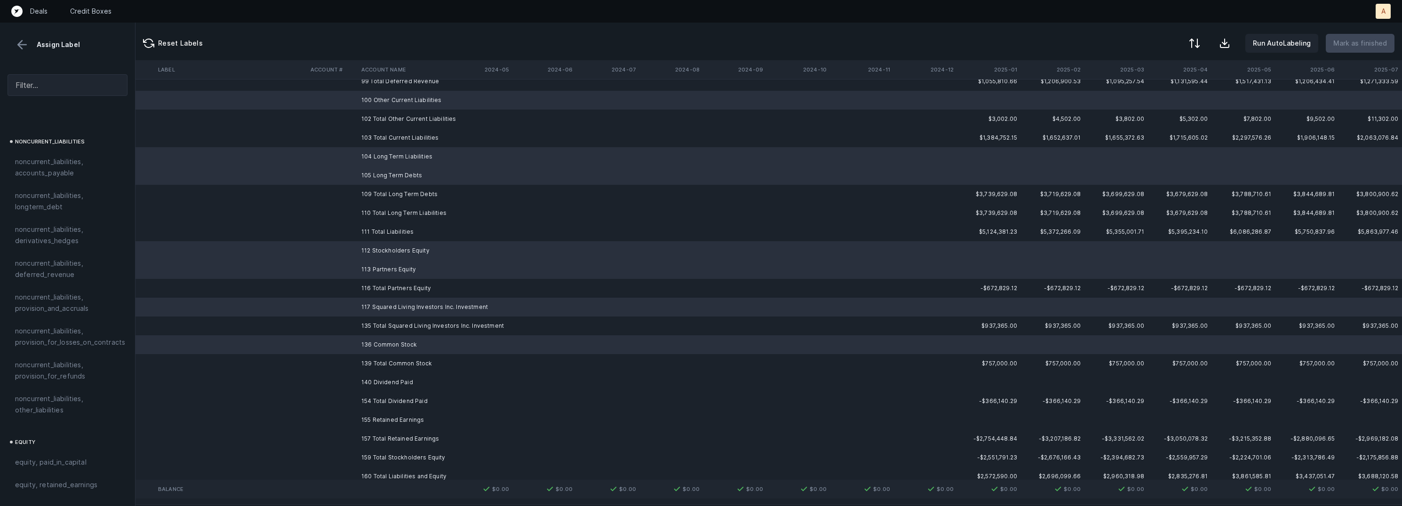
click at [383, 381] on td "140 Dividend Paid" at bounding box center [415, 382] width 115 height 19
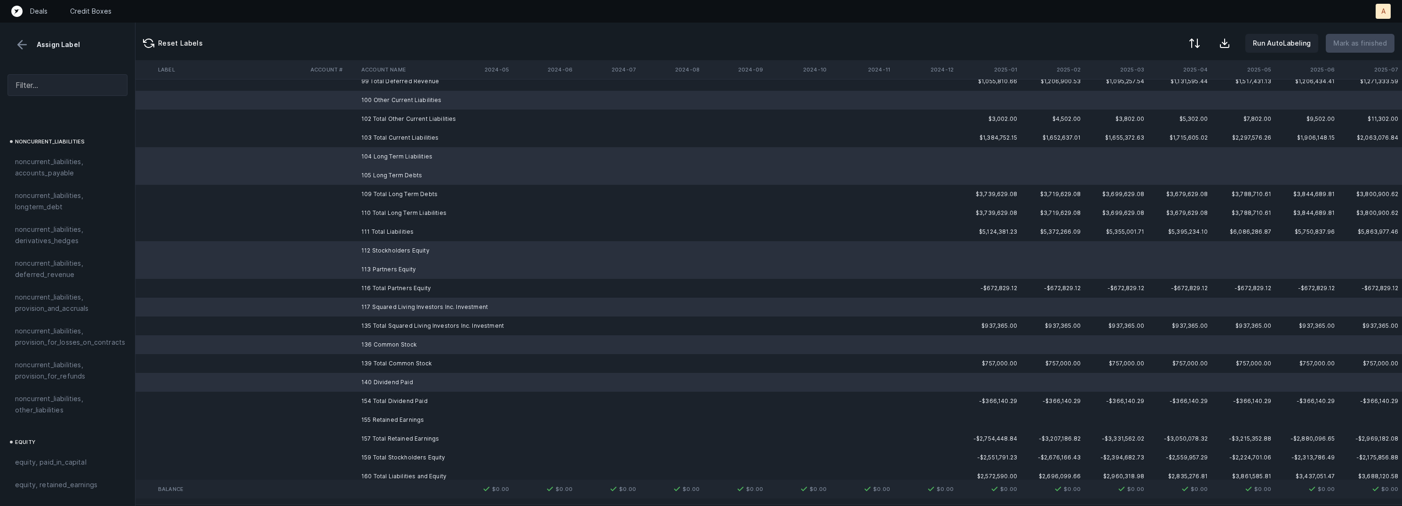
click at [384, 421] on td "155 Retained Earnings" at bounding box center [415, 420] width 115 height 19
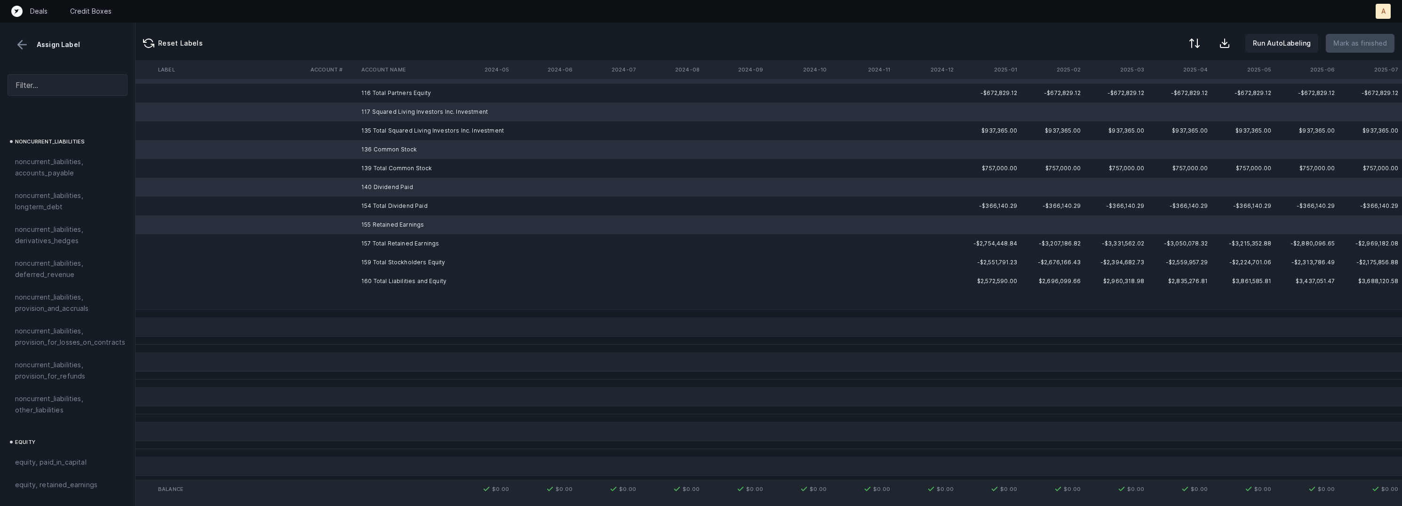
scroll to position [995, 2630]
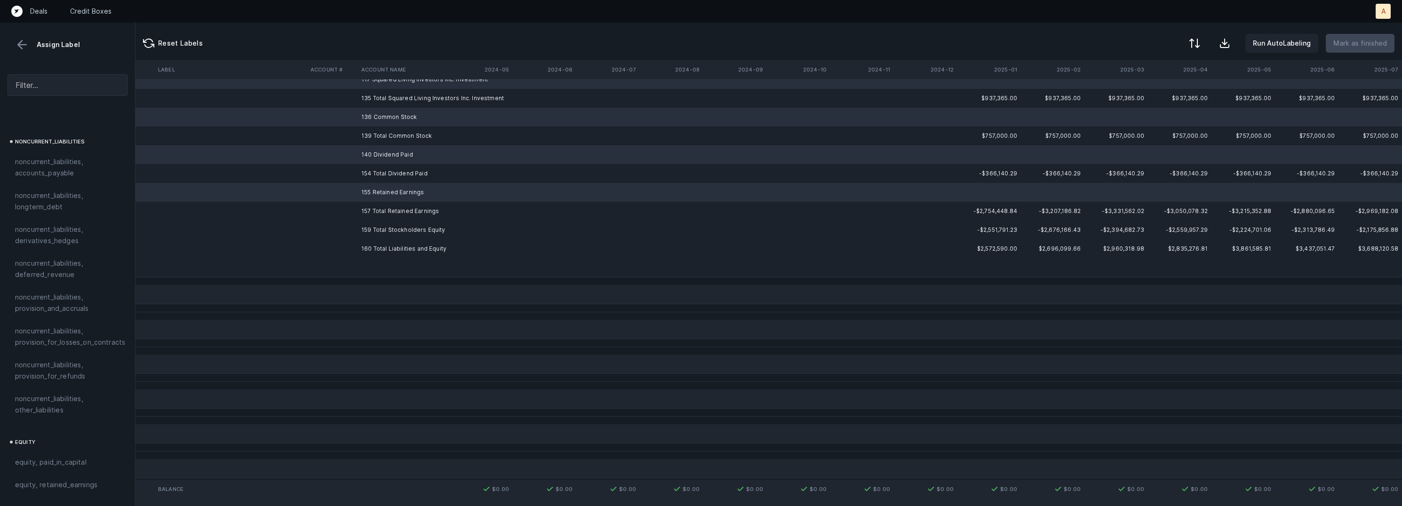
click at [414, 264] on td at bounding box center [415, 267] width 115 height 19
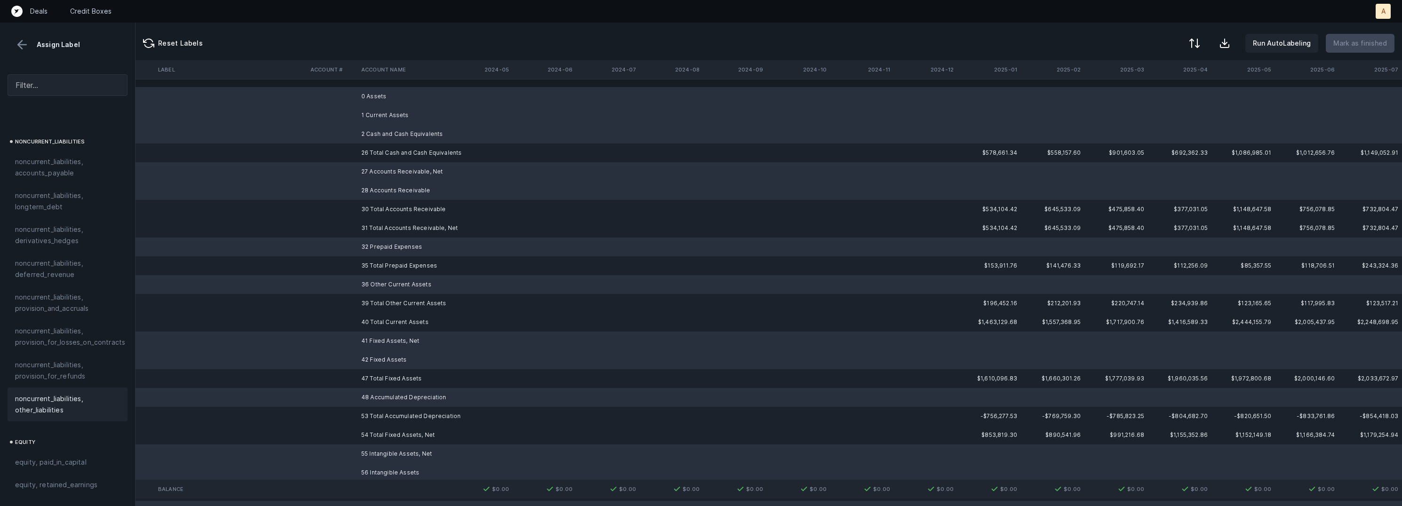
scroll to position [1015, 0]
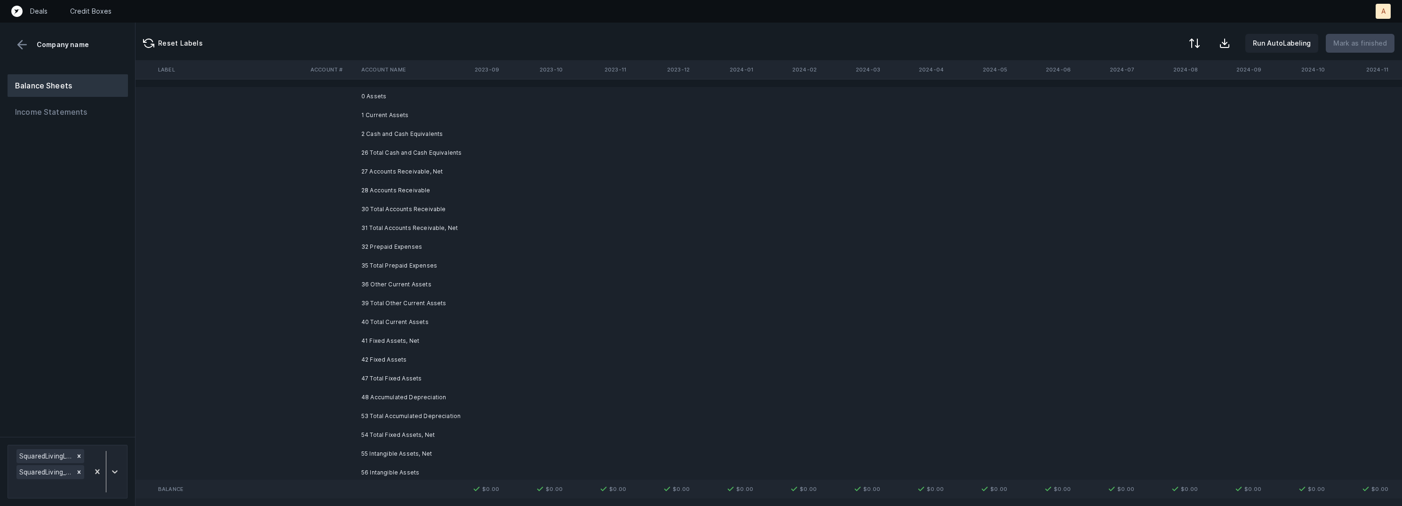
scroll to position [0, 2630]
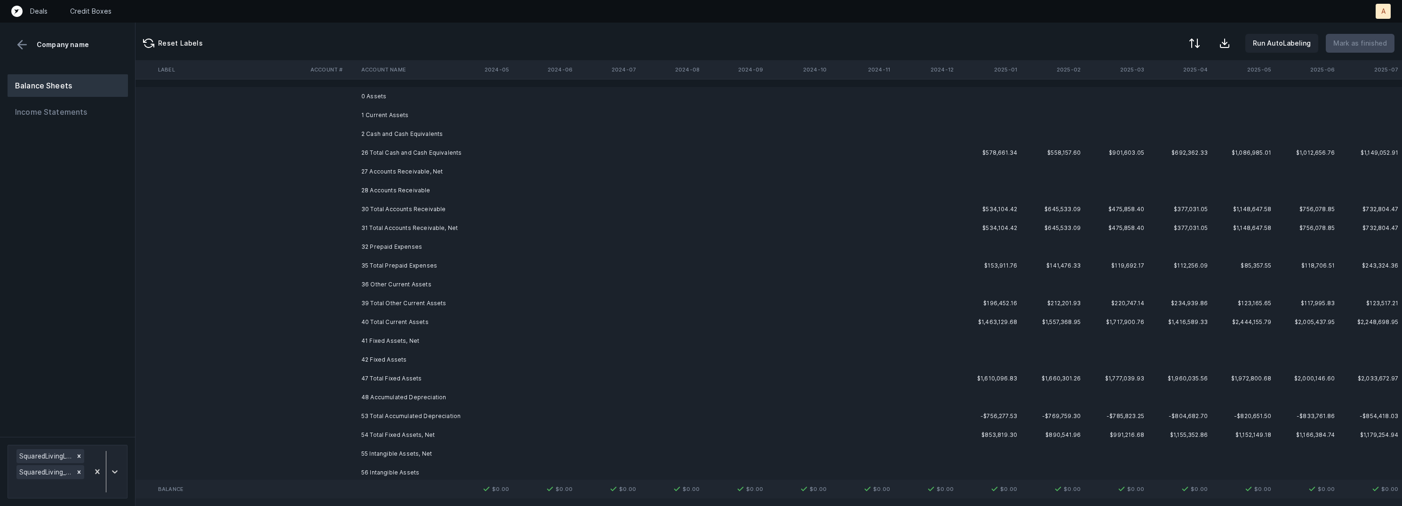
click at [382, 96] on td "0 Assets" at bounding box center [415, 96] width 115 height 19
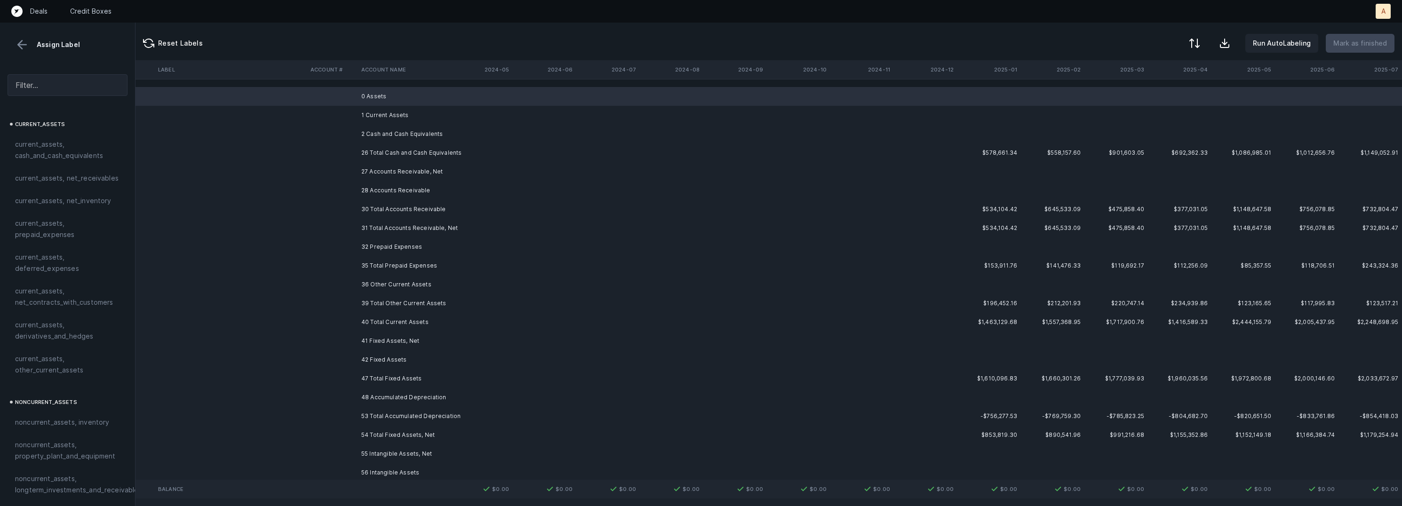
click at [383, 116] on td "1 Current Assets" at bounding box center [415, 115] width 115 height 19
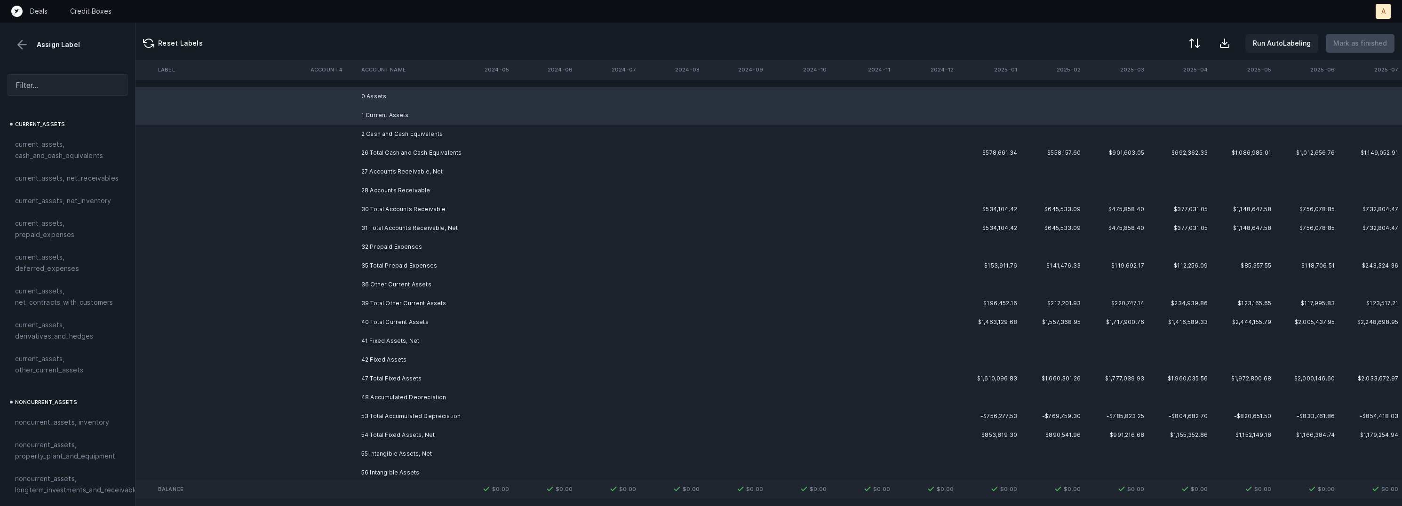
click at [379, 127] on td "2 Cash and Cash Equivalents" at bounding box center [415, 134] width 115 height 19
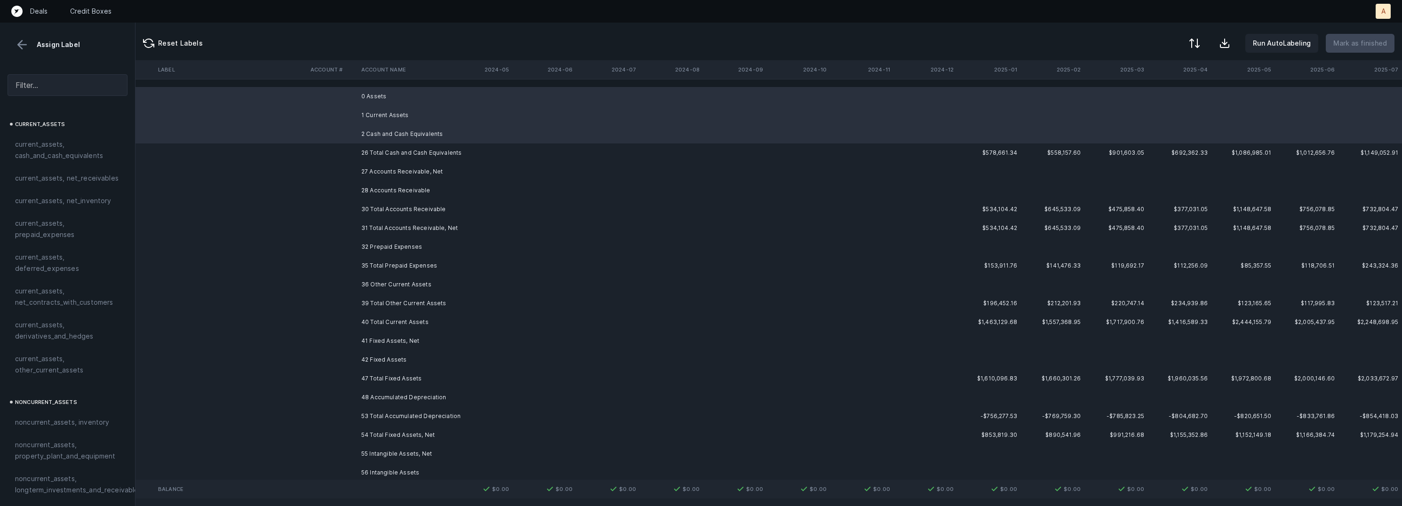
click at [381, 172] on td "27 Accounts Receivable, Net" at bounding box center [415, 171] width 115 height 19
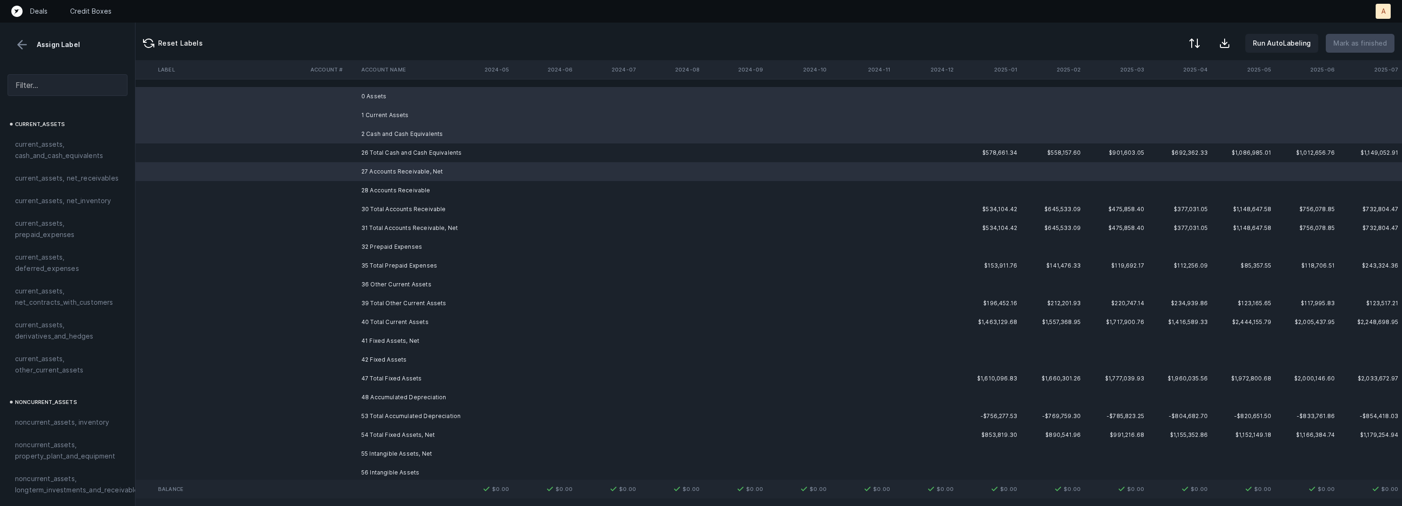
click at [379, 186] on td "28 Accounts Receivable" at bounding box center [415, 190] width 115 height 19
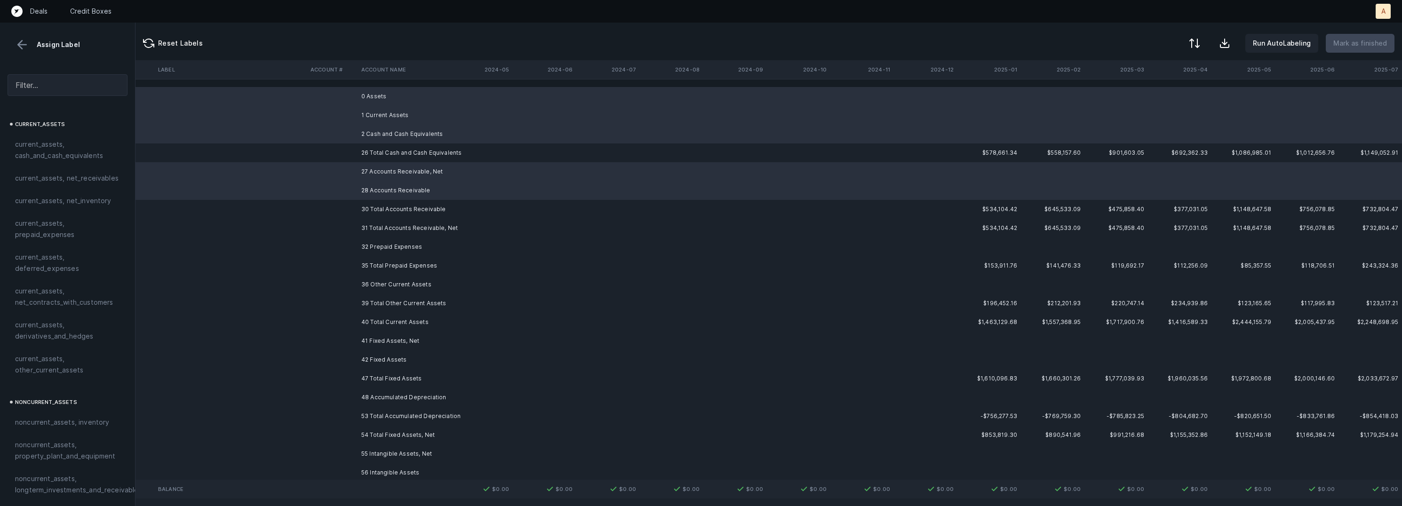
click at [377, 240] on td "32 Prepaid Expenses" at bounding box center [415, 247] width 115 height 19
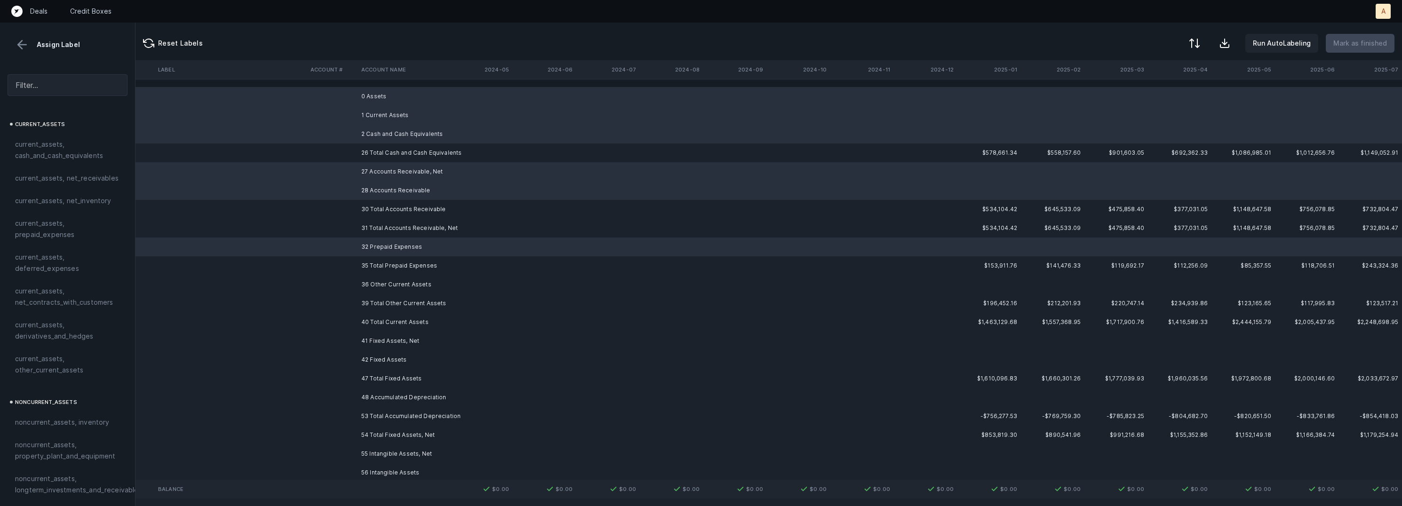
click at [391, 279] on td "36 Other Current Assets" at bounding box center [415, 284] width 115 height 19
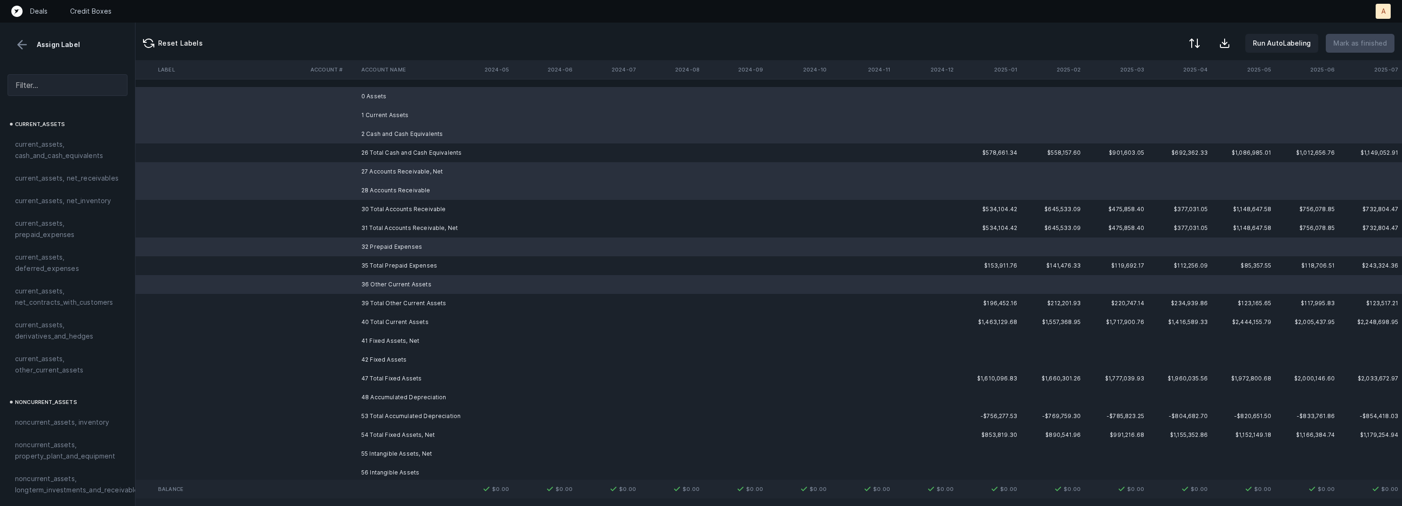
click at [386, 343] on td "41 Fixed Assets, Net" at bounding box center [415, 341] width 115 height 19
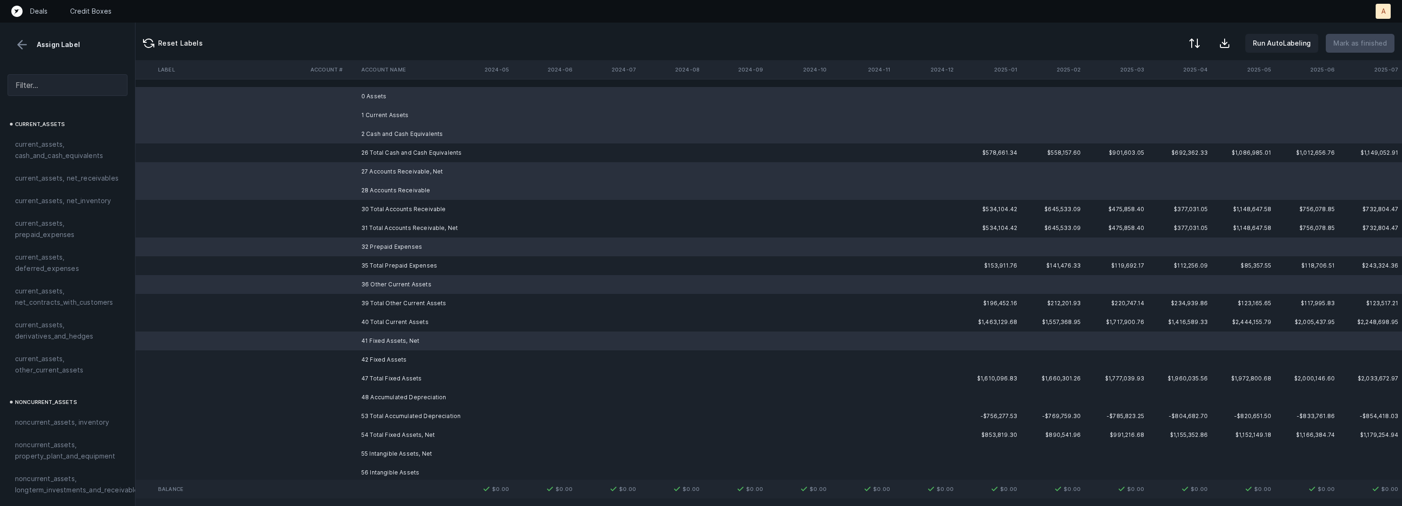
click at [381, 362] on td "42 Fixed Assets" at bounding box center [415, 359] width 115 height 19
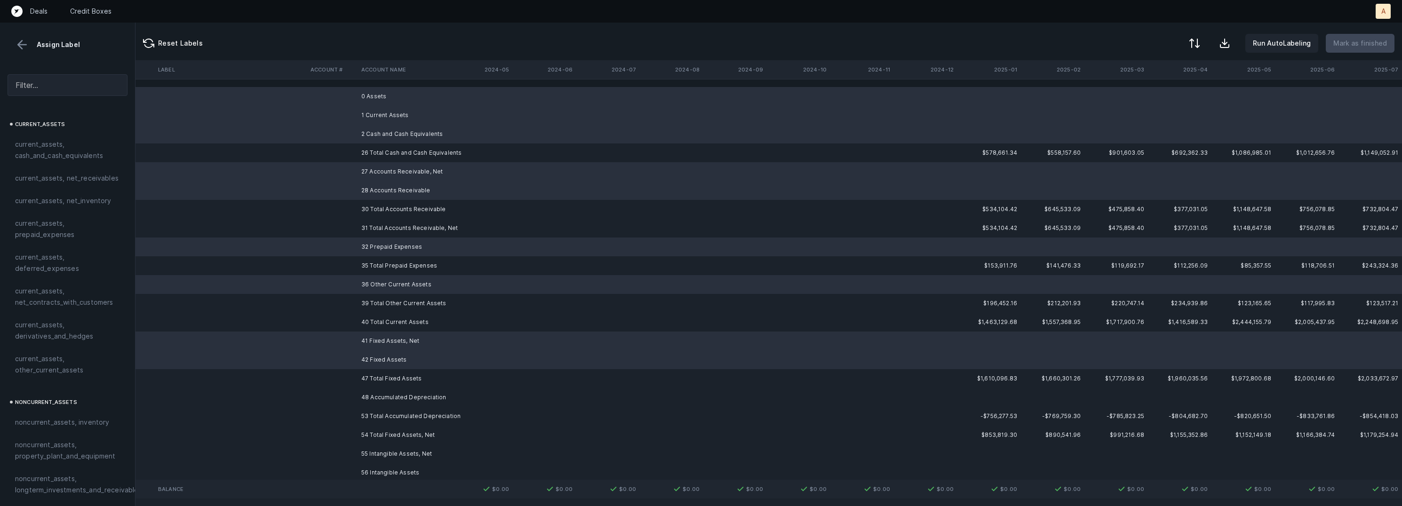
click at [377, 399] on td "48 Accumulated Depreciation" at bounding box center [415, 397] width 115 height 19
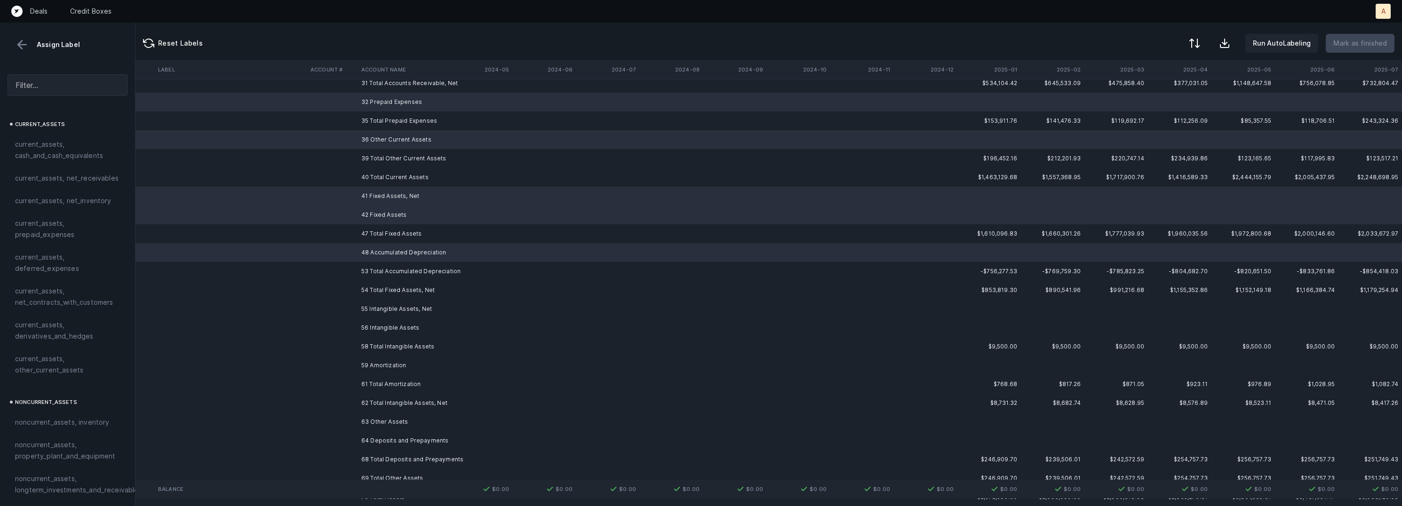
scroll to position [199, 2630]
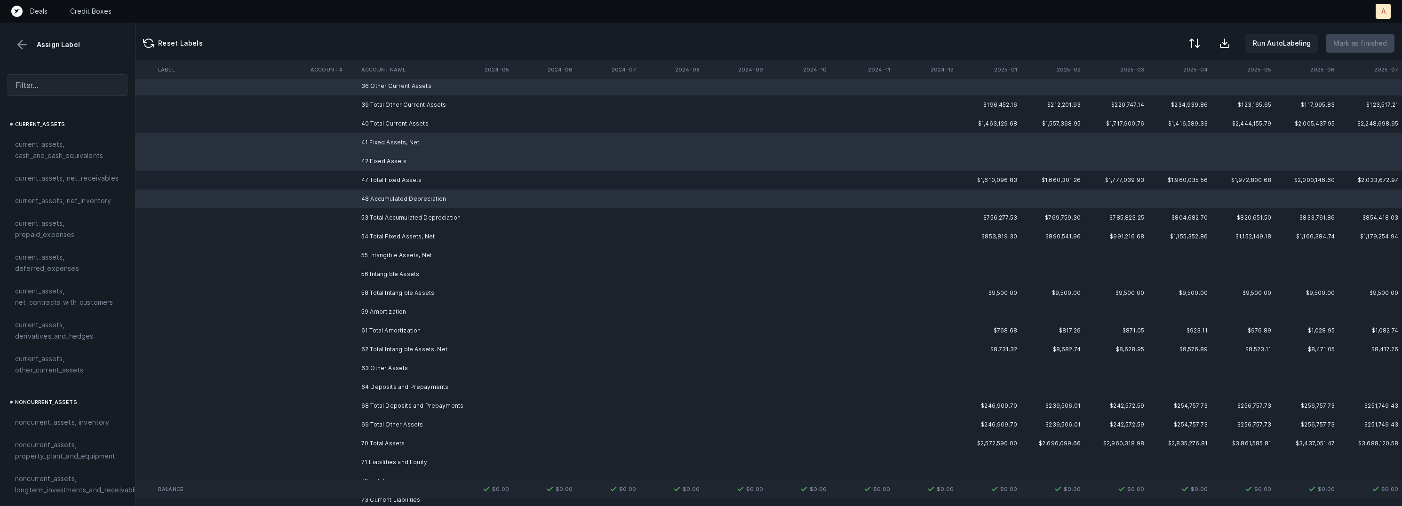
click at [417, 261] on td "55 Intangible Assets, Net" at bounding box center [415, 255] width 115 height 19
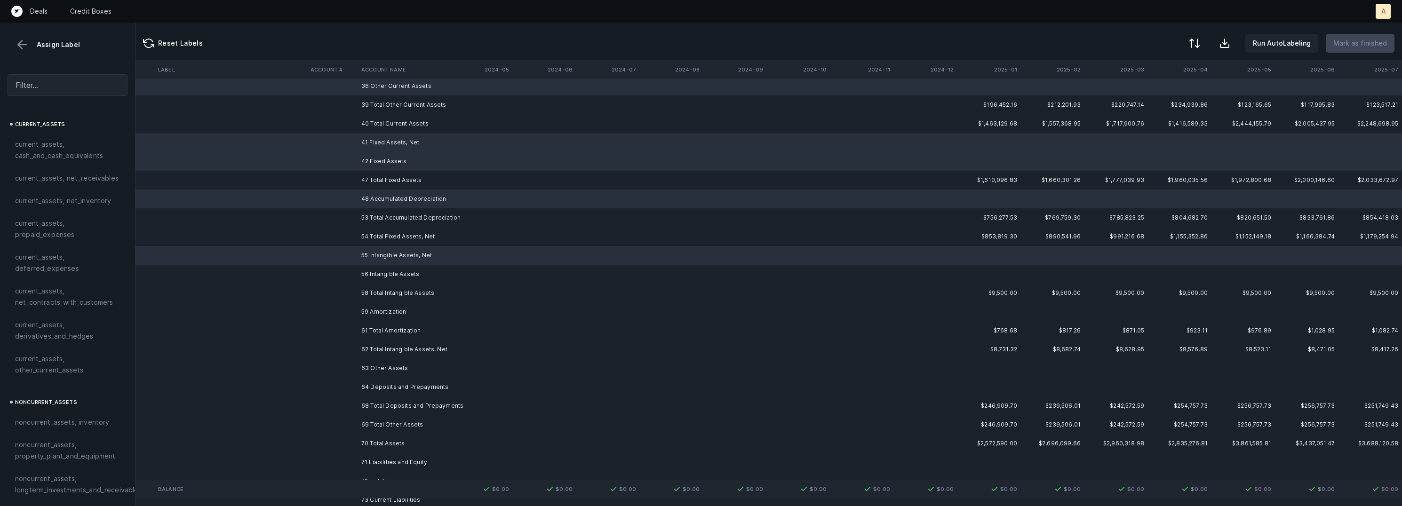
click at [407, 274] on td "56 Intangible Assets" at bounding box center [415, 274] width 115 height 19
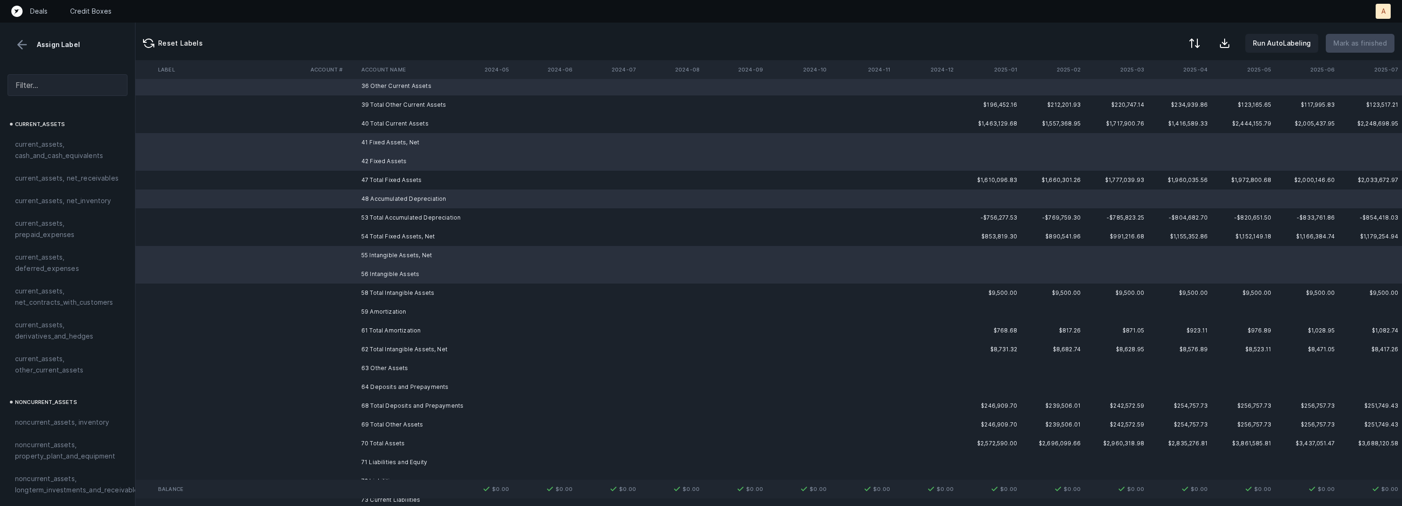
click at [384, 308] on td "59 Amortization" at bounding box center [415, 311] width 115 height 19
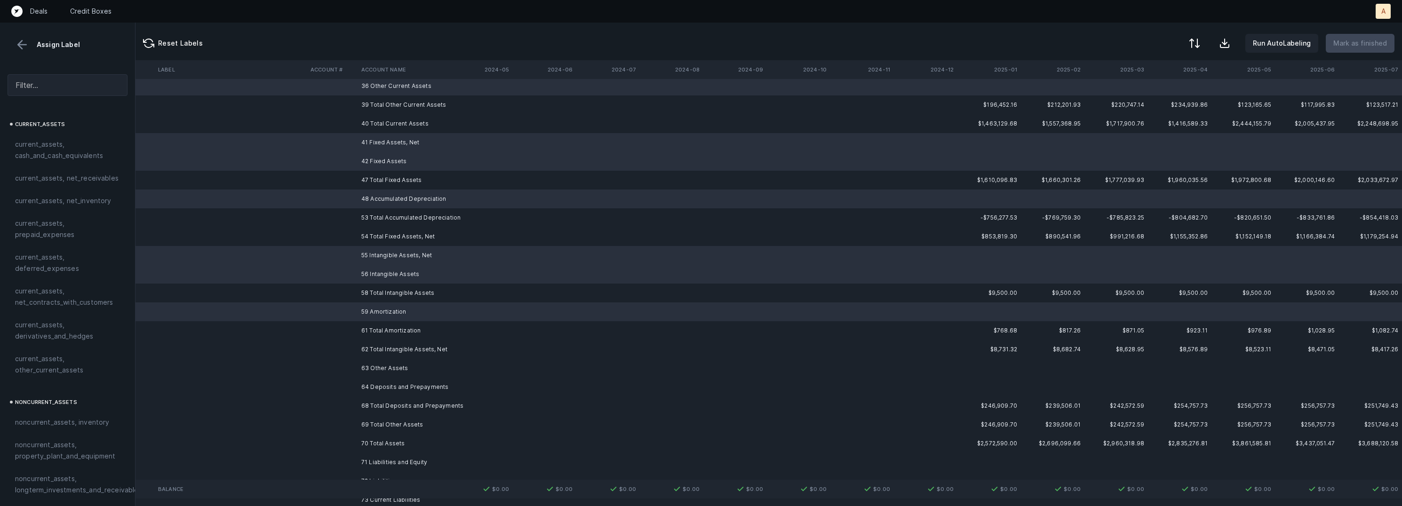
click at [393, 365] on td "63 Other Assets" at bounding box center [415, 368] width 115 height 19
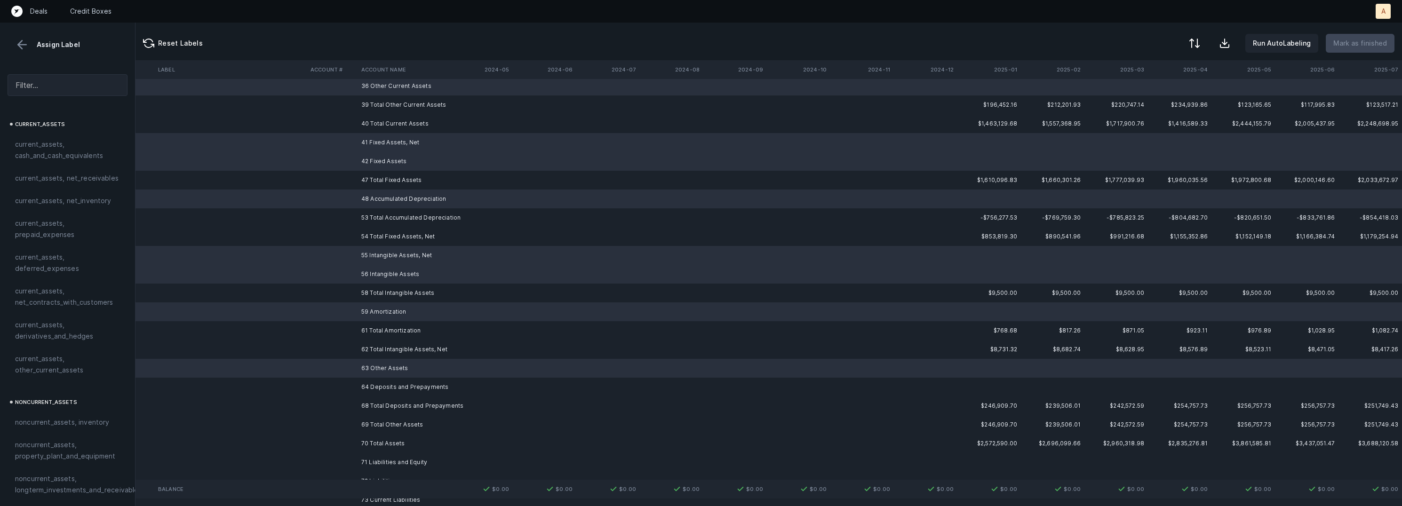
click at [397, 384] on td "64 Deposits and Prepayments" at bounding box center [415, 387] width 115 height 19
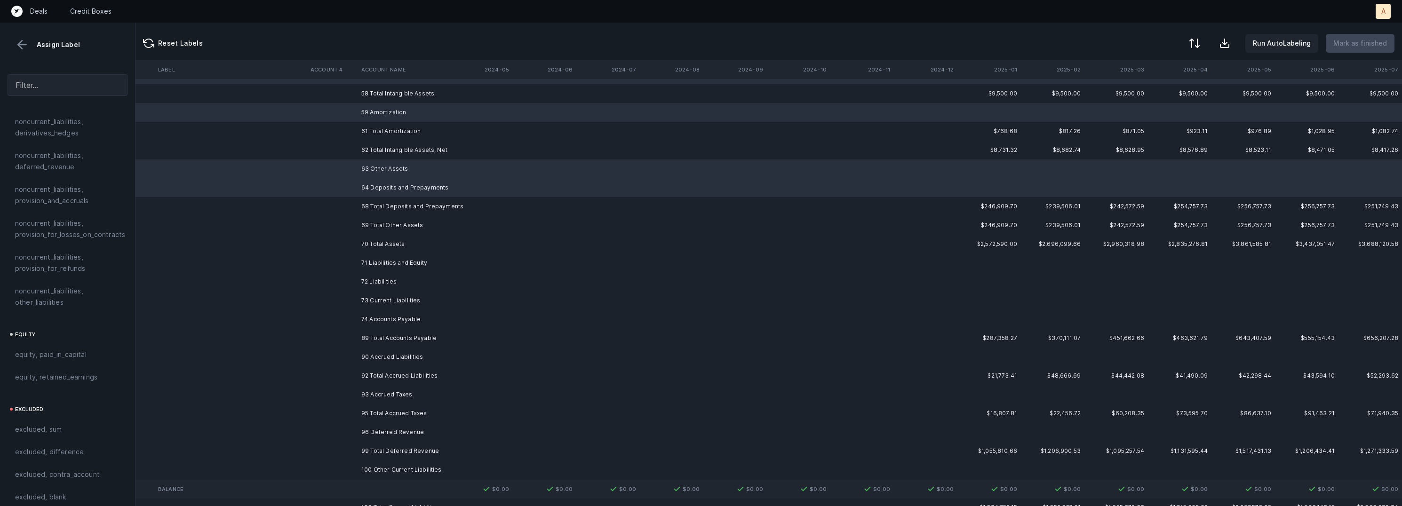
scroll to position [431, 2630]
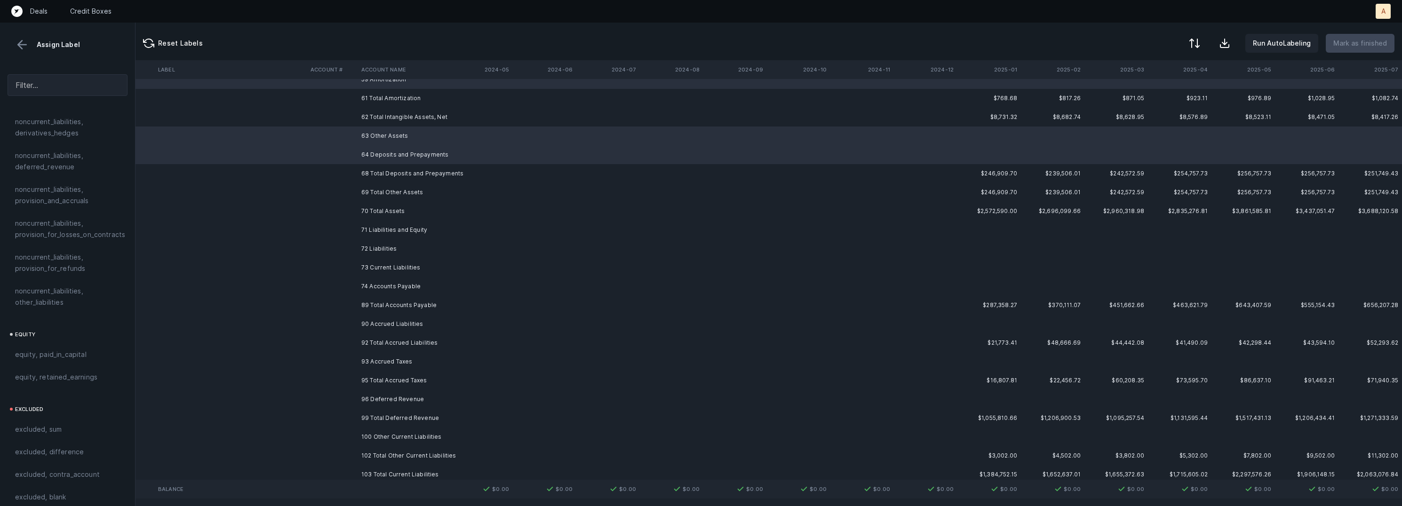
click at [397, 226] on td "71 Liabilities and Equity" at bounding box center [415, 230] width 115 height 19
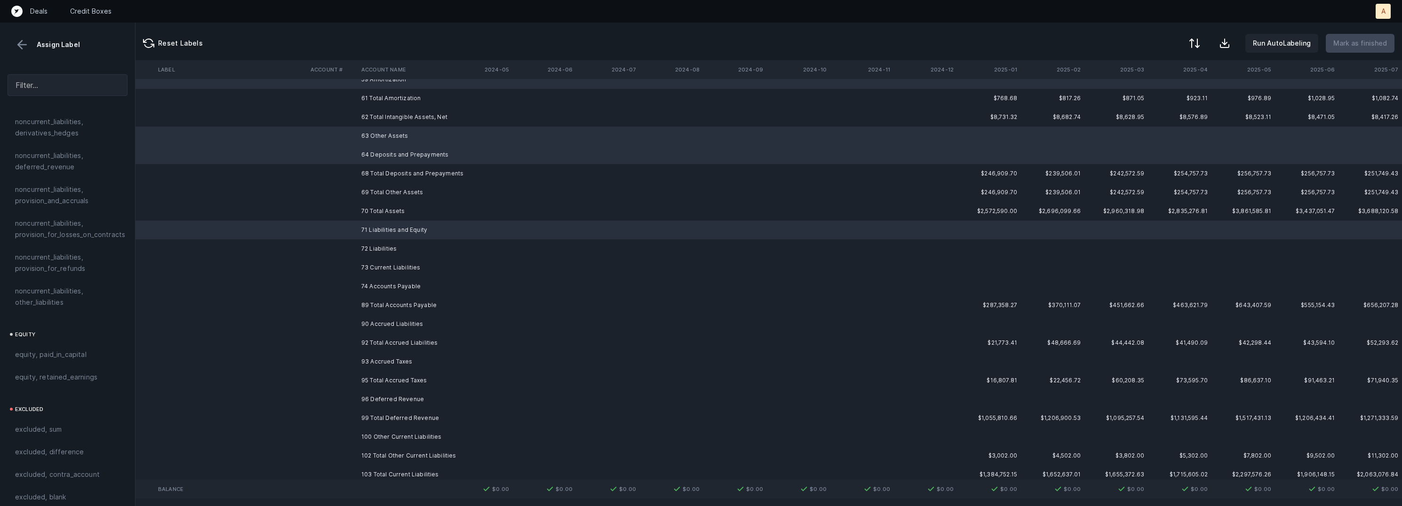
click at [381, 242] on td "72 Liabilities" at bounding box center [415, 248] width 115 height 19
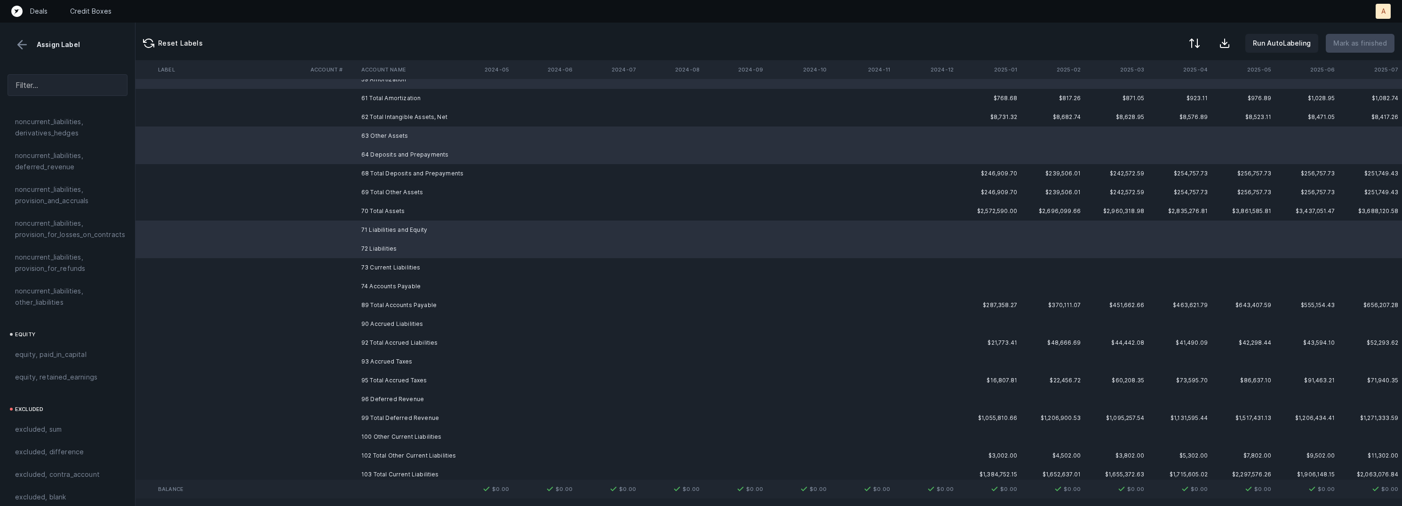
click at [399, 271] on td "73 Current Liabilities" at bounding box center [415, 267] width 115 height 19
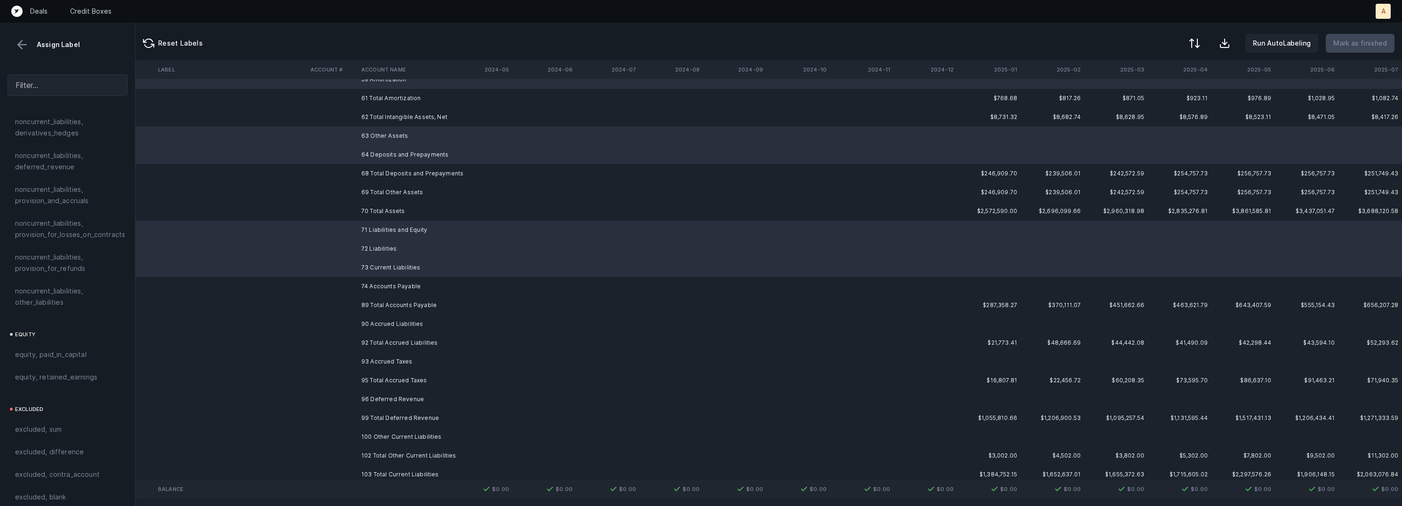
click at [387, 290] on td "74 Accounts Payable" at bounding box center [415, 286] width 115 height 19
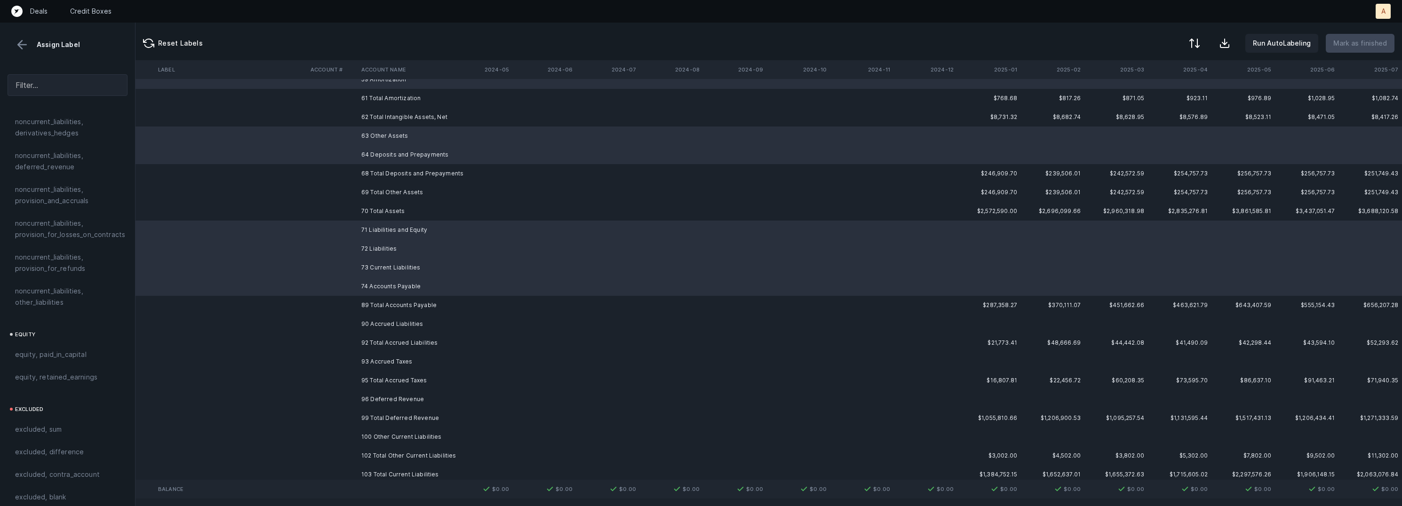
click at [379, 319] on td "90 Accrued Liabilities" at bounding box center [415, 324] width 115 height 19
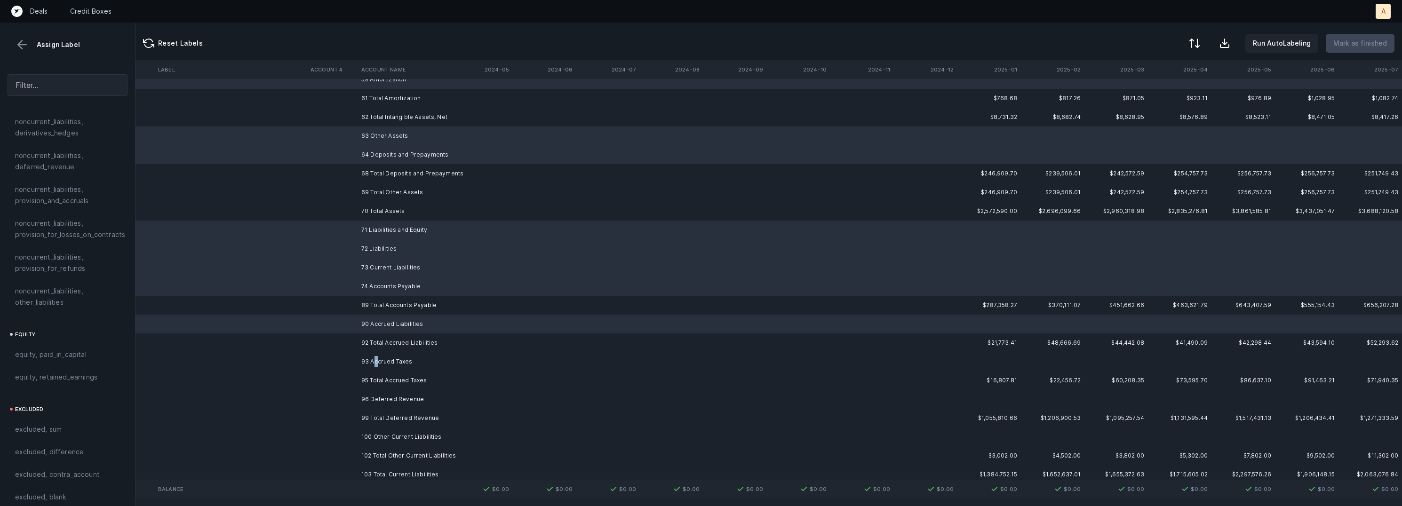
click at [375, 358] on td "93 Accrued Taxes" at bounding box center [415, 361] width 115 height 19
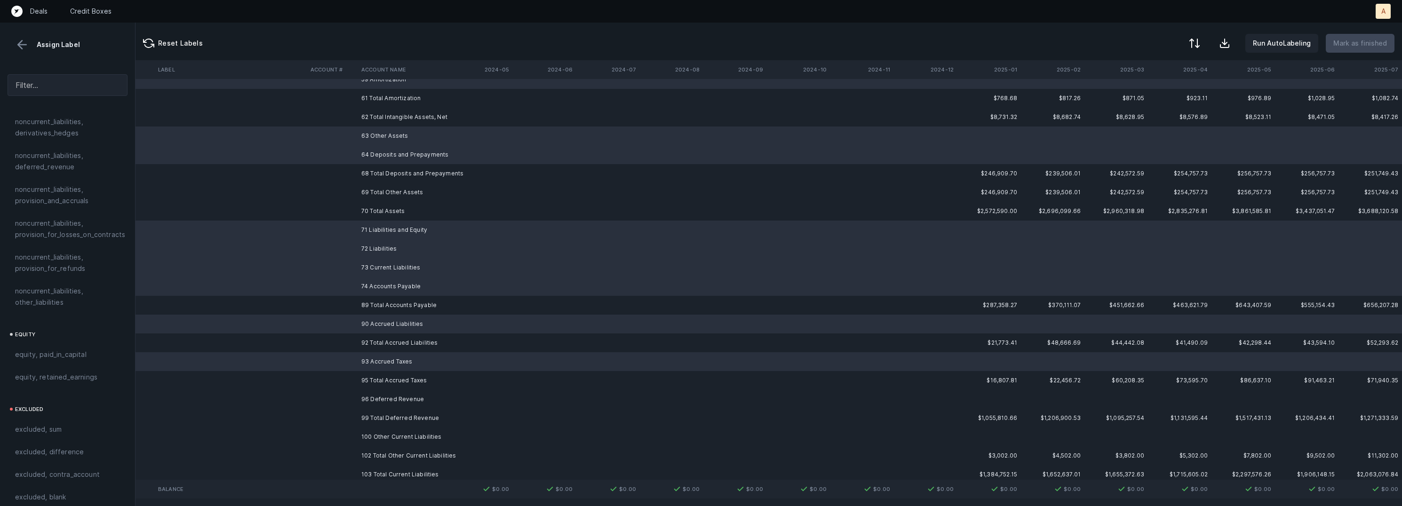
click at [375, 397] on td "96 Deferred Revenue" at bounding box center [415, 399] width 115 height 19
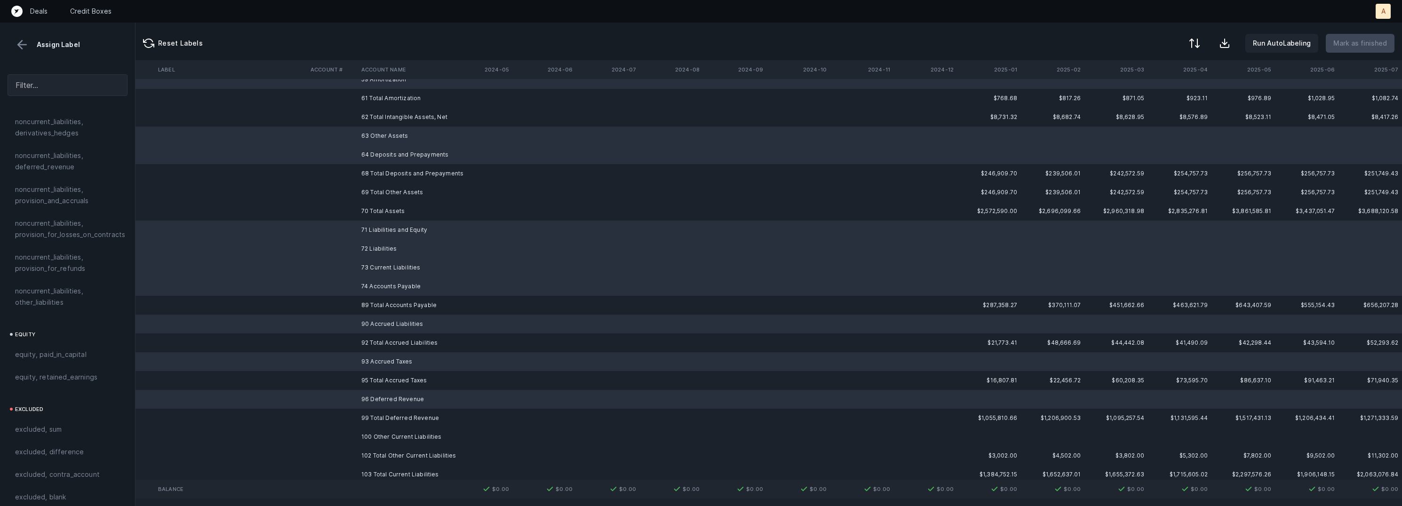
scroll to position [559, 2630]
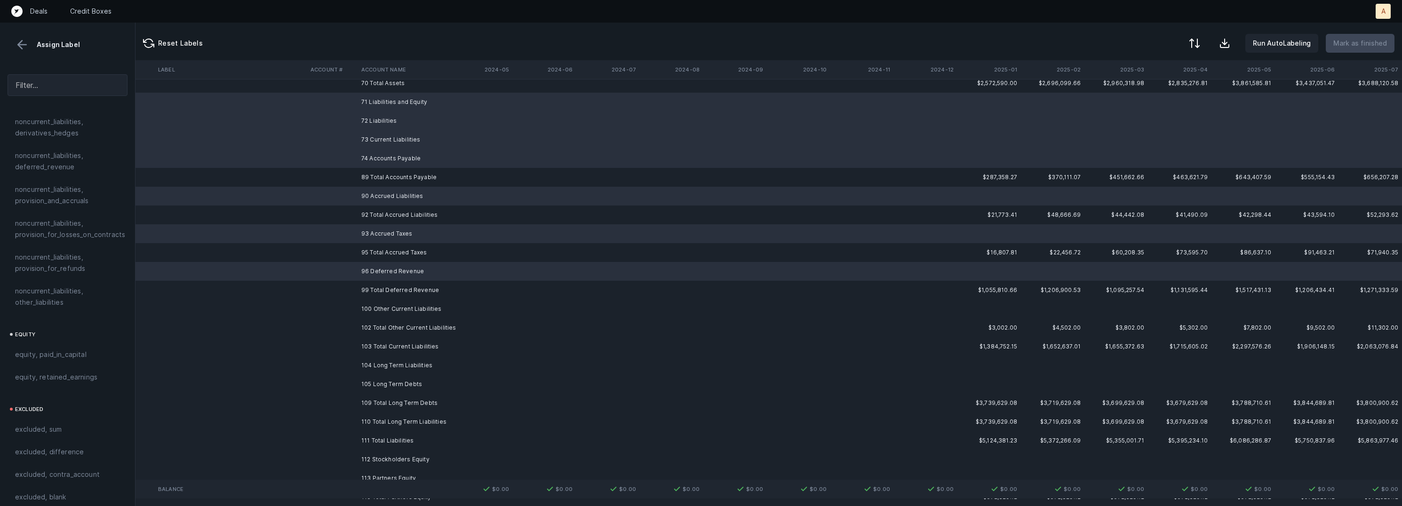
click at [400, 308] on td "100 Other Current Liabilities" at bounding box center [415, 309] width 115 height 19
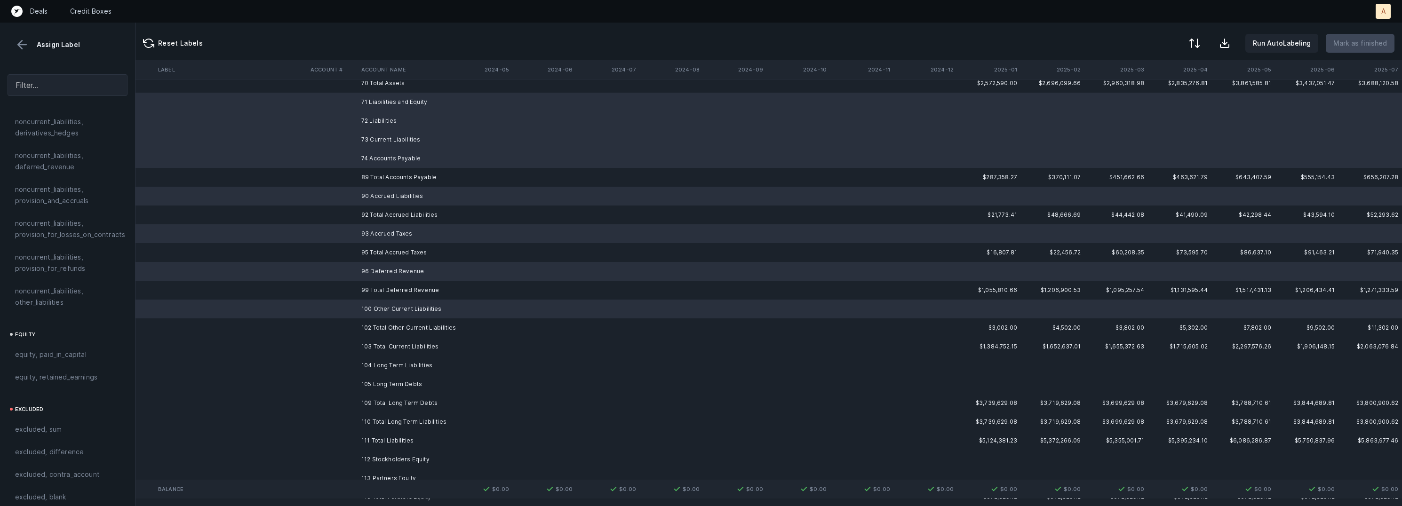
click at [382, 363] on td "104 Long Term Liabilities" at bounding box center [415, 365] width 115 height 19
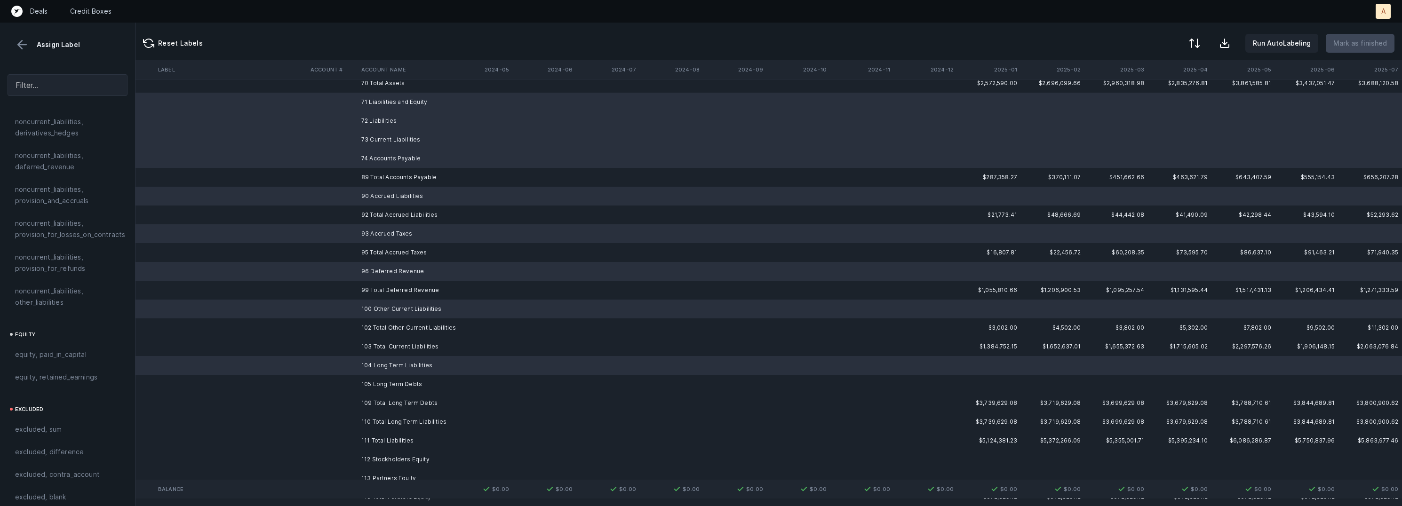
click at [376, 383] on td "105 Long Term Debts" at bounding box center [415, 384] width 115 height 19
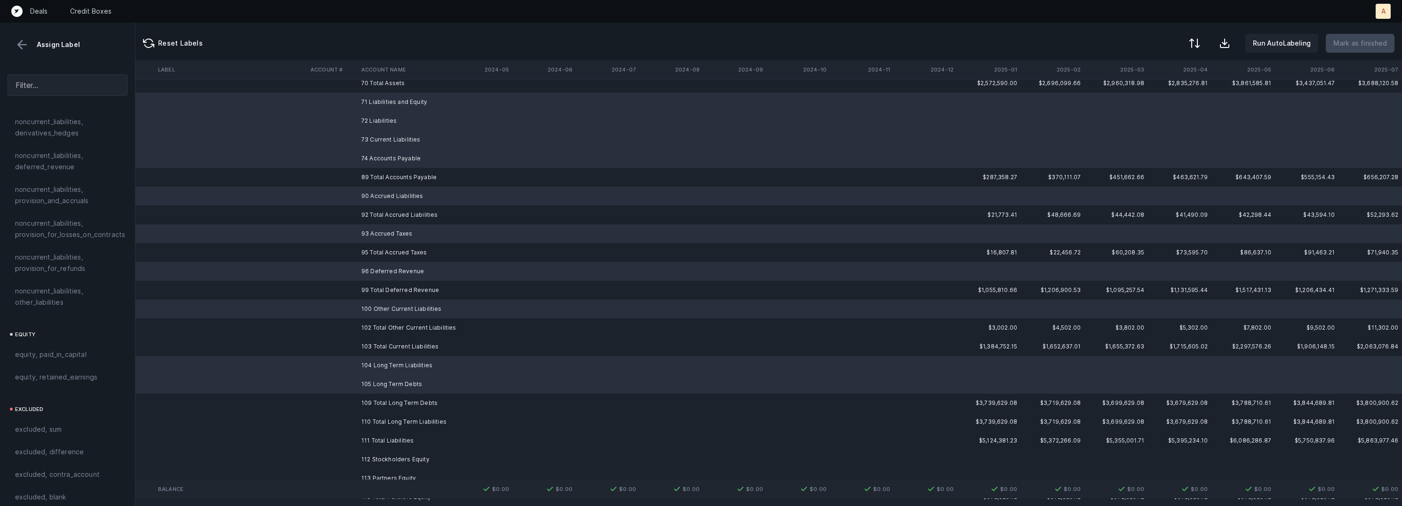
click at [370, 454] on td "112 Stockholders Equity" at bounding box center [415, 459] width 115 height 19
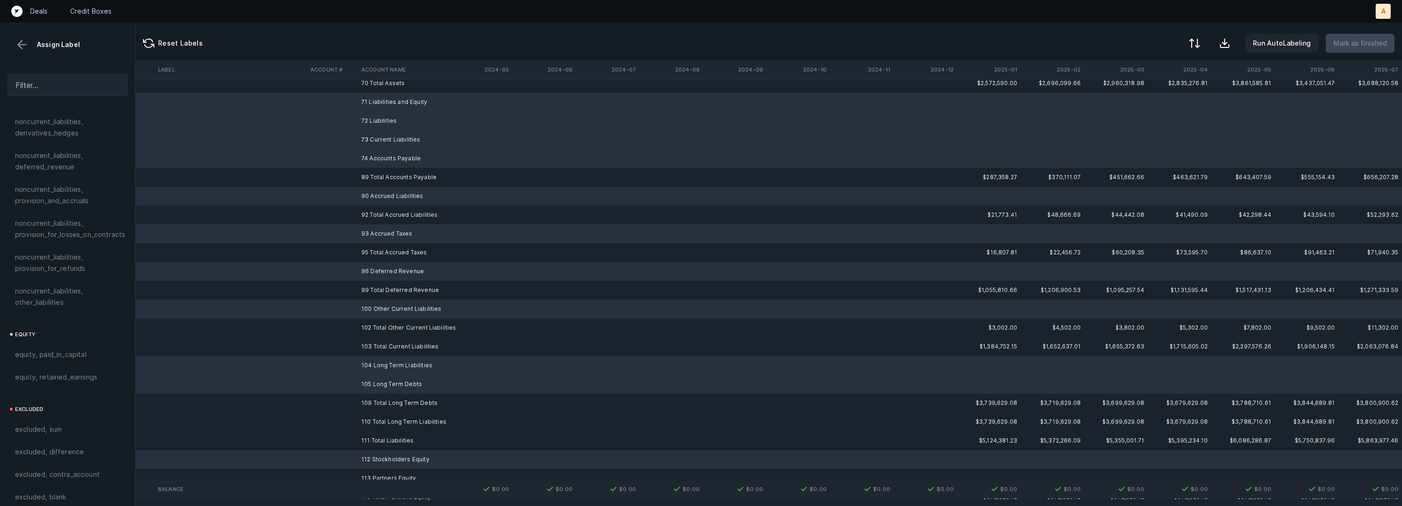
scroll to position [711, 2630]
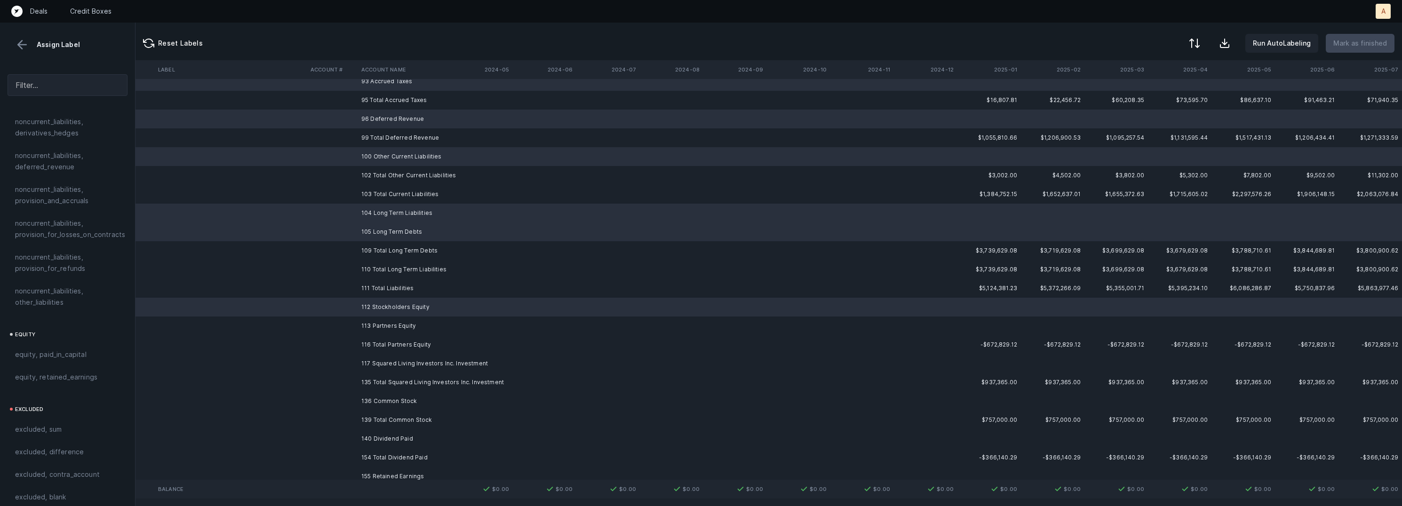
click at [405, 325] on td "113 Partners Equity" at bounding box center [415, 326] width 115 height 19
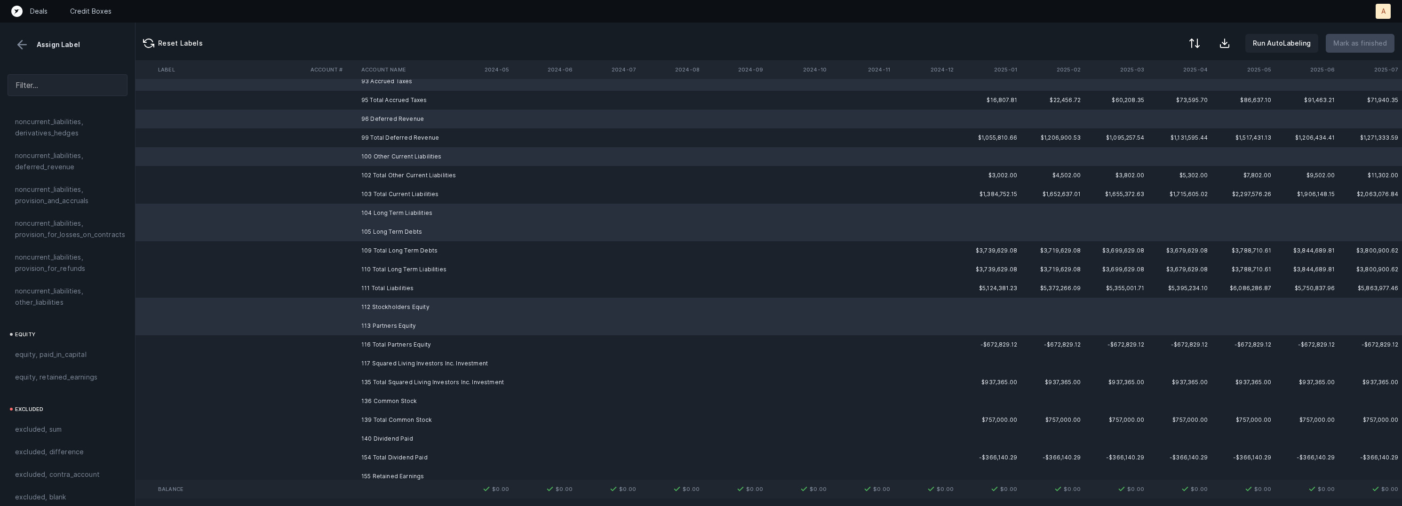
click at [395, 363] on td "117 Squared Living Investors Inc. Investment" at bounding box center [415, 363] width 115 height 19
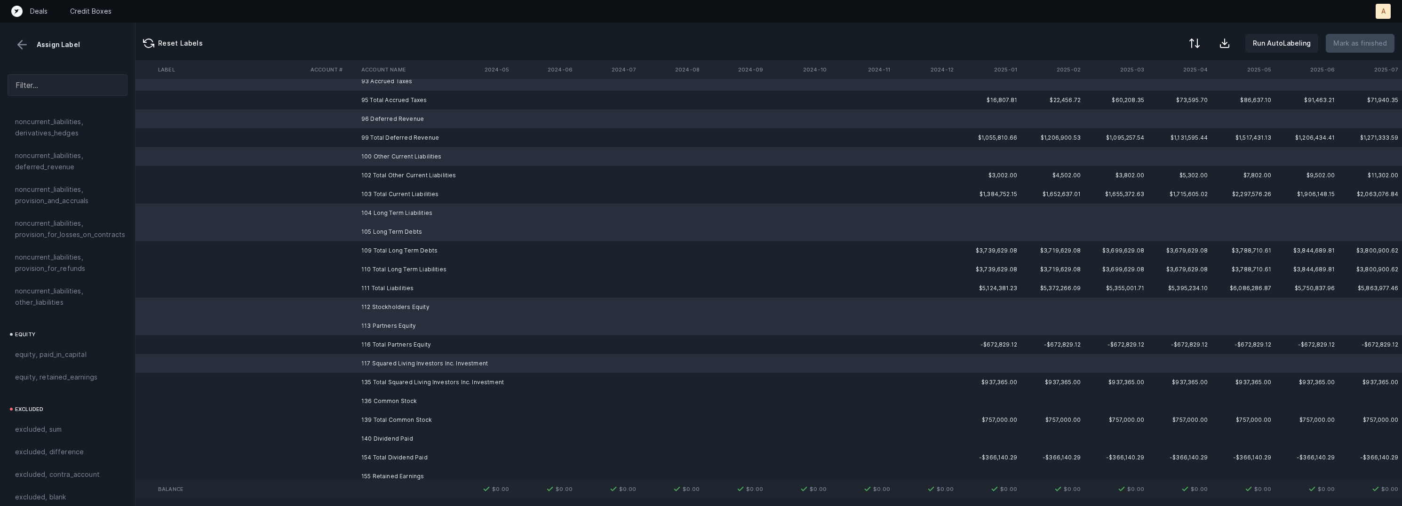
click at [390, 401] on td "136 Common Stock" at bounding box center [415, 401] width 115 height 19
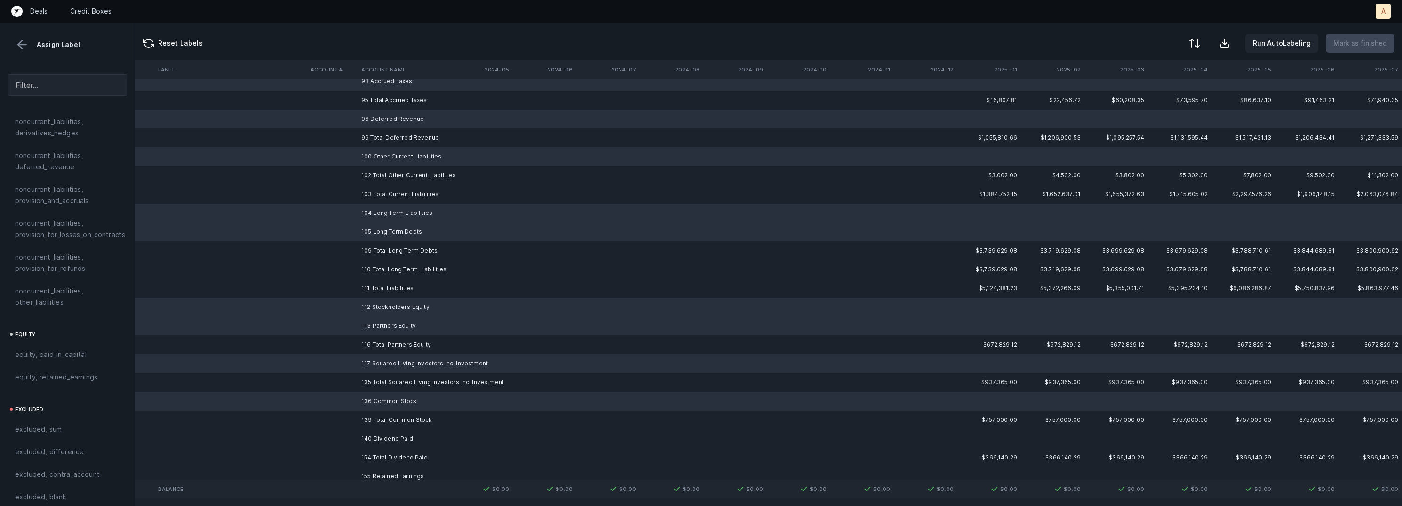
click at [383, 441] on td "140 Dividend Paid" at bounding box center [415, 438] width 115 height 19
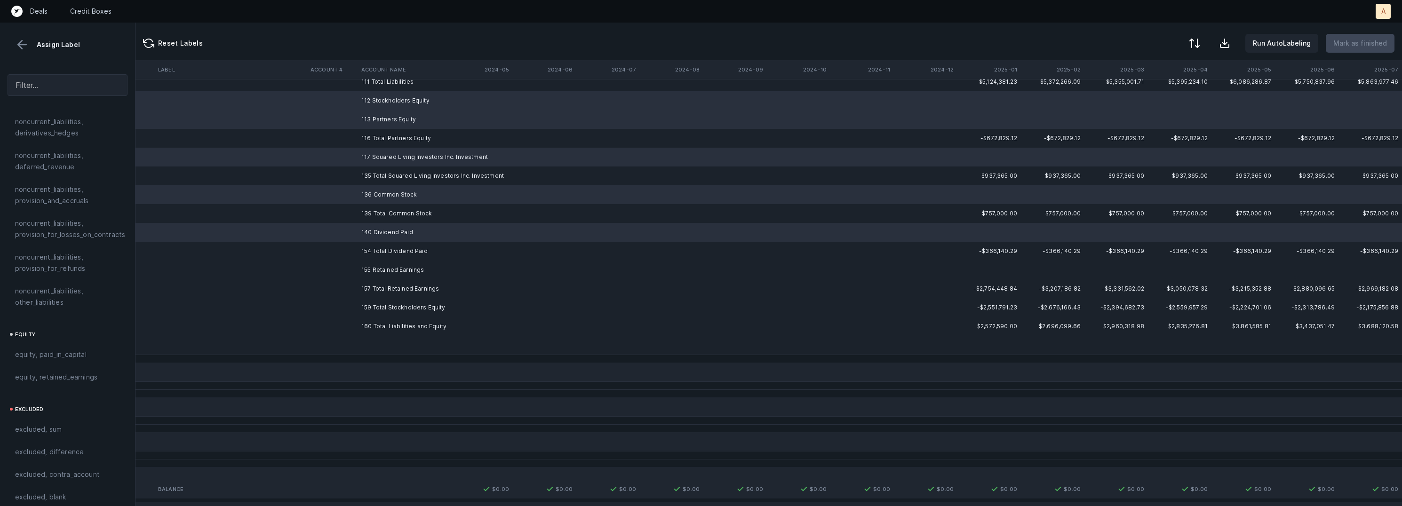
scroll to position [922, 2630]
click at [405, 262] on td "155 Retained Earnings" at bounding box center [415, 265] width 115 height 19
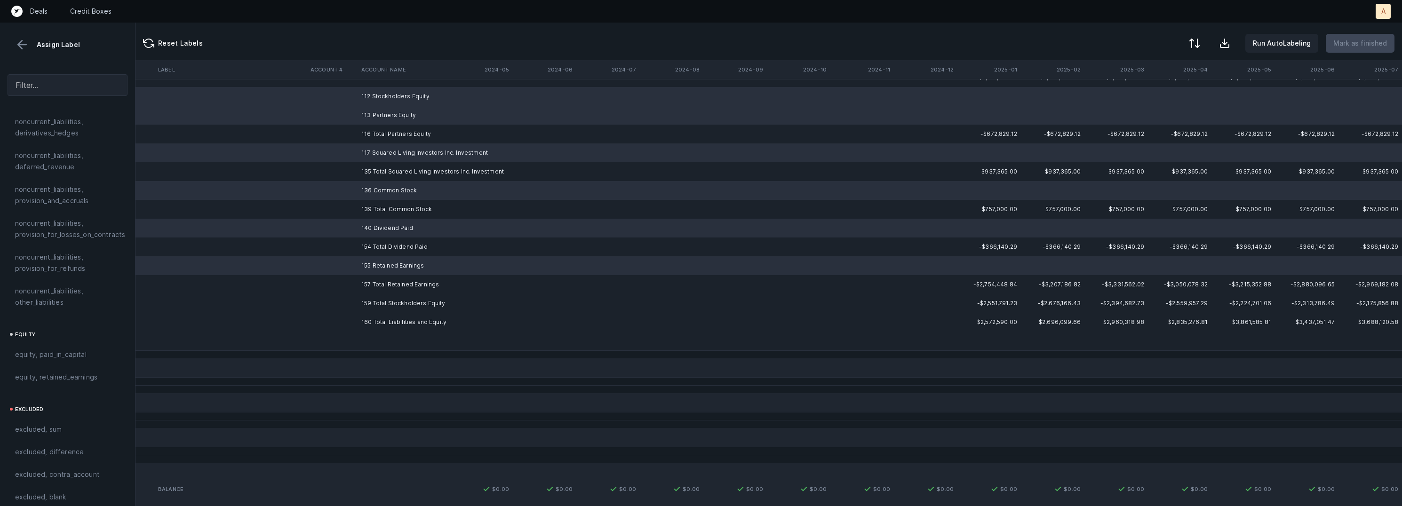
click at [391, 333] on td at bounding box center [415, 341] width 115 height 19
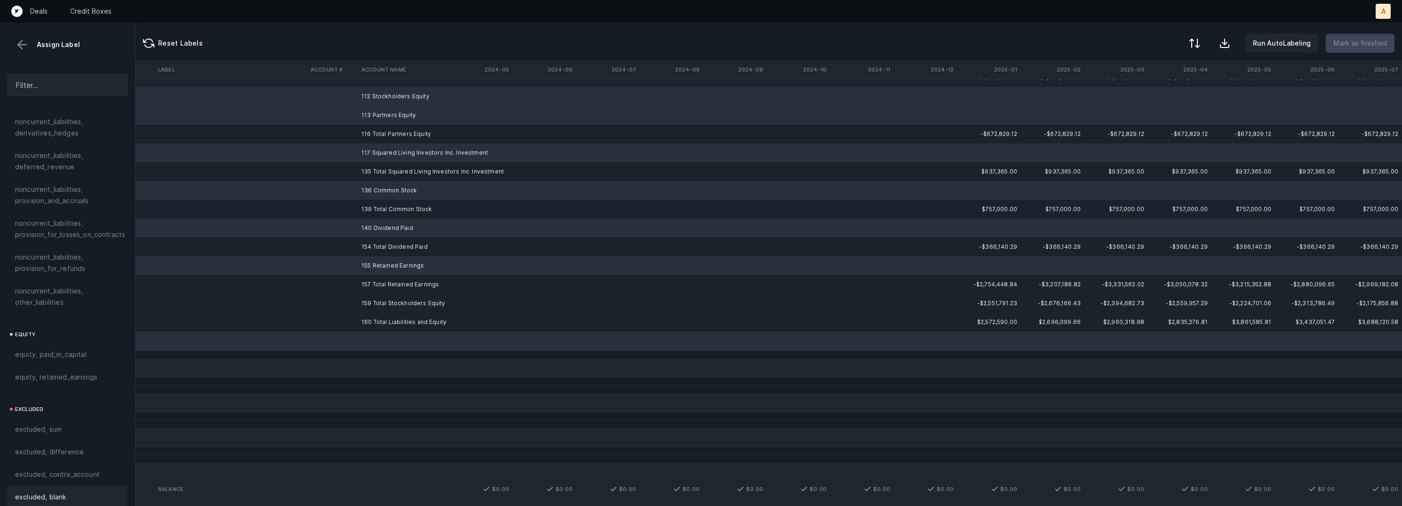
click at [68, 486] on div "excluded, blank" at bounding box center [68, 497] width 120 height 23
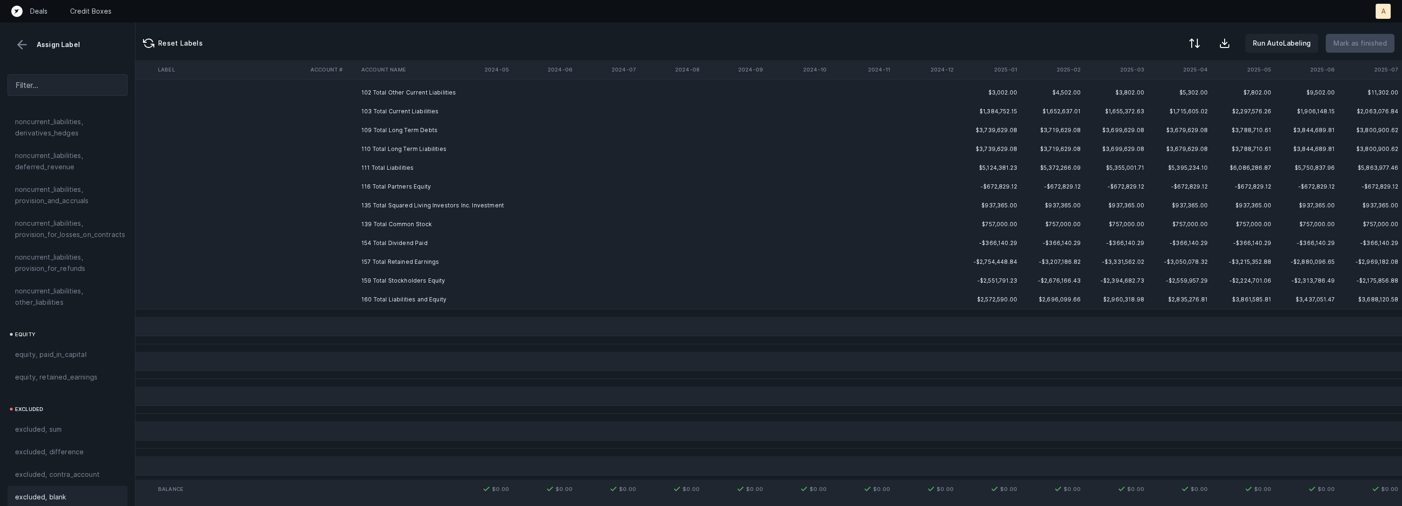
scroll to position [0, 2630]
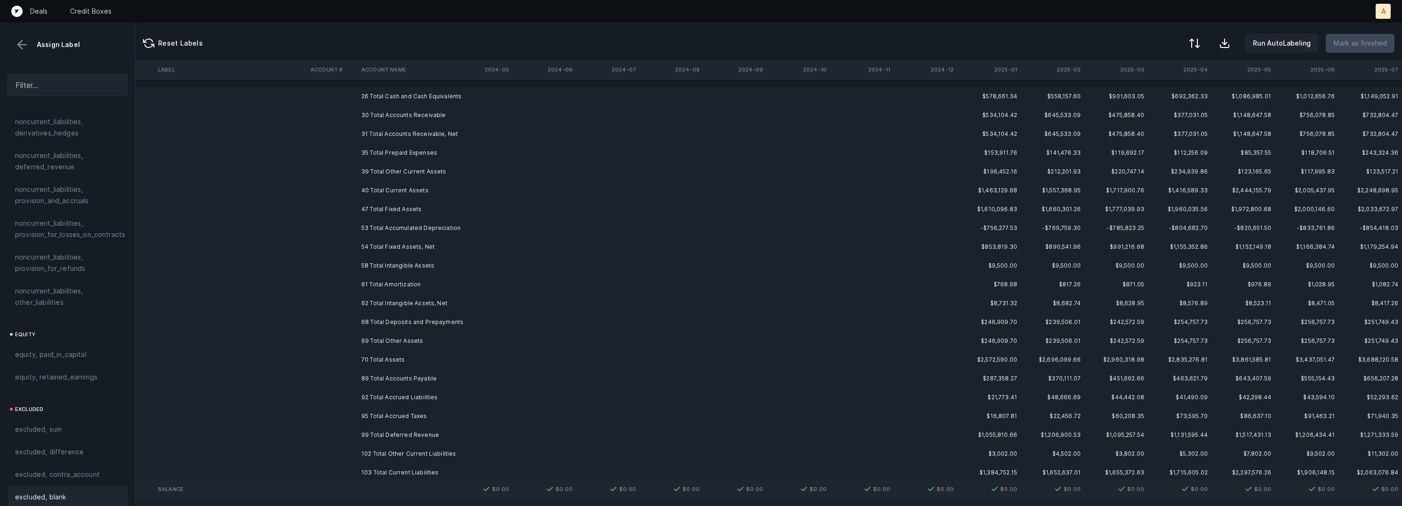
click at [413, 96] on td "26 Total Cash and Cash Equivalents" at bounding box center [415, 96] width 115 height 19
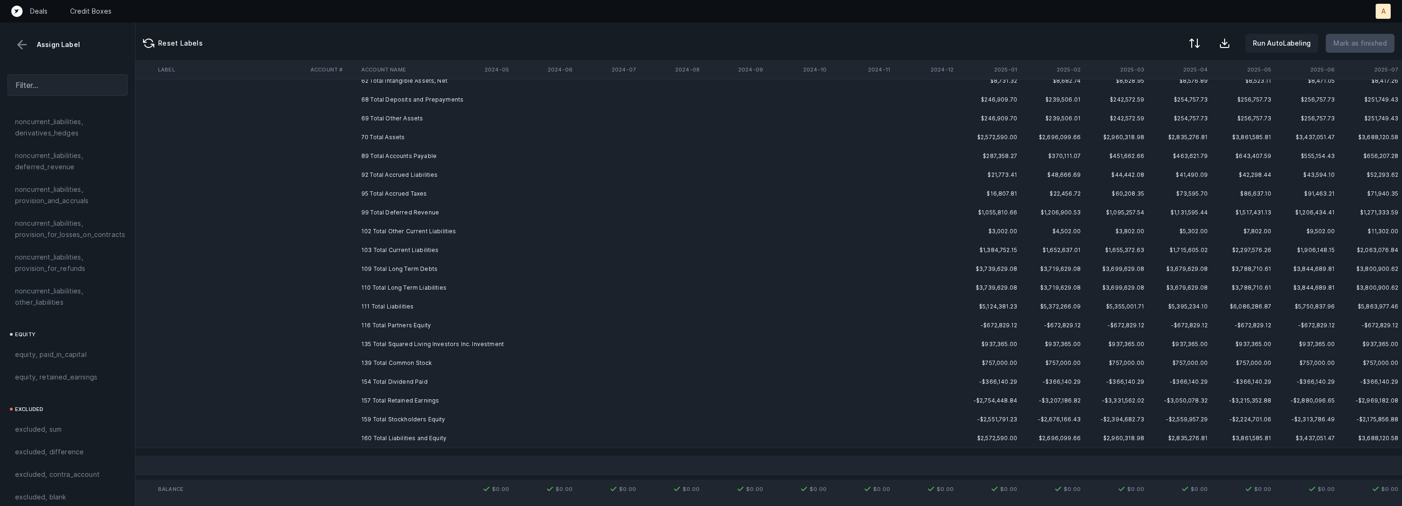
scroll to position [273, 2630]
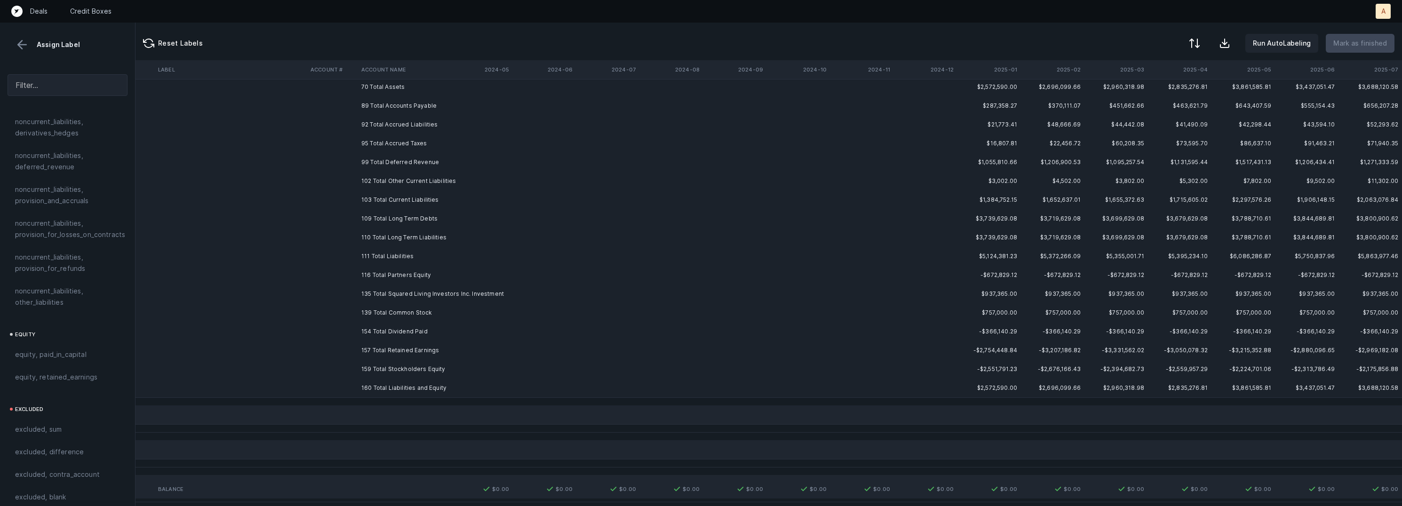
click at [411, 385] on td "160 Total Liabilities and Equity" at bounding box center [415, 388] width 115 height 19
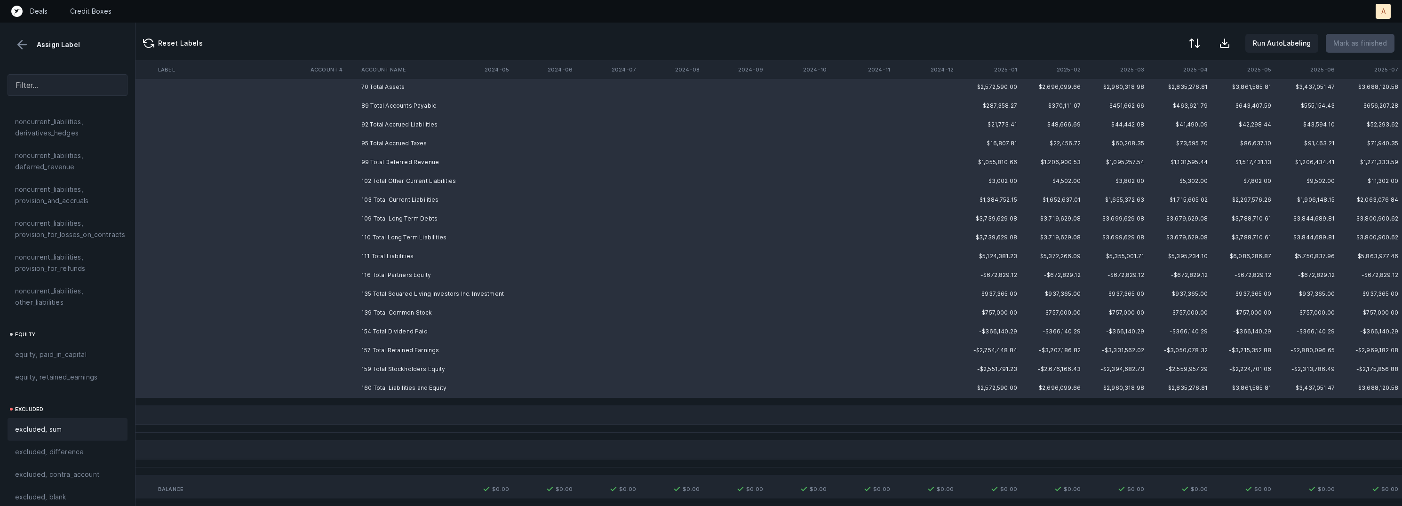
click at [91, 424] on div "excluded, sum" at bounding box center [67, 429] width 105 height 11
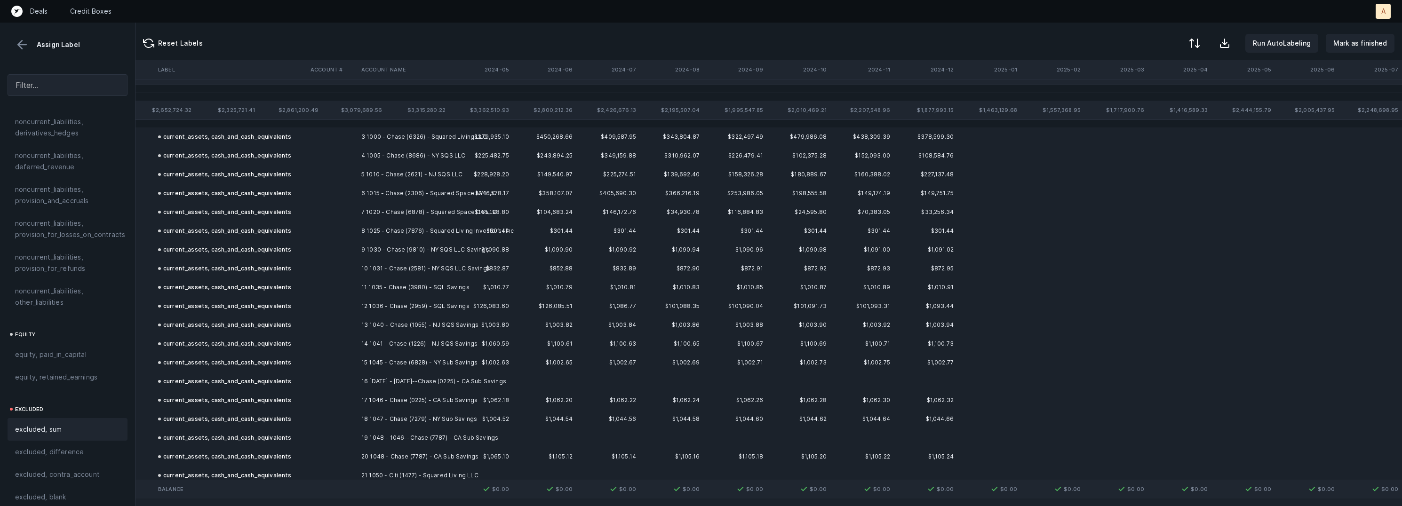
scroll to position [0, 2630]
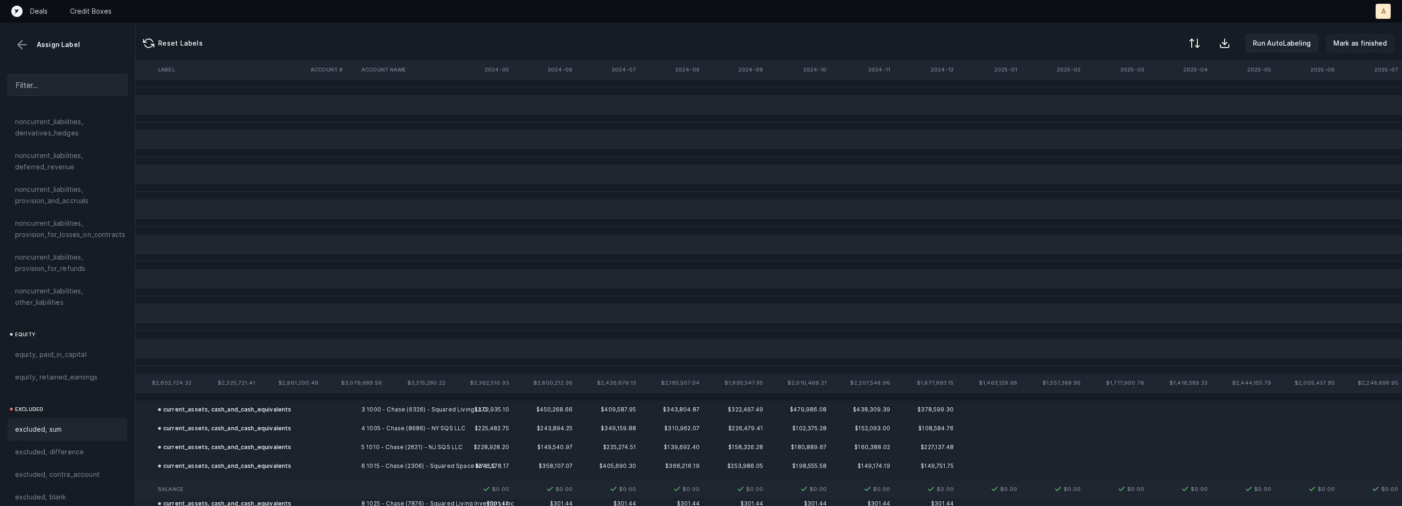
click at [1363, 48] on p "Mark as finished" at bounding box center [1360, 43] width 54 height 11
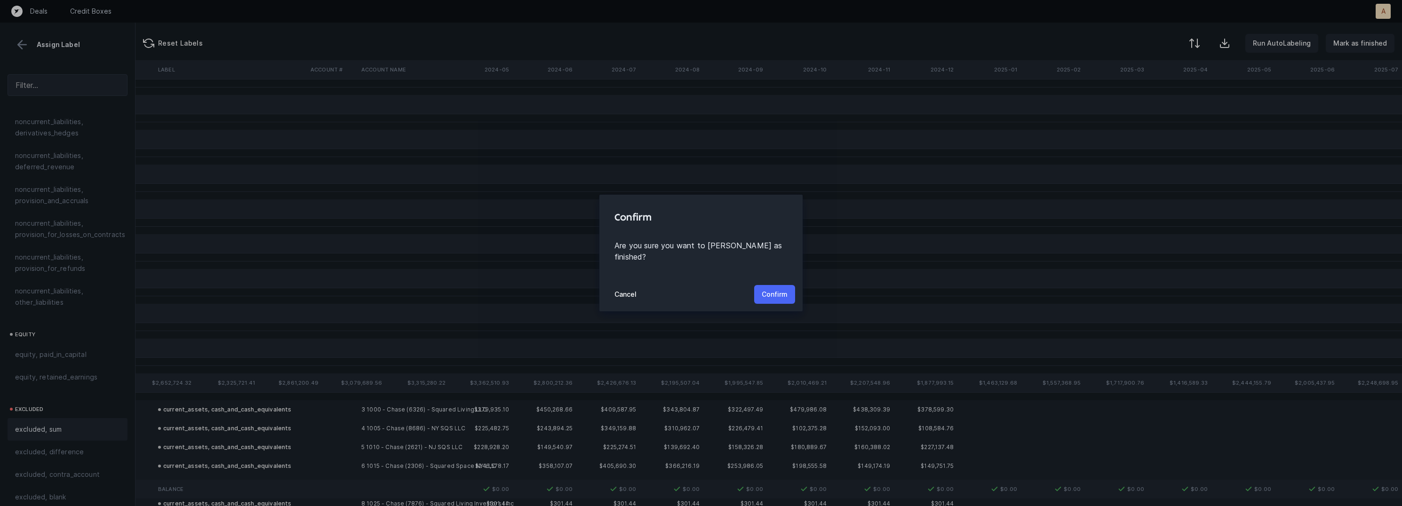
click at [778, 289] on p "Confirm" at bounding box center [775, 294] width 26 height 11
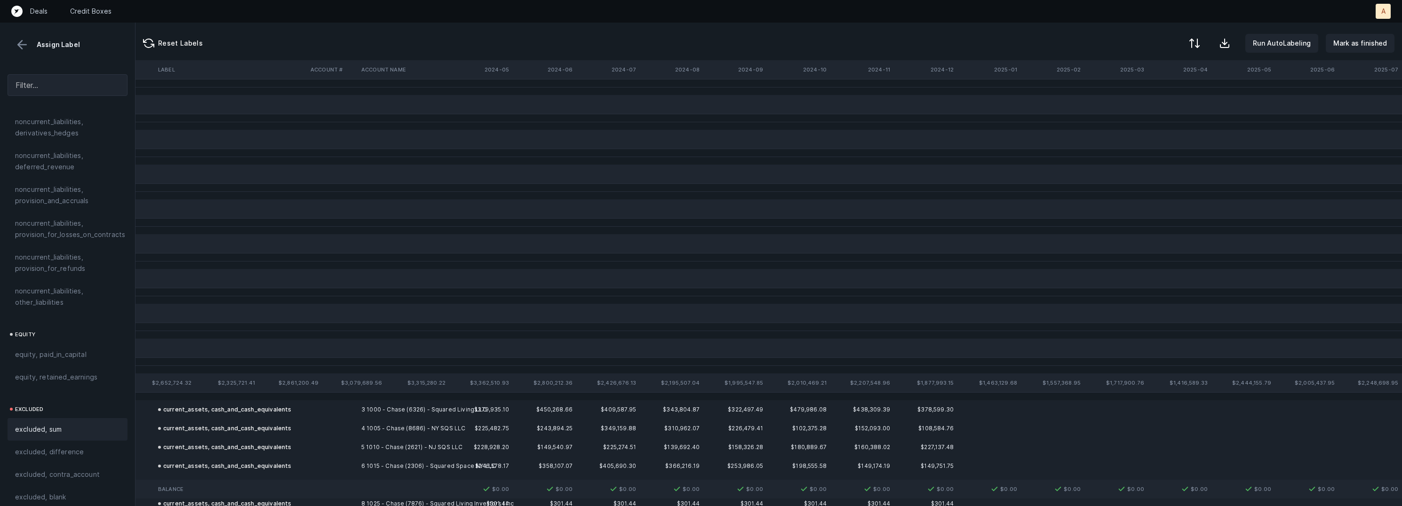
click at [24, 47] on button at bounding box center [22, 45] width 14 height 14
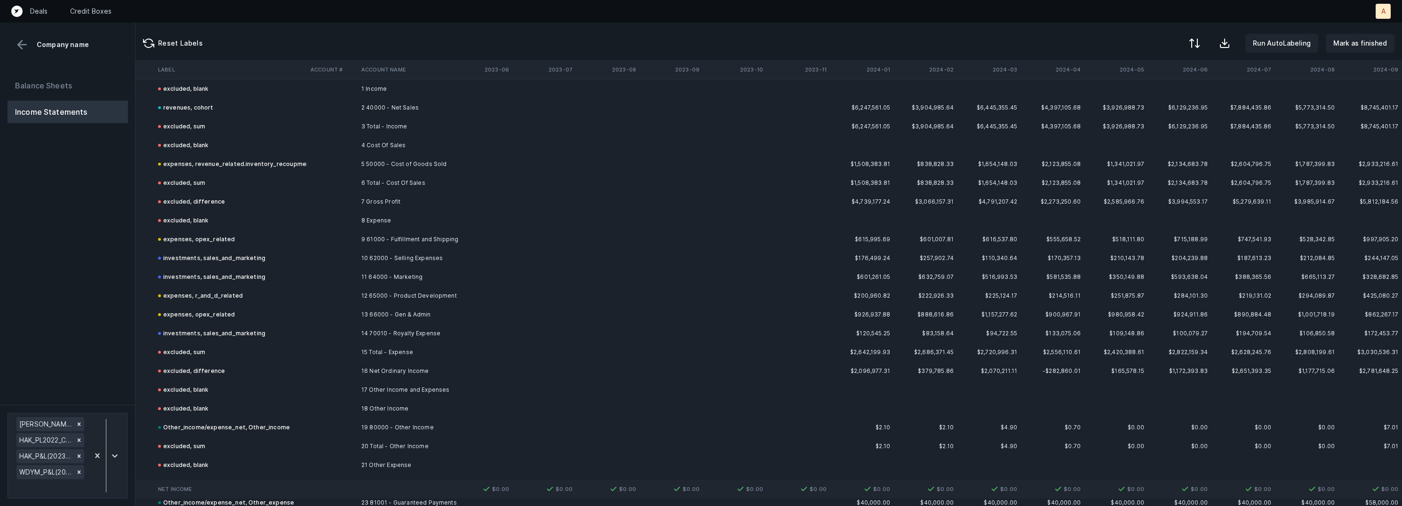
scroll to position [7783, 3392]
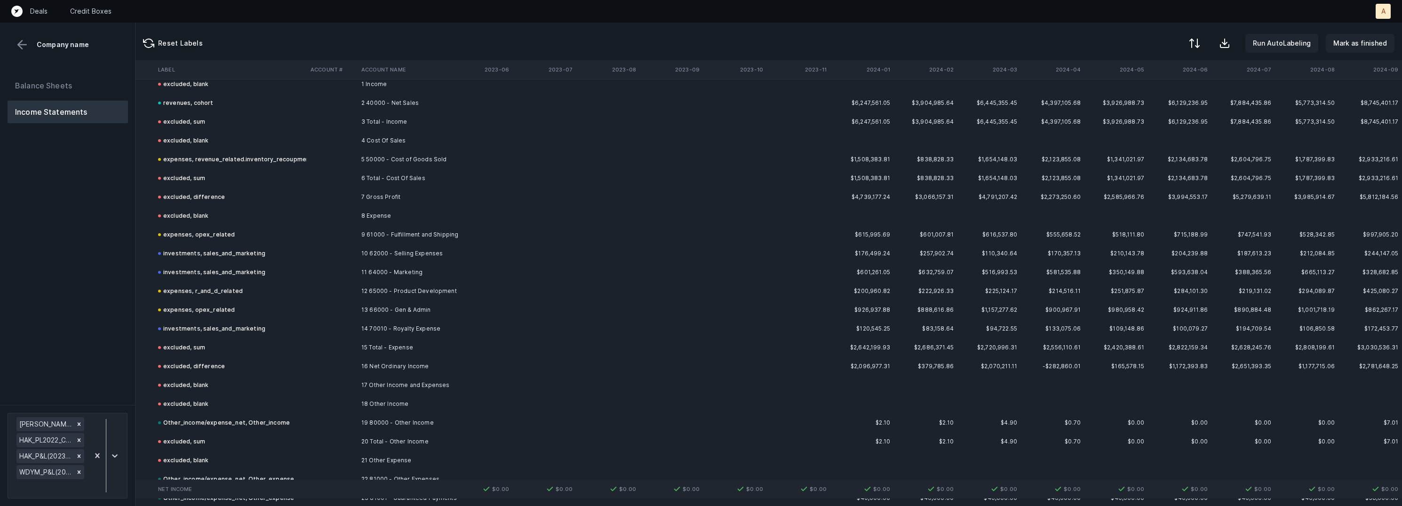
click at [316, 232] on td at bounding box center [332, 234] width 51 height 19
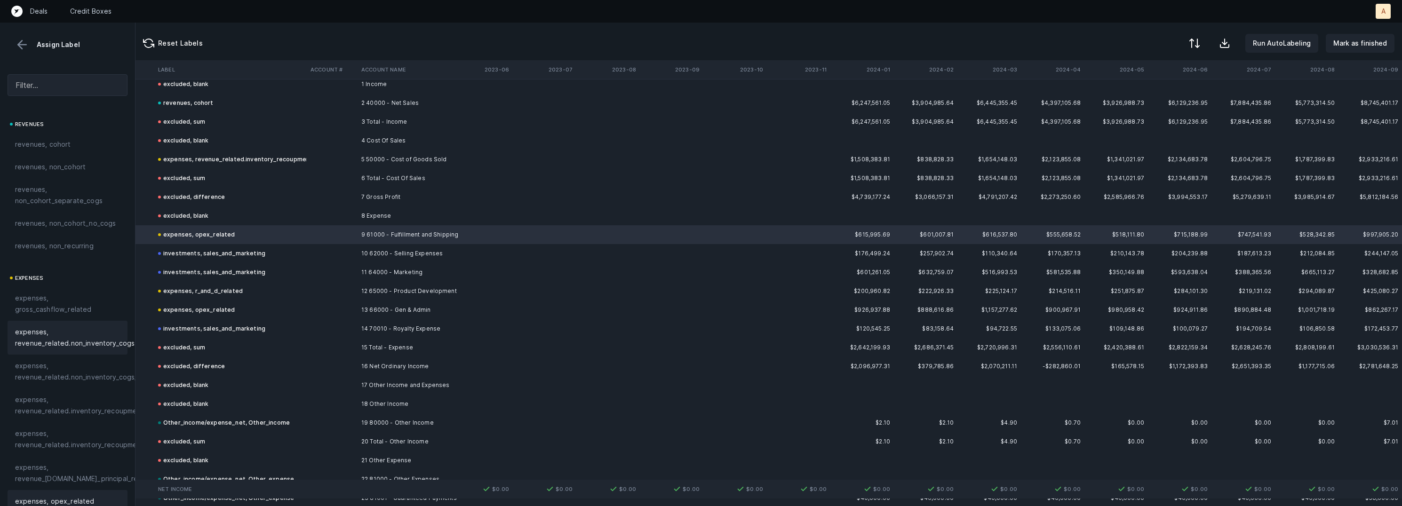
click at [97, 333] on span "expenses, revenue_related.non_inventory_cogs" at bounding box center [74, 337] width 119 height 23
click at [400, 325] on td "14 70010 - Royalty Expense" at bounding box center [415, 328] width 115 height 19
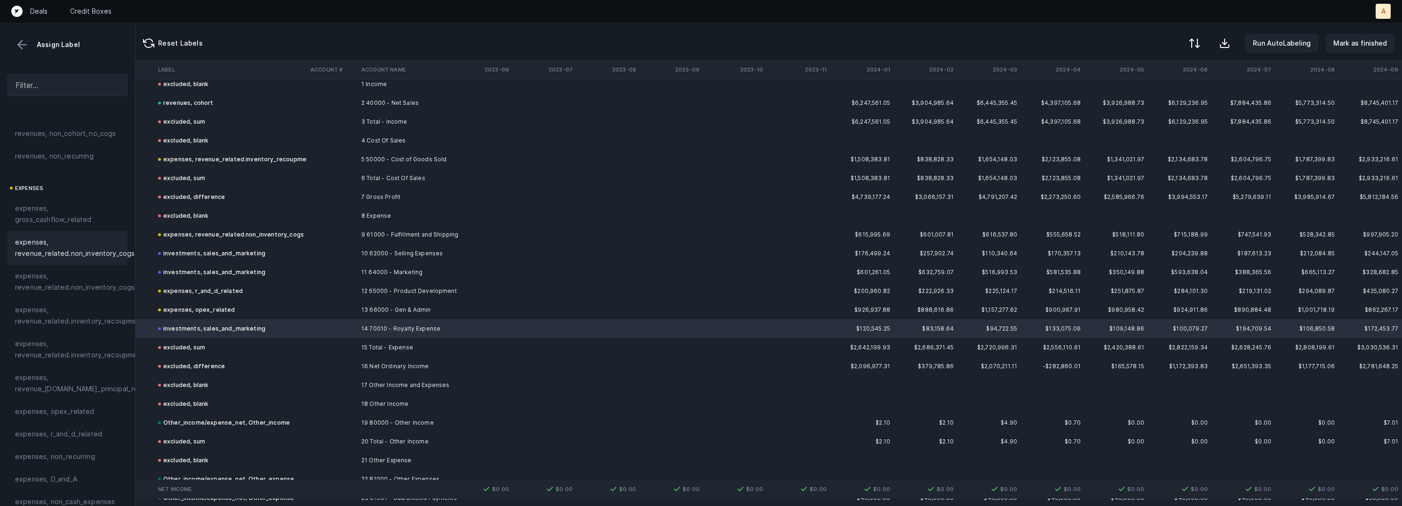
scroll to position [125, 0]
click at [72, 373] on span "expenses, opex_related" at bounding box center [54, 376] width 79 height 11
click at [1374, 46] on p "Mark as finished" at bounding box center [1360, 43] width 54 height 11
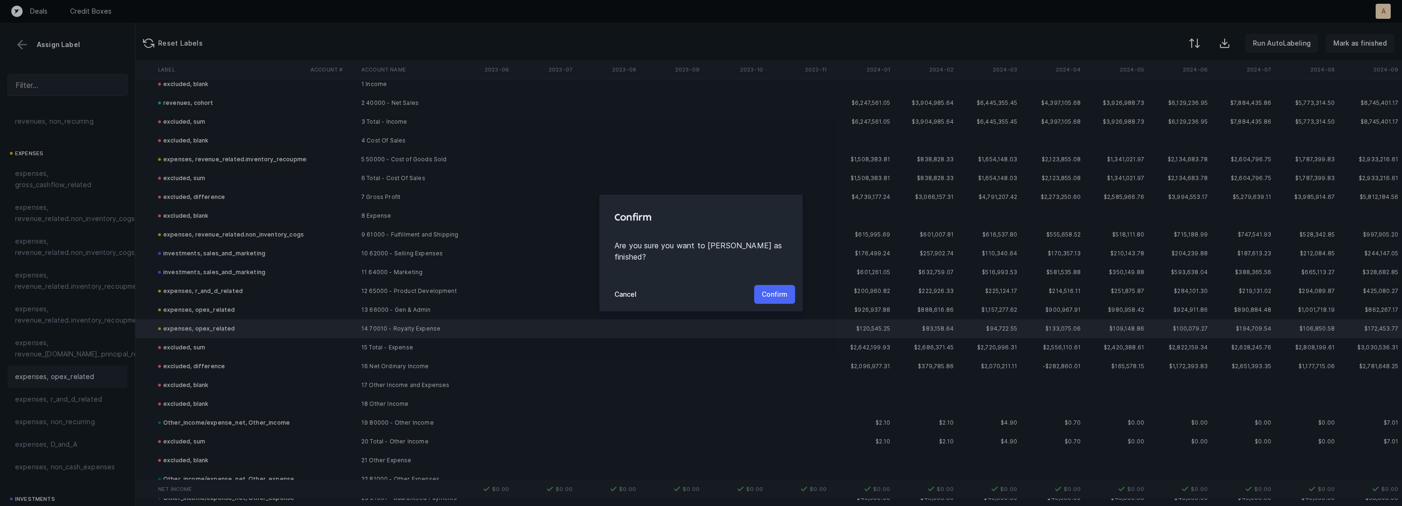
click at [785, 289] on p "Confirm" at bounding box center [775, 294] width 26 height 11
